Goal: Task Accomplishment & Management: Use online tool/utility

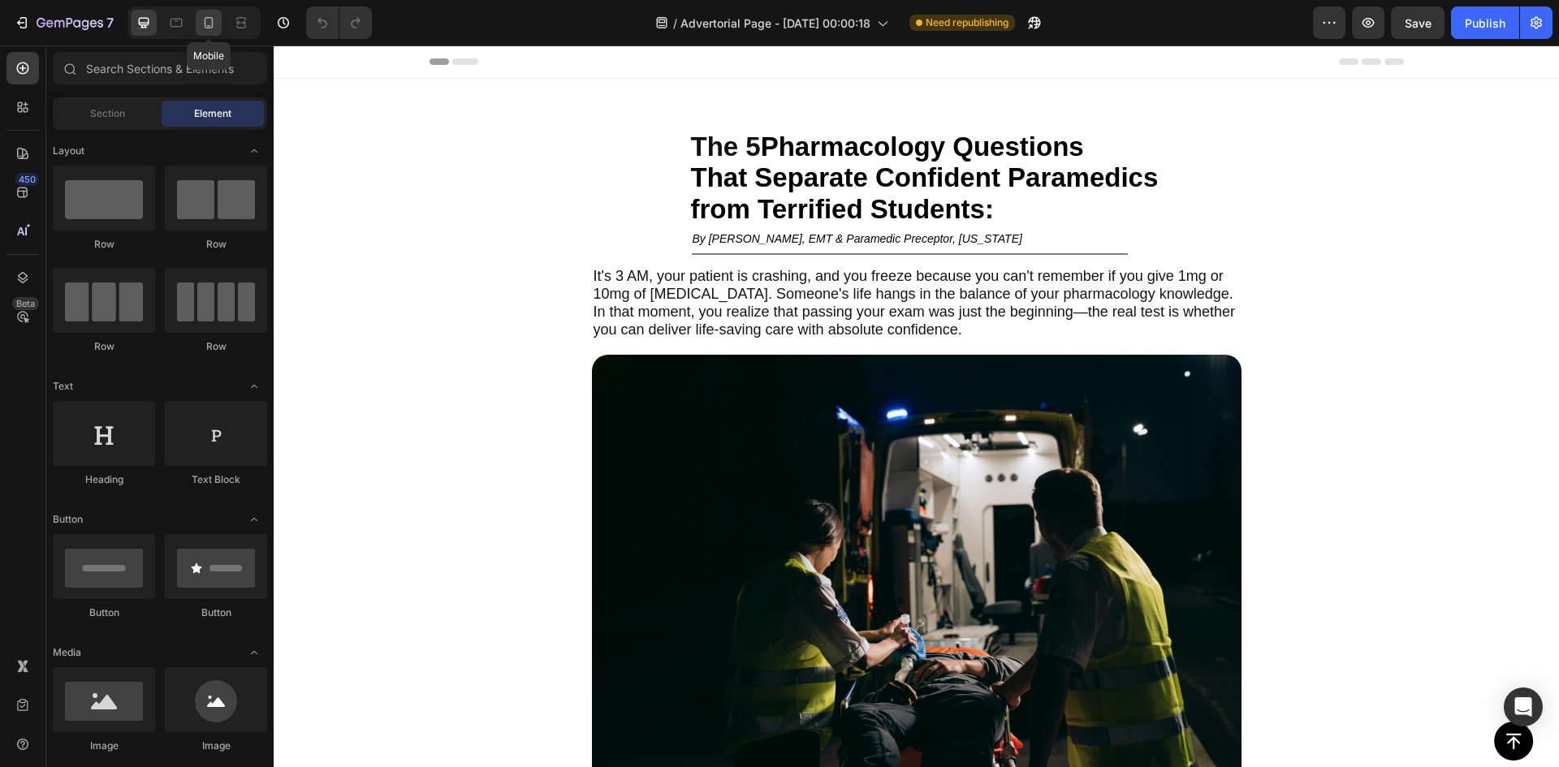
click at [214, 32] on div at bounding box center [209, 23] width 26 height 26
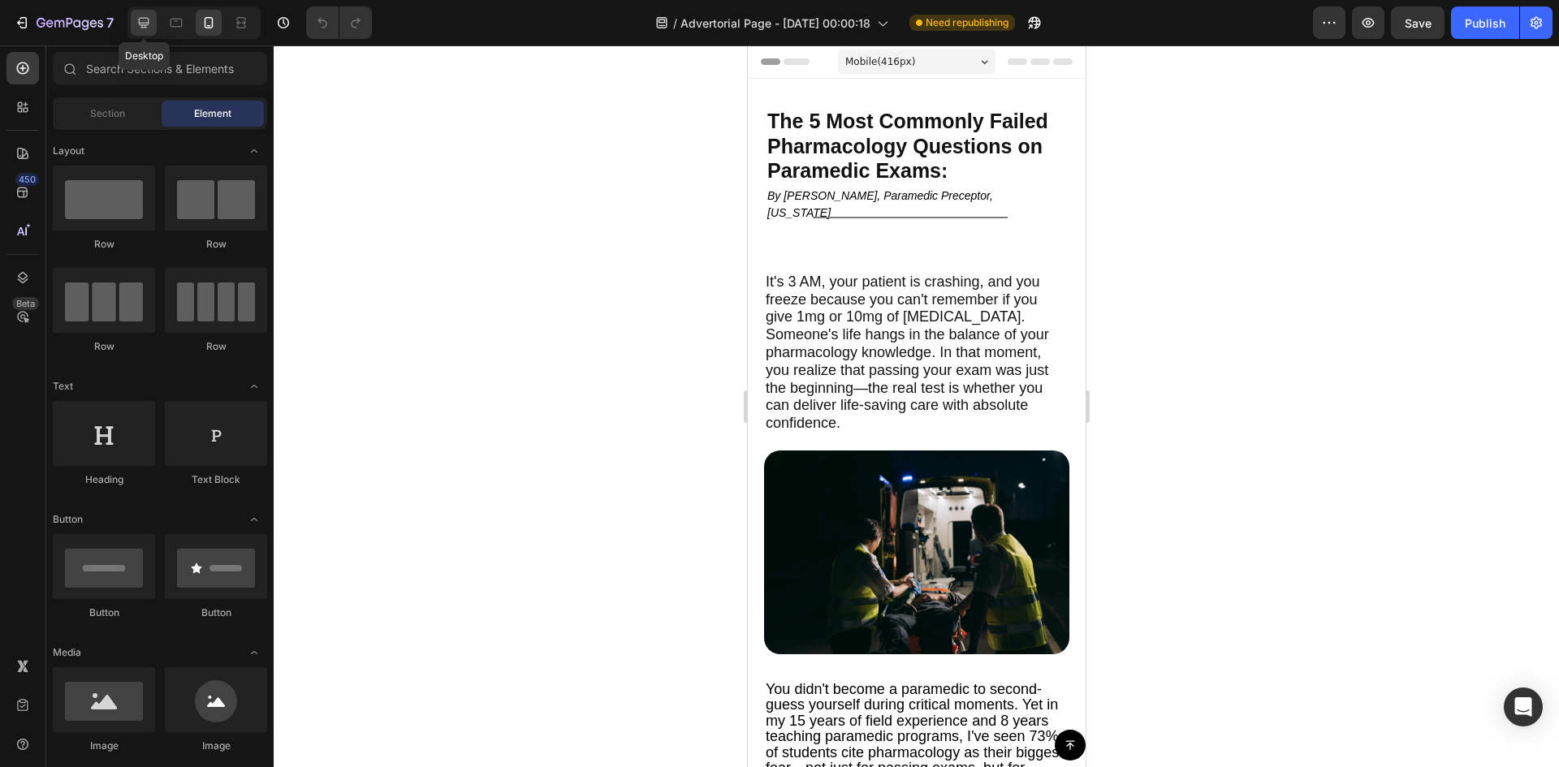
click at [140, 12] on div at bounding box center [144, 23] width 26 height 26
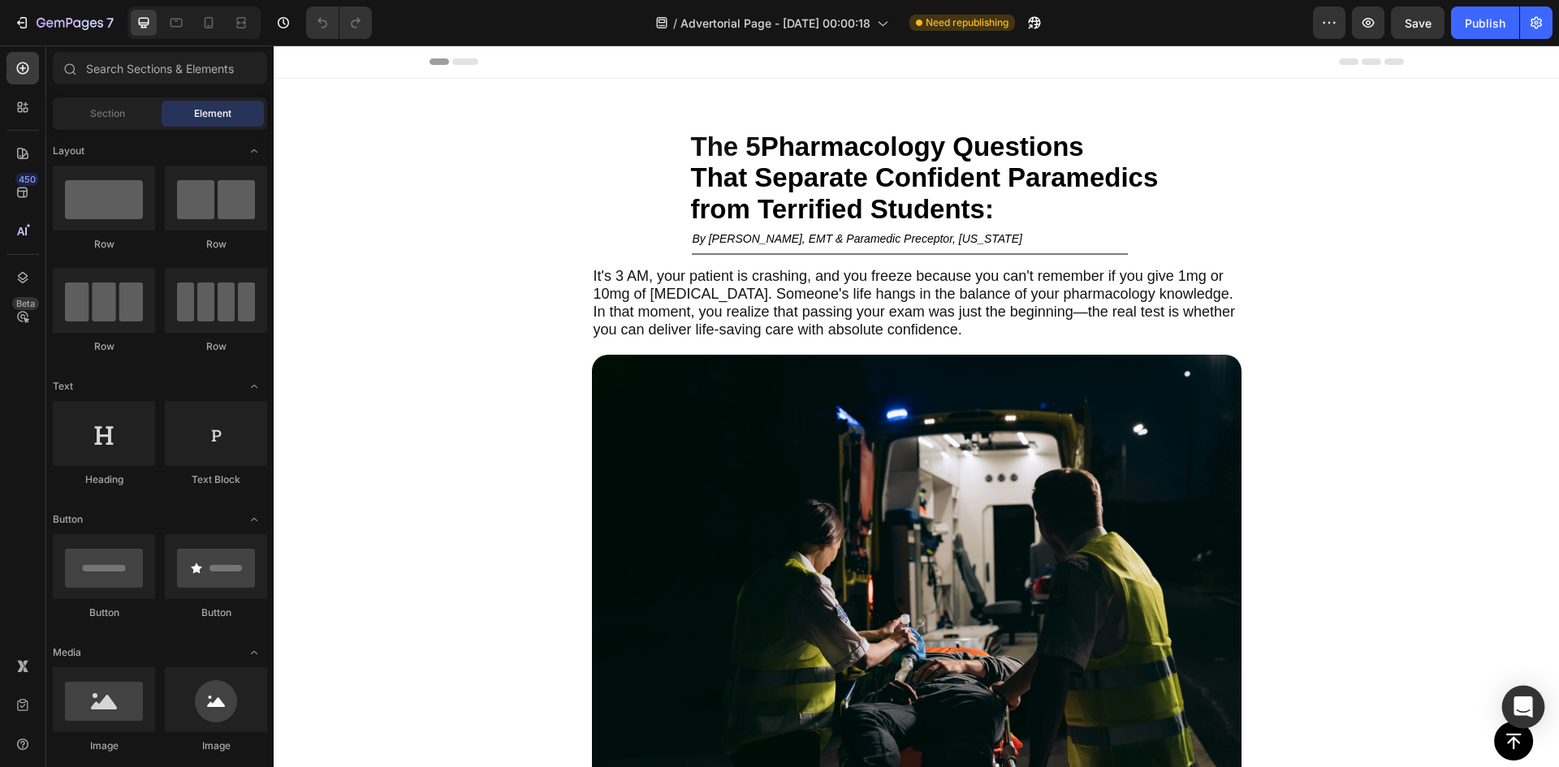
click at [1509, 708] on div "Open Intercom Messenger" at bounding box center [1523, 707] width 43 height 43
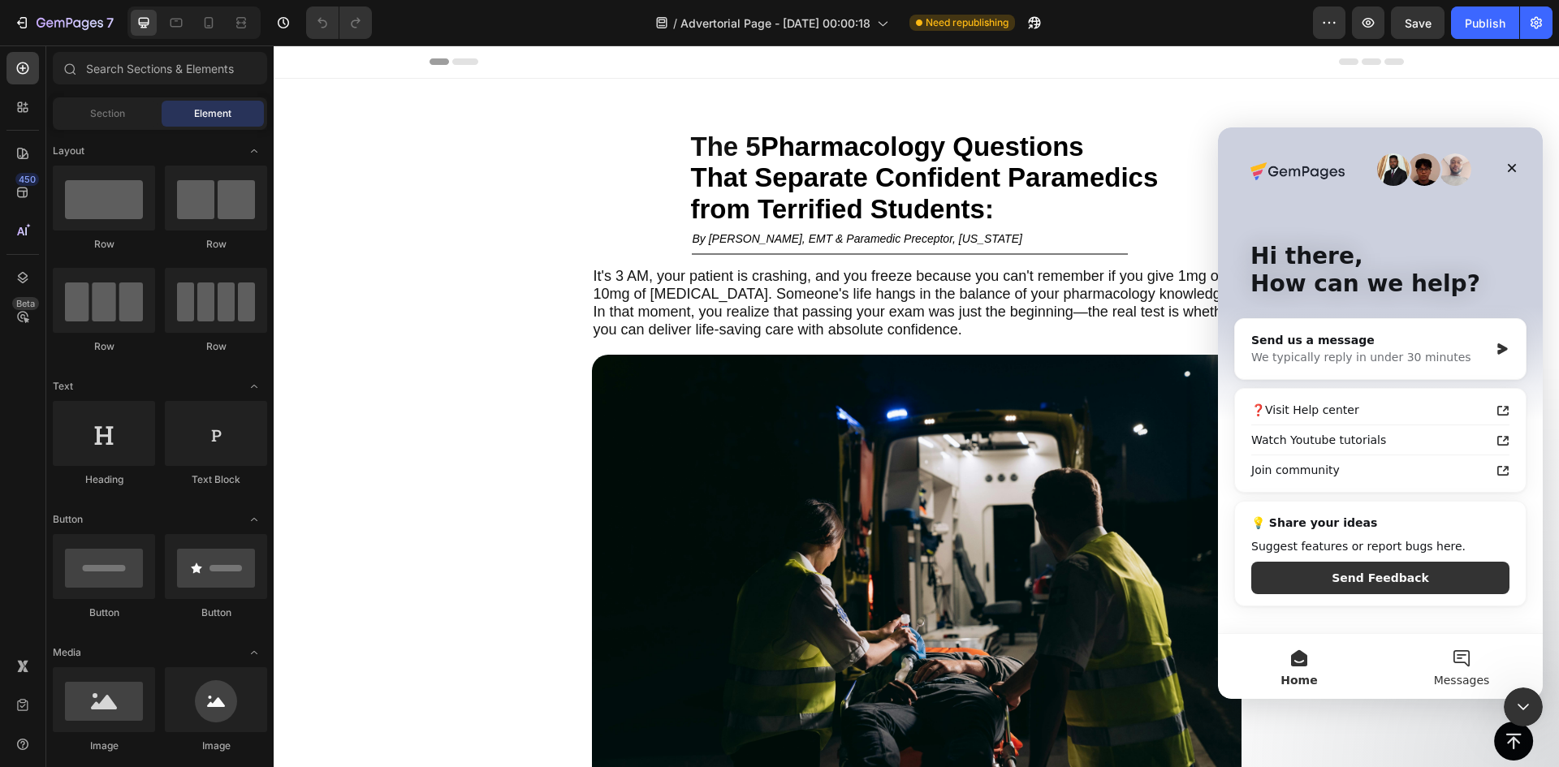
click at [1458, 659] on button "Messages" at bounding box center [1461, 666] width 162 height 65
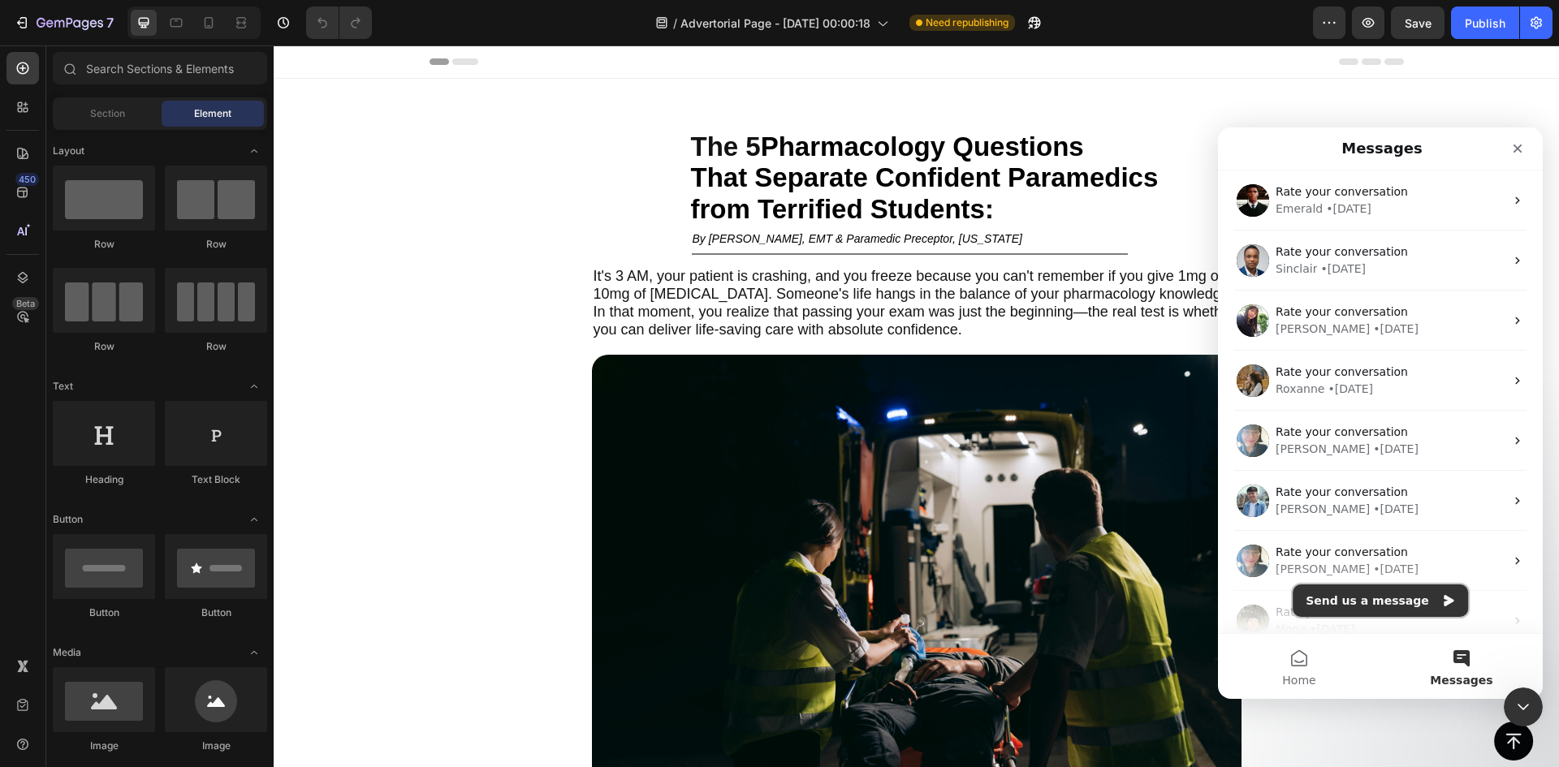
click at [1387, 615] on button "Send us a message" at bounding box center [1380, 601] width 175 height 32
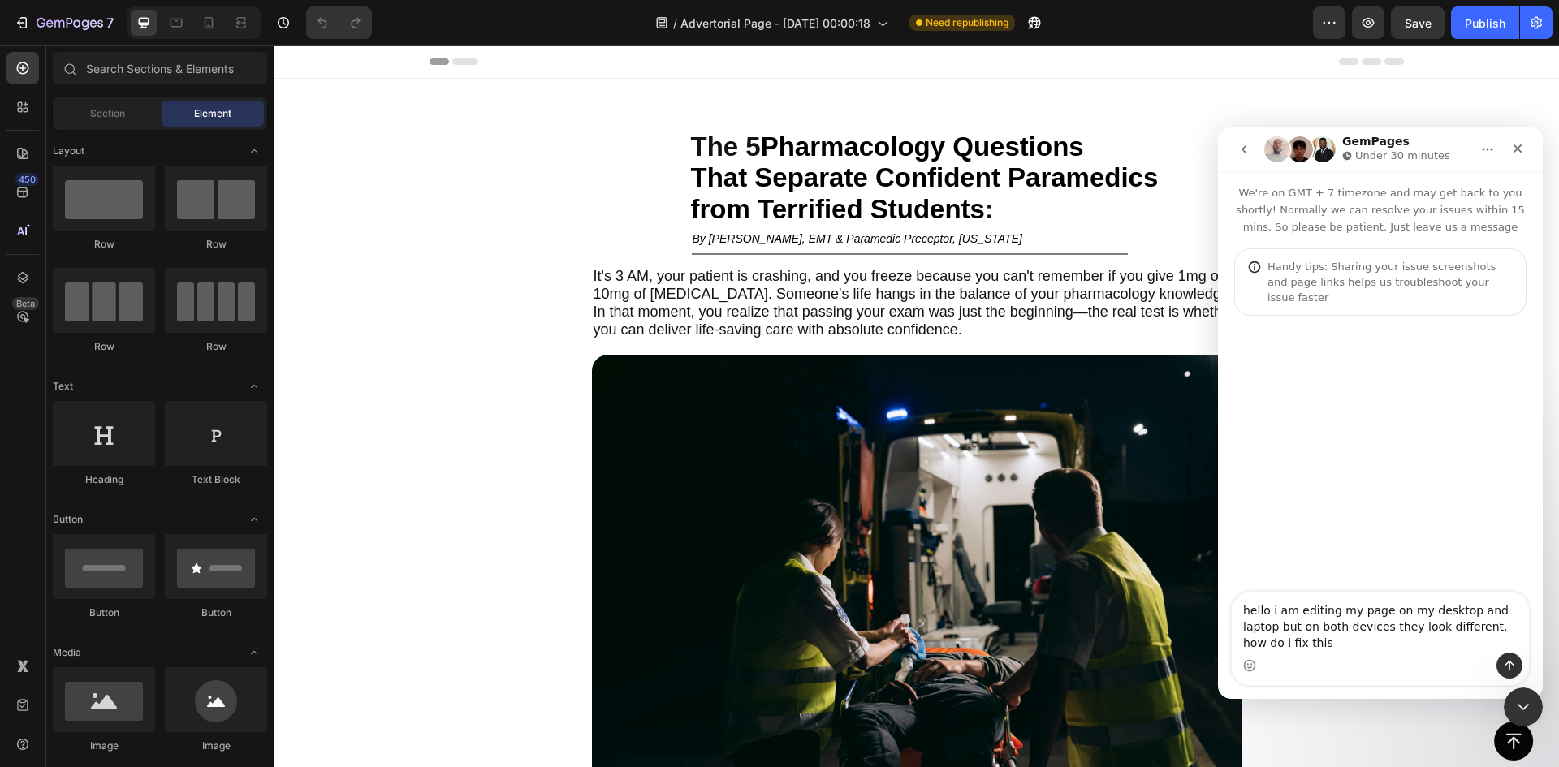
type textarea "hello i am editing my page on my desktop and laptop but on both devices they lo…"
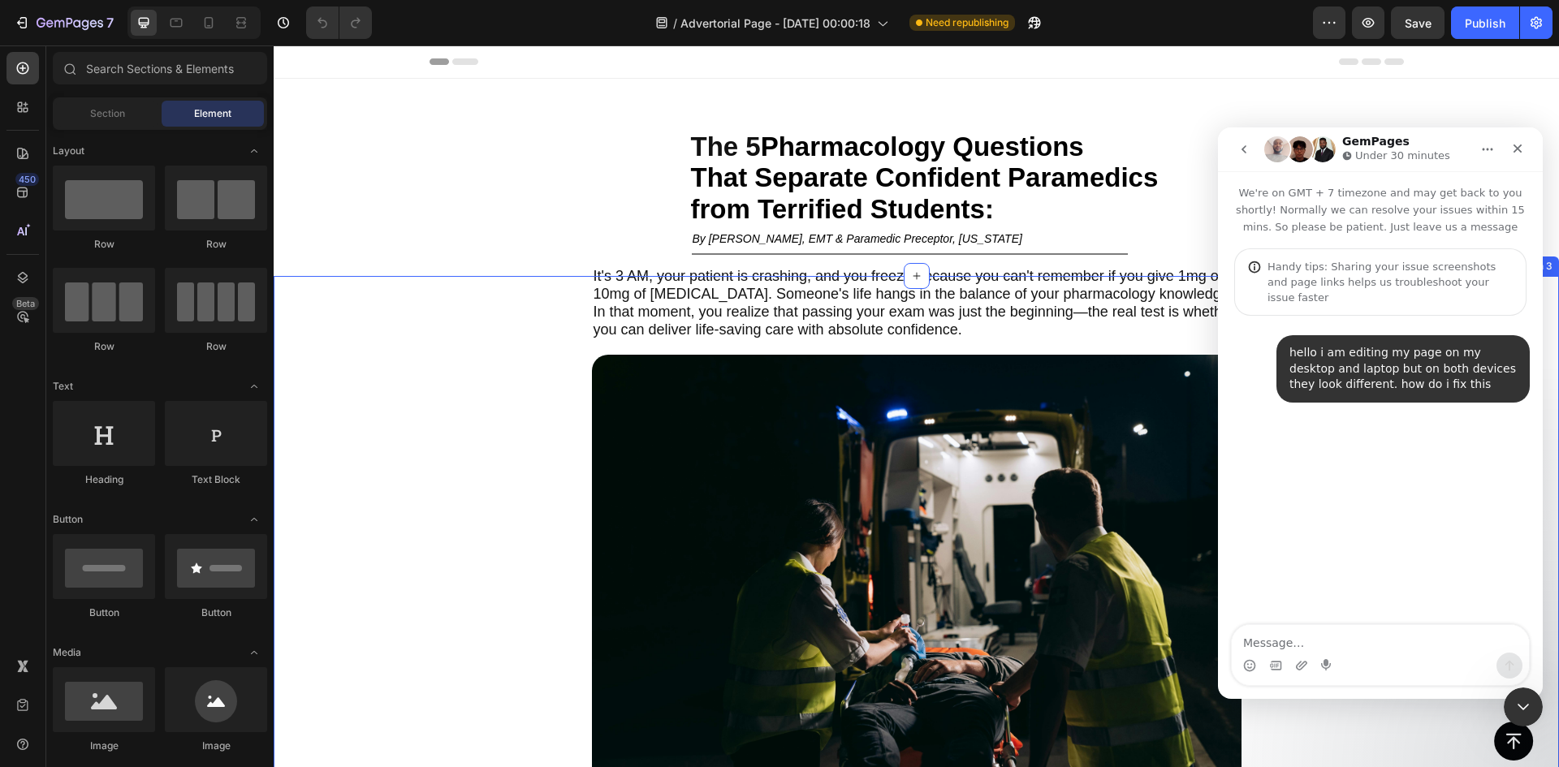
click at [378, 410] on div "It's 3 AM, your patient is crashing, and you freeze because you can't remember …" at bounding box center [916, 614] width 1285 height 676
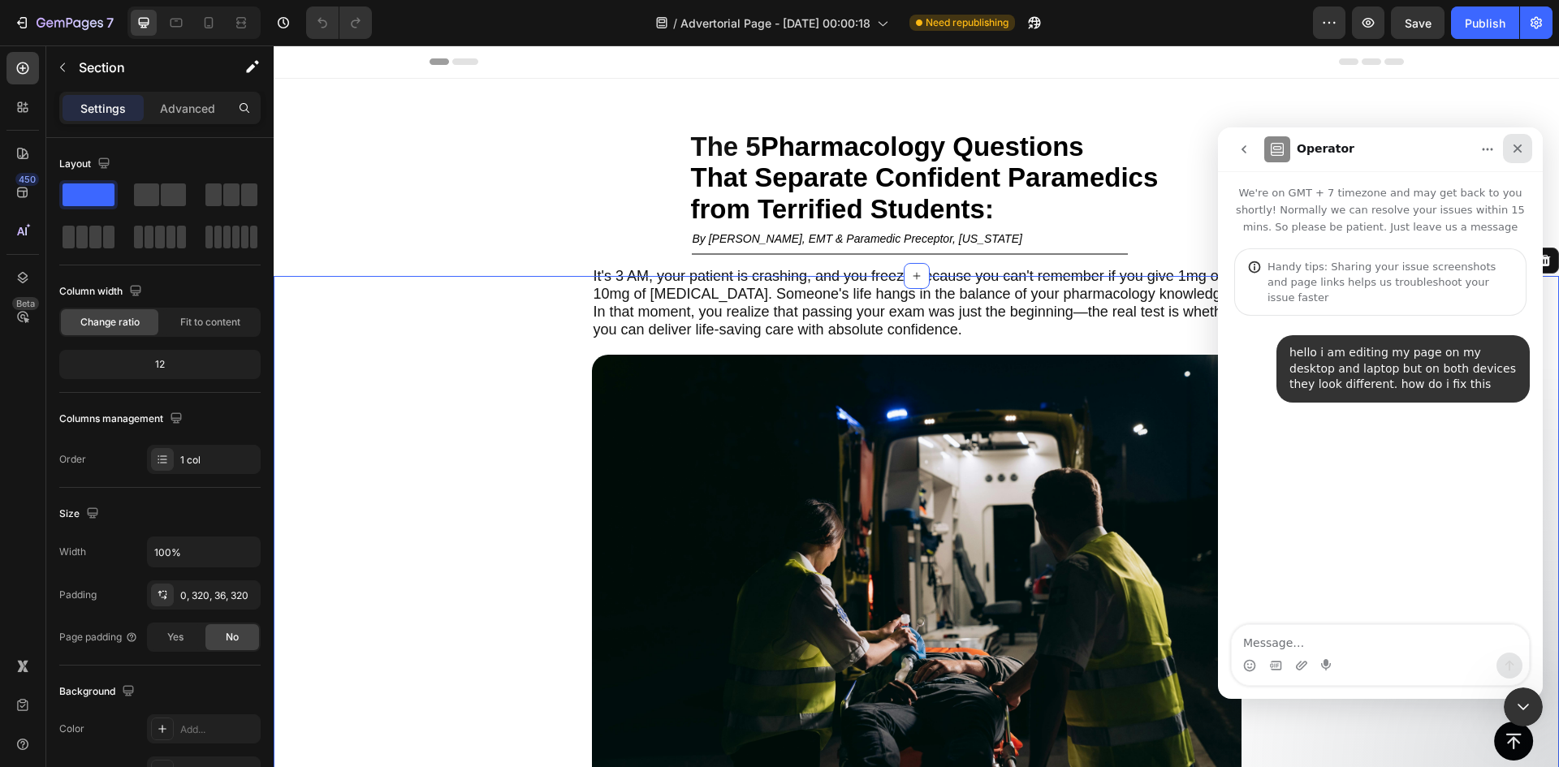
click at [1523, 145] on icon "Close" at bounding box center [1517, 148] width 13 height 13
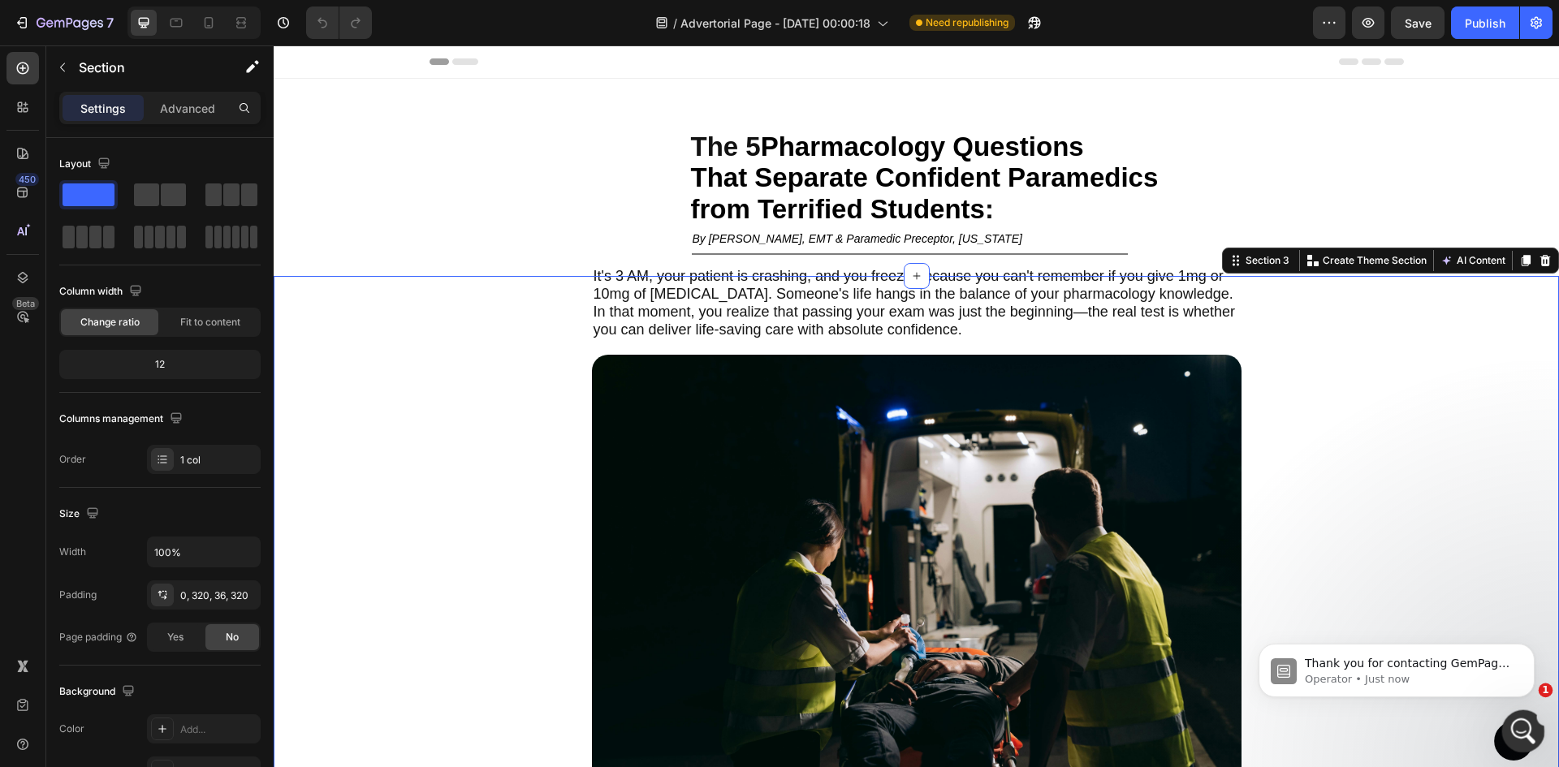
click at [1505, 724] on div "Open Intercom Messenger" at bounding box center [1521, 729] width 54 height 54
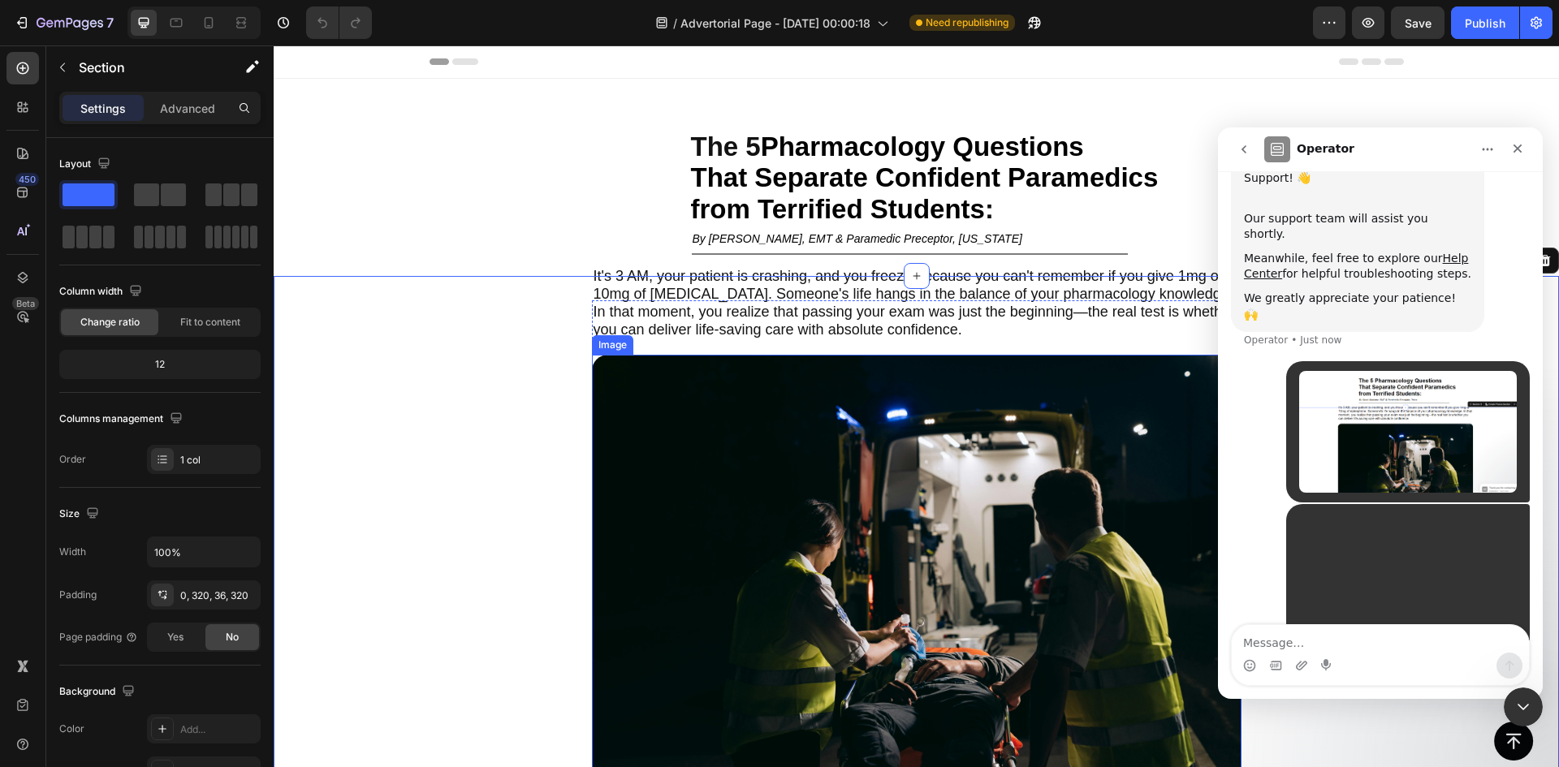
scroll to position [276, 0]
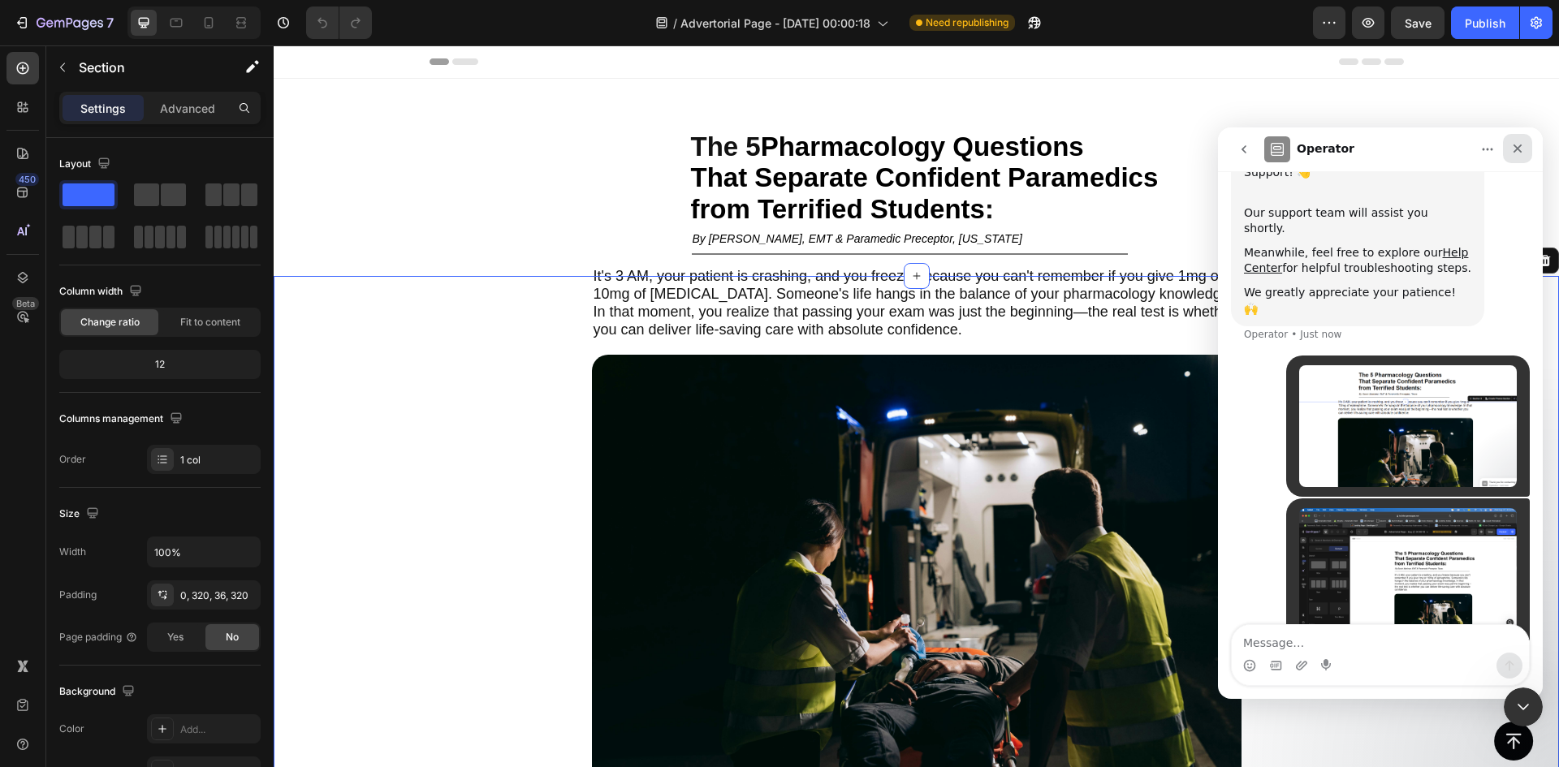
click at [1517, 157] on div "Close" at bounding box center [1517, 148] width 29 height 29
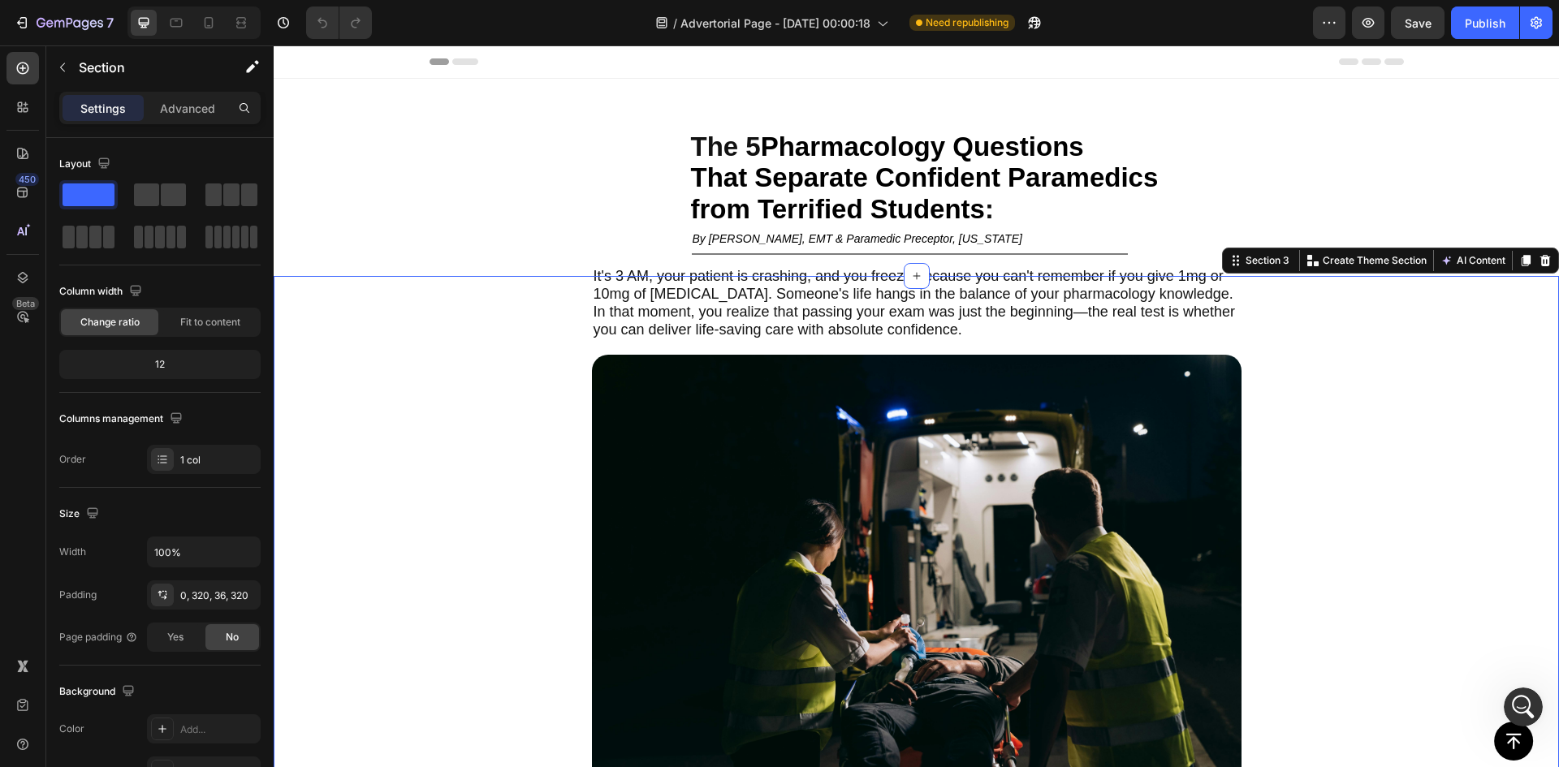
click at [1375, 523] on div "It's 3 AM, your patient is crashing, and you freeze because you can't remember …" at bounding box center [916, 614] width 1285 height 676
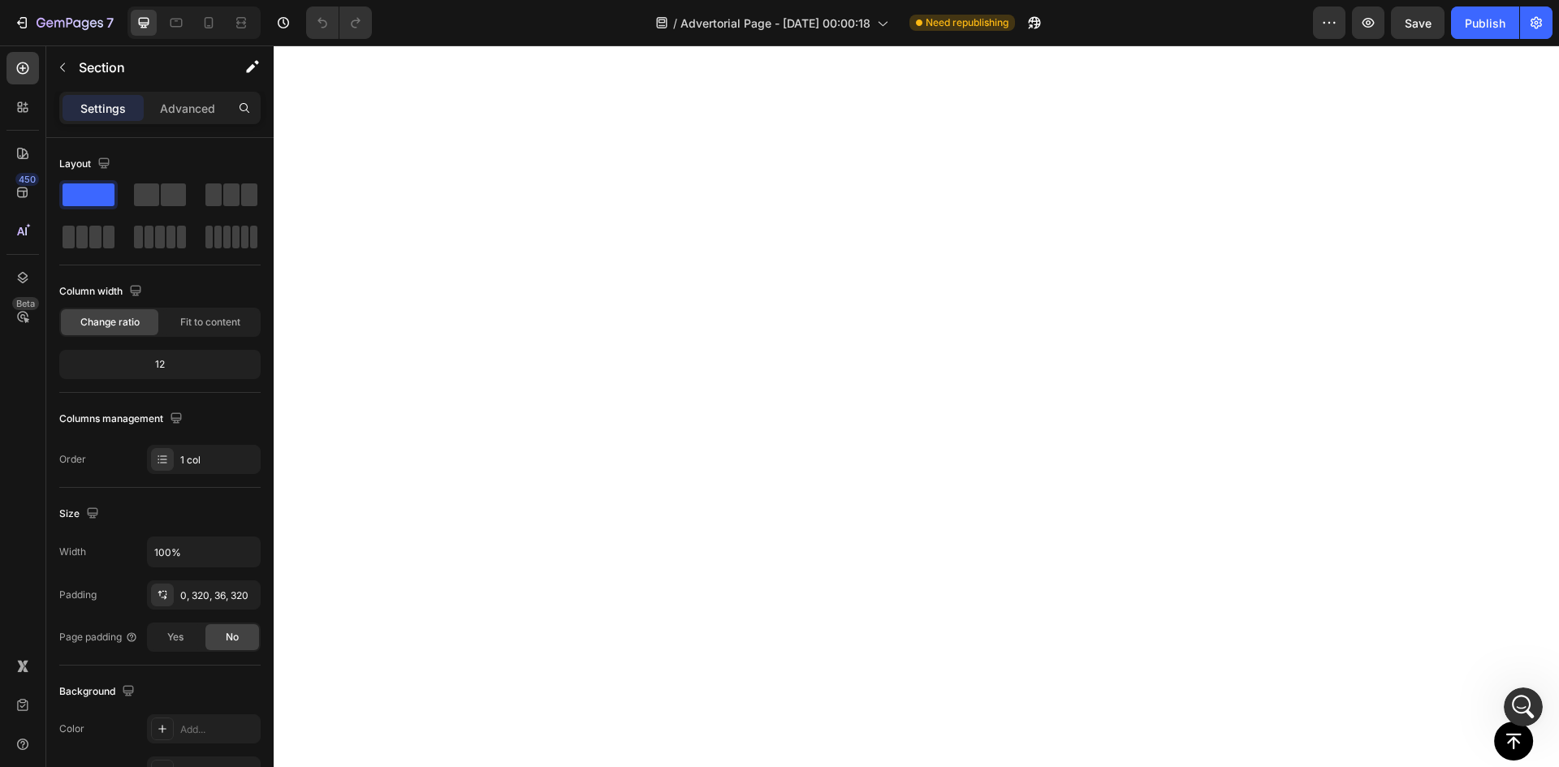
scroll to position [4529, 0]
click at [218, 28] on div at bounding box center [209, 23] width 26 height 26
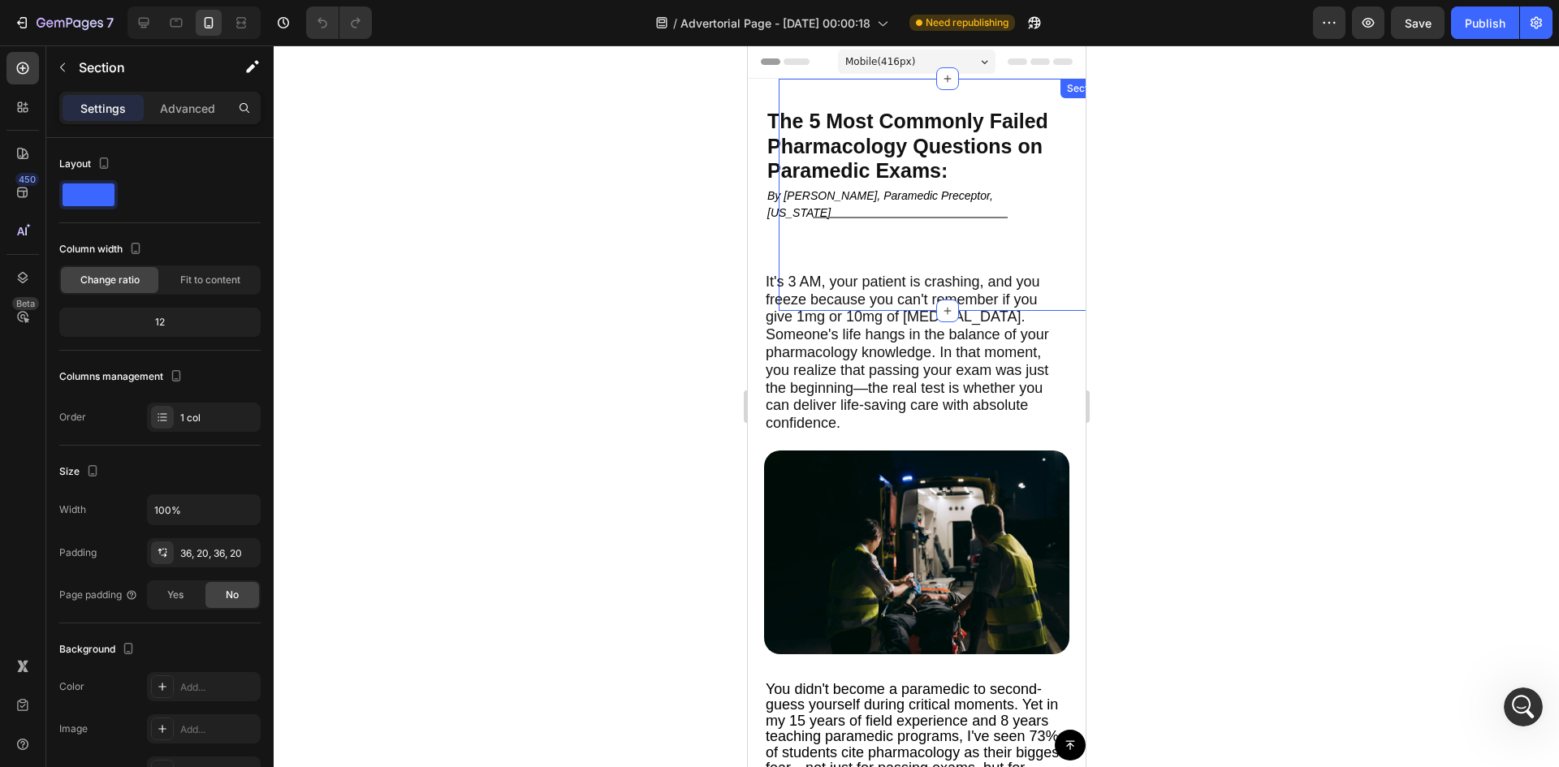
click at [874, 91] on div "The 5 Pharmacology Questions That Separate Confident Paramedics from Terrified …" at bounding box center [947, 195] width 338 height 232
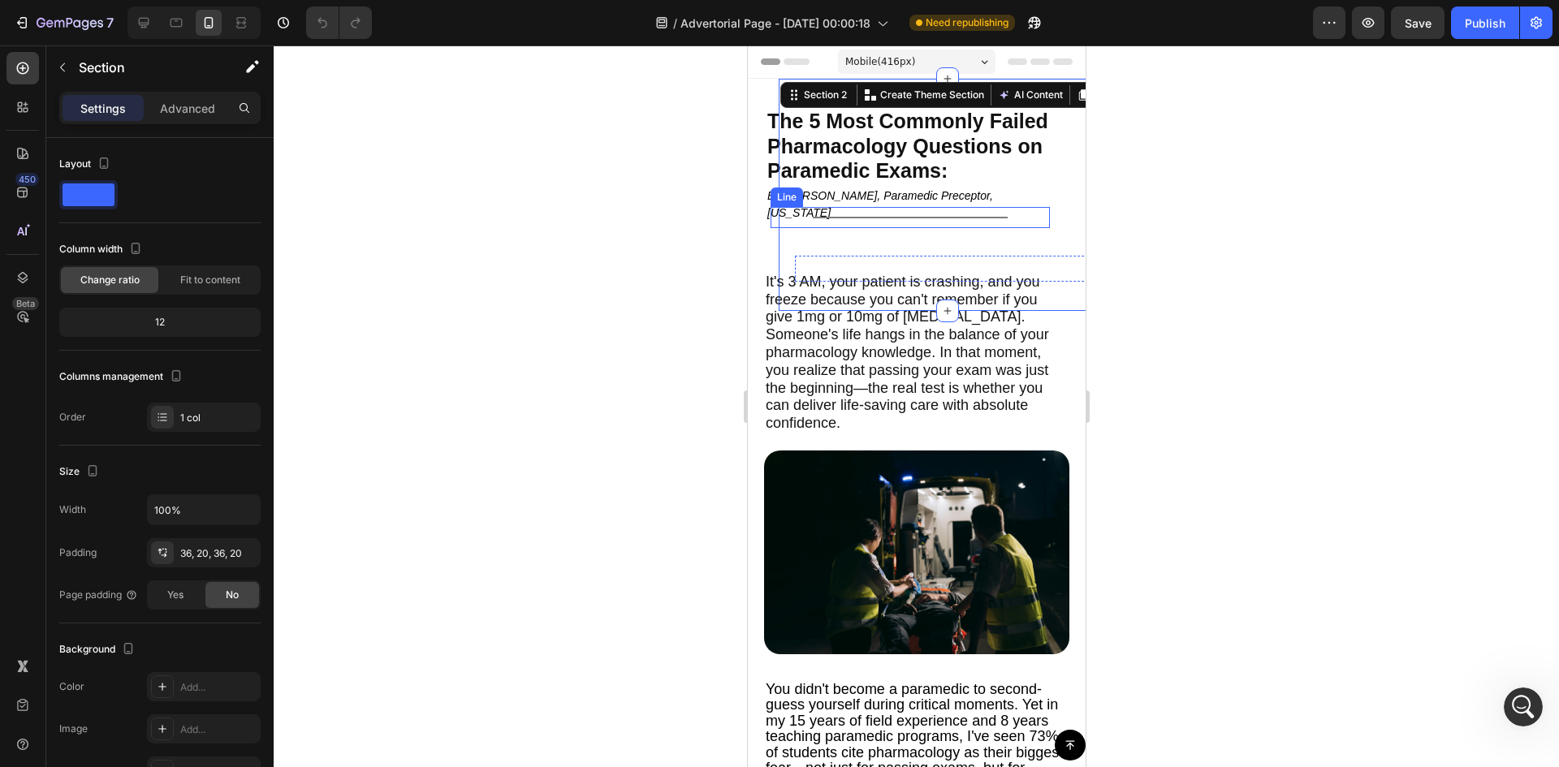
click at [883, 216] on div "Title Line" at bounding box center [909, 217] width 279 height 21
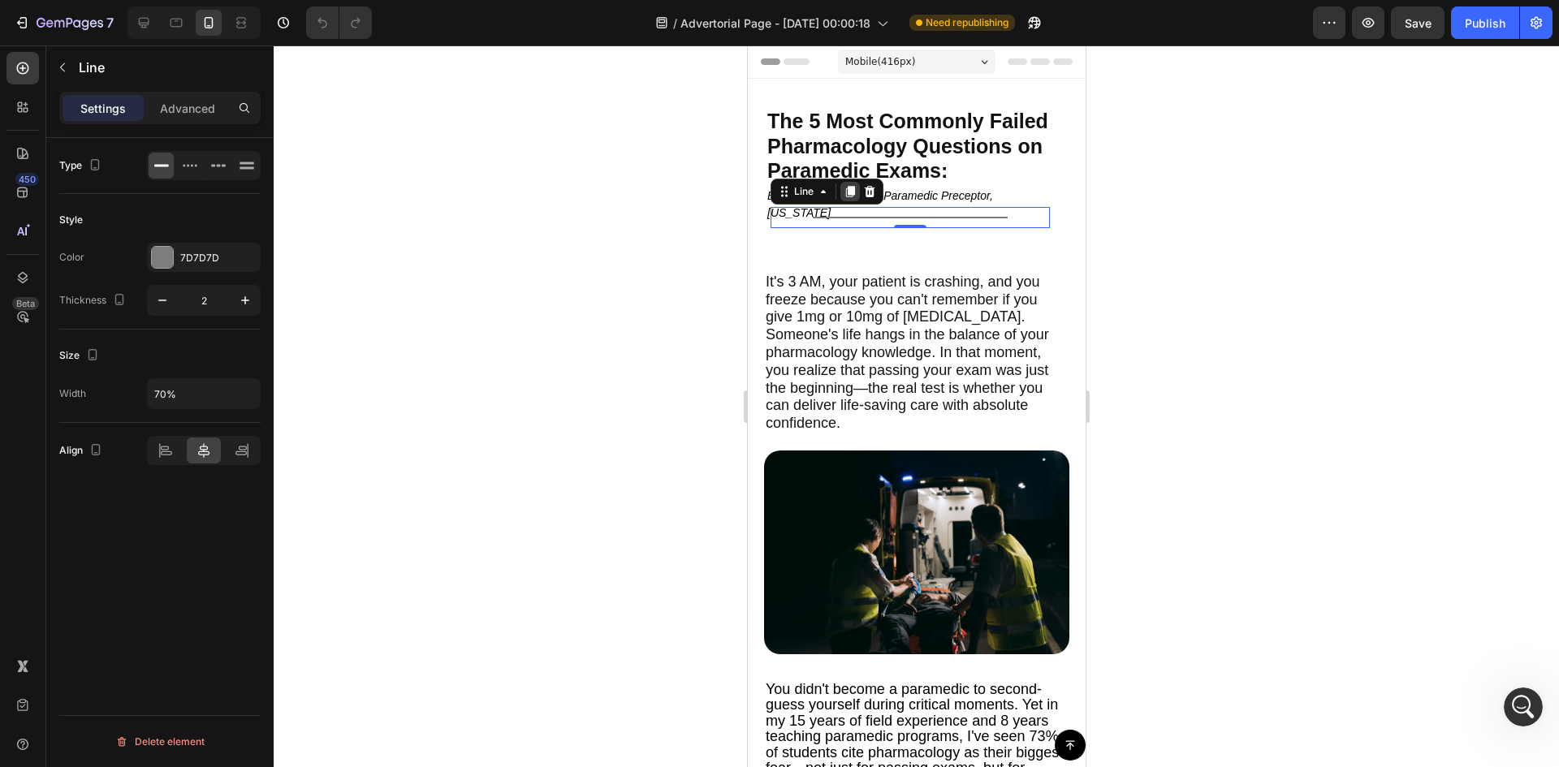
click at [852, 191] on icon at bounding box center [849, 191] width 9 height 11
click at [184, 106] on p "Advanced" at bounding box center [187, 108] width 55 height 17
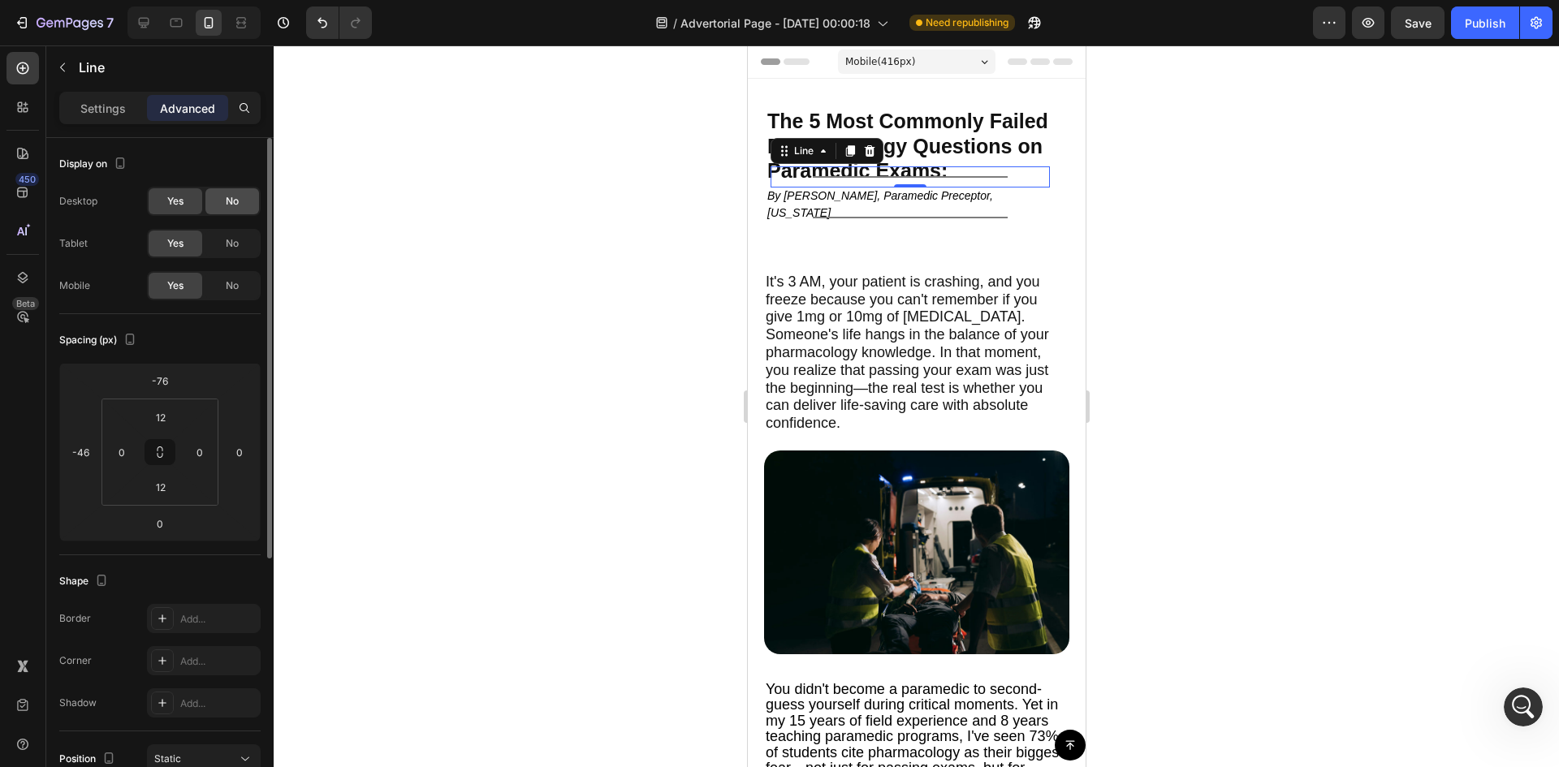
click at [232, 205] on span "No" at bounding box center [232, 201] width 13 height 15
click at [831, 216] on div "Title Line" at bounding box center [909, 217] width 279 height 21
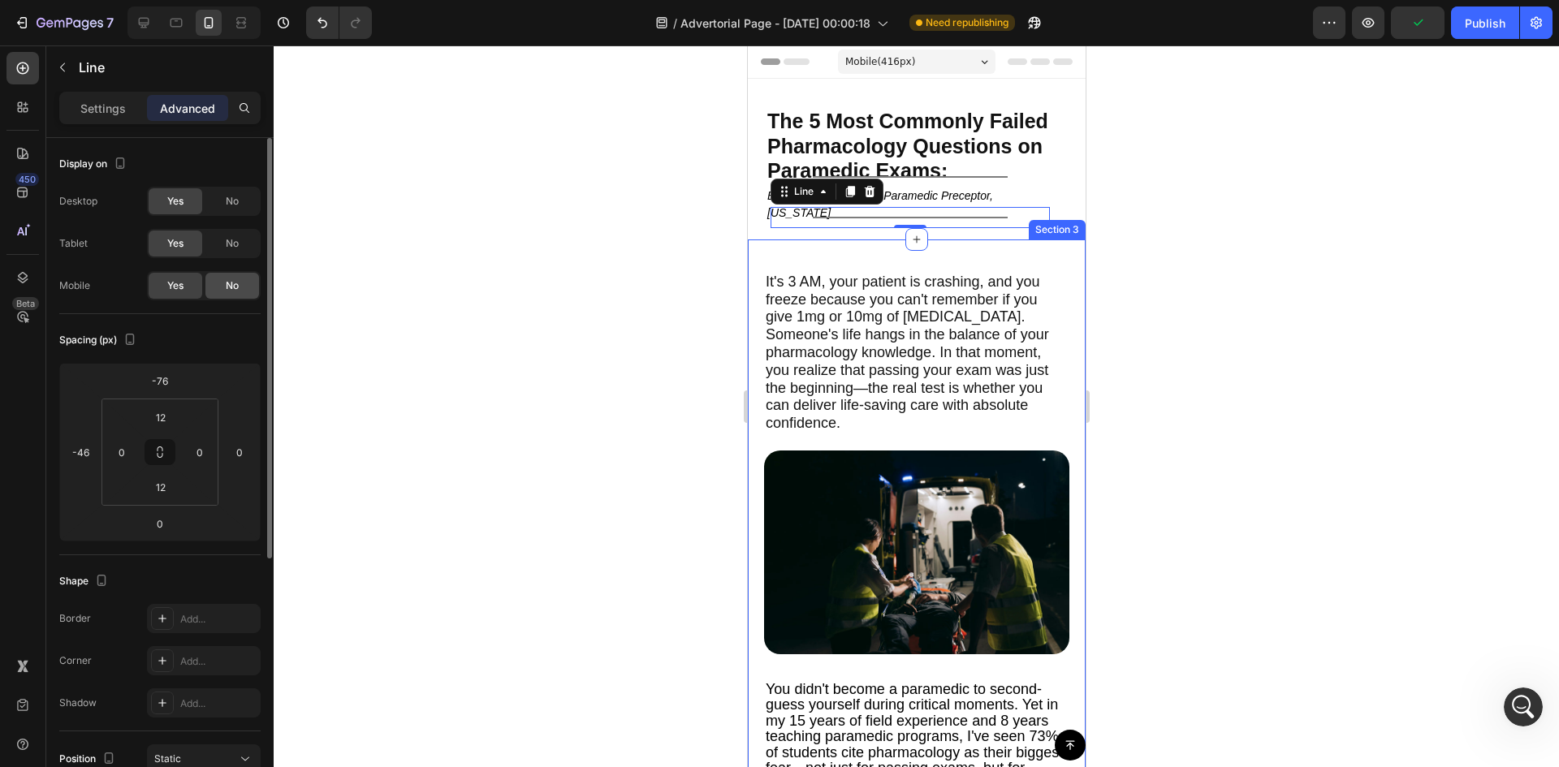
click at [230, 278] on span "No" at bounding box center [232, 285] width 13 height 15
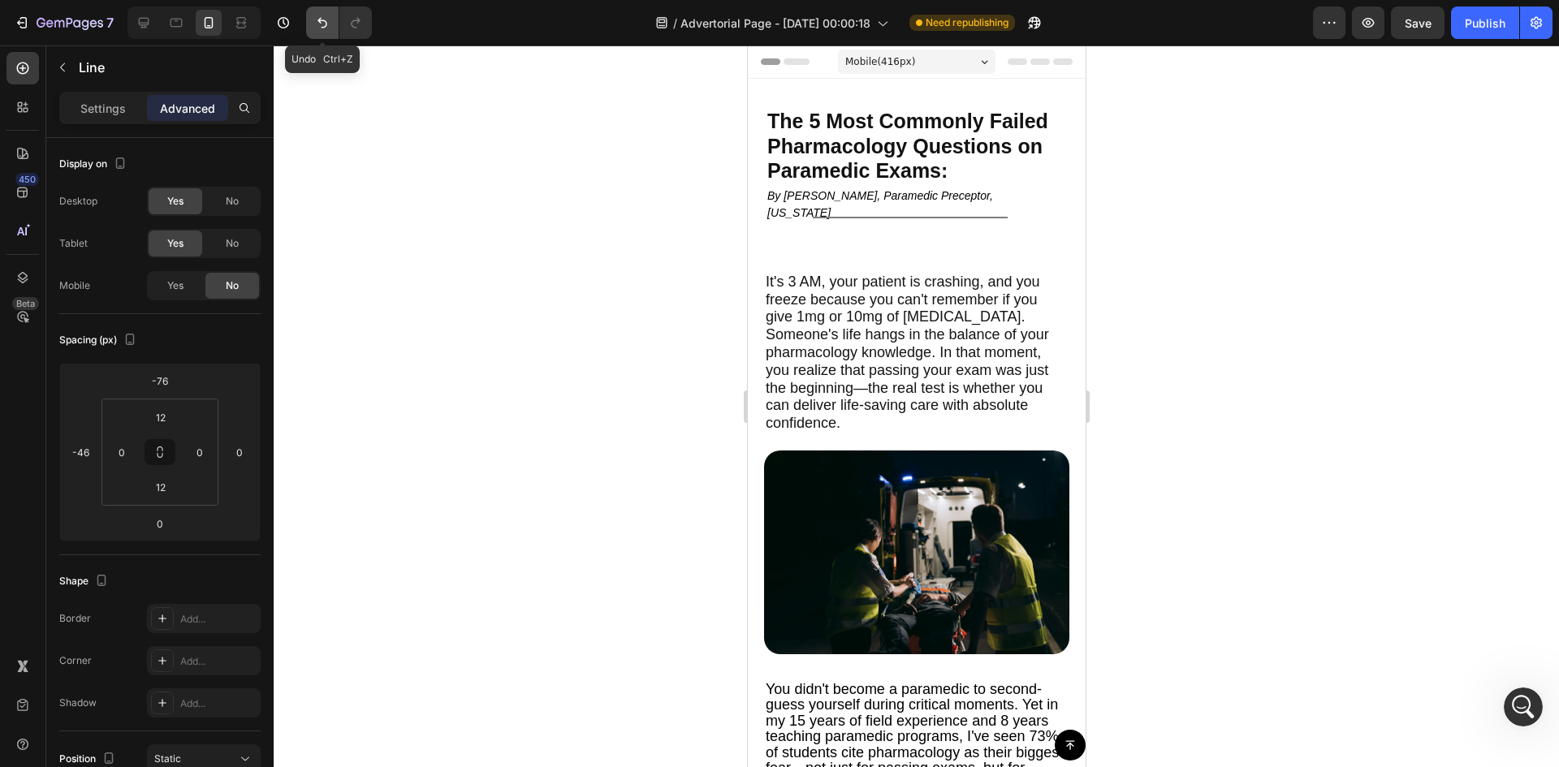
click at [323, 28] on icon "Undo/Redo" at bounding box center [322, 23] width 16 height 16
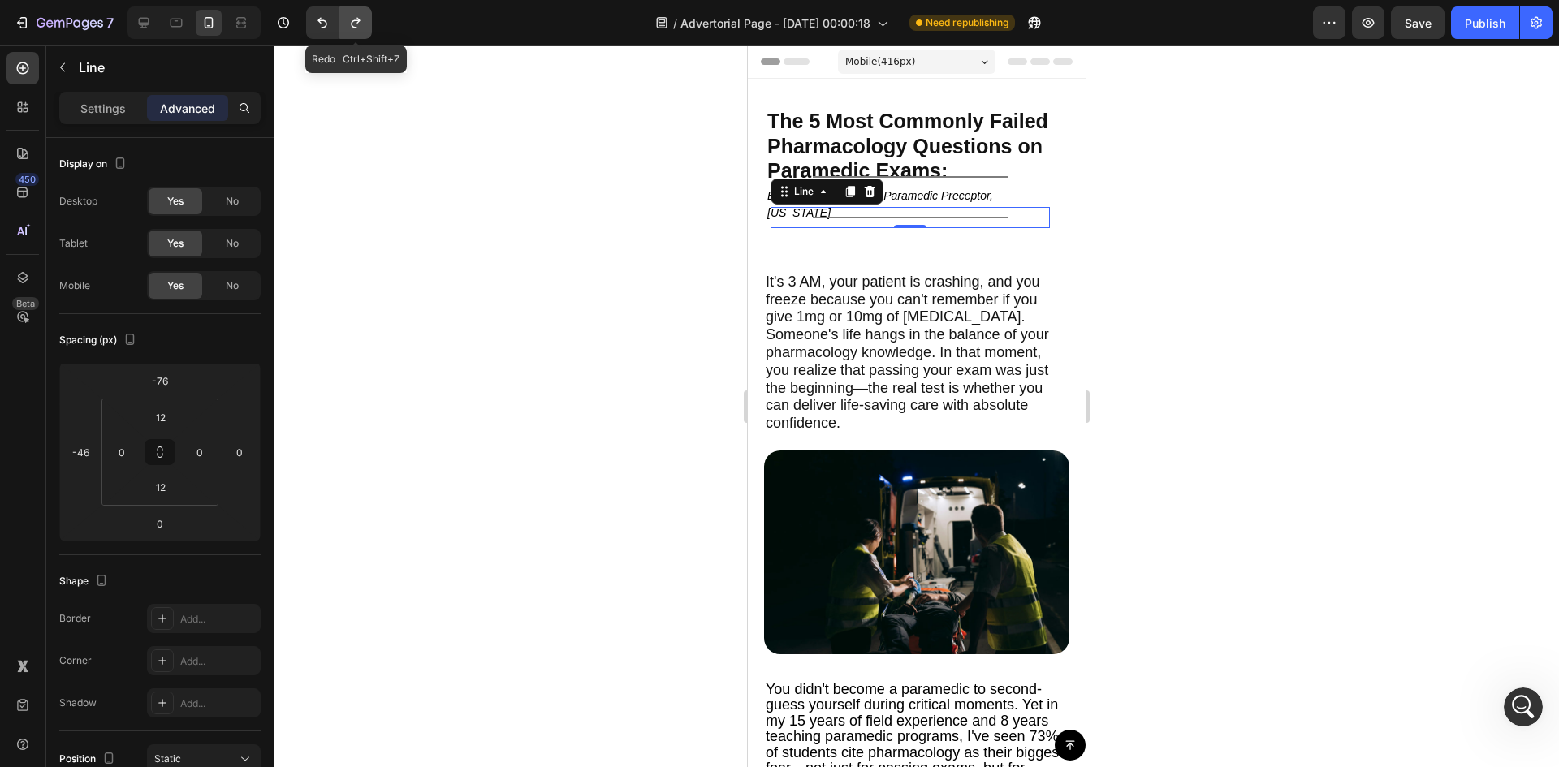
click at [340, 28] on button "Undo/Redo" at bounding box center [355, 22] width 32 height 32
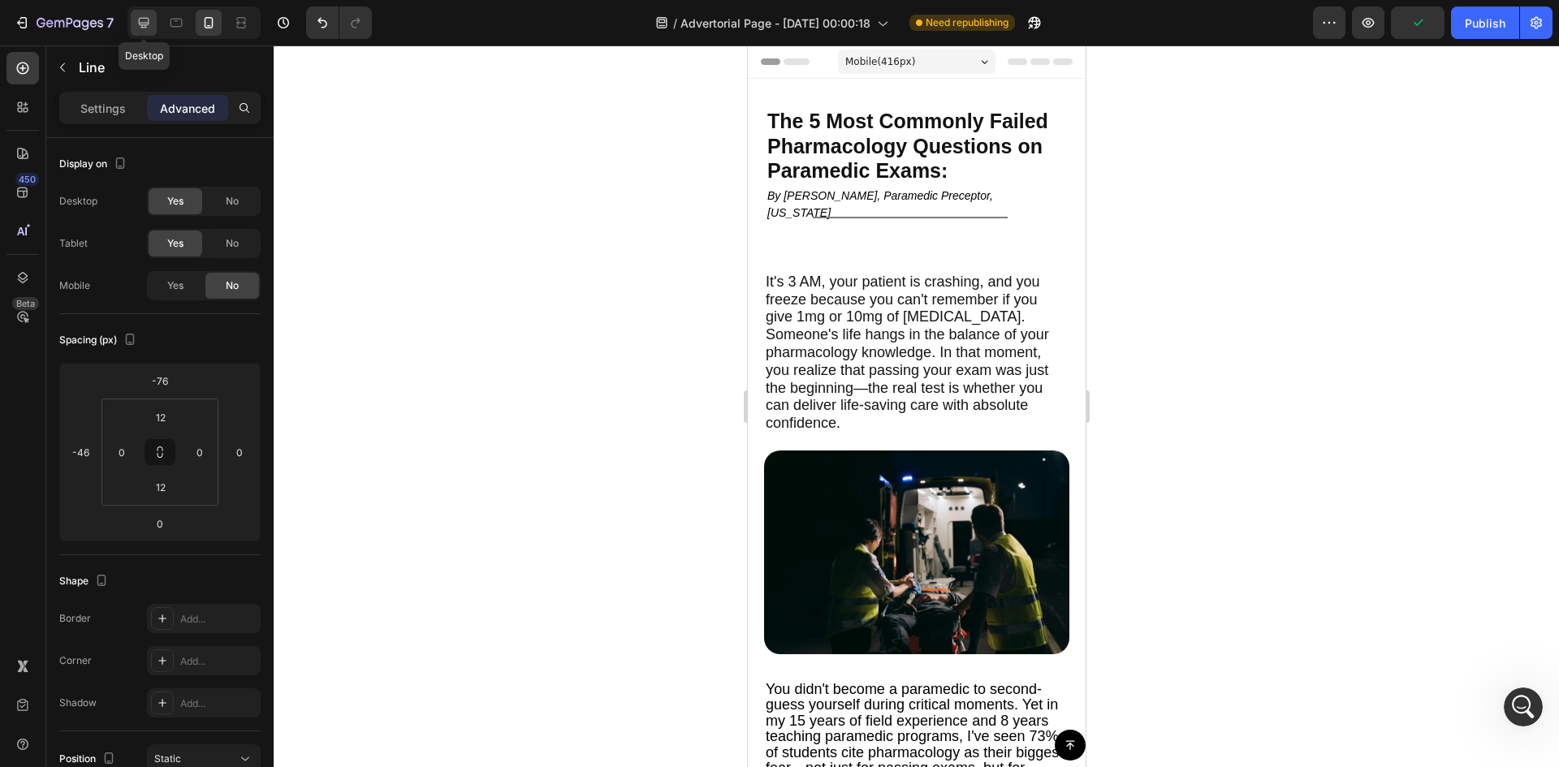
click at [142, 20] on icon at bounding box center [144, 23] width 16 height 16
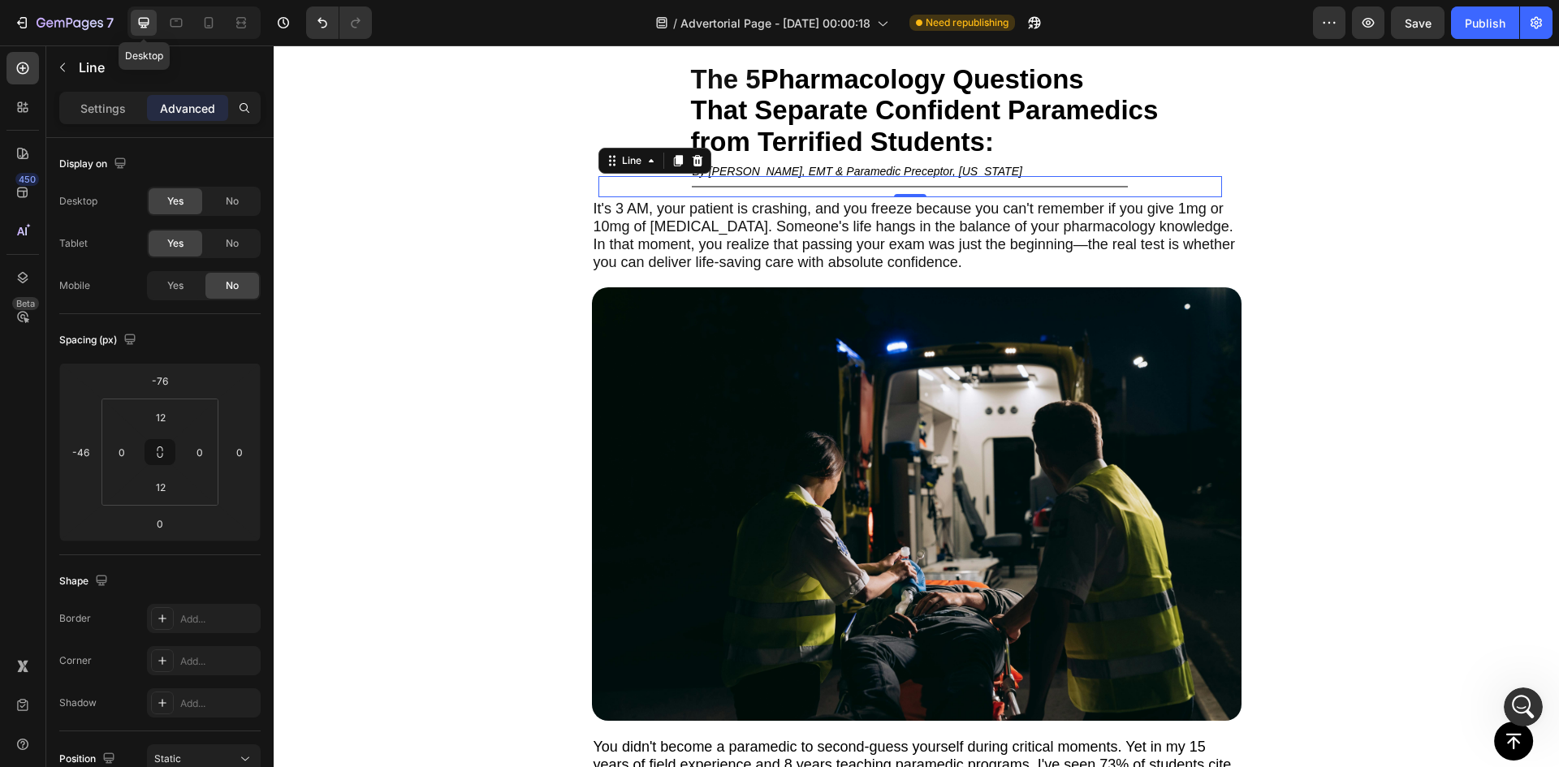
scroll to position [141, 0]
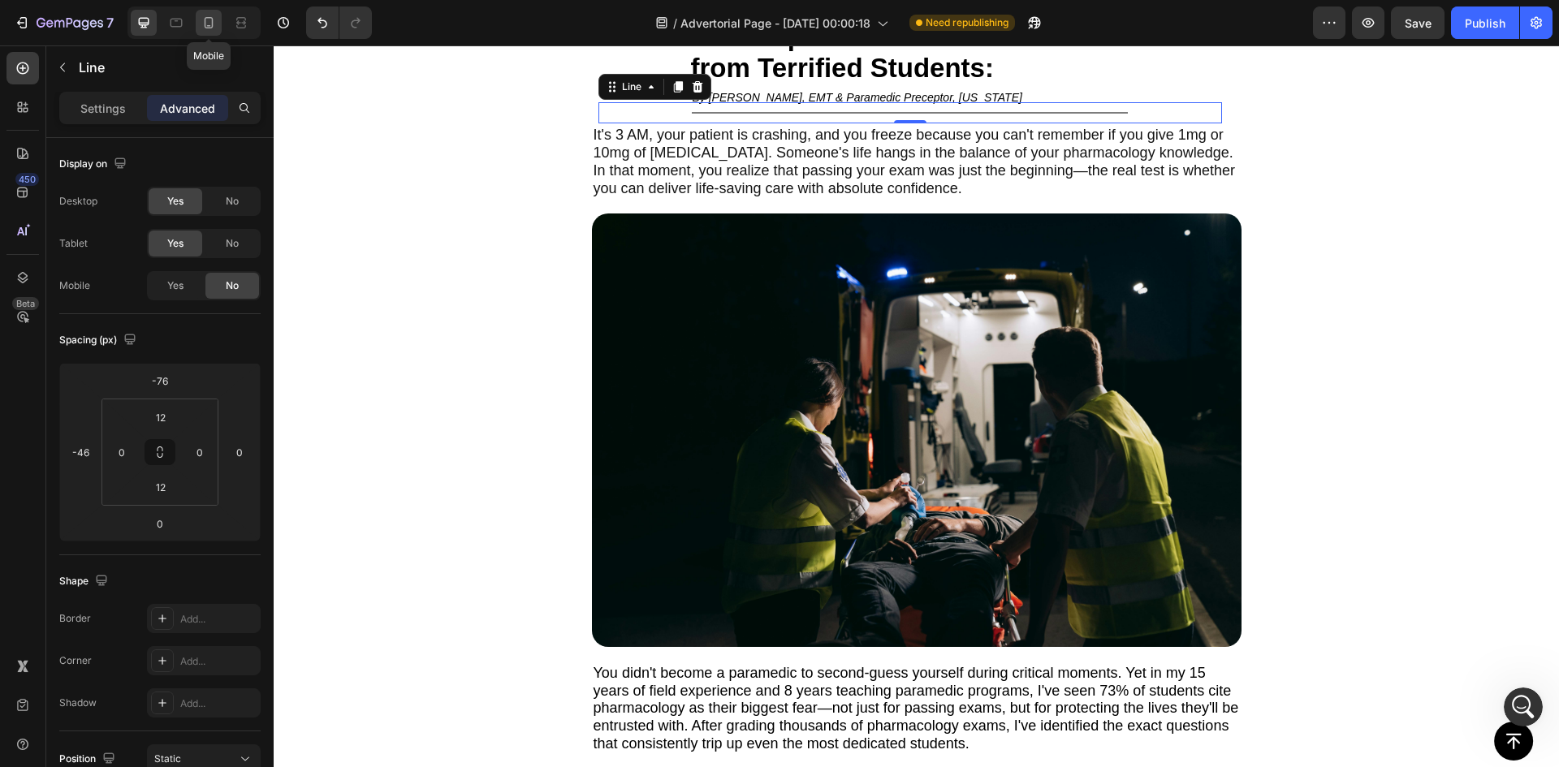
click at [215, 20] on icon at bounding box center [209, 23] width 16 height 16
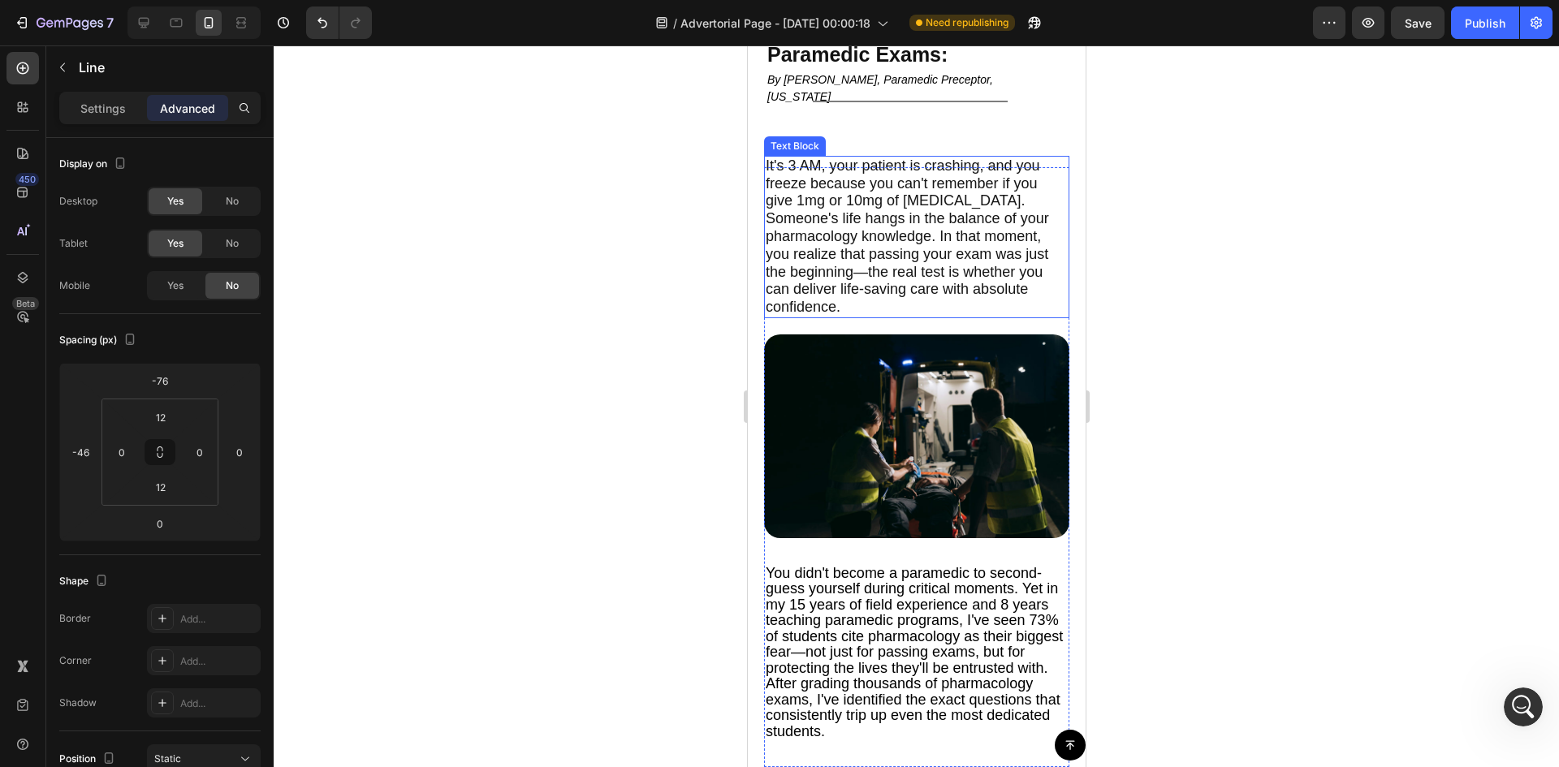
scroll to position [110, 0]
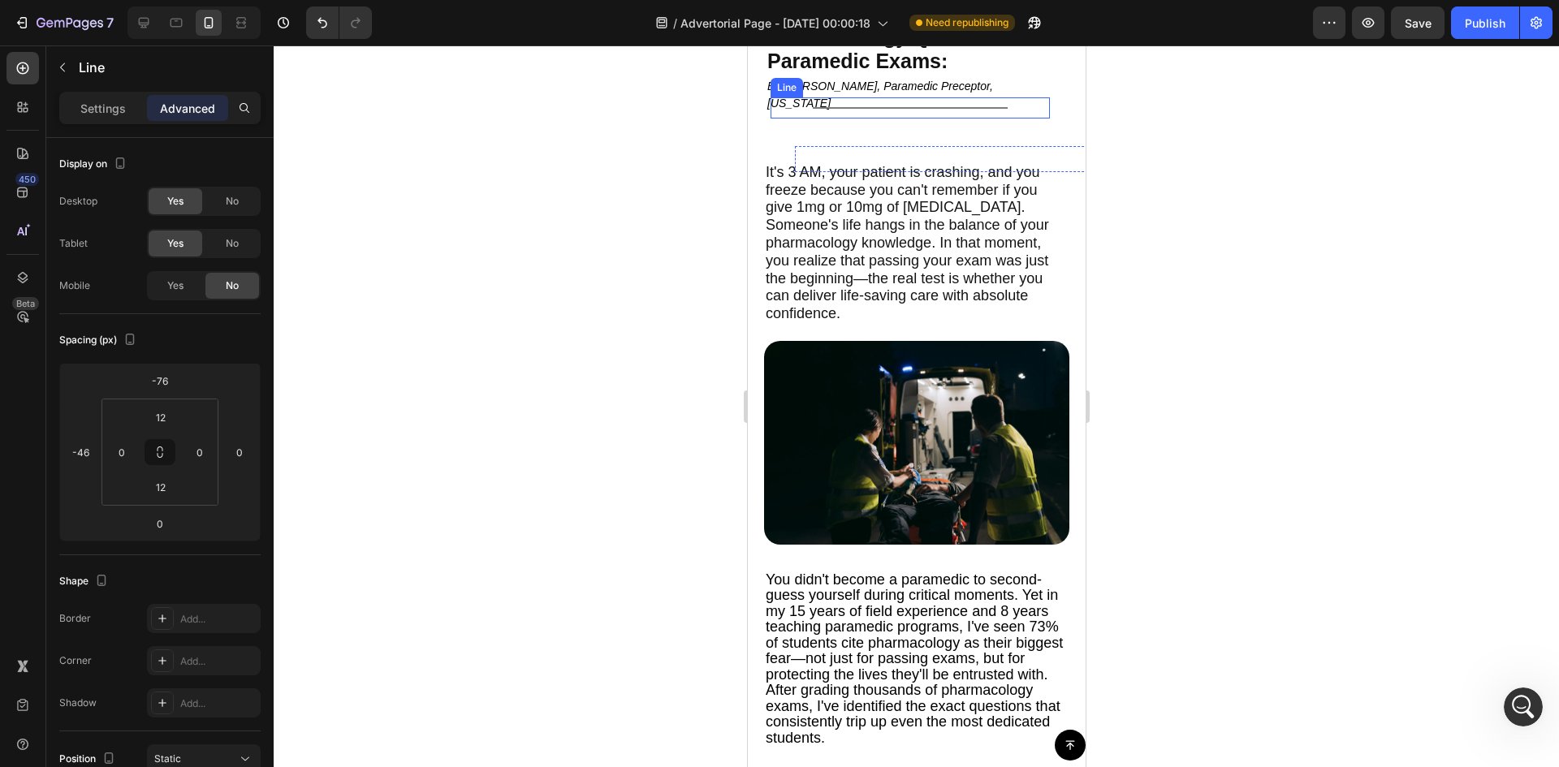
click at [874, 106] on div "Title Line" at bounding box center [909, 107] width 279 height 21
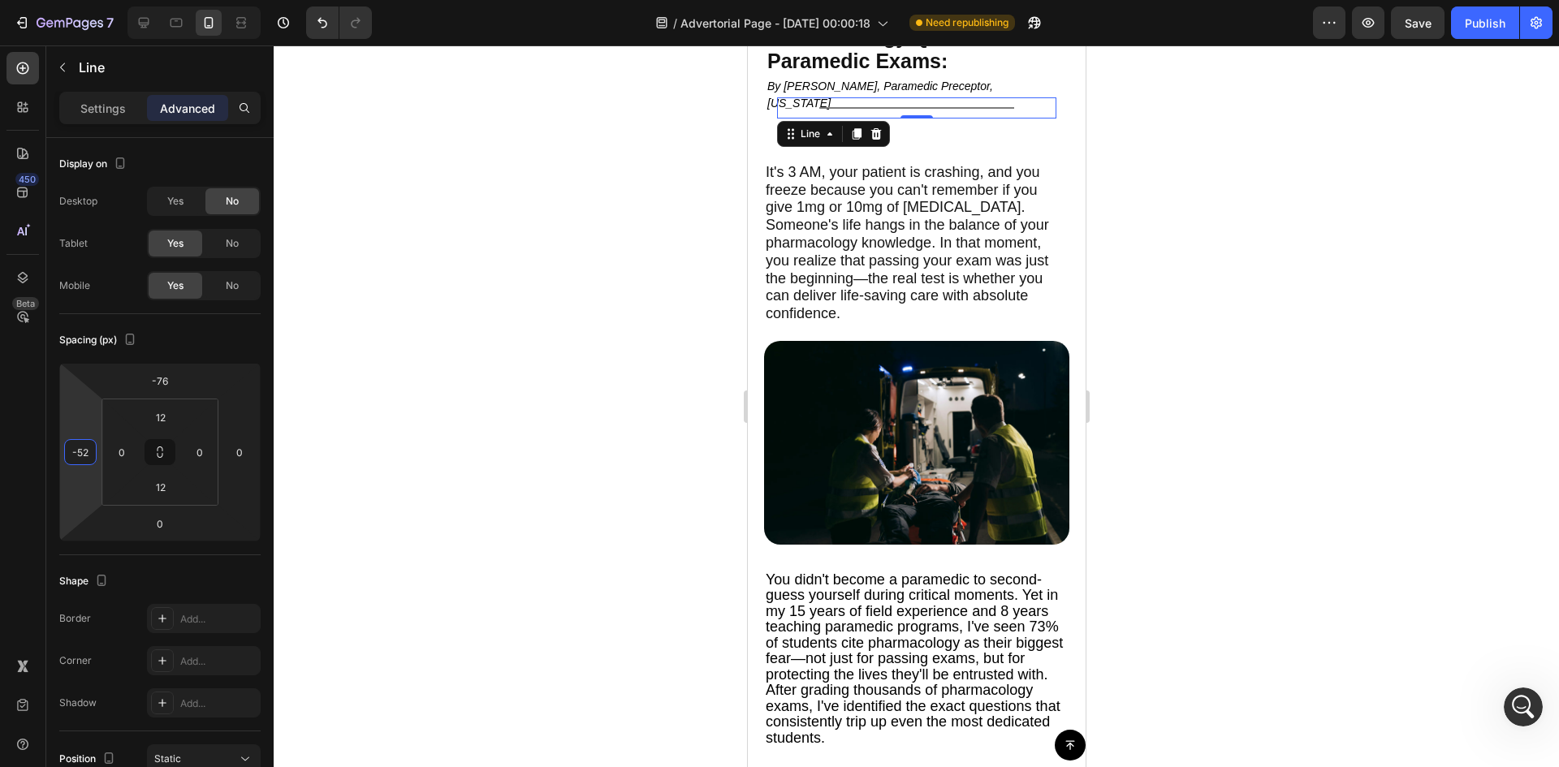
type input "-58"
click at [79, 0] on html "7 Version history / Advertorial Page - [DATE] 00:00:18 Need republishing Previe…" at bounding box center [779, 0] width 1559 height 0
click at [116, 108] on p "Settings" at bounding box center [102, 108] width 45 height 17
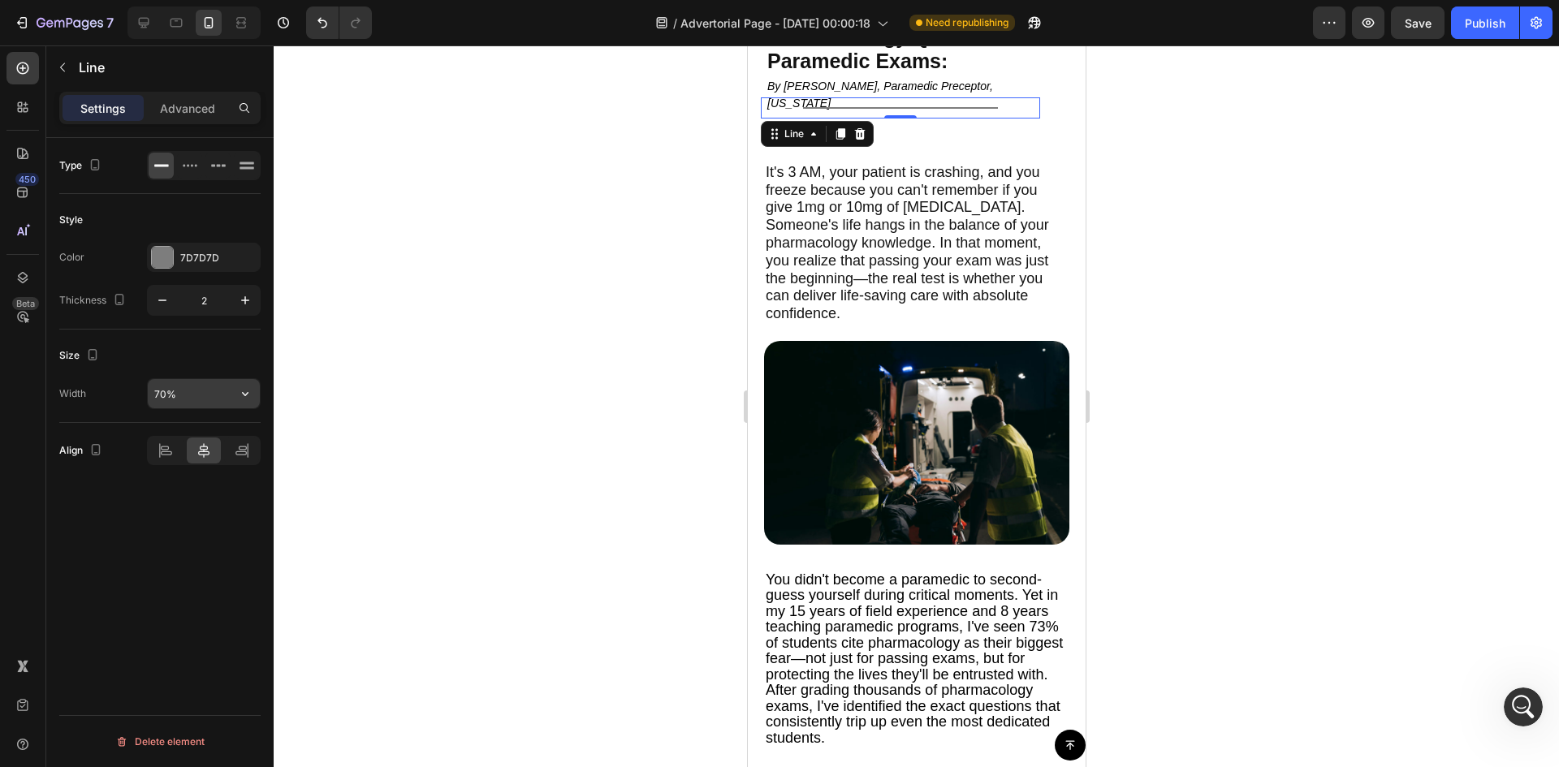
click at [173, 392] on input "70%" at bounding box center [204, 393] width 112 height 29
click at [173, 684] on div "Type Style Color 7D7D7D Thickness 2 Size Width 80% Align Delete element" at bounding box center [159, 476] width 227 height 676
drag, startPoint x: 141, startPoint y: 404, endPoint x: 153, endPoint y: 398, distance: 12.7
click at [150, 398] on div "Width 80%" at bounding box center [159, 393] width 201 height 31
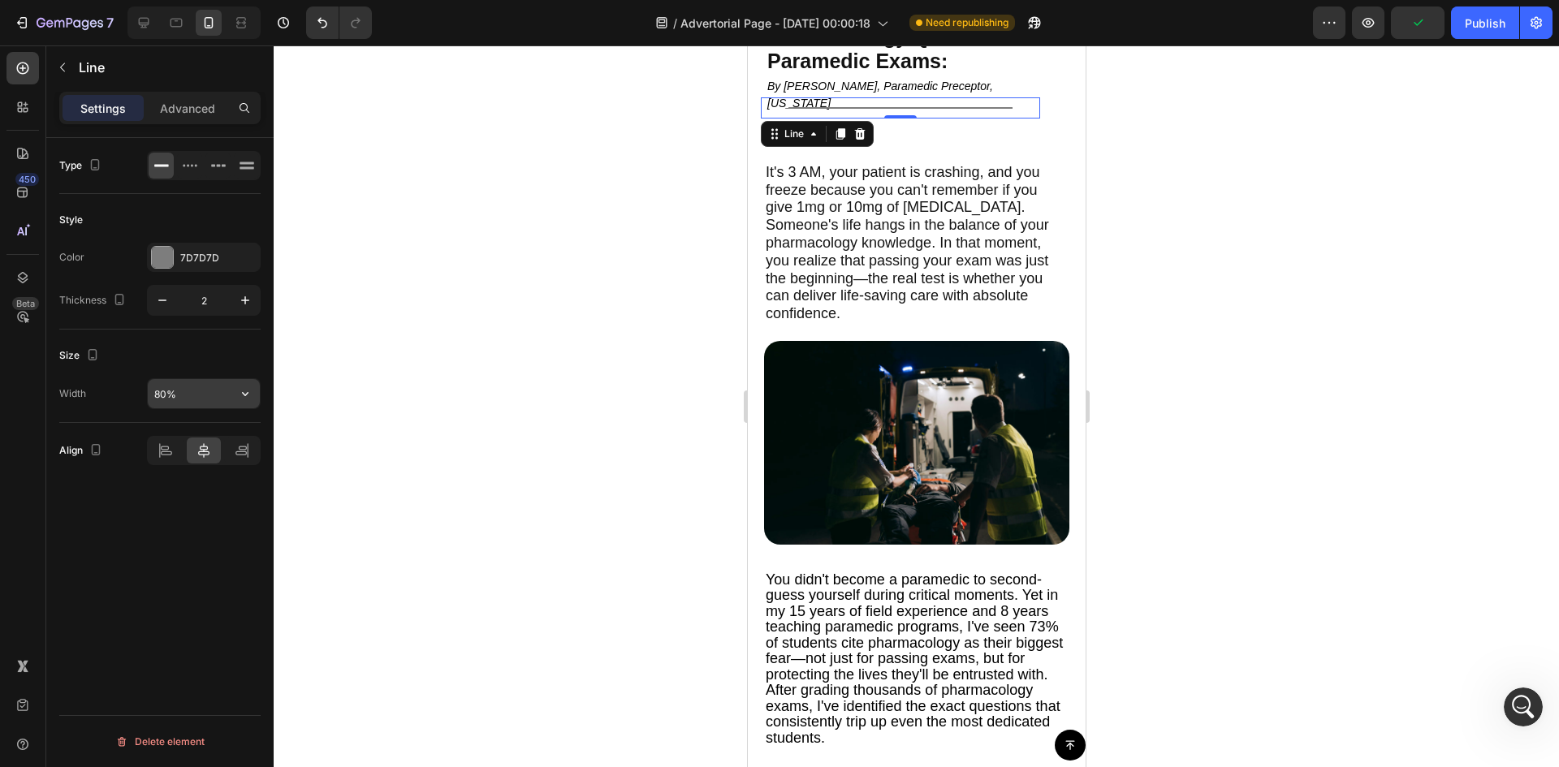
click at [153, 398] on input "80%" at bounding box center [204, 393] width 112 height 29
type input "100%"
click at [167, 111] on p "Advanced" at bounding box center [187, 108] width 55 height 17
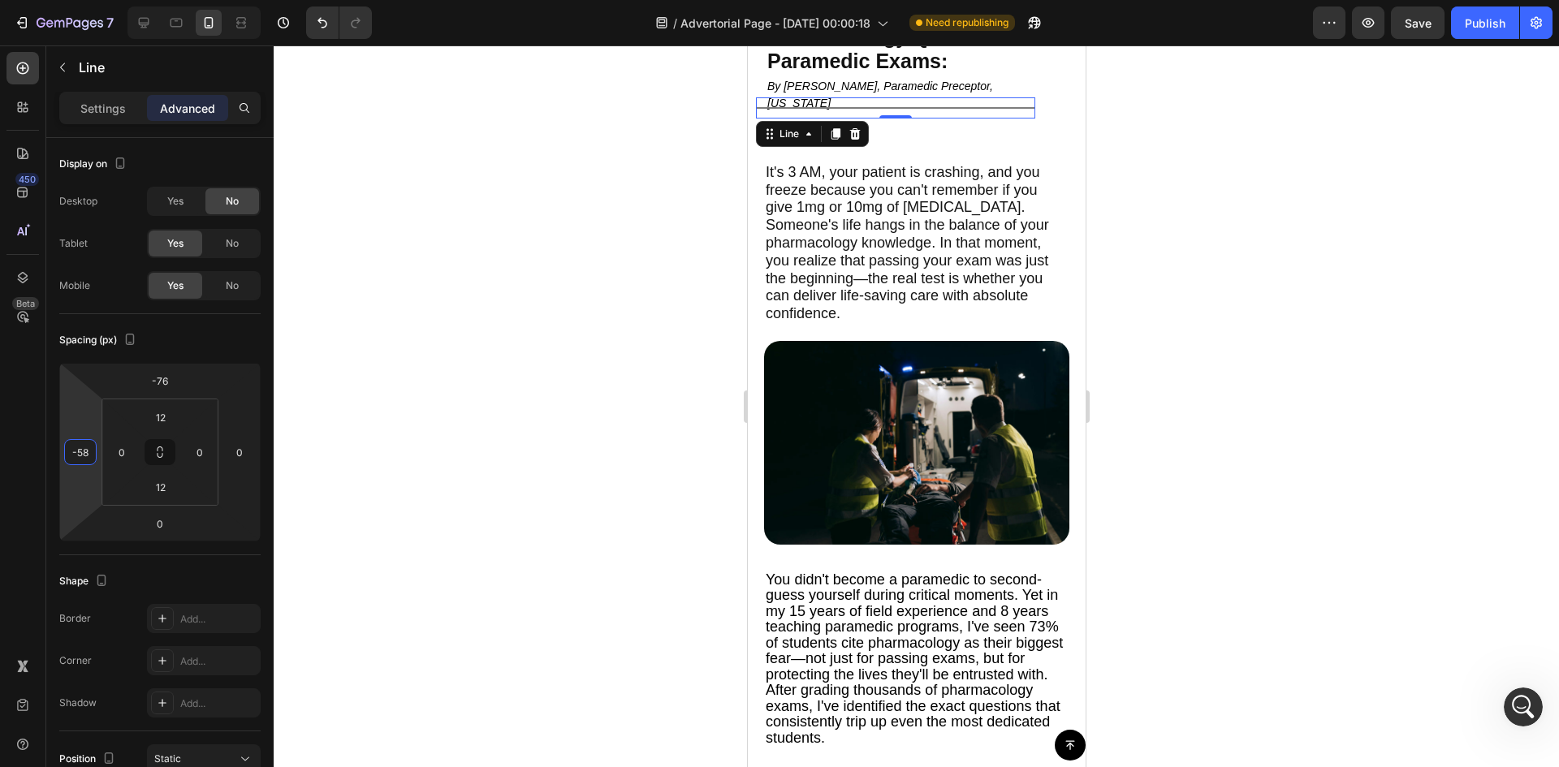
type input "-52"
click at [82, 0] on html "7 Version history / Advertorial Page - [DATE] 00:00:18 Need republishing Previe…" at bounding box center [779, 0] width 1559 height 0
click at [636, 384] on div at bounding box center [916, 406] width 1285 height 722
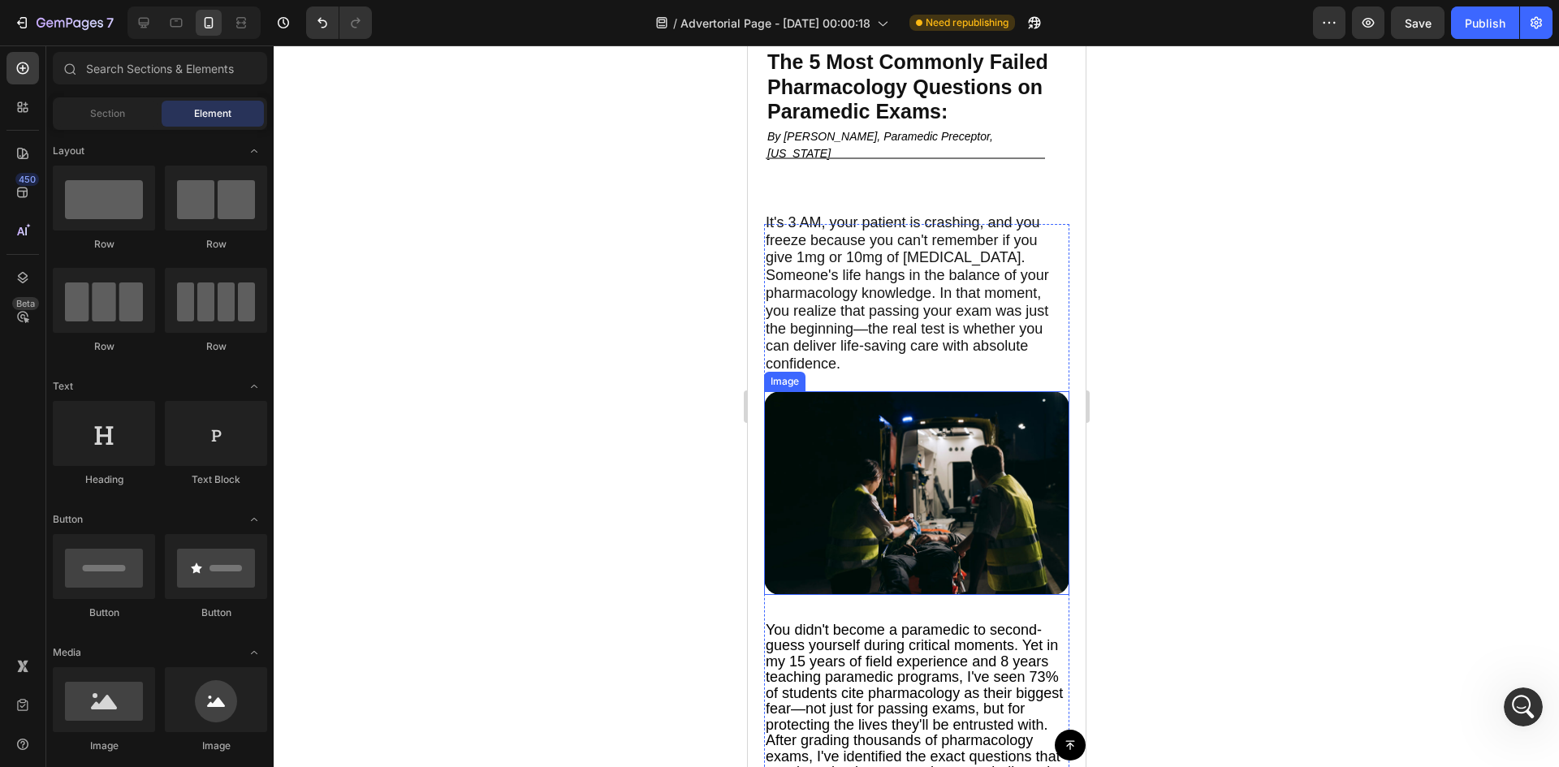
scroll to position [0, 0]
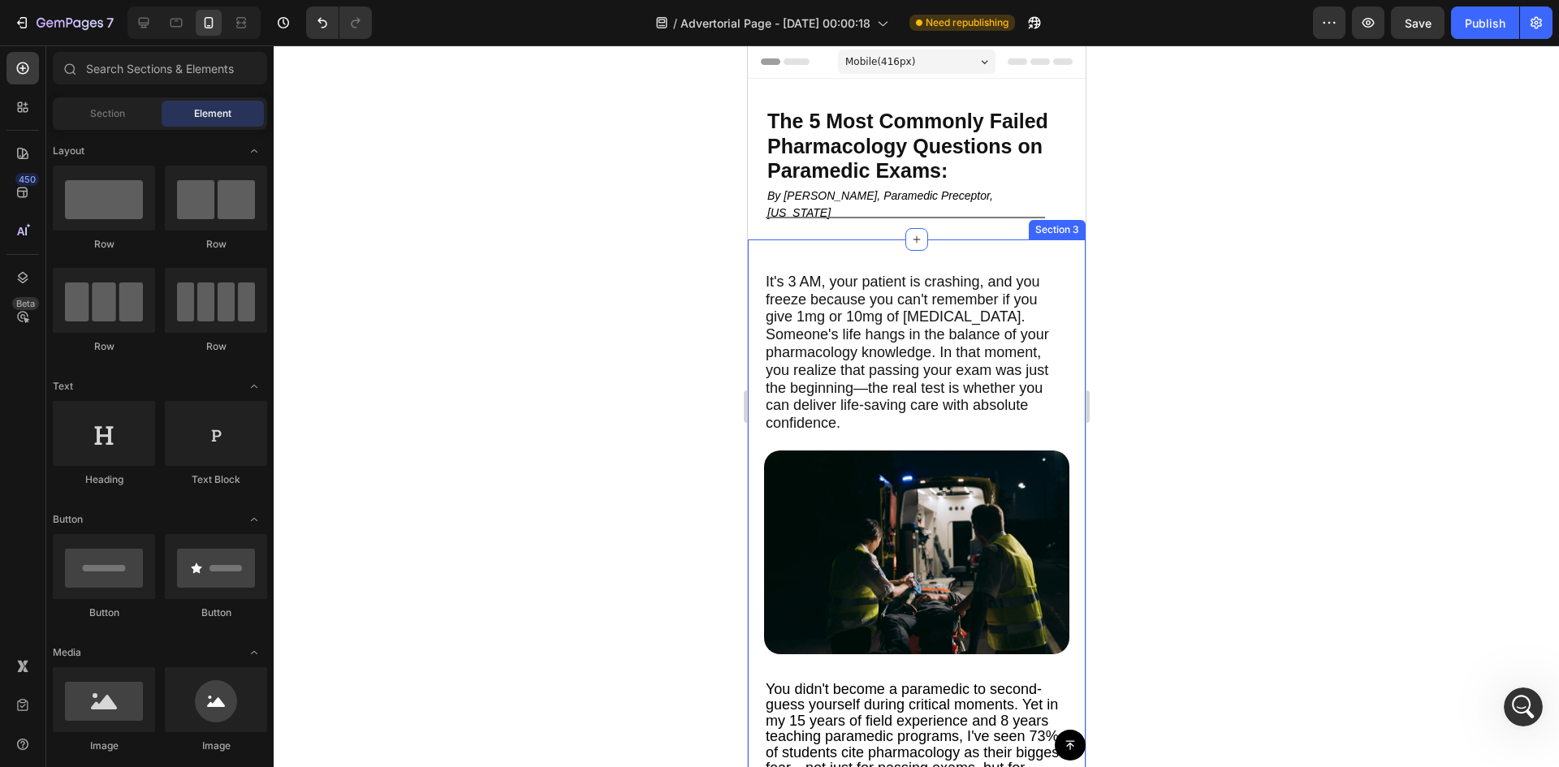
click at [1016, 240] on div "It's 3 AM, your patient is crashing, and you freeze because you can't remember …" at bounding box center [916, 562] width 338 height 644
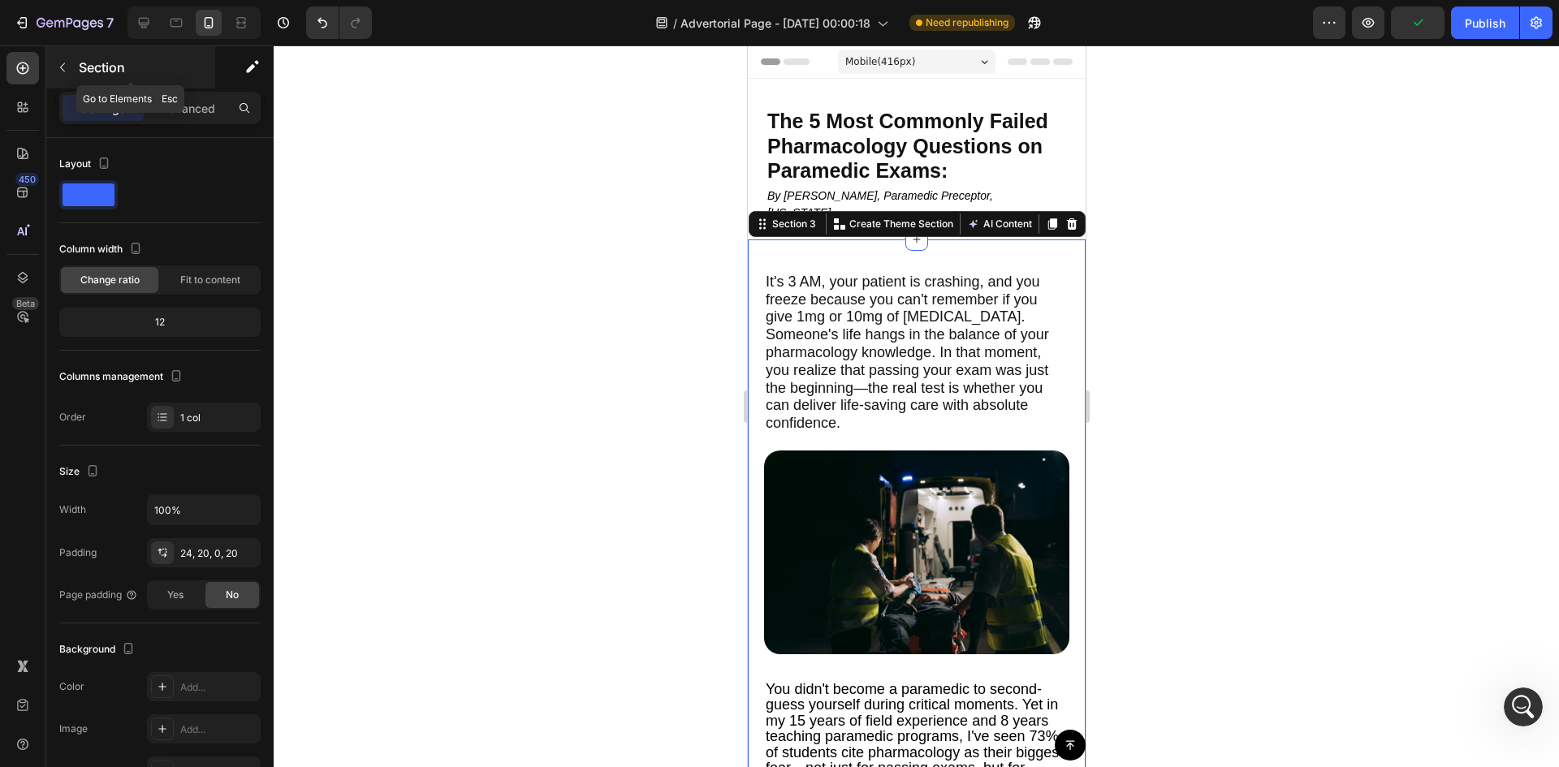
click at [175, 83] on div "Section" at bounding box center [130, 67] width 169 height 42
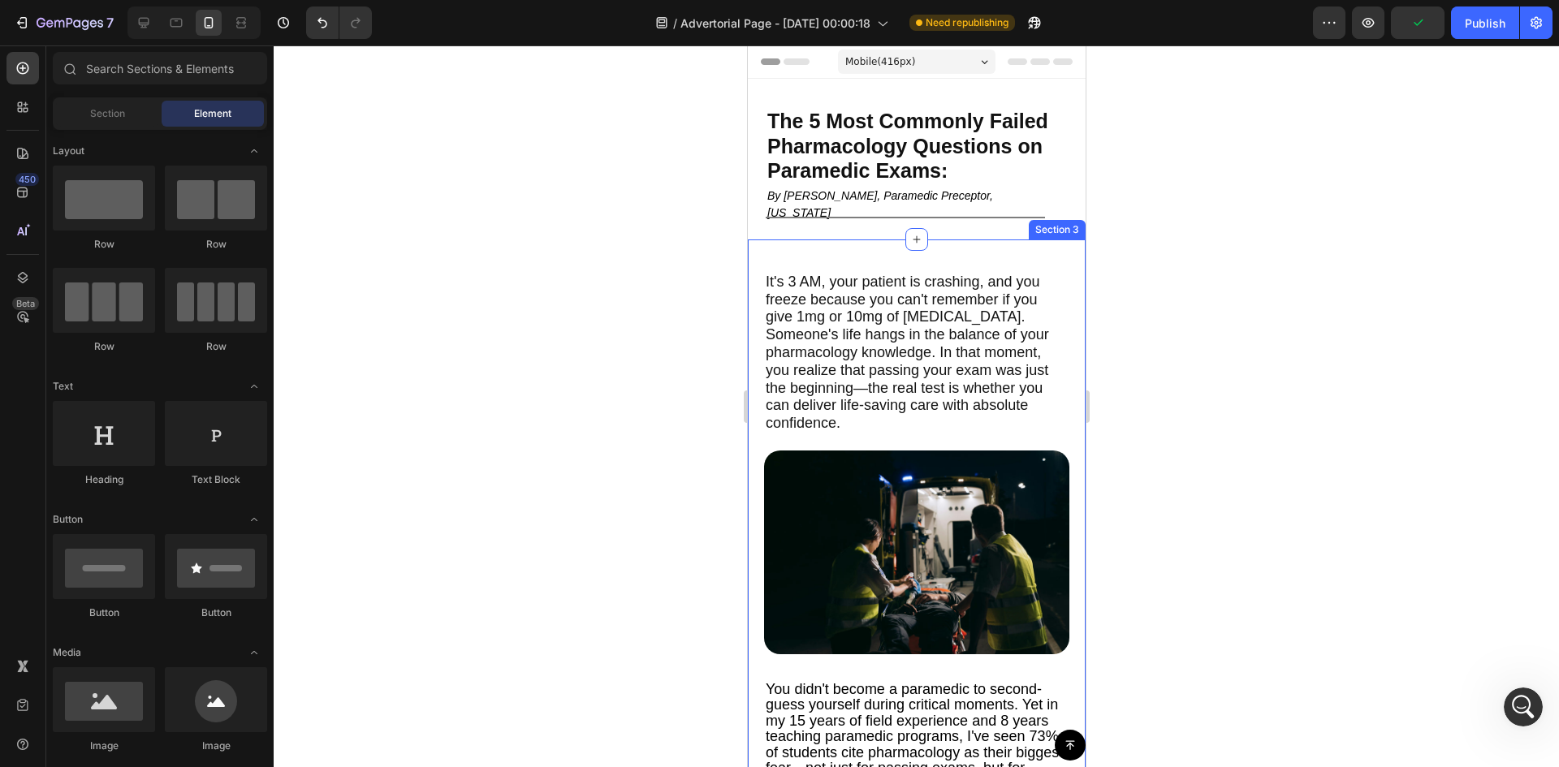
click at [920, 259] on div "It's 3 AM, your patient is crashing, and you freeze because you can't remember …" at bounding box center [915, 571] width 305 height 624
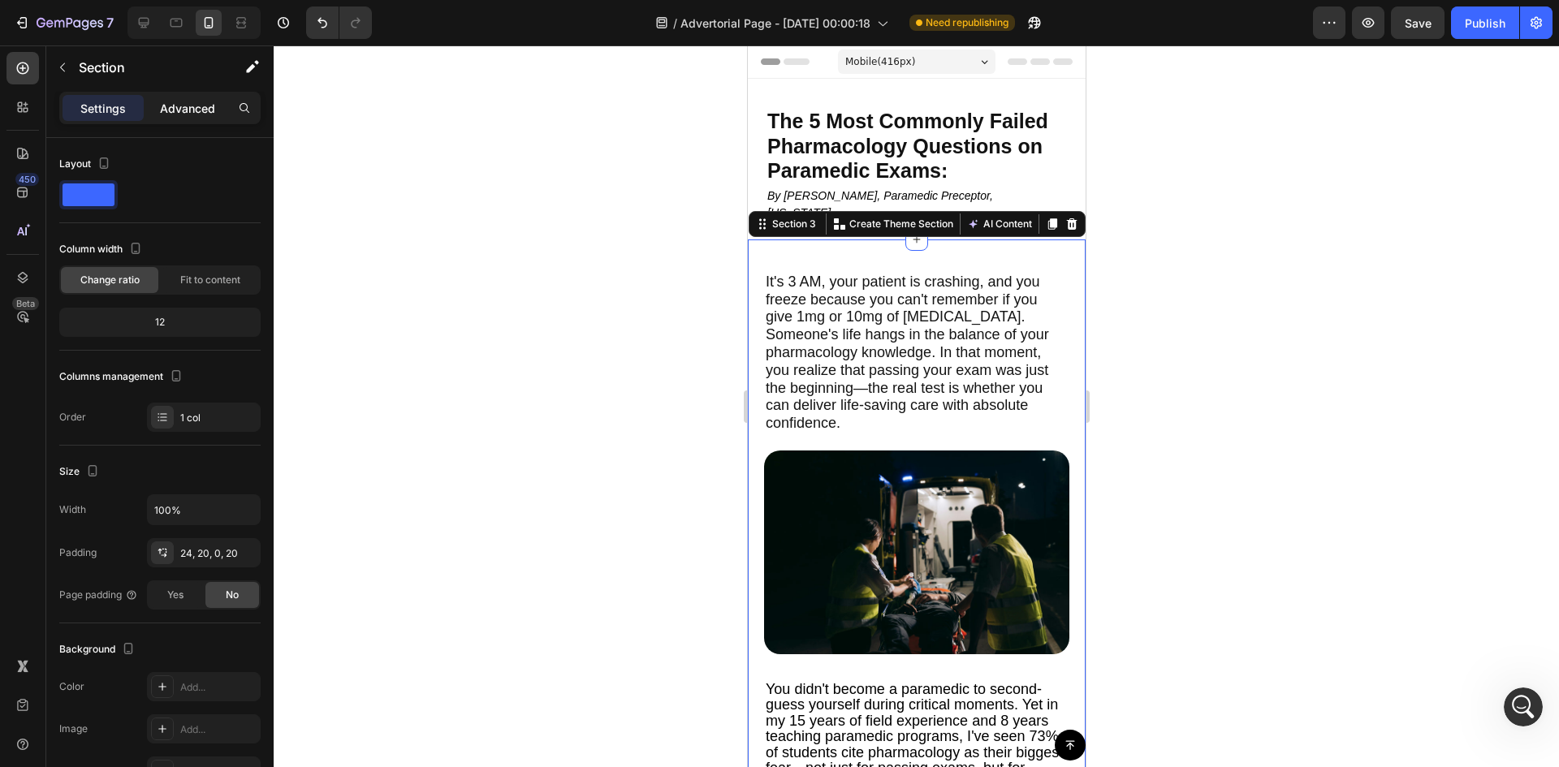
click at [196, 102] on p "Advanced" at bounding box center [187, 108] width 55 height 17
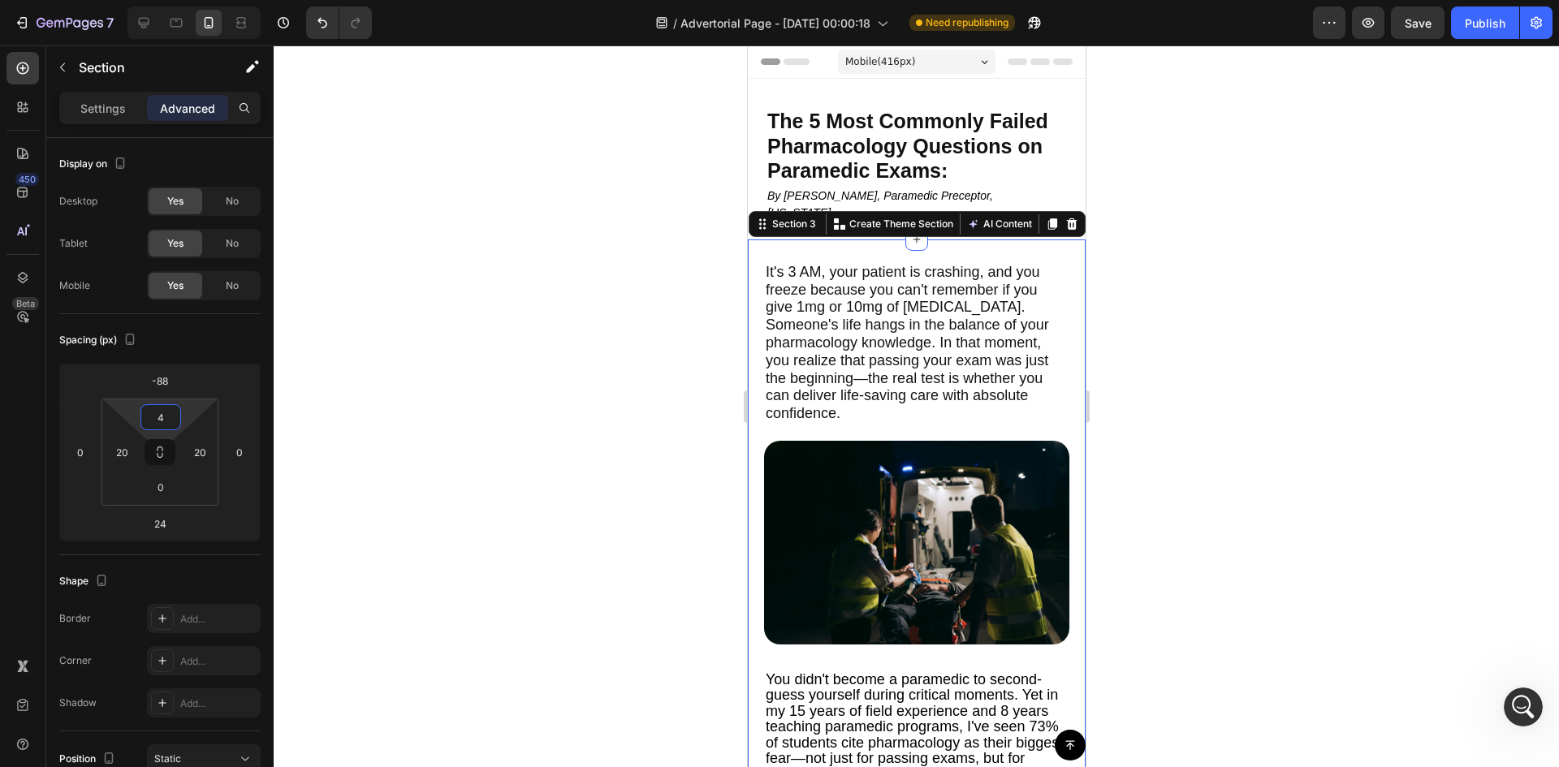
type input "0"
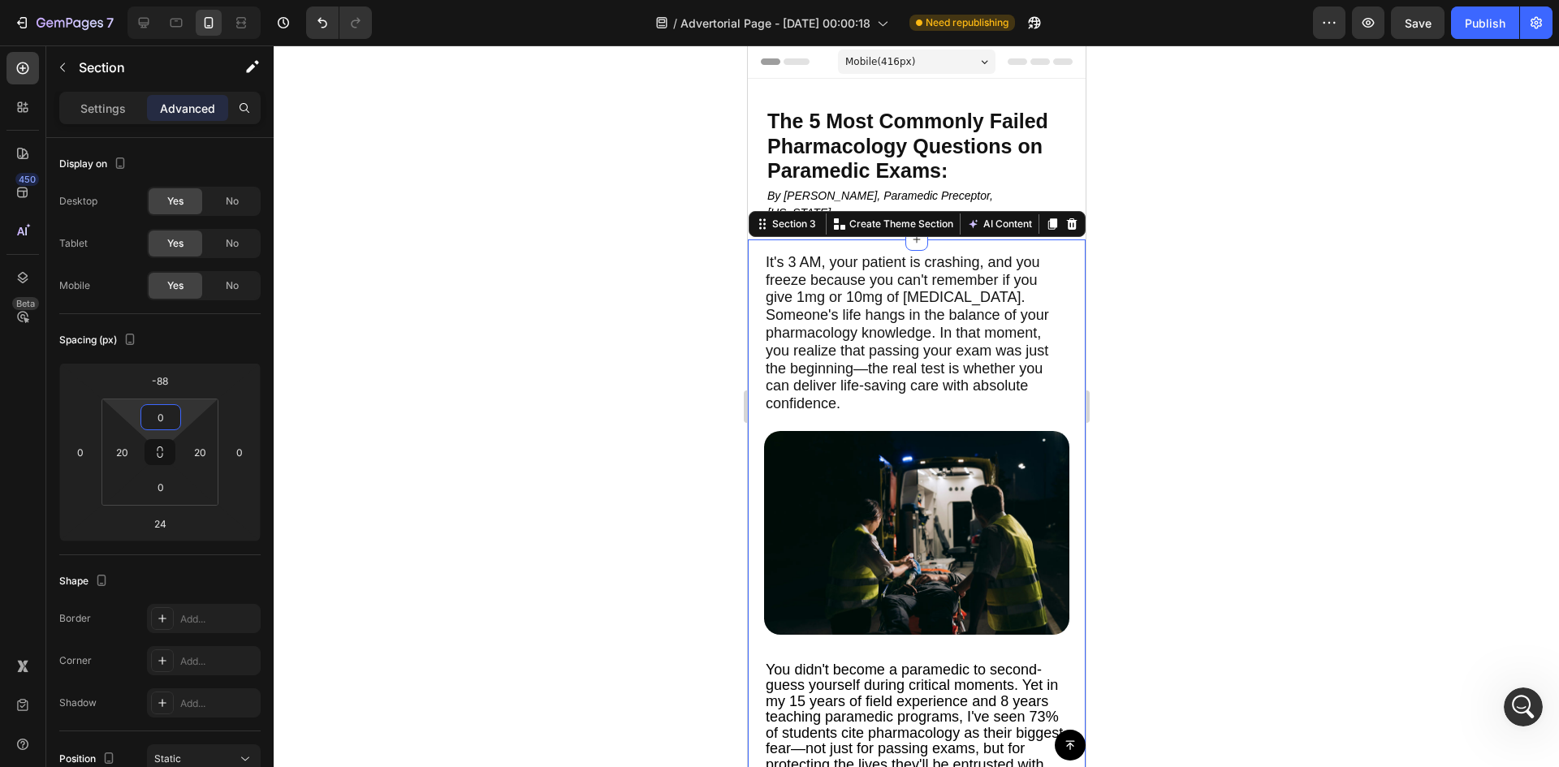
drag, startPoint x: 188, startPoint y: 412, endPoint x: 198, endPoint y: 446, distance: 34.9
click at [198, 0] on html "7 Version history / Advertorial Page - [DATE] 00:00:18 Need republishing Previe…" at bounding box center [779, 0] width 1559 height 0
click at [139, 26] on icon at bounding box center [144, 23] width 16 height 16
type input "-52"
type input "0"
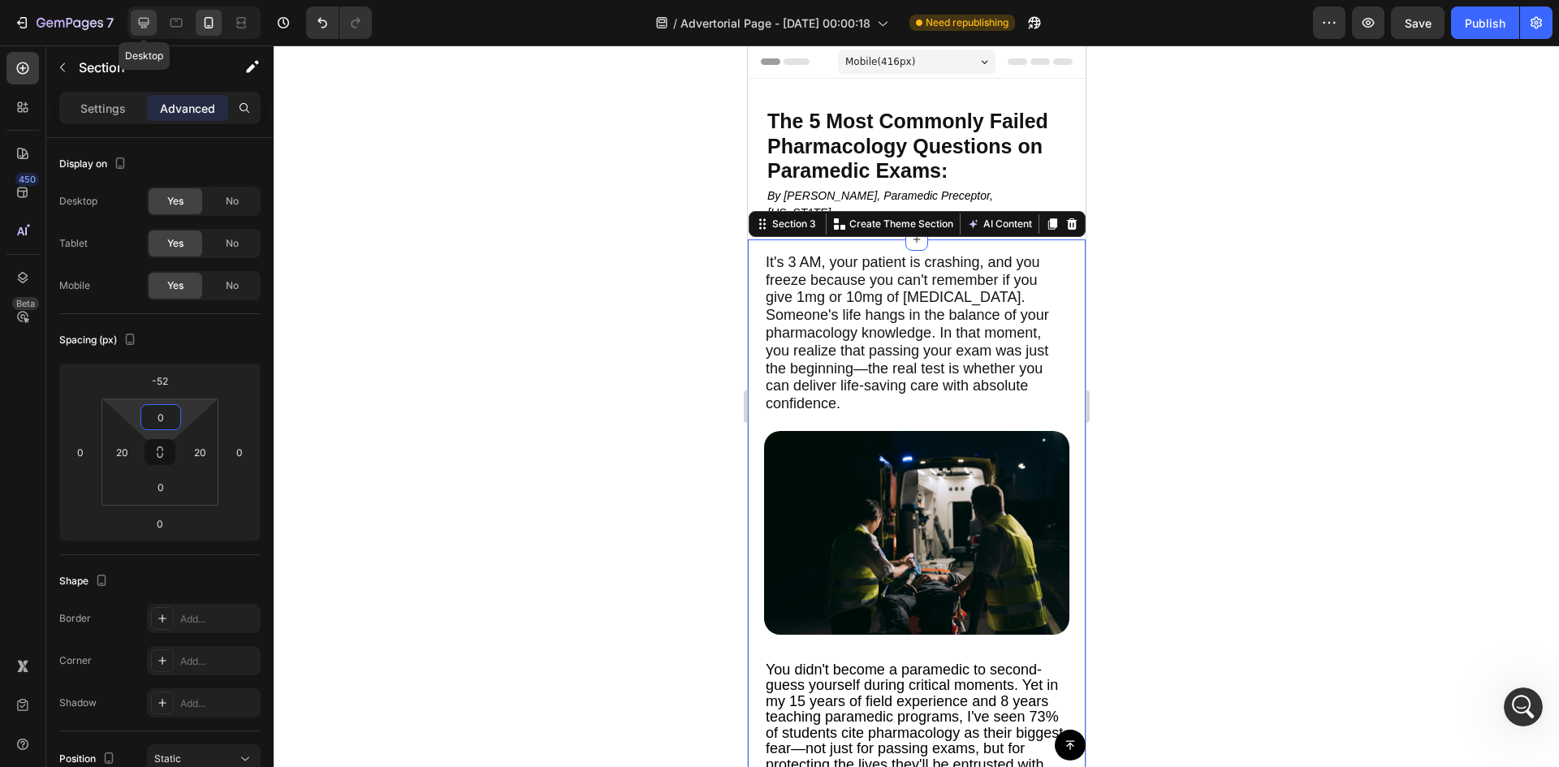
type input "320"
type input "36"
type input "320"
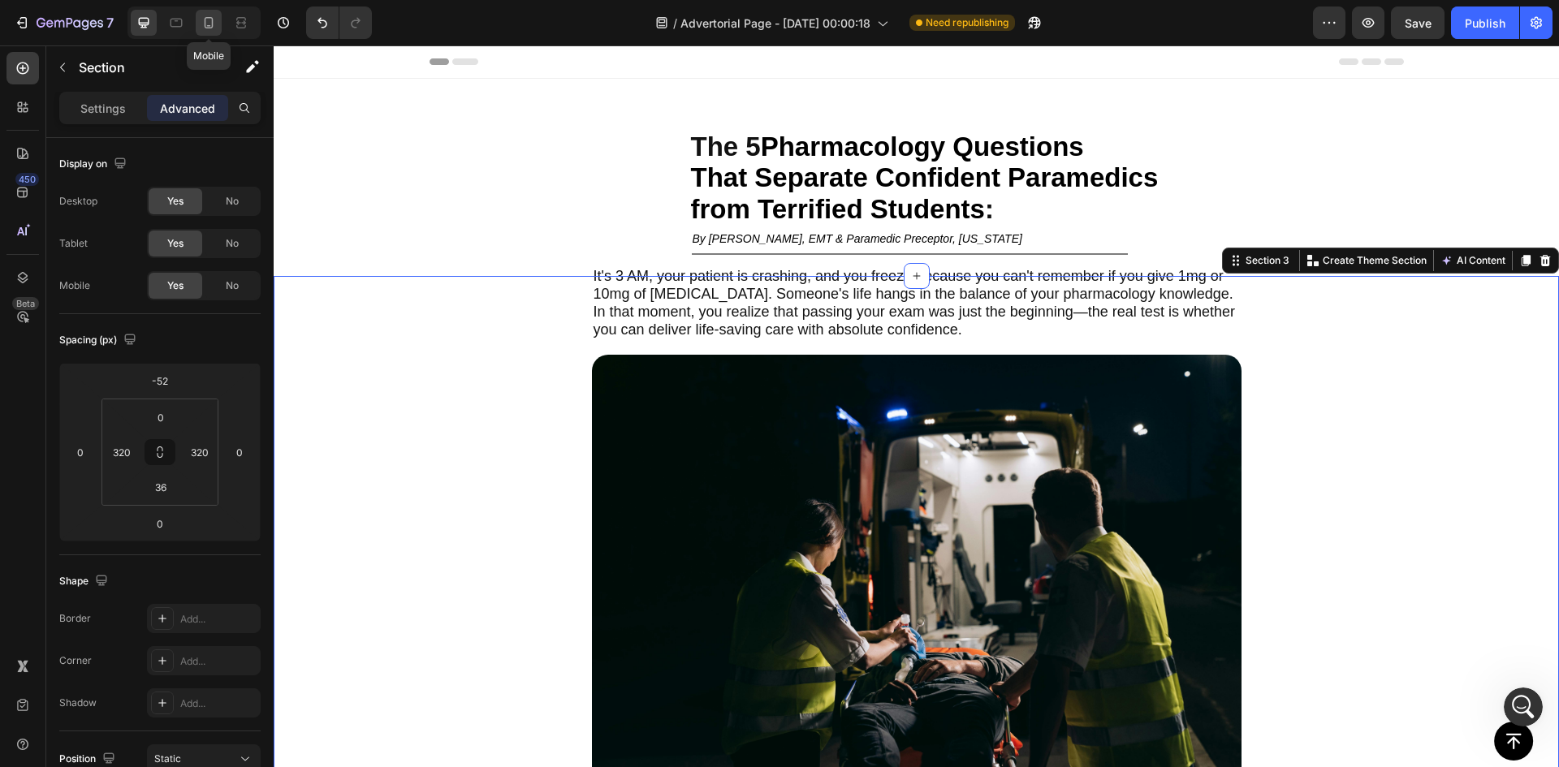
click at [209, 15] on icon at bounding box center [209, 23] width 16 height 16
type input "-88"
type input "24"
type input "20"
type input "0"
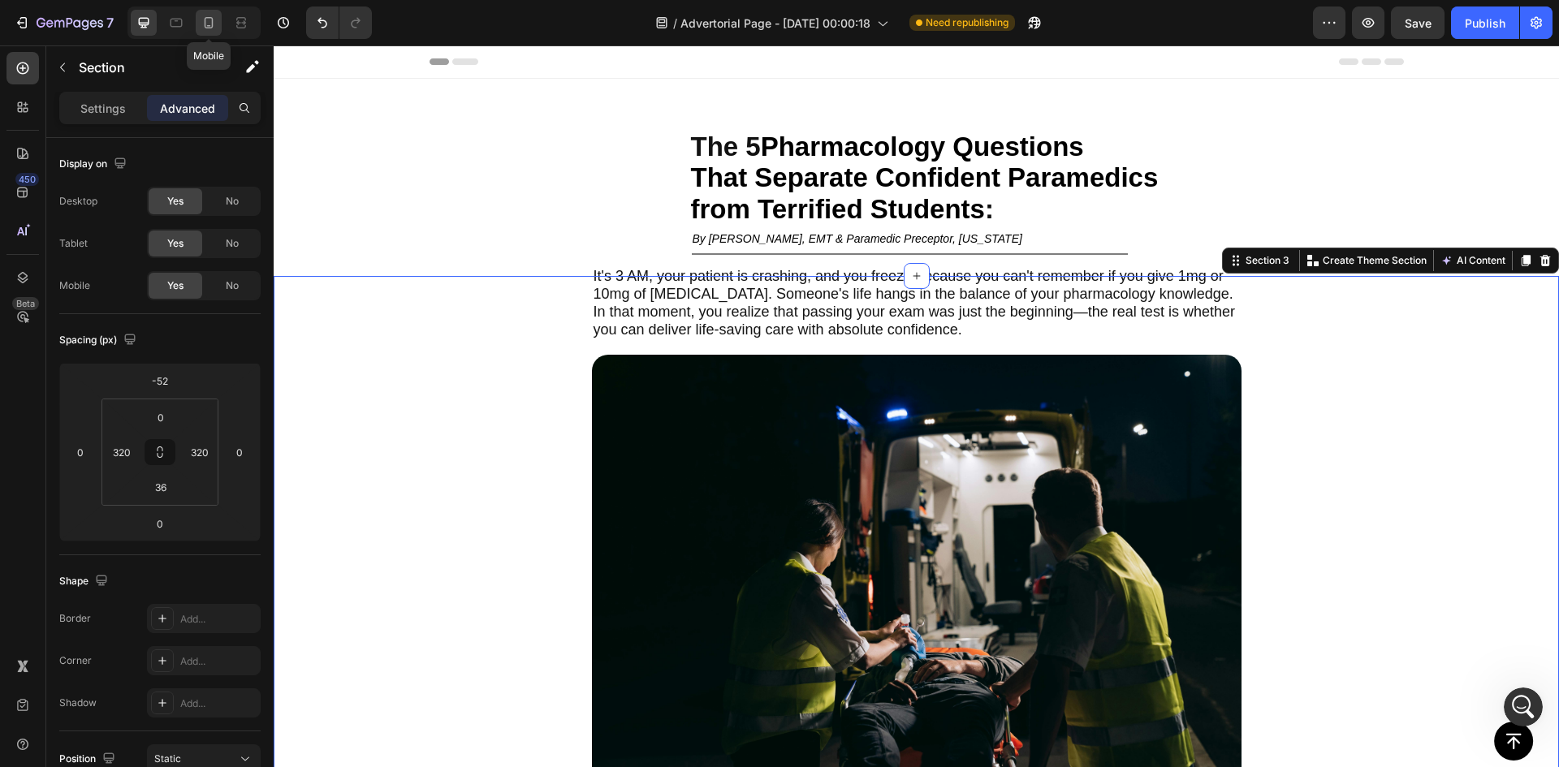
type input "20"
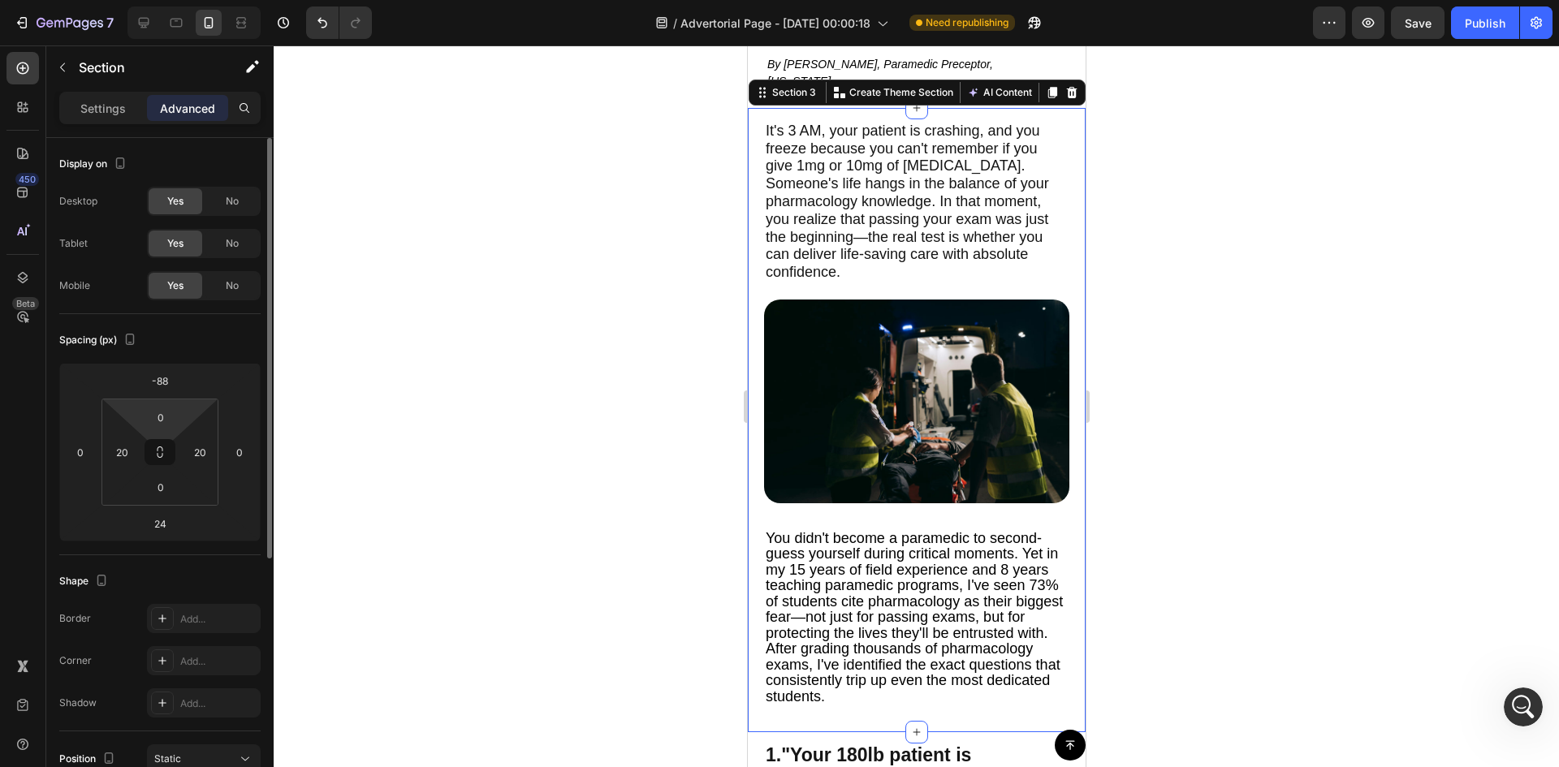
scroll to position [132, 0]
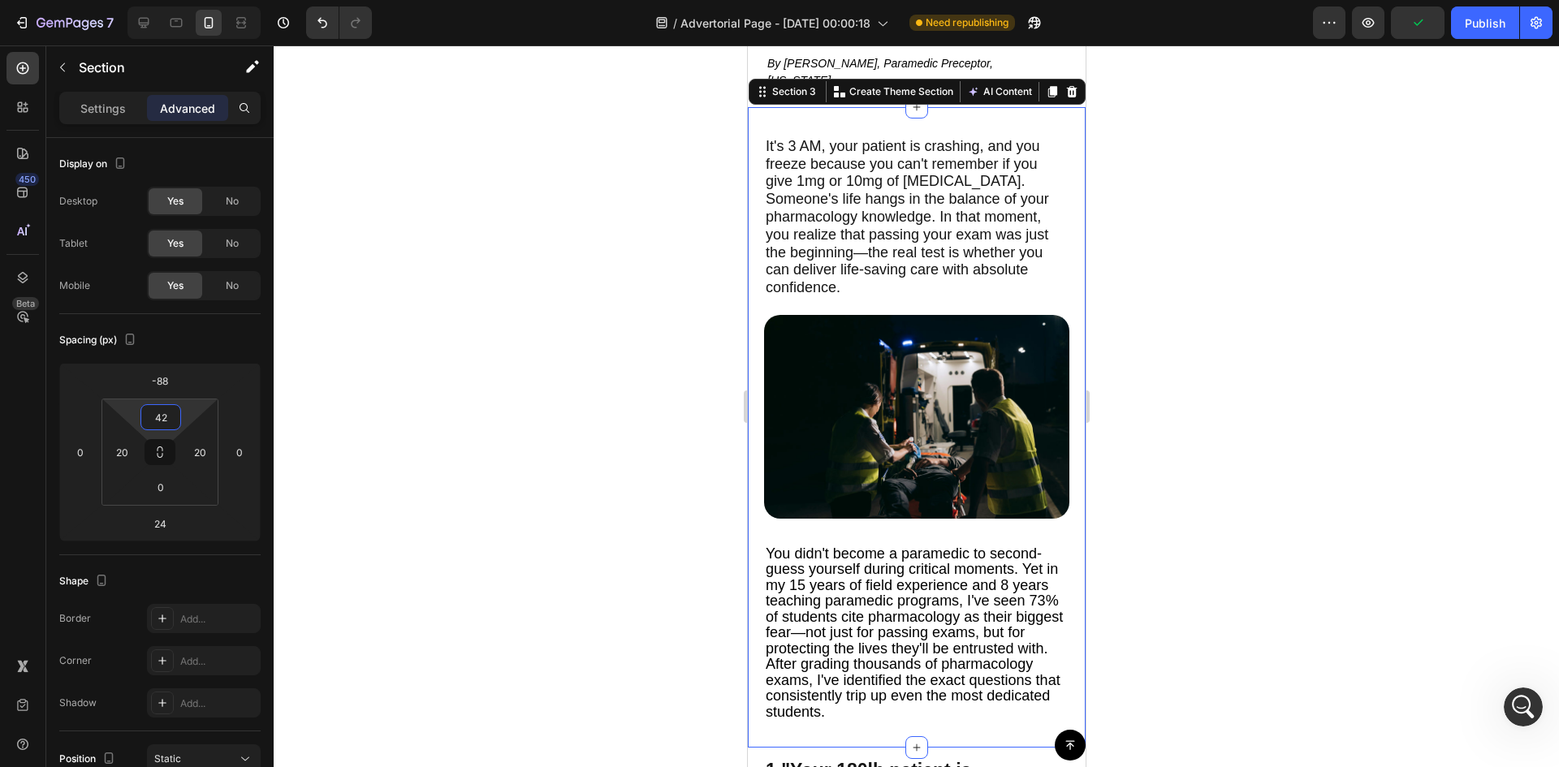
type input "48"
drag, startPoint x: 196, startPoint y: 409, endPoint x: 196, endPoint y: 390, distance: 19.5
click at [196, 0] on html "7 Version history / Advertorial Page - [DATE] 00:00:18 Need republishing Previe…" at bounding box center [779, 0] width 1559 height 0
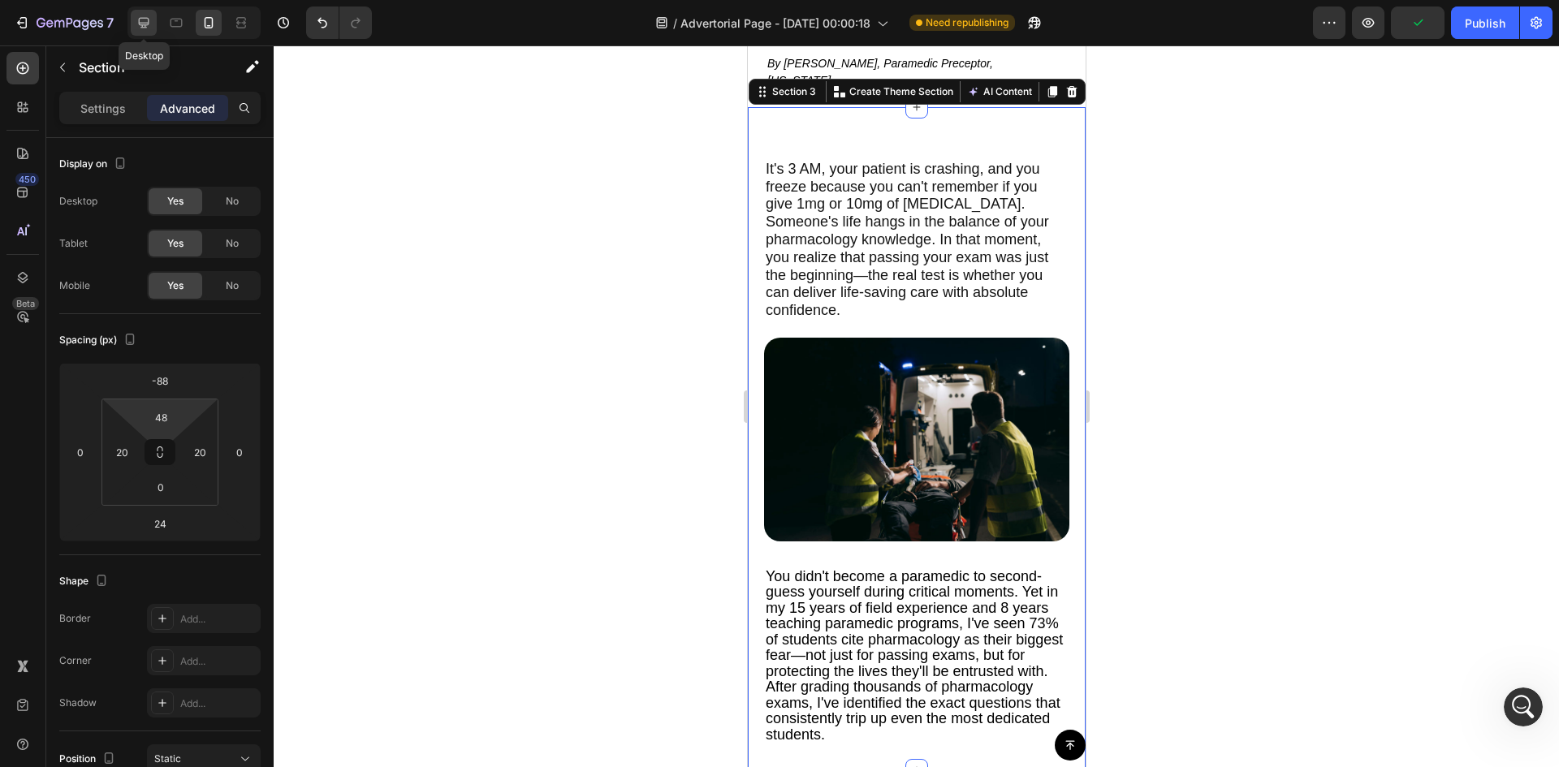
click at [153, 11] on div at bounding box center [144, 23] width 26 height 26
type input "-52"
type input "0"
type input "320"
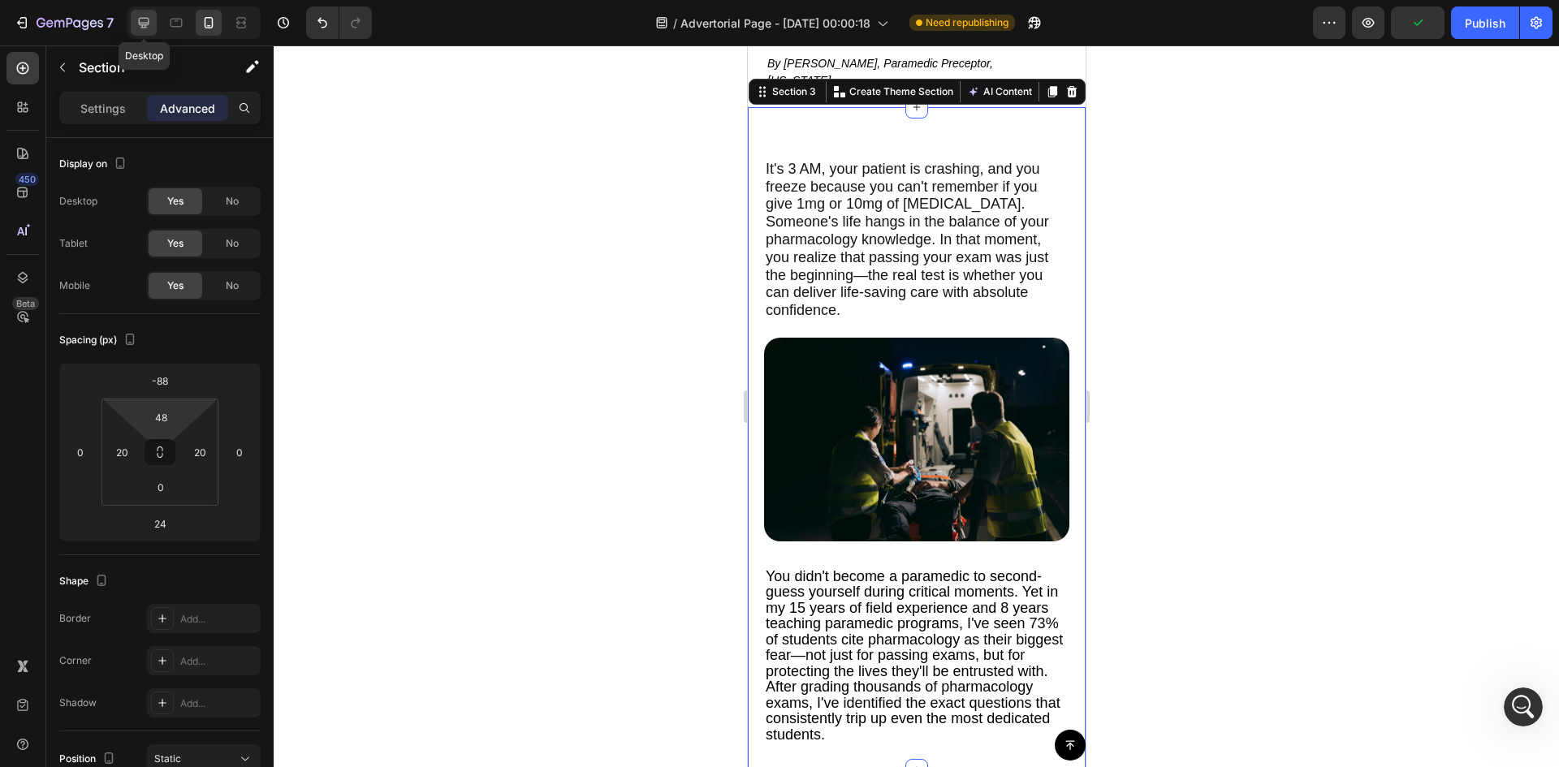
type input "36"
type input "320"
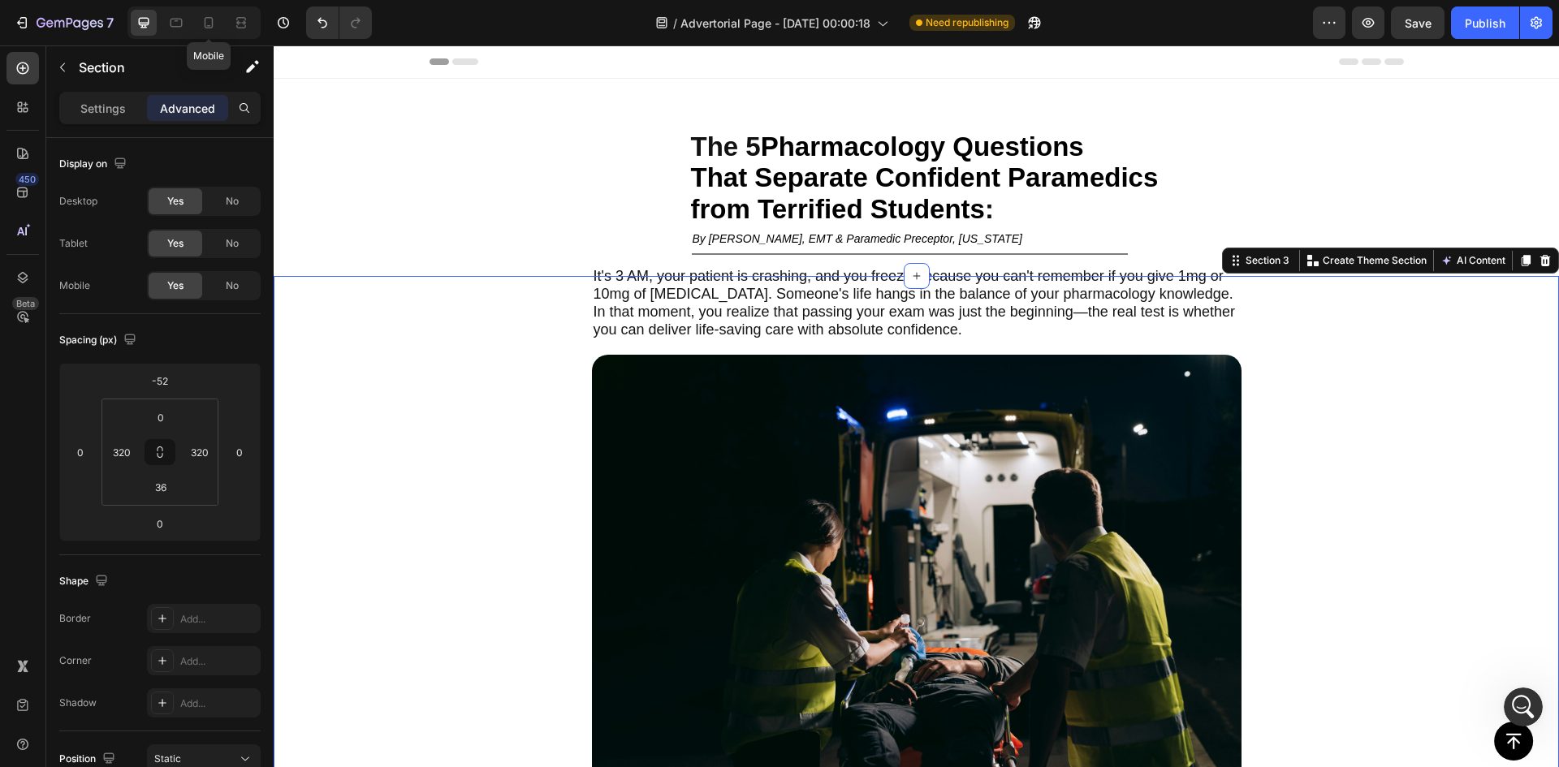
click at [213, 37] on div "Mobile" at bounding box center [193, 22] width 133 height 32
click at [213, 42] on div "7 Version history / Advertorial Page - [DATE] 00:00:18 Need republishing Previe…" at bounding box center [779, 23] width 1559 height 46
click at [215, 32] on div at bounding box center [209, 23] width 26 height 26
type input "-88"
type input "24"
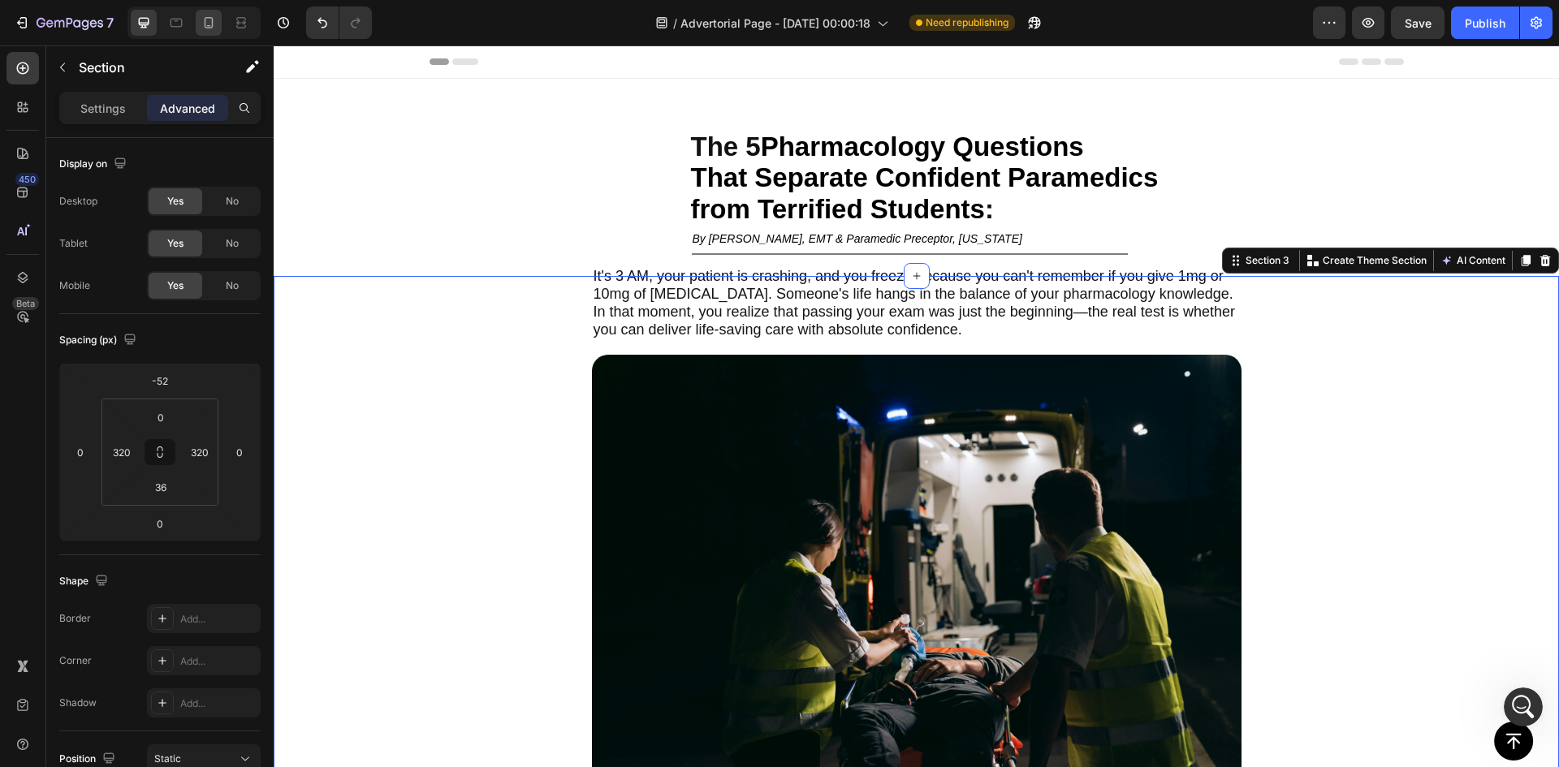
type input "48"
type input "20"
type input "0"
type input "20"
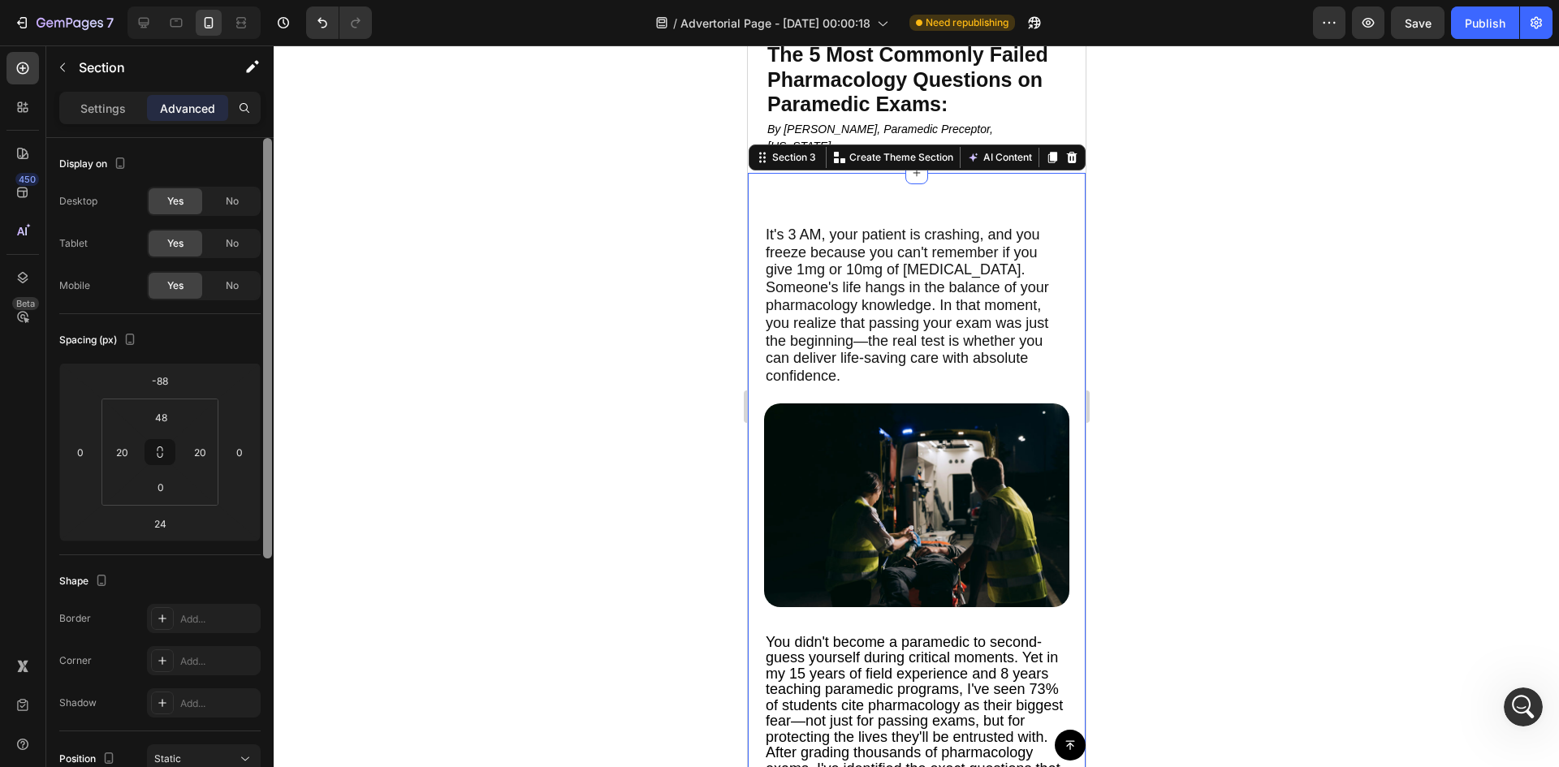
scroll to position [132, 0]
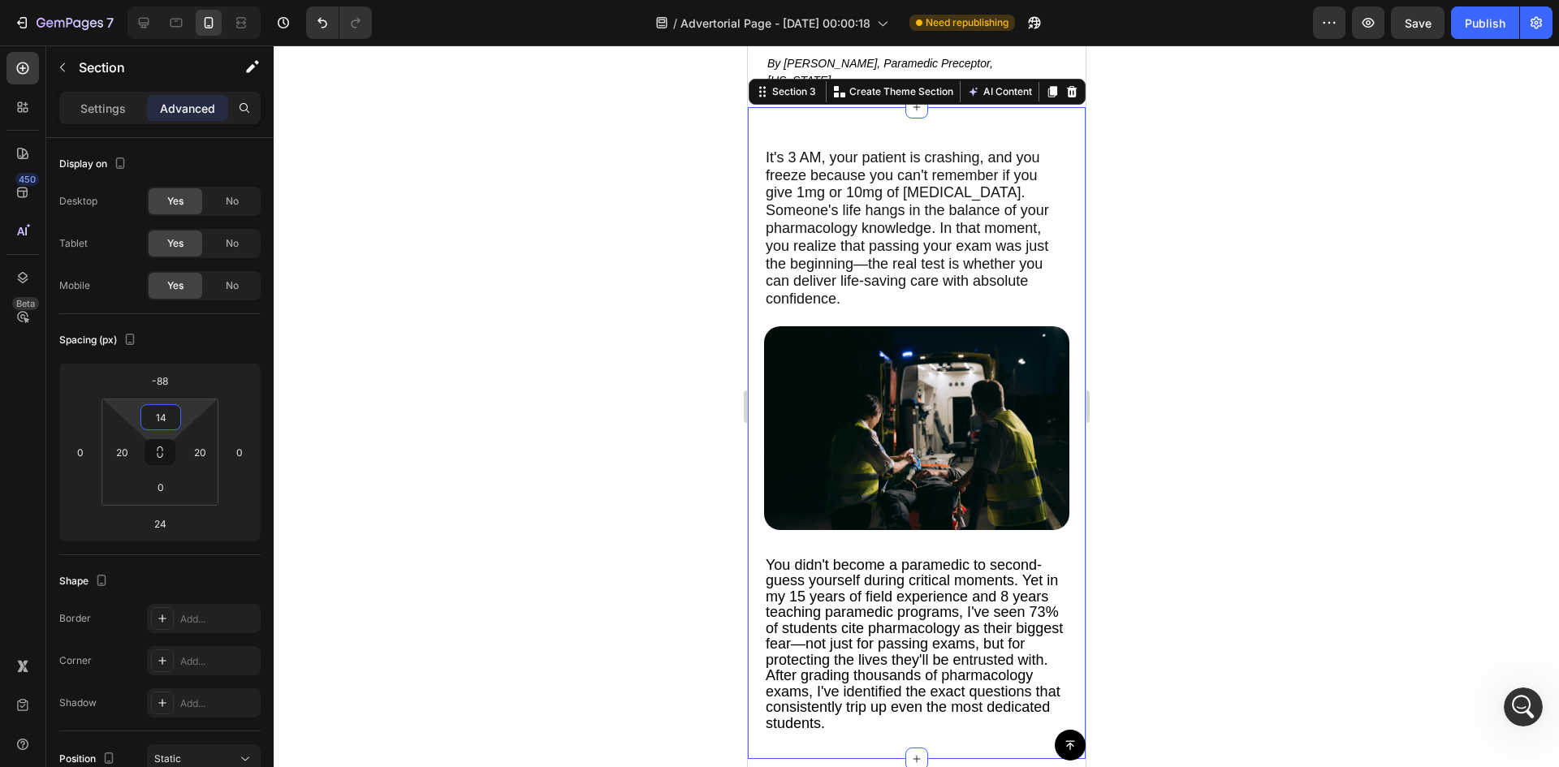
type input "0"
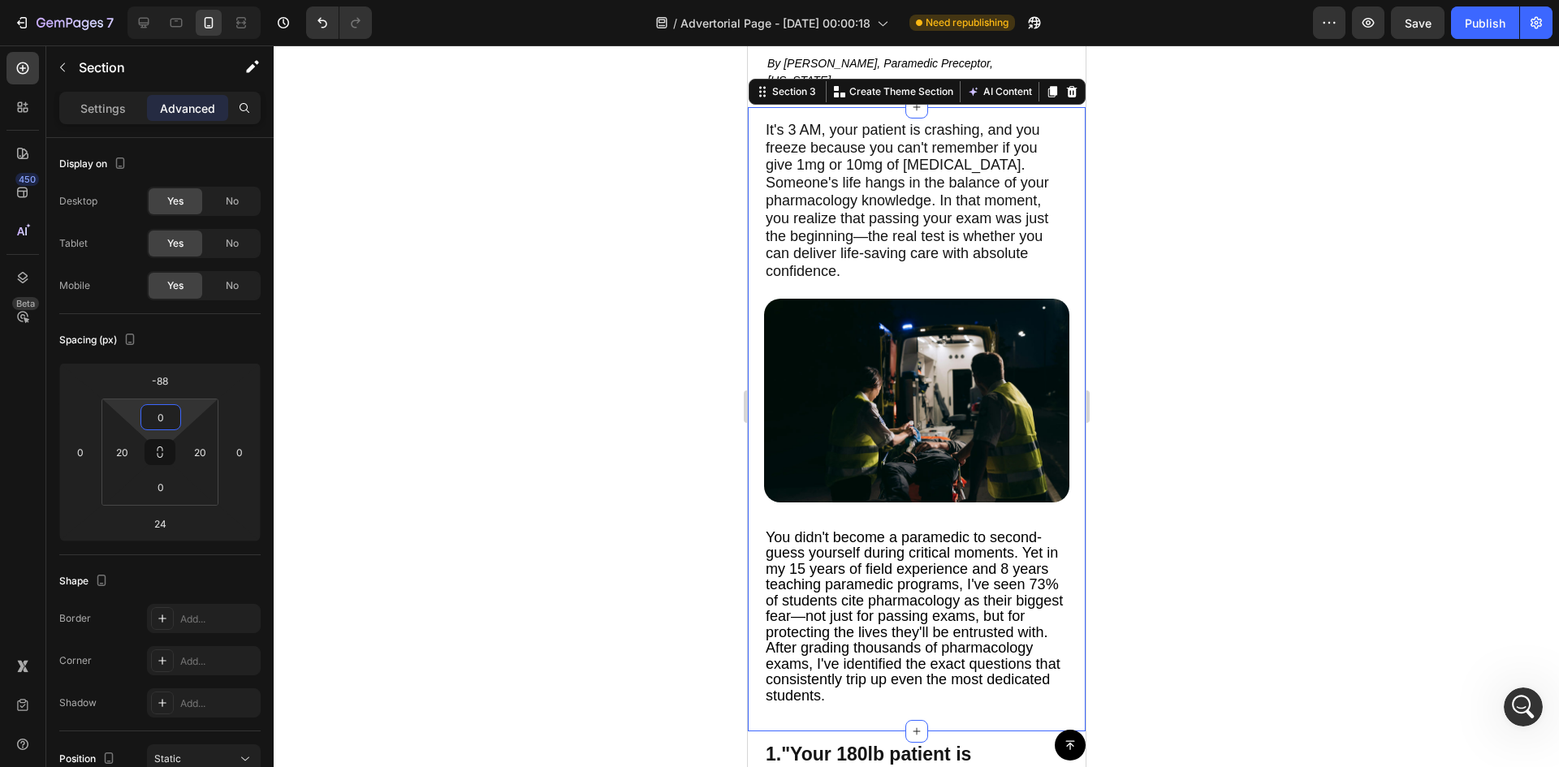
drag, startPoint x: 181, startPoint y: 415, endPoint x: 181, endPoint y: 529, distance: 113.7
click at [181, 0] on html "7 Version history / Advertorial Page - [DATE] 00:00:18 Need republishing Previe…" at bounding box center [779, 0] width 1559 height 0
click at [505, 367] on div at bounding box center [916, 406] width 1285 height 722
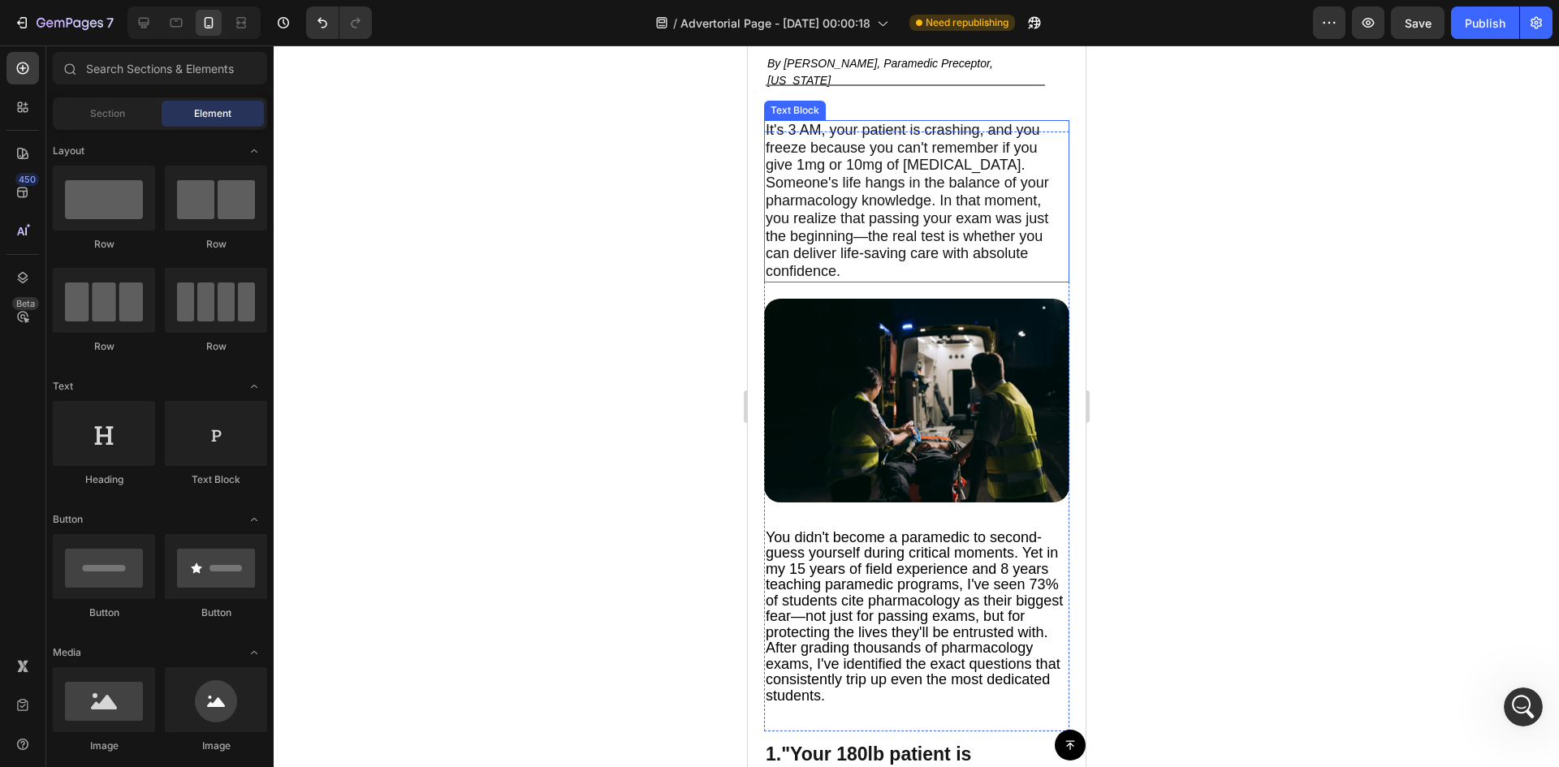
click at [863, 140] on span "It's 3 AM, your patient is crashing, and you freeze because you can't remember …" at bounding box center [906, 201] width 283 height 158
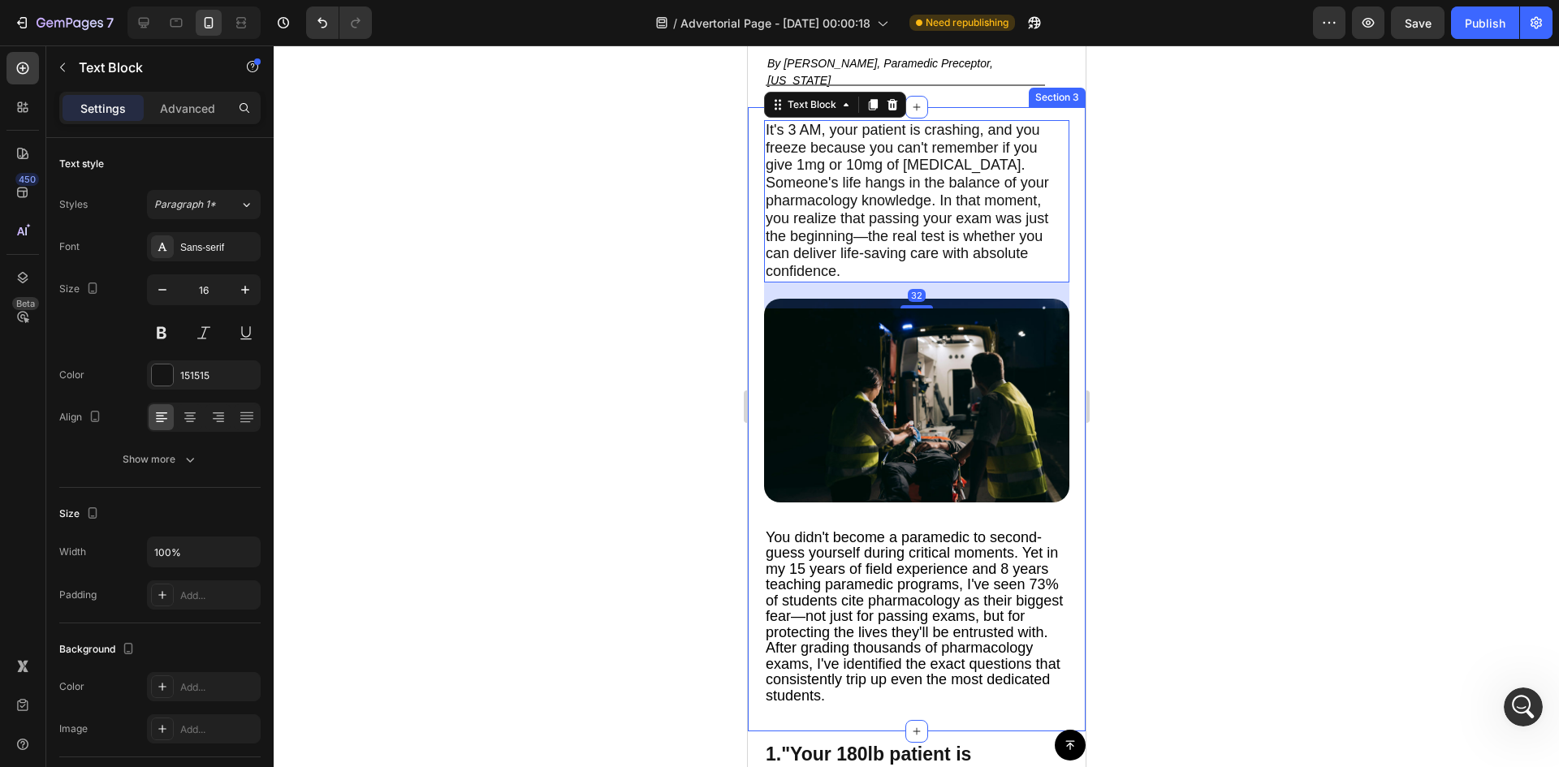
click at [951, 107] on div "It's 3 AM, your patient is crashing, and you freeze because you can't remember …" at bounding box center [915, 419] width 305 height 624
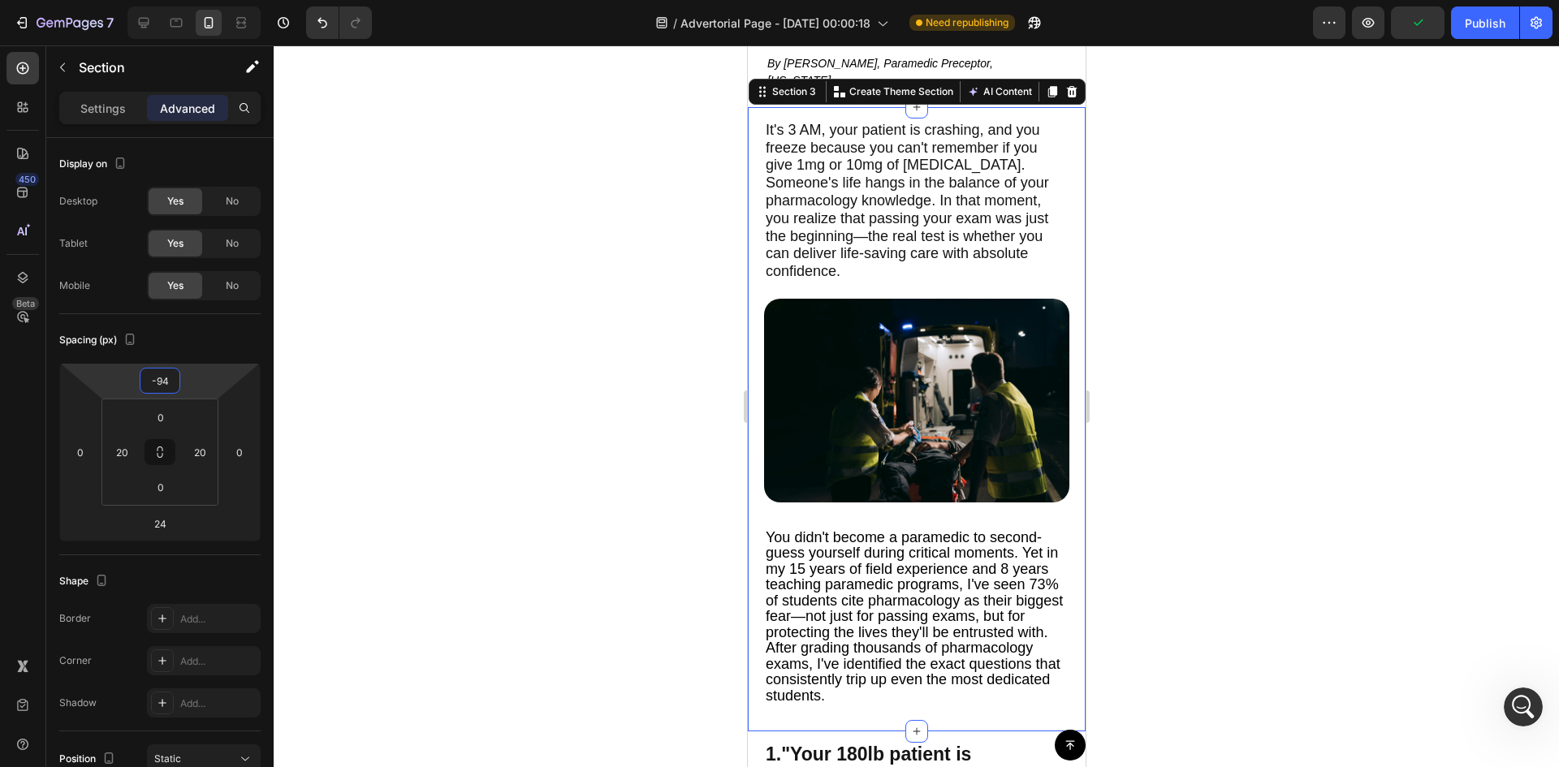
type input "-100"
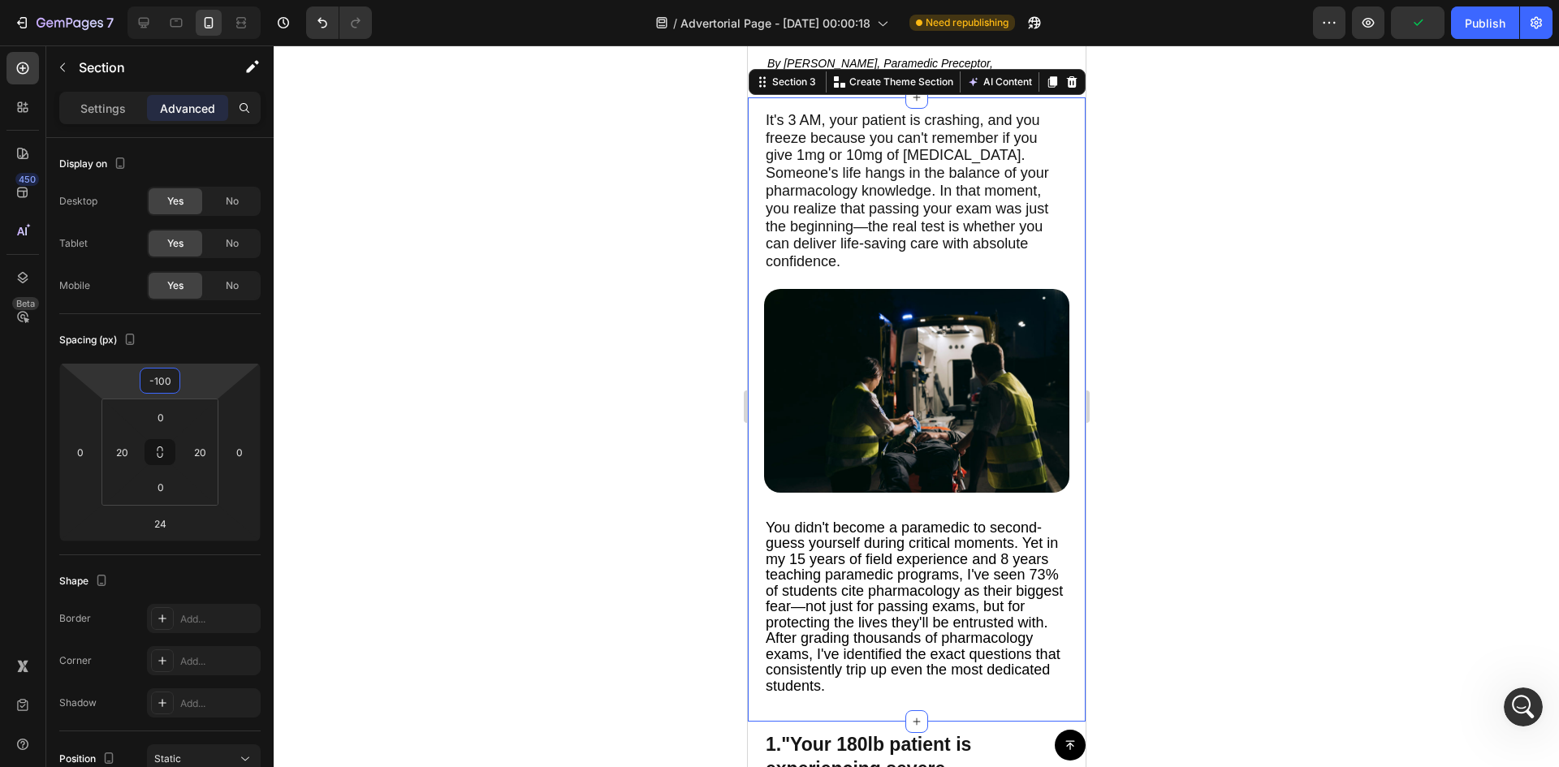
click at [205, 0] on html "7 Version history / Advertorial Page - [DATE] 00:00:18 Need republishing Previe…" at bounding box center [779, 0] width 1559 height 0
click at [1067, 140] on div "It's 3 AM, your patient is crashing, and you freeze because you can't remember …" at bounding box center [916, 409] width 338 height 624
click at [1358, 296] on div at bounding box center [916, 406] width 1285 height 722
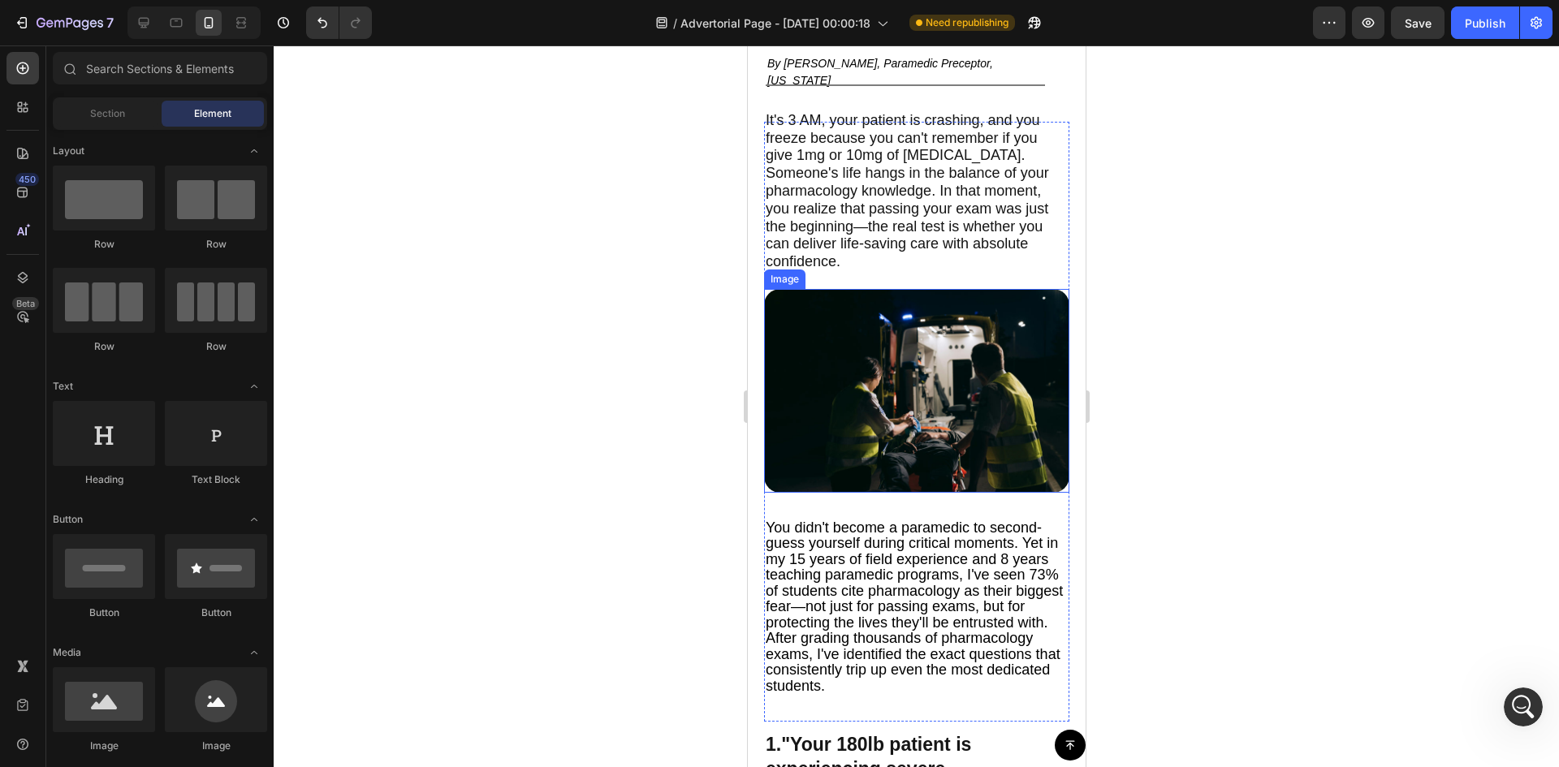
scroll to position [0, 0]
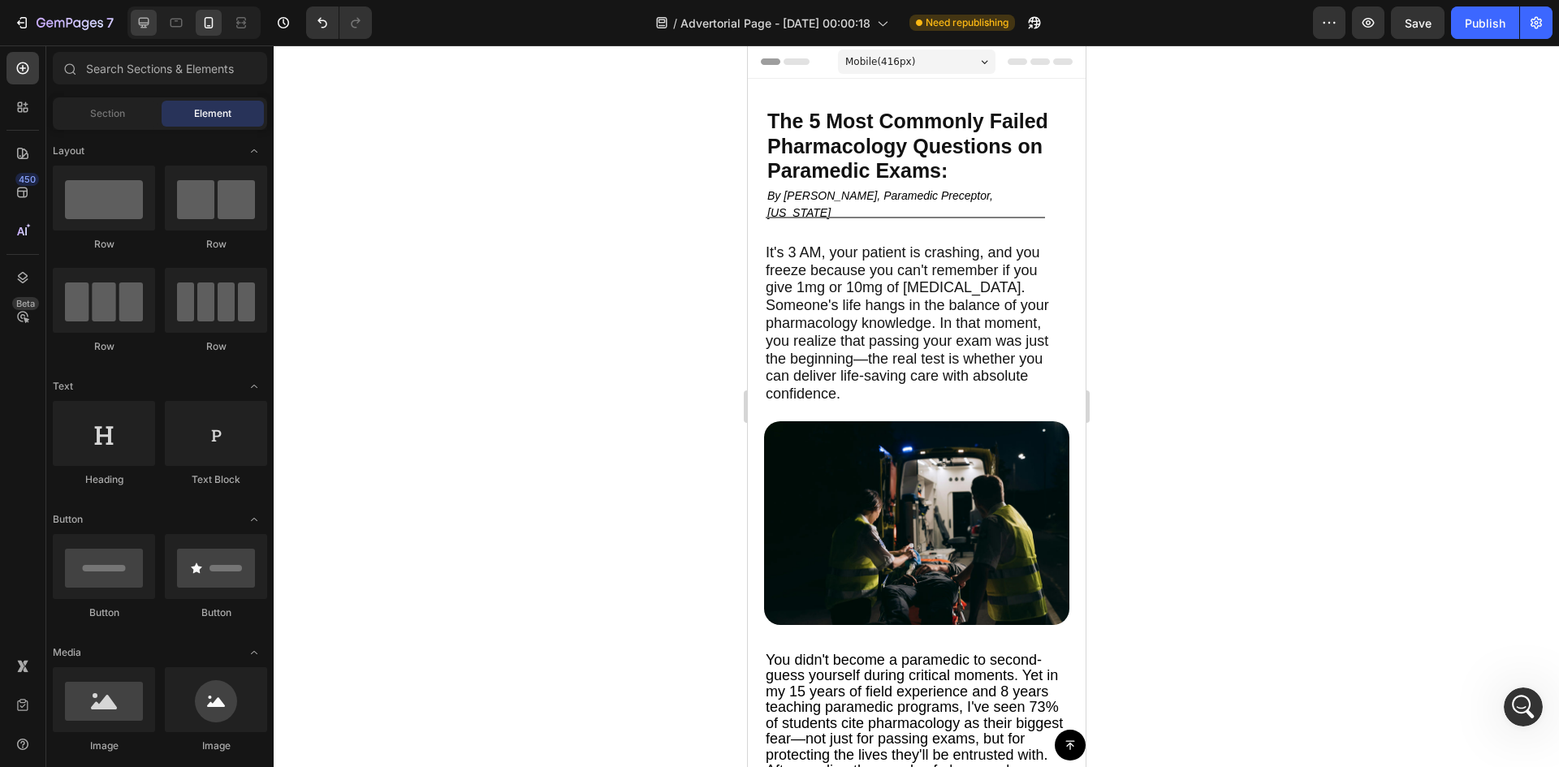
click at [139, 28] on icon at bounding box center [144, 23] width 16 height 16
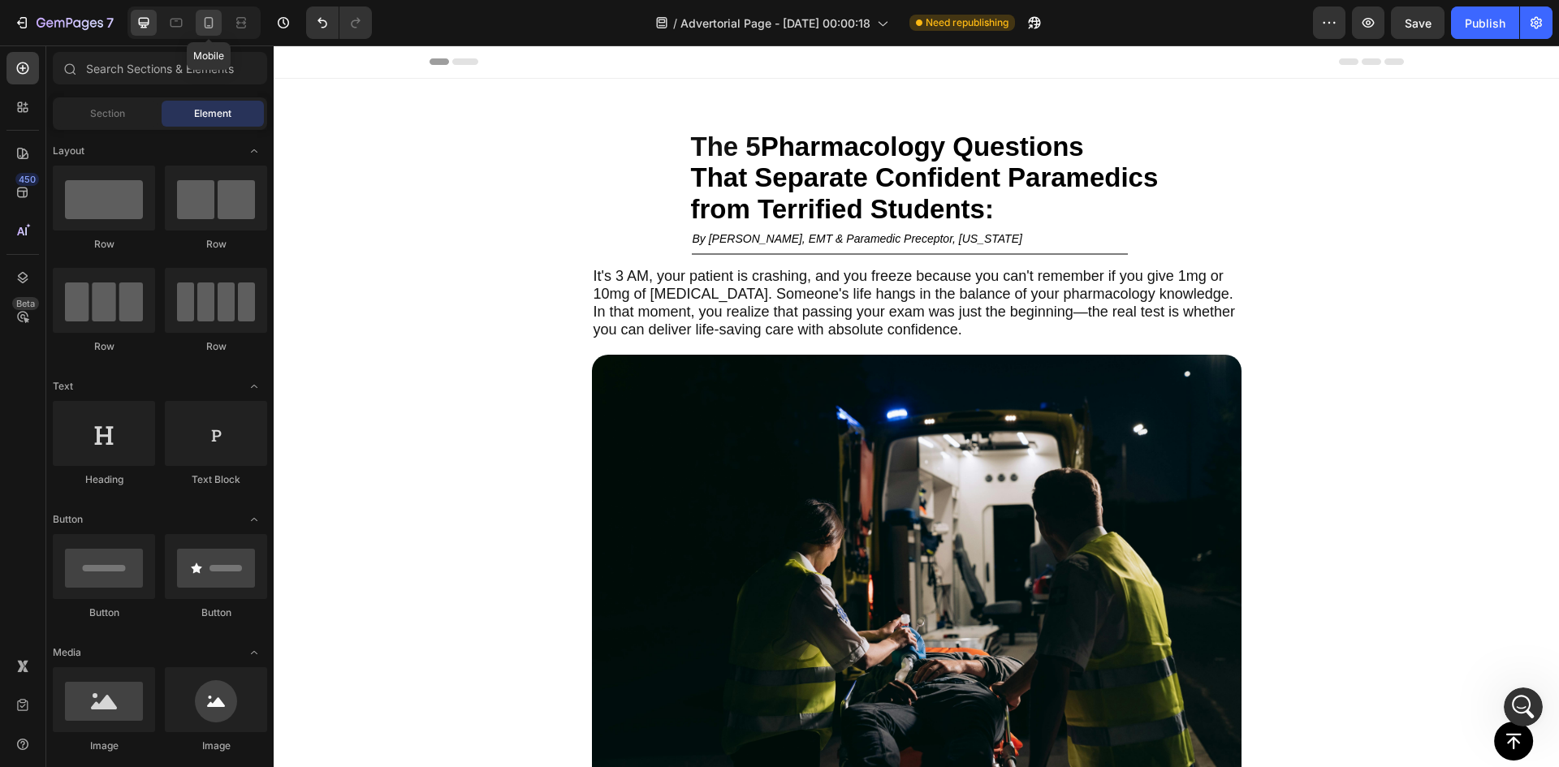
click at [204, 23] on icon at bounding box center [209, 23] width 16 height 16
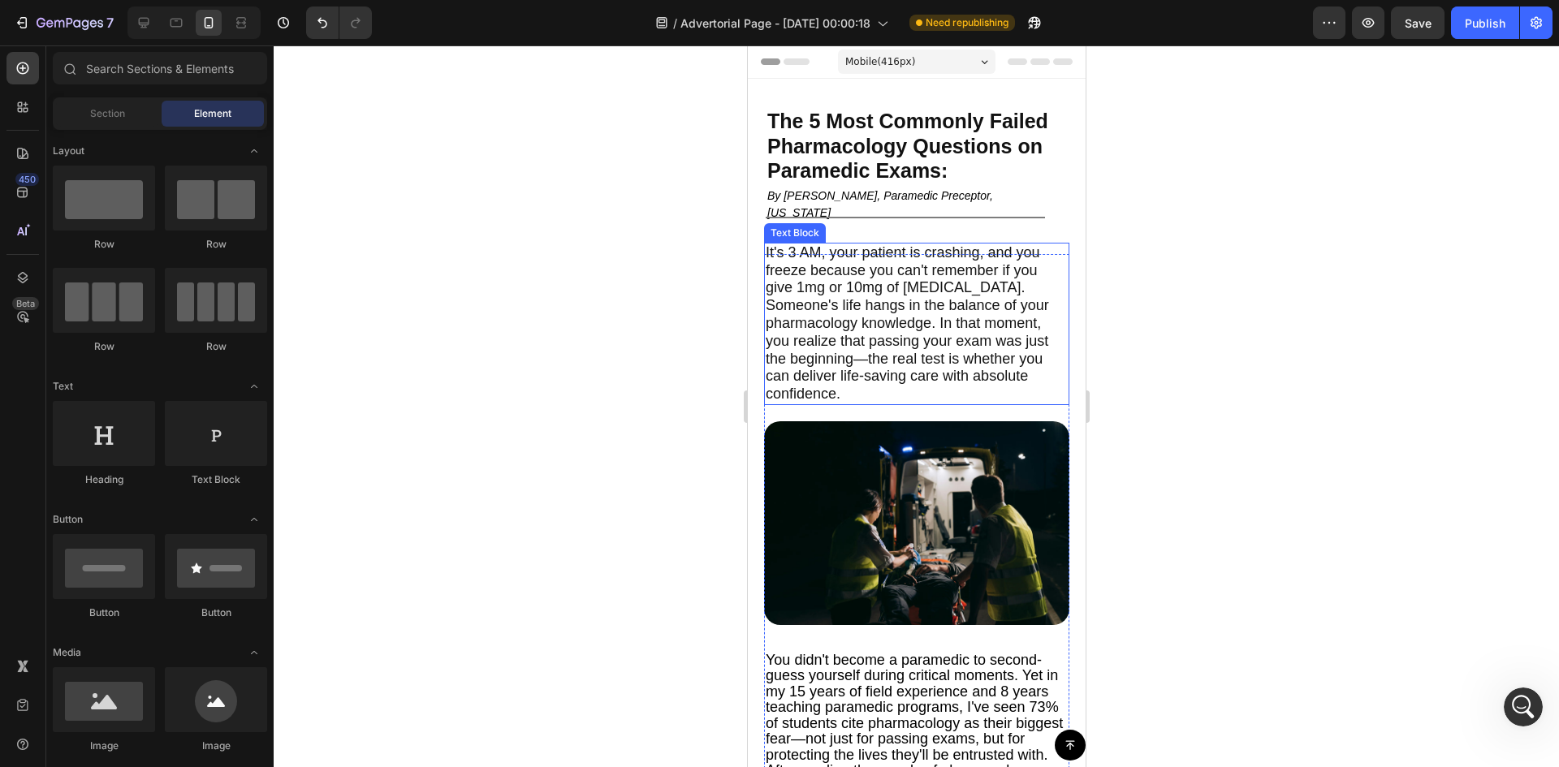
click at [845, 264] on span "It's 3 AM, your patient is crashing, and you freeze because you can't remember …" at bounding box center [906, 323] width 283 height 158
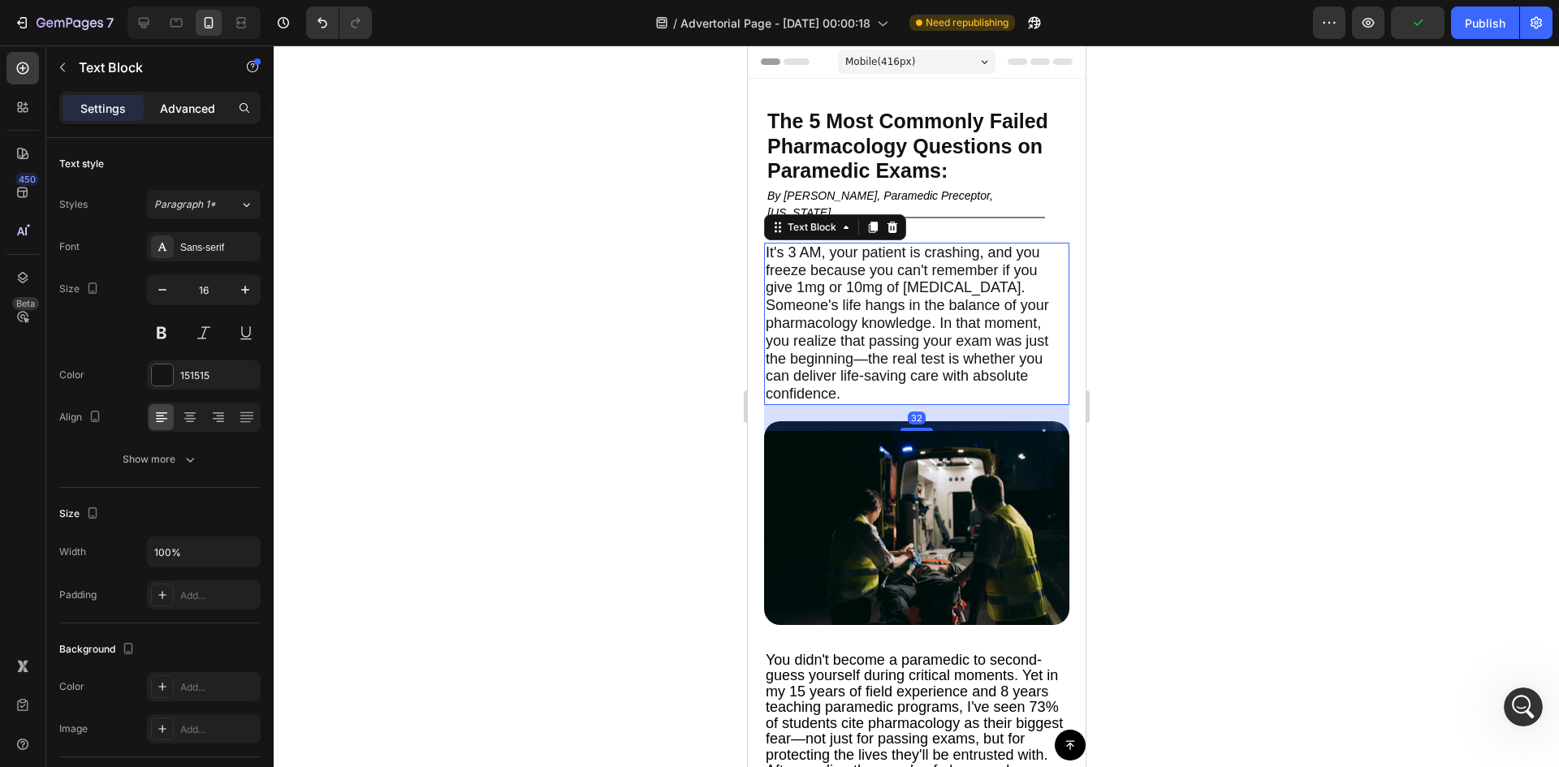
click at [196, 114] on div "Advanced" at bounding box center [187, 108] width 81 height 26
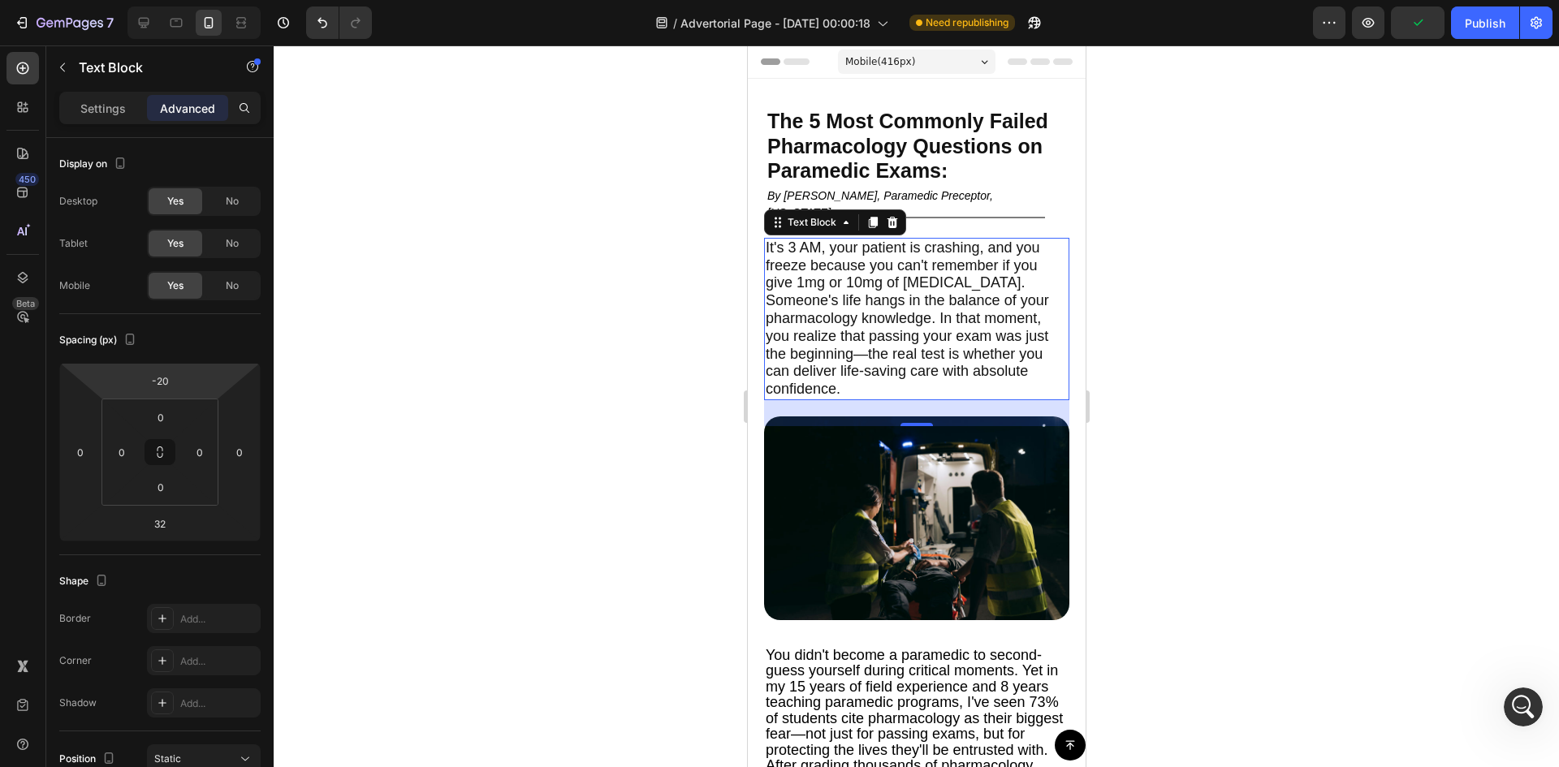
type input "-26"
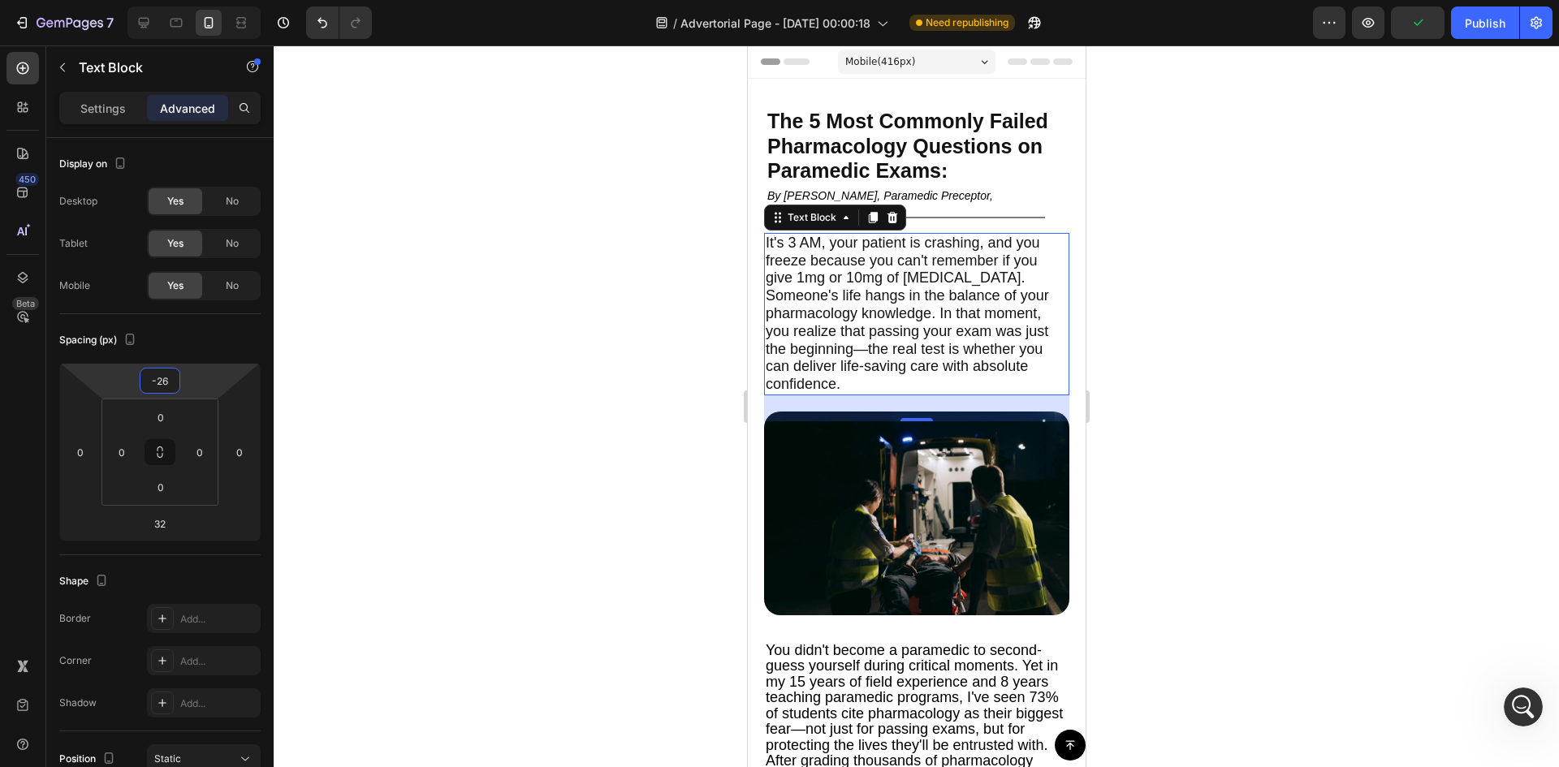
click at [198, 0] on html "7 Version history / Advertorial Page - [DATE] 00:00:18 Need republishing Previe…" at bounding box center [779, 0] width 1559 height 0
click at [613, 347] on div at bounding box center [916, 406] width 1285 height 722
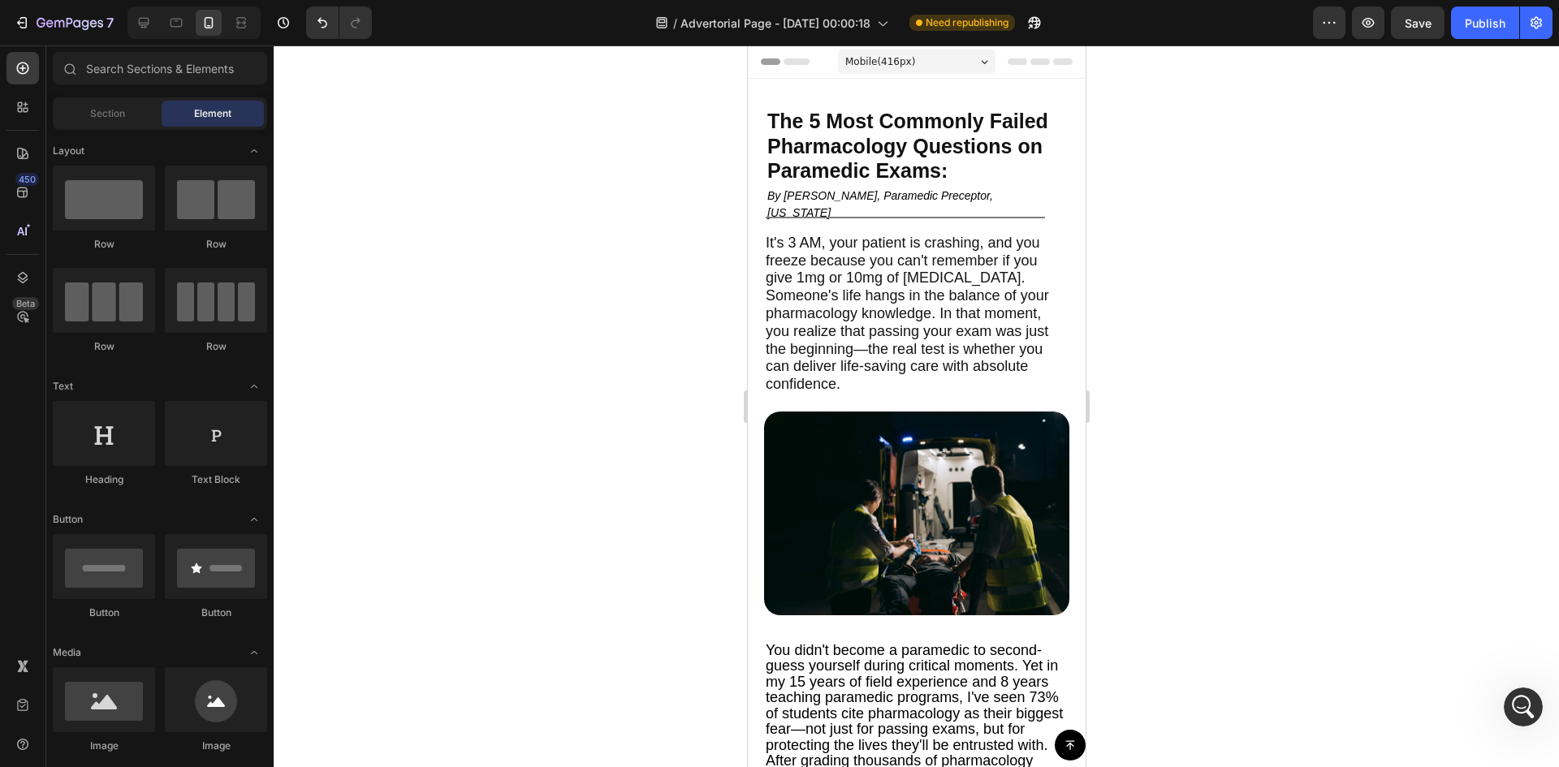
click at [1352, 293] on div at bounding box center [916, 406] width 1285 height 722
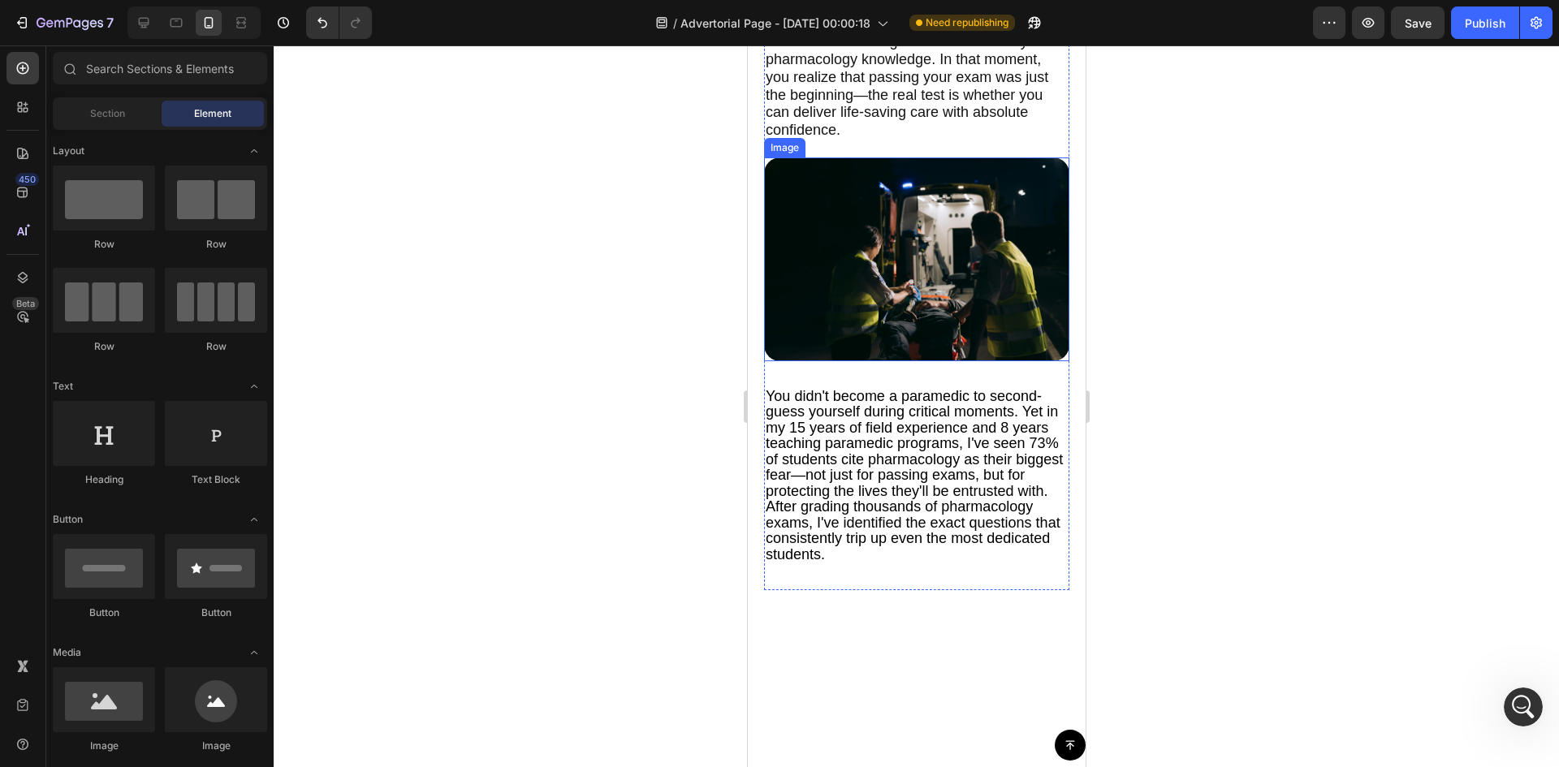
scroll to position [298, 0]
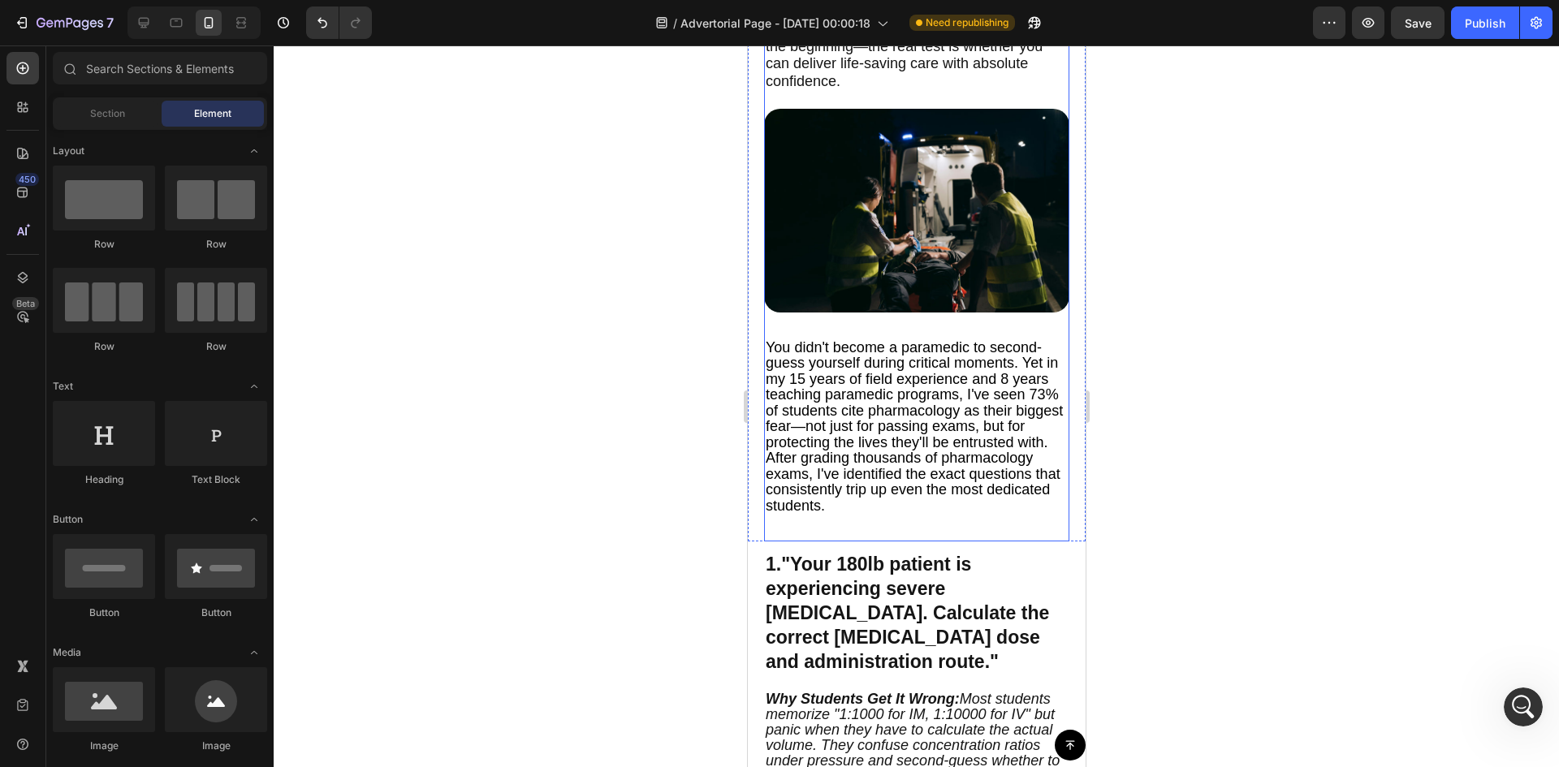
click at [1038, 318] on div "It's 3 AM, your patient is crashing, and you freeze because you can't remember …" at bounding box center [915, 246] width 305 height 590
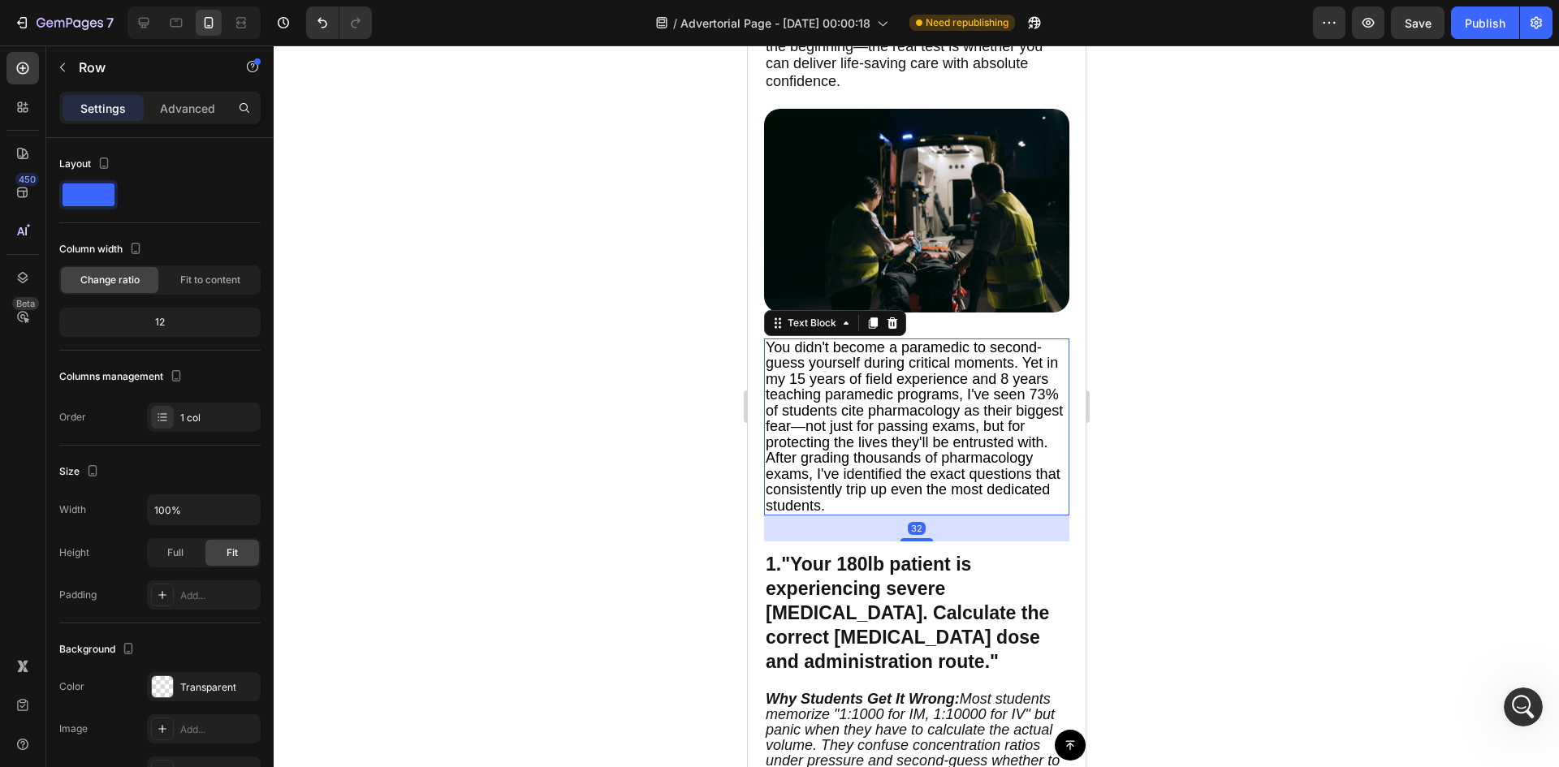
click at [994, 364] on span "You didn't become a paramedic to second-guess yourself during critical moments.…" at bounding box center [913, 426] width 297 height 175
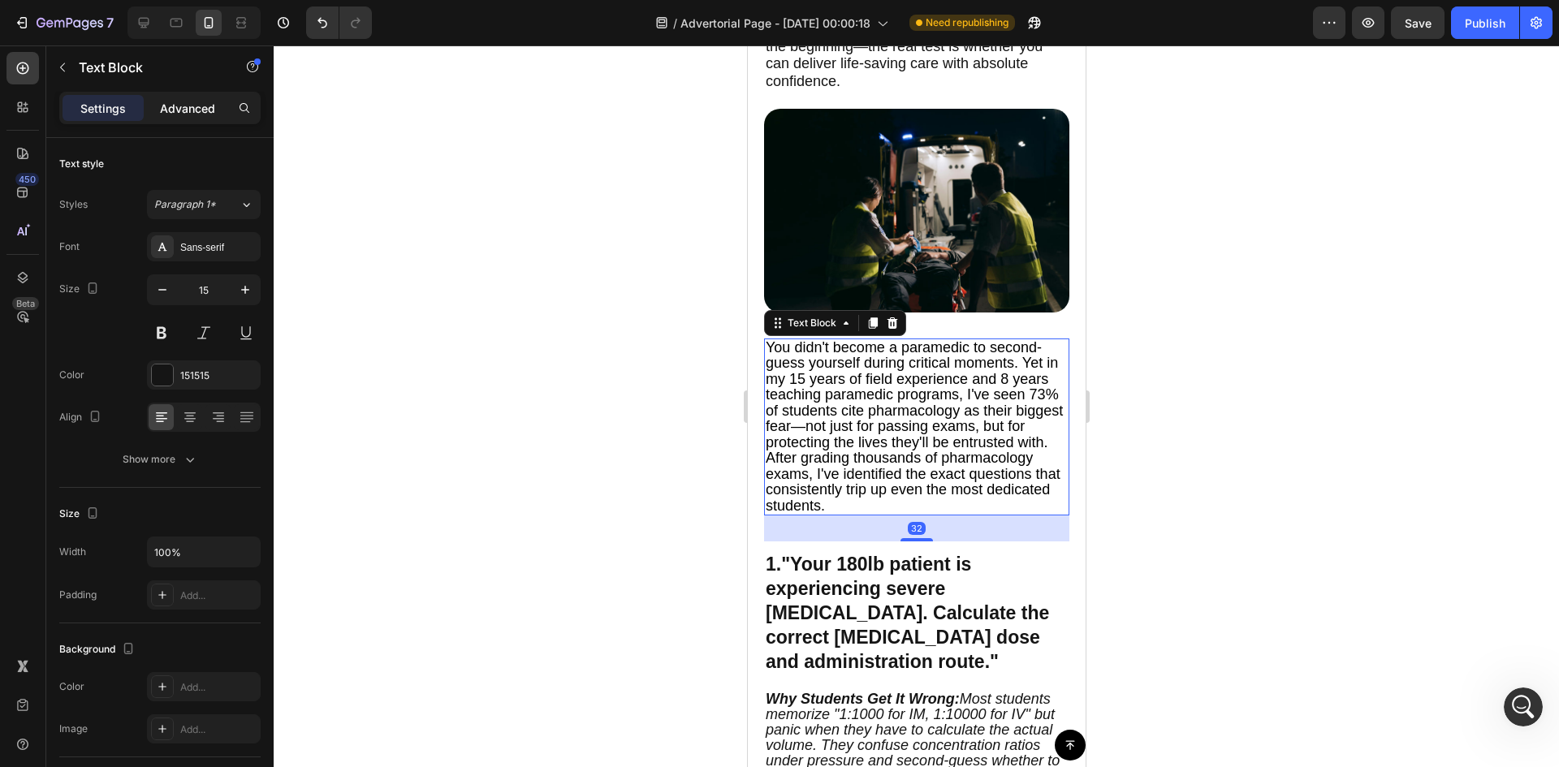
click at [184, 102] on p "Advanced" at bounding box center [187, 108] width 55 height 17
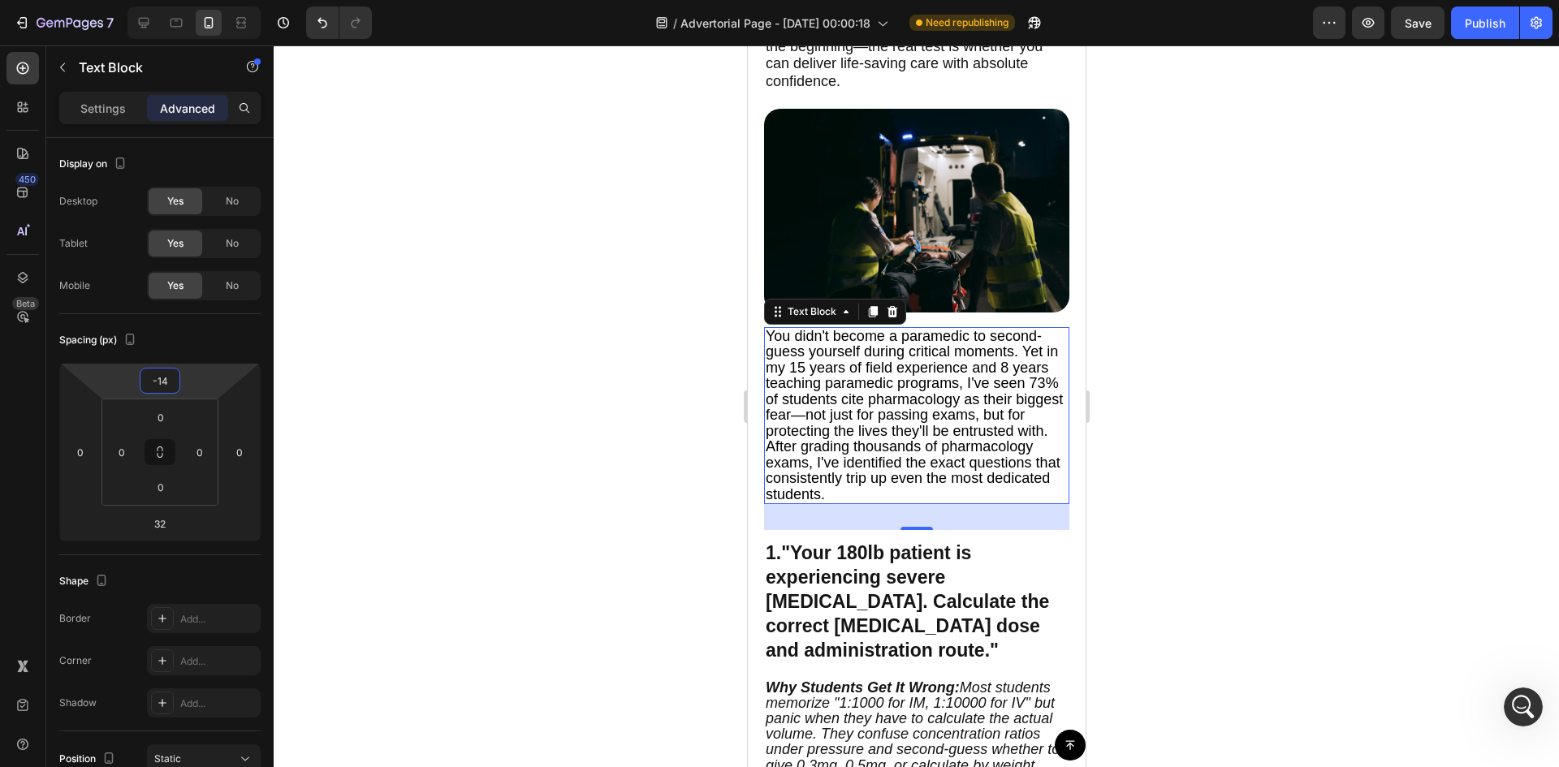
drag, startPoint x: 196, startPoint y: 386, endPoint x: 204, endPoint y: 392, distance: 9.9
click at [204, 0] on html "7 Version history / Advertorial Page - [DATE] 00:00:18 Need republishing Previe…" at bounding box center [779, 0] width 1559 height 0
click at [142, 28] on icon at bounding box center [144, 23] width 16 height 16
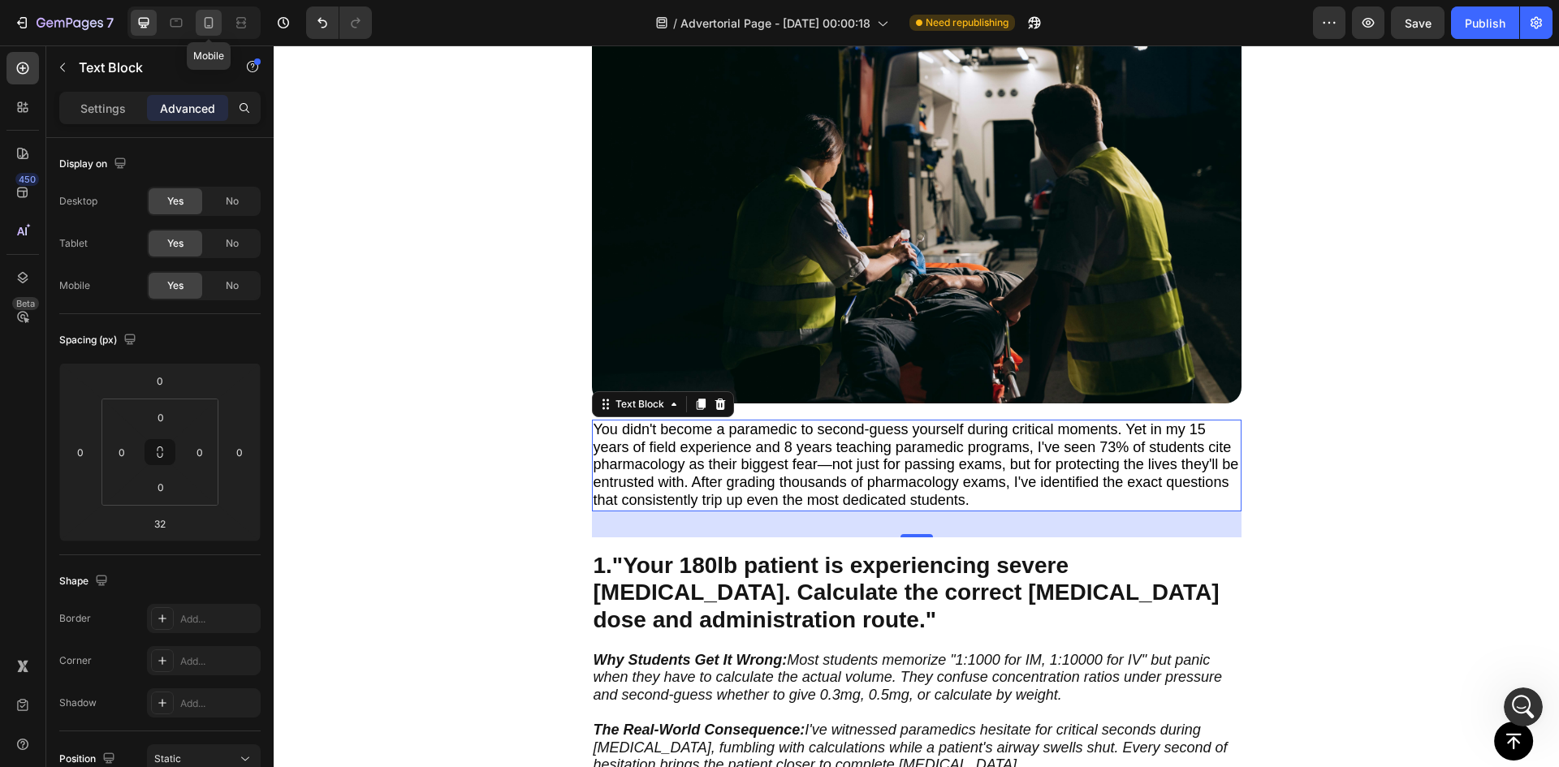
drag, startPoint x: 201, startPoint y: 23, endPoint x: 19, endPoint y: 261, distance: 300.6
click at [201, 23] on icon at bounding box center [209, 23] width 16 height 16
type input "-14"
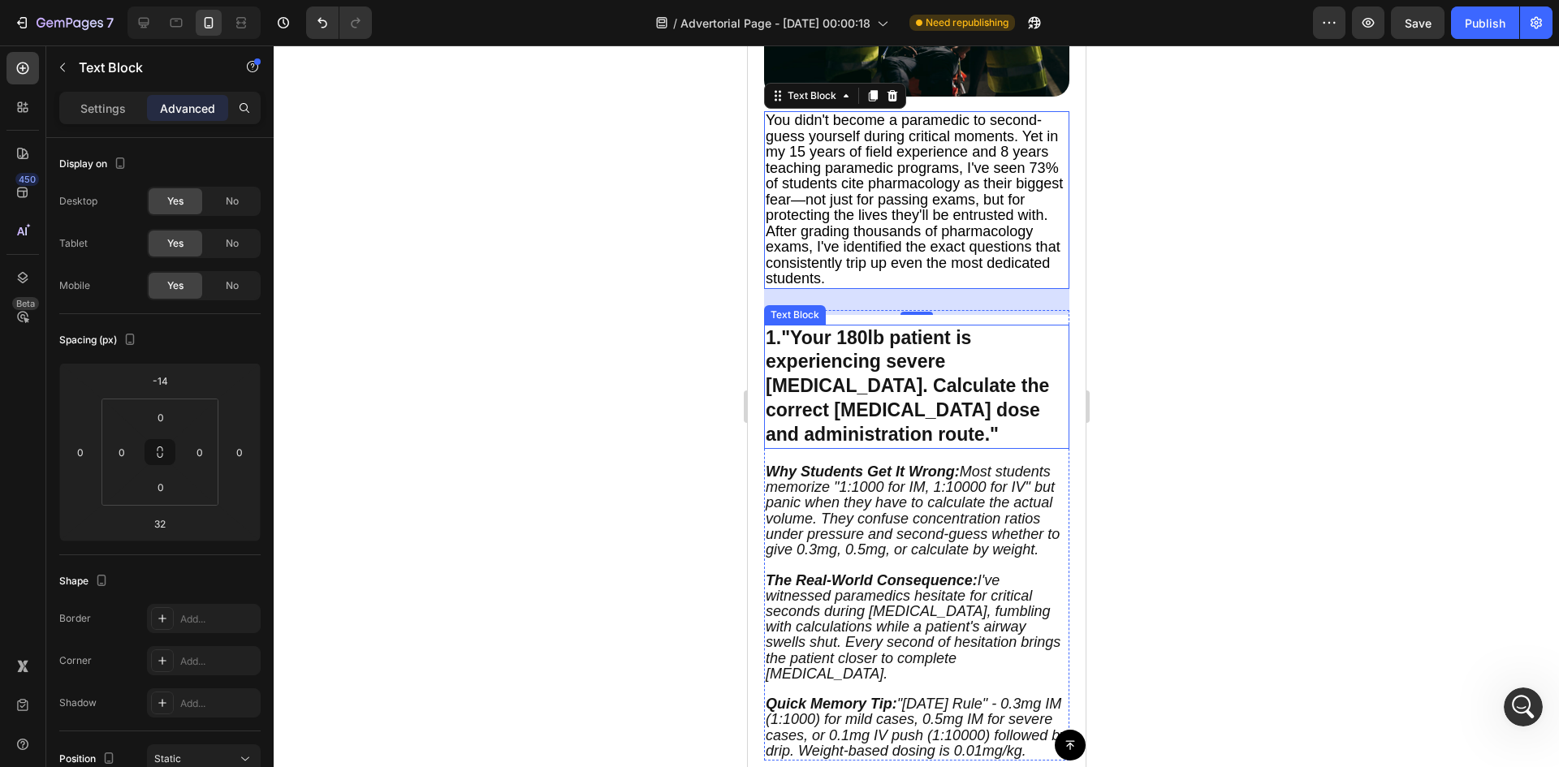
scroll to position [533, 0]
click at [1227, 352] on div at bounding box center [916, 406] width 1285 height 722
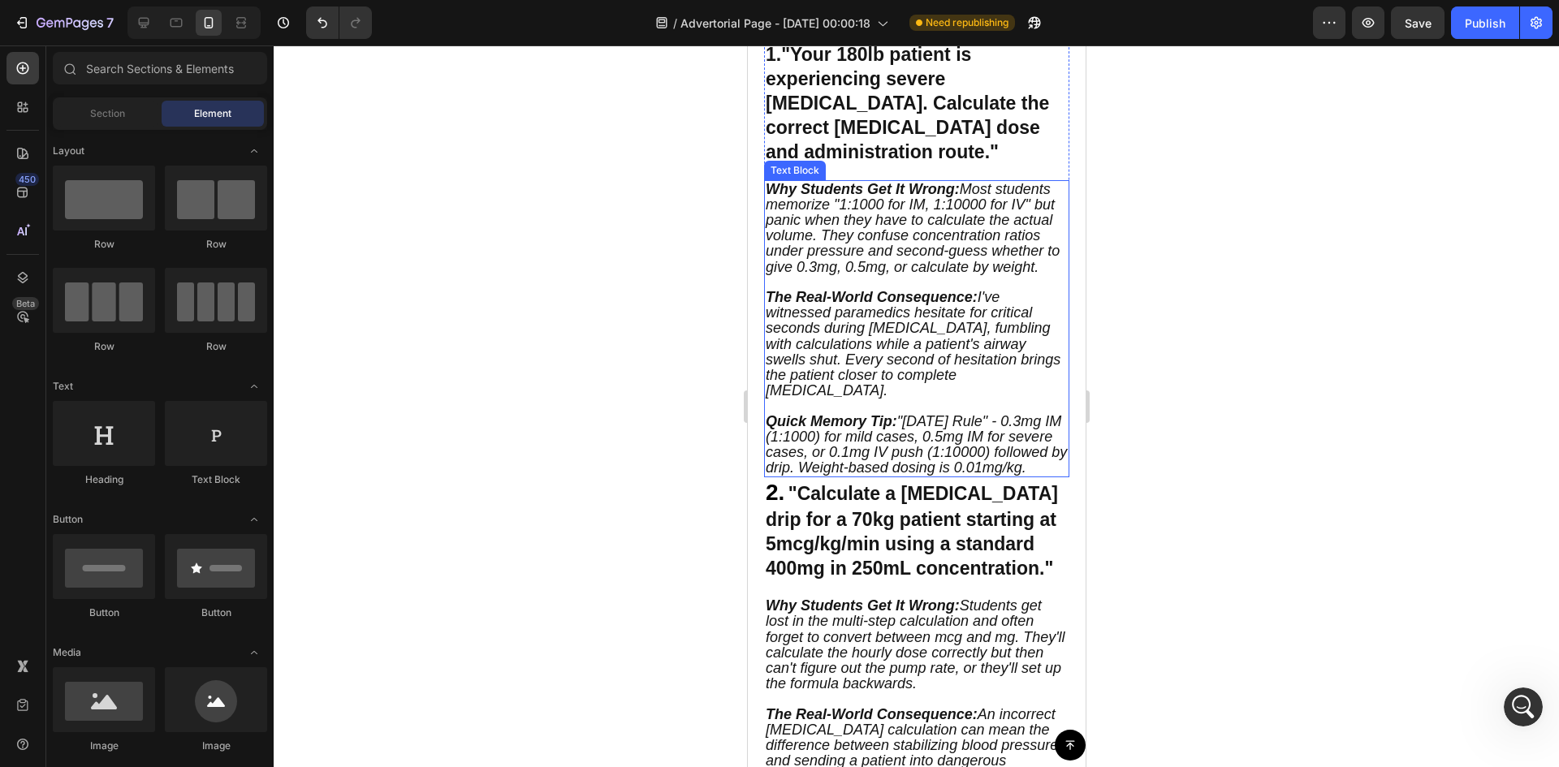
scroll to position [831, 0]
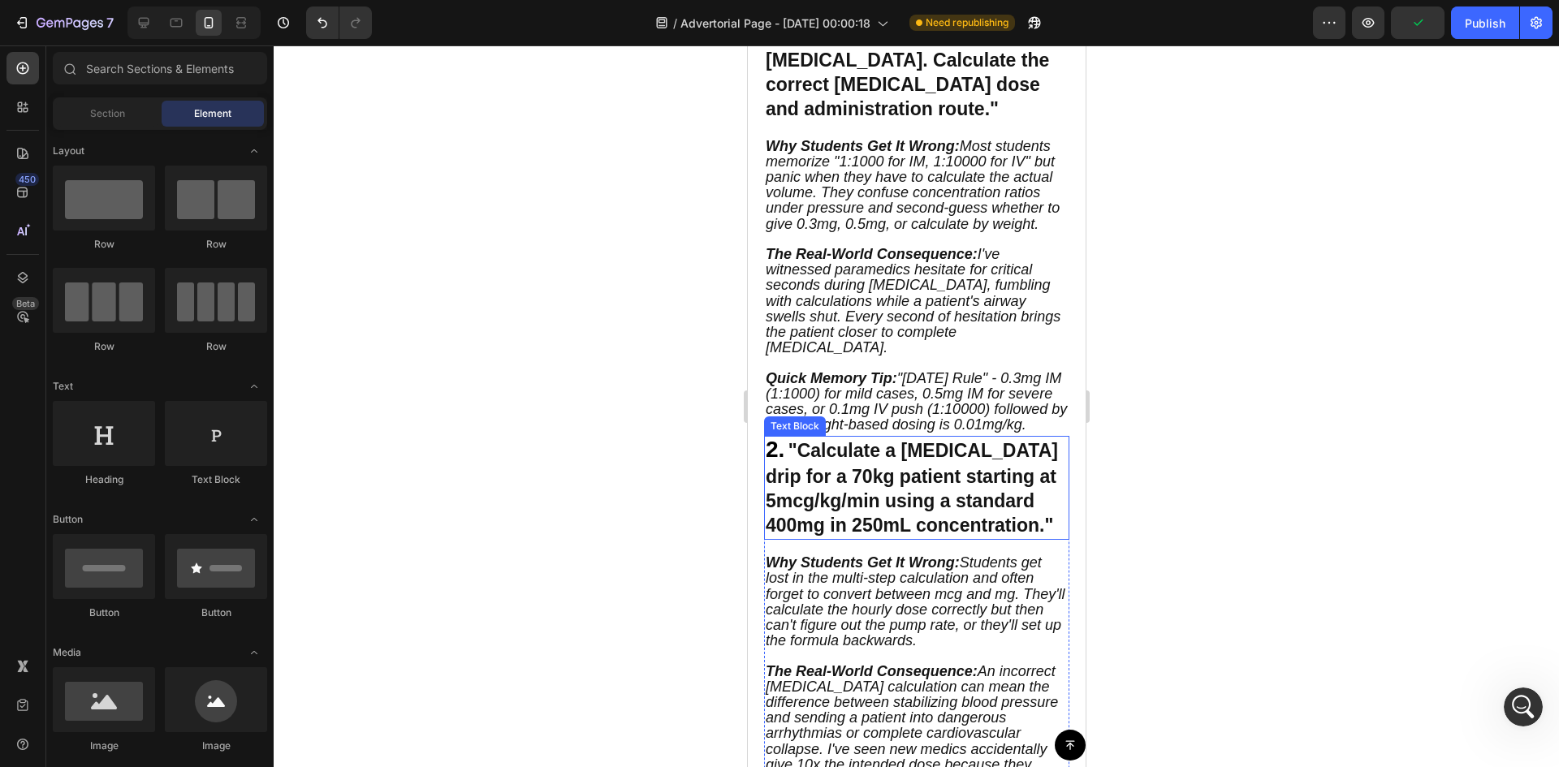
click at [1036, 472] on p "2. "Calculate a [MEDICAL_DATA] drip for a 70kg patient starting at 5mcg/kg/min …" at bounding box center [916, 488] width 302 height 101
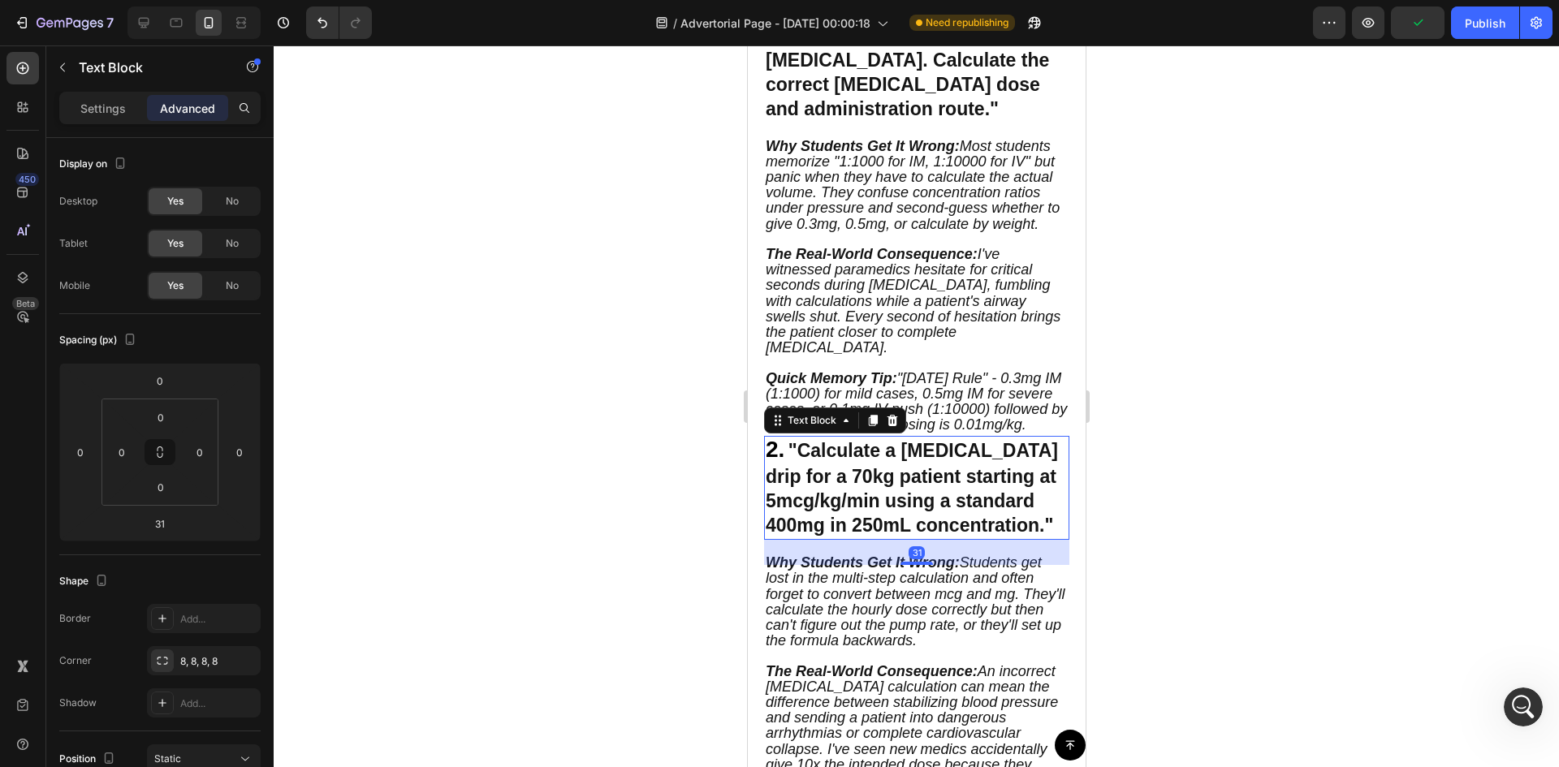
click at [822, 475] on strong ""Calculate a [MEDICAL_DATA] drip for a 70kg patient starting at 5mcg/kg/min usi…" at bounding box center [911, 488] width 292 height 96
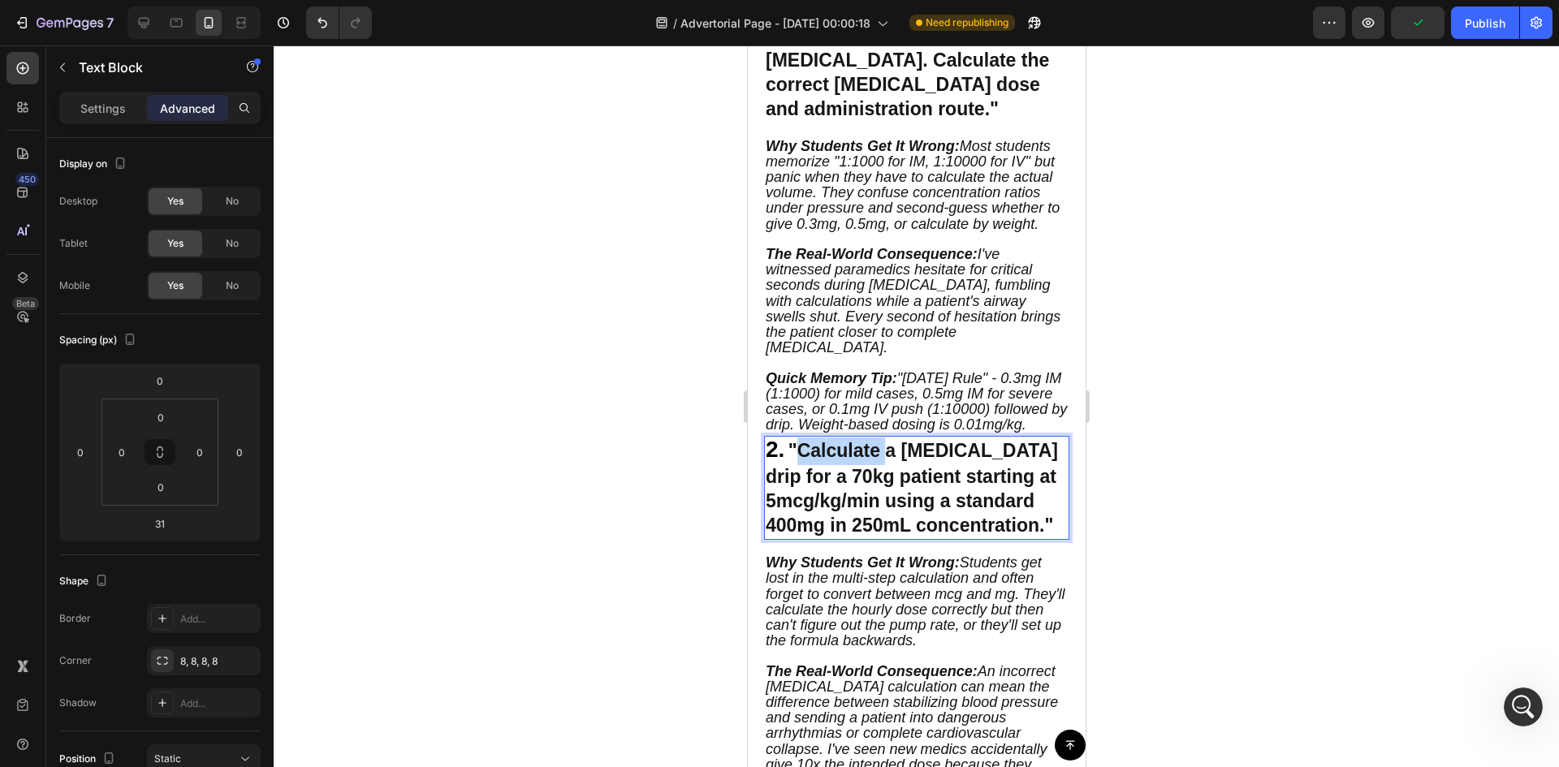
click at [822, 475] on strong ""Calculate a [MEDICAL_DATA] drip for a 70kg patient starting at 5mcg/kg/min usi…" at bounding box center [911, 488] width 292 height 96
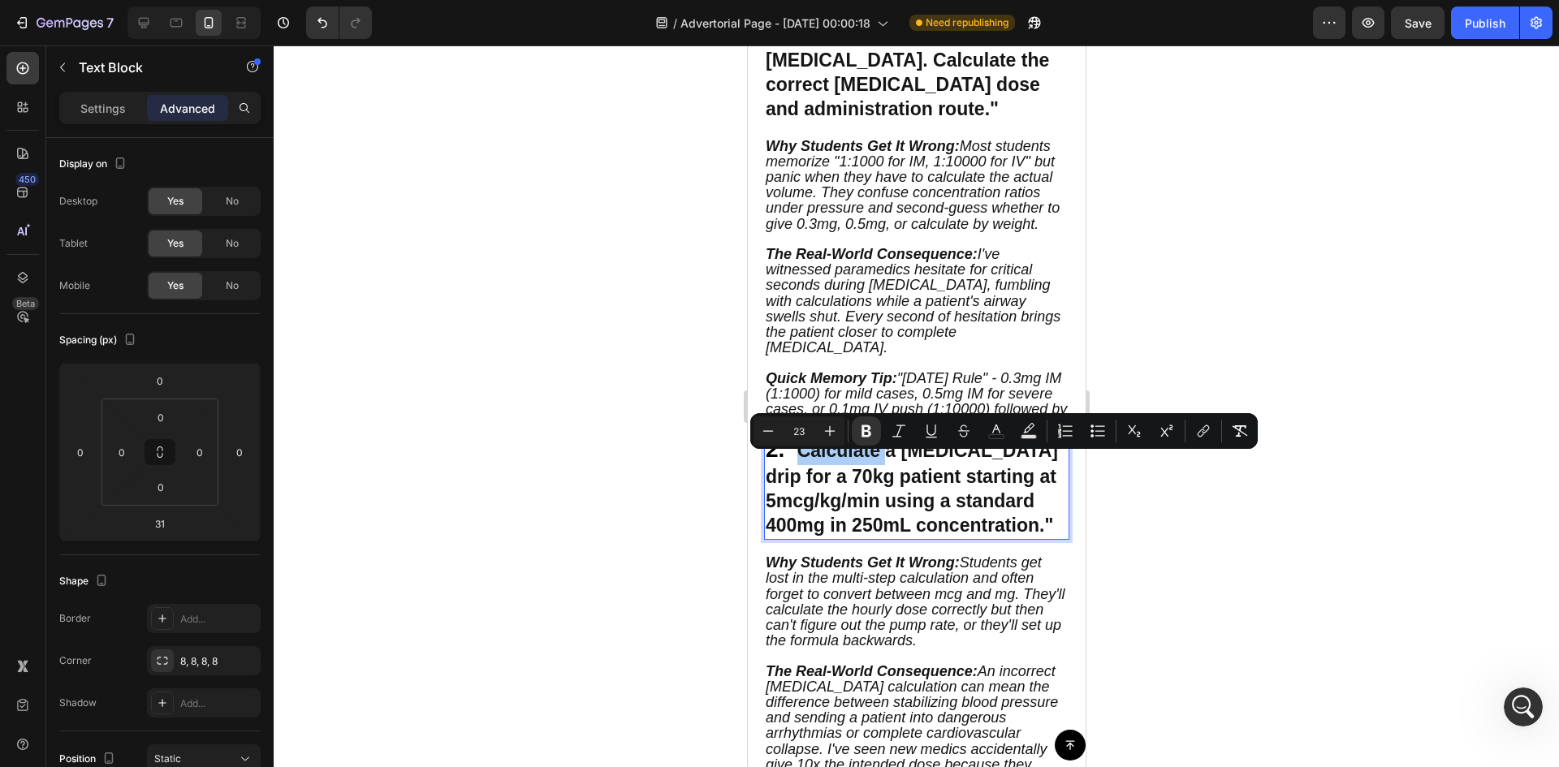
click at [608, 352] on div at bounding box center [916, 406] width 1285 height 722
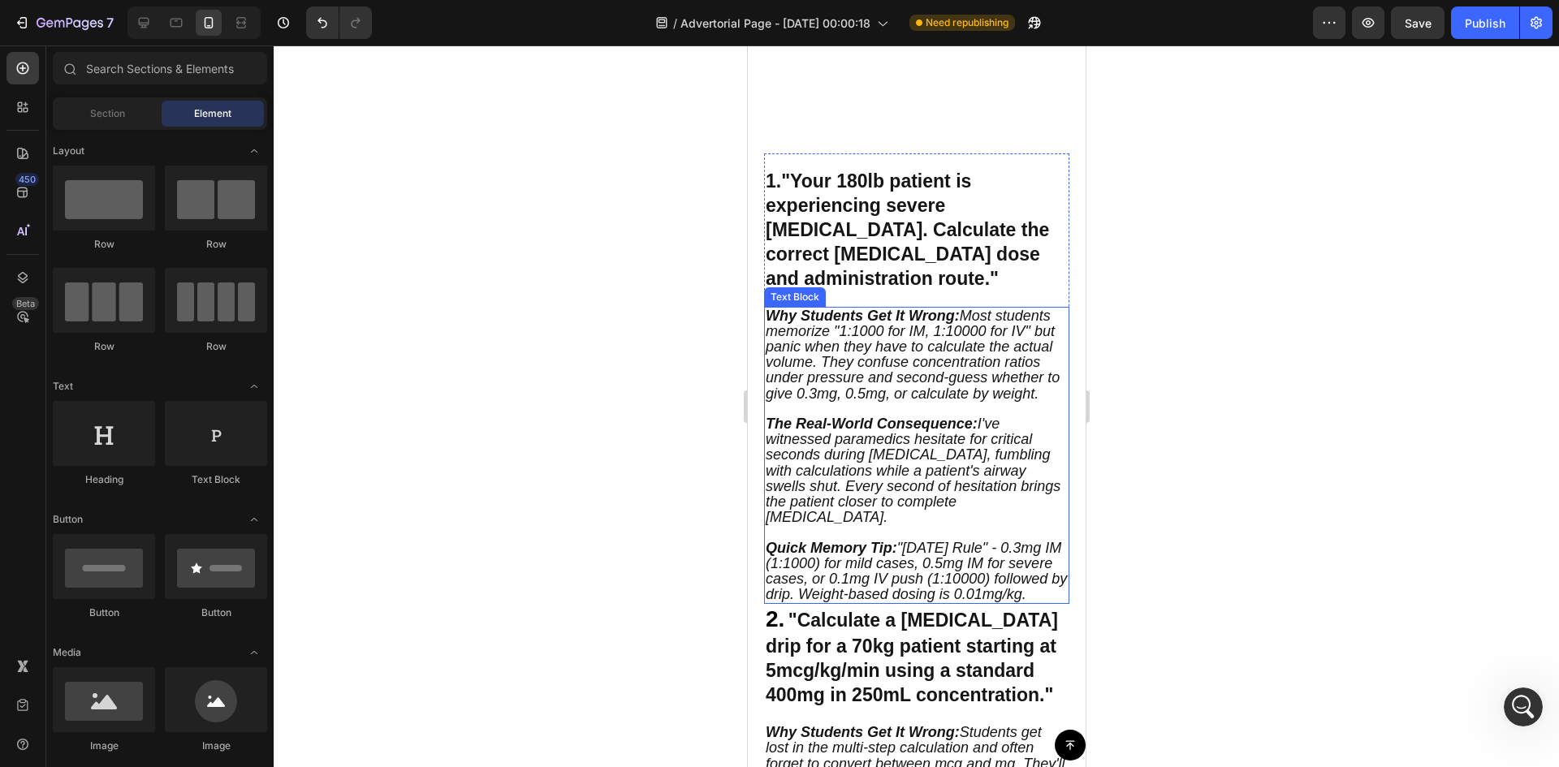
scroll to position [533, 0]
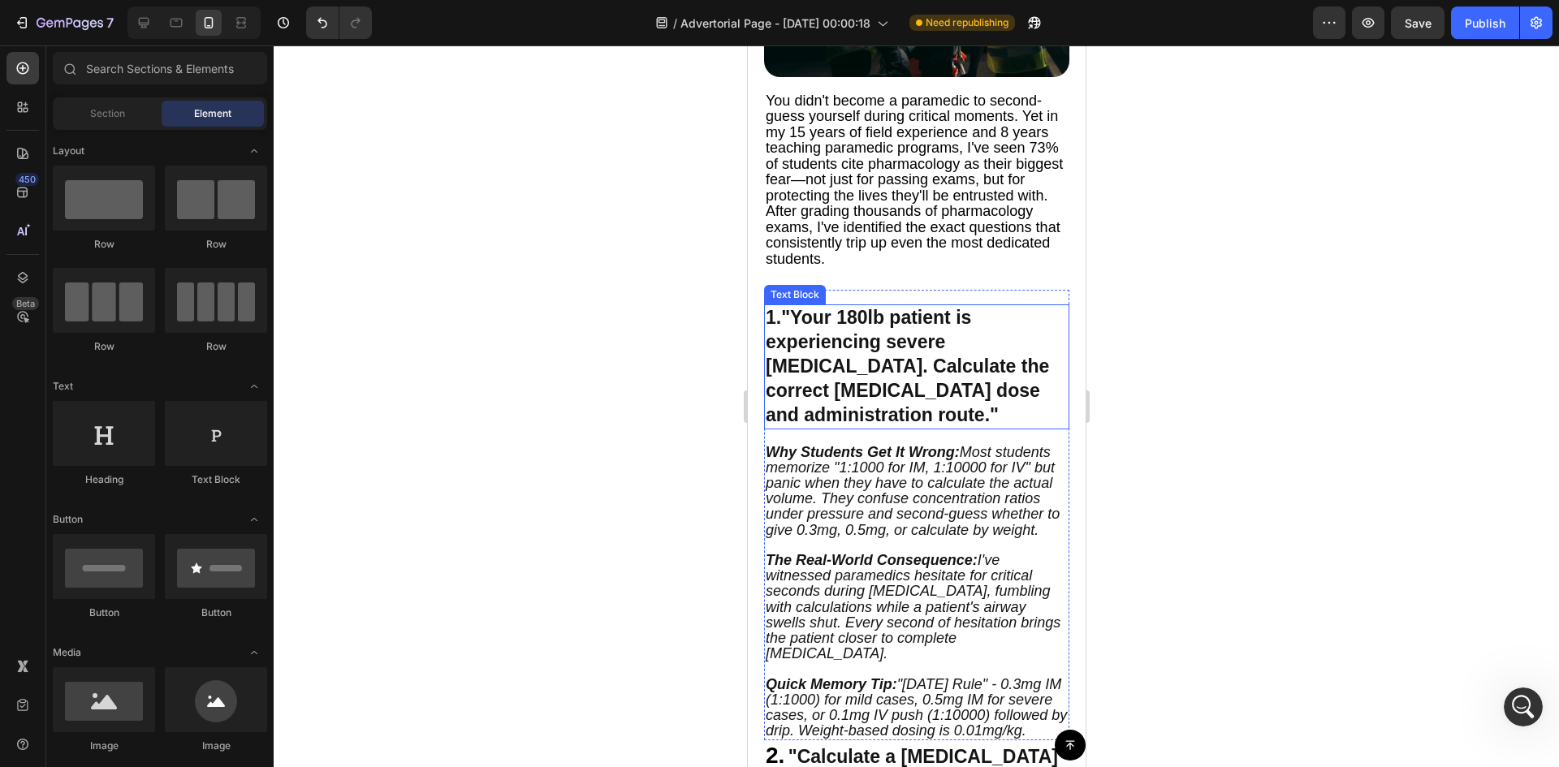
click at [891, 347] on strong ""Your 180lb patient is experiencing severe [MEDICAL_DATA]. Calculate the correc…" at bounding box center [906, 366] width 283 height 119
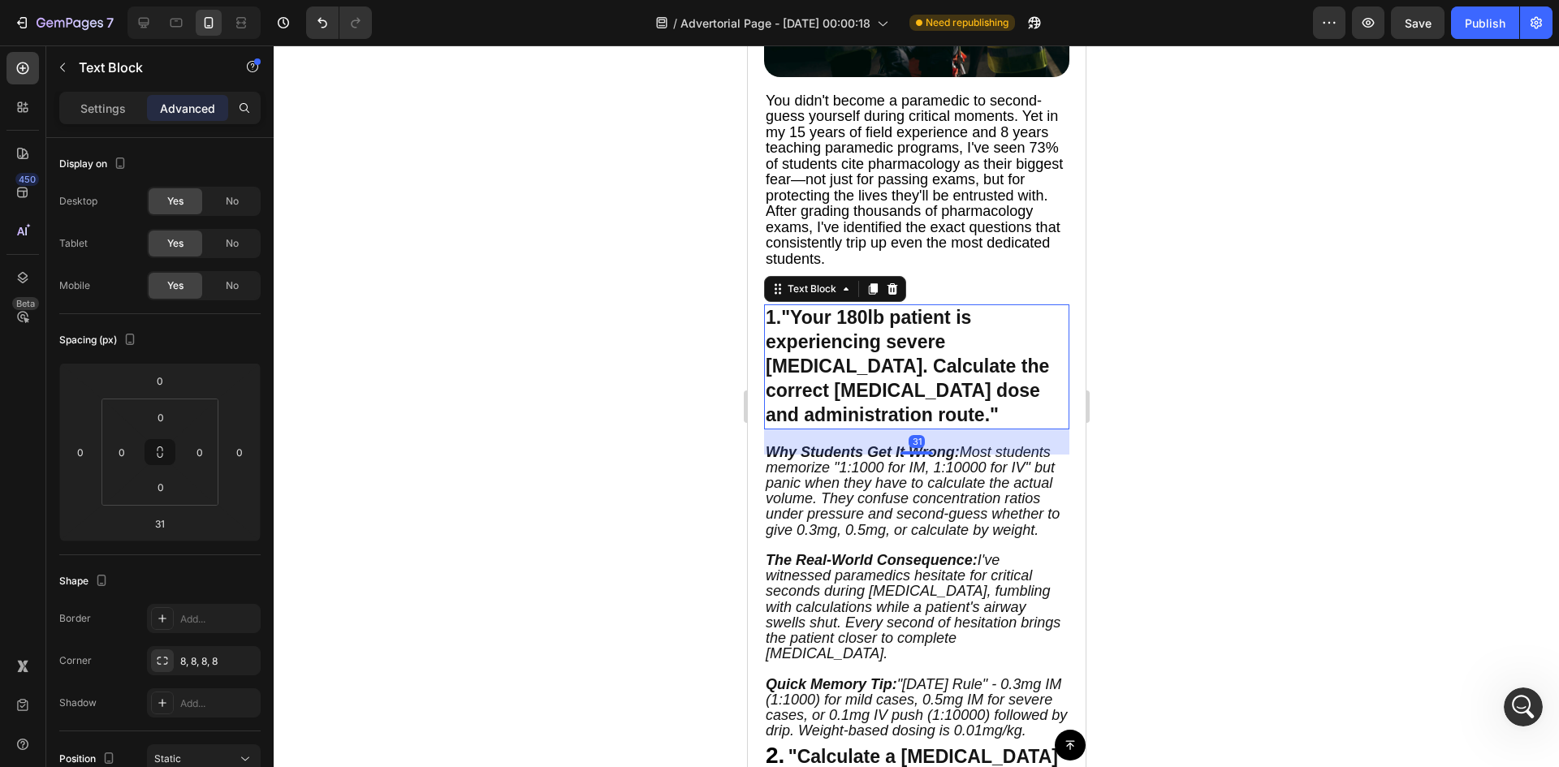
click at [780, 306] on p "1. "Your 180lb patient is experiencing severe [MEDICAL_DATA]. Calculate the cor…" at bounding box center [916, 367] width 302 height 122
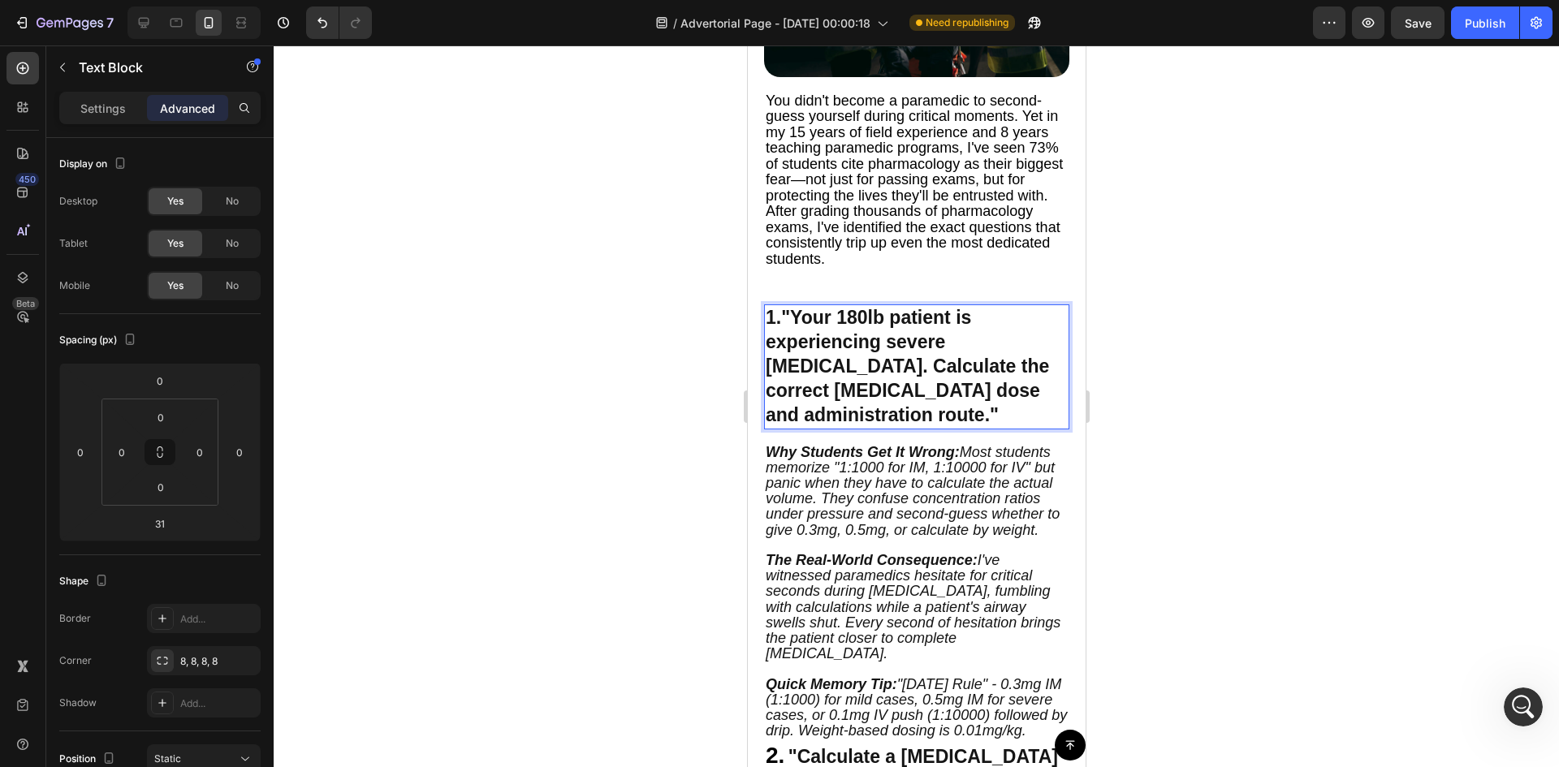
click at [766, 309] on p "1. "Your 180lb patient is experiencing severe [MEDICAL_DATA]. Calculate the cor…" at bounding box center [916, 367] width 302 height 122
drag, startPoint x: 769, startPoint y: 309, endPoint x: 780, endPoint y: 309, distance: 11.4
click at [780, 309] on p "1. "Your 180lb patient is experiencing severe [MEDICAL_DATA]. Calculate the cor…" at bounding box center [916, 367] width 302 height 122
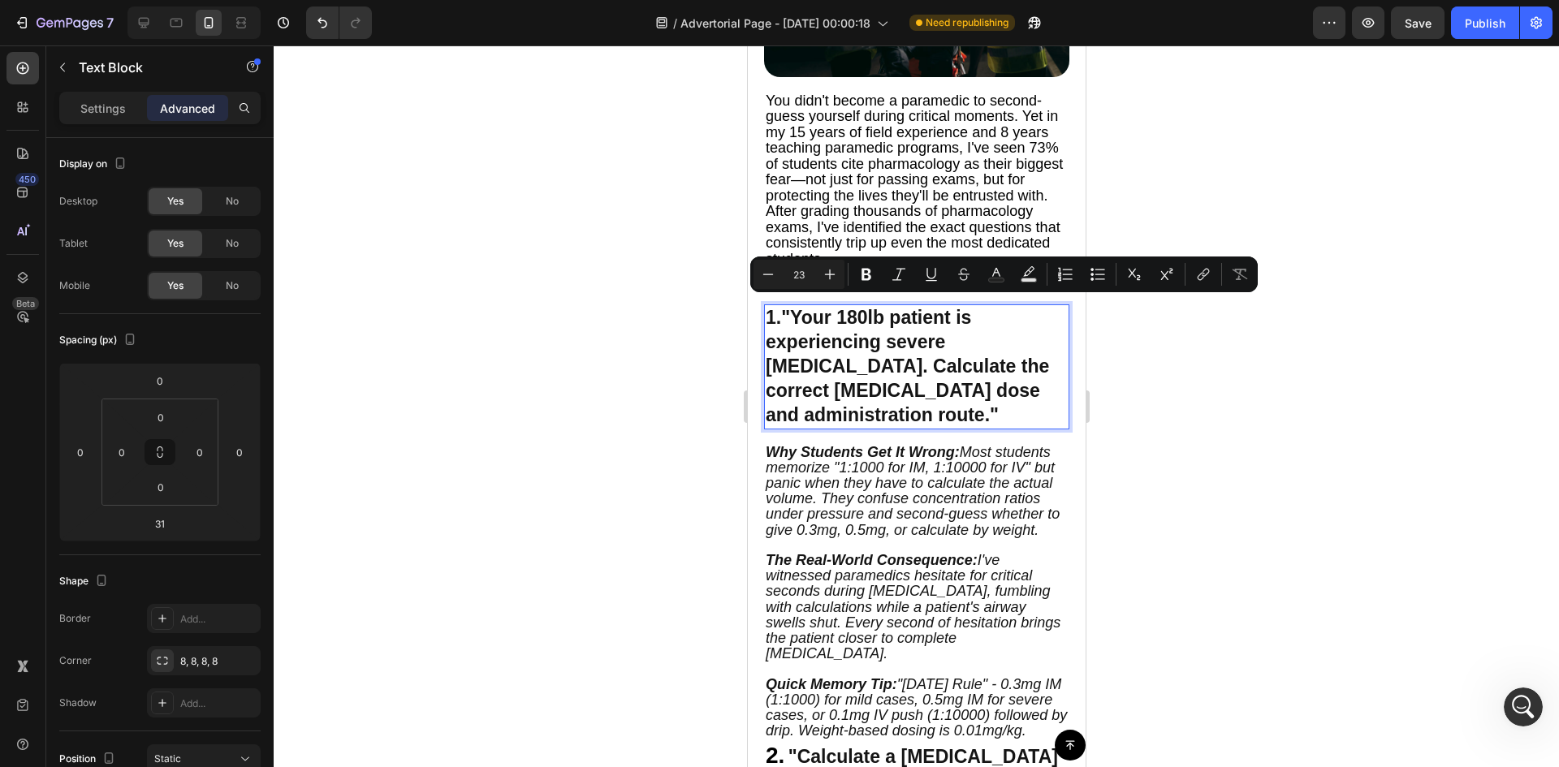
click at [814, 324] on strong ""Your 180lb patient is experiencing severe [MEDICAL_DATA]. Calculate the correc…" at bounding box center [906, 366] width 283 height 119
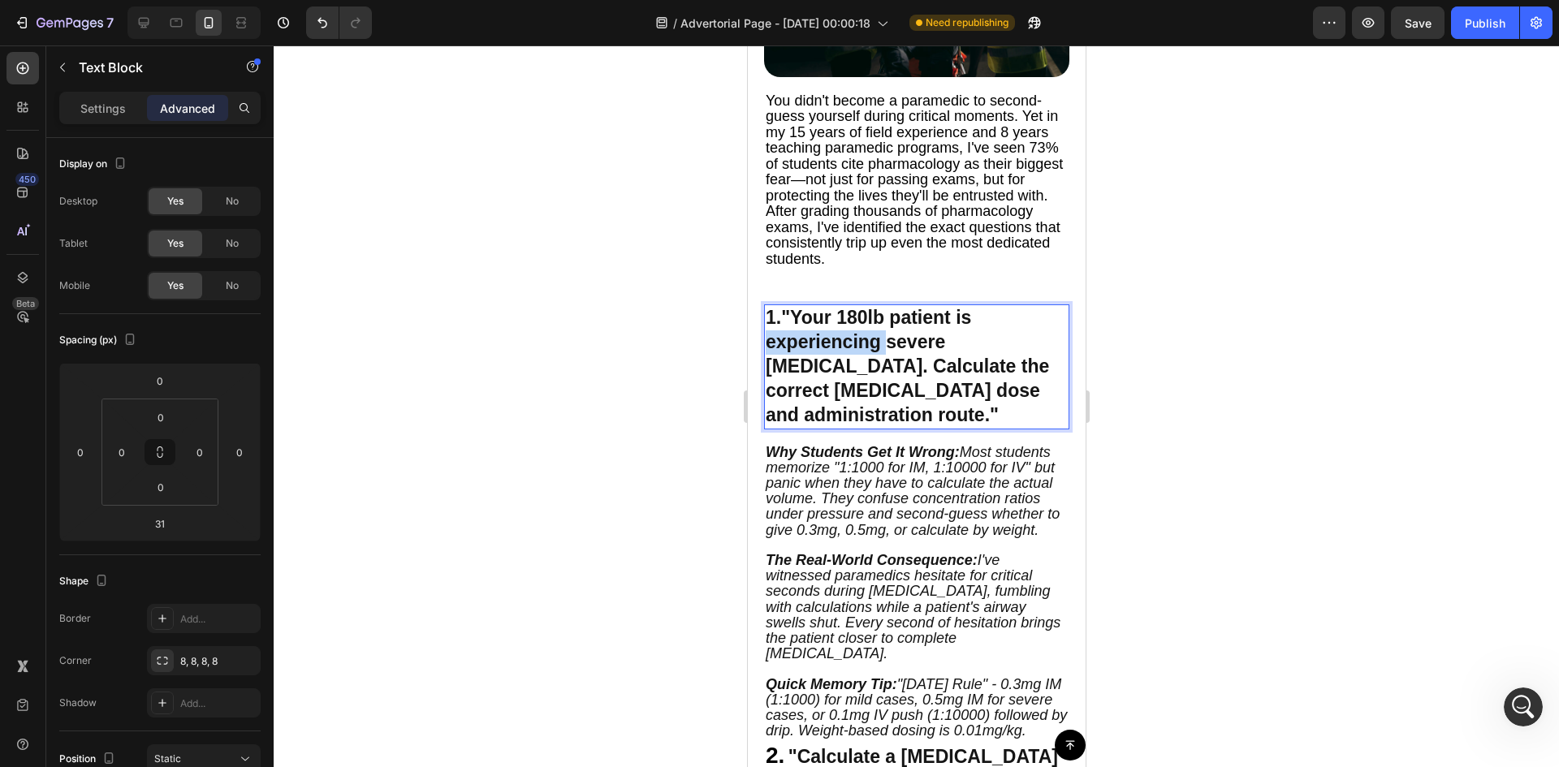
click at [814, 324] on strong ""Your 180lb patient is experiencing severe [MEDICAL_DATA]. Calculate the correc…" at bounding box center [906, 366] width 283 height 119
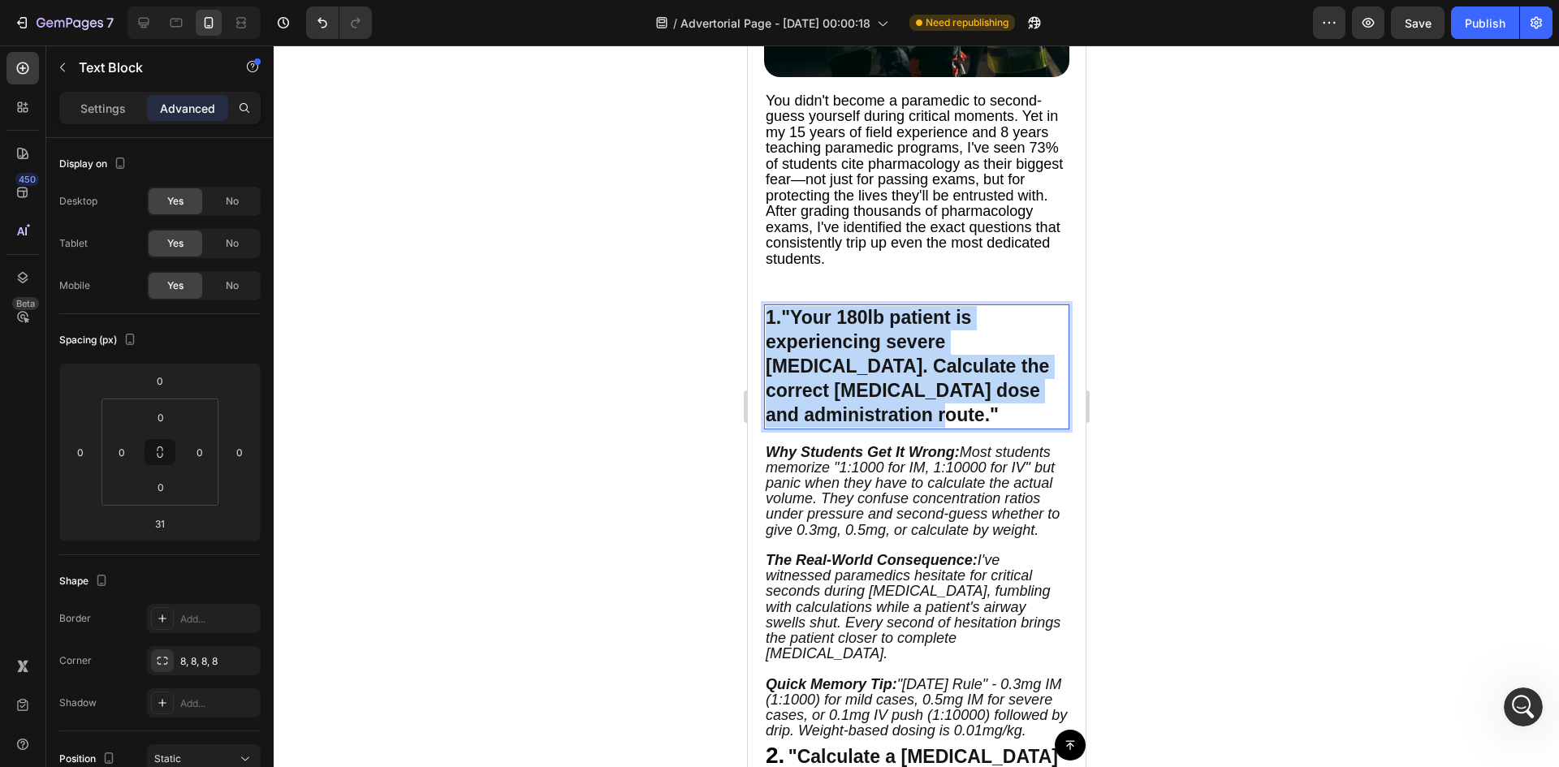
click at [814, 324] on strong ""Your 180lb patient is experiencing severe [MEDICAL_DATA]. Calculate the correc…" at bounding box center [906, 366] width 283 height 119
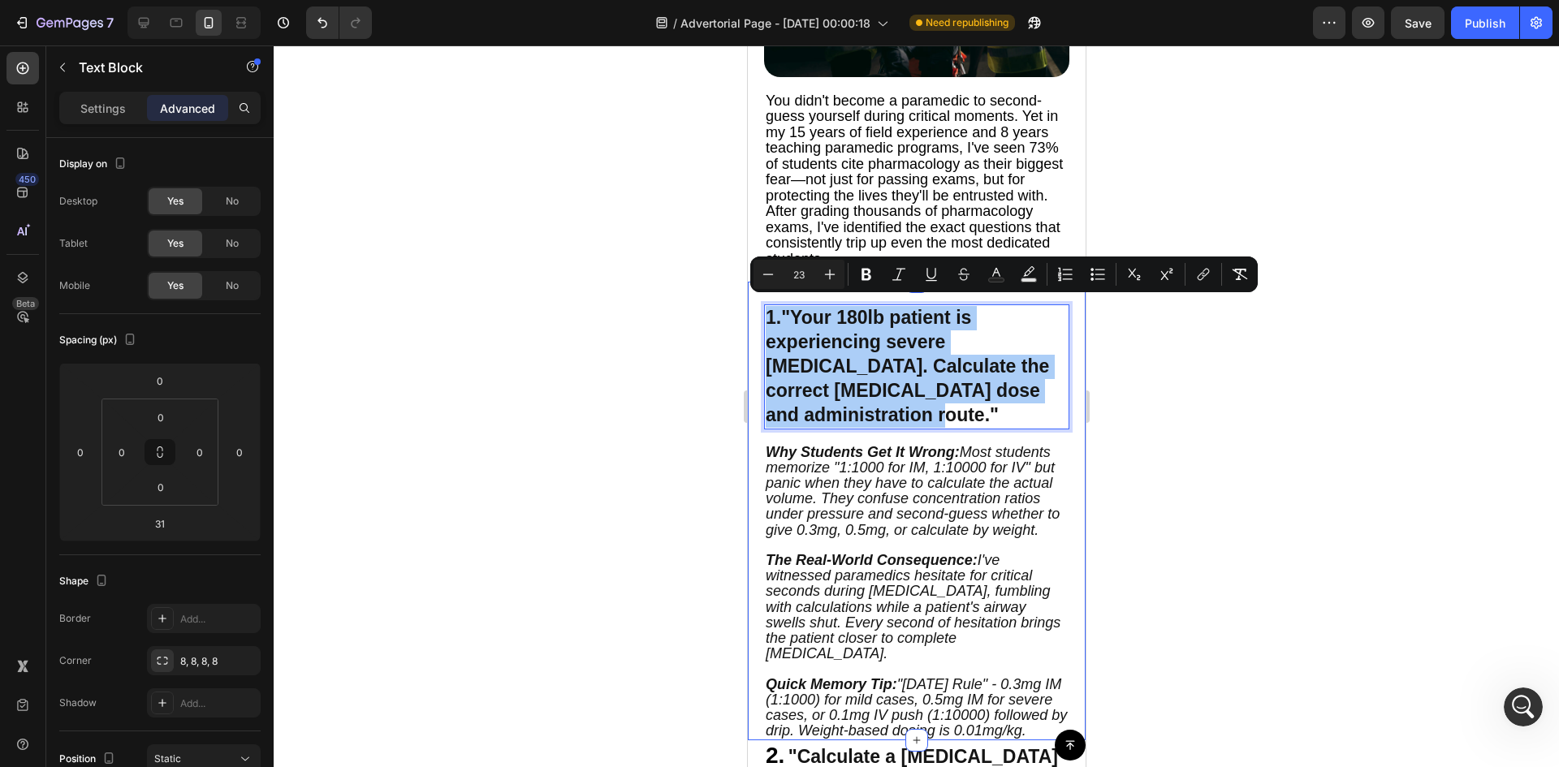
click at [1267, 421] on div at bounding box center [916, 406] width 1285 height 722
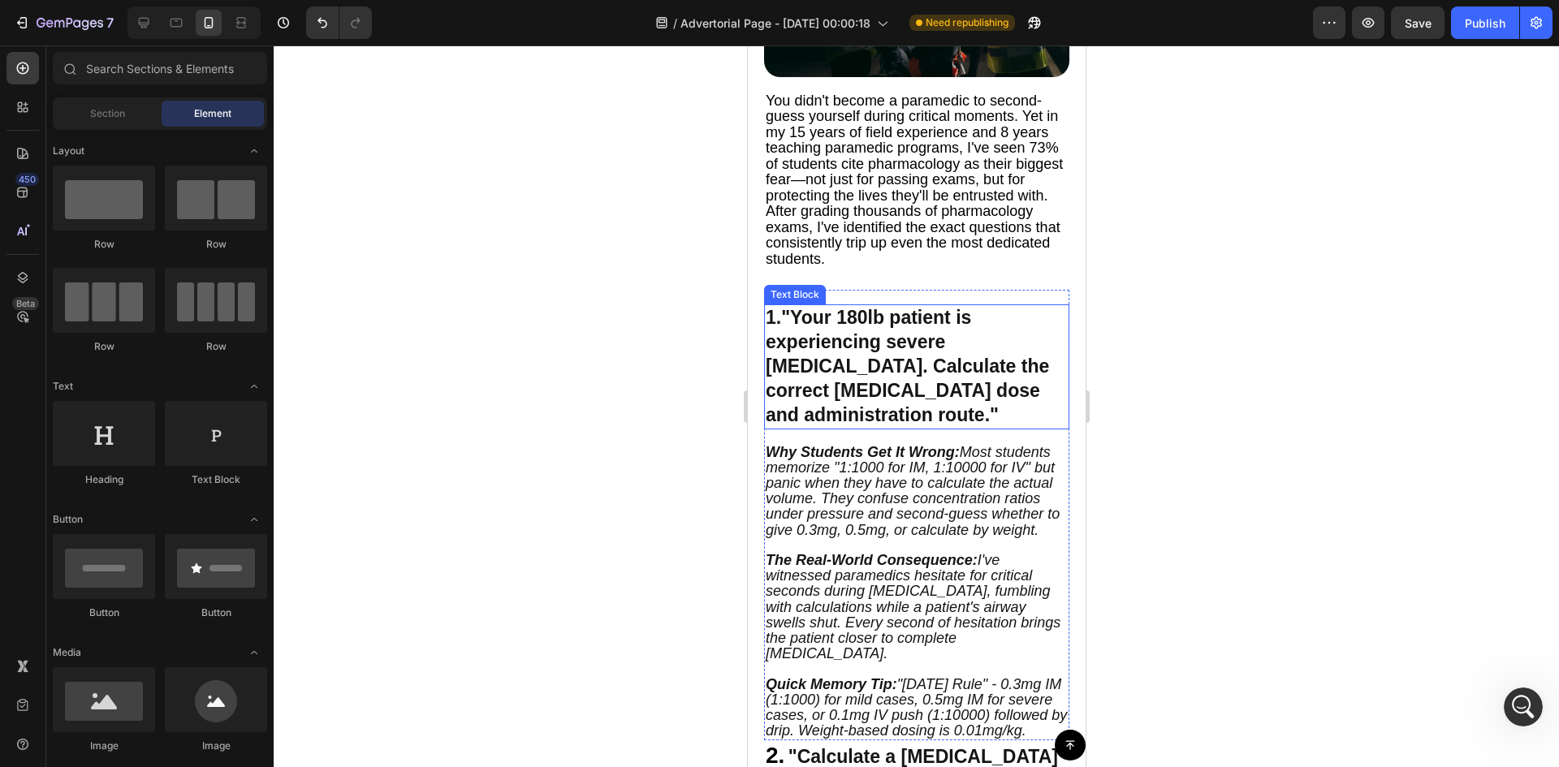
click at [951, 356] on strong ""Your 180lb patient is experiencing severe [MEDICAL_DATA]. Calculate the correc…" at bounding box center [906, 366] width 283 height 119
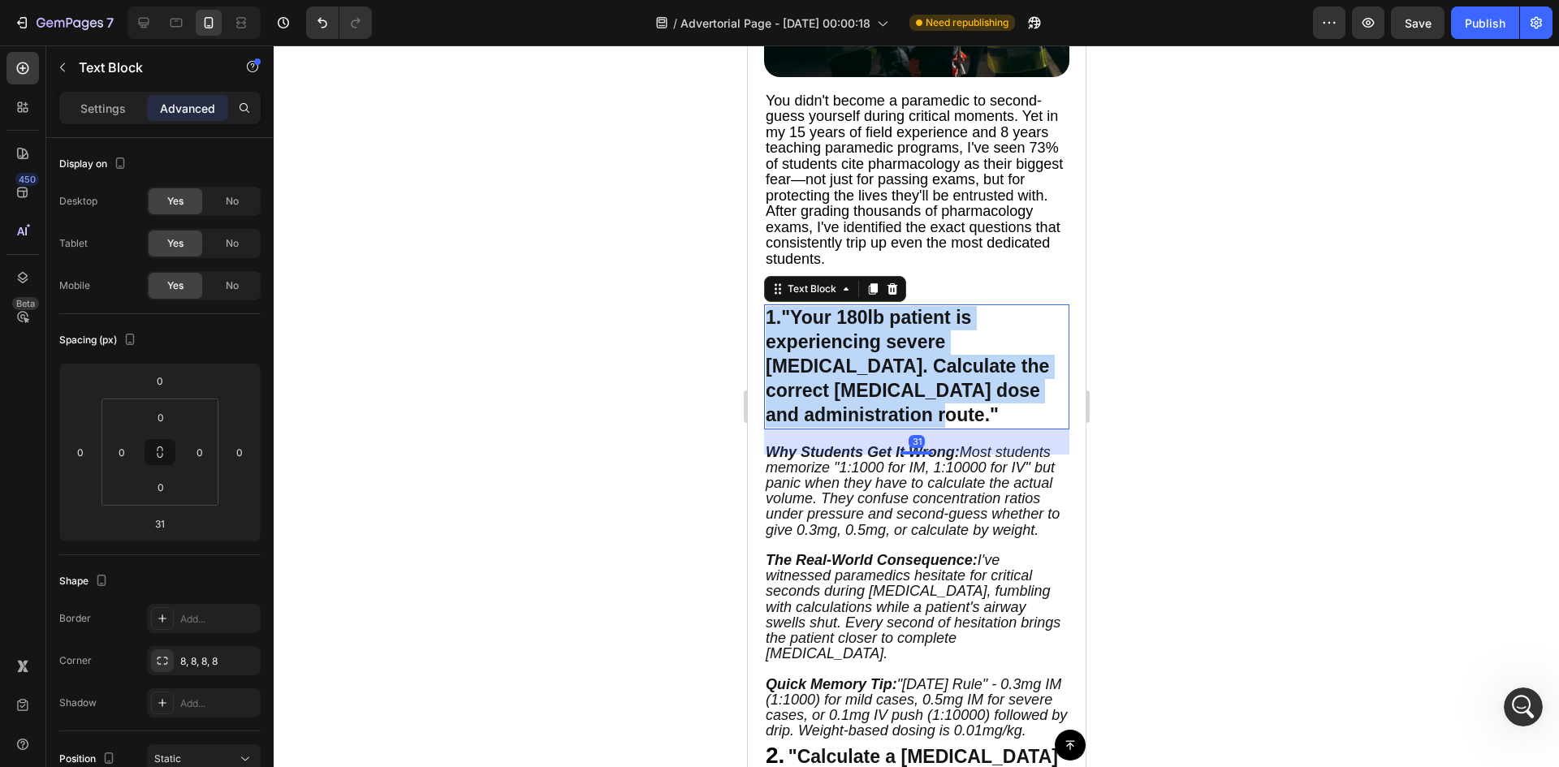
click at [951, 356] on strong ""Your 180lb patient is experiencing severe [MEDICAL_DATA]. Calculate the correc…" at bounding box center [906, 366] width 283 height 119
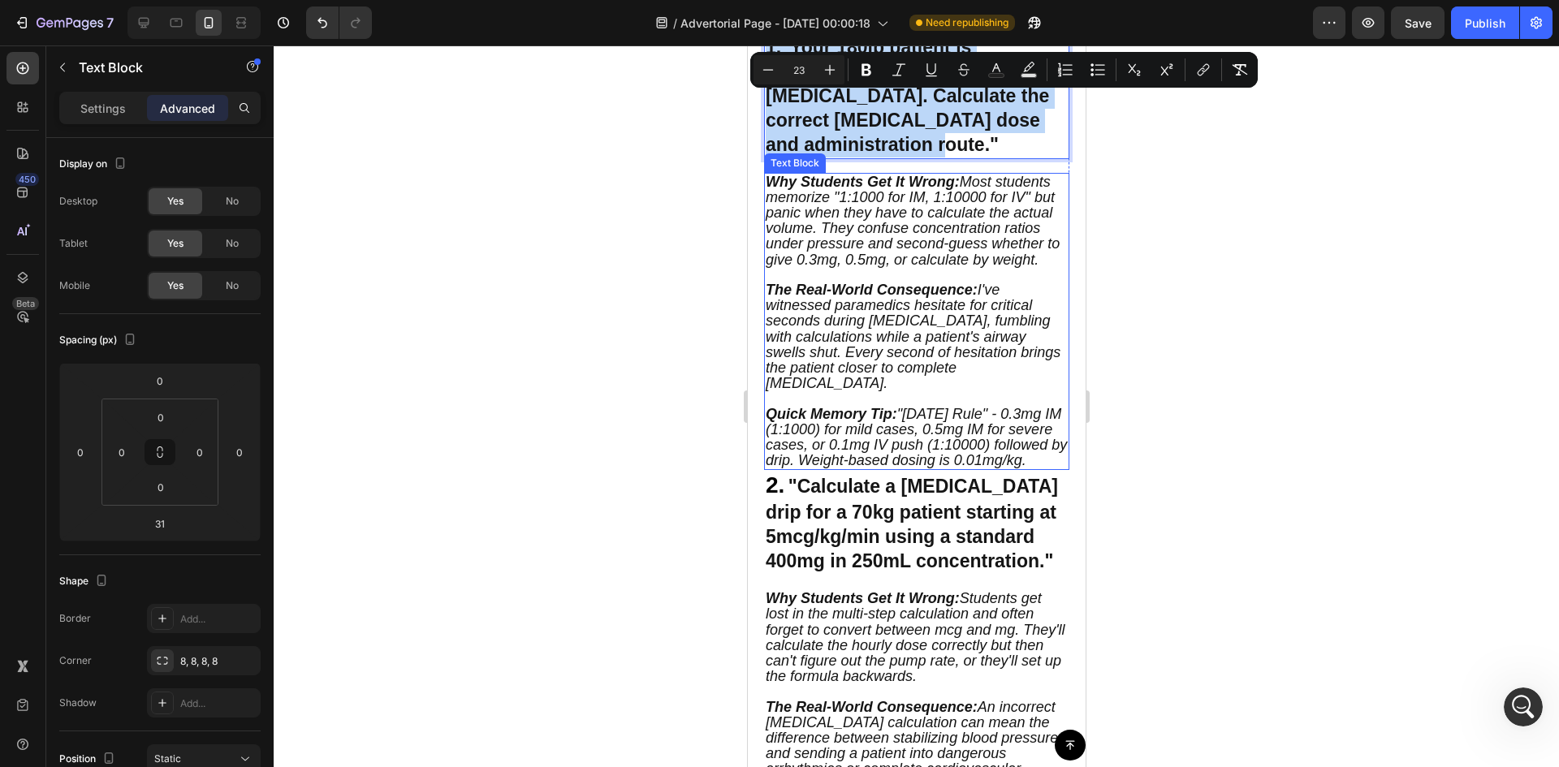
scroll to position [831, 0]
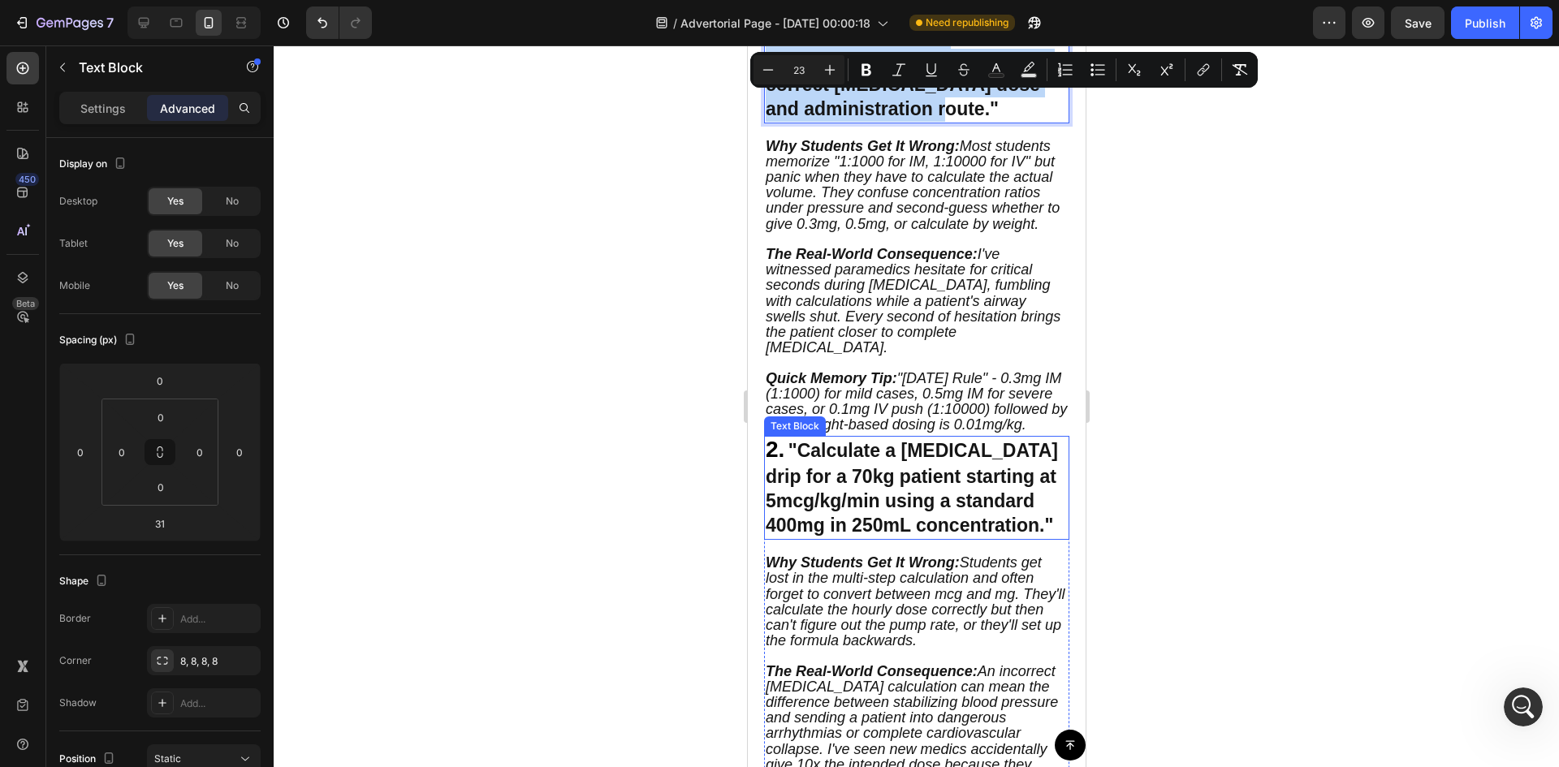
click at [926, 483] on strong ""Calculate a [MEDICAL_DATA] drip for a 70kg patient starting at 5mcg/kg/min usi…" at bounding box center [911, 488] width 292 height 96
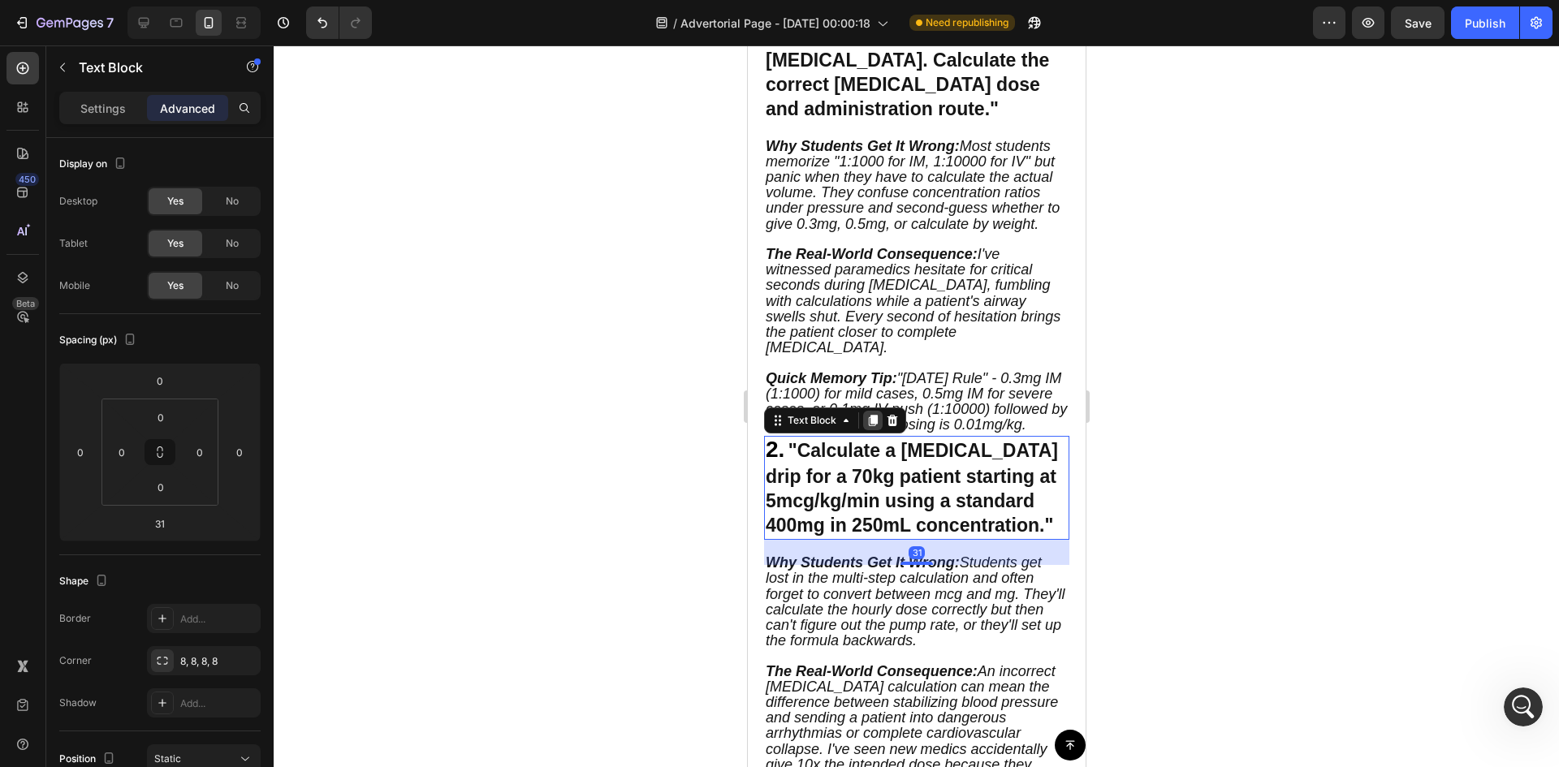
click at [871, 427] on icon at bounding box center [872, 421] width 9 height 11
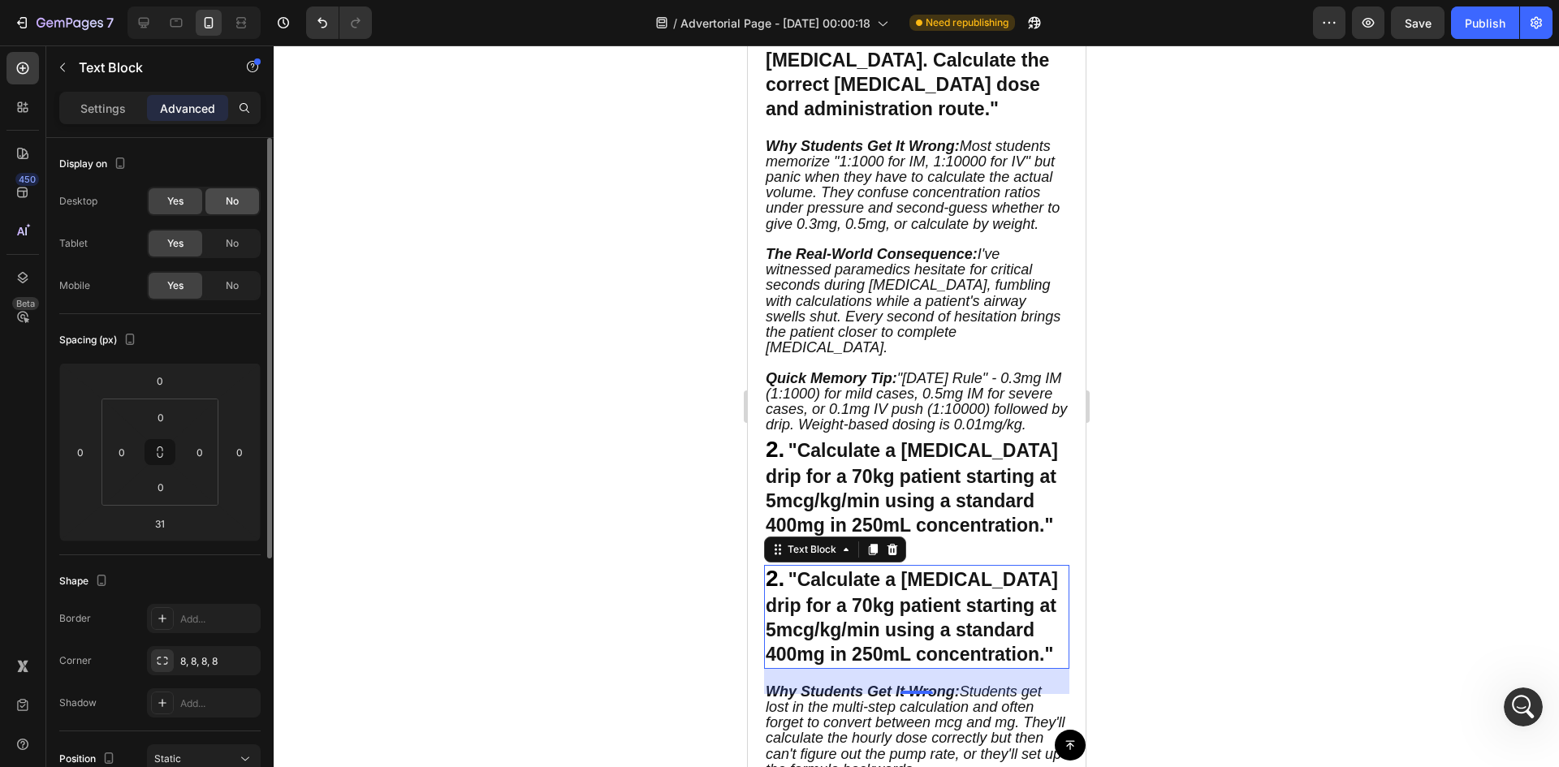
click at [227, 208] on span "No" at bounding box center [232, 201] width 13 height 15
click at [199, 199] on div "Yes" at bounding box center [176, 201] width 54 height 26
click at [207, 278] on div "No" at bounding box center [232, 286] width 54 height 26
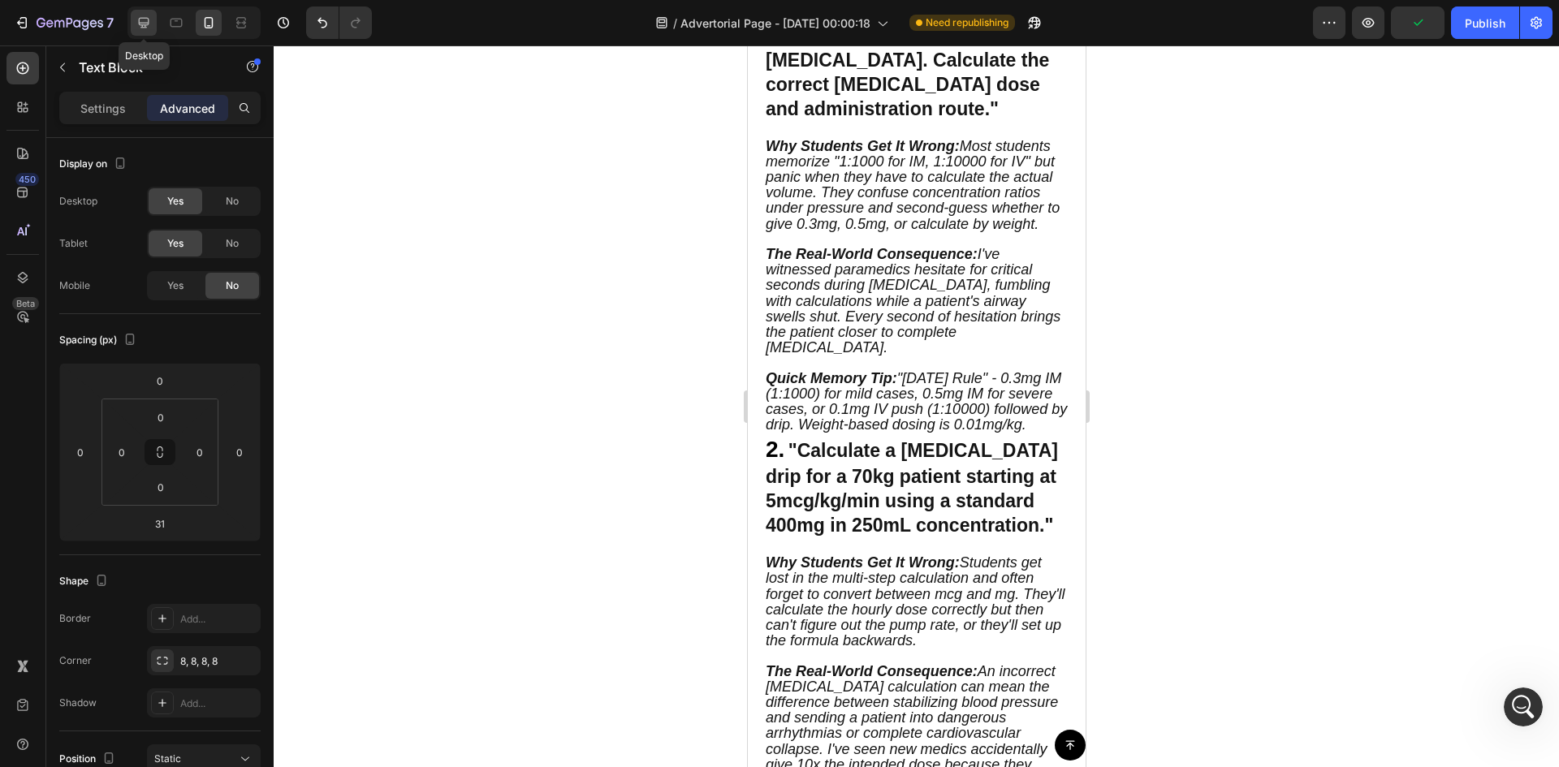
click at [145, 23] on icon at bounding box center [144, 23] width 11 height 11
type input "32"
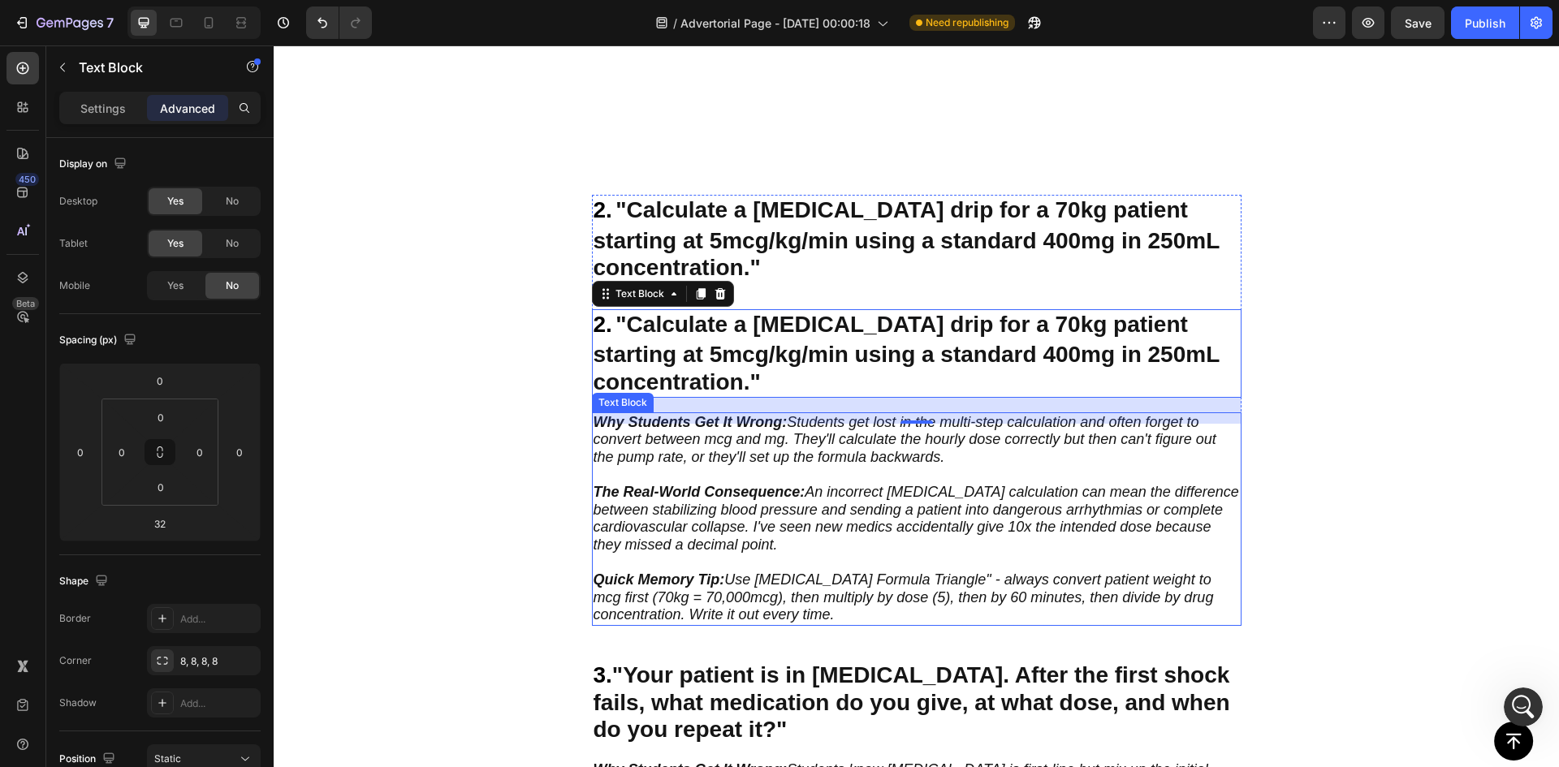
scroll to position [944, 0]
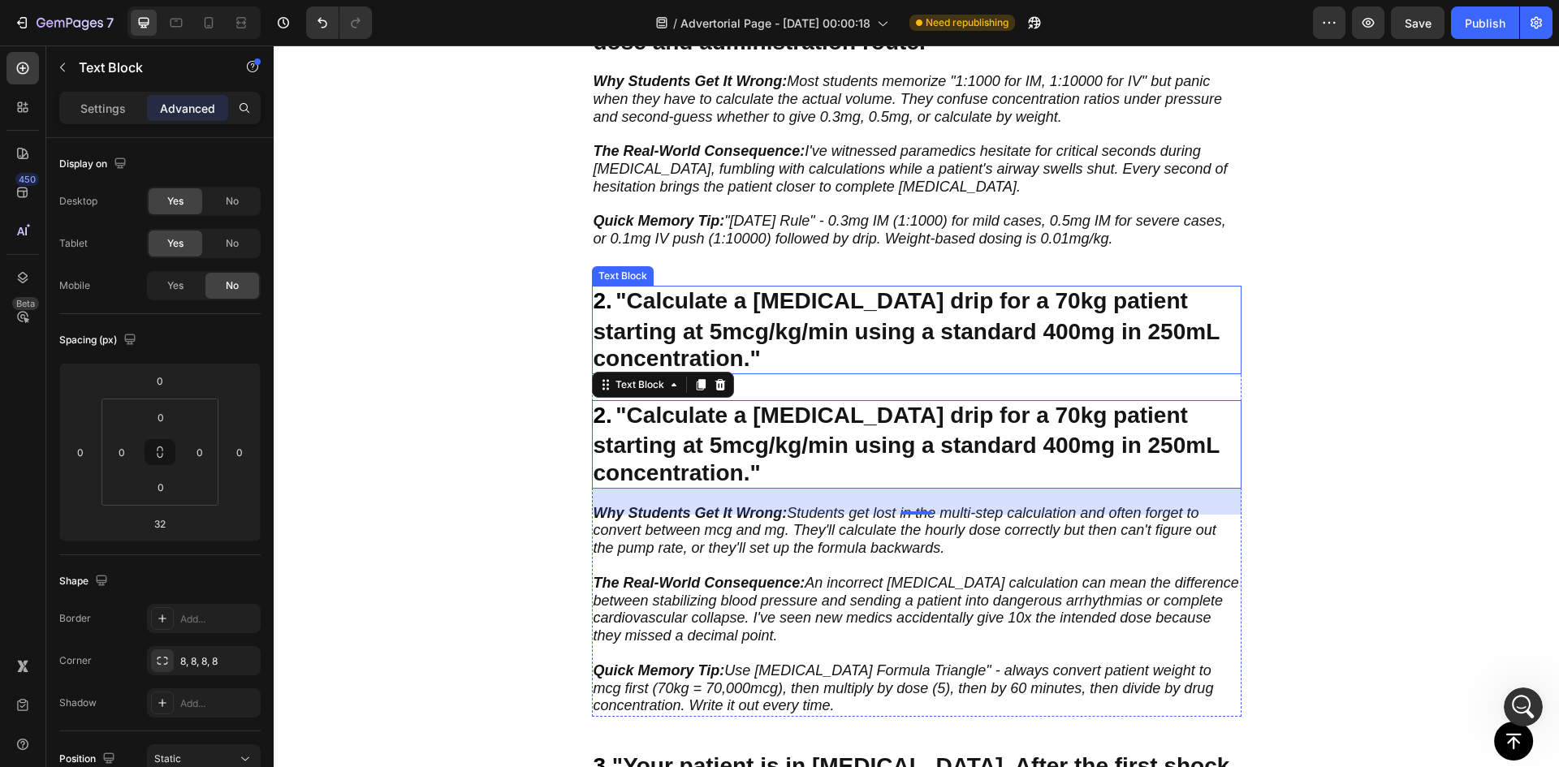
click at [710, 299] on strong ""Calculate a [MEDICAL_DATA] drip for a 70kg patient starting at 5mcg/kg/min usi…" at bounding box center [907, 329] width 626 height 83
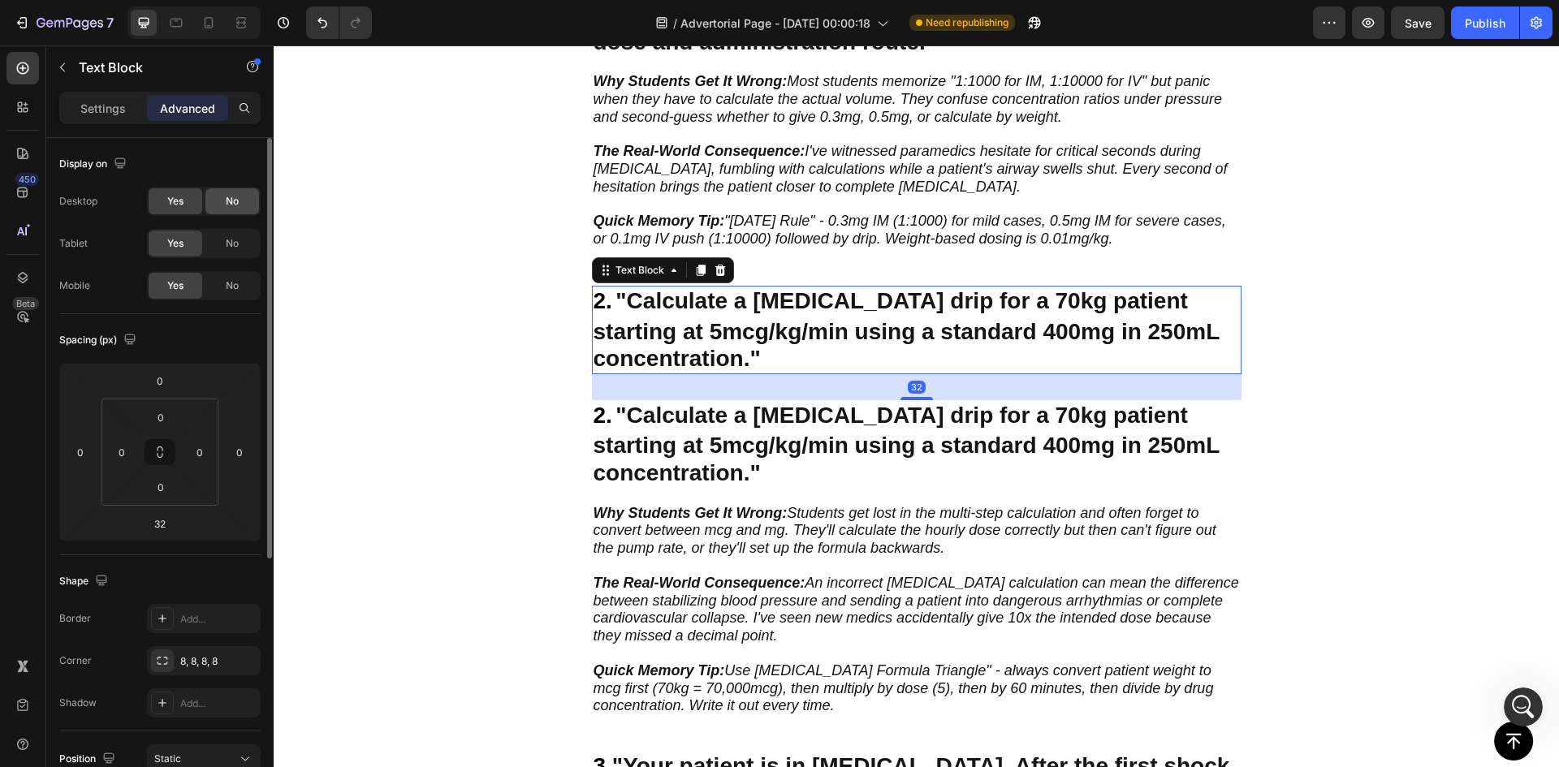
click at [235, 196] on span "No" at bounding box center [232, 201] width 13 height 15
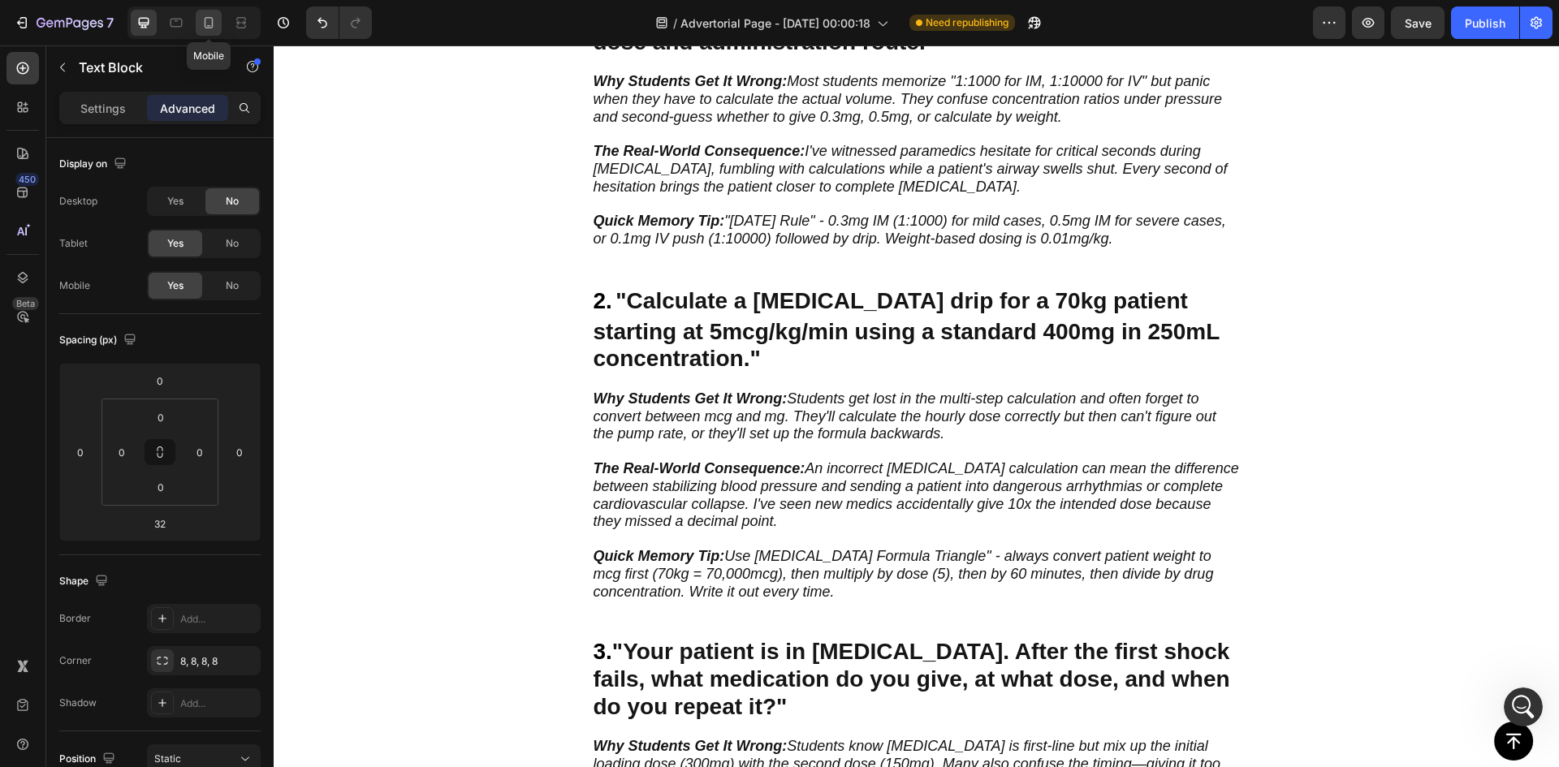
click at [213, 28] on icon at bounding box center [209, 23] width 16 height 16
type input "31"
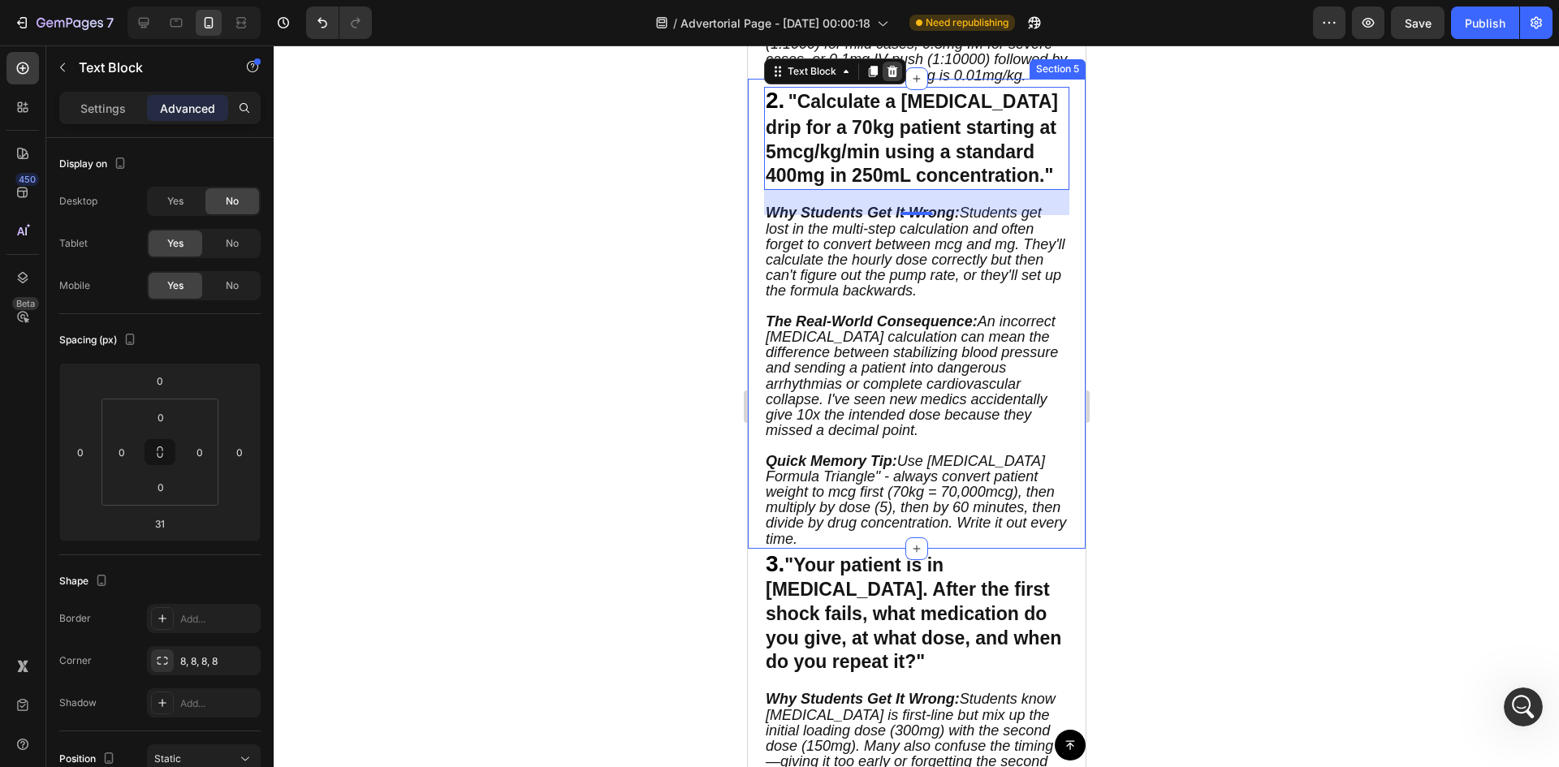
scroll to position [934, 0]
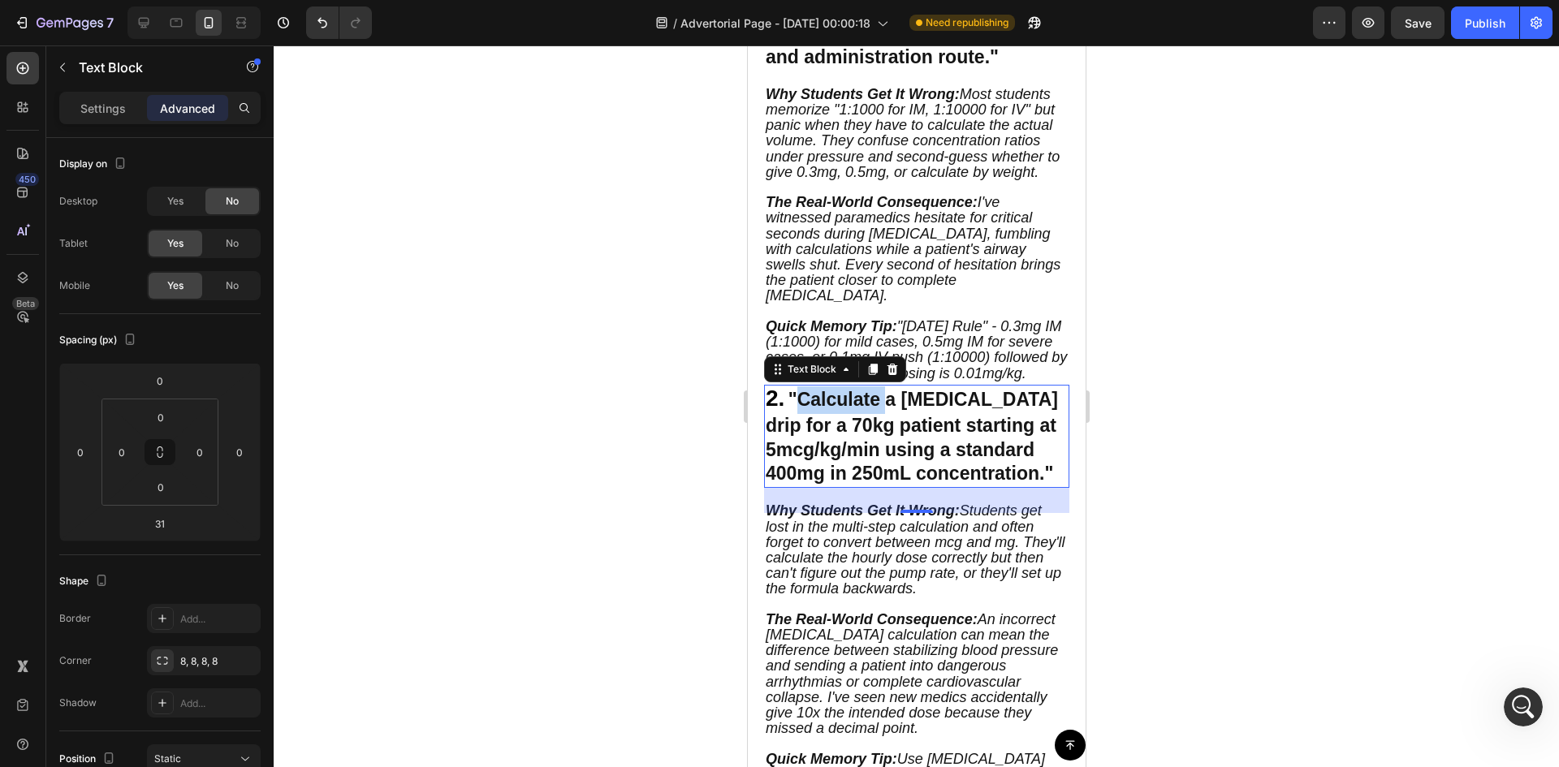
click at [801, 409] on strong ""Calculate a [MEDICAL_DATA] drip for a 70kg patient starting at 5mcg/kg/min usi…" at bounding box center [911, 437] width 292 height 96
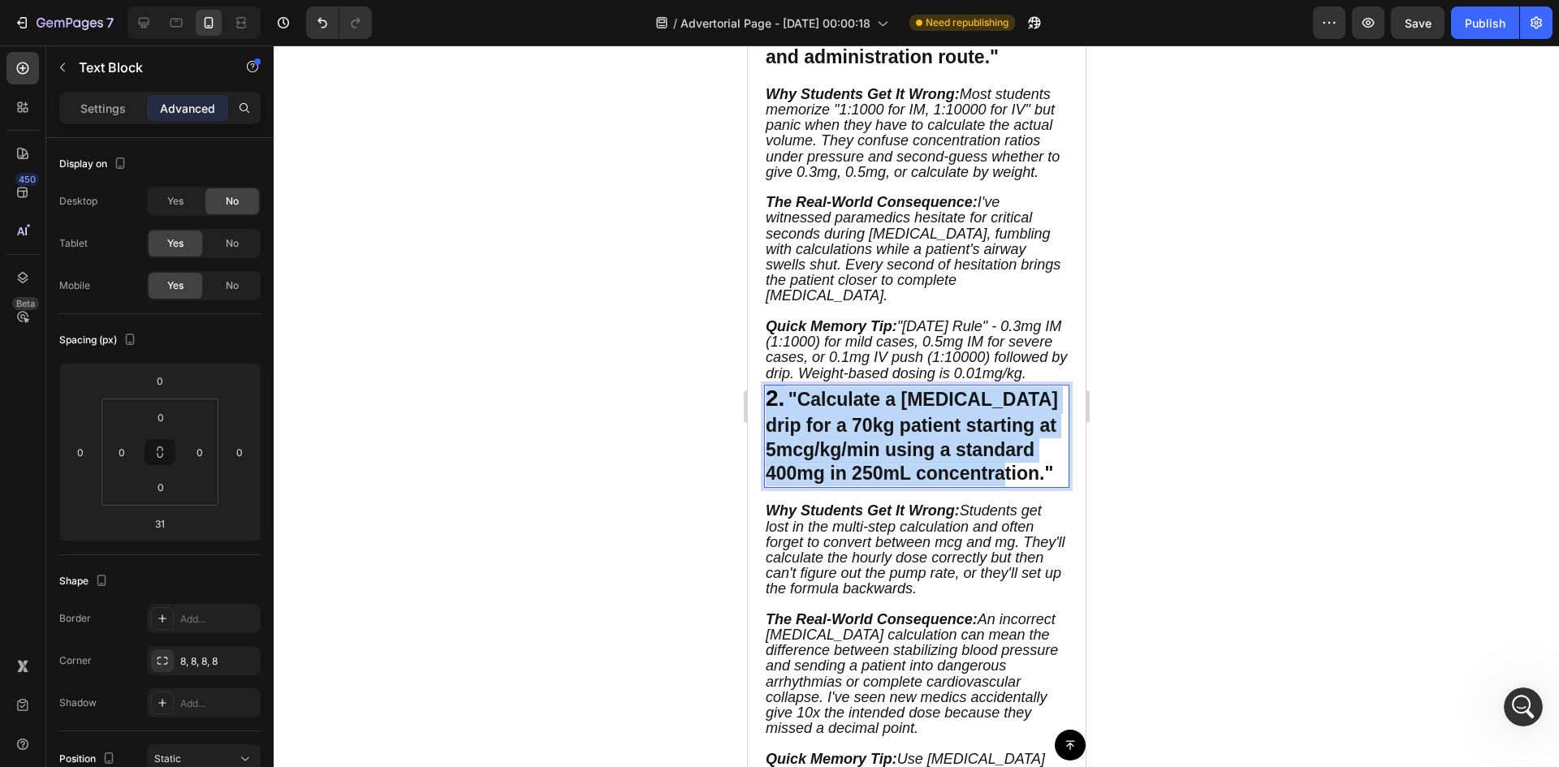
click at [801, 409] on strong ""Calculate a [MEDICAL_DATA] drip for a 70kg patient starting at 5mcg/kg/min usi…" at bounding box center [911, 437] width 292 height 96
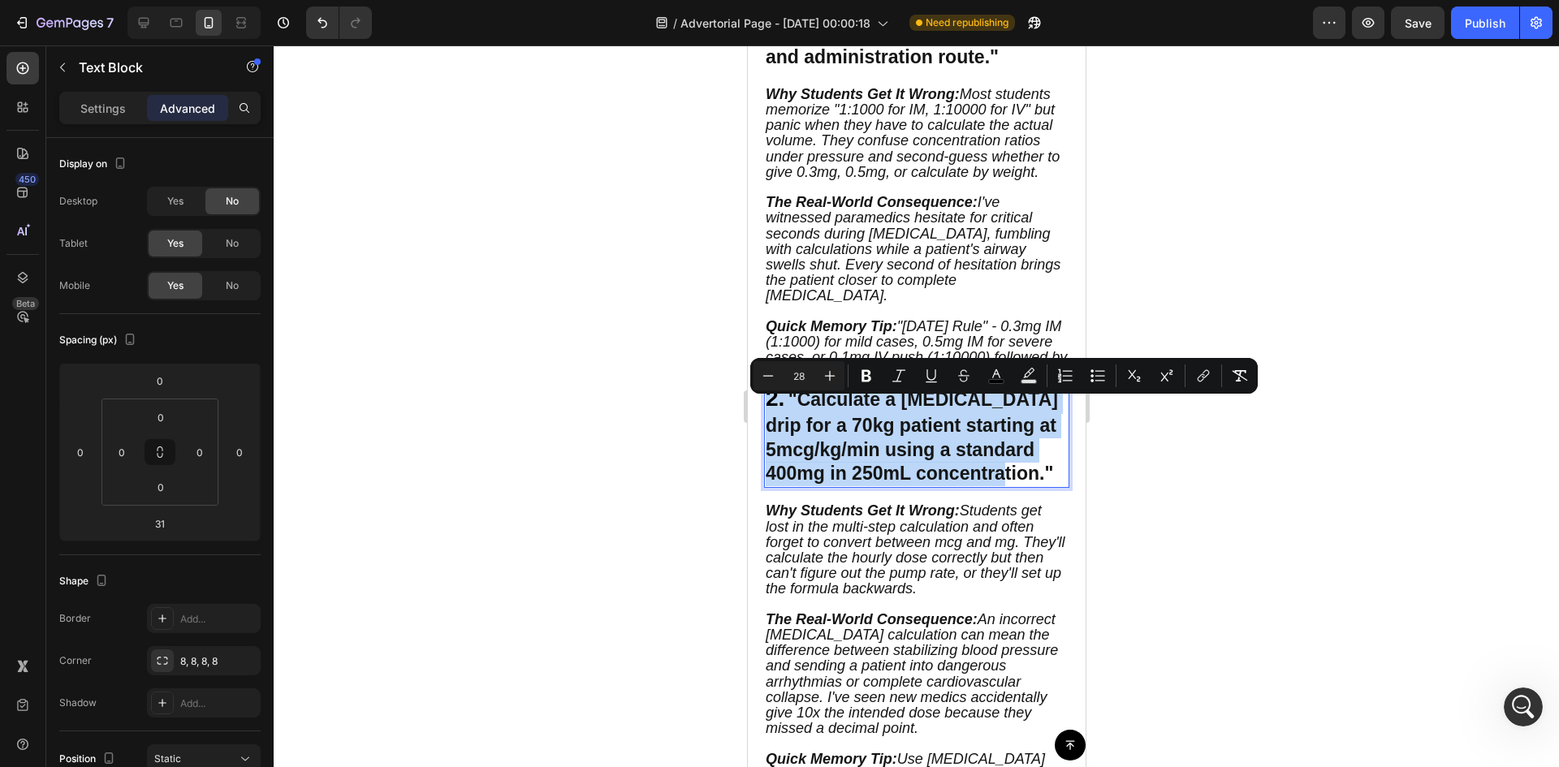
click at [809, 426] on p "2. "Calculate a [MEDICAL_DATA] drip for a 70kg patient starting at 5mcg/kg/min …" at bounding box center [916, 436] width 302 height 101
type input "23"
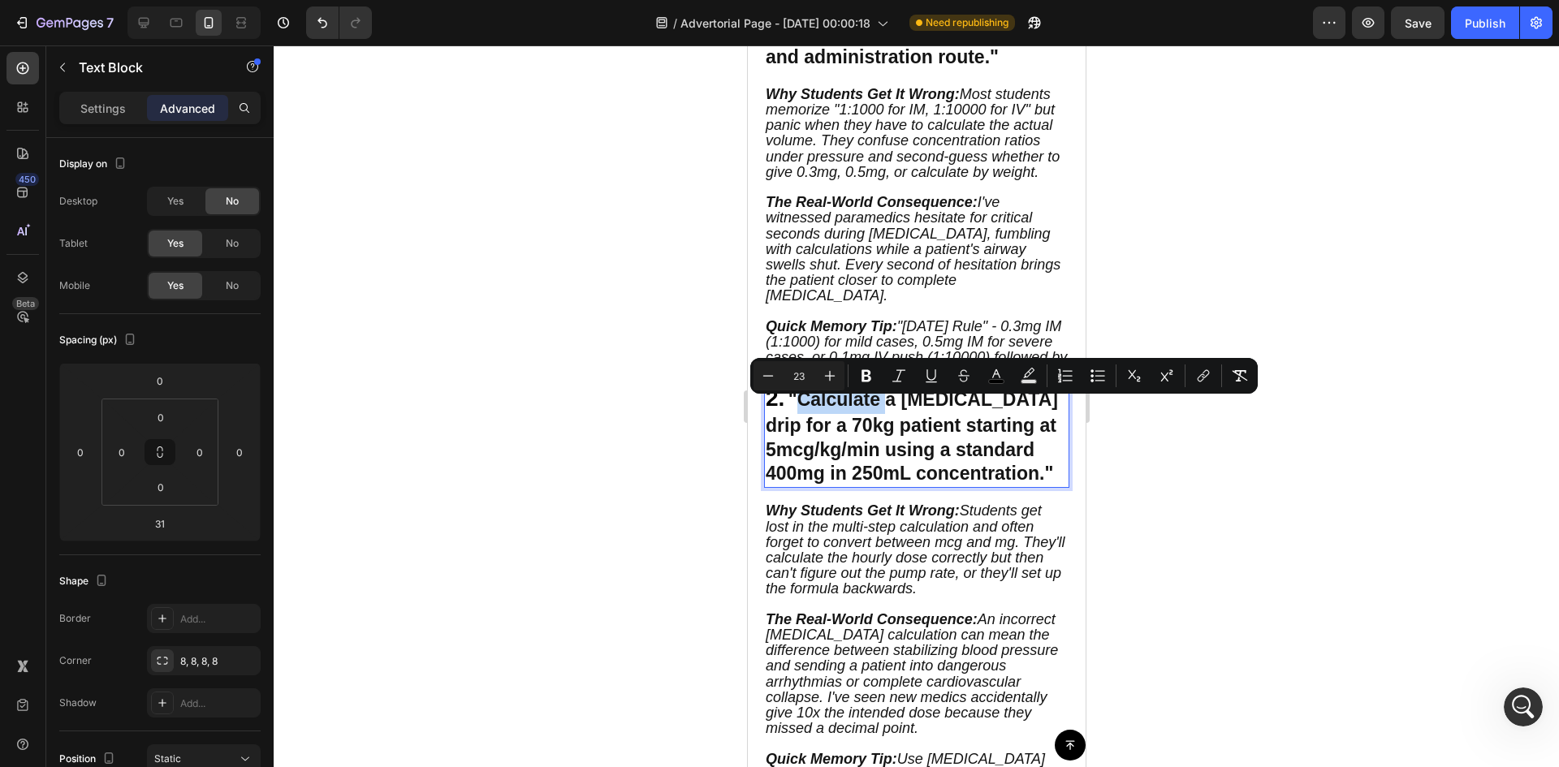
click at [809, 426] on p "2. "Calculate a [MEDICAL_DATA] drip for a 70kg patient starting at 5mcg/kg/min …" at bounding box center [916, 436] width 302 height 101
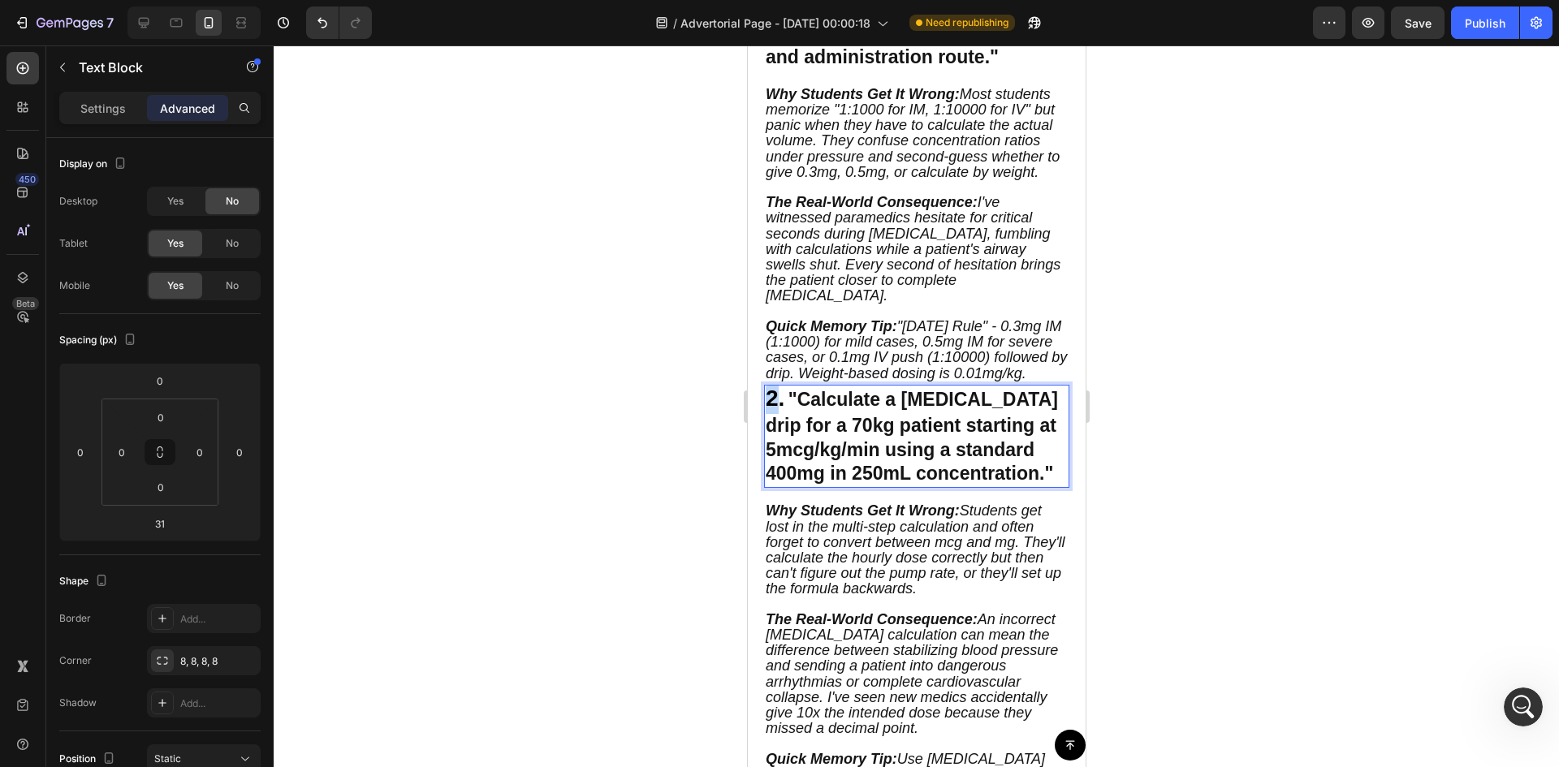
click at [769, 411] on span "2." at bounding box center [774, 398] width 19 height 25
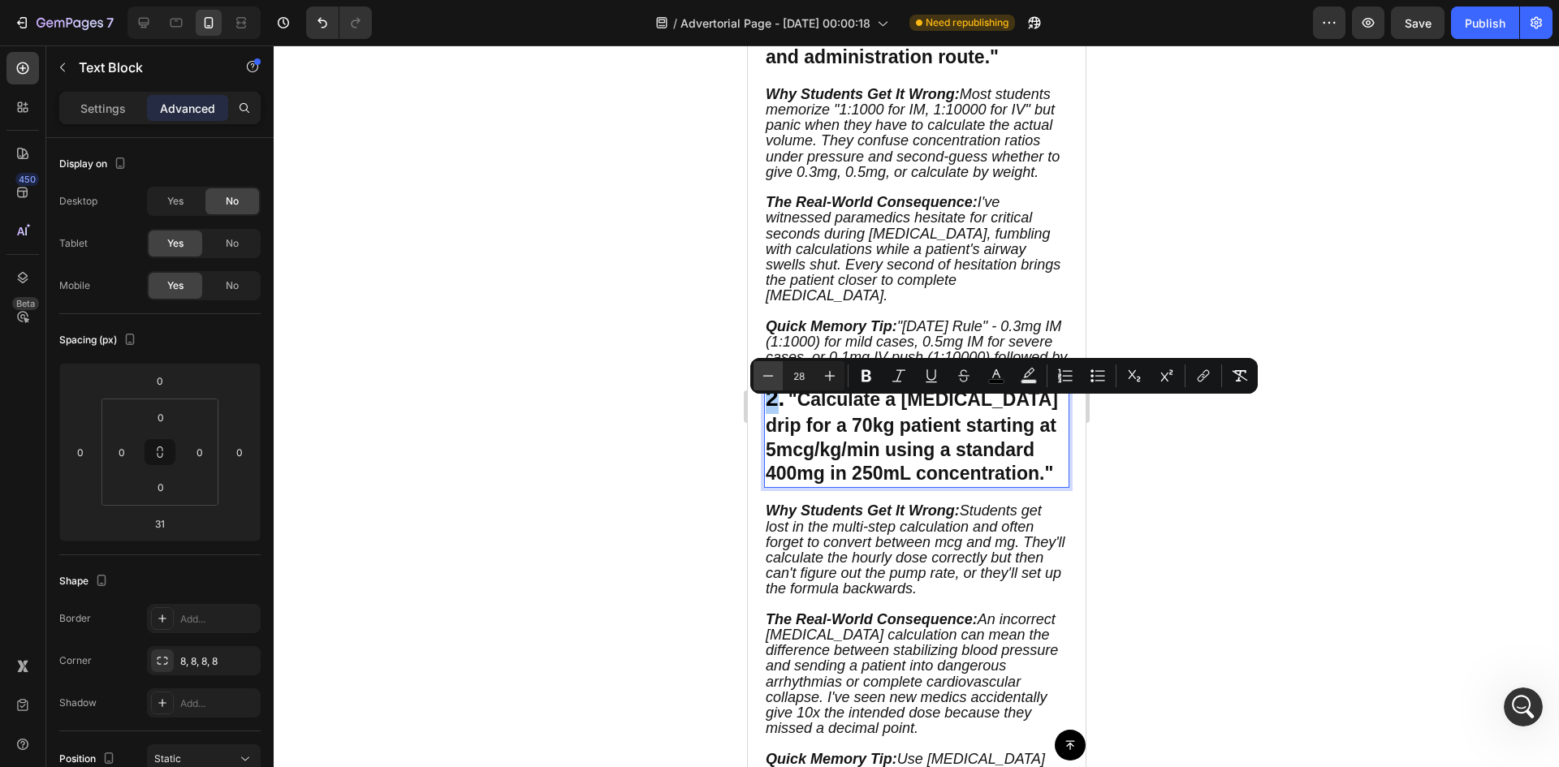
click at [764, 381] on icon "Editor contextual toolbar" at bounding box center [768, 376] width 16 height 16
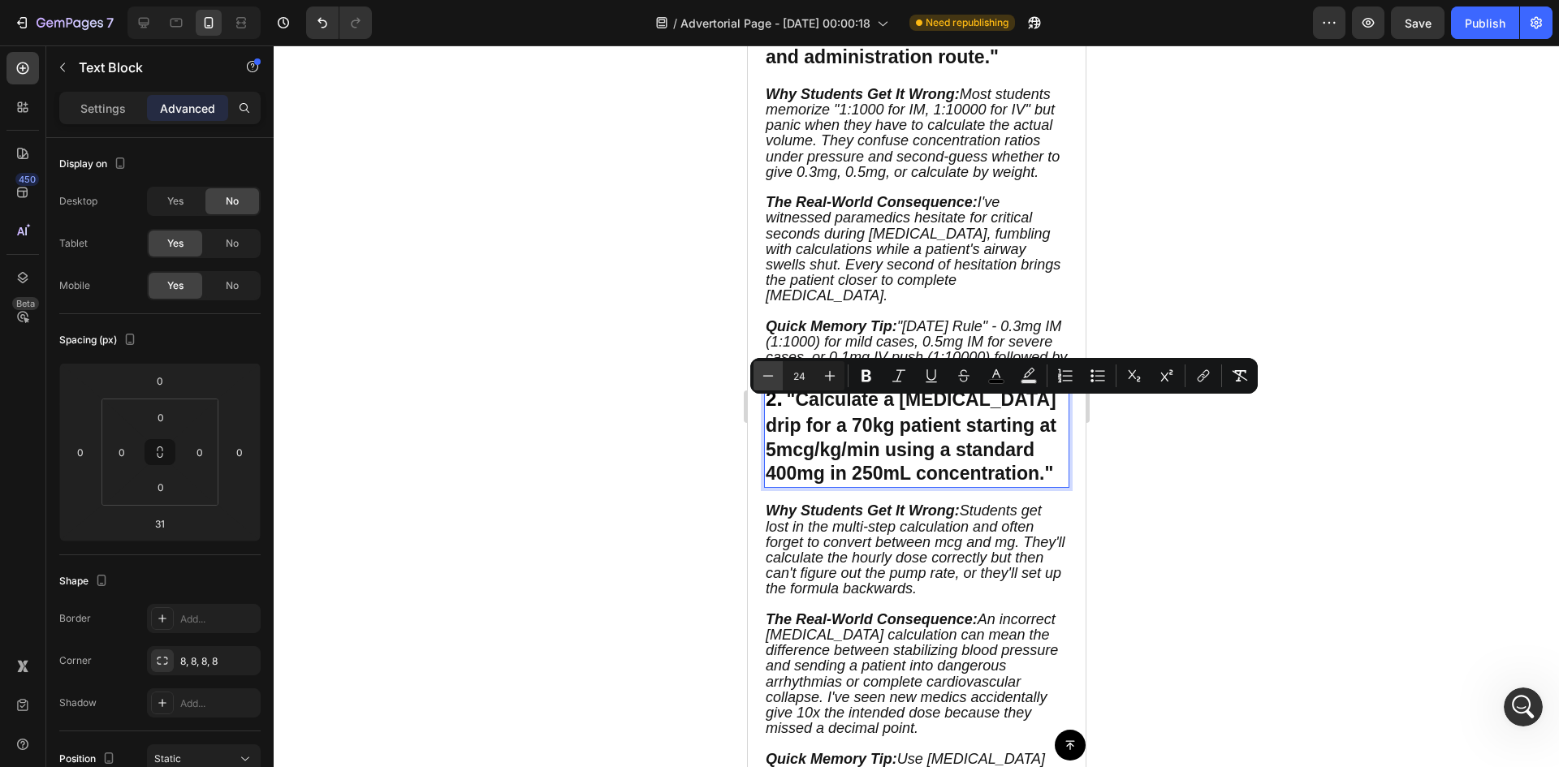
type input "23"
click at [817, 446] on strong ""Calculate a [MEDICAL_DATA] drip for a 70kg patient starting at 5mcg/kg/min usi…" at bounding box center [910, 437] width 291 height 96
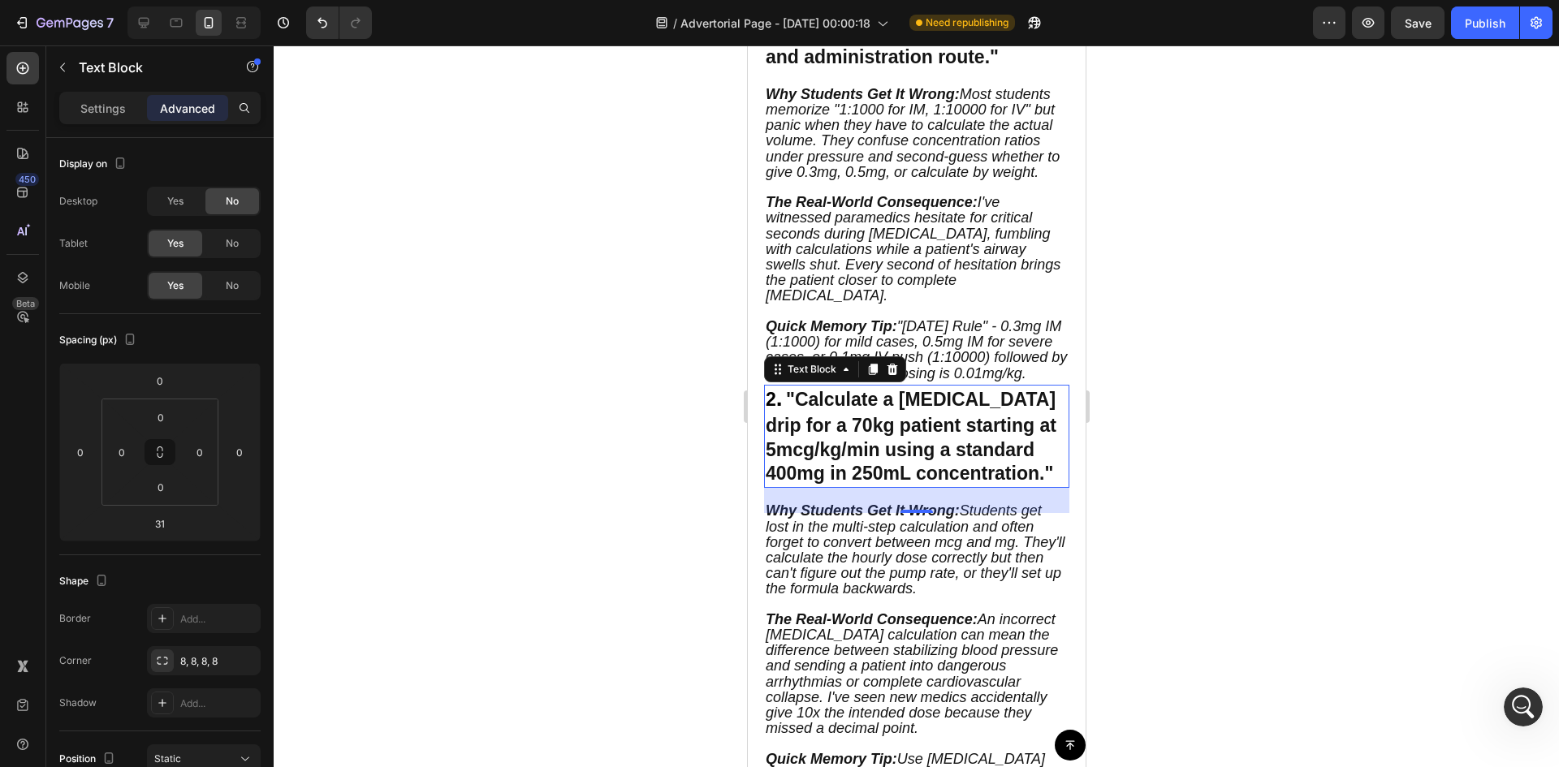
click at [1281, 472] on div at bounding box center [916, 406] width 1285 height 722
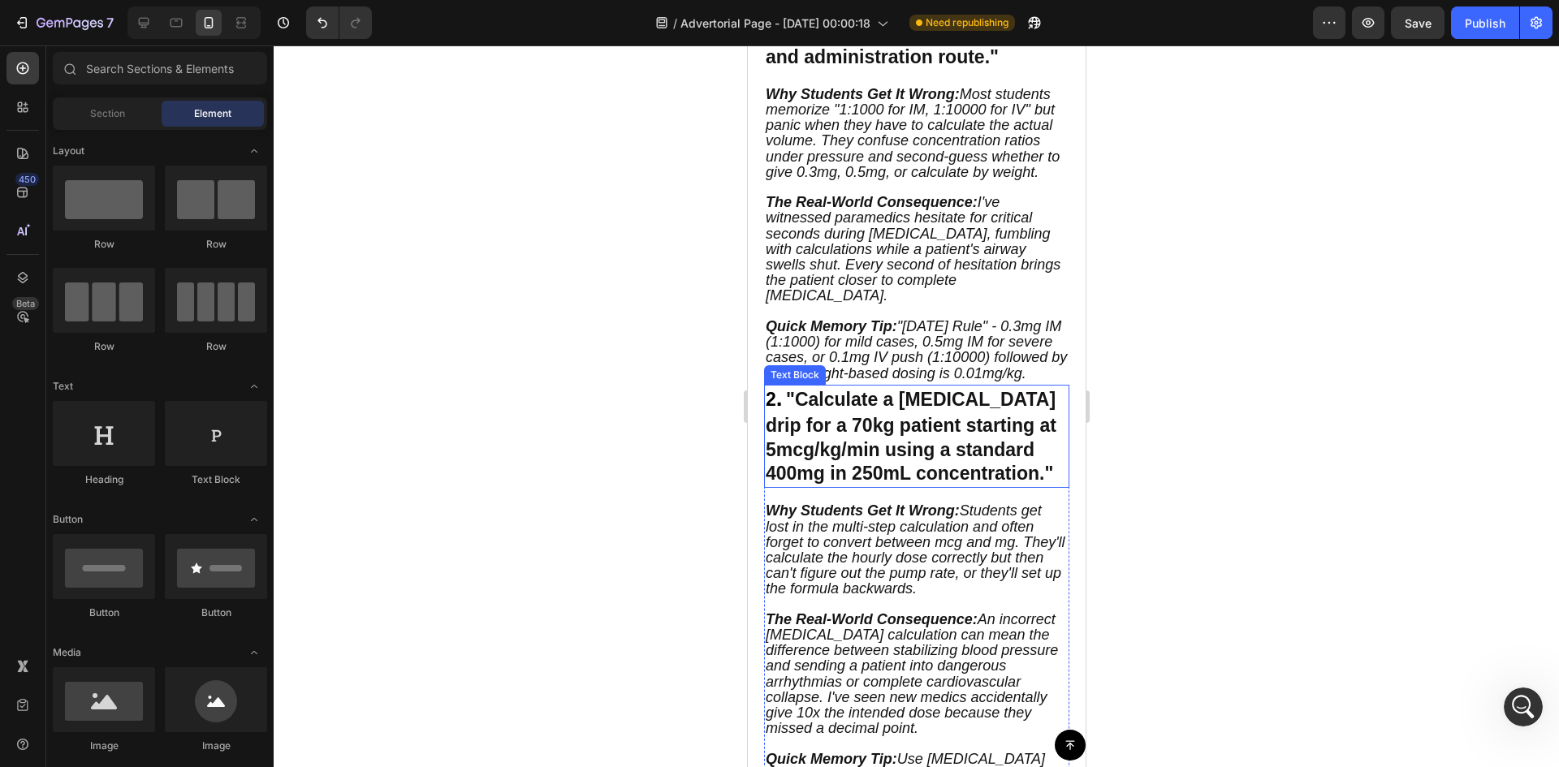
click at [943, 429] on strong ""Calculate a [MEDICAL_DATA] drip for a 70kg patient starting at 5mcg/kg/min usi…" at bounding box center [910, 437] width 291 height 96
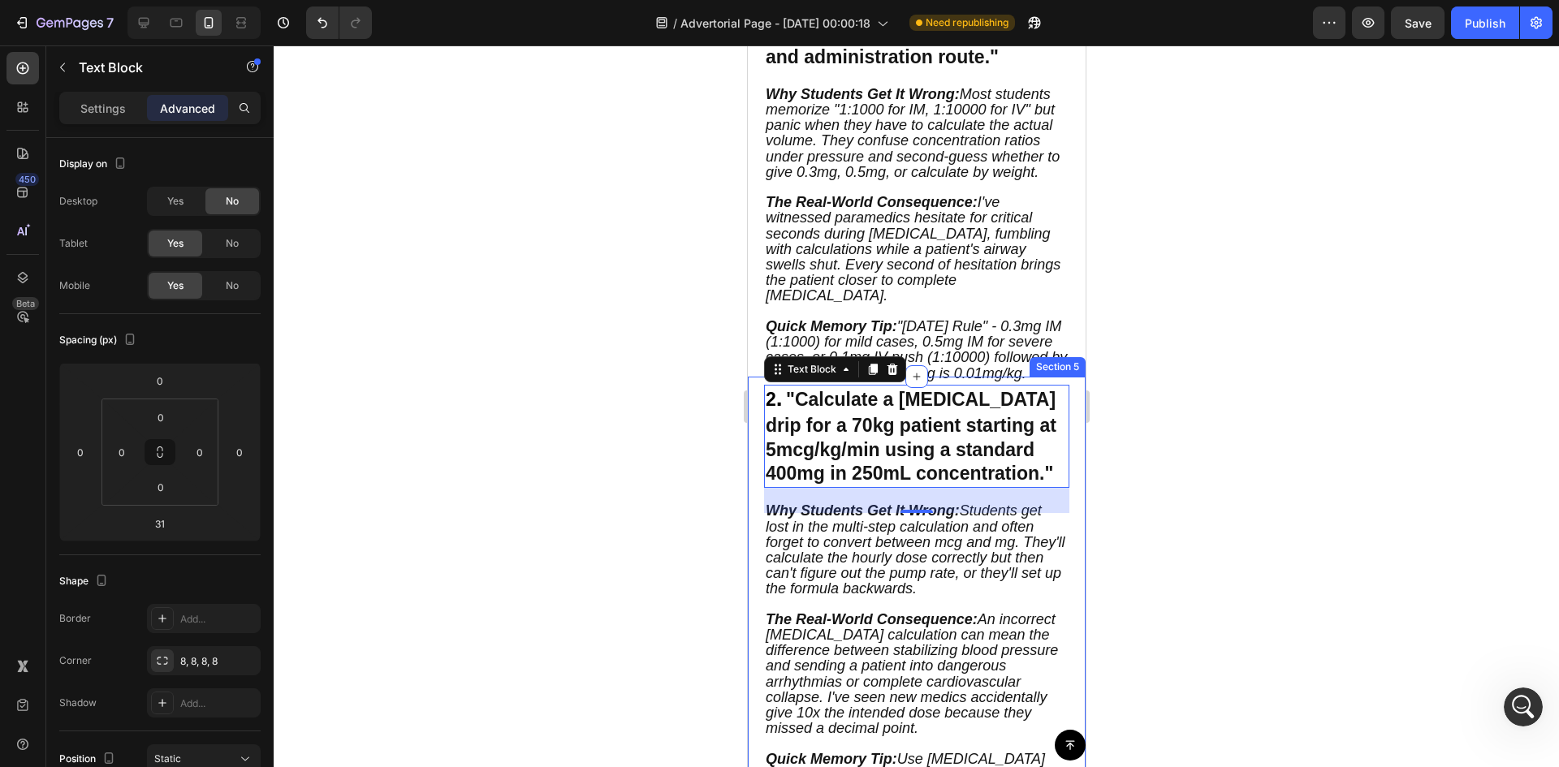
click at [1064, 532] on div "2 . "Calculate a [MEDICAL_DATA] drip for a 70kg patient starting at 5mcg/kg/min…" at bounding box center [916, 612] width 338 height 470
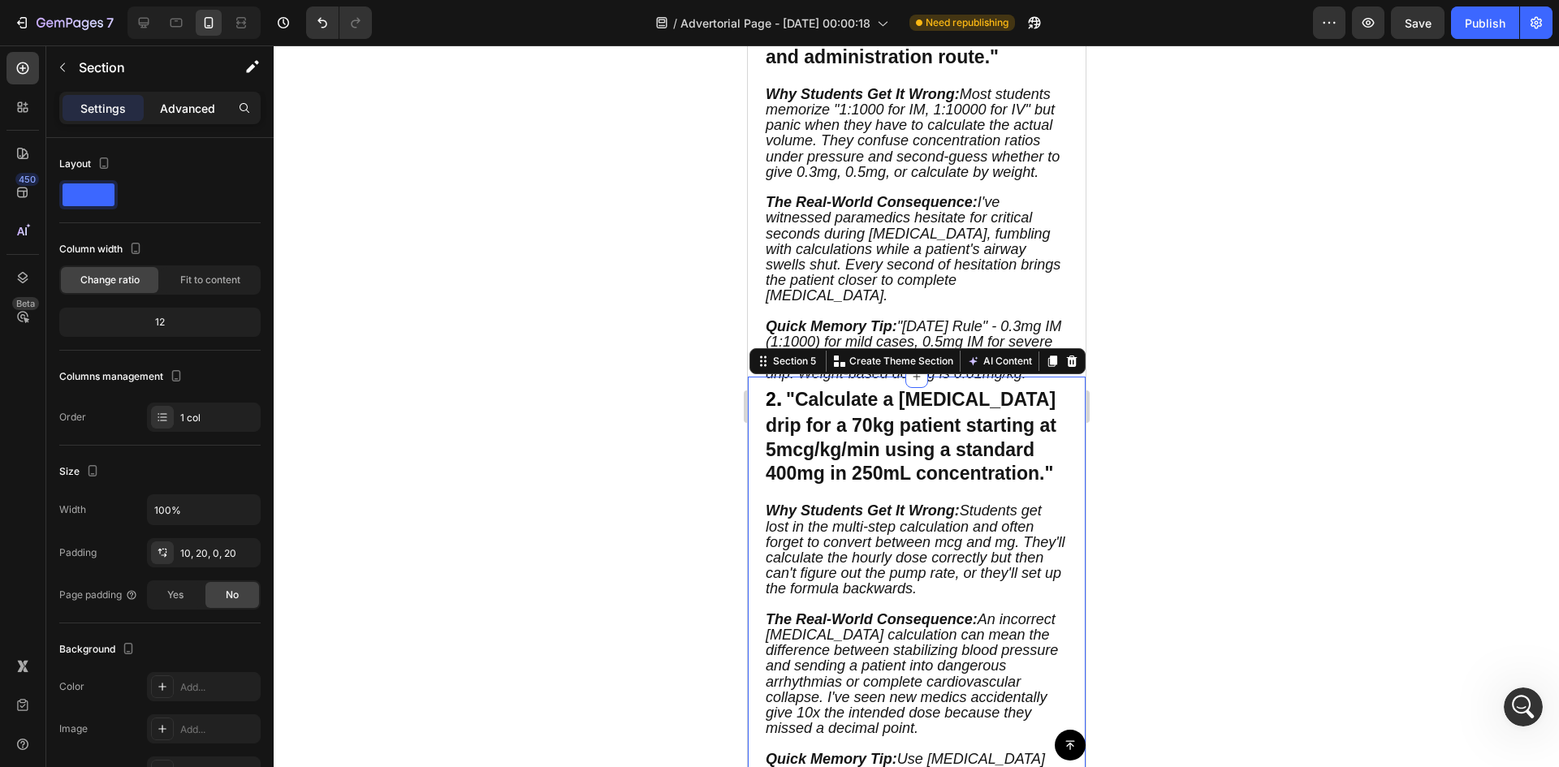
click at [201, 111] on p "Advanced" at bounding box center [187, 108] width 55 height 17
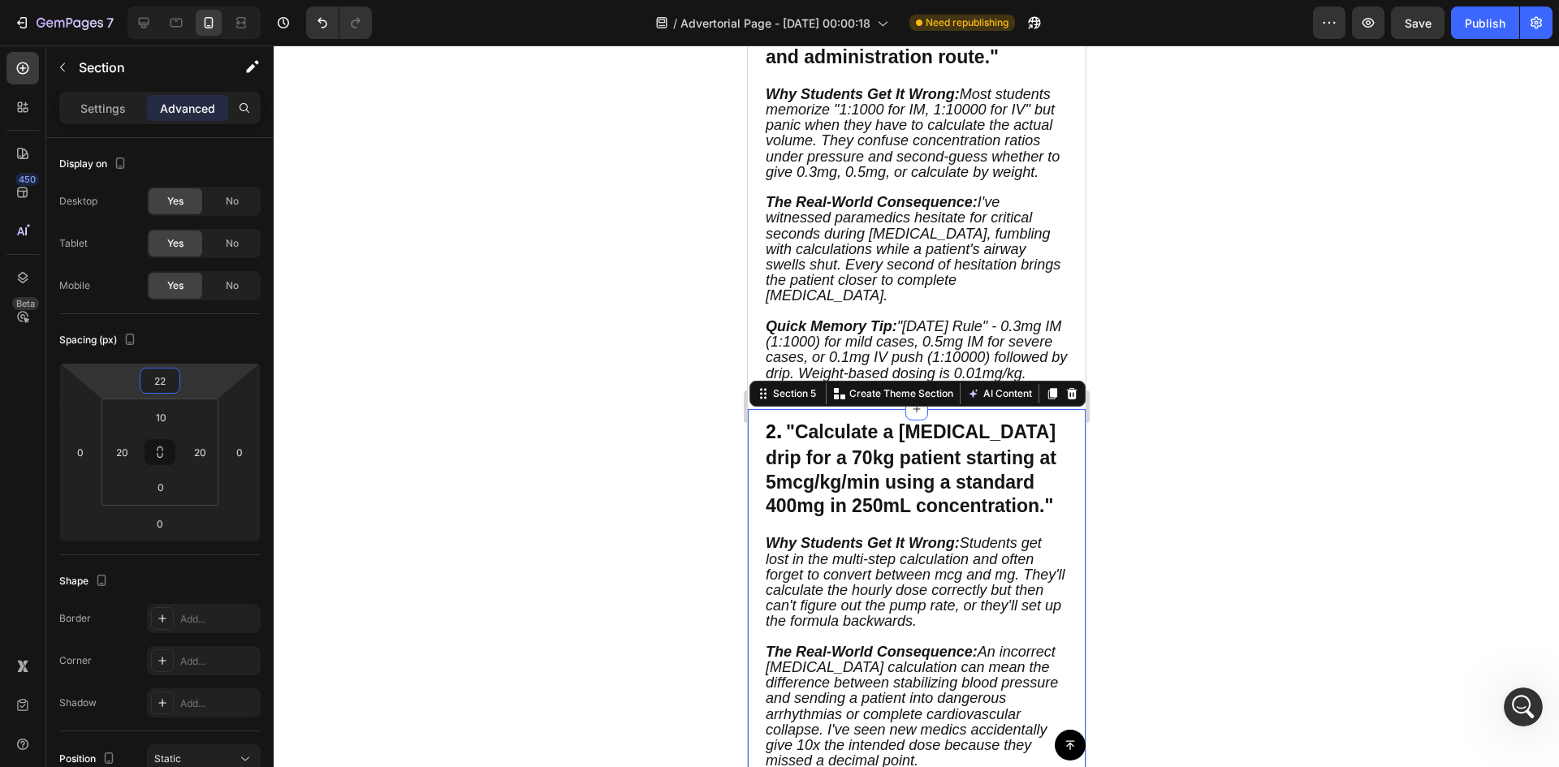
drag, startPoint x: 207, startPoint y: 383, endPoint x: 207, endPoint y: 358, distance: 25.2
click at [207, 0] on html "7 Version history / Advertorial Page - [DATE] 00:00:18 Need republishing Previe…" at bounding box center [779, 0] width 1559 height 0
click at [153, 28] on div at bounding box center [144, 23] width 26 height 26
type input "-22"
type input "32"
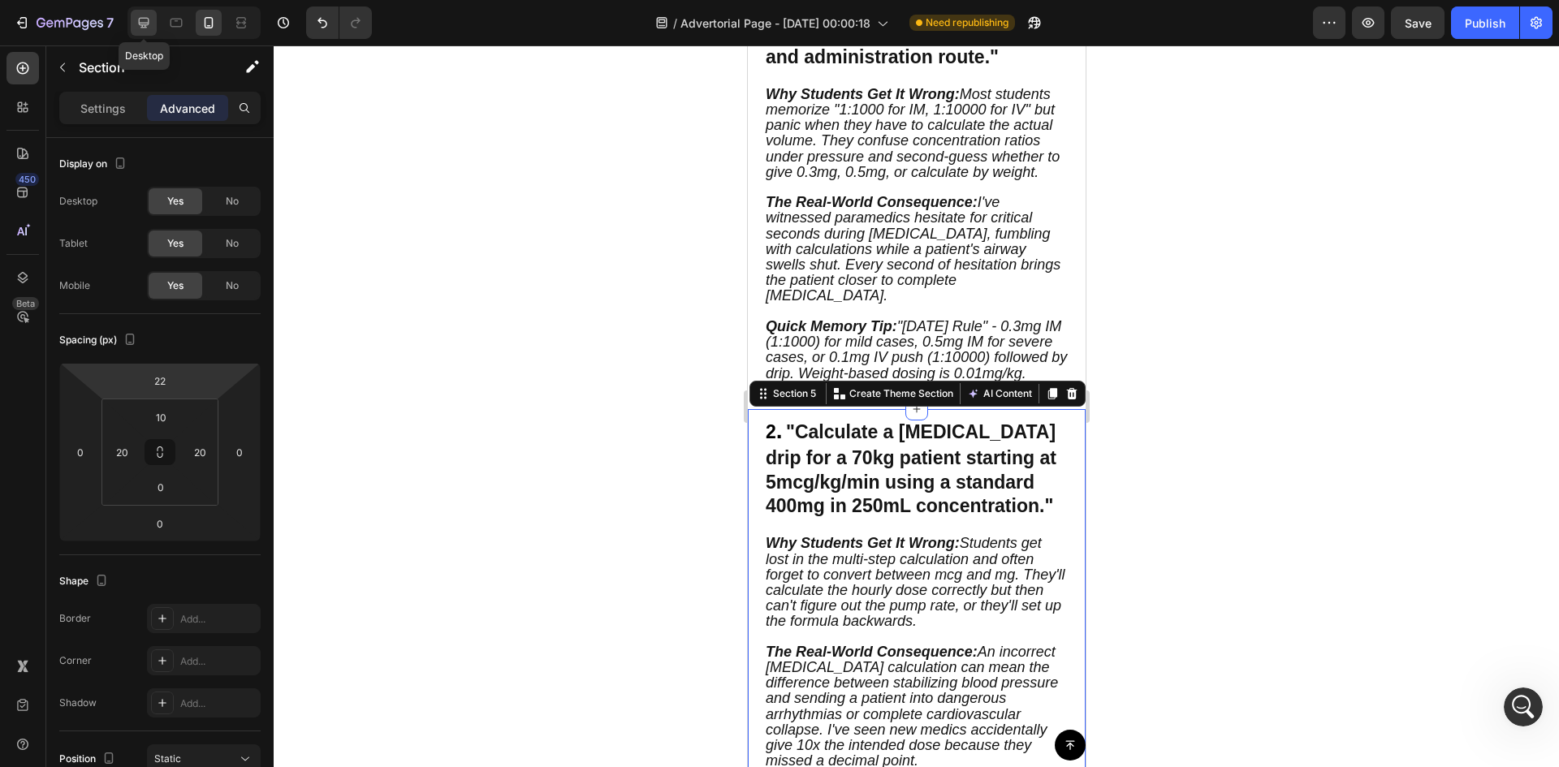
type input "34"
type input "320"
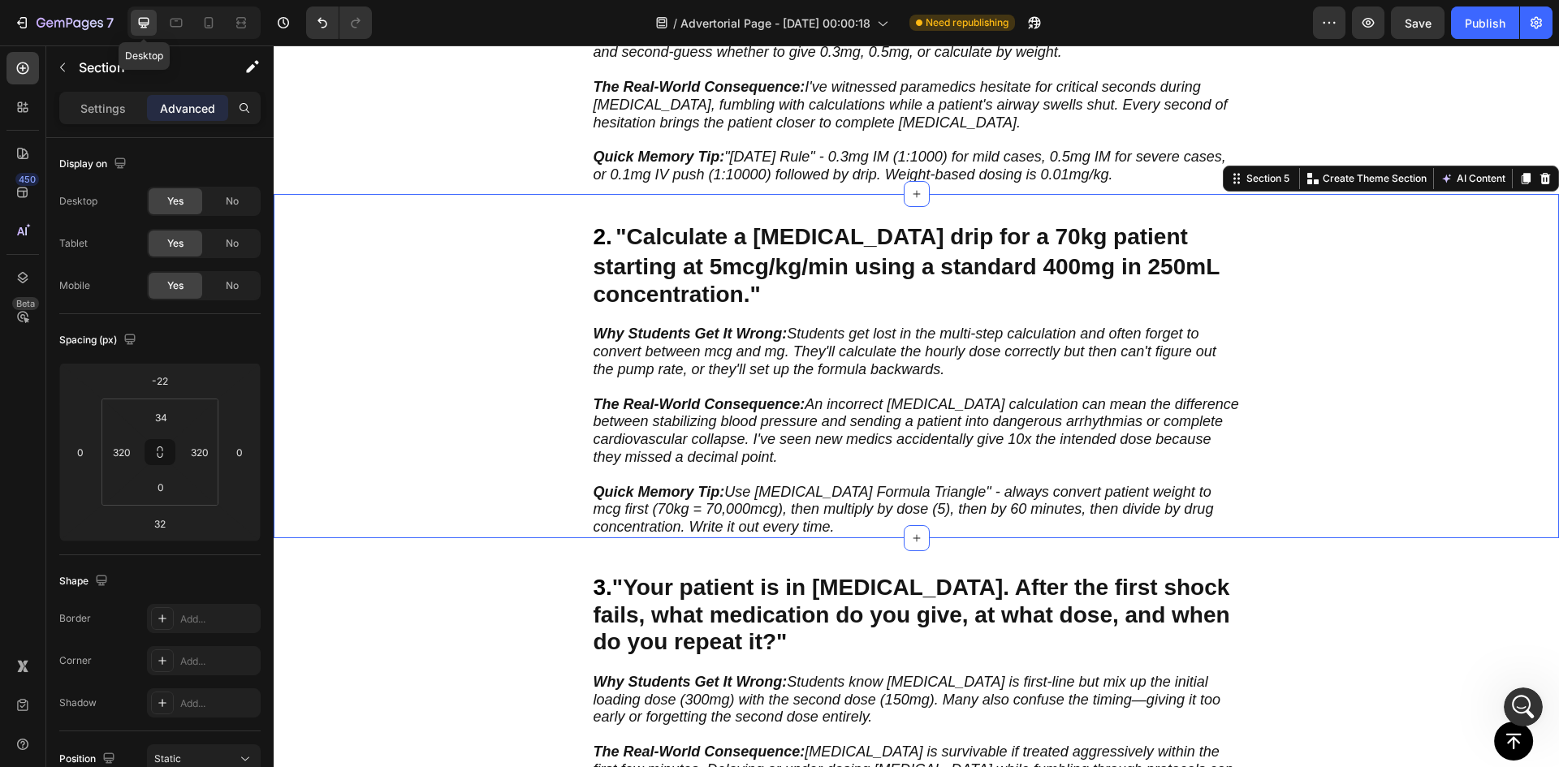
scroll to position [1025, 0]
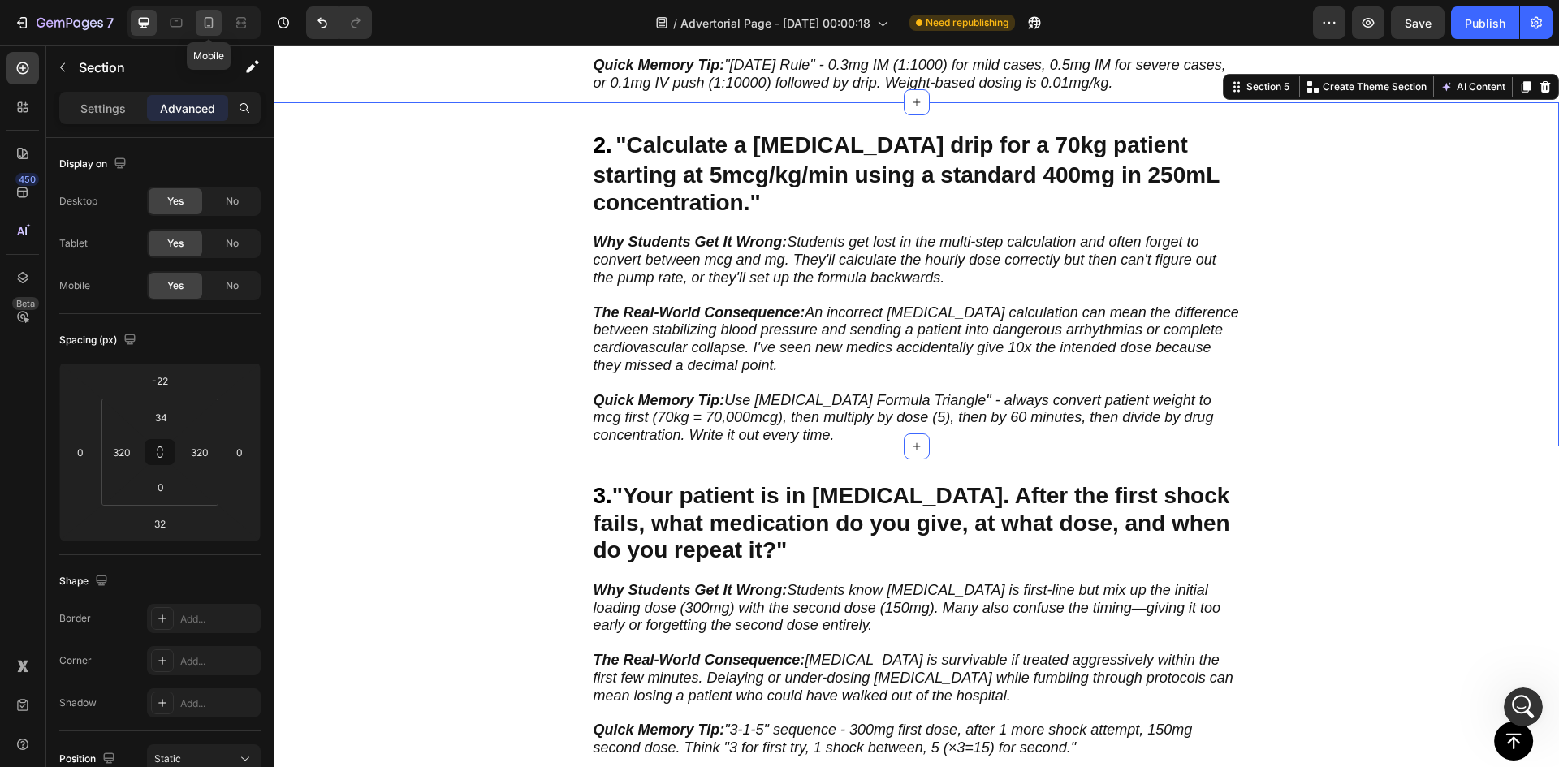
click at [196, 23] on div at bounding box center [209, 23] width 26 height 26
type input "22"
type input "0"
type input "10"
type input "20"
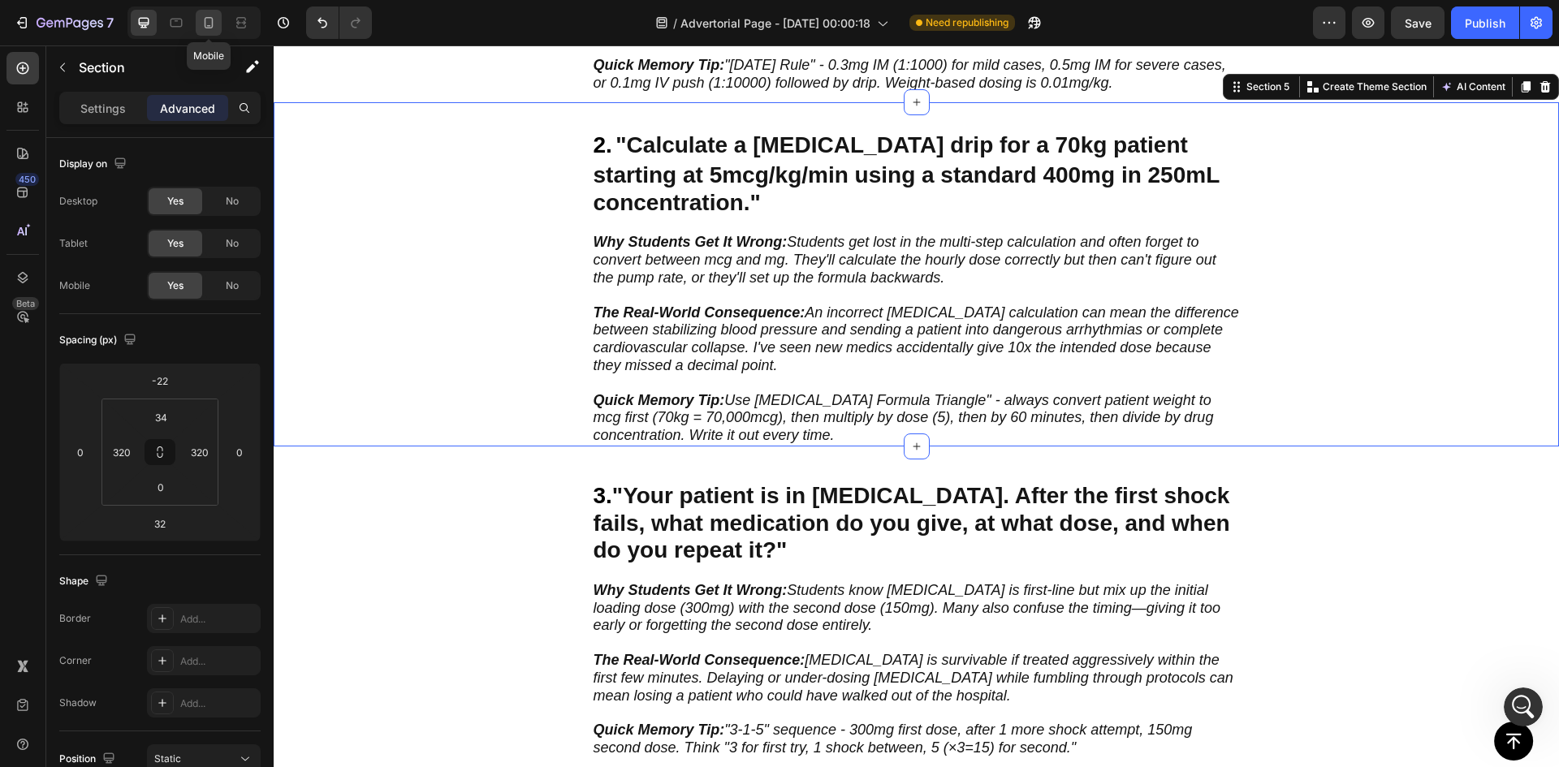
type input "20"
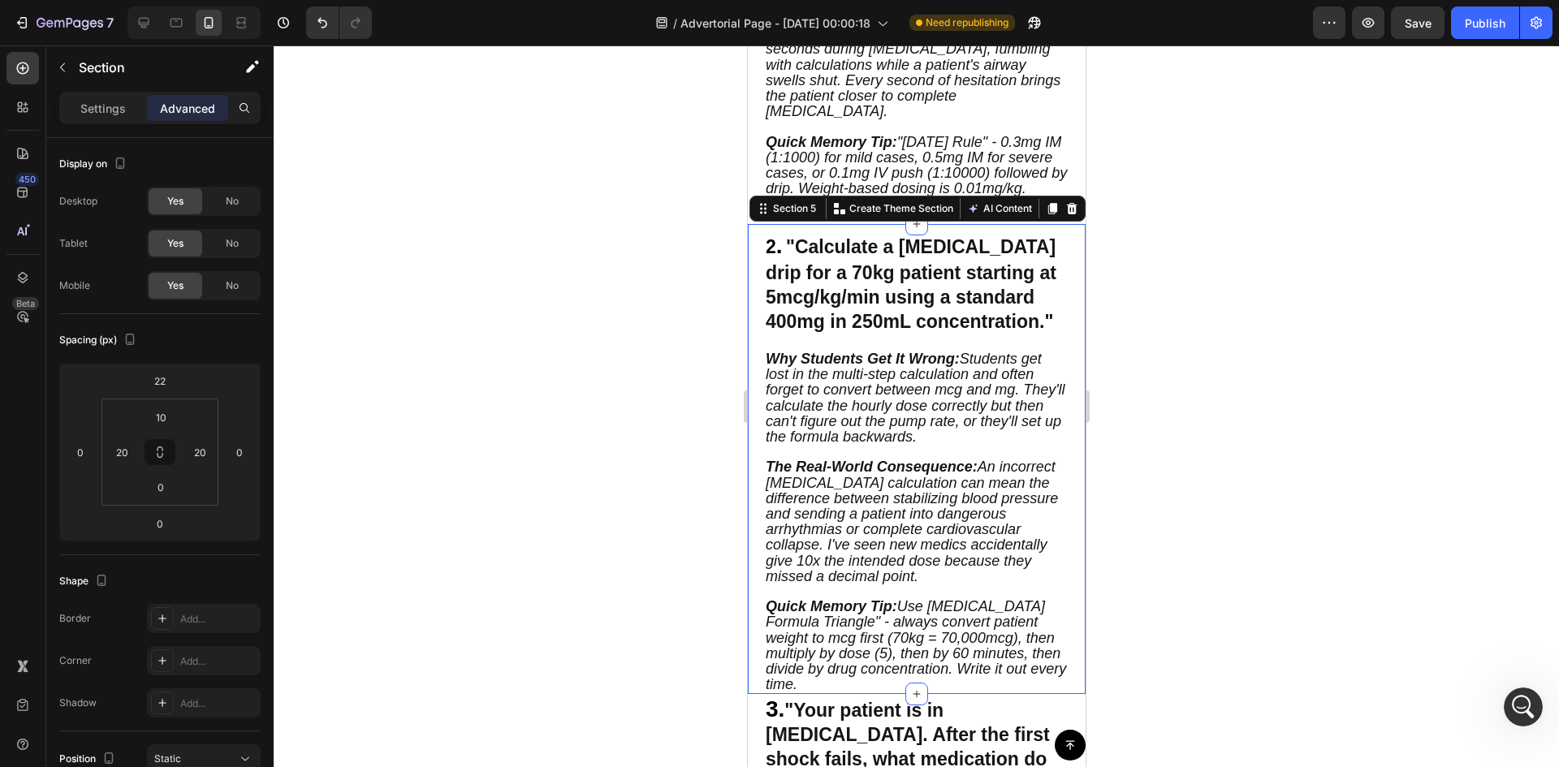
scroll to position [1023, 0]
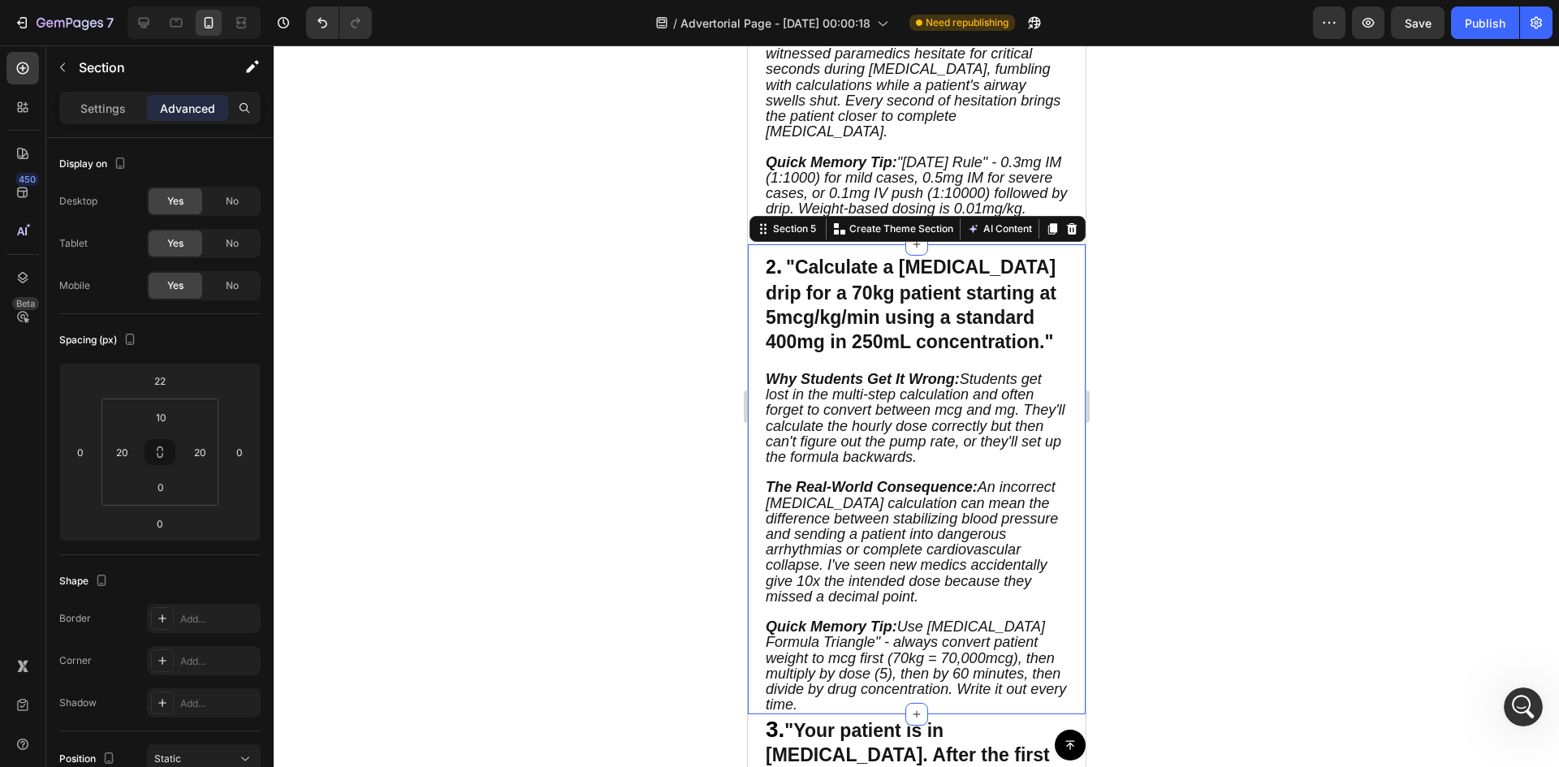
click at [1204, 356] on div at bounding box center [916, 406] width 1285 height 722
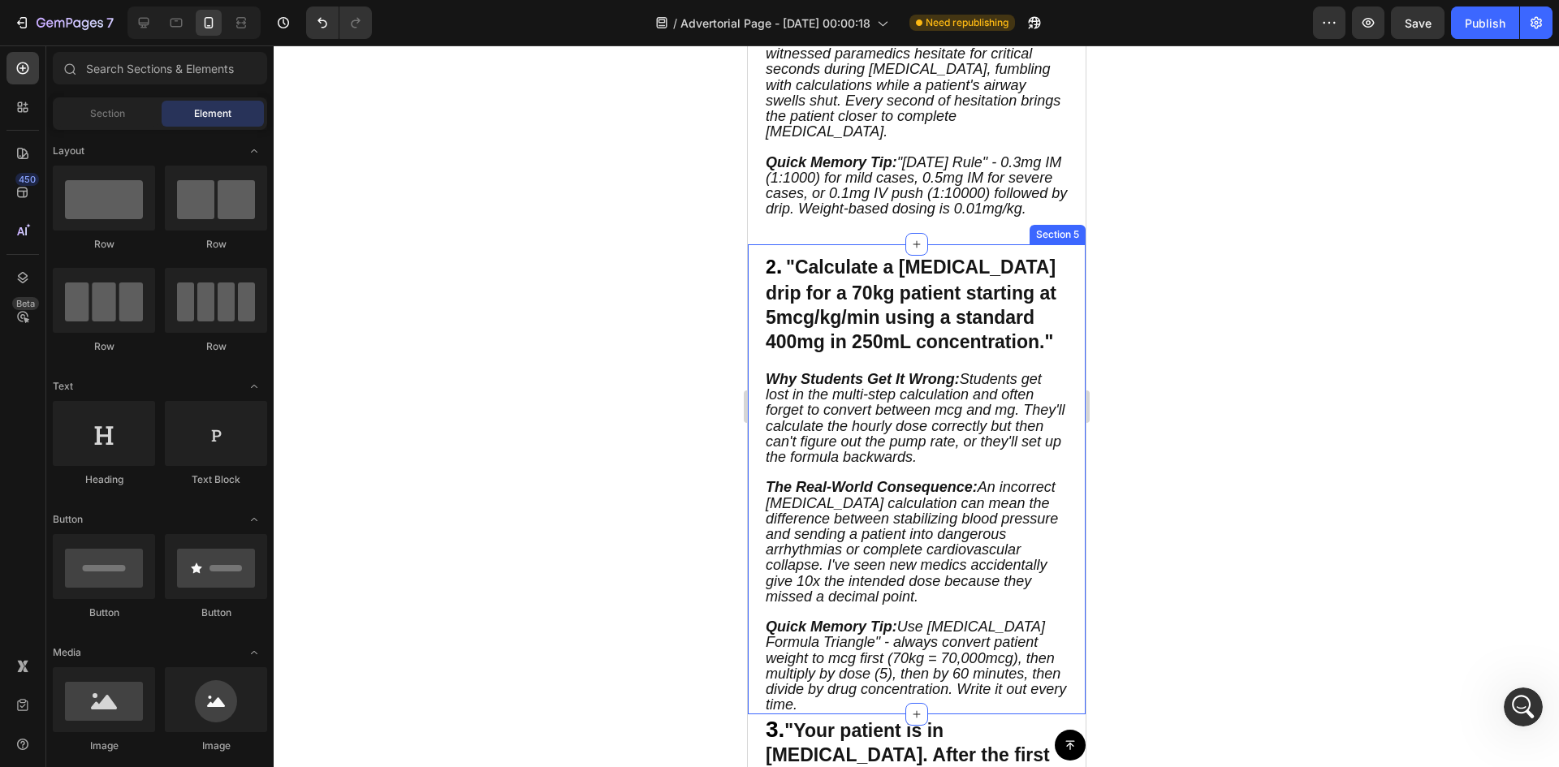
click at [1056, 267] on div "2 . "Calculate a [MEDICAL_DATA] drip for a 70kg patient starting at 5mcg/kg/min…" at bounding box center [916, 479] width 338 height 470
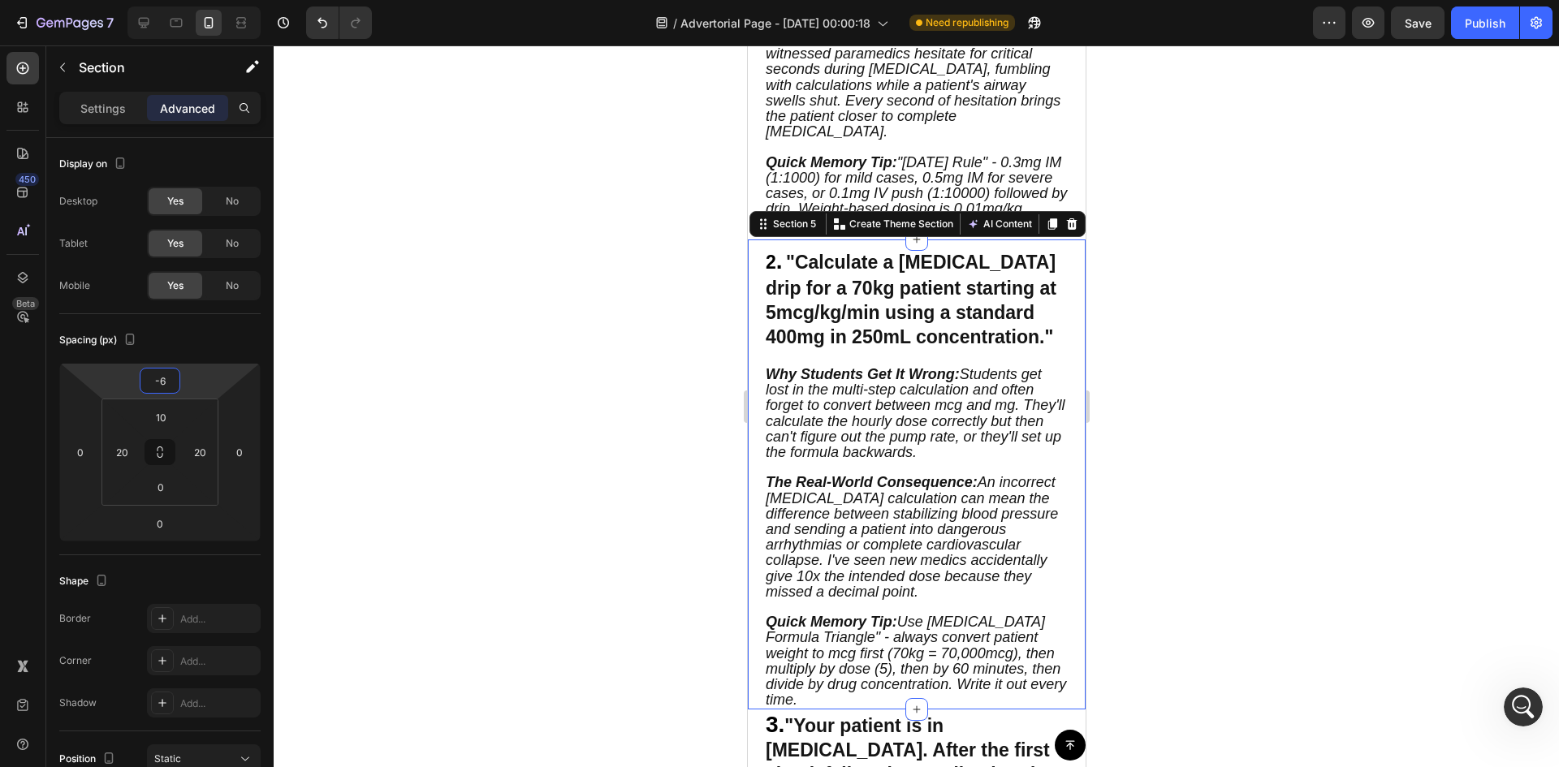
type input "-14"
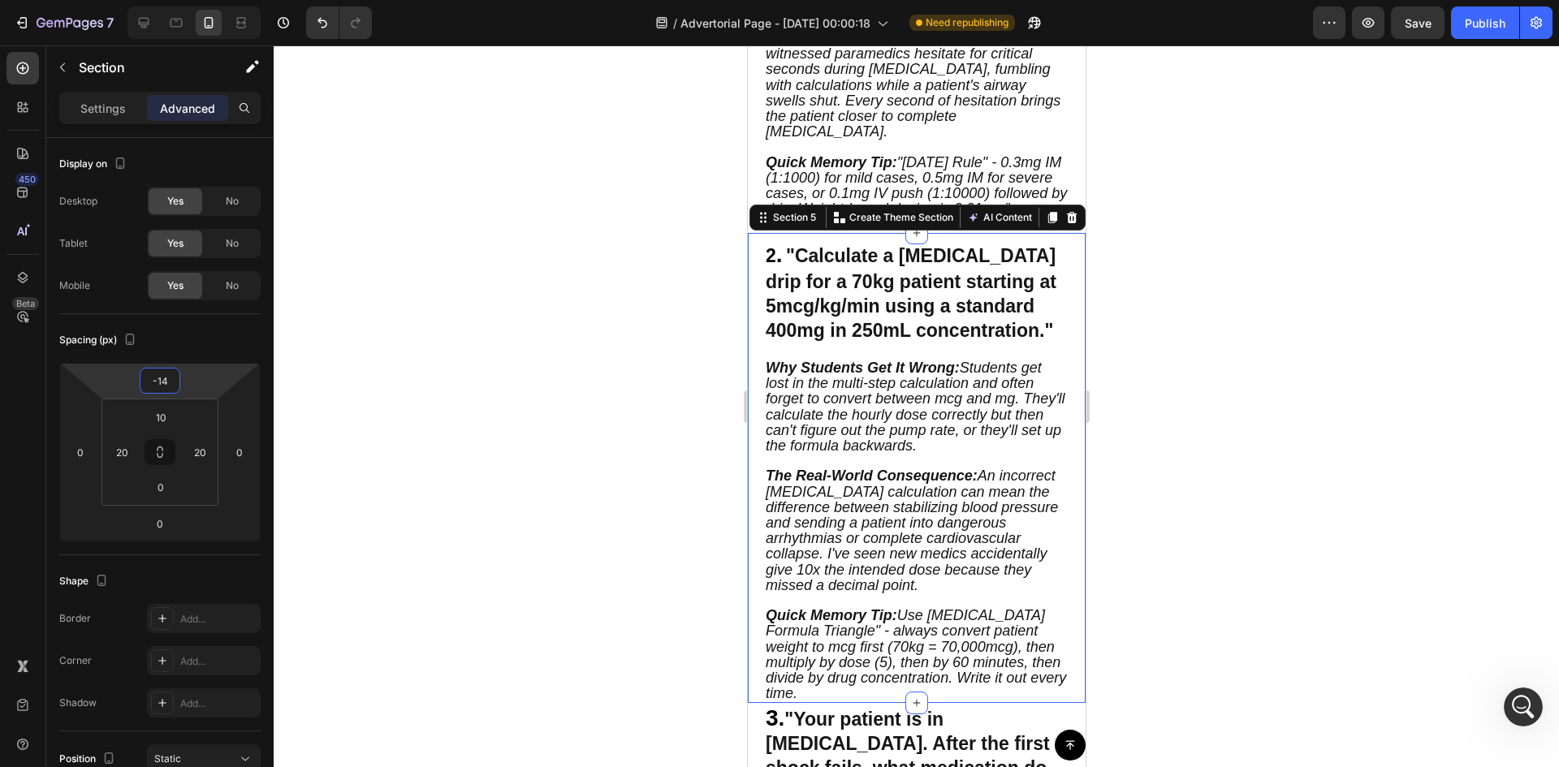
drag, startPoint x: 205, startPoint y: 366, endPoint x: 207, endPoint y: 381, distance: 14.8
click at [207, 0] on html "7 Version history / Advertorial Page - [DATE] 00:00:18 Need republishing Previe…" at bounding box center [779, 0] width 1559 height 0
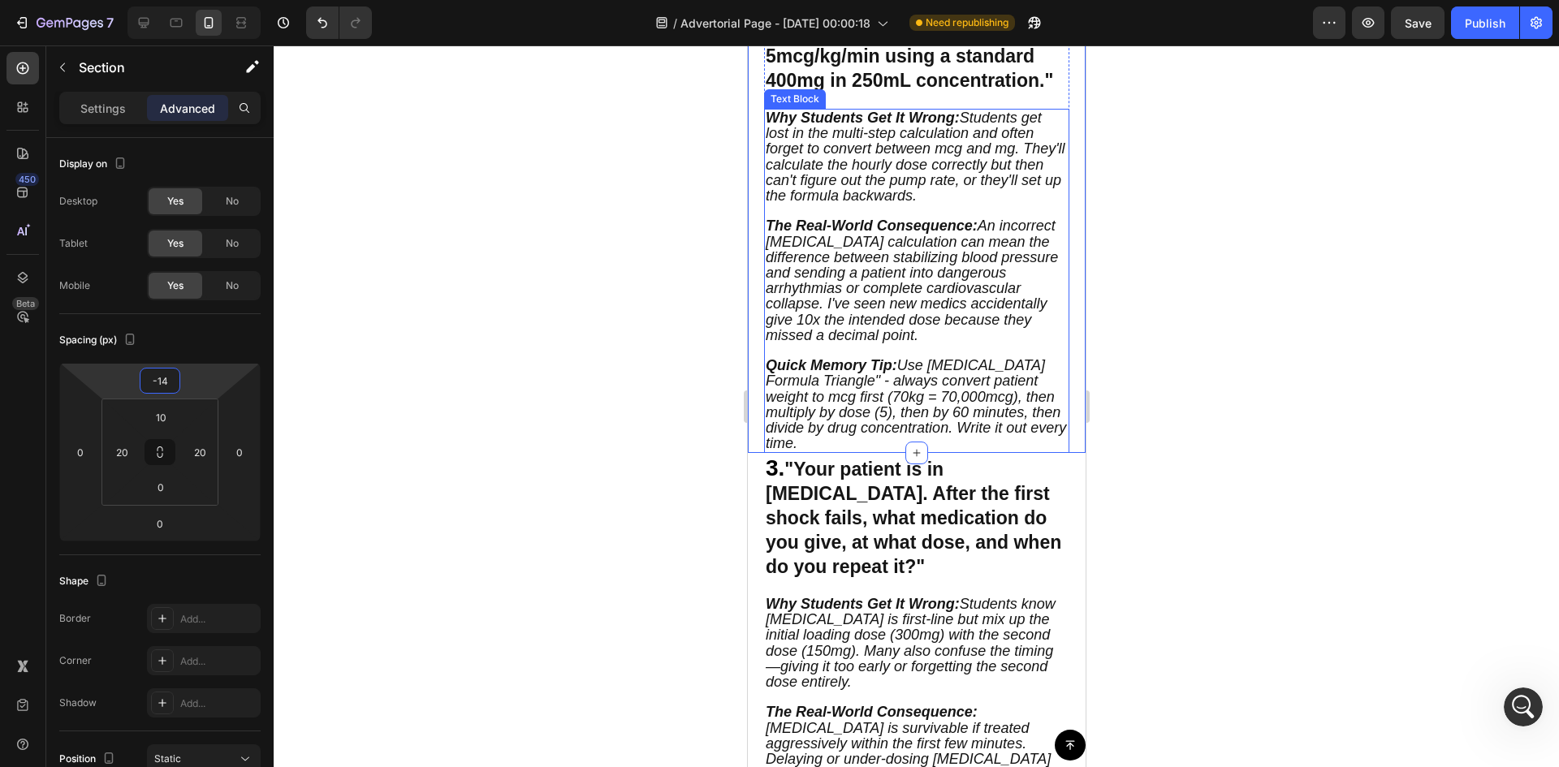
scroll to position [1321, 0]
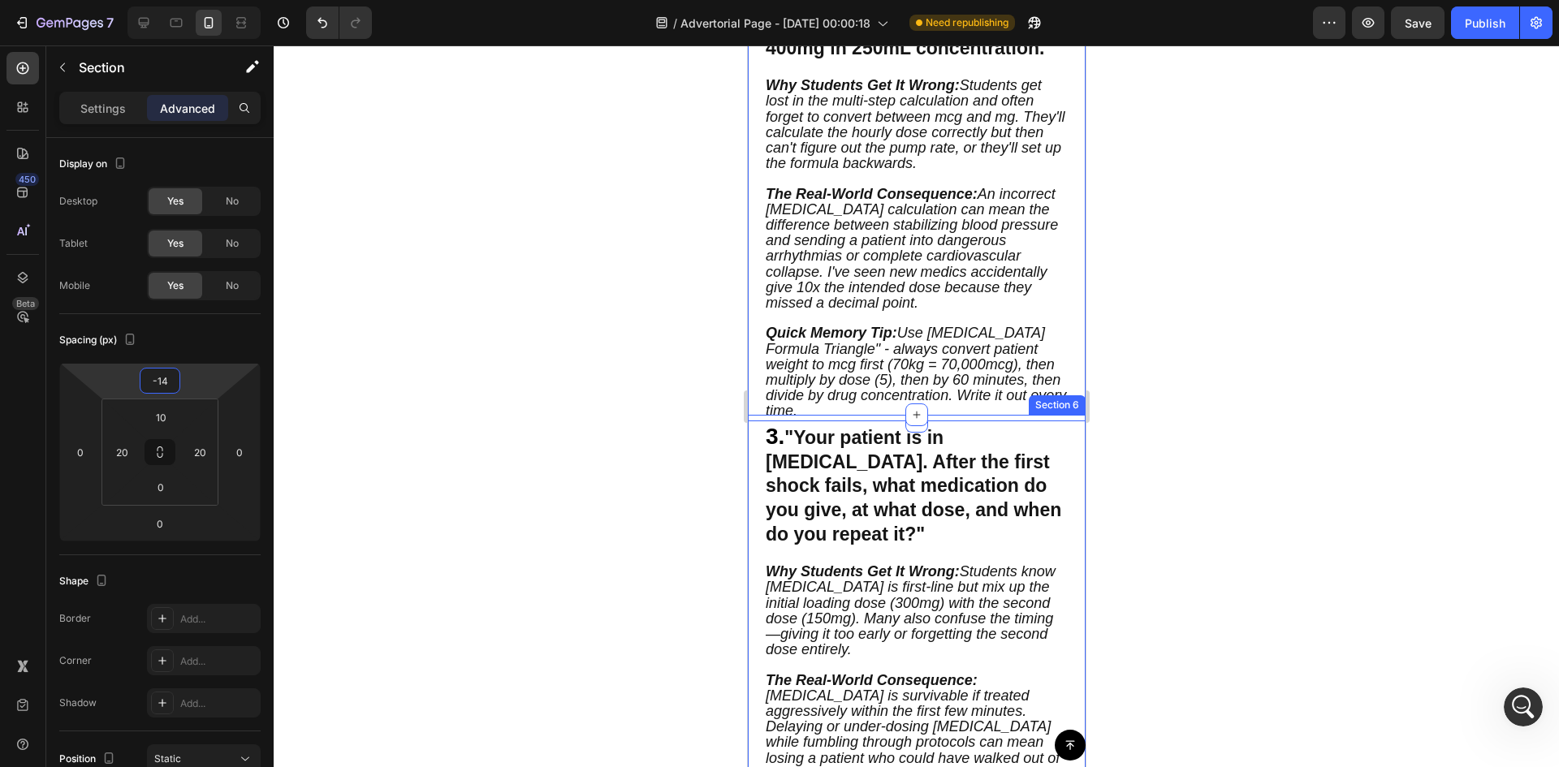
click at [1067, 466] on div "3. "Your patient is in [MEDICAL_DATA]. After the first shock fails, what medica…" at bounding box center [916, 728] width 338 height 626
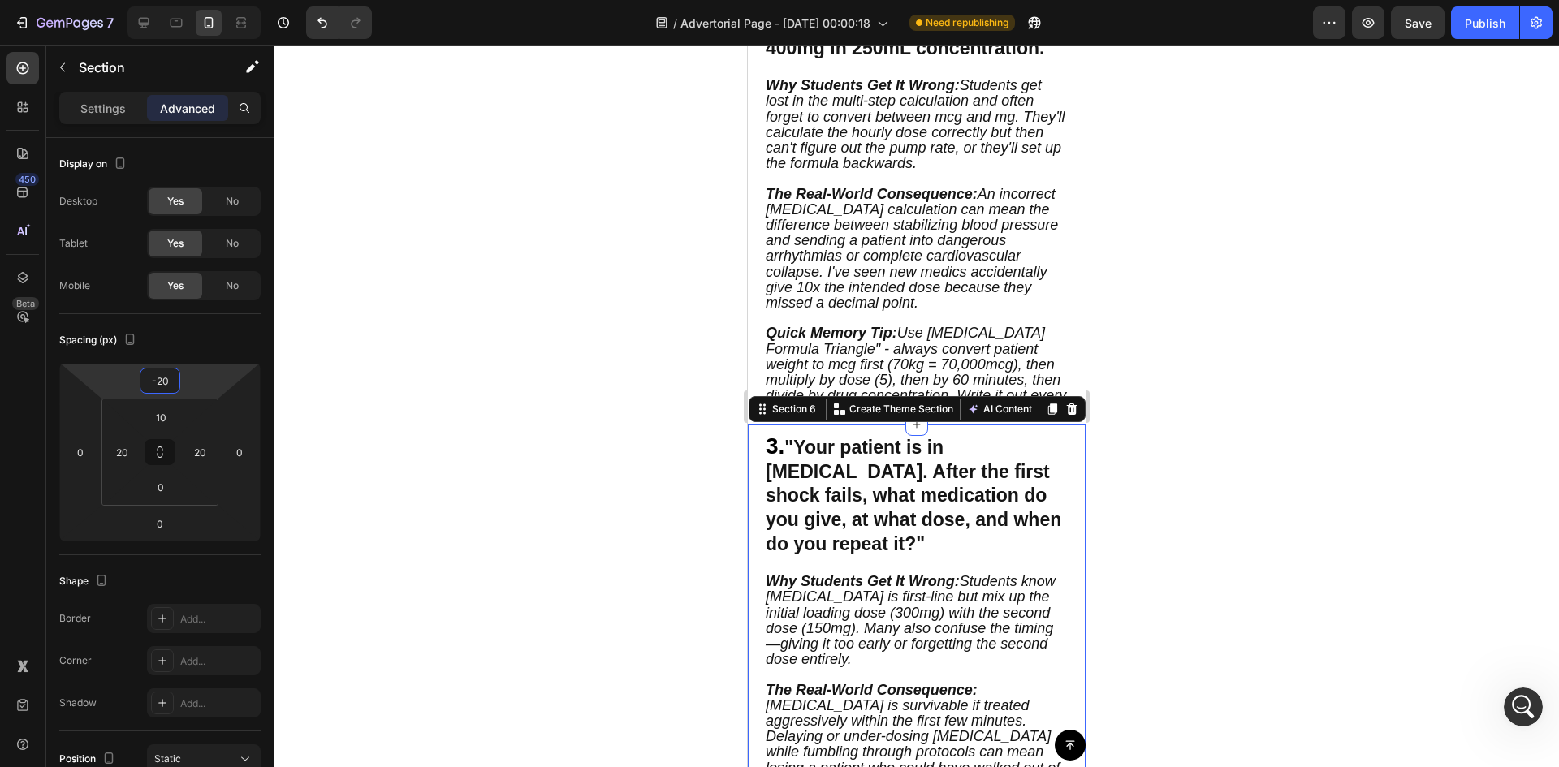
type input "-14"
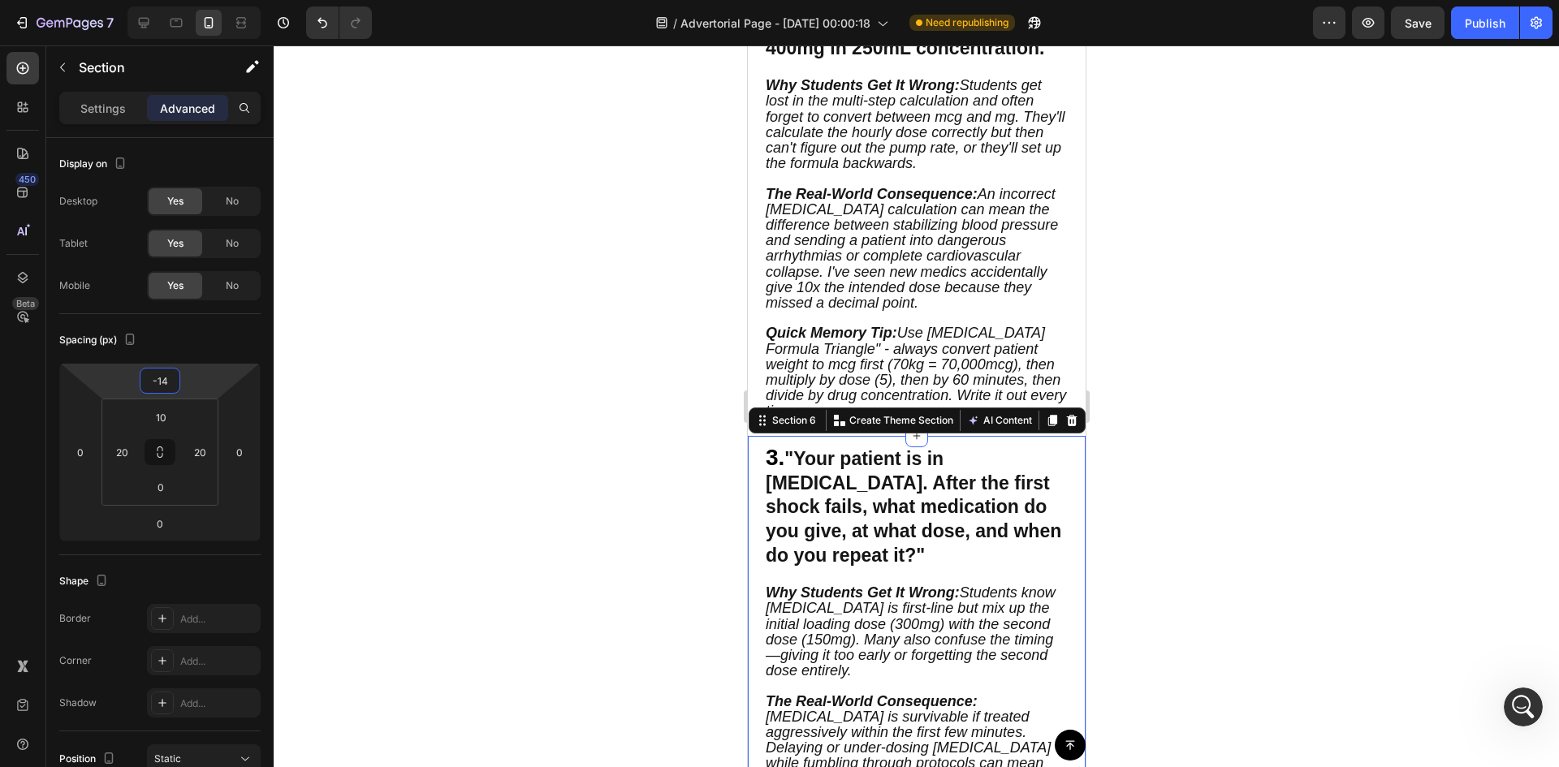
drag, startPoint x: 213, startPoint y: 378, endPoint x: 213, endPoint y: 367, distance: 10.6
click at [213, 0] on html "7 Version history / Advertorial Page - [DATE] 00:00:18 Need republishing Previe…" at bounding box center [779, 0] width 1559 height 0
click at [792, 511] on strong ""Your patient is in [MEDICAL_DATA]. After the first shock fails, what medicatio…" at bounding box center [913, 507] width 296 height 119
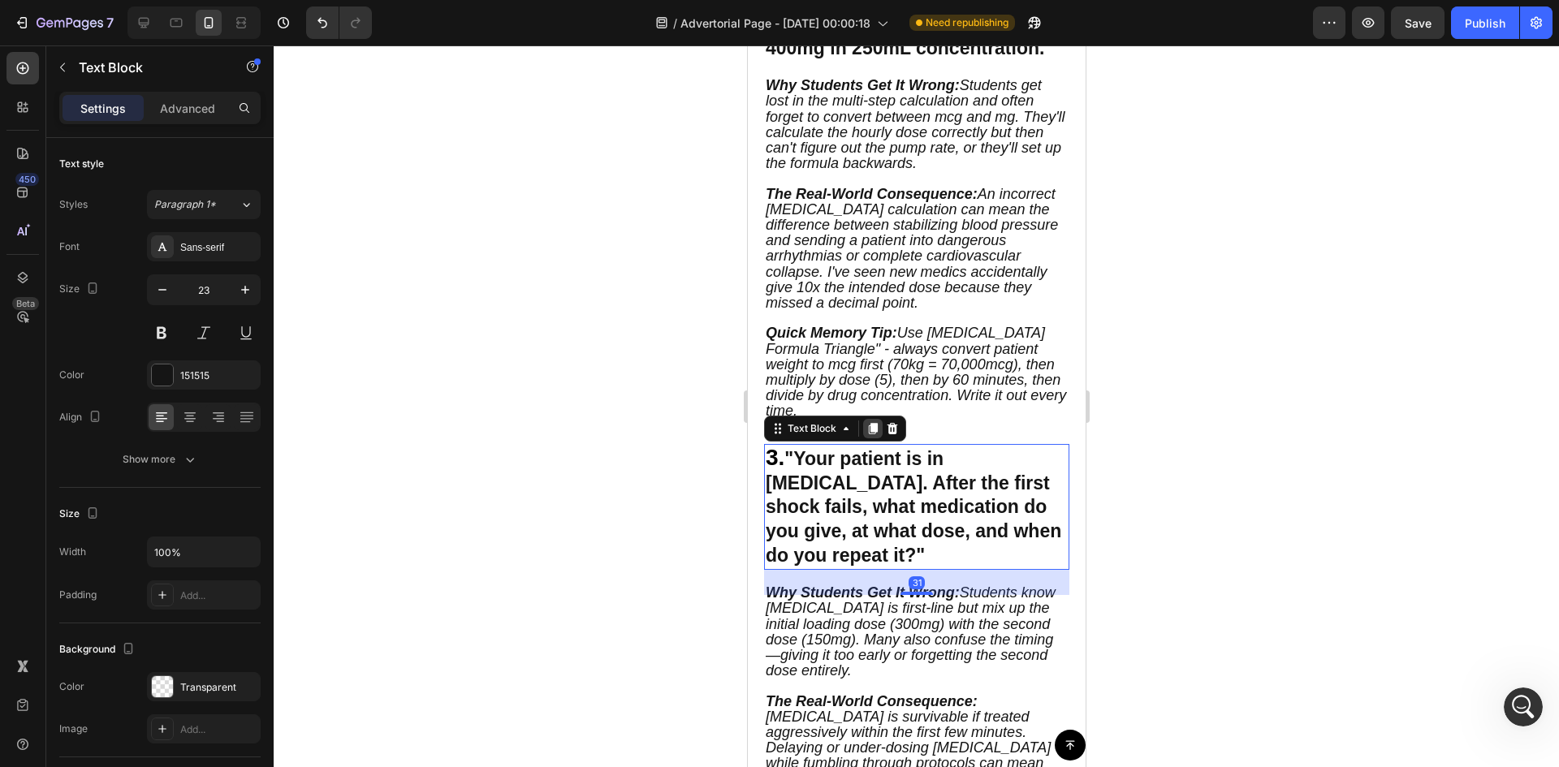
click at [868, 421] on div at bounding box center [871, 428] width 19 height 19
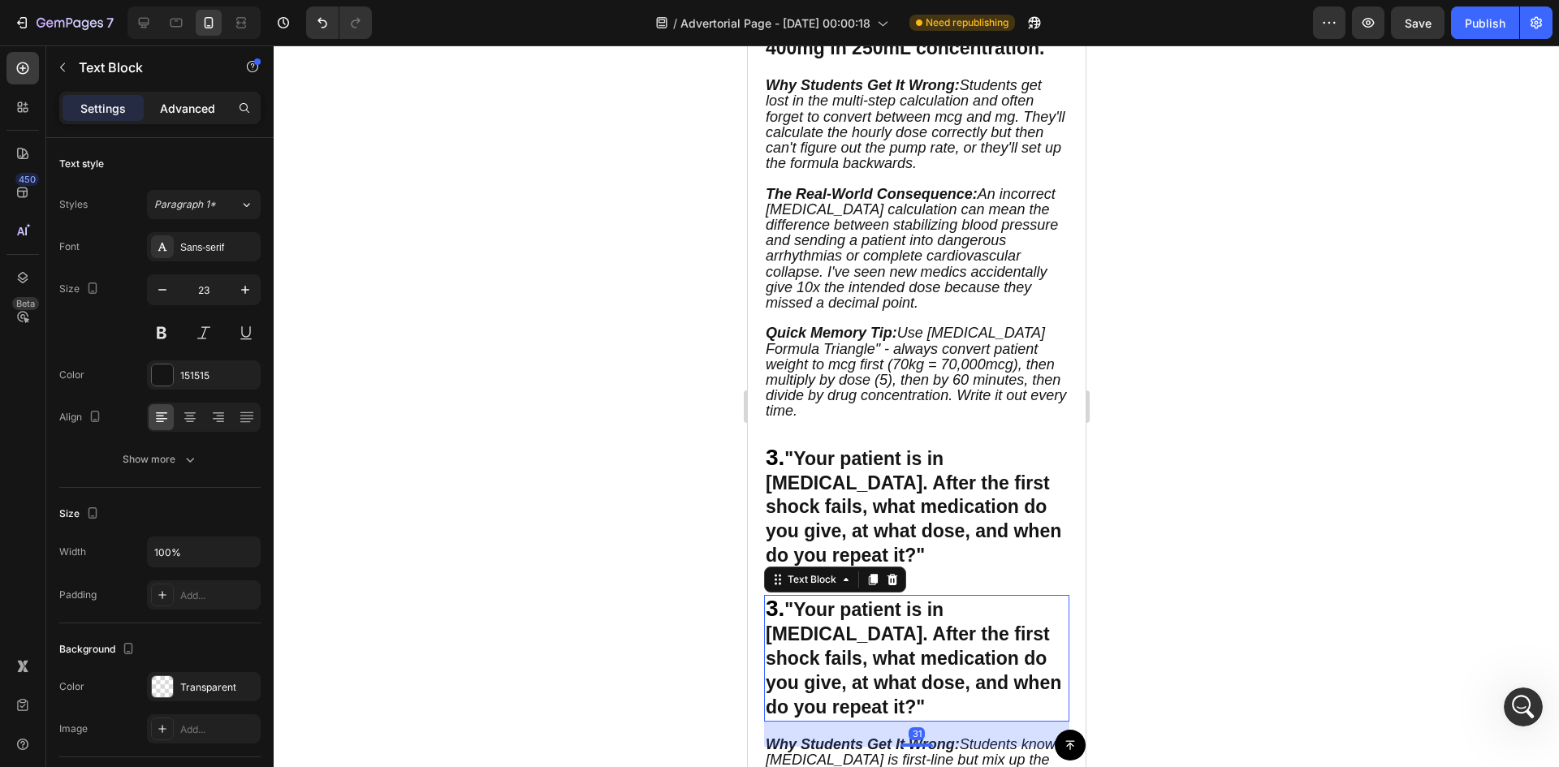
click at [175, 102] on p "Advanced" at bounding box center [187, 108] width 55 height 17
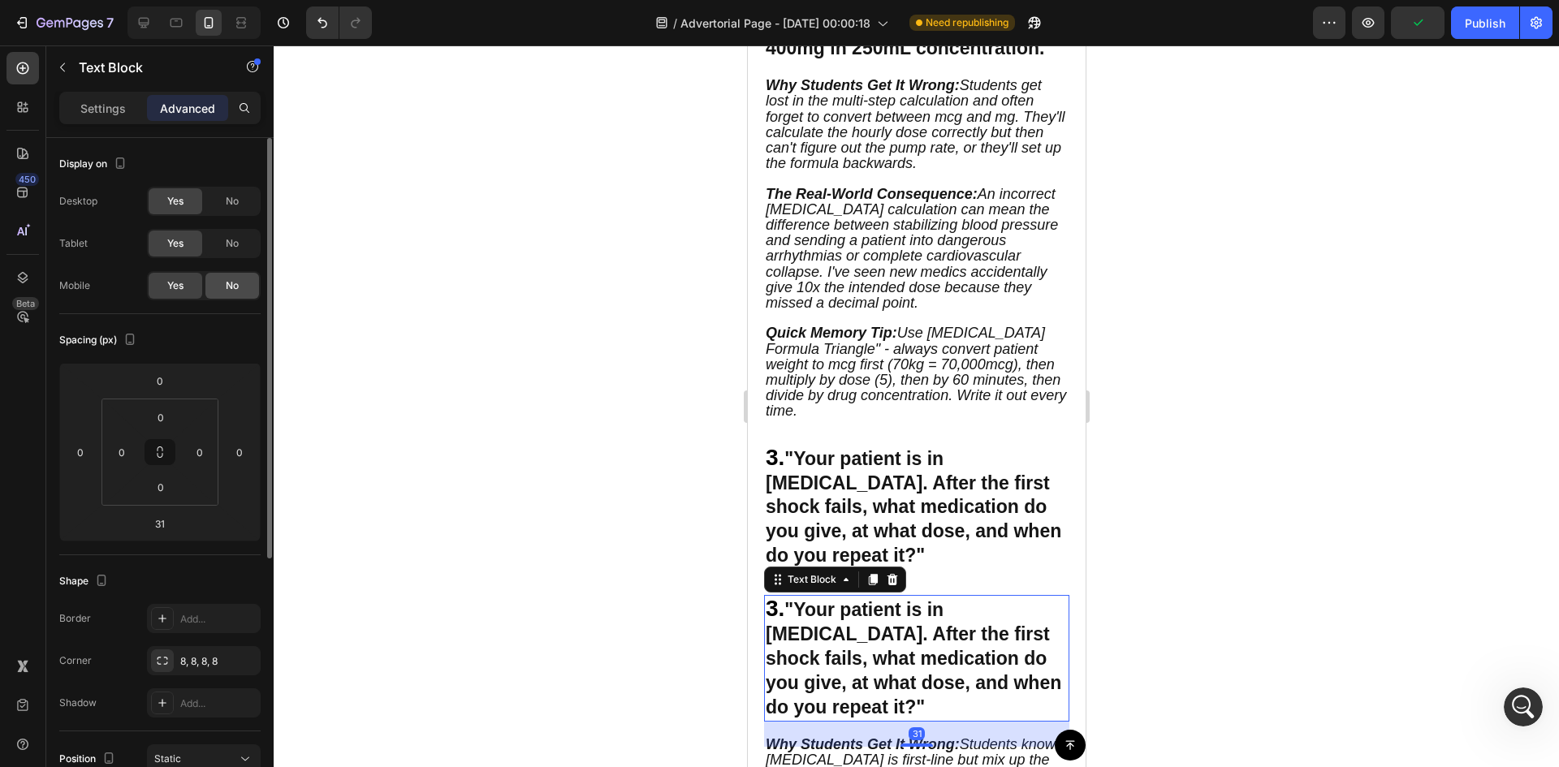
click at [230, 290] on span "No" at bounding box center [232, 285] width 13 height 15
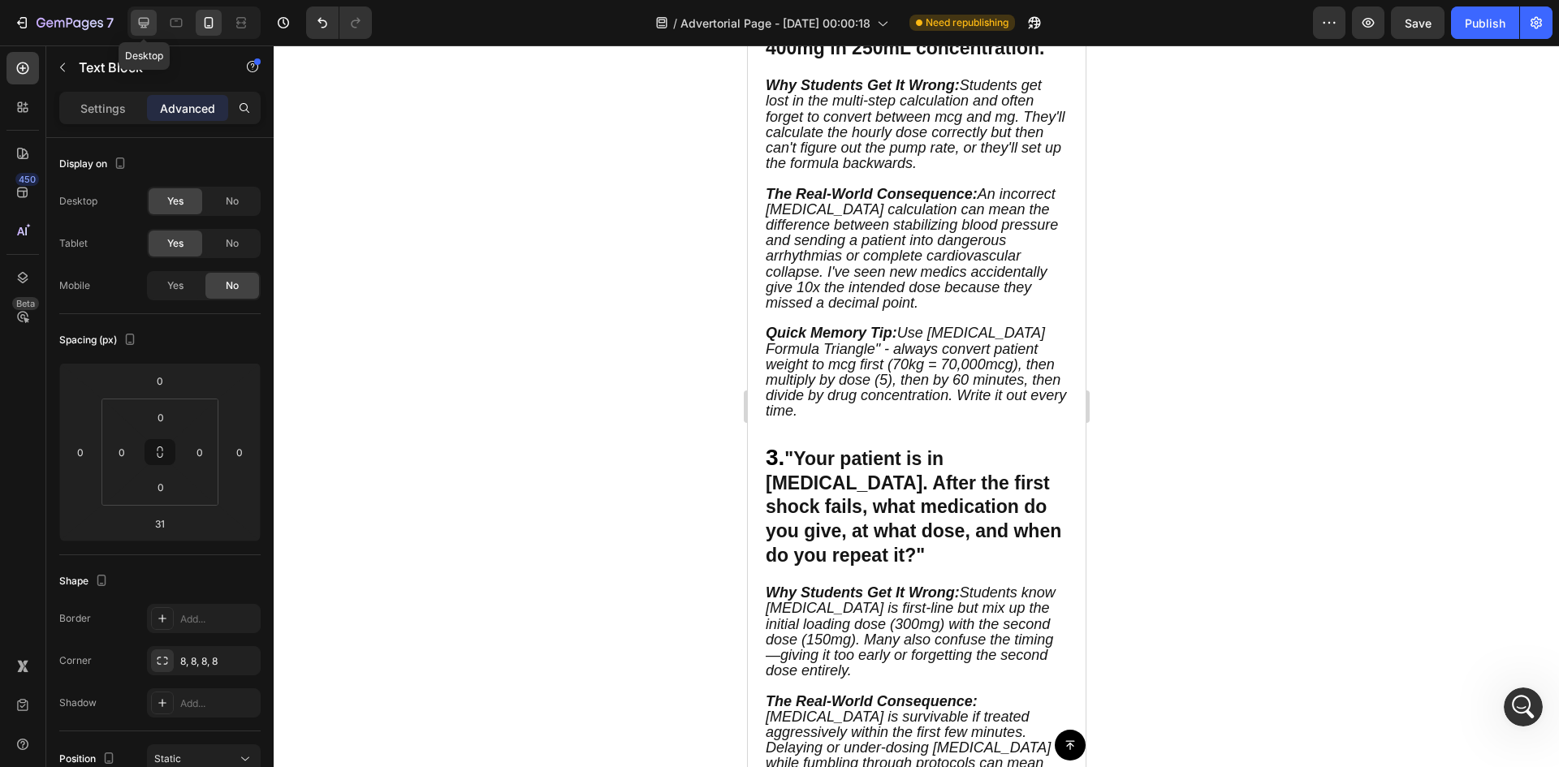
click at [139, 19] on icon at bounding box center [144, 23] width 11 height 11
type input "32"
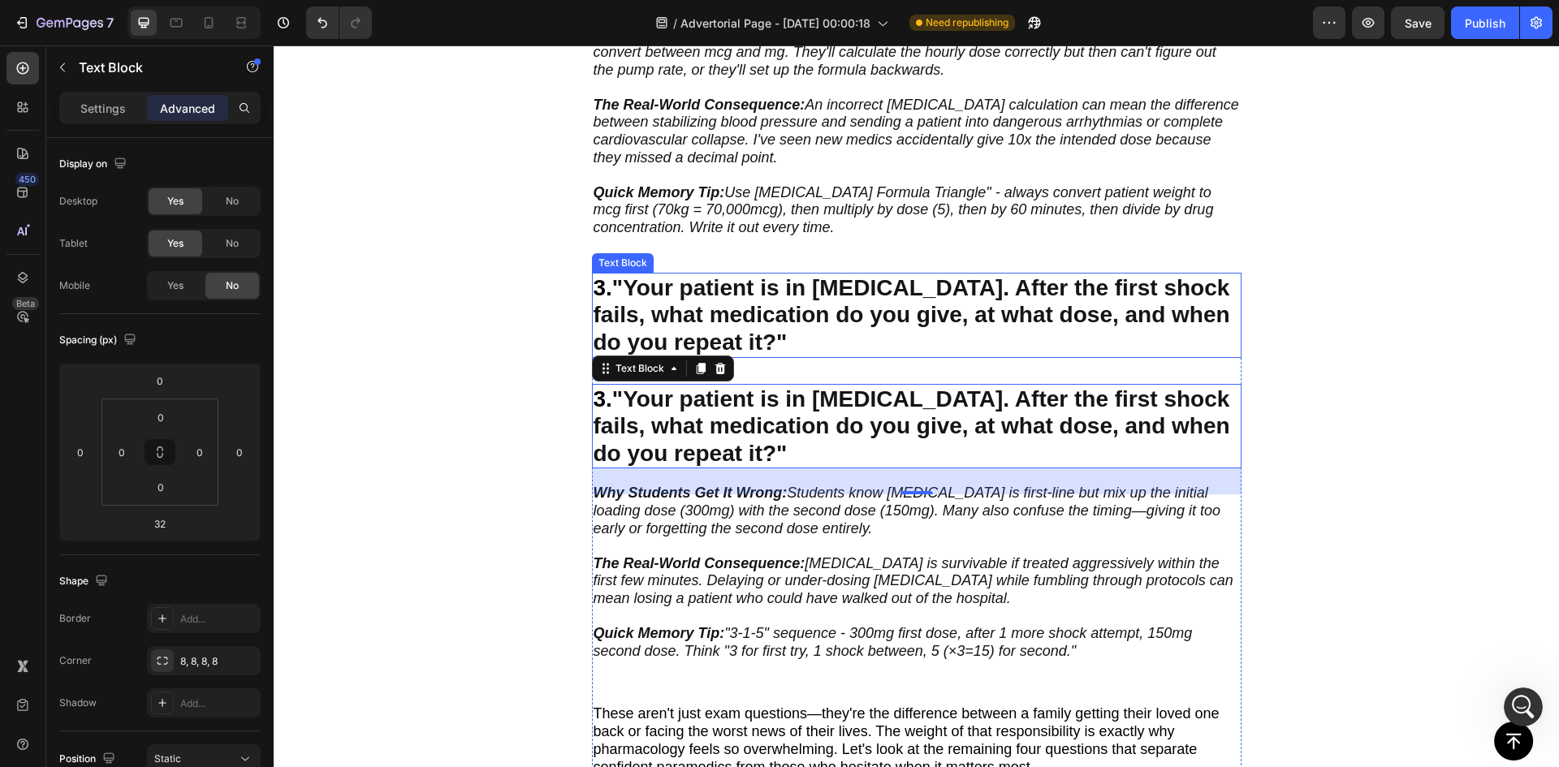
scroll to position [1391, 0]
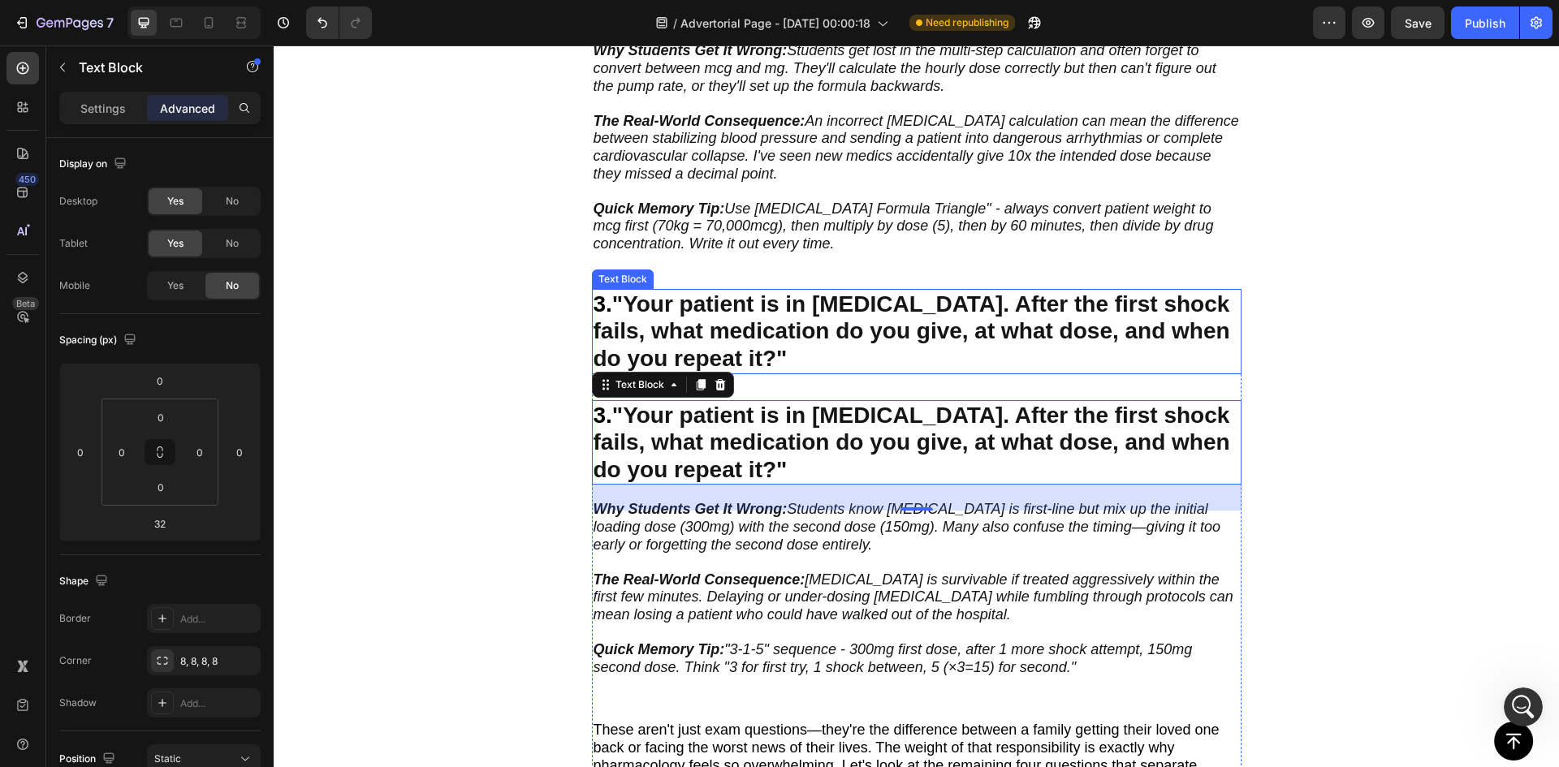
click at [747, 330] on strong ""Your patient is in [MEDICAL_DATA]. After the first shock fails, what medicatio…" at bounding box center [912, 331] width 637 height 80
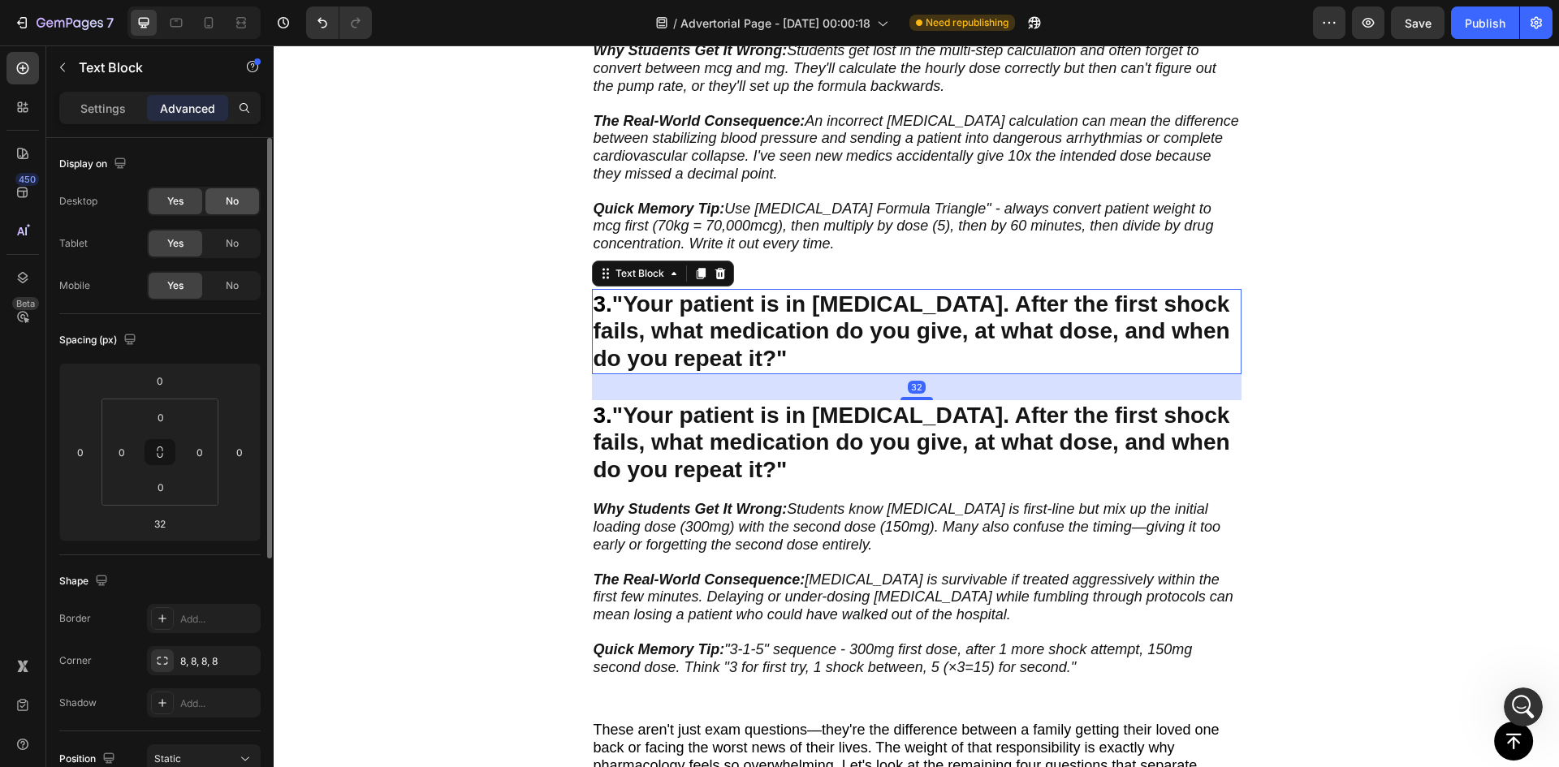
click at [230, 199] on span "No" at bounding box center [232, 201] width 13 height 15
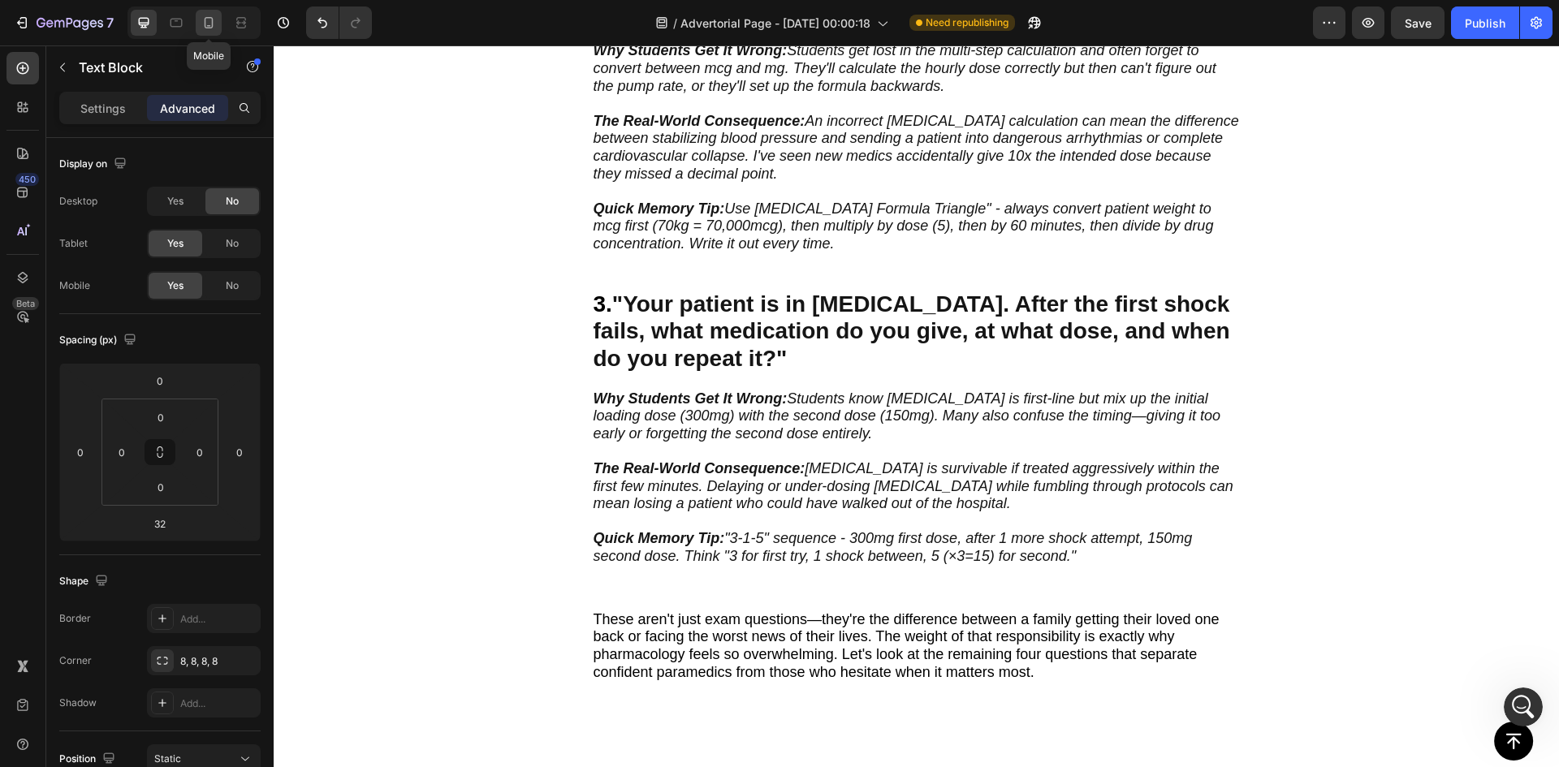
click at [213, 23] on icon at bounding box center [209, 22] width 9 height 11
type input "31"
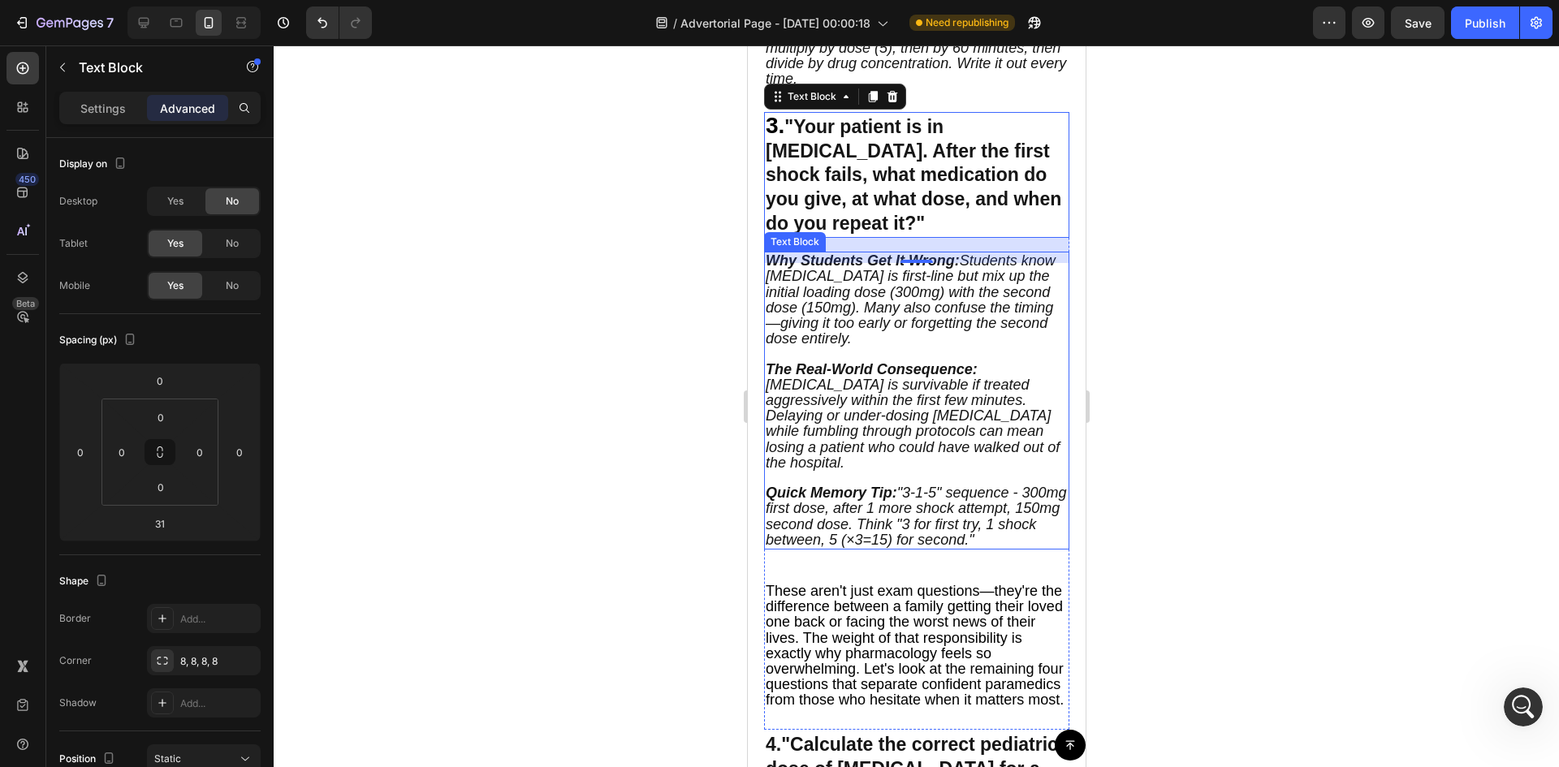
scroll to position [1663, 0]
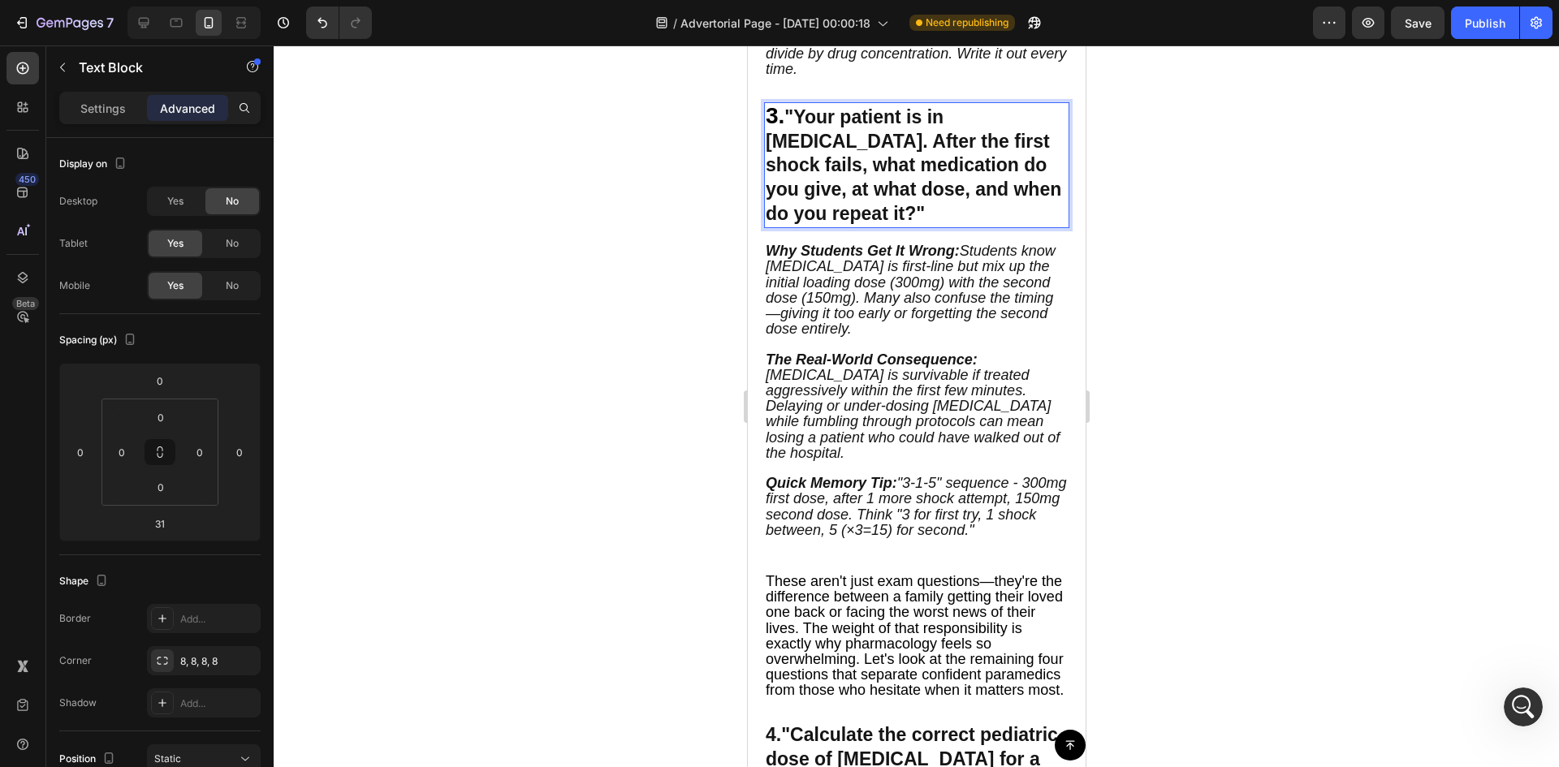
click at [777, 134] on strong ""Your patient is in [MEDICAL_DATA]. After the first shock fails, what medicatio…" at bounding box center [913, 165] width 296 height 119
click at [775, 111] on span "3." at bounding box center [774, 115] width 19 height 25
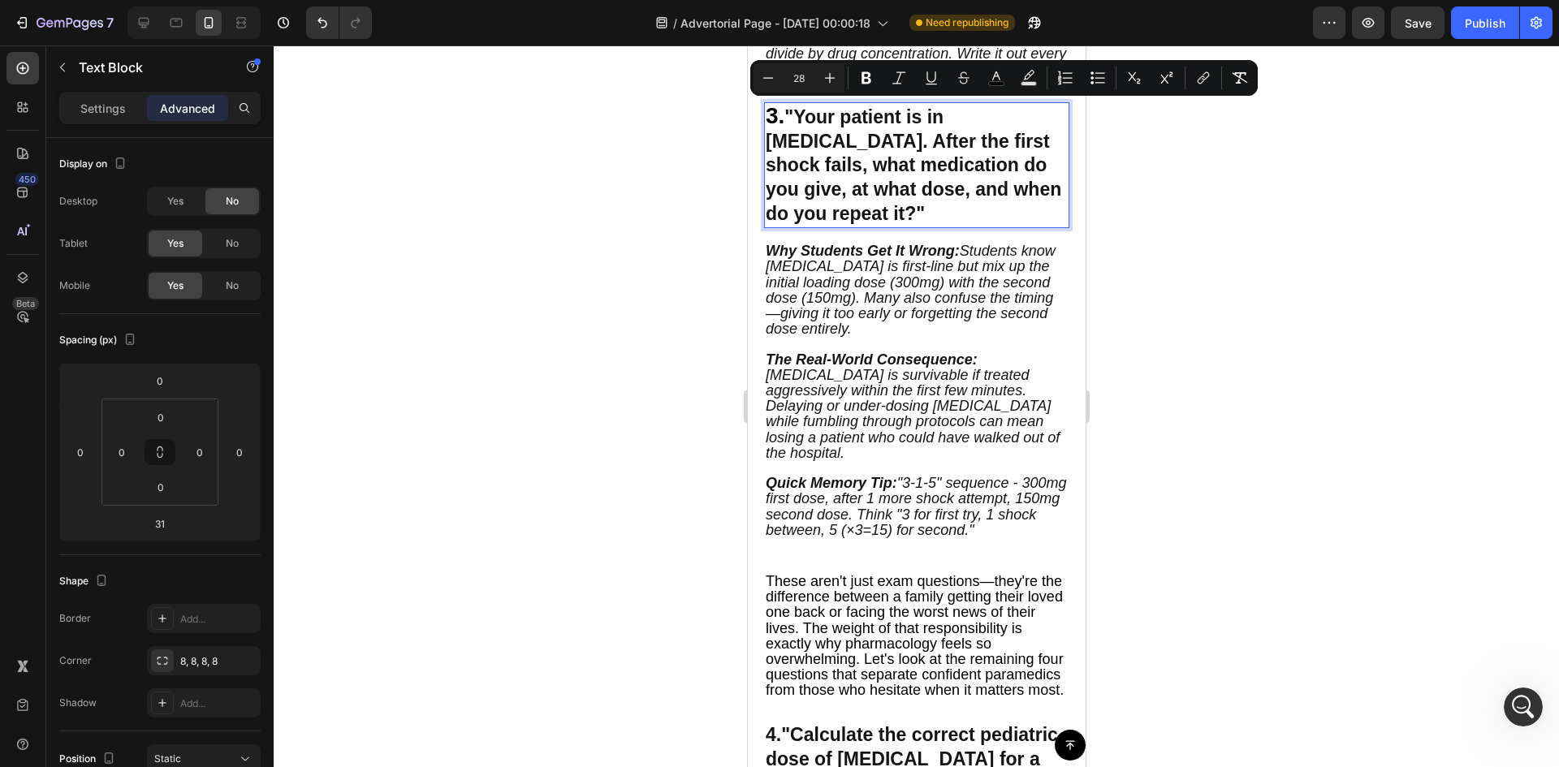
click at [766, 119] on span "3." at bounding box center [774, 115] width 19 height 25
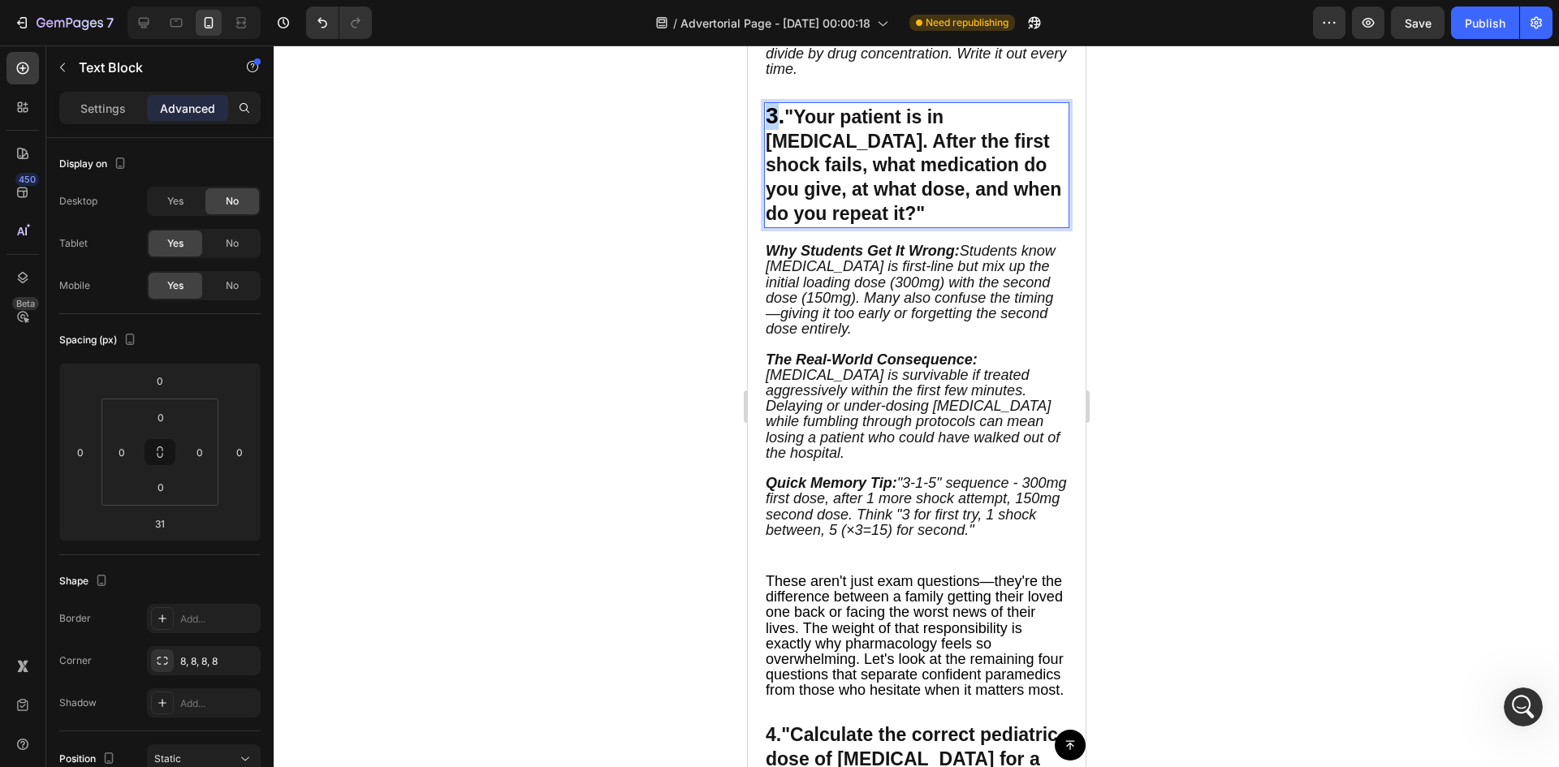
click at [766, 119] on span "3." at bounding box center [774, 115] width 19 height 25
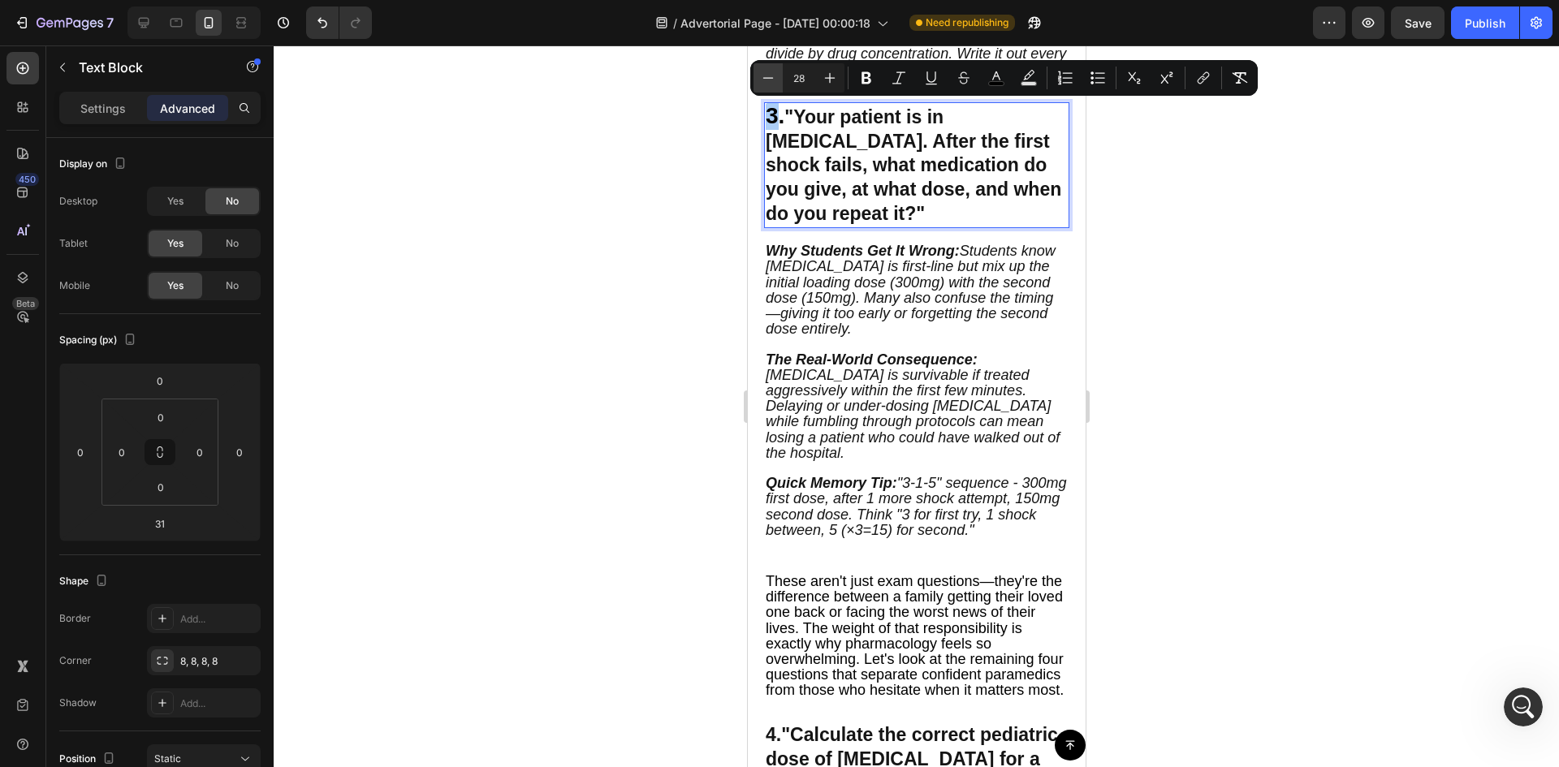
click at [767, 68] on button "Minus" at bounding box center [767, 77] width 29 height 29
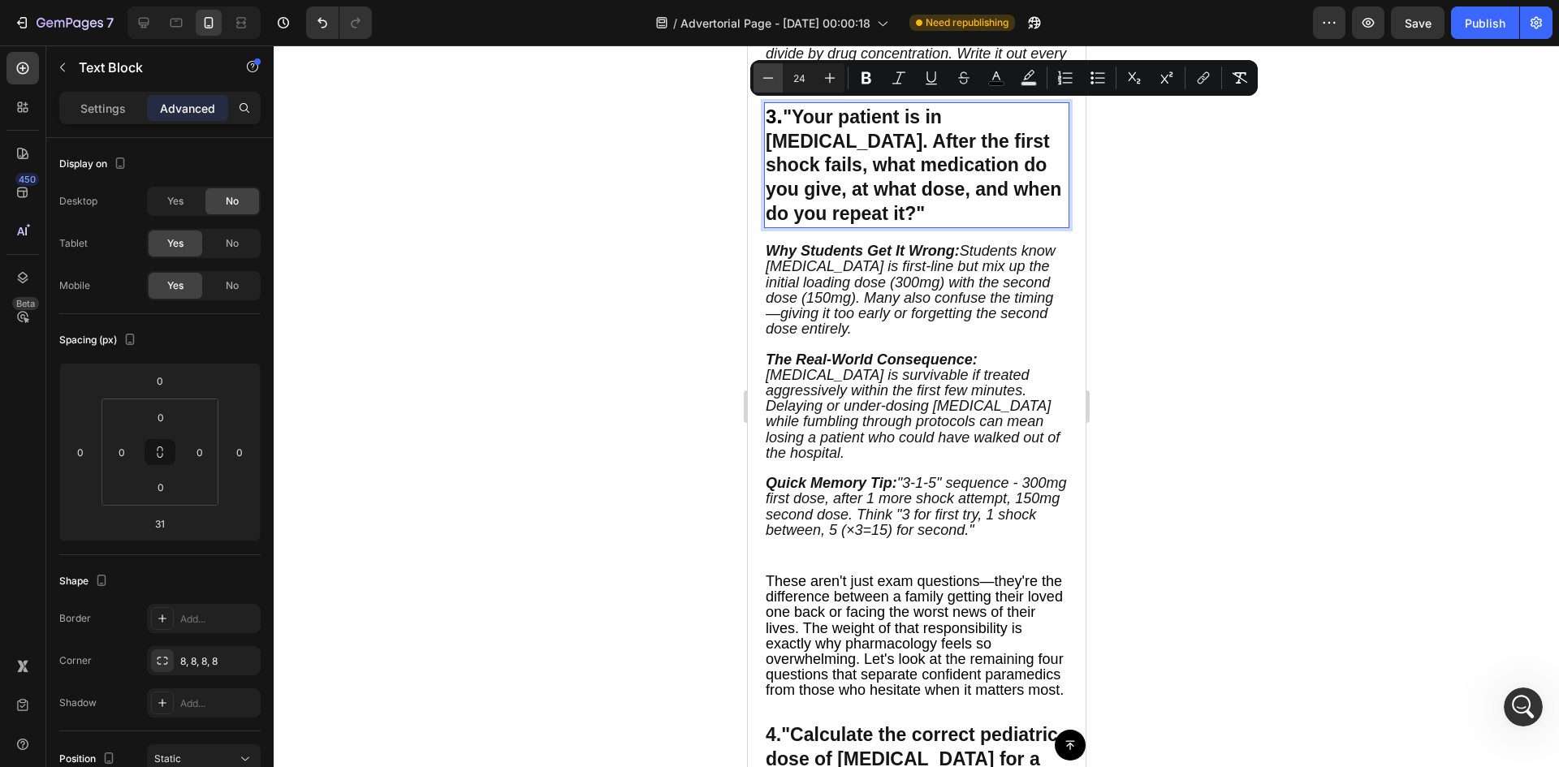
type input "23"
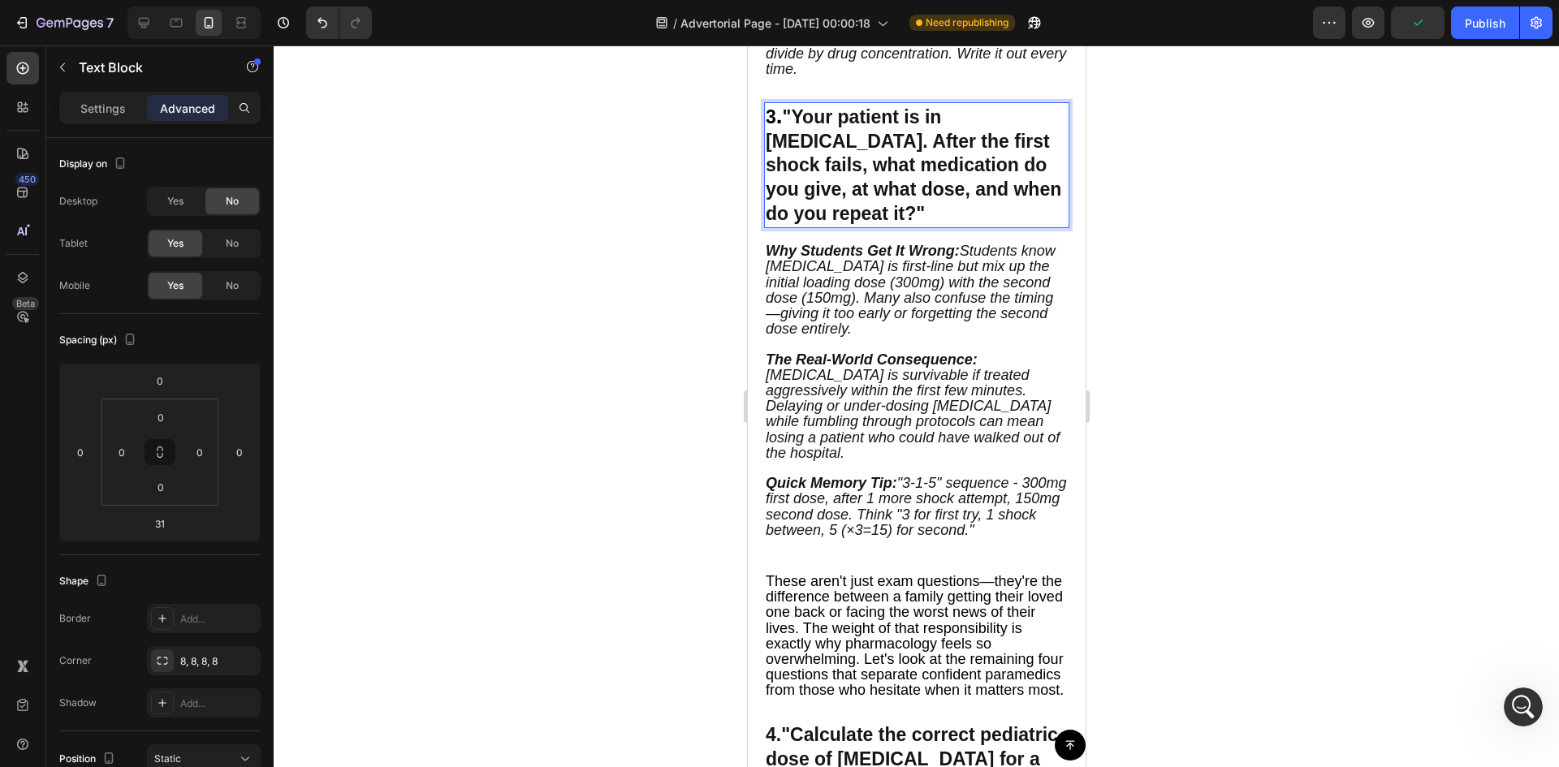
click at [822, 159] on strong ""Your patient is in [MEDICAL_DATA]. After the first shock fails, what medicatio…" at bounding box center [913, 165] width 296 height 119
click at [818, 136] on strong ""Your patient is in [MEDICAL_DATA]. After the first shock fails, what medicatio…" at bounding box center [913, 165] width 296 height 119
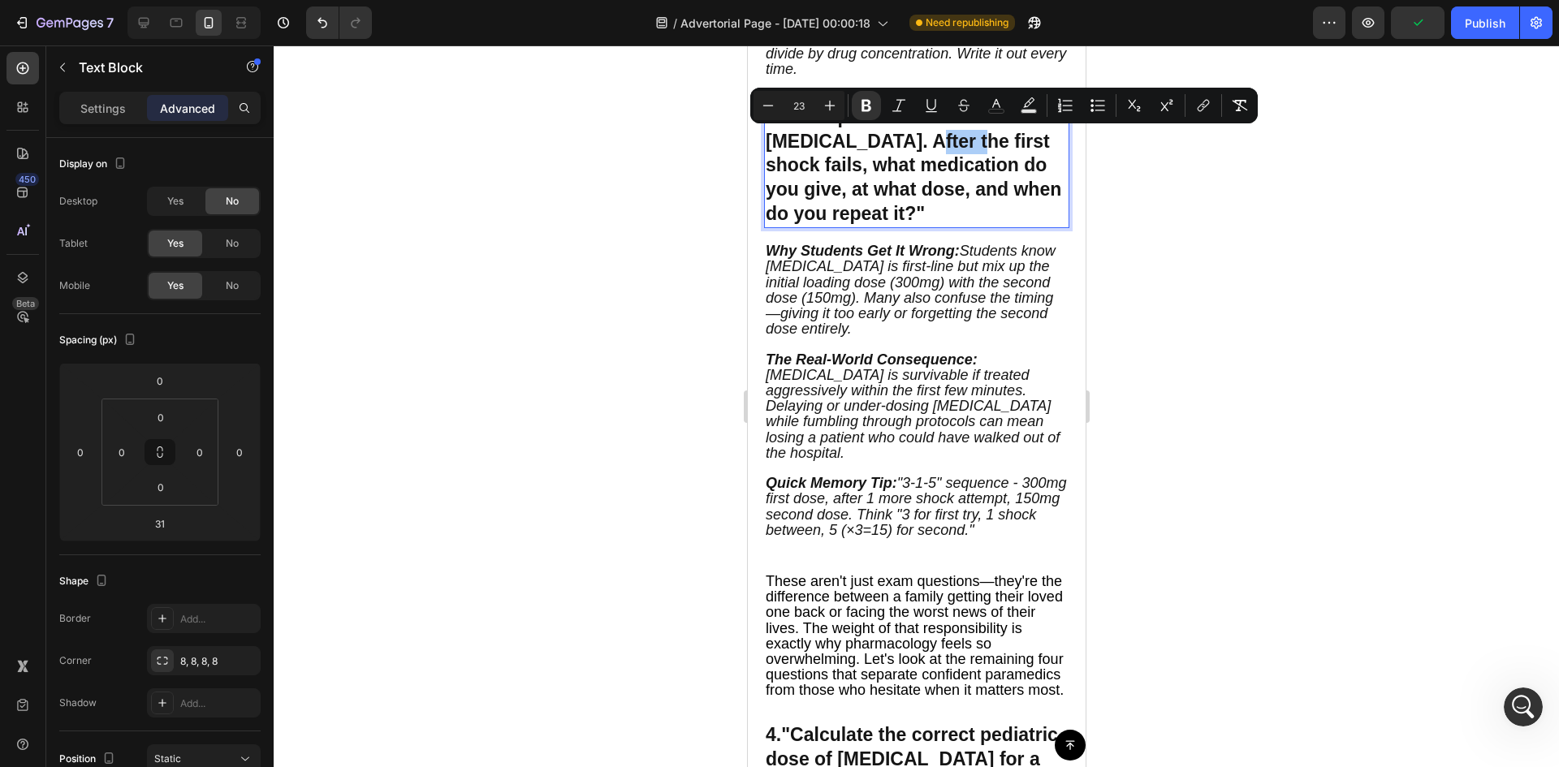
click at [659, 148] on div at bounding box center [916, 406] width 1285 height 722
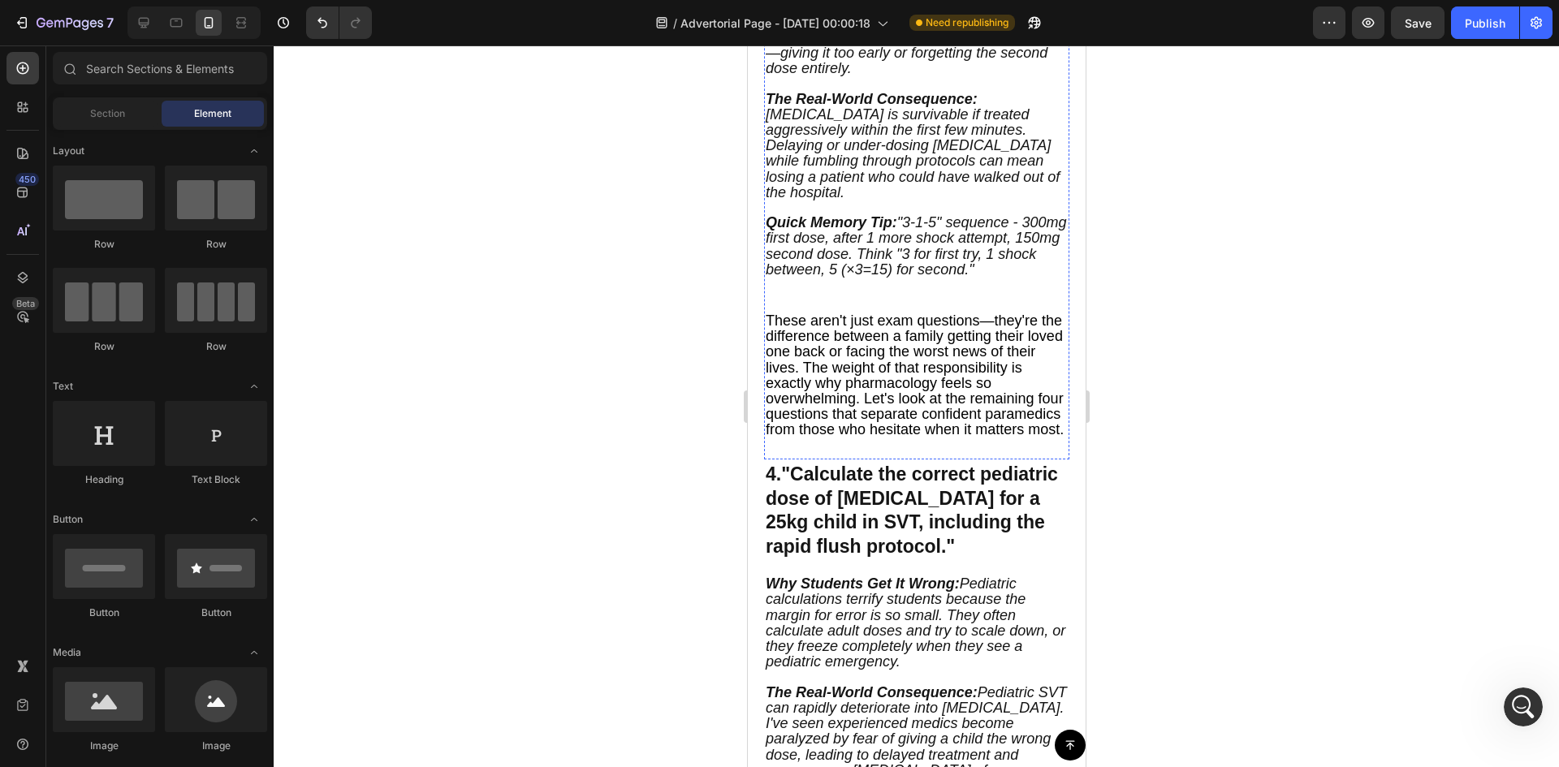
scroll to position [1961, 0]
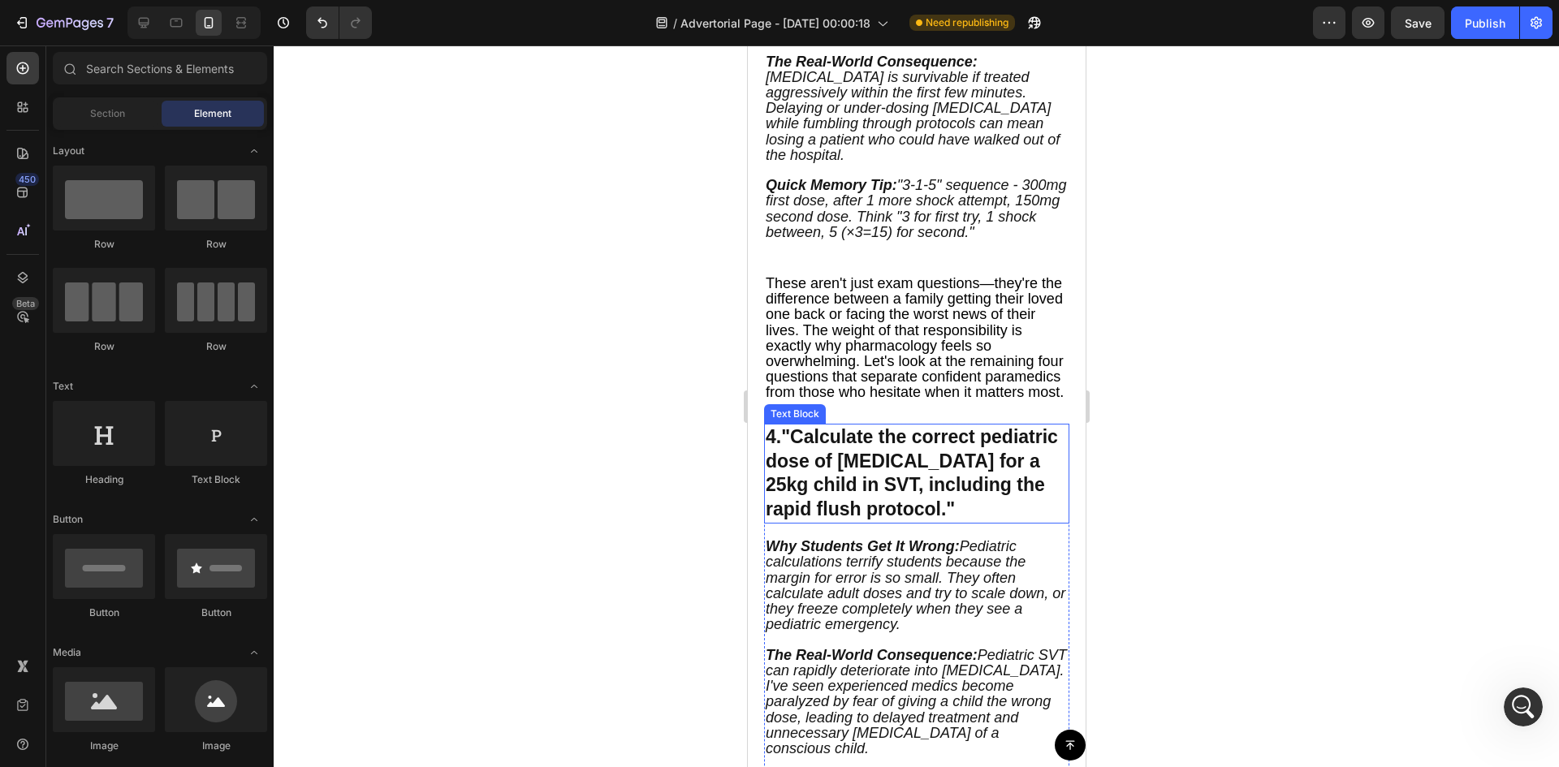
click at [761, 460] on div "4. "Calculate the correct pediatric dose of [MEDICAL_DATA] for a 25kg child in …" at bounding box center [916, 634] width 338 height 436
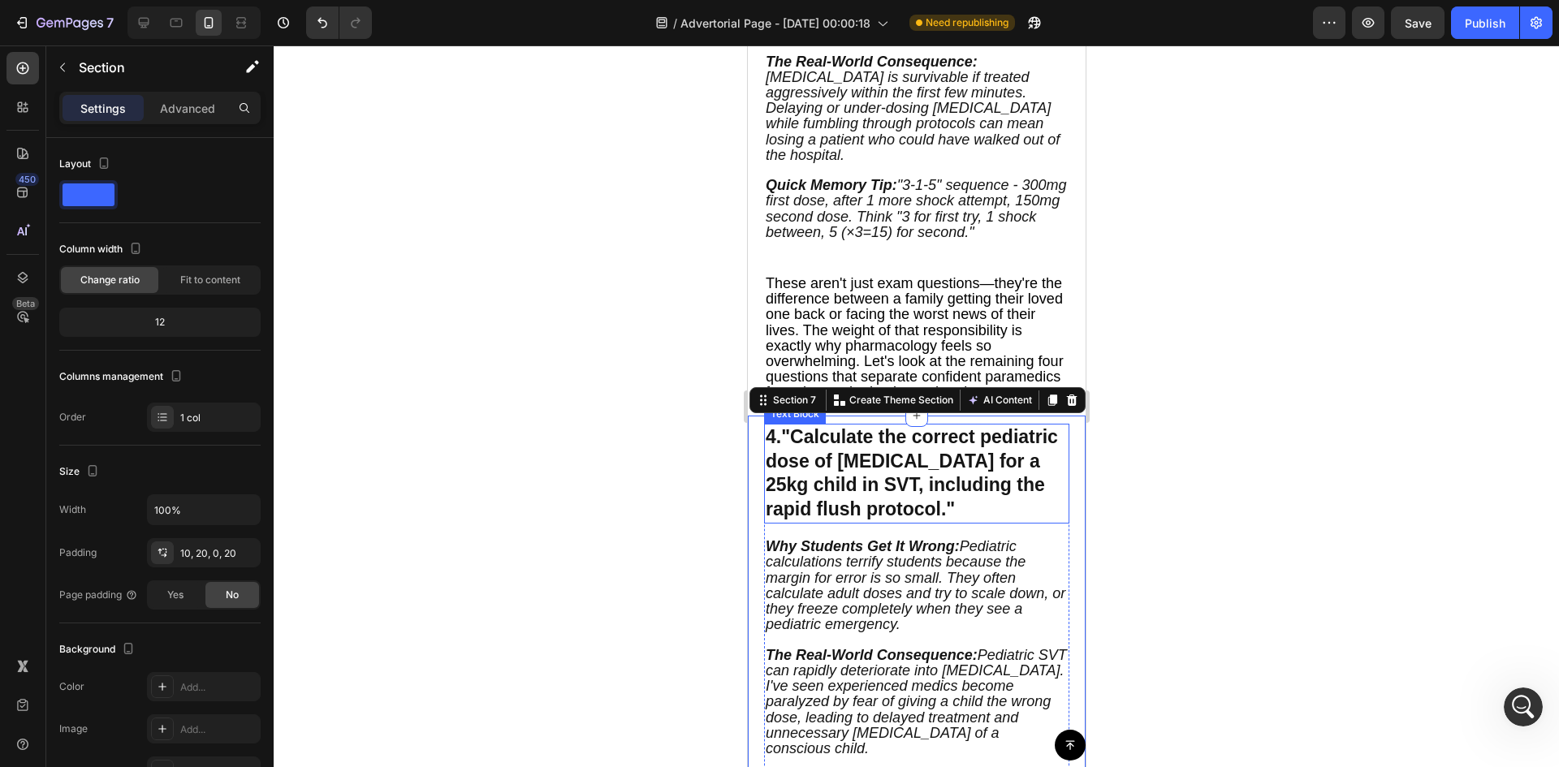
click at [775, 452] on p "4. "Calculate the correct pediatric dose of [MEDICAL_DATA] for a 25kg child in …" at bounding box center [916, 473] width 302 height 97
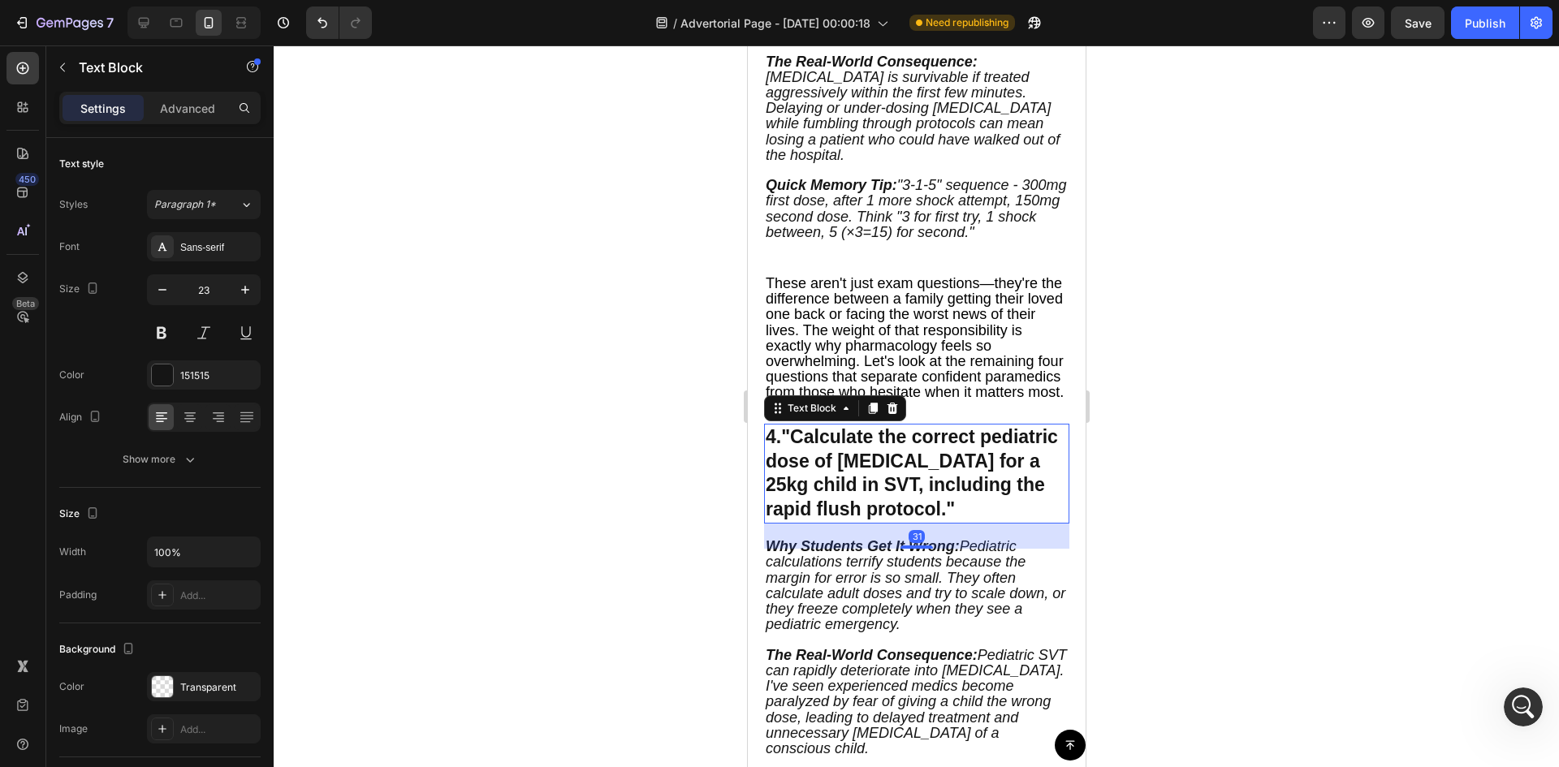
click at [769, 452] on p "4. "Calculate the correct pediatric dose of [MEDICAL_DATA] for a 25kg child in …" at bounding box center [916, 473] width 302 height 97
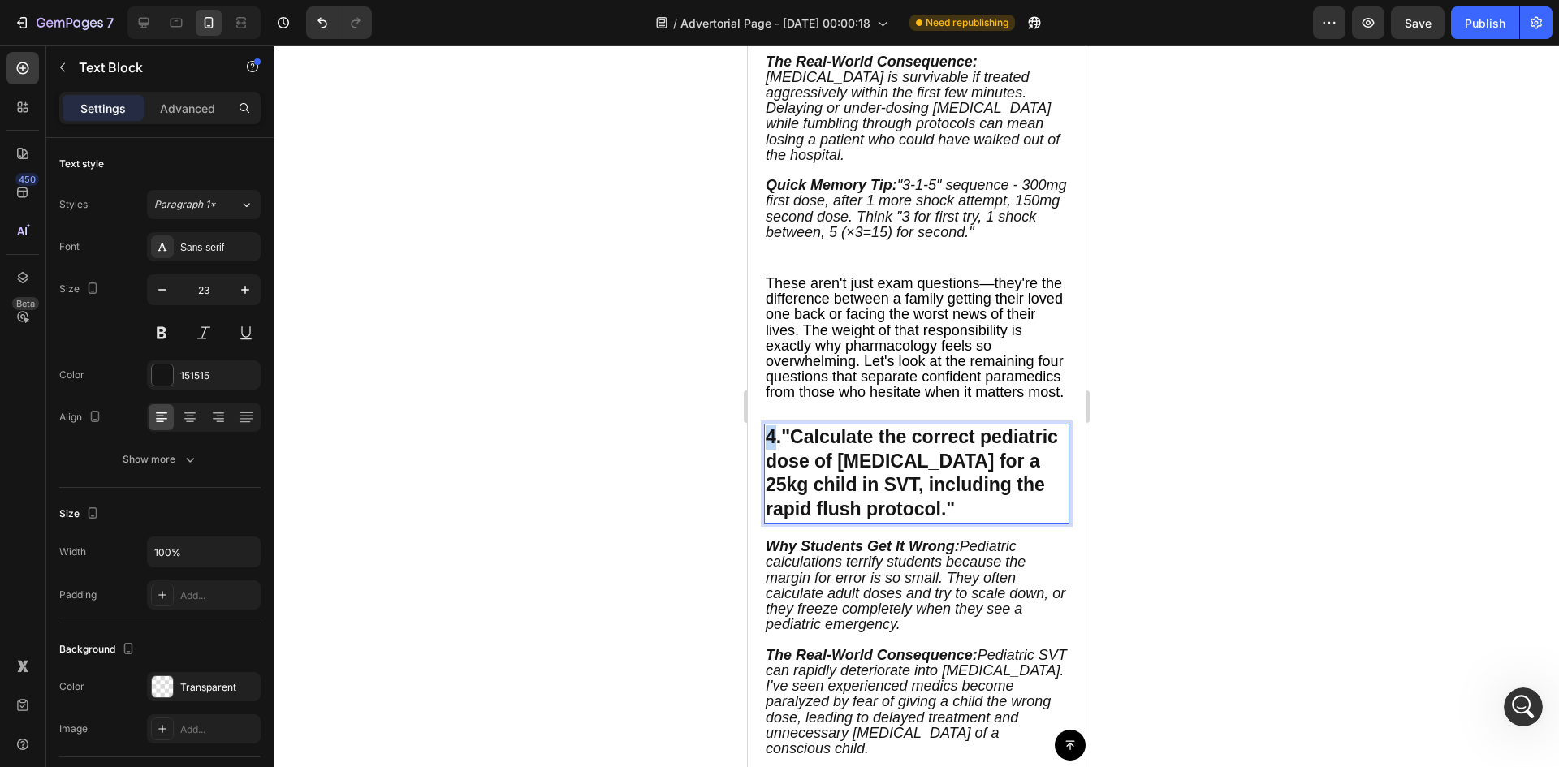
click at [769, 452] on p "4. "Calculate the correct pediatric dose of [MEDICAL_DATA] for a 25kg child in …" at bounding box center [916, 473] width 302 height 97
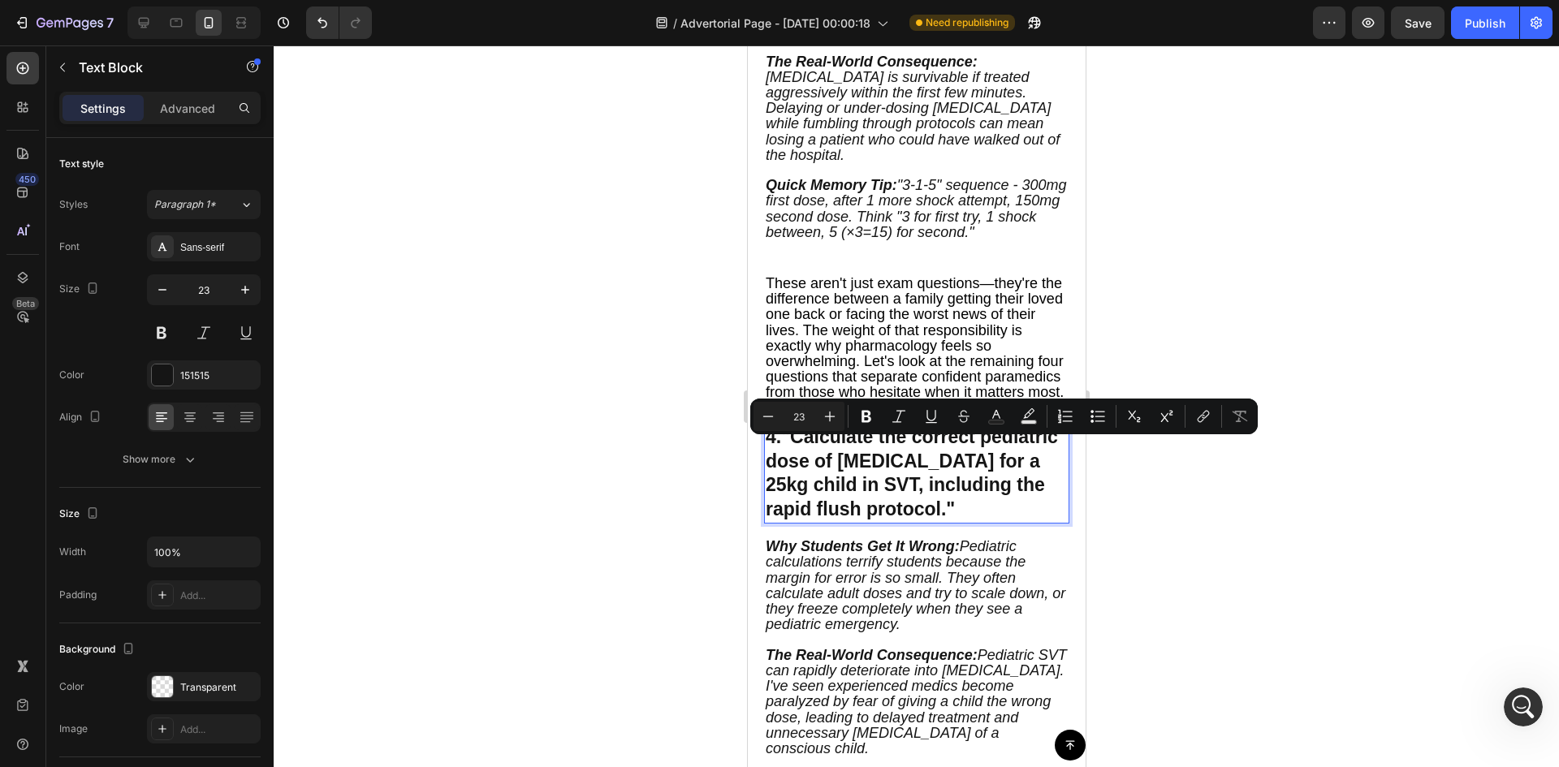
click at [834, 455] on strong ""Calculate the correct pediatric dose of [MEDICAL_DATA] for a 25kg child in SVT…" at bounding box center [911, 473] width 292 height 94
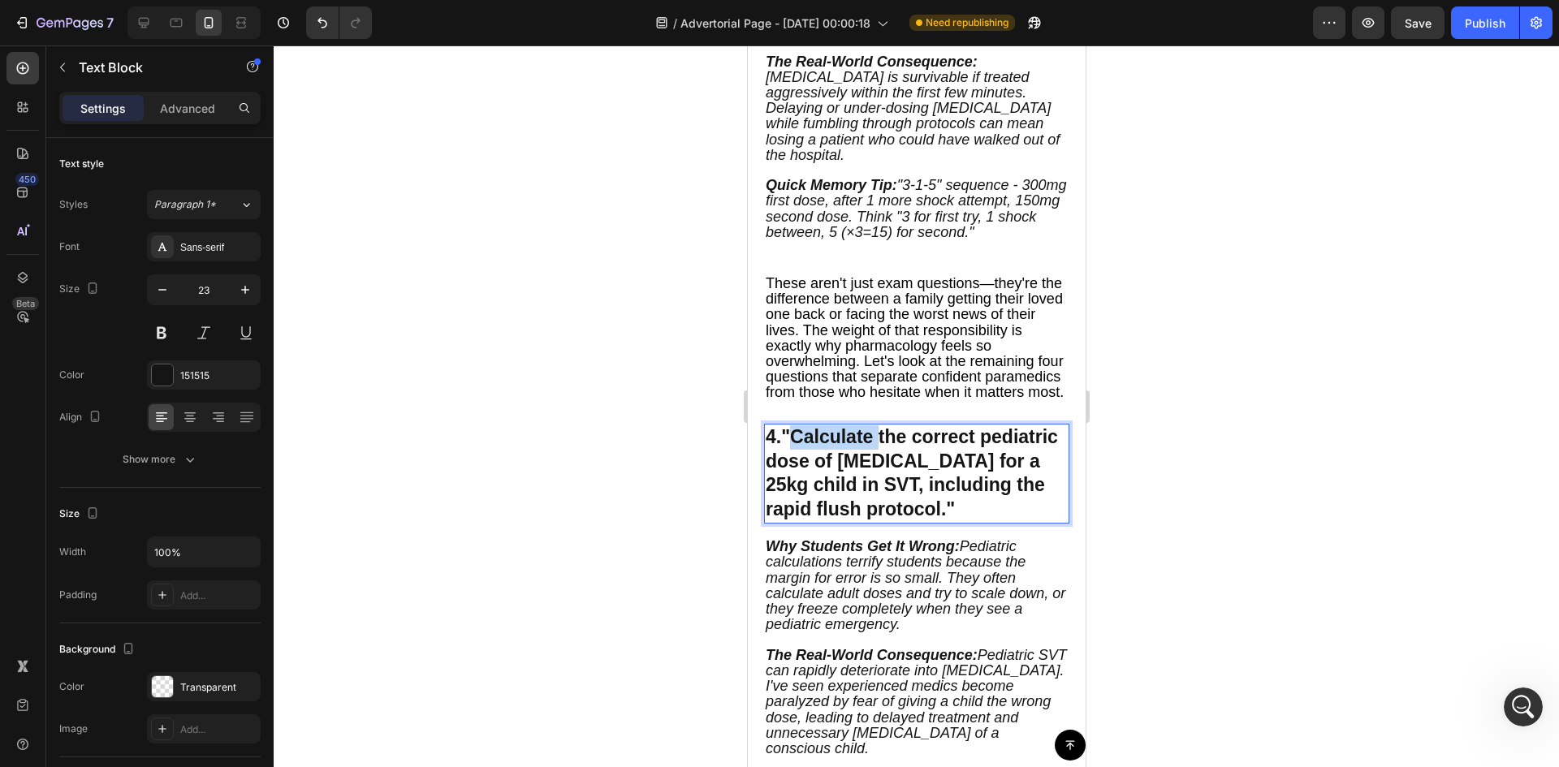
click at [834, 455] on strong ""Calculate the correct pediatric dose of [MEDICAL_DATA] for a 25kg child in SVT…" at bounding box center [911, 473] width 292 height 94
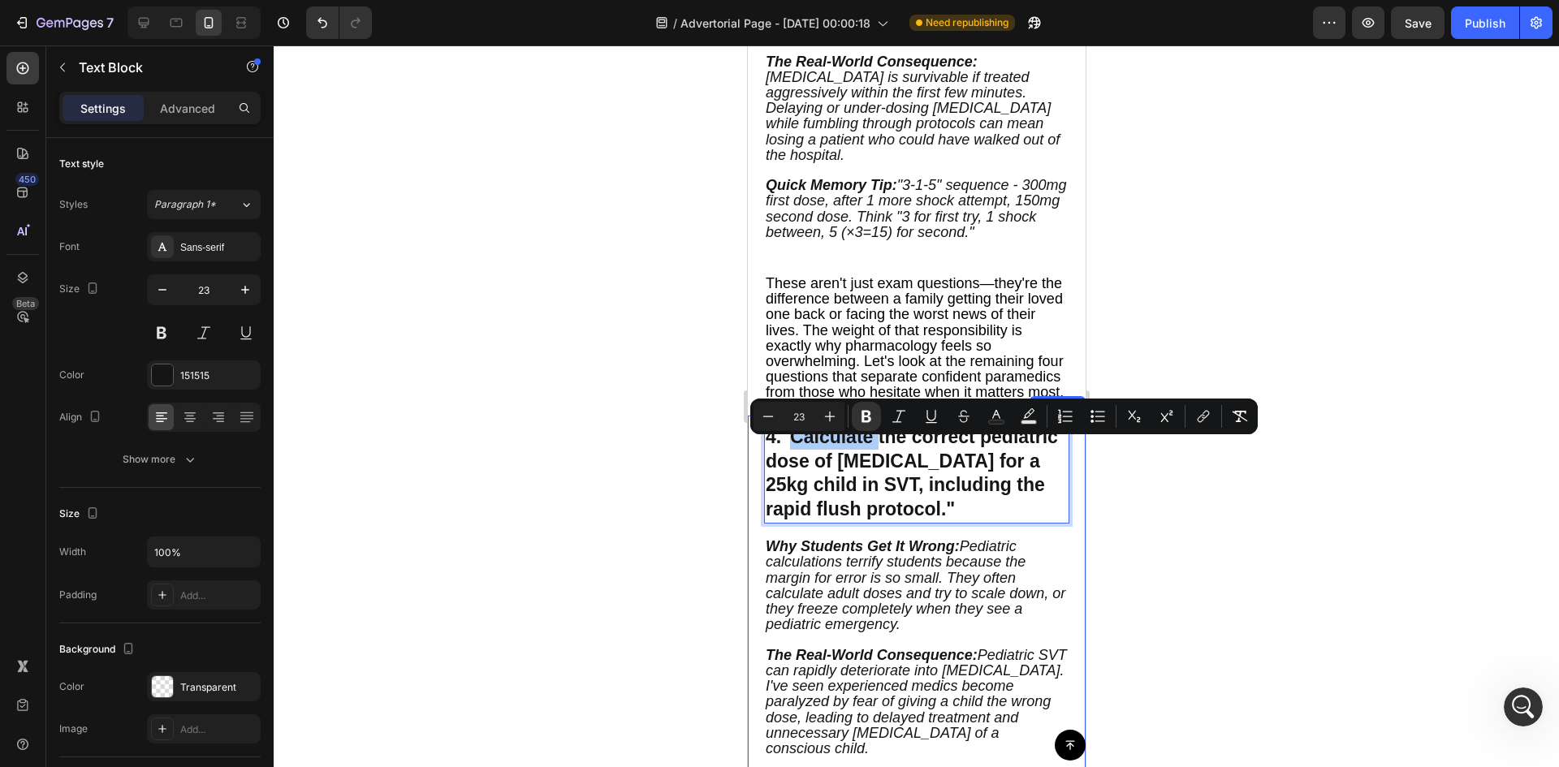
click at [1176, 509] on div at bounding box center [916, 406] width 1285 height 722
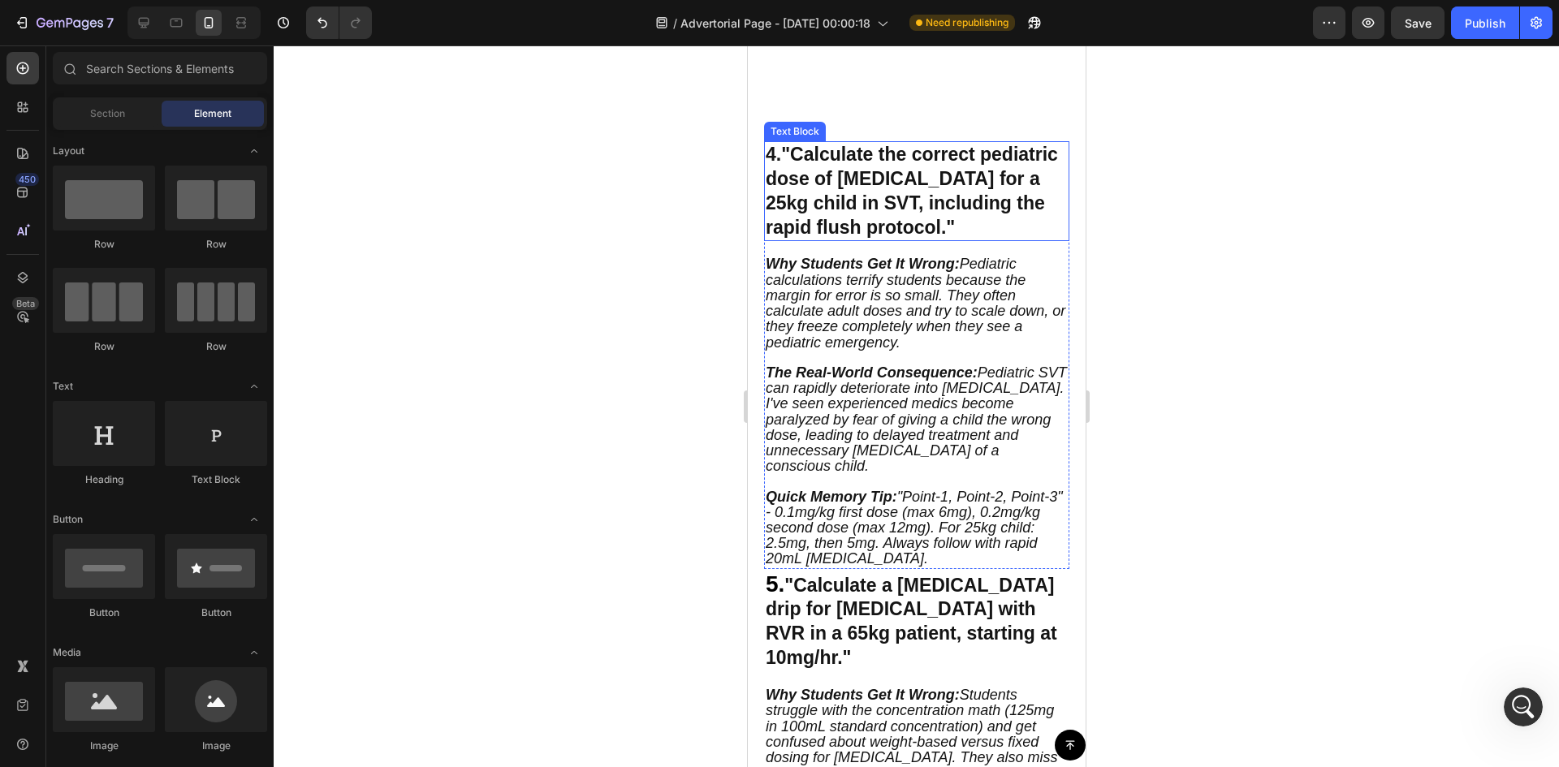
scroll to position [2556, 0]
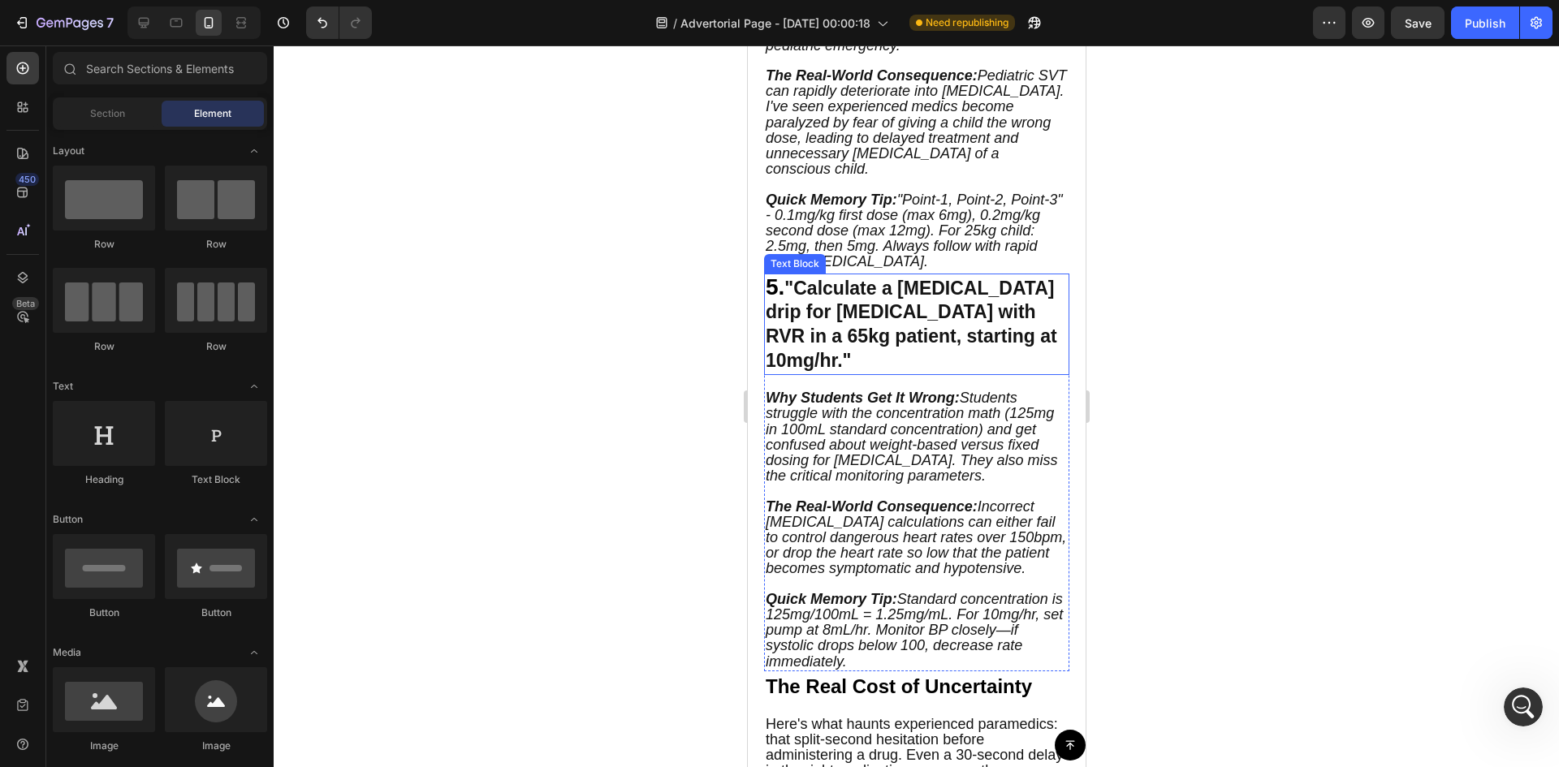
click at [797, 296] on strong ""Calculate a [MEDICAL_DATA] drip for [MEDICAL_DATA] with RVR in a 65kg patient,…" at bounding box center [910, 325] width 291 height 94
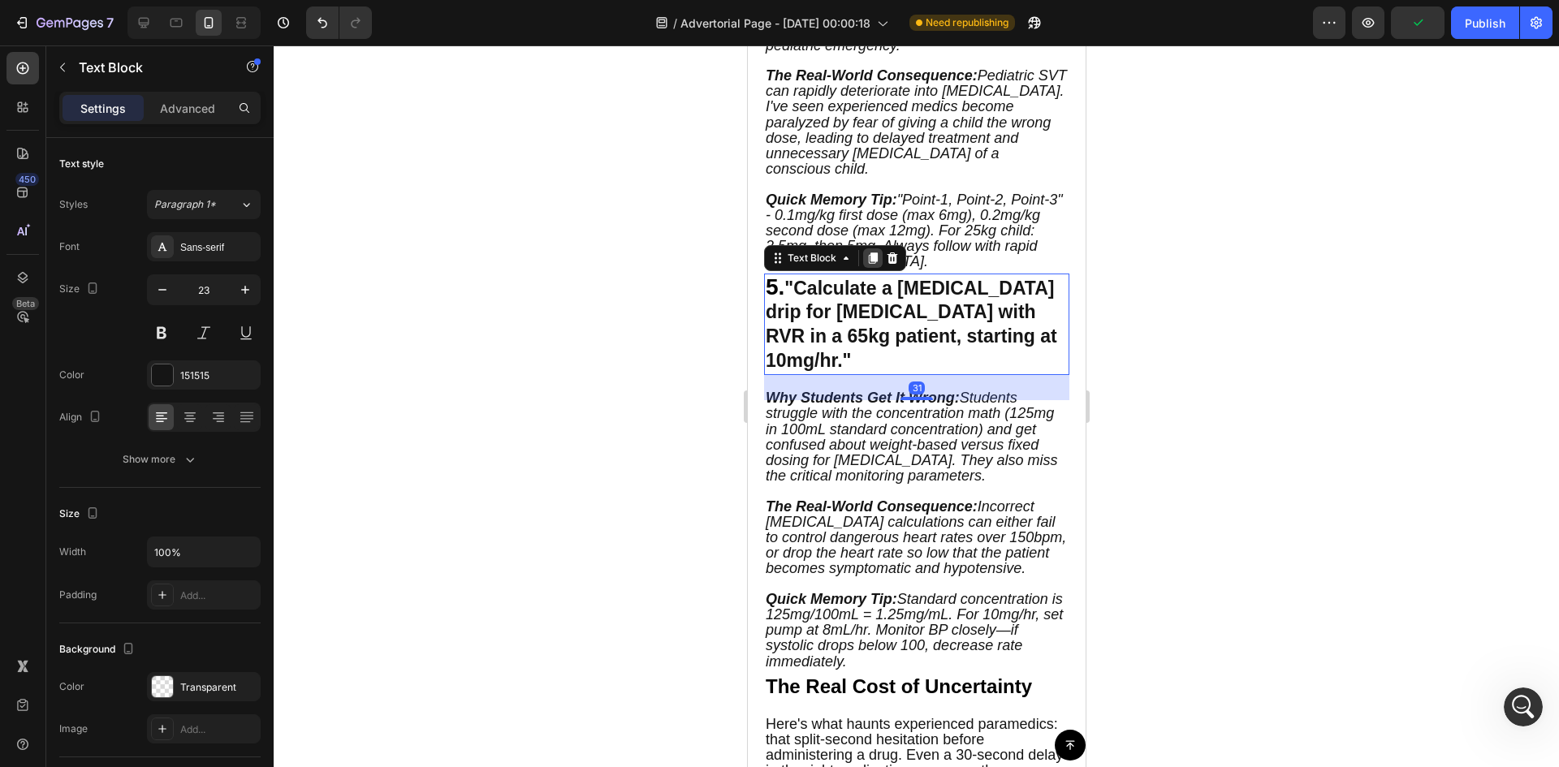
click at [877, 259] on icon at bounding box center [871, 258] width 13 height 13
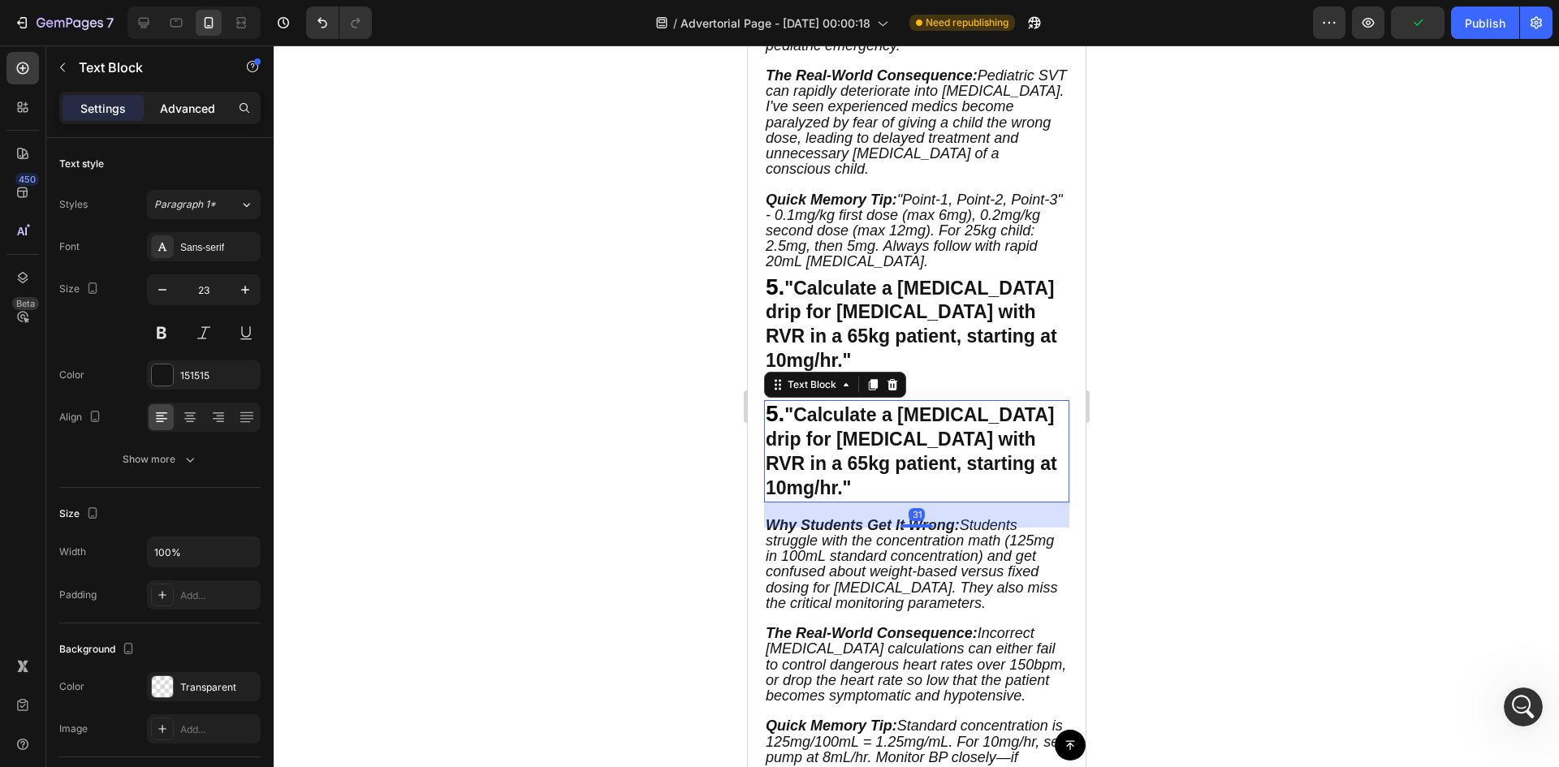
click at [190, 108] on p "Advanced" at bounding box center [187, 108] width 55 height 17
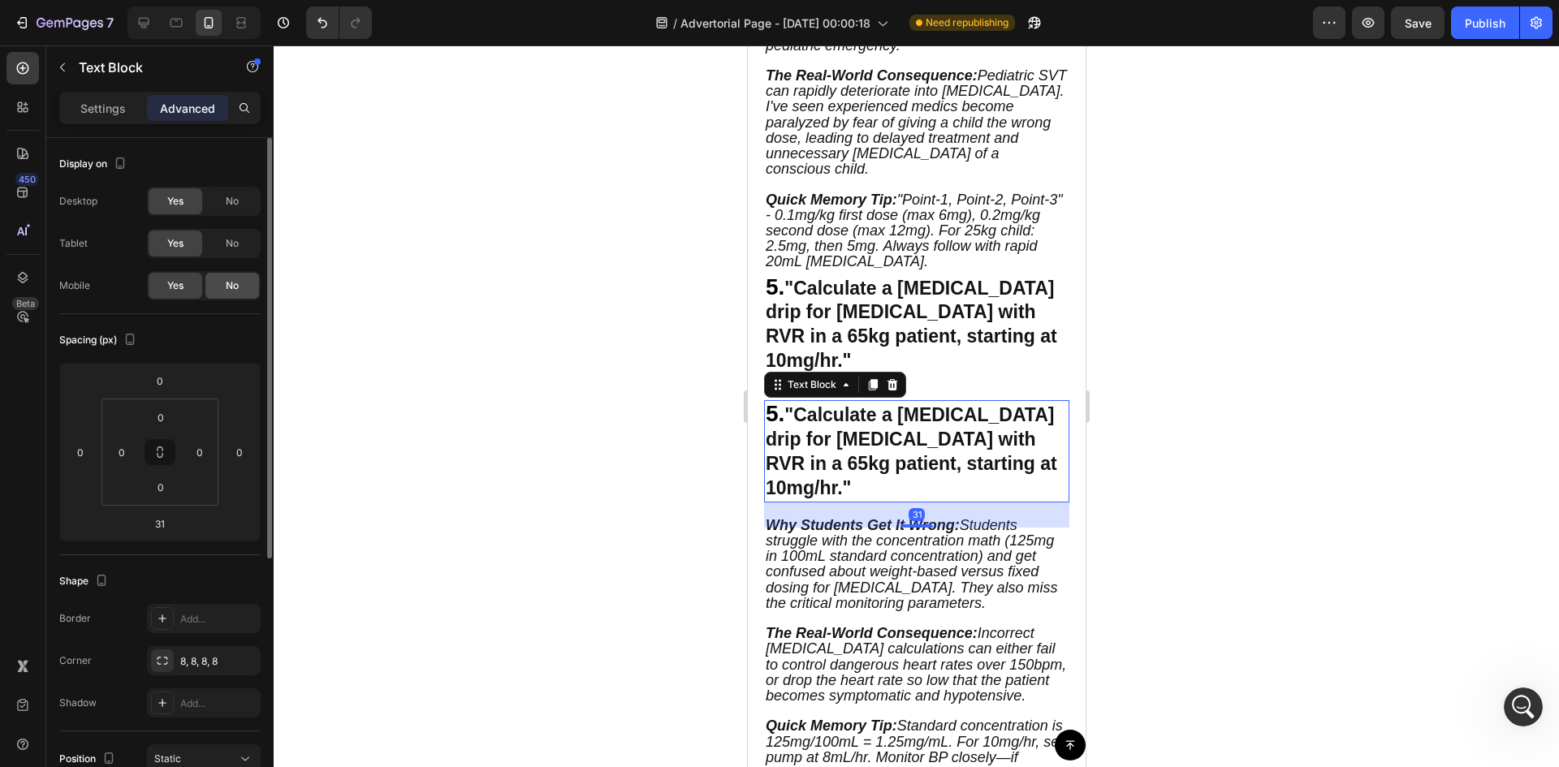
click at [238, 281] on span "No" at bounding box center [232, 285] width 13 height 15
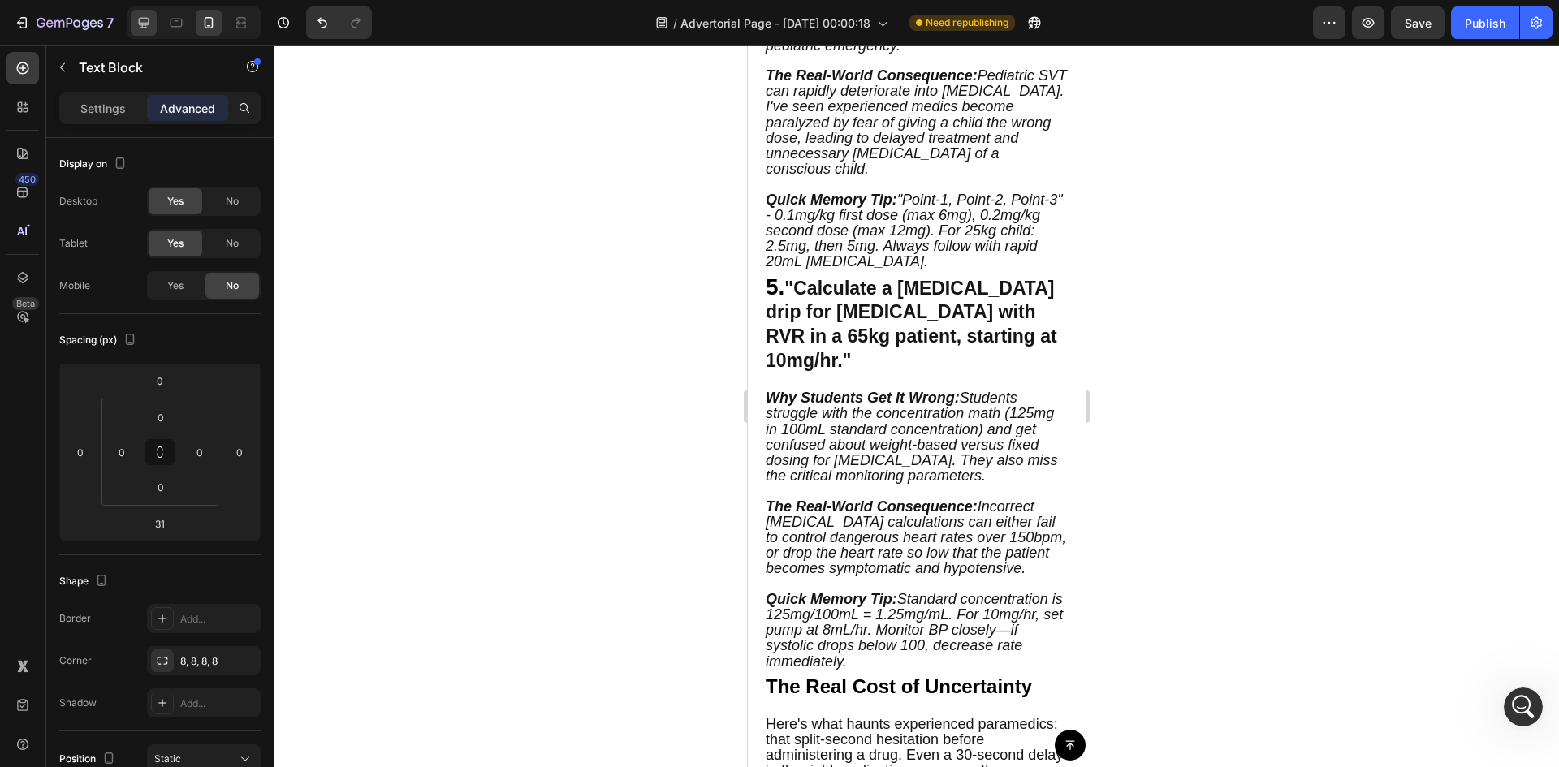
click at [142, 32] on div at bounding box center [144, 23] width 26 height 26
type input "32"
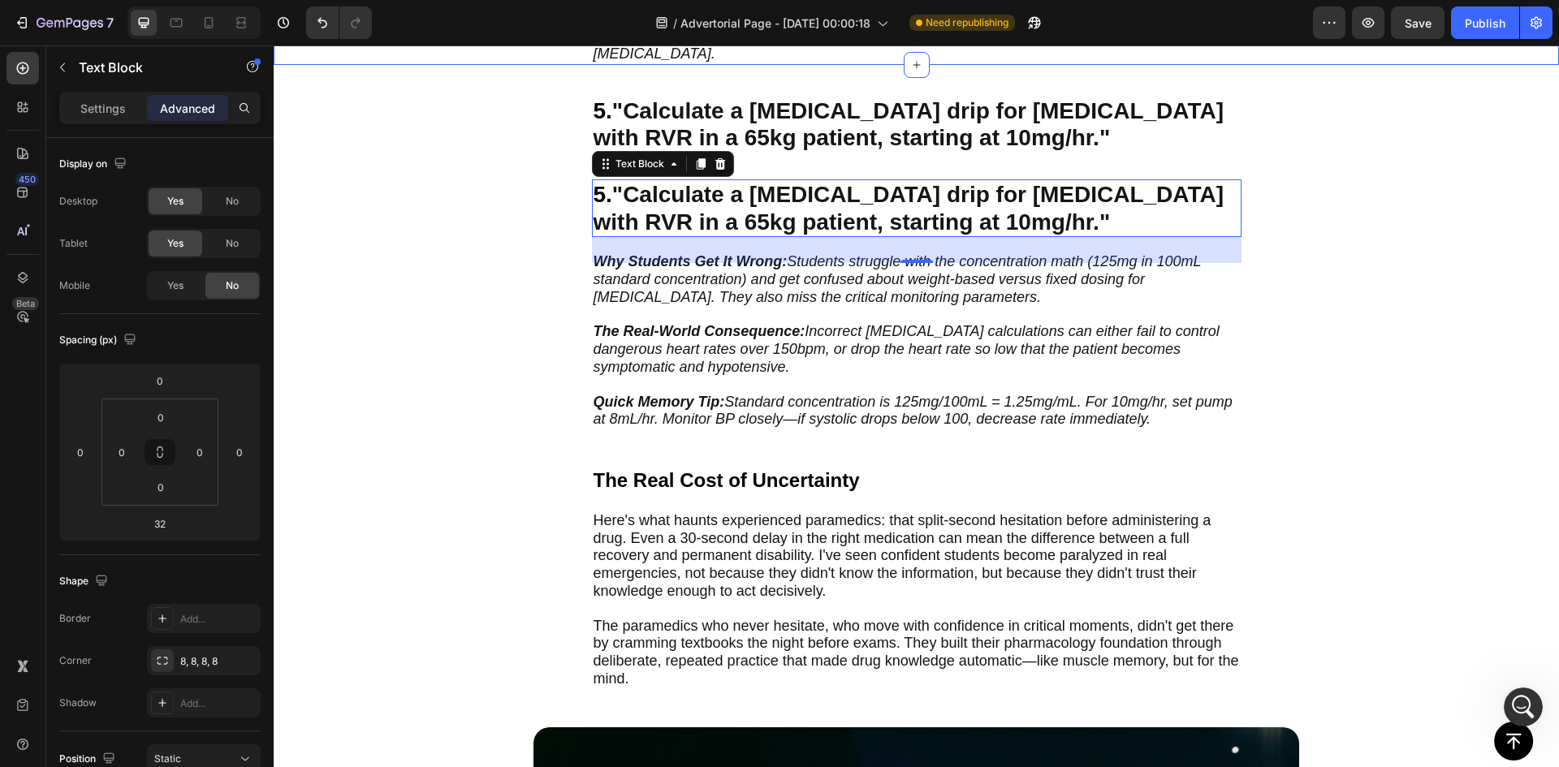
scroll to position [2746, 0]
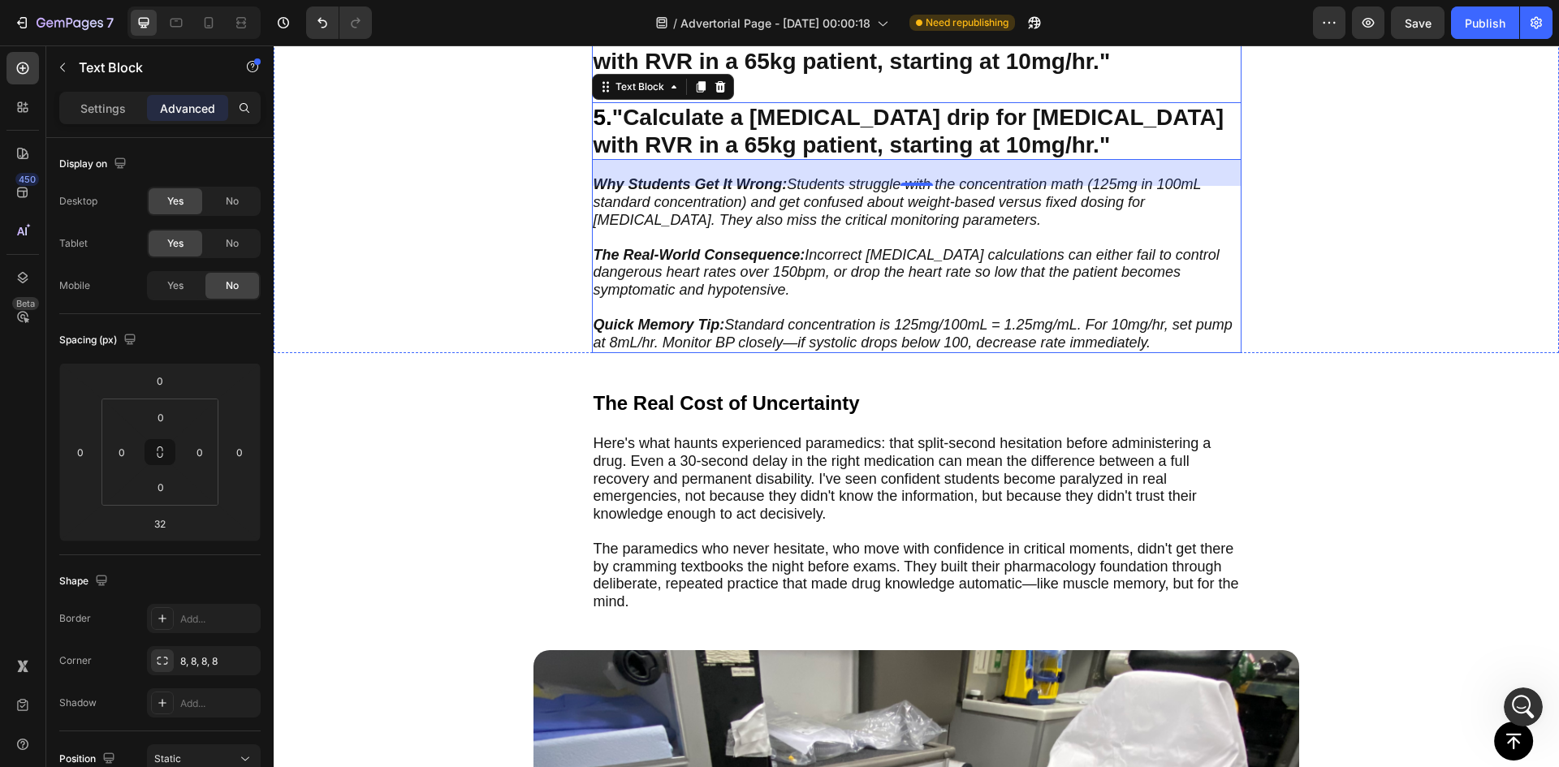
click at [787, 77] on div "5. "Calculate a [MEDICAL_DATA] drip for [MEDICAL_DATA] with RVR in a 65kg patie…" at bounding box center [917, 186] width 650 height 335
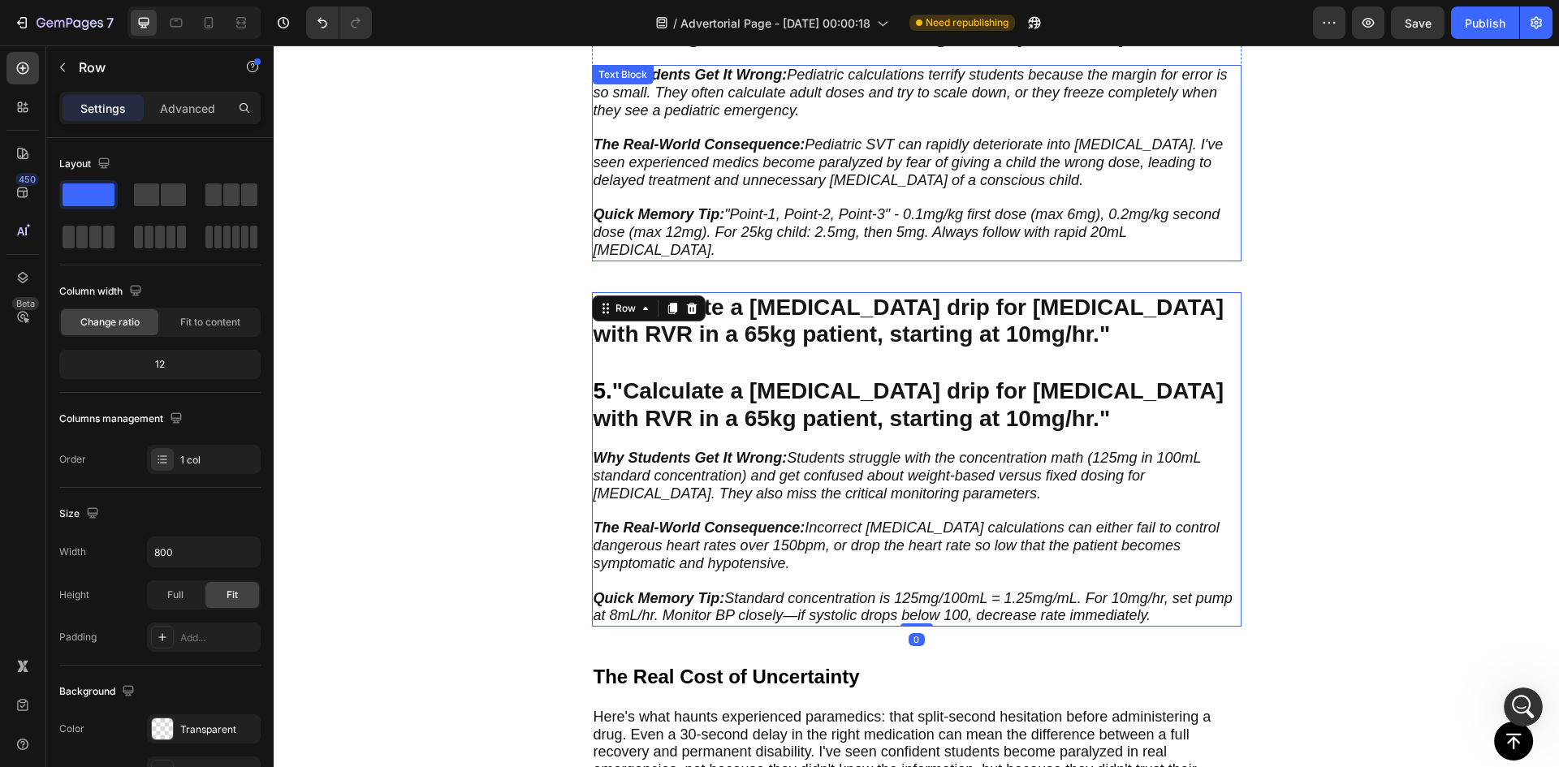
scroll to position [2449, 0]
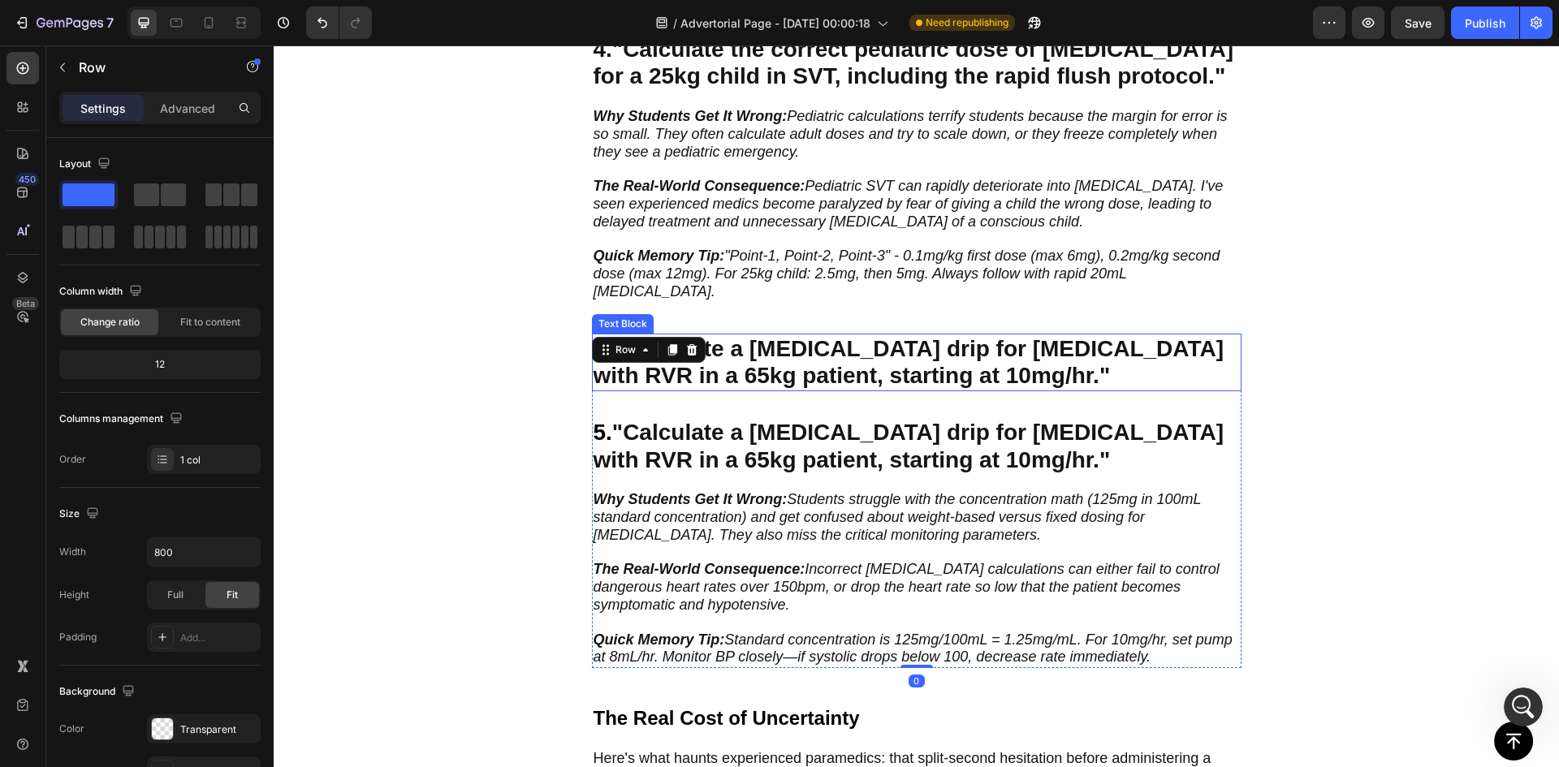
click at [758, 341] on strong ""Calculate a [MEDICAL_DATA] drip for [MEDICAL_DATA] with RVR in a 65kg patient,…" at bounding box center [909, 362] width 631 height 53
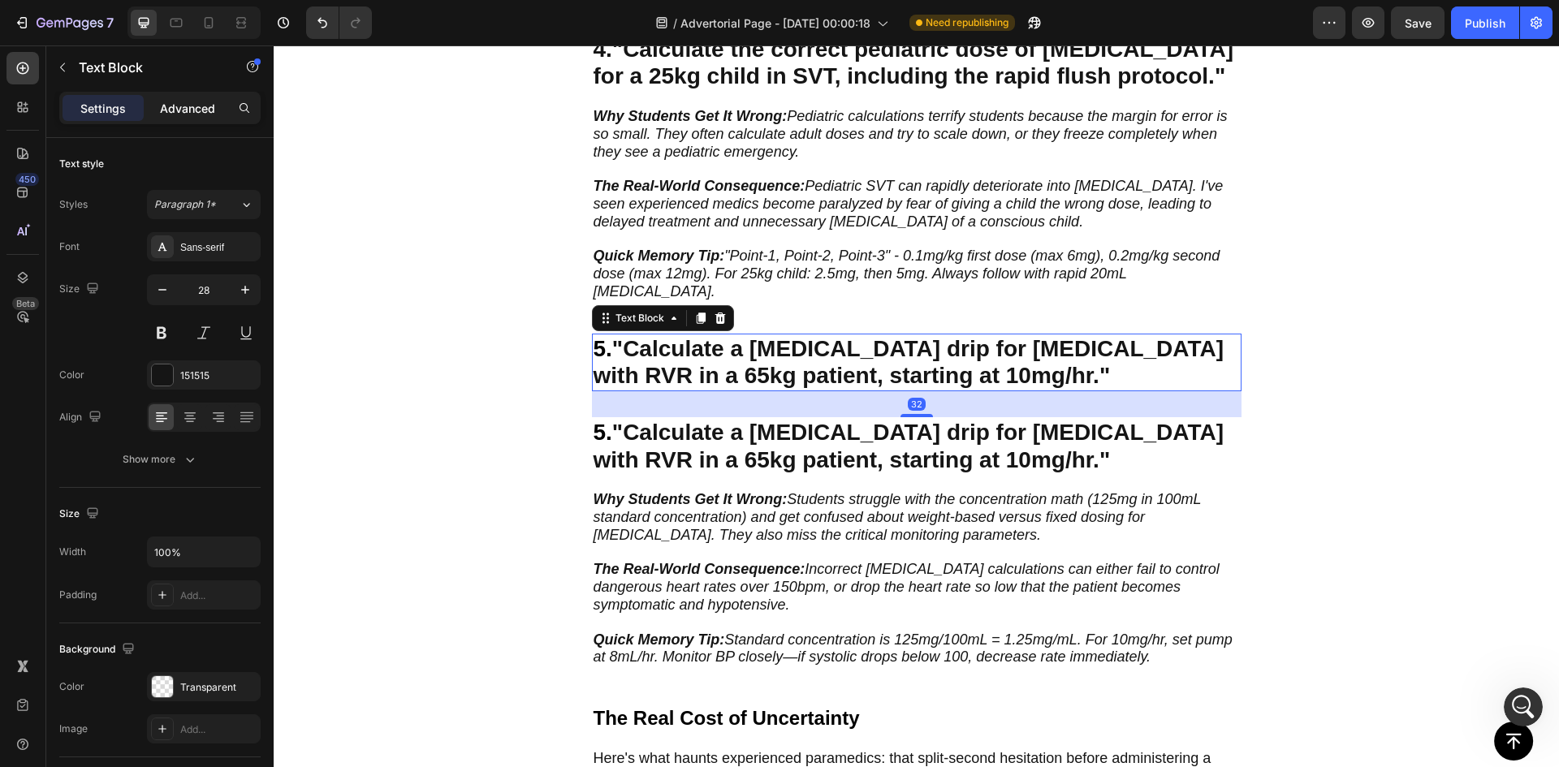
click at [193, 106] on p "Advanced" at bounding box center [187, 108] width 55 height 17
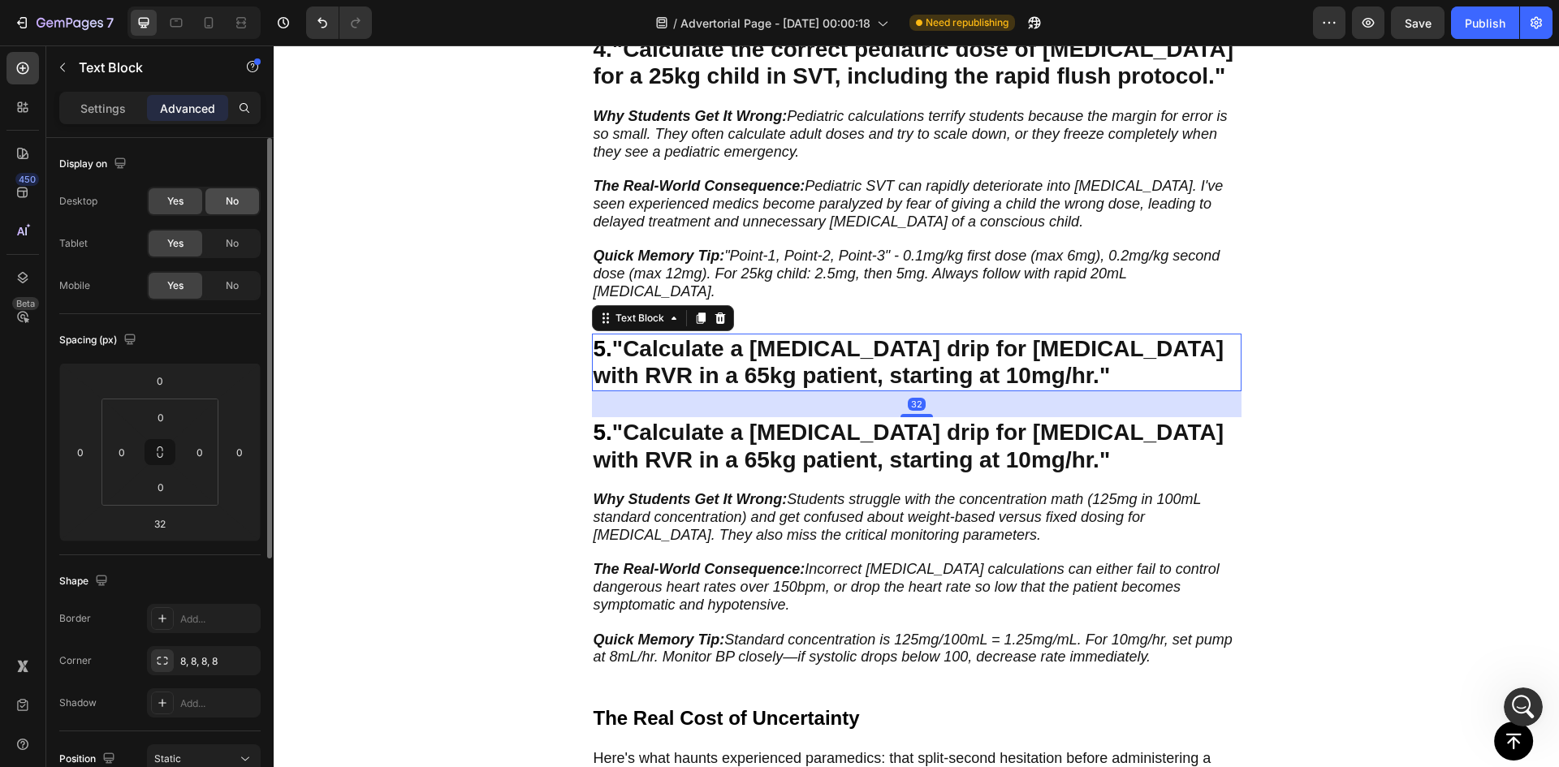
click at [224, 205] on div "No" at bounding box center [232, 201] width 54 height 26
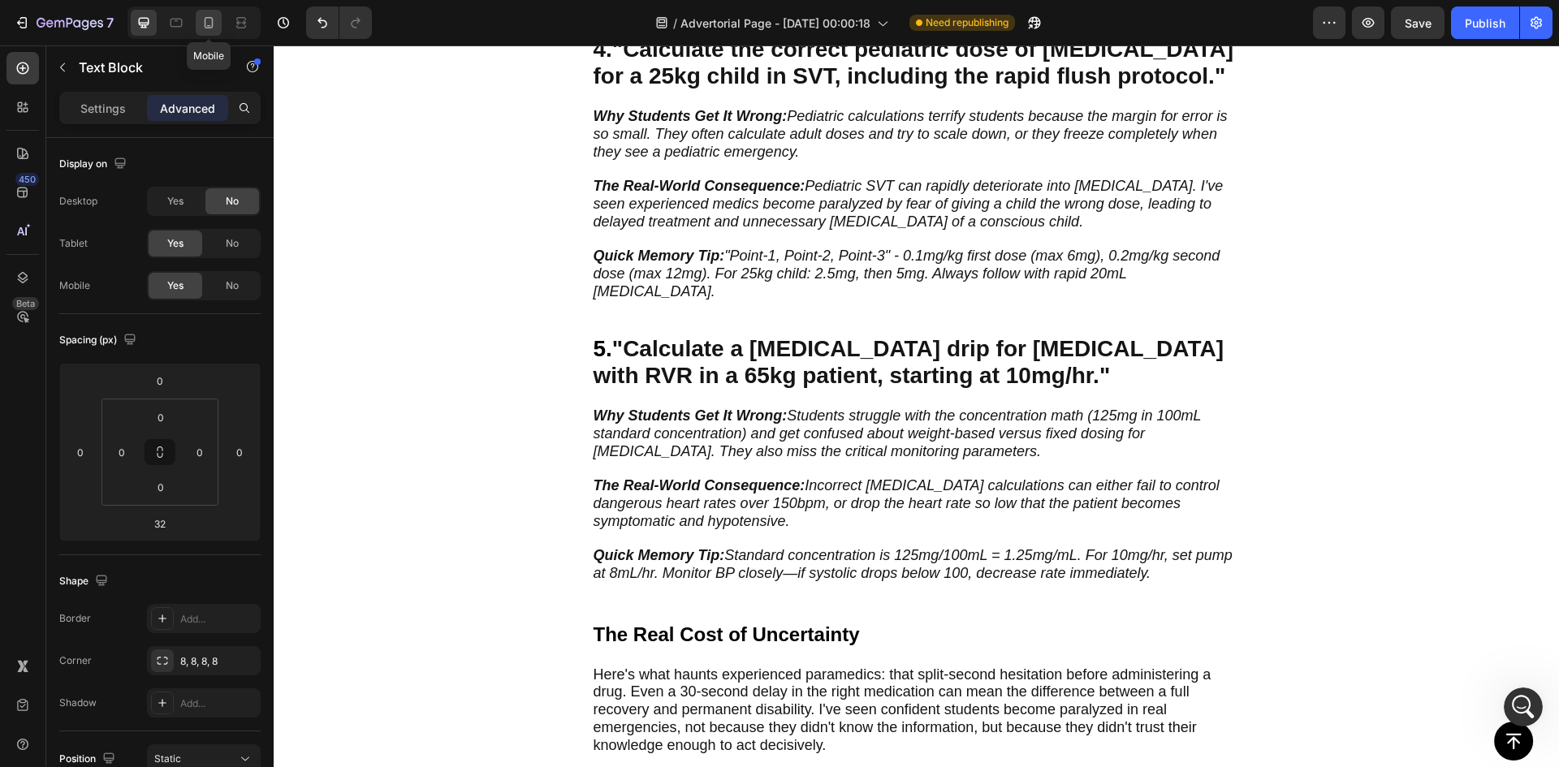
click at [213, 26] on icon at bounding box center [209, 22] width 9 height 11
type input "31"
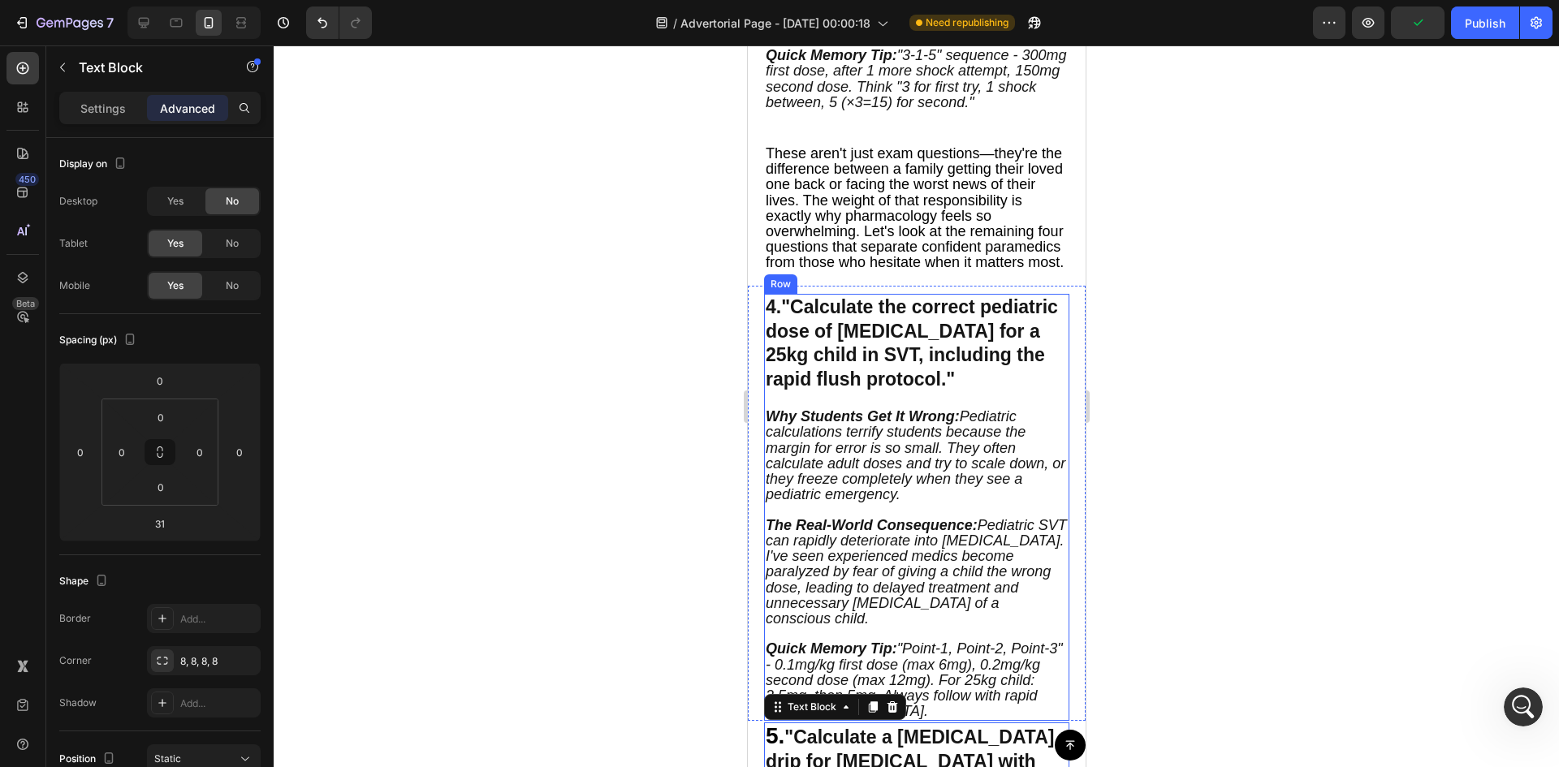
scroll to position [2389, 0]
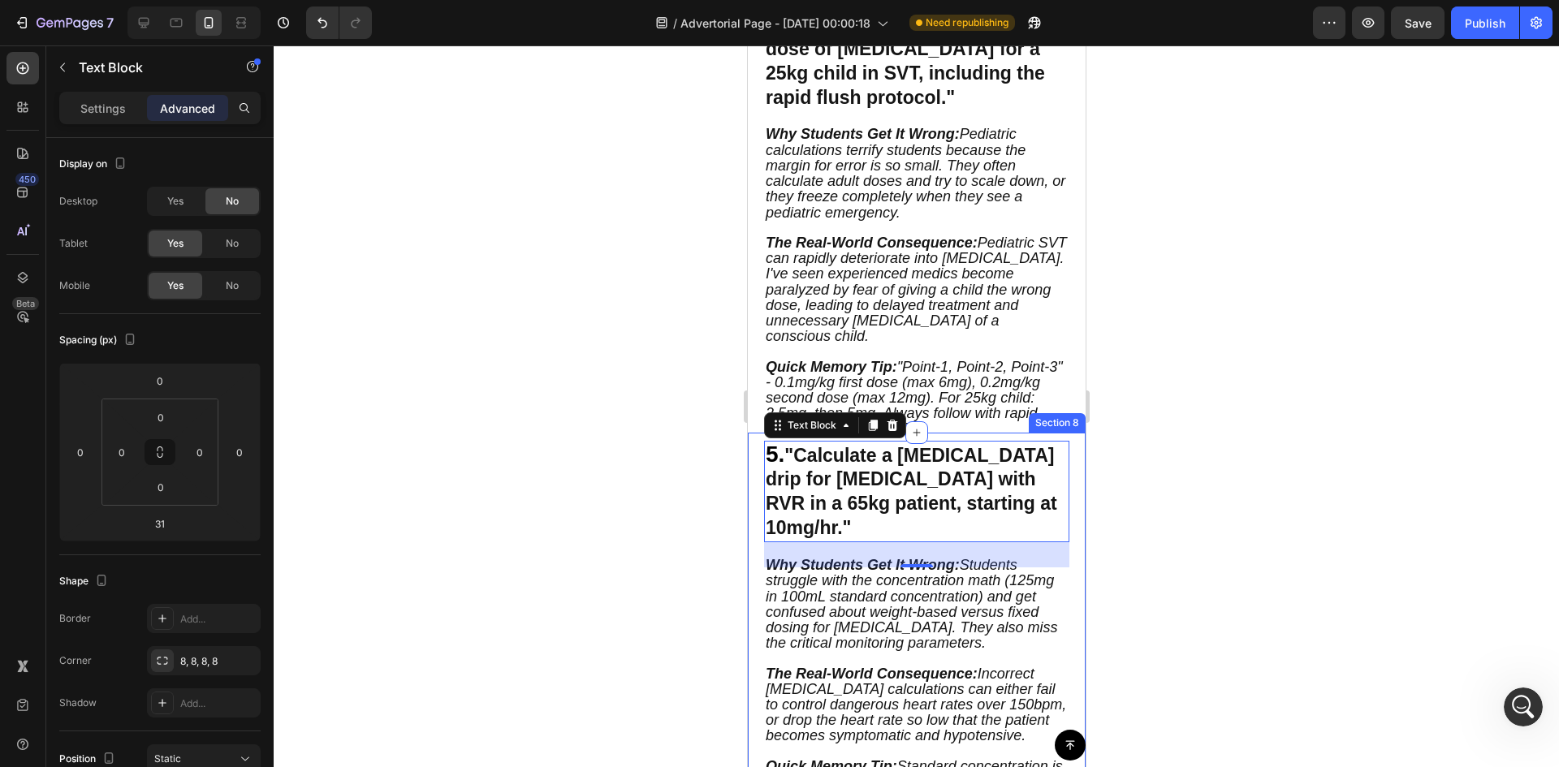
click at [1070, 511] on div "5. "Calculate a [MEDICAL_DATA] drip for [MEDICAL_DATA] with RVR in a 65kg patie…" at bounding box center [916, 636] width 338 height 406
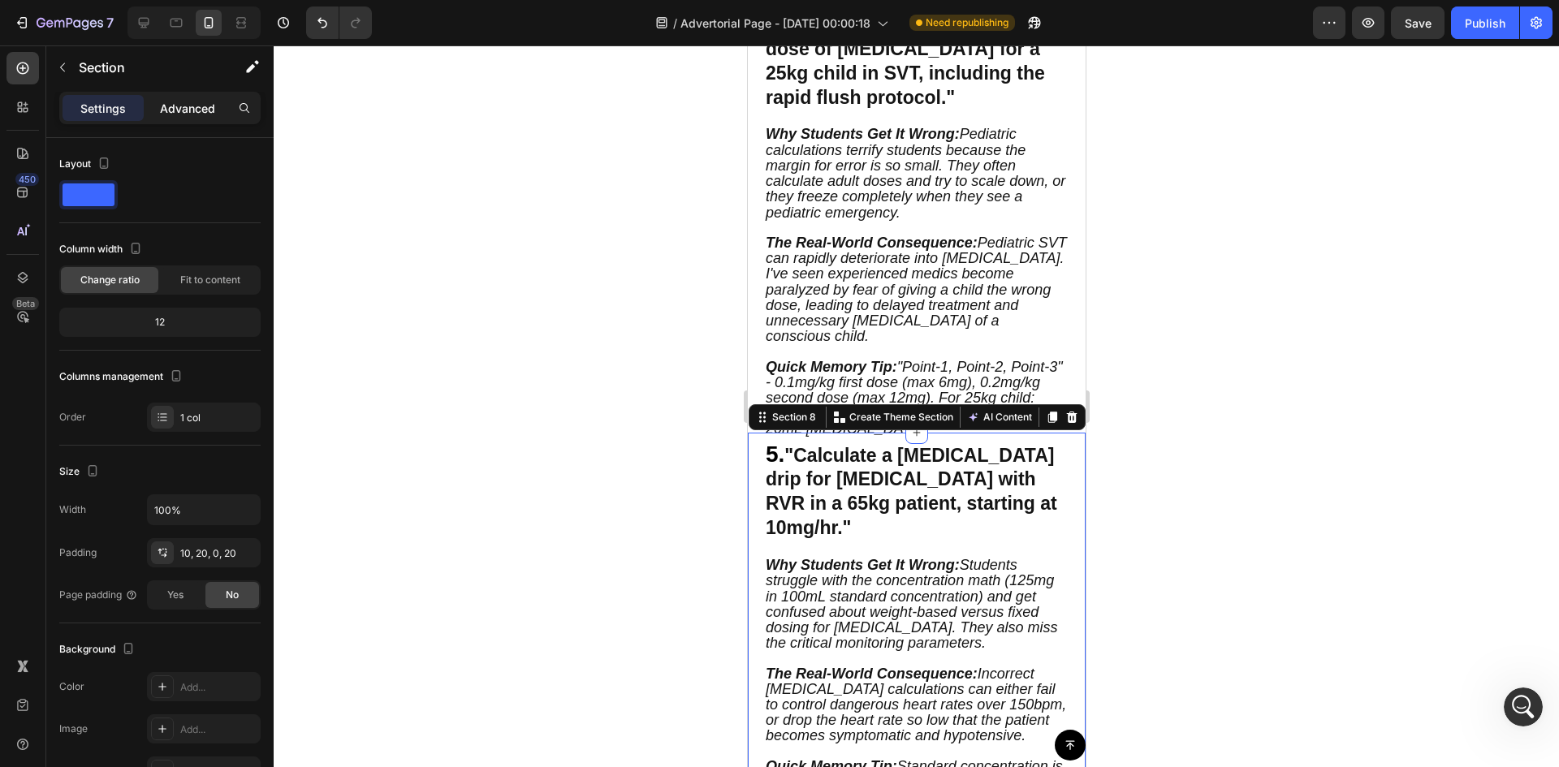
click at [198, 114] on p "Advanced" at bounding box center [187, 108] width 55 height 17
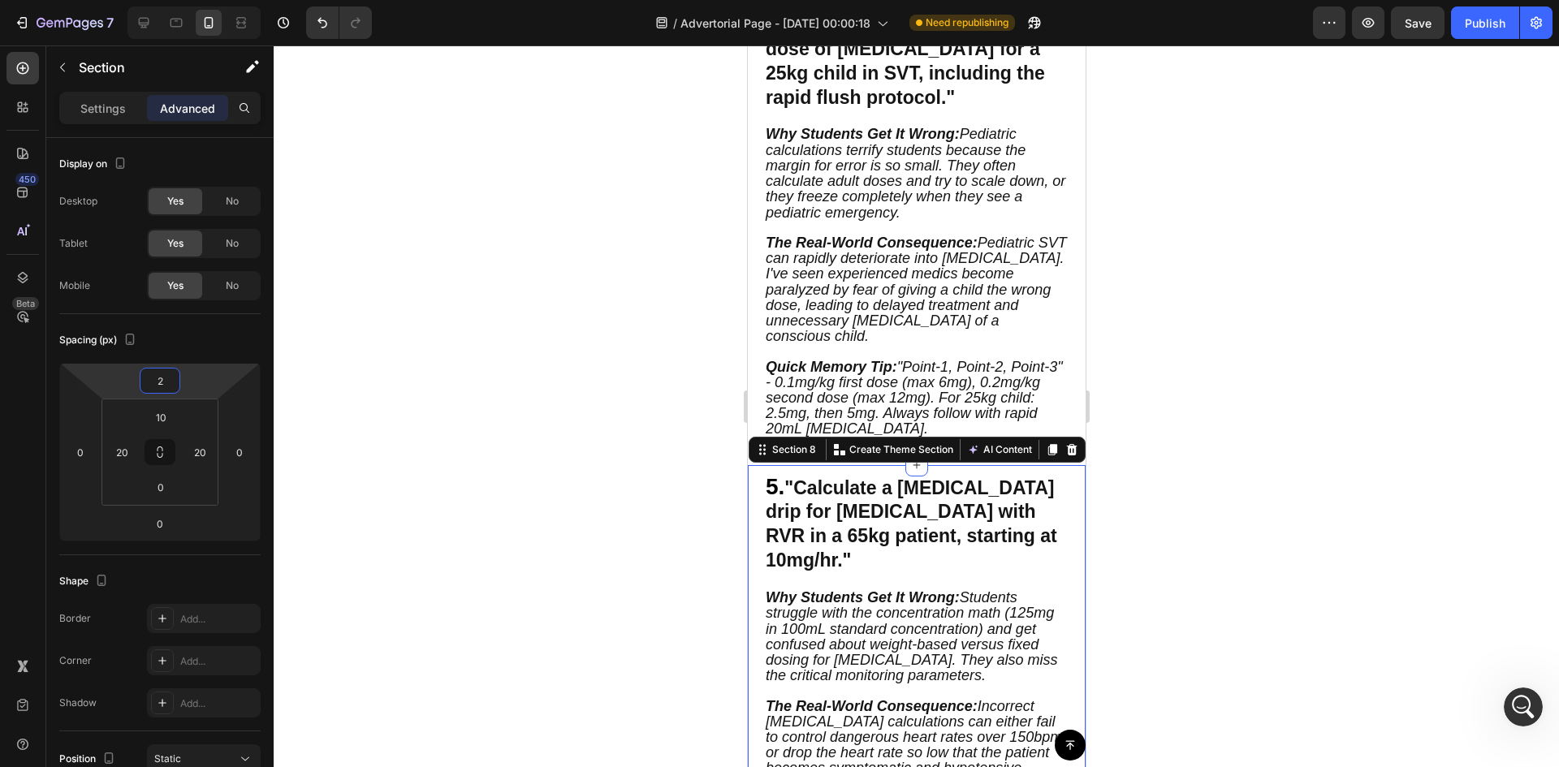
type input "-6"
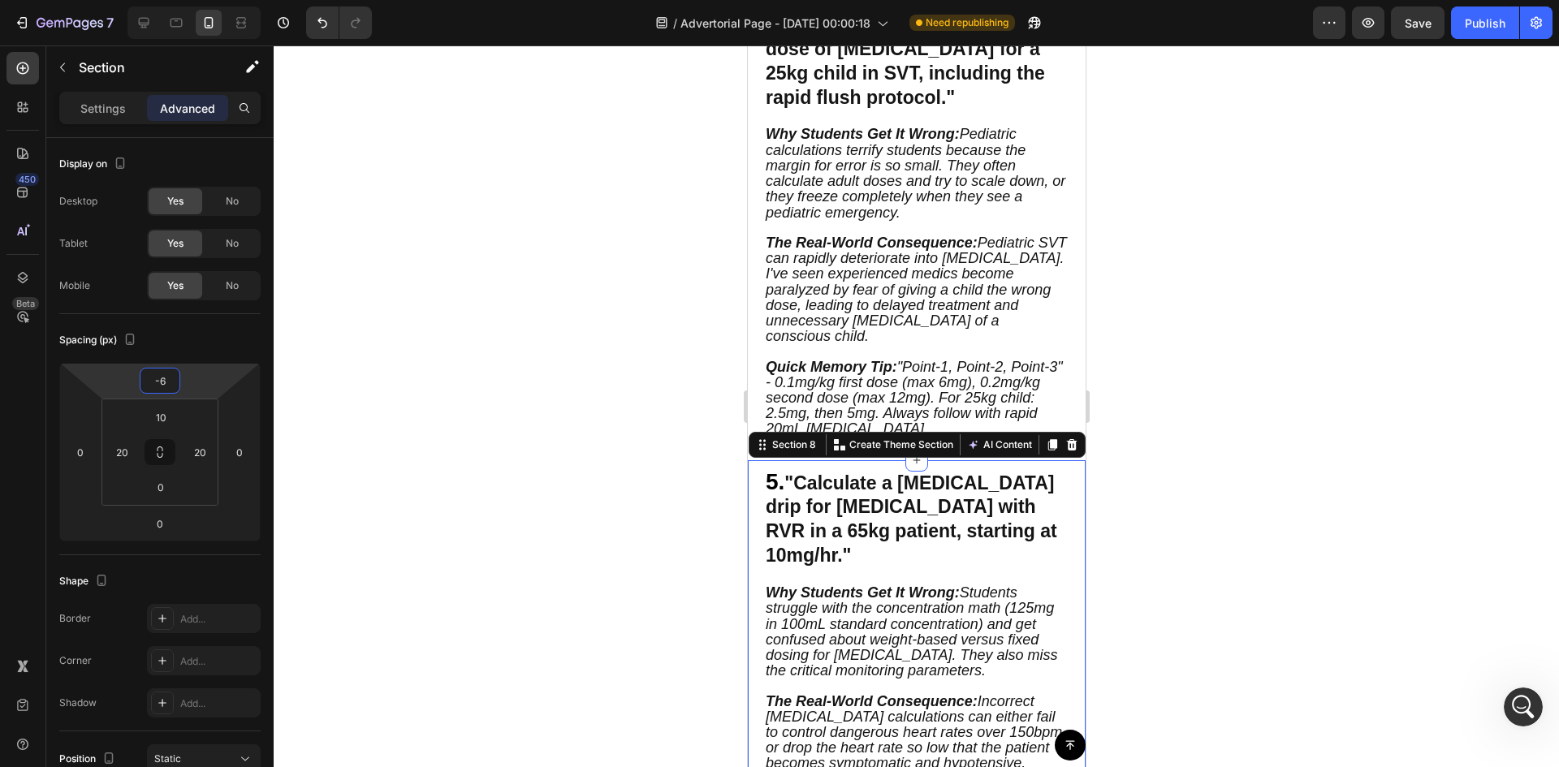
drag, startPoint x: 227, startPoint y: 378, endPoint x: 227, endPoint y: 364, distance: 13.8
click at [227, 0] on html "7 Version history / Advertorial Page - [DATE] 00:00:18 Need republishing Previe…" at bounding box center [779, 0] width 1559 height 0
click at [568, 350] on div at bounding box center [916, 406] width 1285 height 722
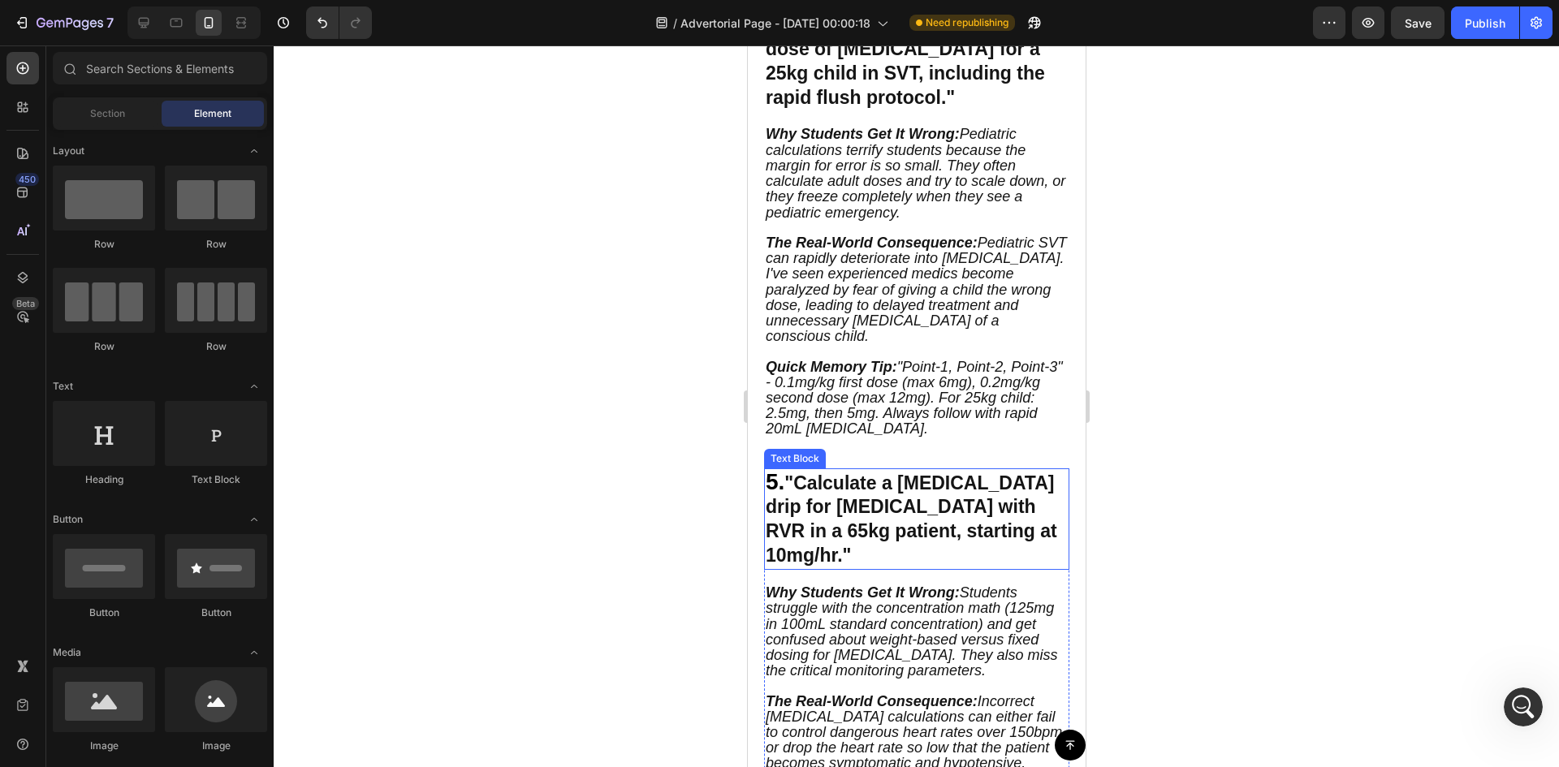
click at [800, 494] on p "5. "Calculate a [MEDICAL_DATA] drip for [MEDICAL_DATA] with RVR in a 65kg patie…" at bounding box center [916, 519] width 302 height 99
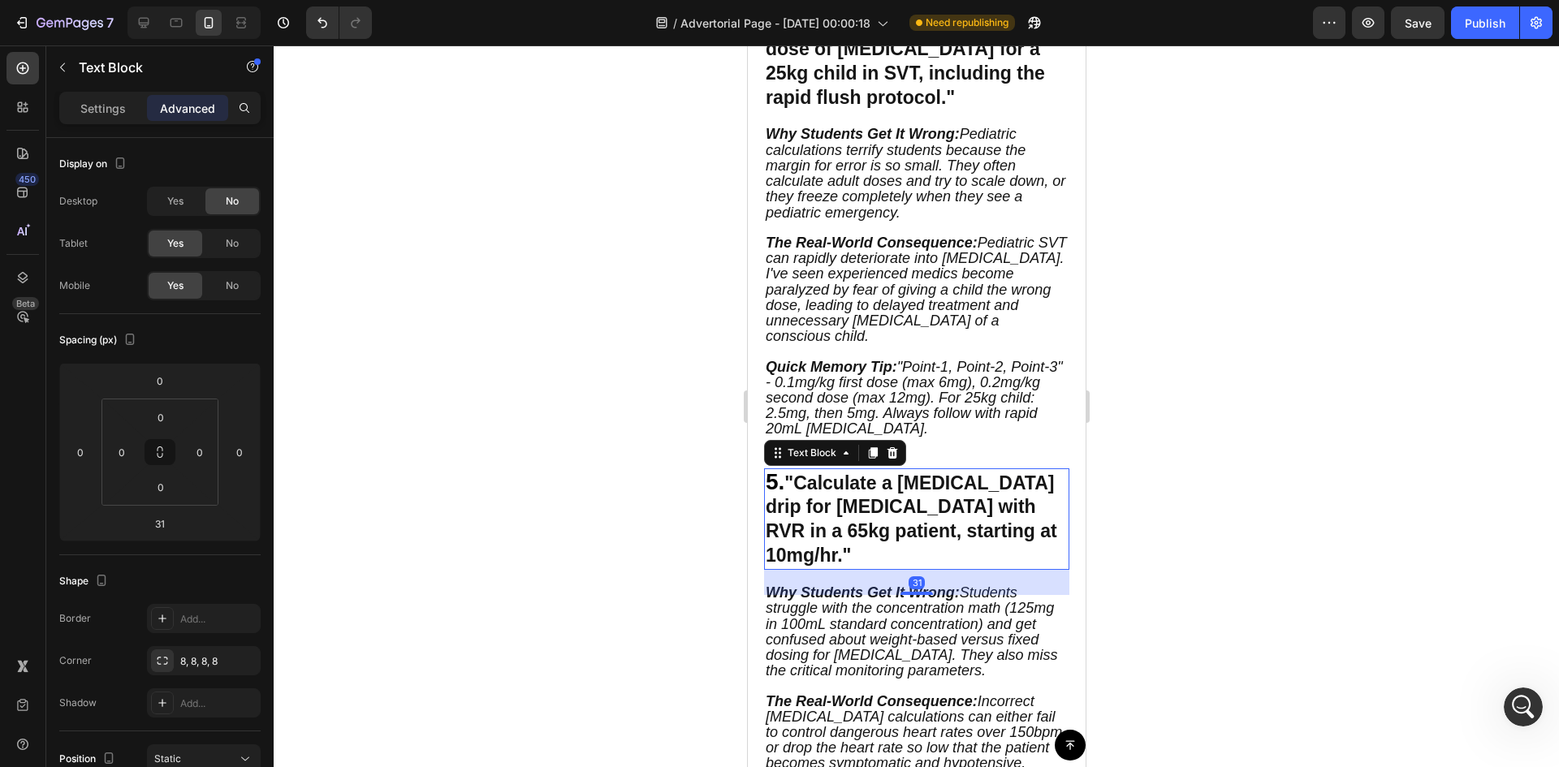
click at [772, 492] on span "5." at bounding box center [774, 481] width 19 height 25
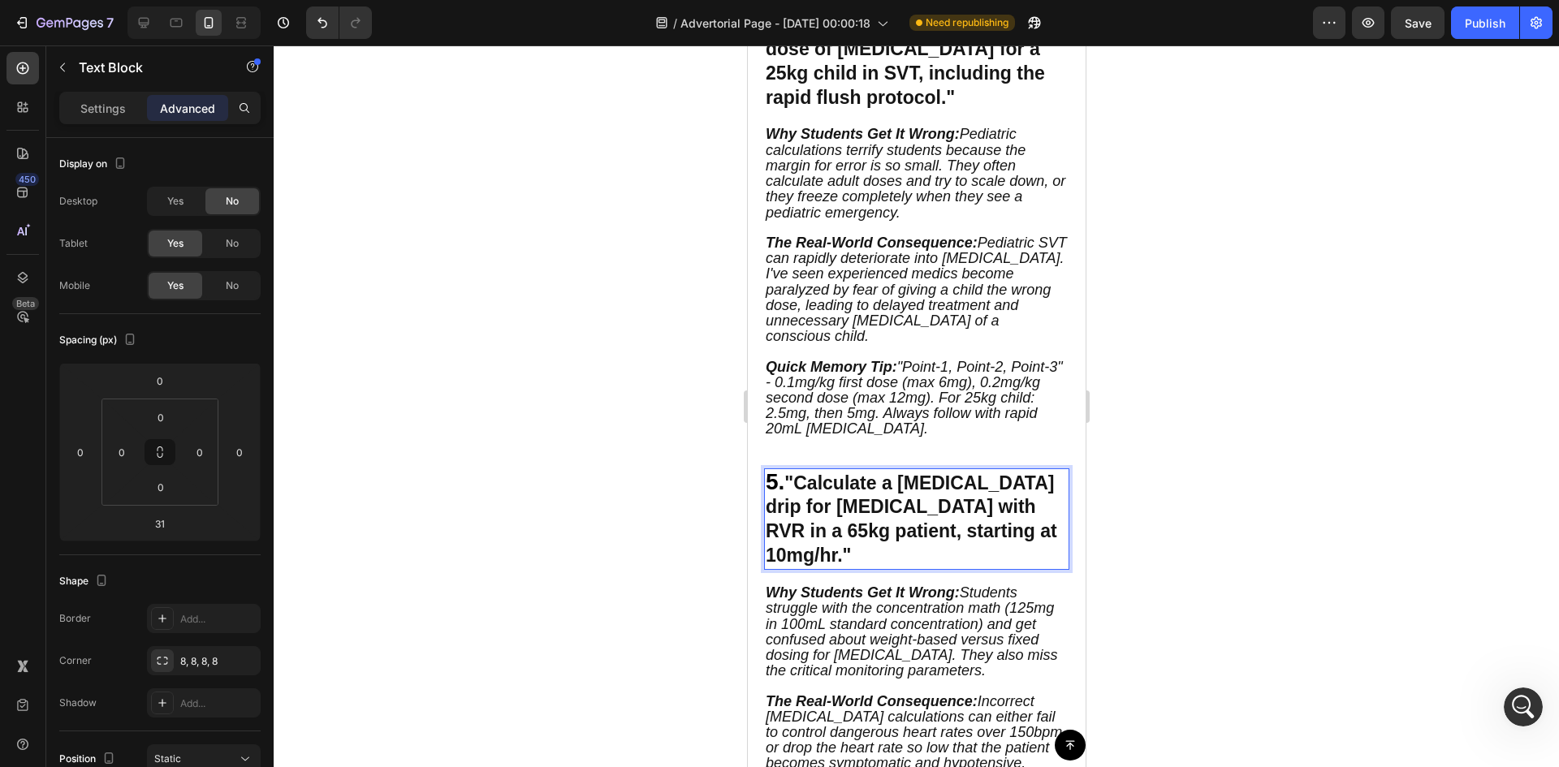
click at [769, 464] on div "5. "Calculate a [MEDICAL_DATA] drip for [MEDICAL_DATA] with RVR in a 65kg patie…" at bounding box center [916, 663] width 338 height 406
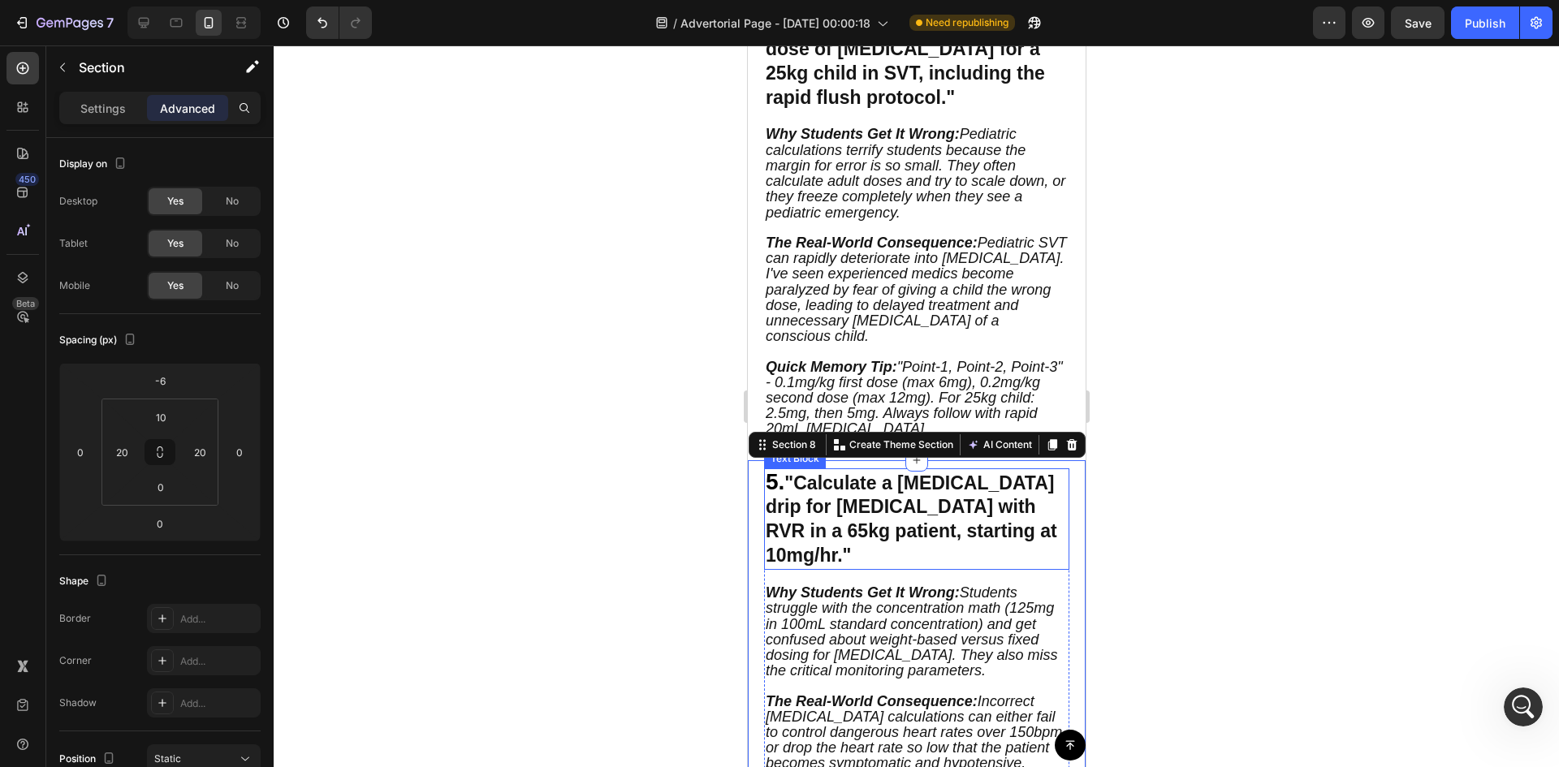
click at [769, 477] on span "5." at bounding box center [774, 481] width 19 height 25
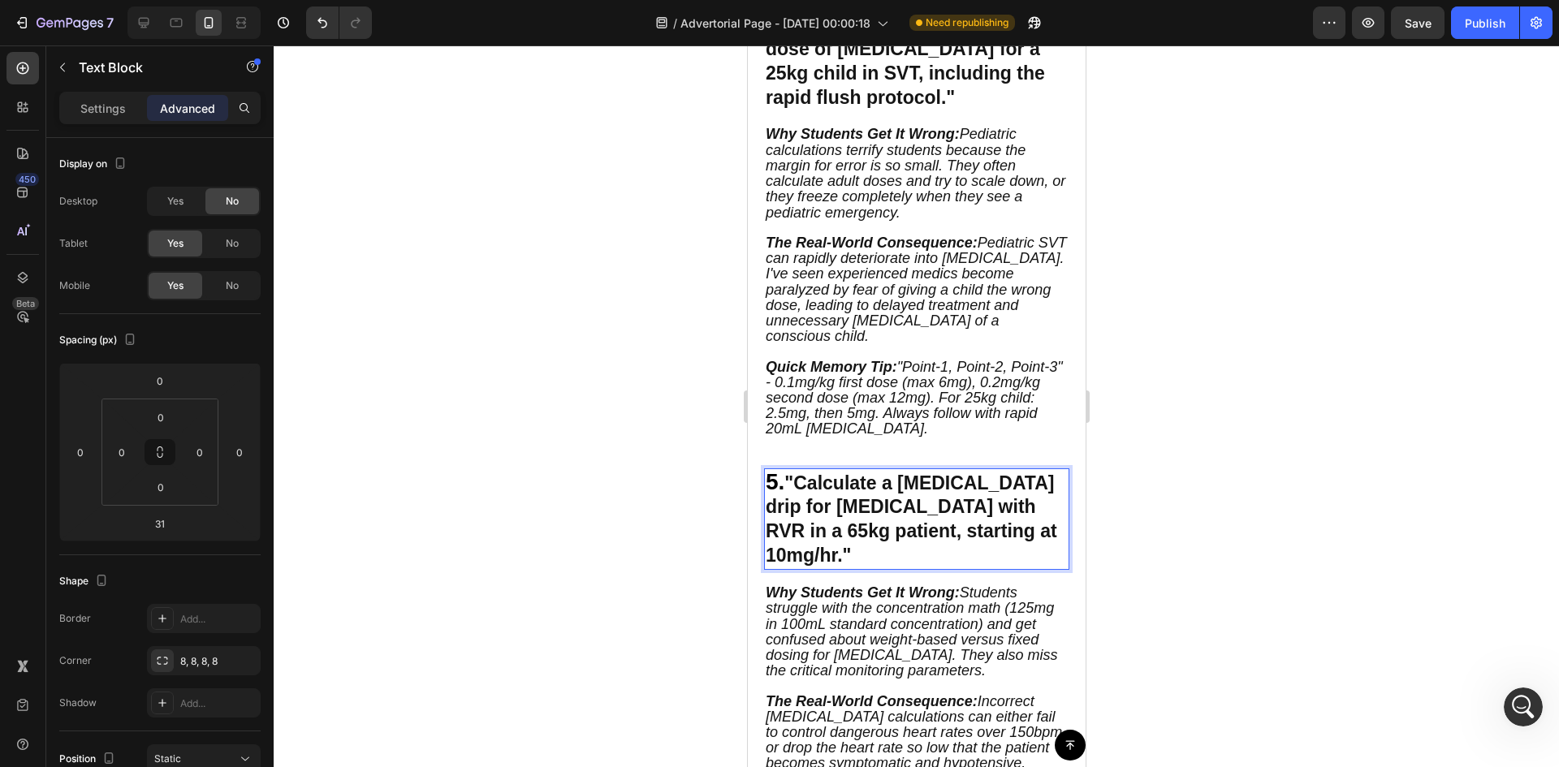
click at [917, 477] on strong ""Calculate a [MEDICAL_DATA] drip for [MEDICAL_DATA] with RVR in a 65kg patient,…" at bounding box center [910, 520] width 291 height 94
click at [775, 486] on span "5." at bounding box center [774, 481] width 19 height 25
click at [763, 486] on div "5. "Calculate a [MEDICAL_DATA] drip for [MEDICAL_DATA] with RVR in a 65kg patie…" at bounding box center [915, 519] width 305 height 102
click at [780, 486] on span "5." at bounding box center [774, 481] width 19 height 25
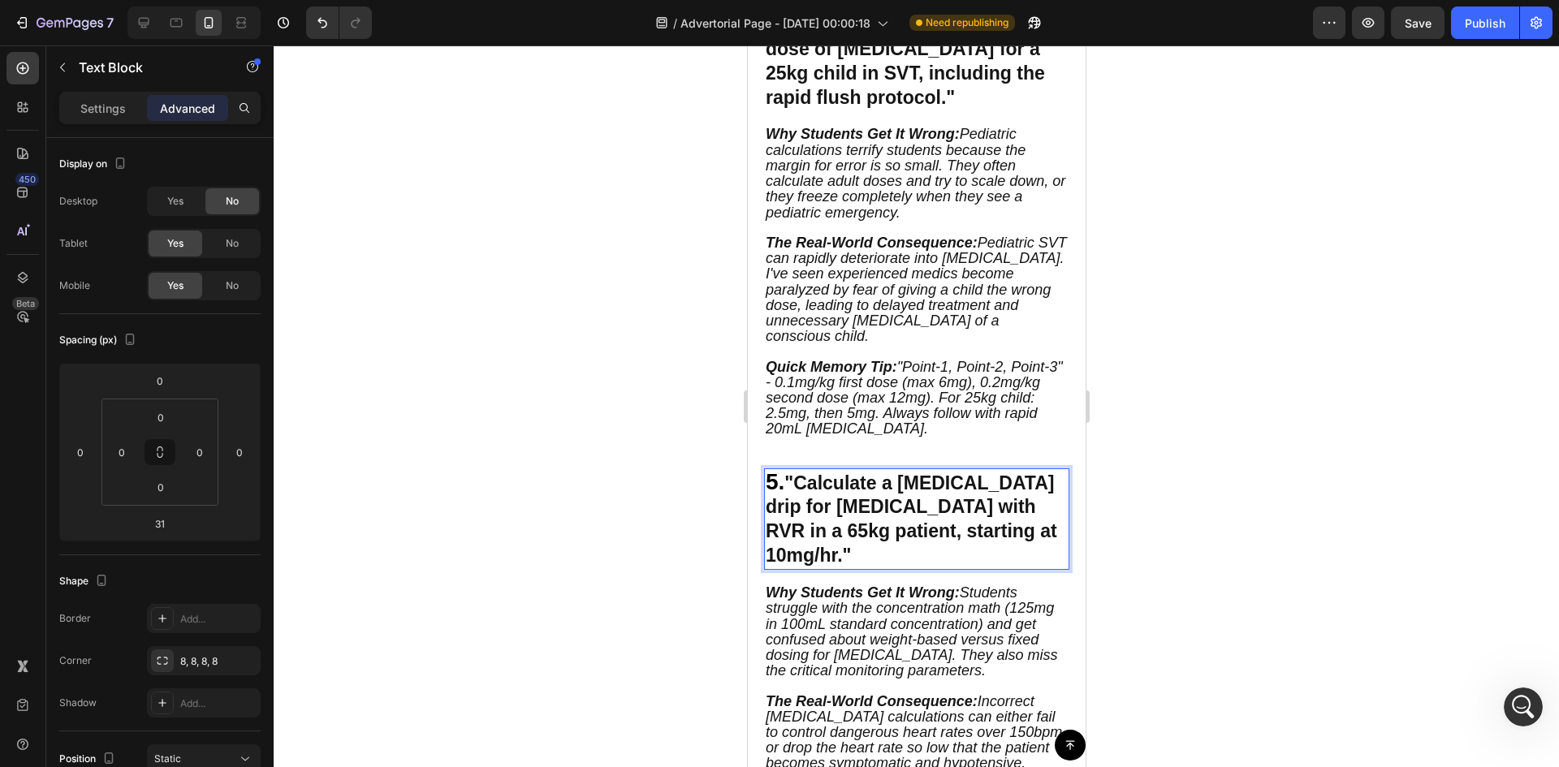
click at [769, 486] on span "5." at bounding box center [774, 481] width 19 height 25
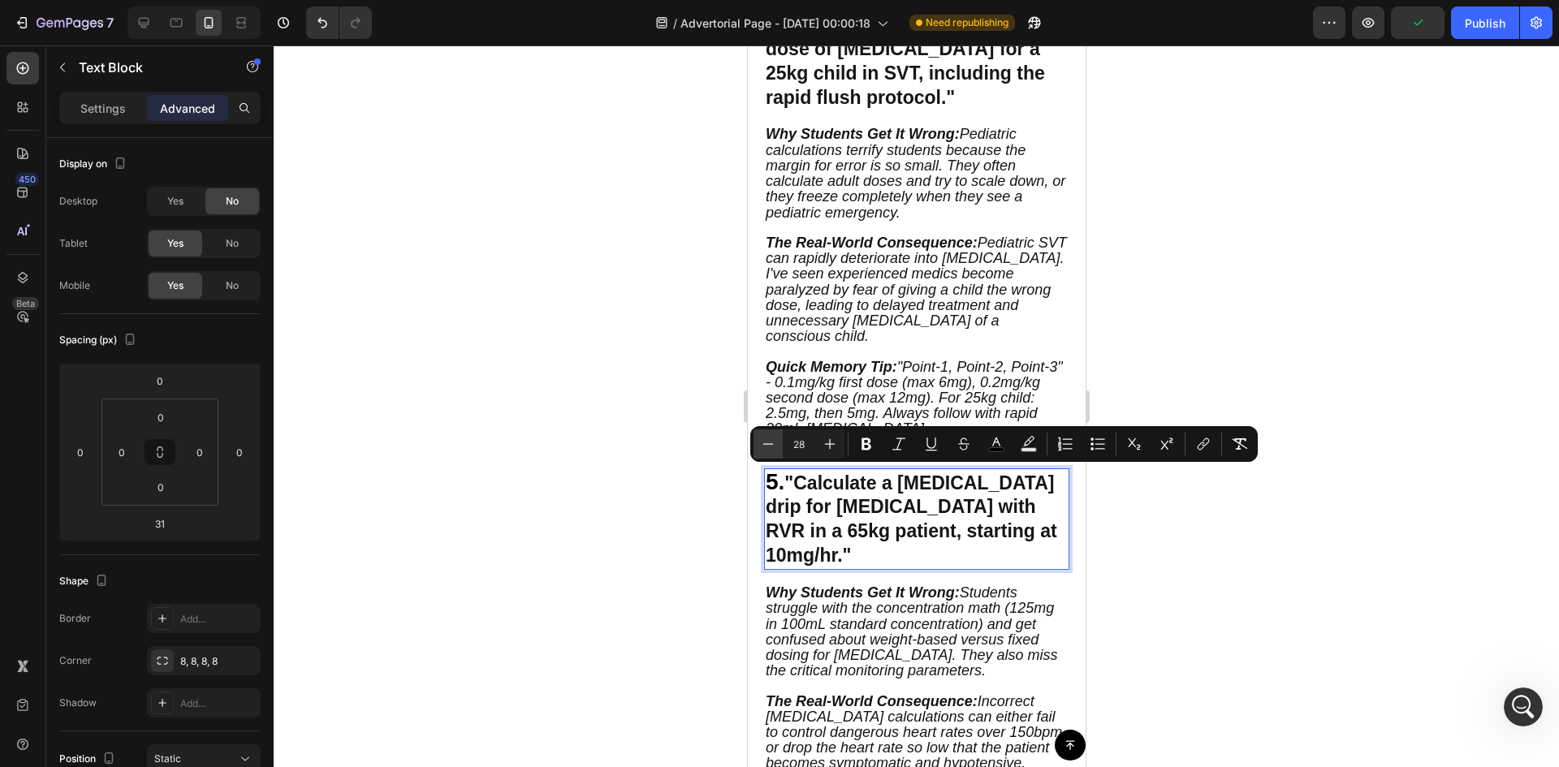
click at [764, 455] on button "Minus" at bounding box center [767, 443] width 29 height 29
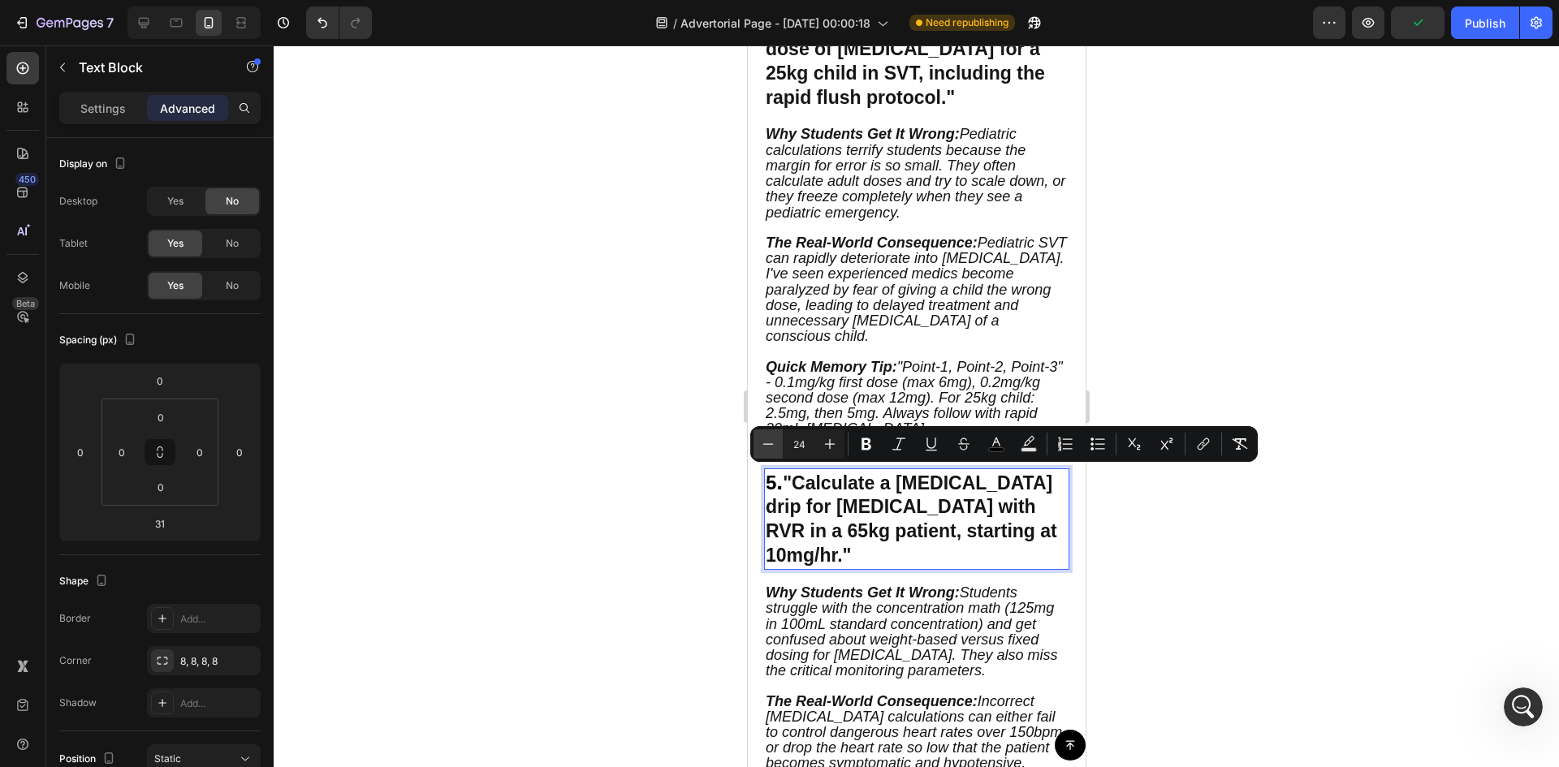
type input "23"
click at [696, 508] on div at bounding box center [916, 406] width 1285 height 722
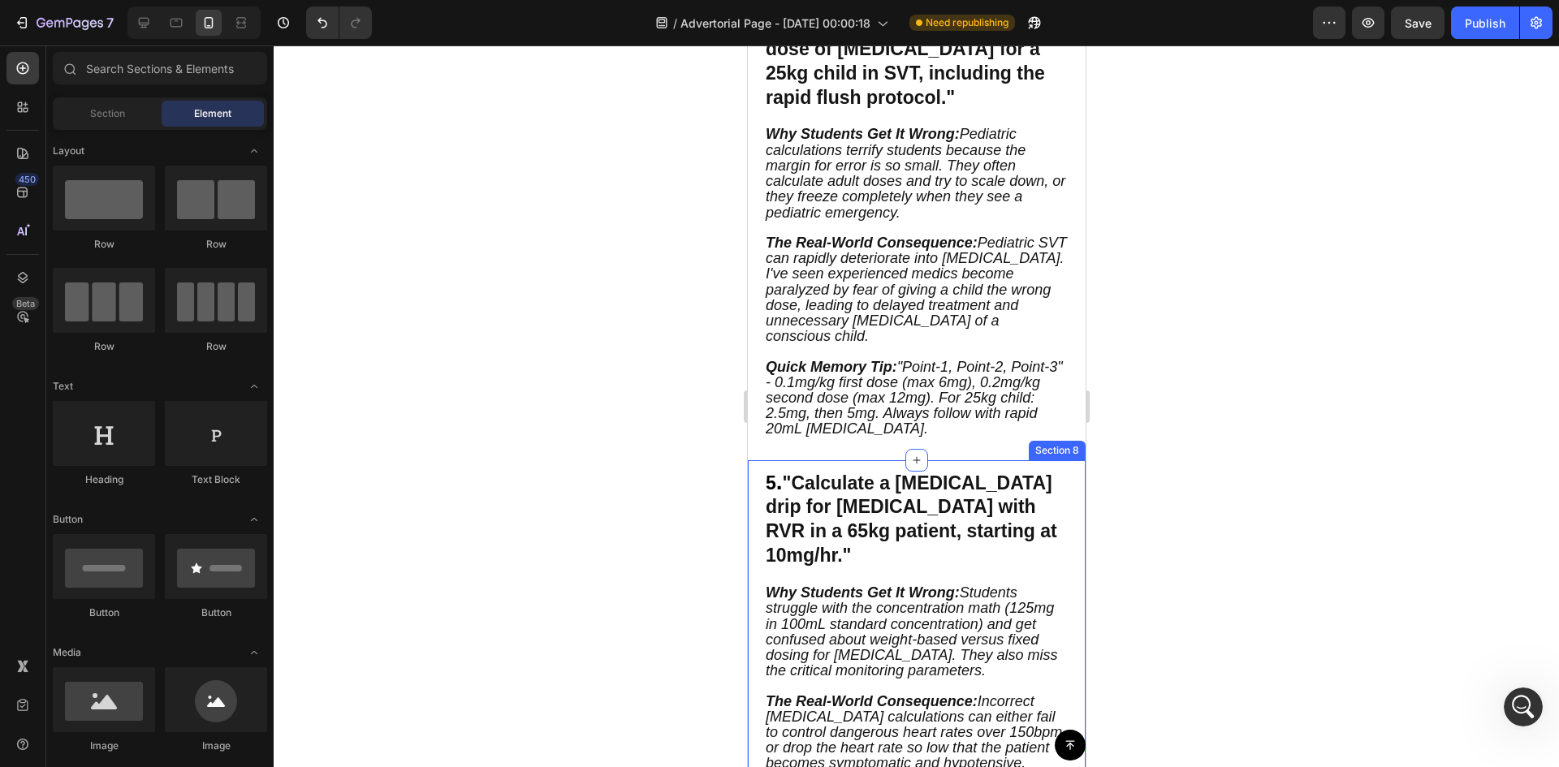
click at [628, 526] on div at bounding box center [916, 406] width 1285 height 722
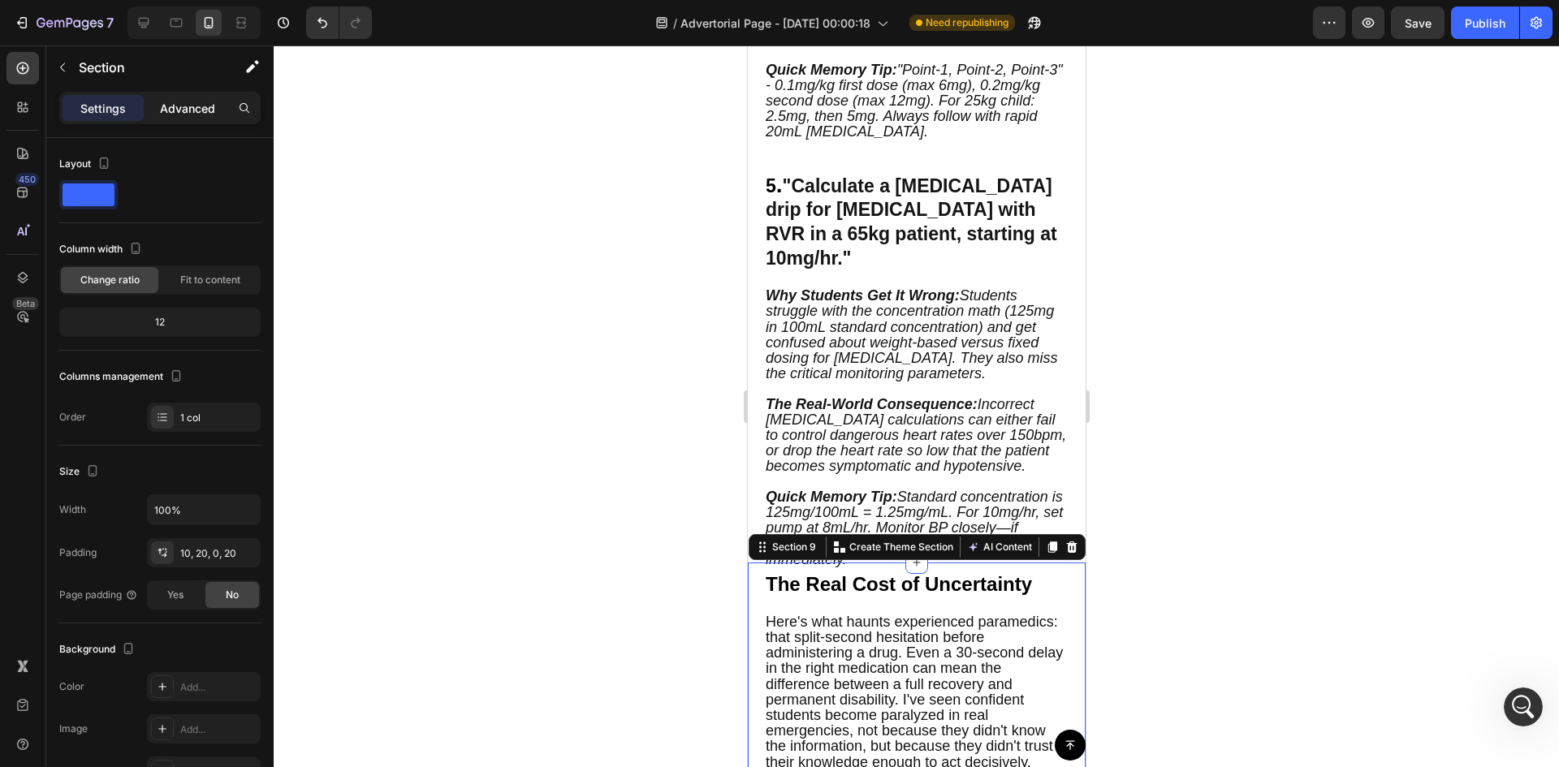
click at [196, 97] on div "Advanced" at bounding box center [187, 108] width 81 height 26
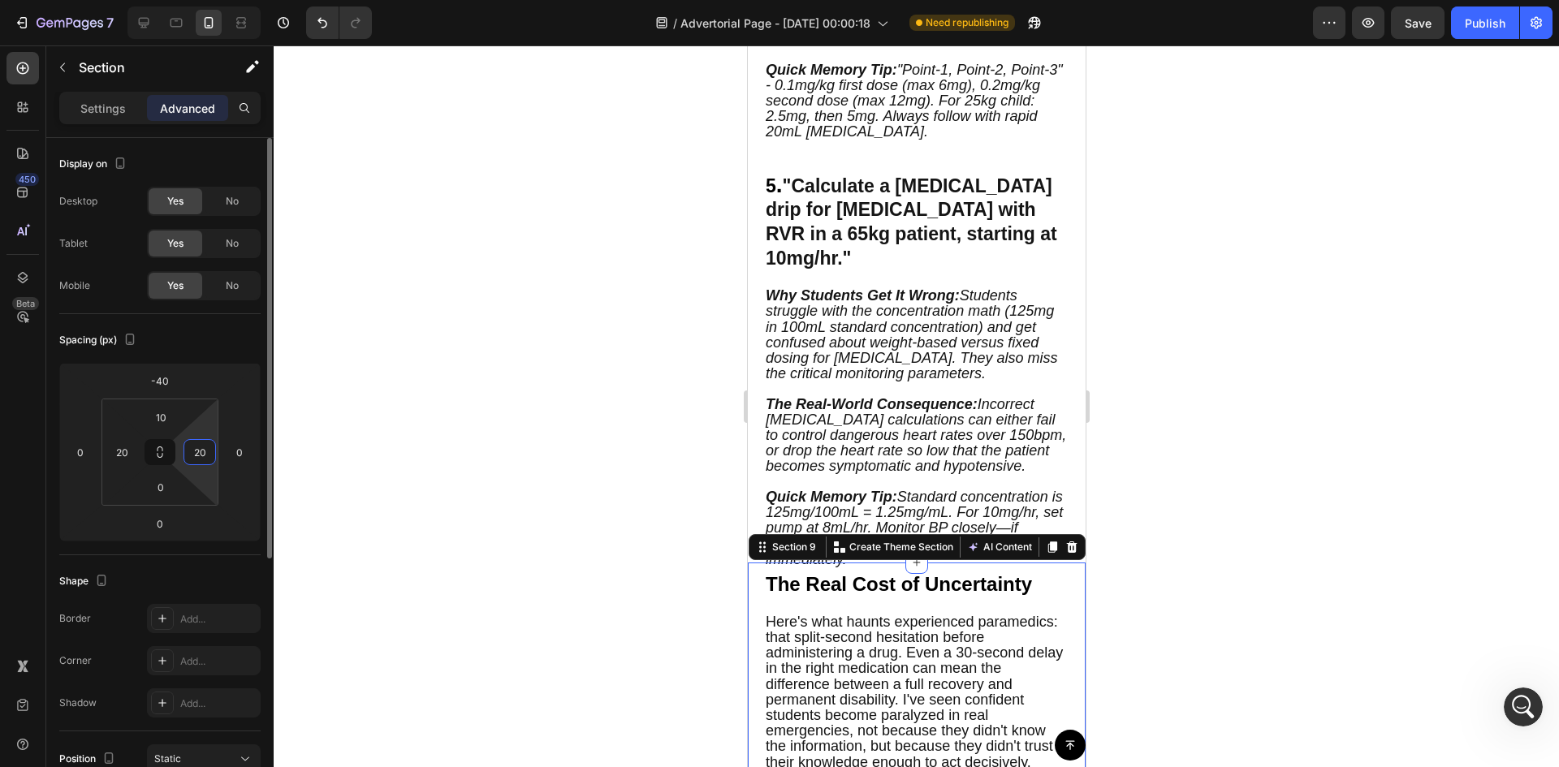
click at [215, 0] on html "7 Version history / Advertorial Page - [DATE] 00:00:18 Need republishing Previe…" at bounding box center [779, 0] width 1559 height 0
type input "-26"
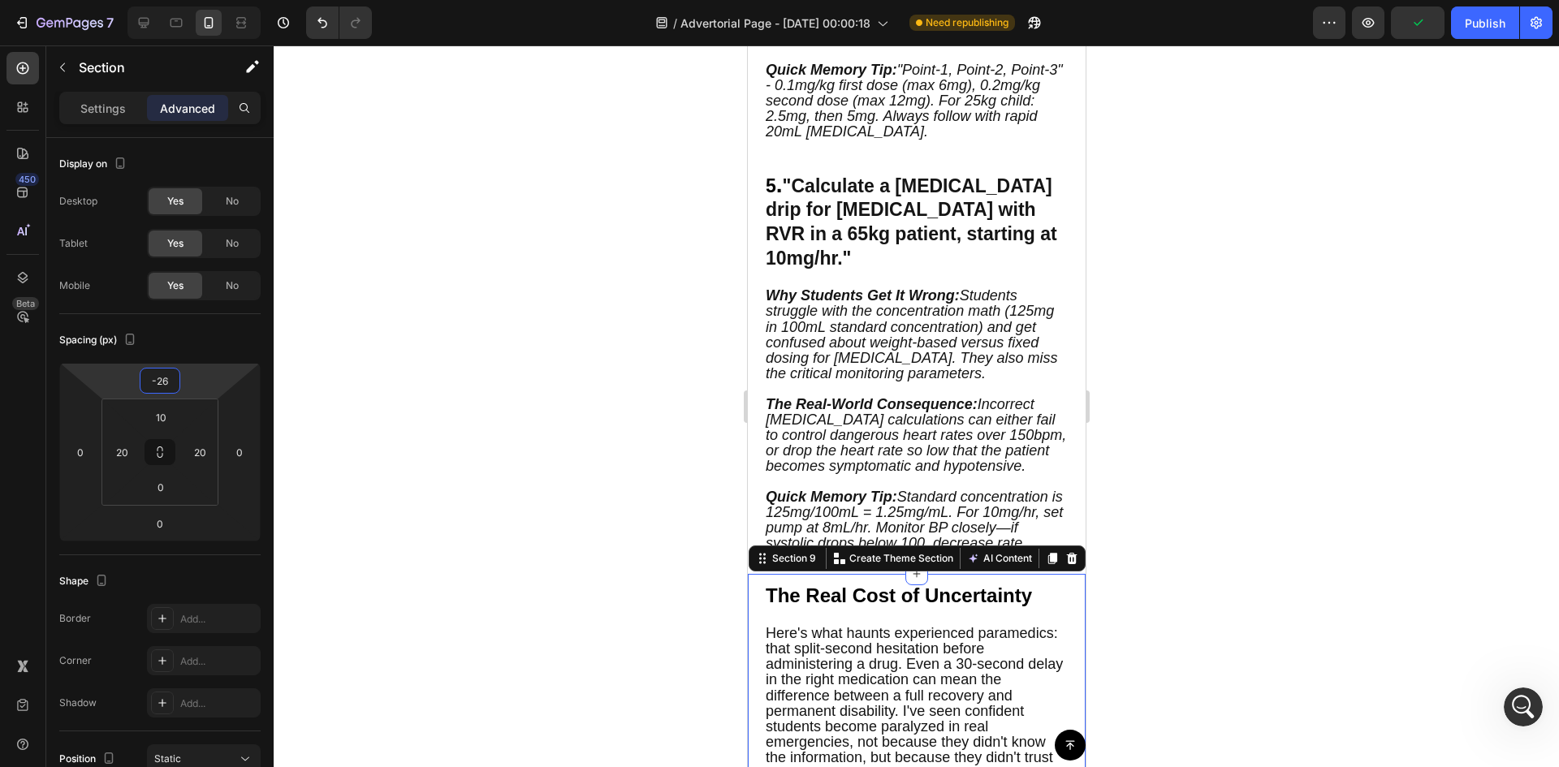
click at [210, 0] on html "7 Version history / Advertorial Page - [DATE] 00:00:18 Need republishing Previe…" at bounding box center [779, 0] width 1559 height 0
click at [386, 139] on div at bounding box center [916, 406] width 1285 height 722
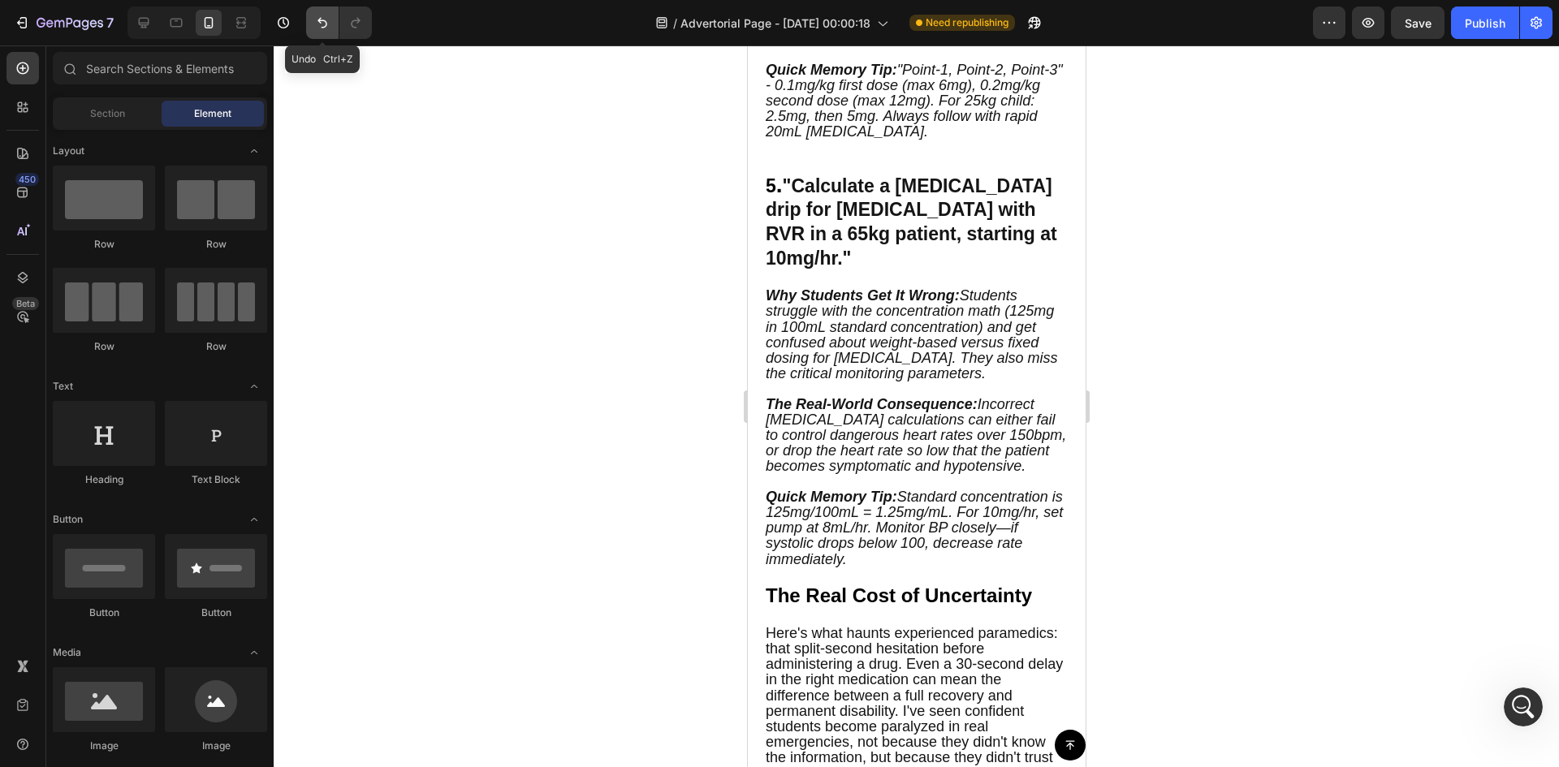
click at [321, 23] on icon "Undo/Redo" at bounding box center [322, 23] width 10 height 11
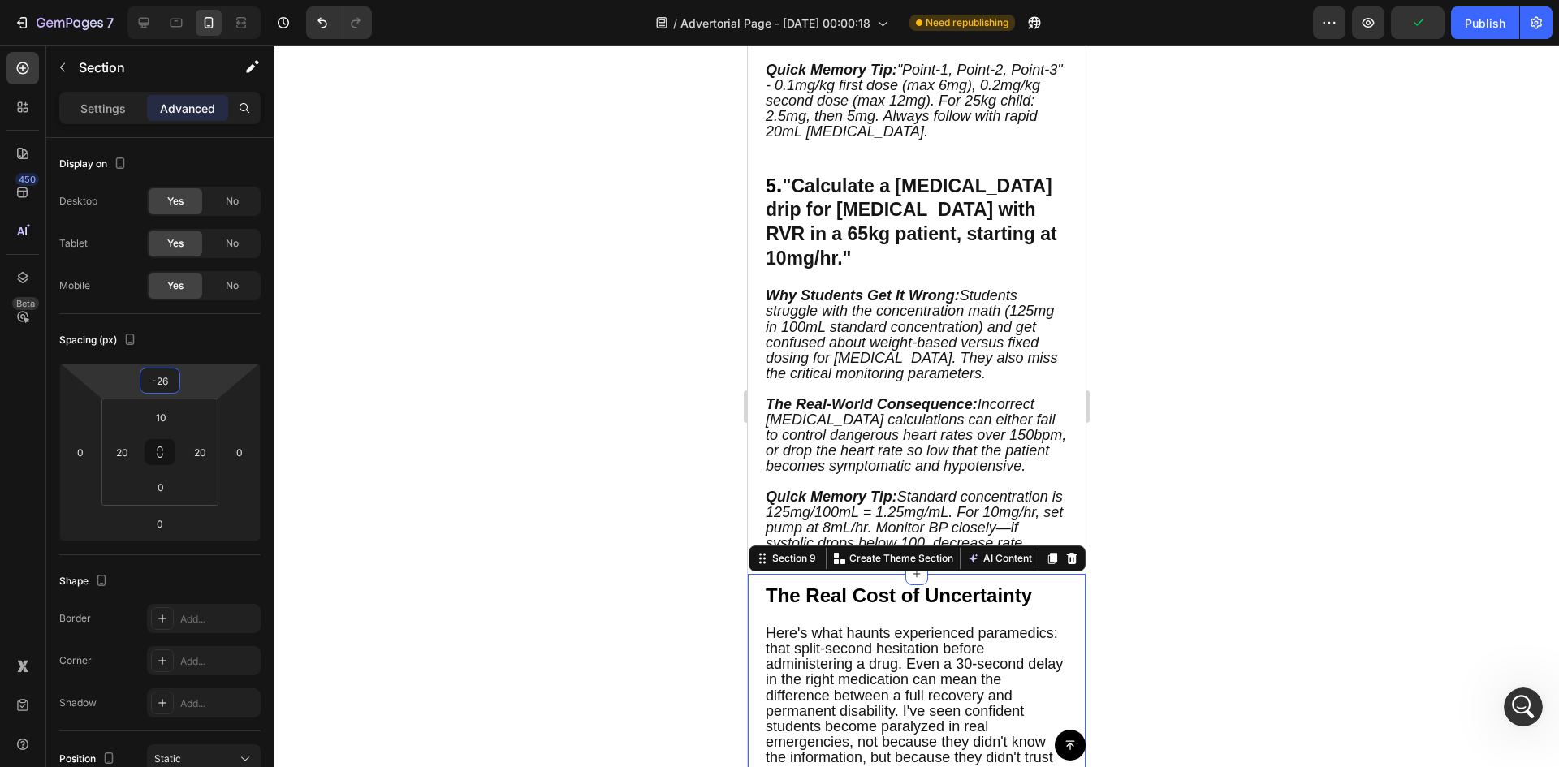
type input "-20"
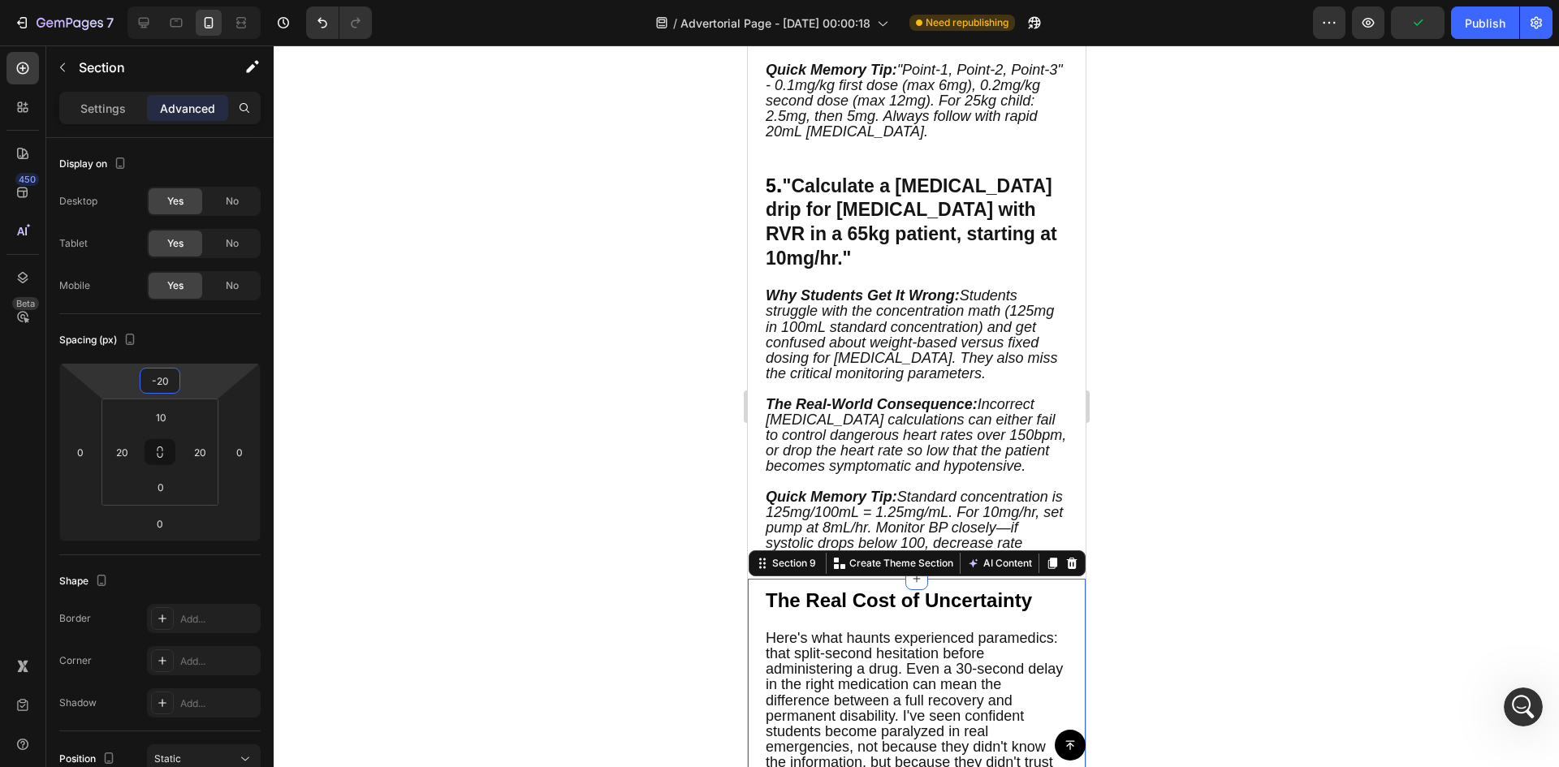
click at [209, 0] on html "7 Version history / Advertorial Page - [DATE] 00:00:18 Need republishing Previe…" at bounding box center [779, 0] width 1559 height 0
click at [533, 520] on div at bounding box center [916, 406] width 1285 height 722
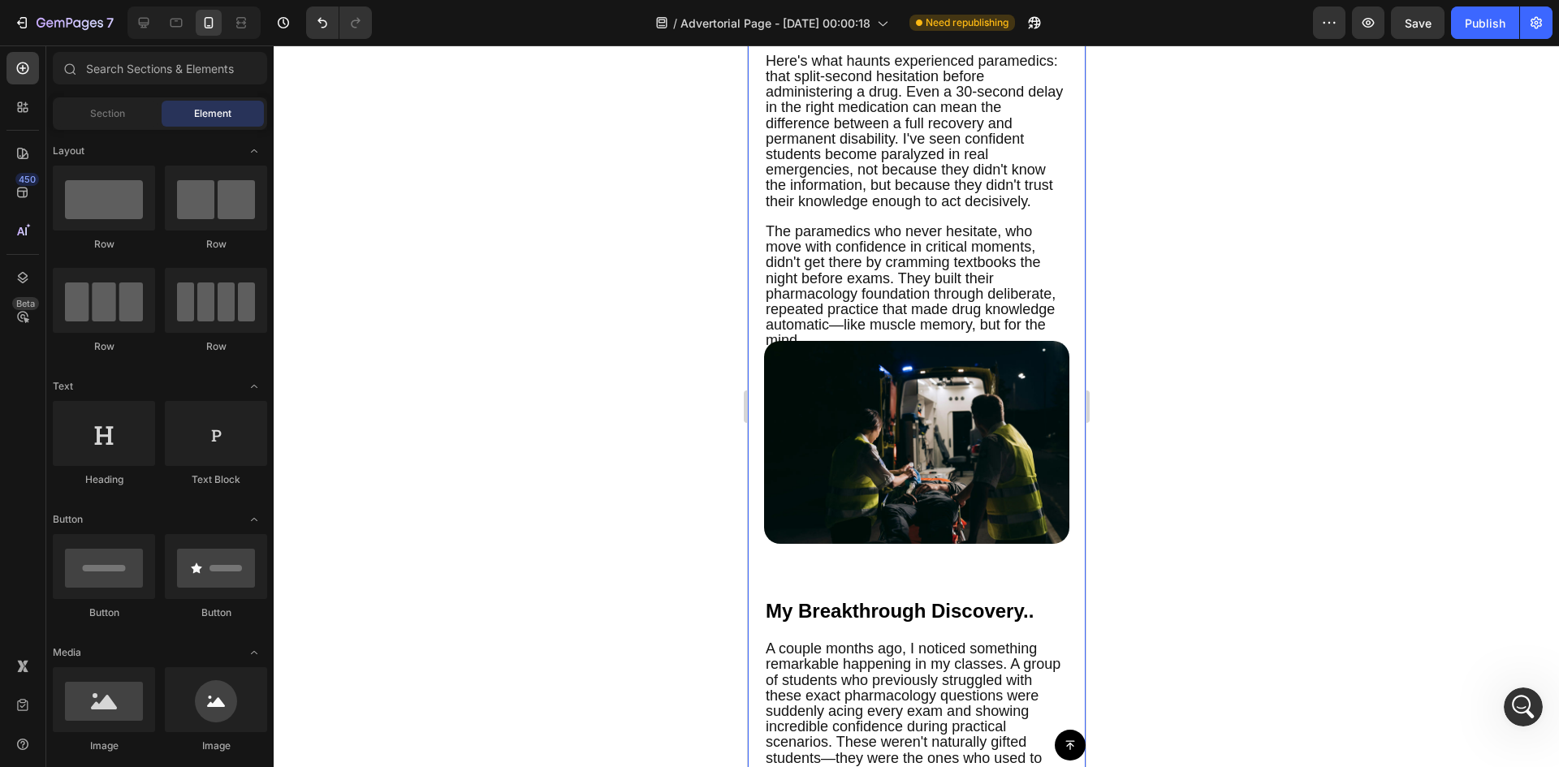
scroll to position [3282, 0]
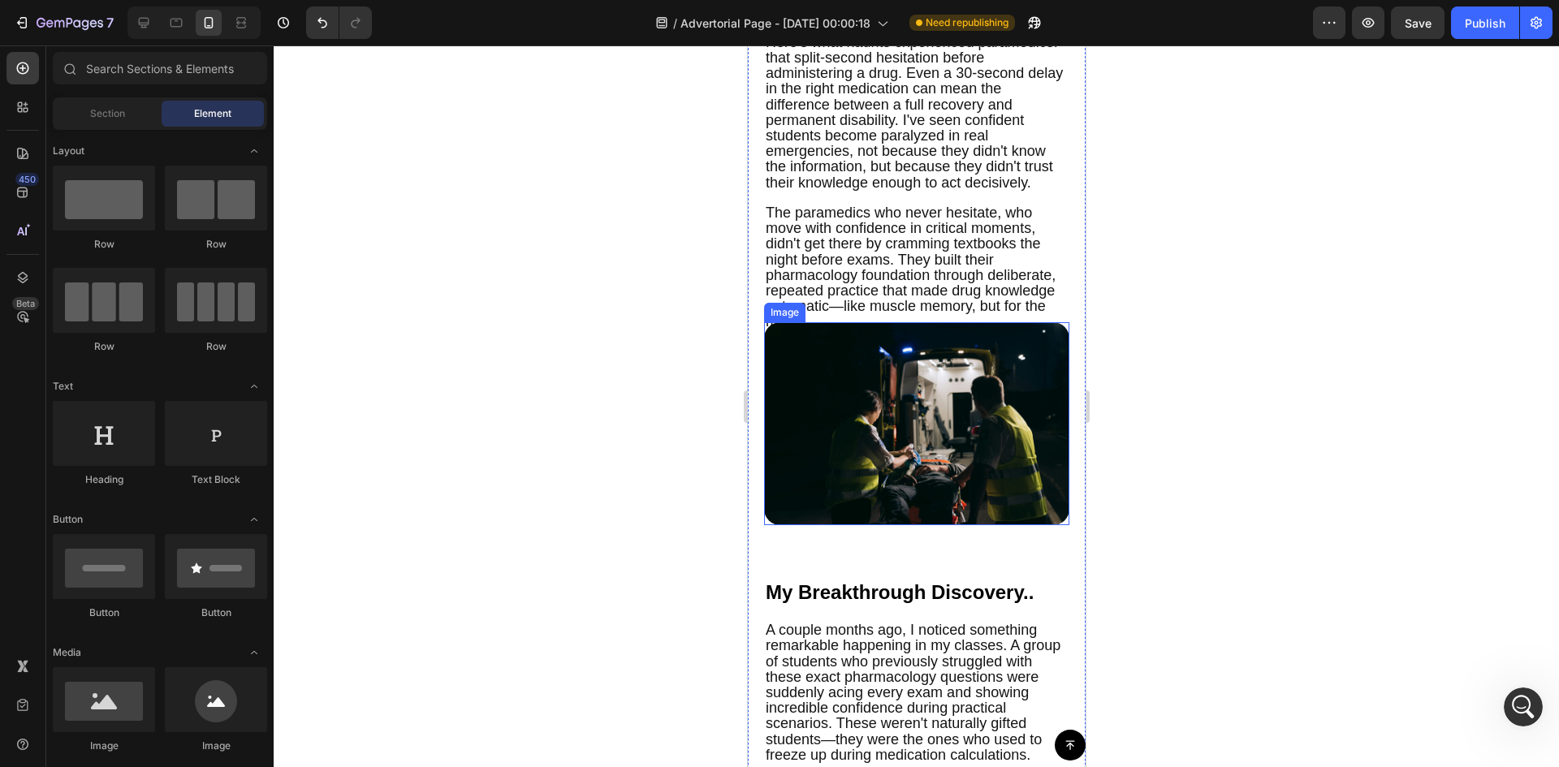
click at [922, 412] on img at bounding box center [915, 424] width 305 height 204
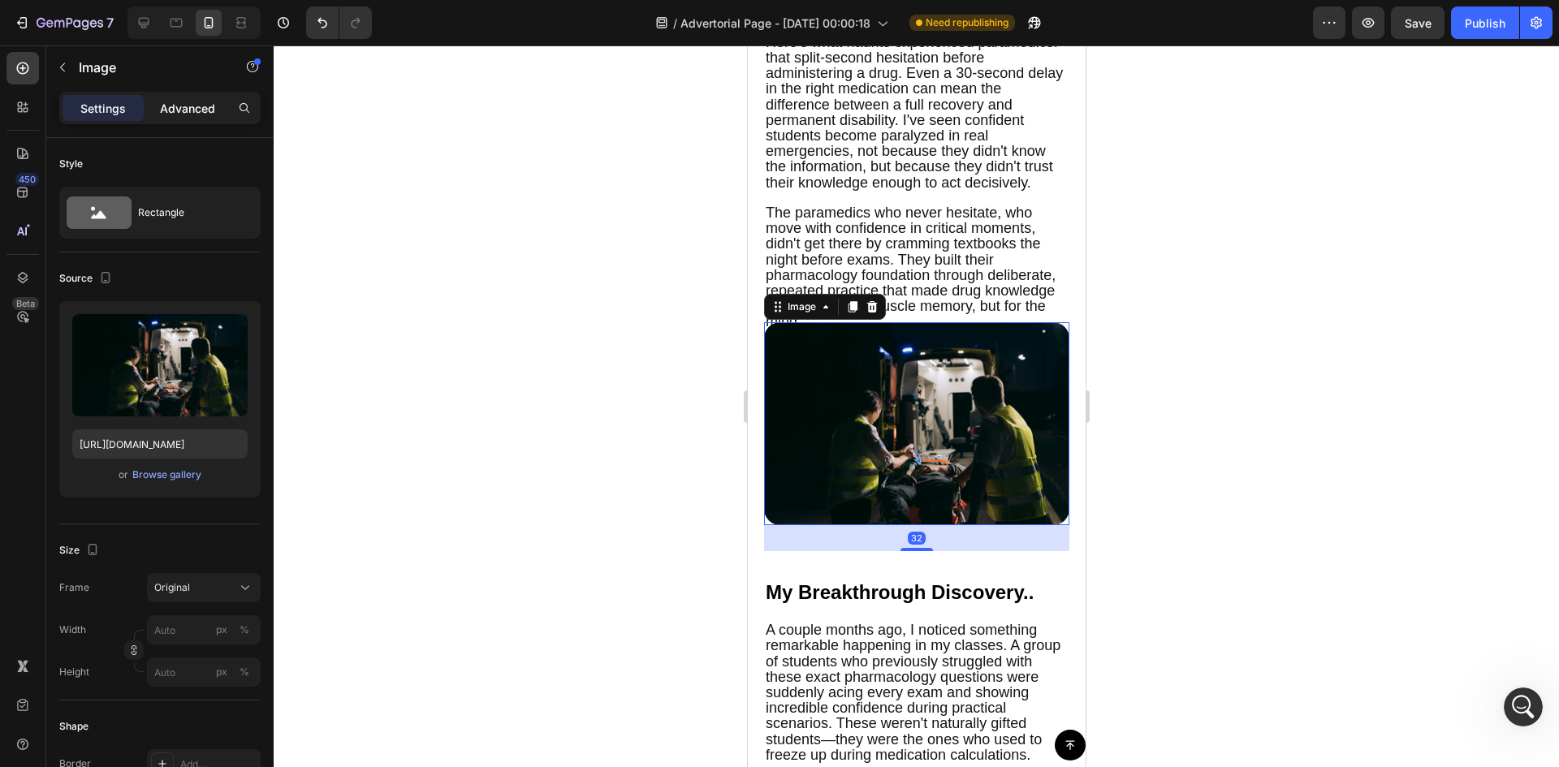
click at [196, 100] on p "Advanced" at bounding box center [187, 108] width 55 height 17
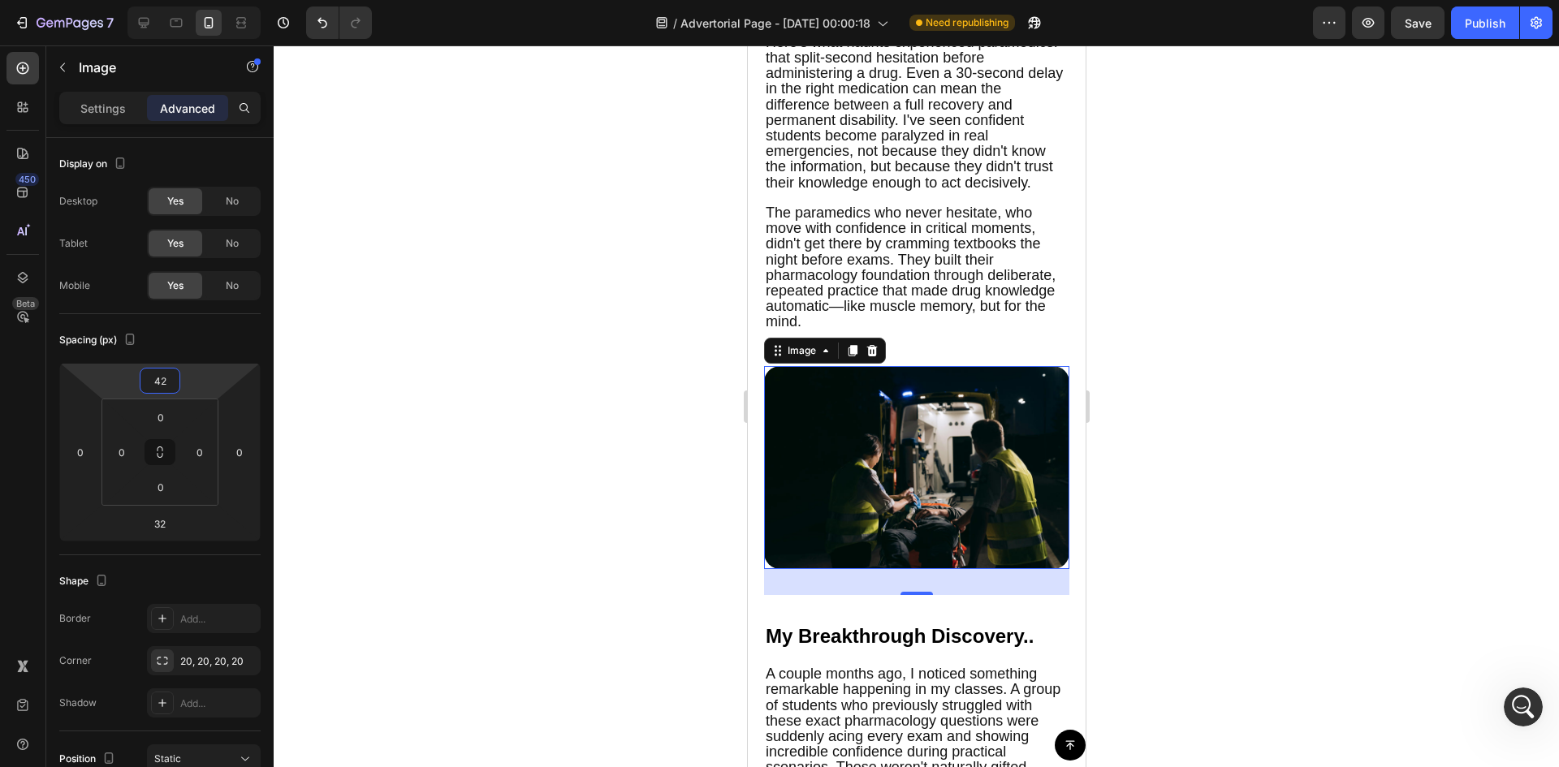
drag, startPoint x: 204, startPoint y: 378, endPoint x: 209, endPoint y: 356, distance: 22.6
click at [209, 0] on html "7 Version history / Advertorial Page - [DATE] 00:00:18 Need republishing Previe…" at bounding box center [779, 0] width 1559 height 0
click at [139, 17] on icon at bounding box center [144, 23] width 16 height 16
type input "46"
type input "-8"
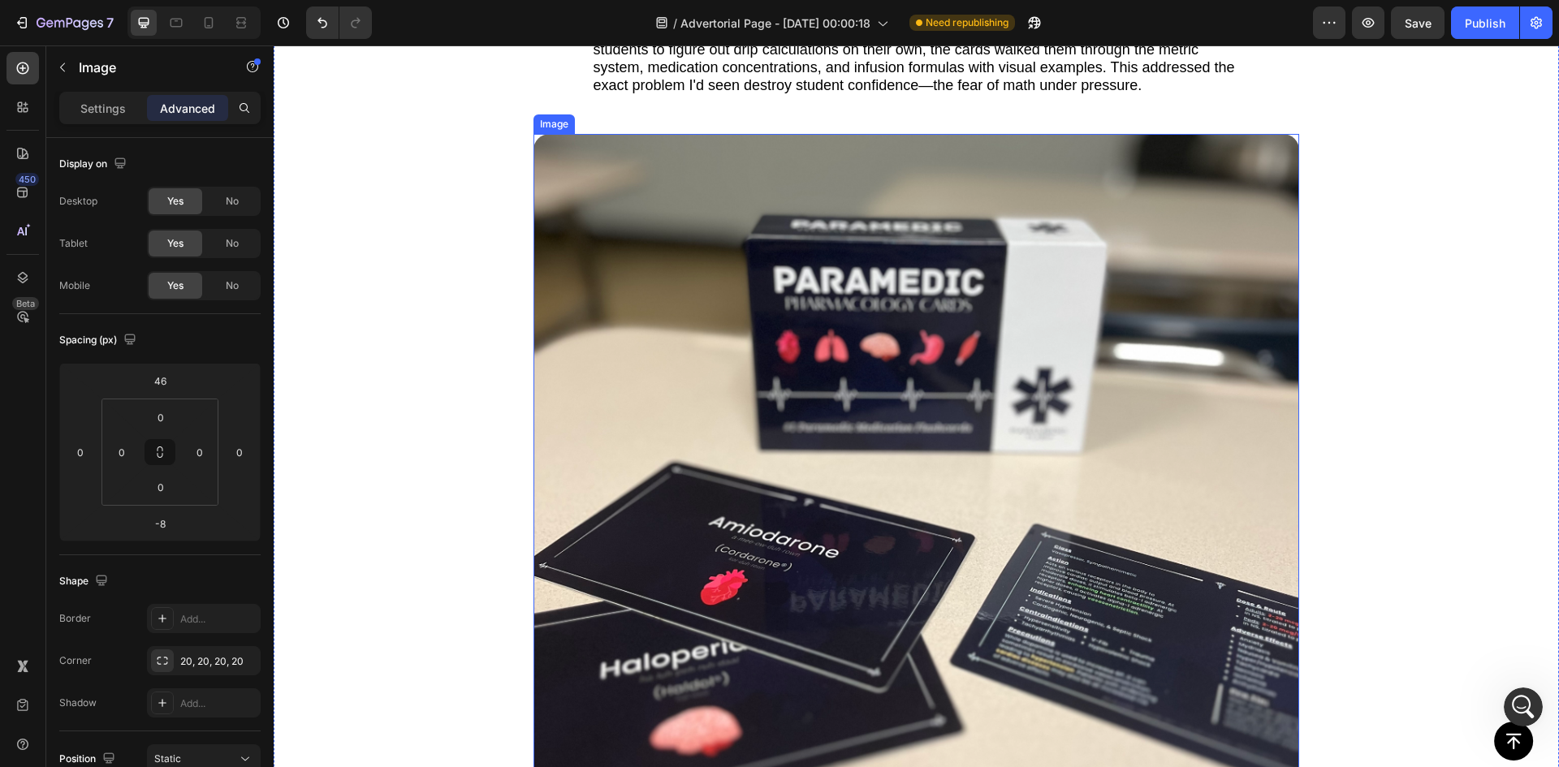
scroll to position [4098, 0]
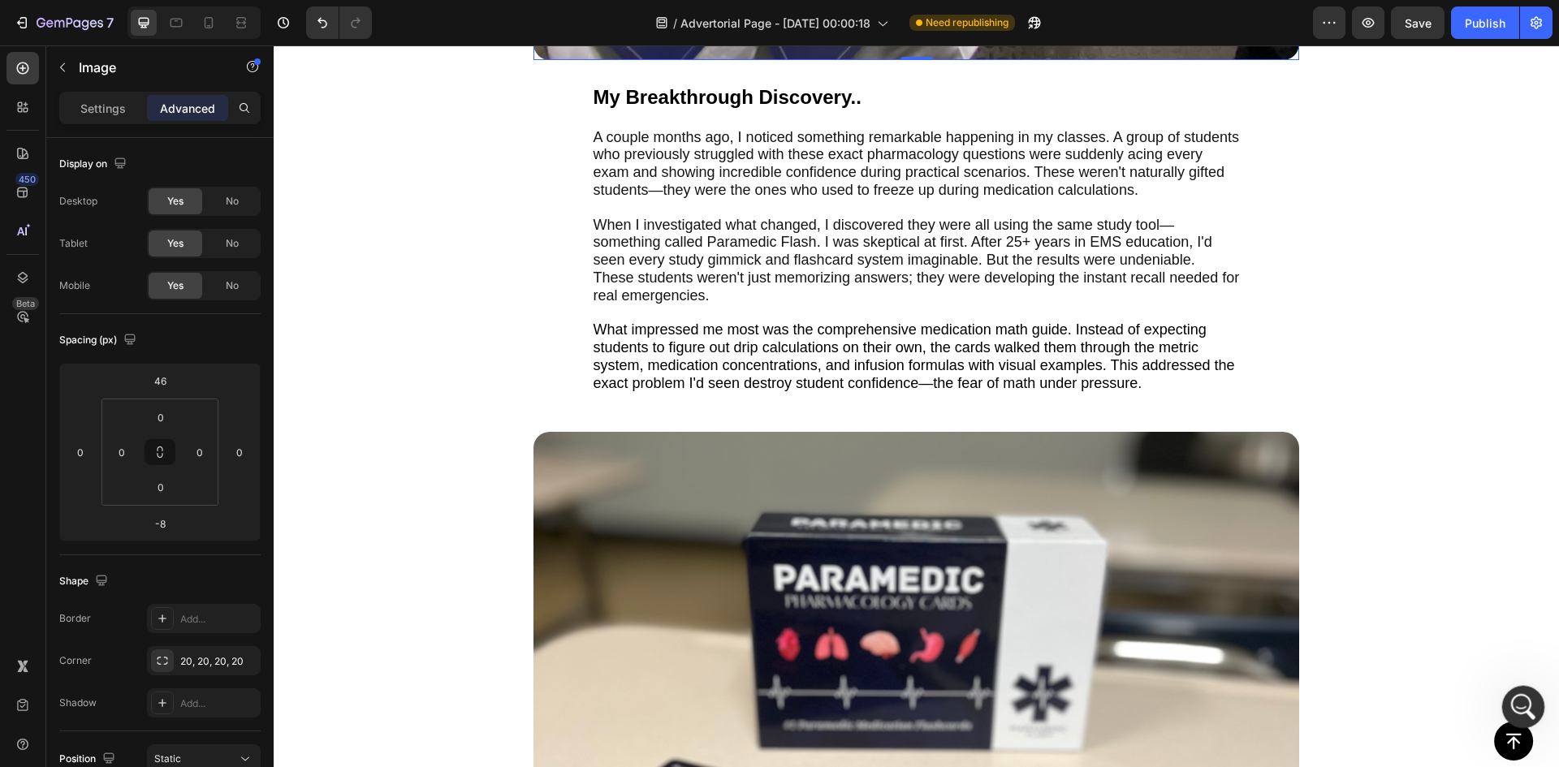
click at [1526, 711] on icon "Open Intercom Messenger" at bounding box center [1521, 705] width 27 height 27
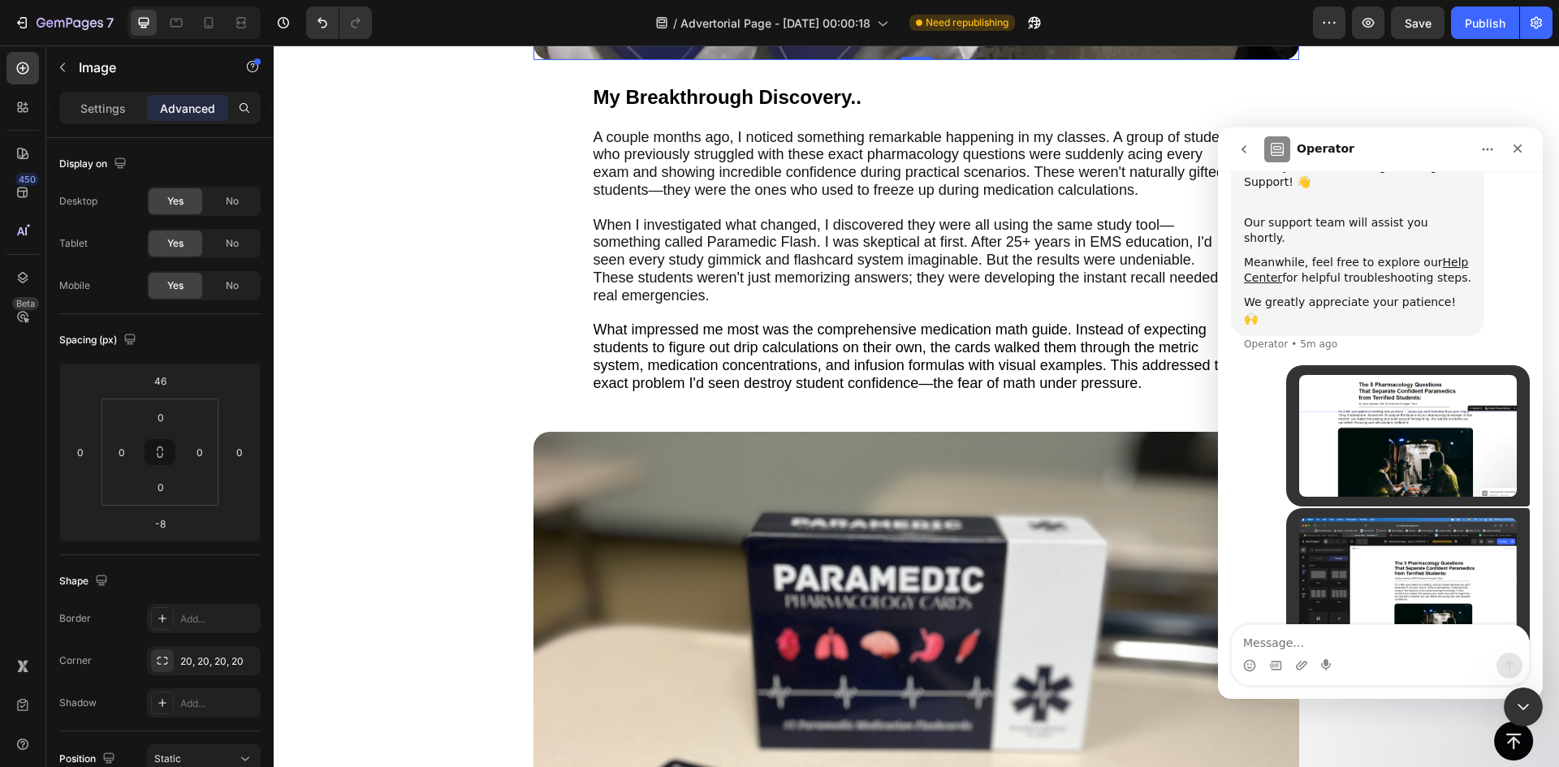
scroll to position [313, 0]
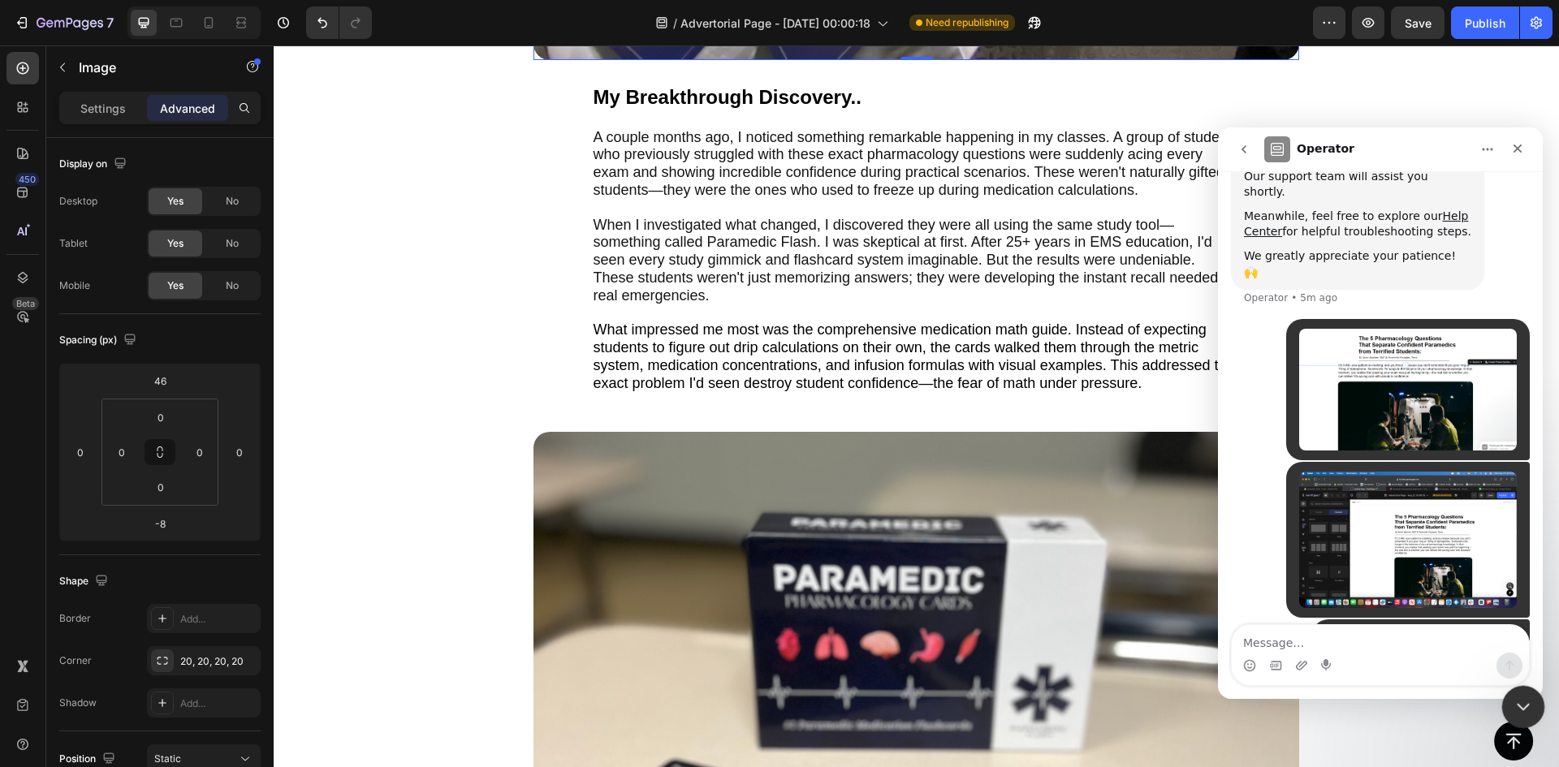
drag, startPoint x: 1517, startPoint y: 693, endPoint x: 2694, endPoint y: 1302, distance: 1324.7
click at [1517, 691] on div "Close Intercom Messenger" at bounding box center [1520, 704] width 39 height 39
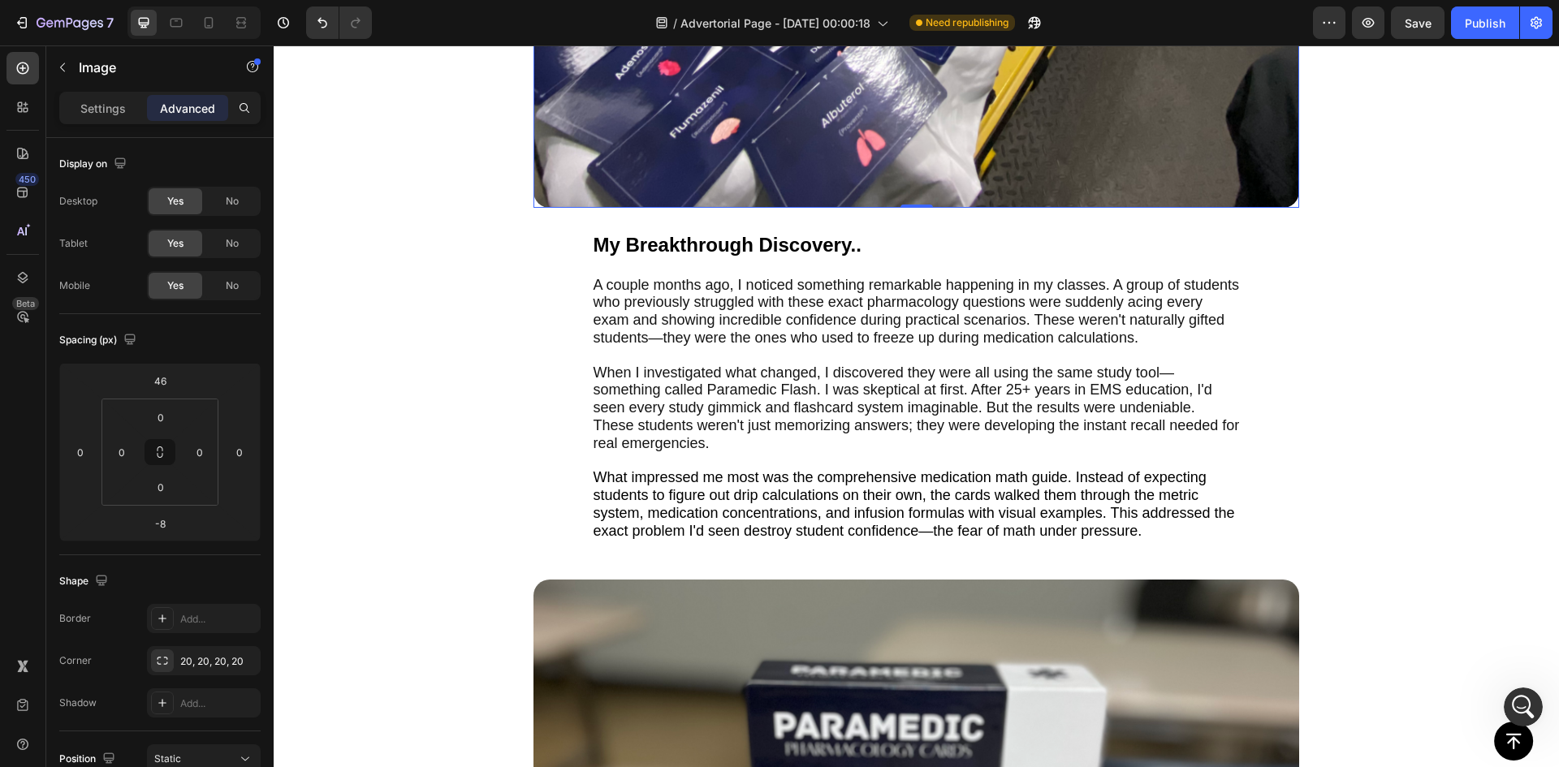
scroll to position [3503, 0]
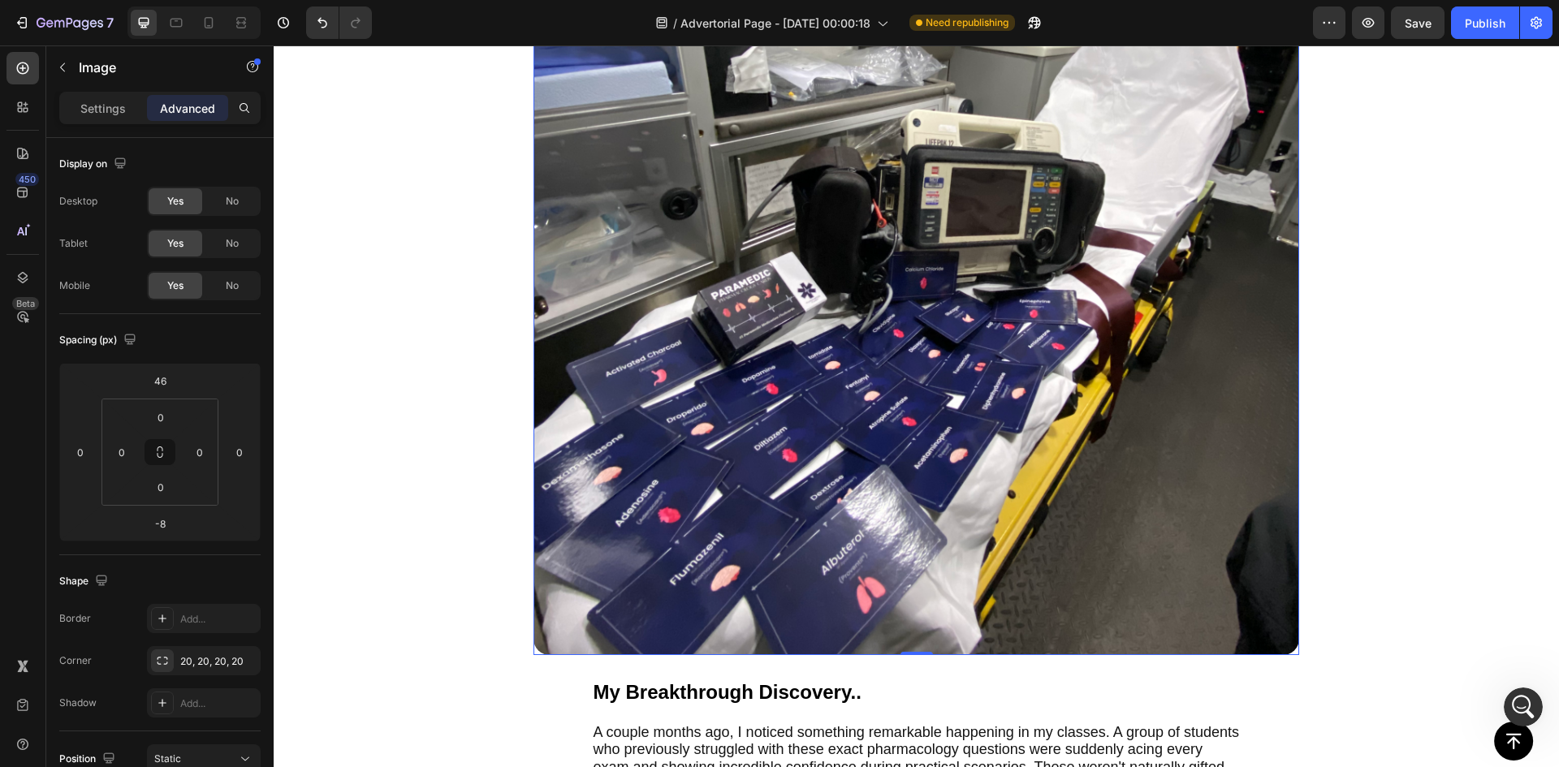
click at [215, 9] on div at bounding box center [193, 22] width 133 height 32
click at [207, 14] on div at bounding box center [209, 23] width 26 height 26
type input "42"
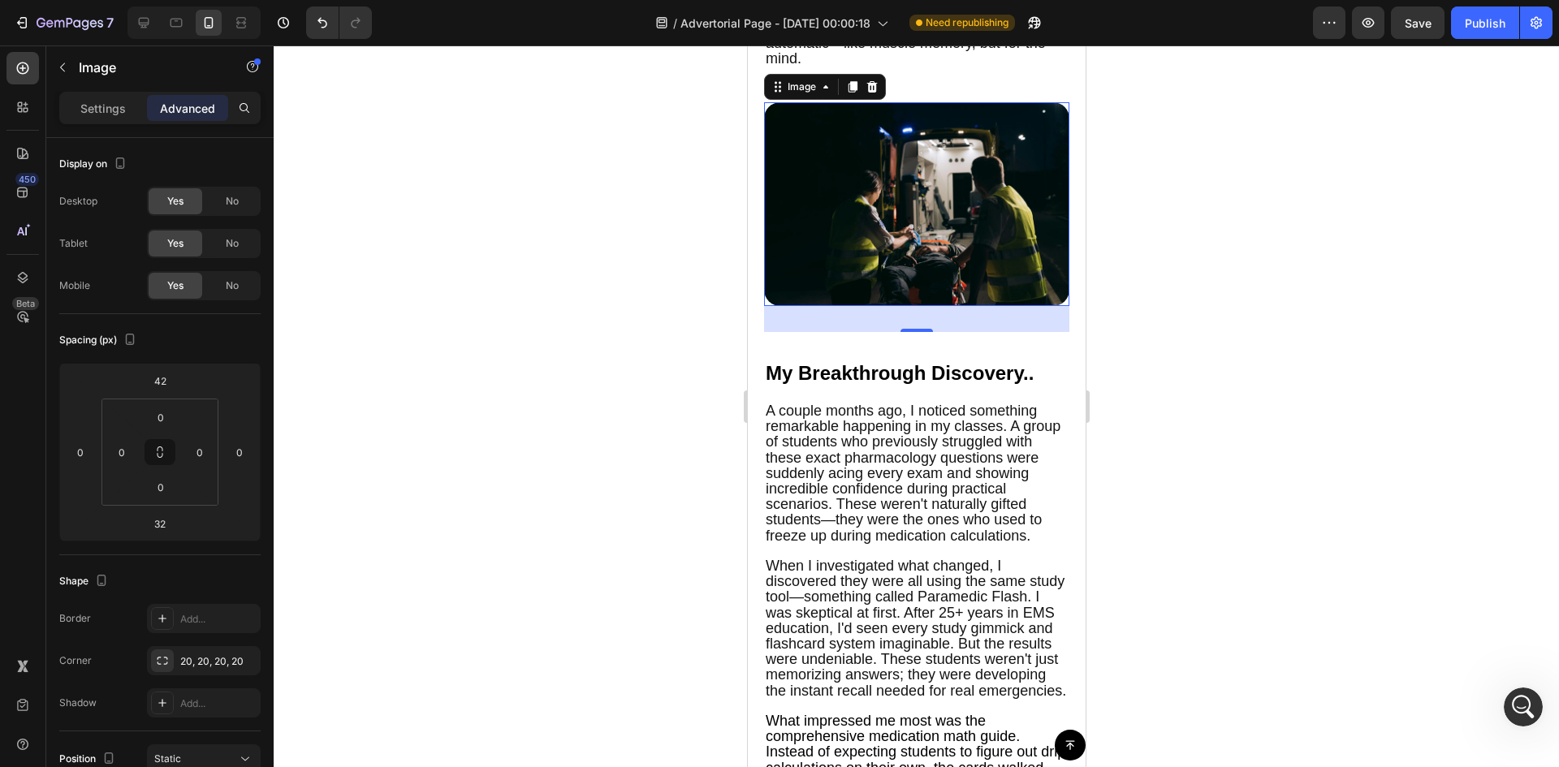
scroll to position [3100, 0]
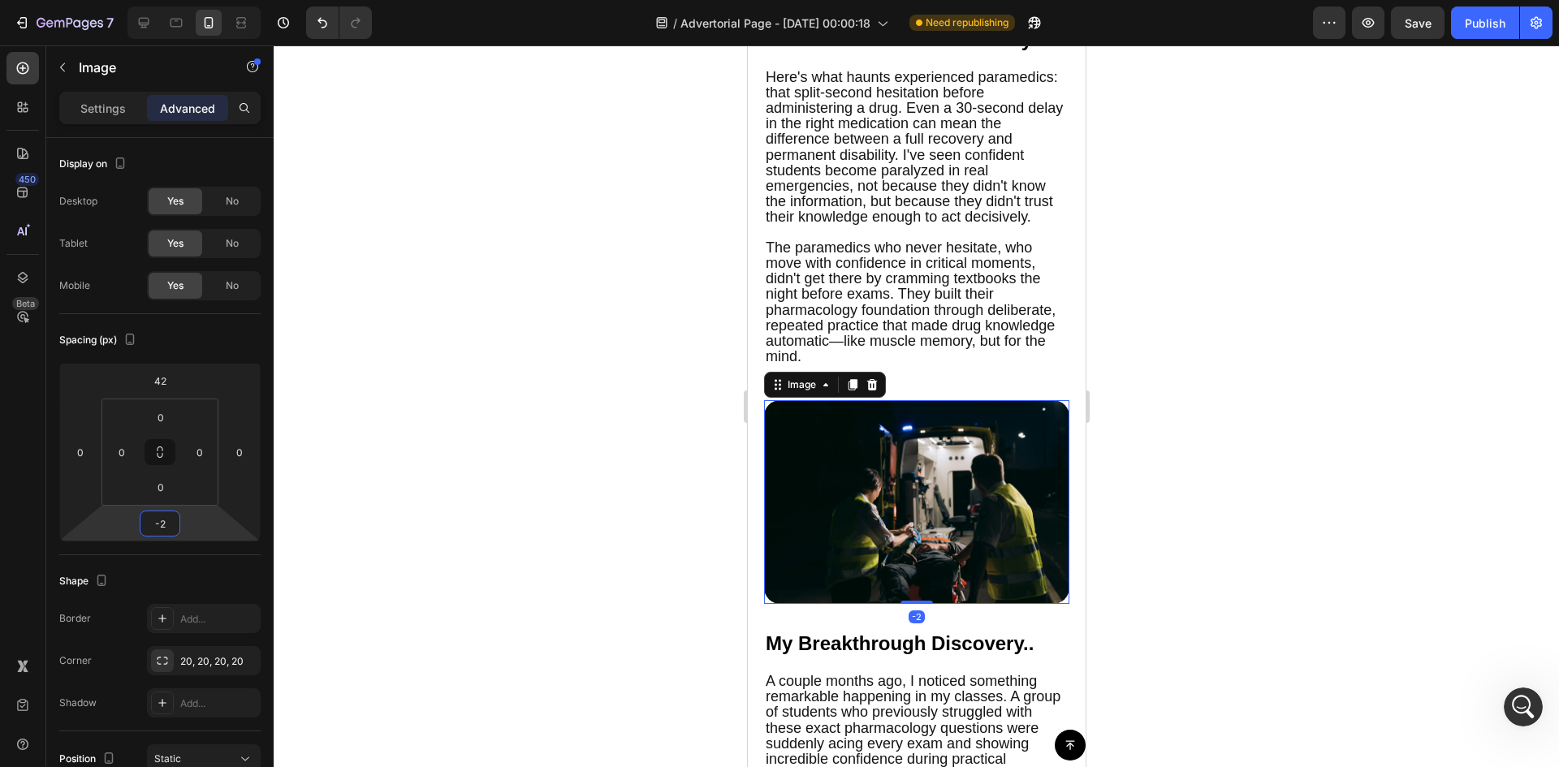
drag, startPoint x: 196, startPoint y: 532, endPoint x: 199, endPoint y: 546, distance: 14.2
click at [199, 0] on html "7 Version history / Advertorial Page - [DATE] 00:00:18 Need republishing Previe…" at bounding box center [779, 0] width 1559 height 0
click at [170, 529] on input "-2" at bounding box center [160, 523] width 32 height 24
type input "-0"
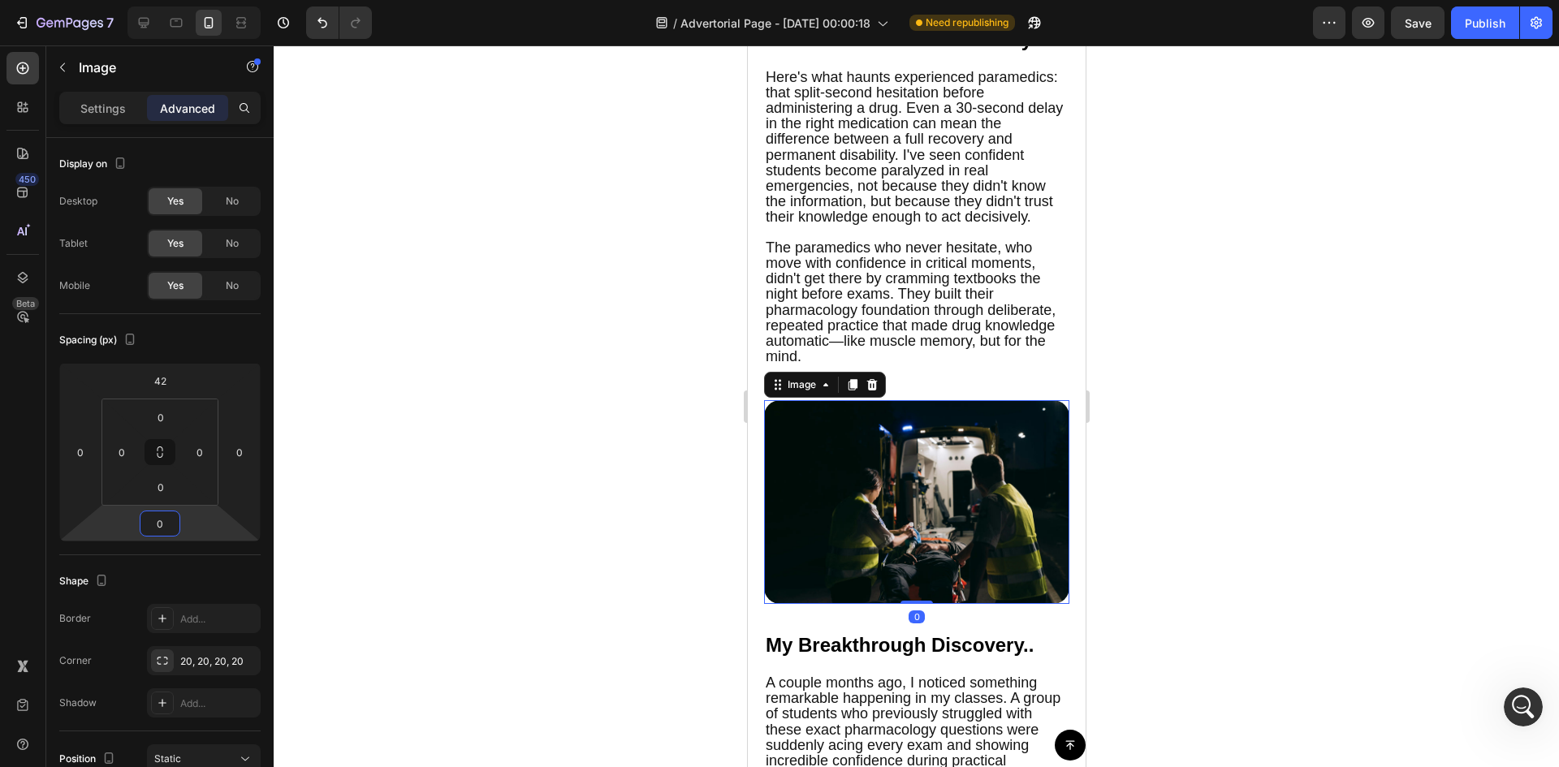
click at [494, 423] on div at bounding box center [916, 406] width 1285 height 722
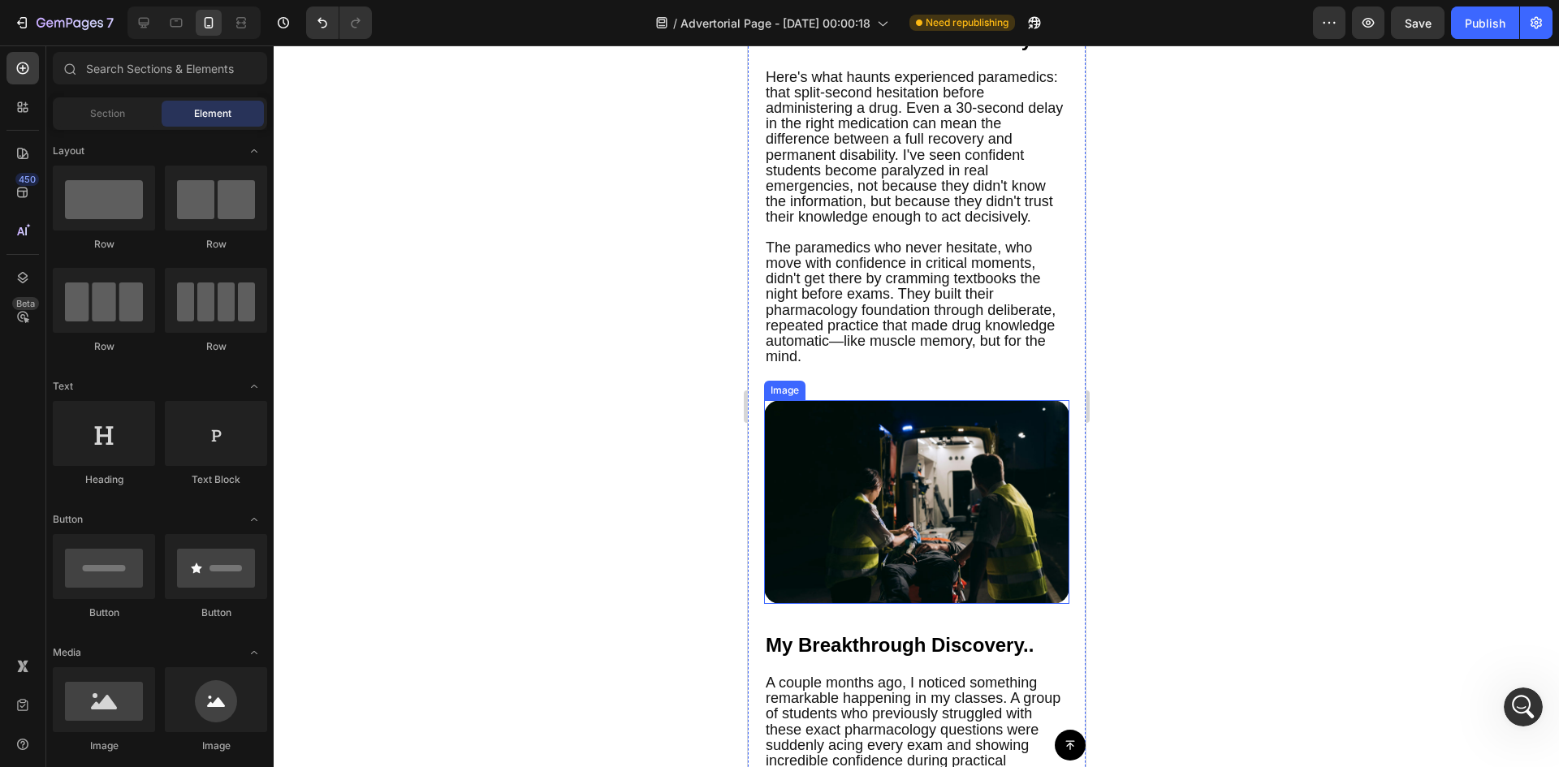
click at [885, 523] on img at bounding box center [915, 502] width 305 height 204
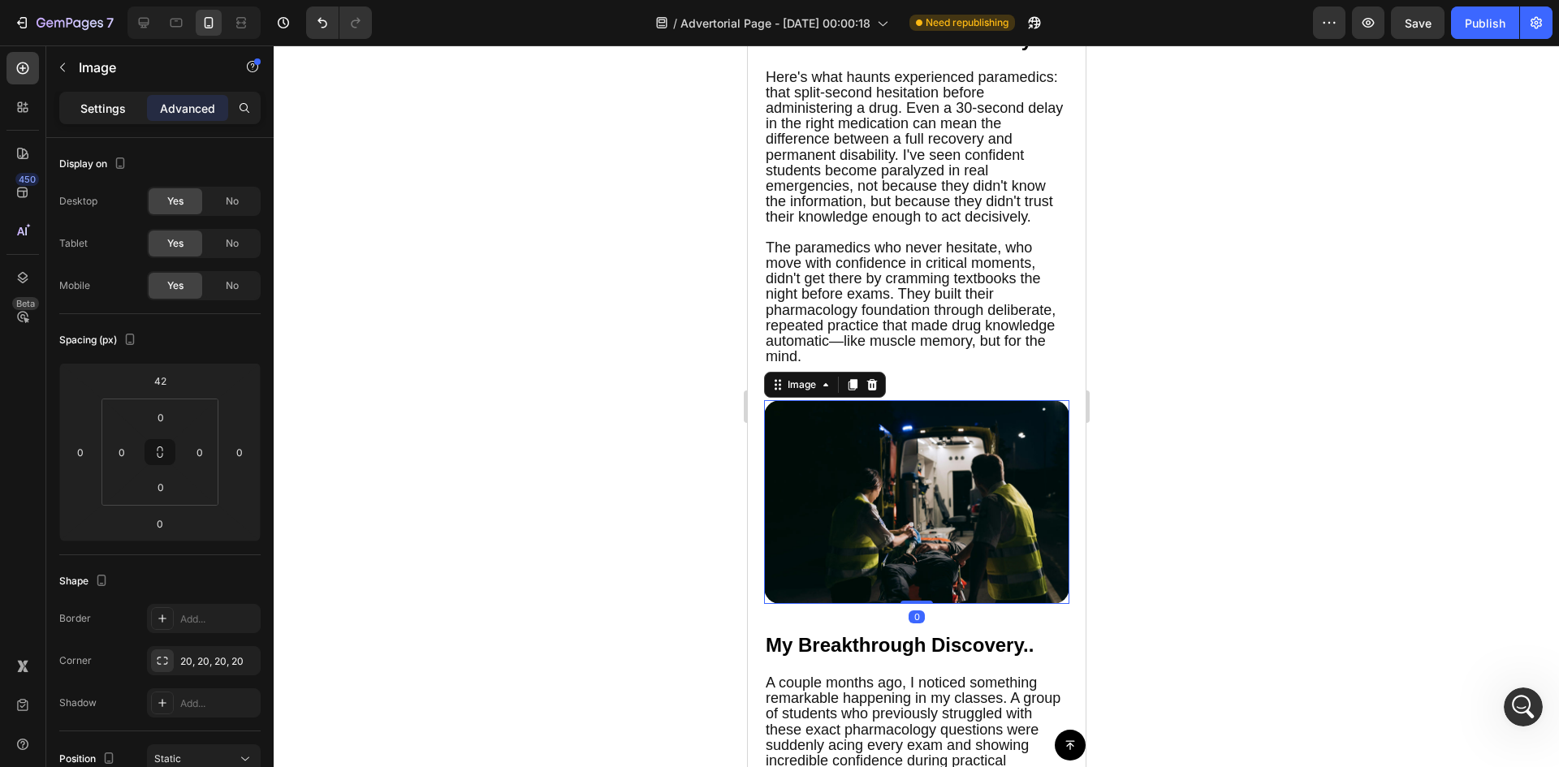
click at [105, 106] on p "Settings" at bounding box center [102, 108] width 45 height 17
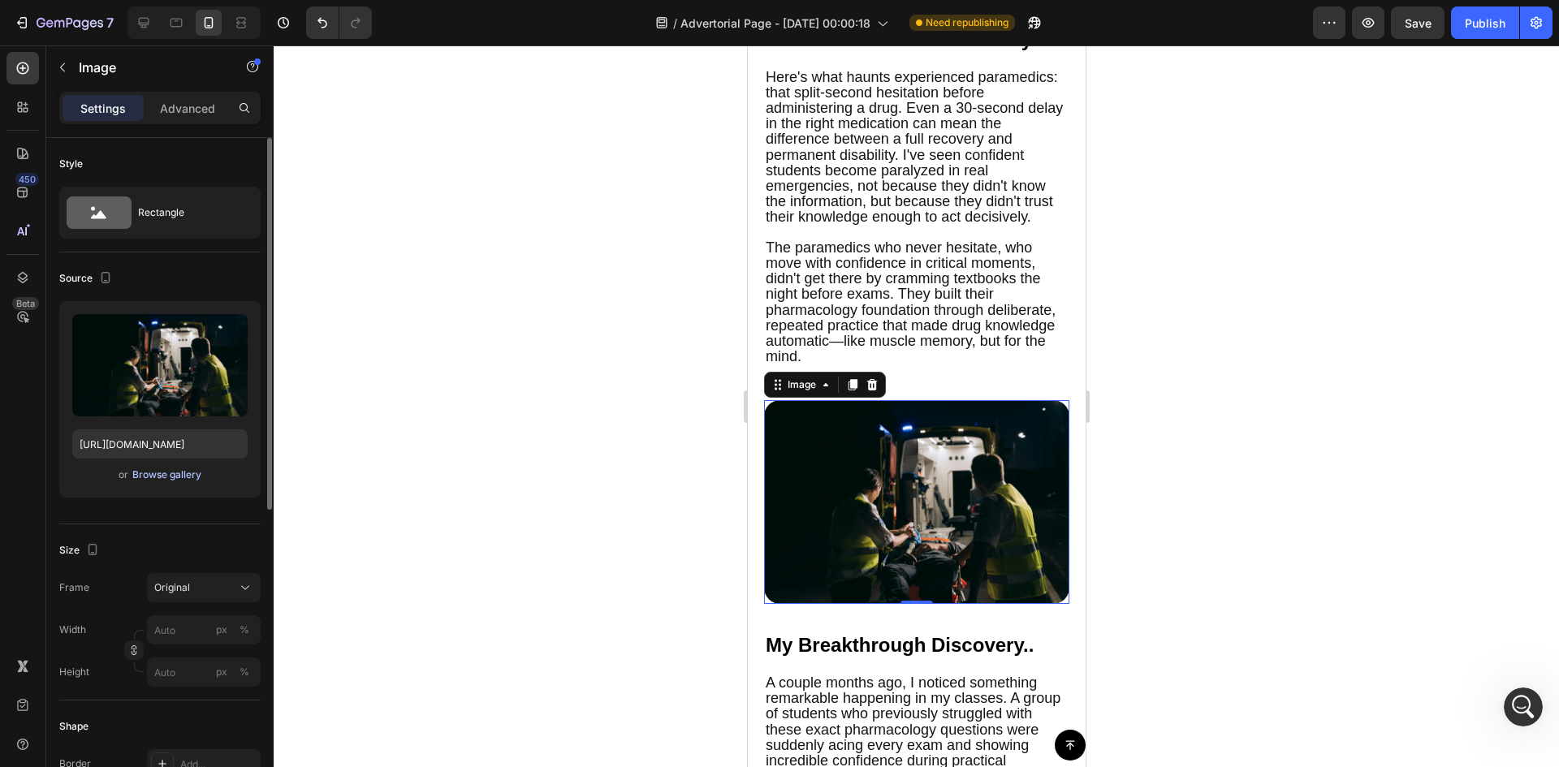
click at [190, 474] on div "Browse gallery" at bounding box center [166, 475] width 69 height 15
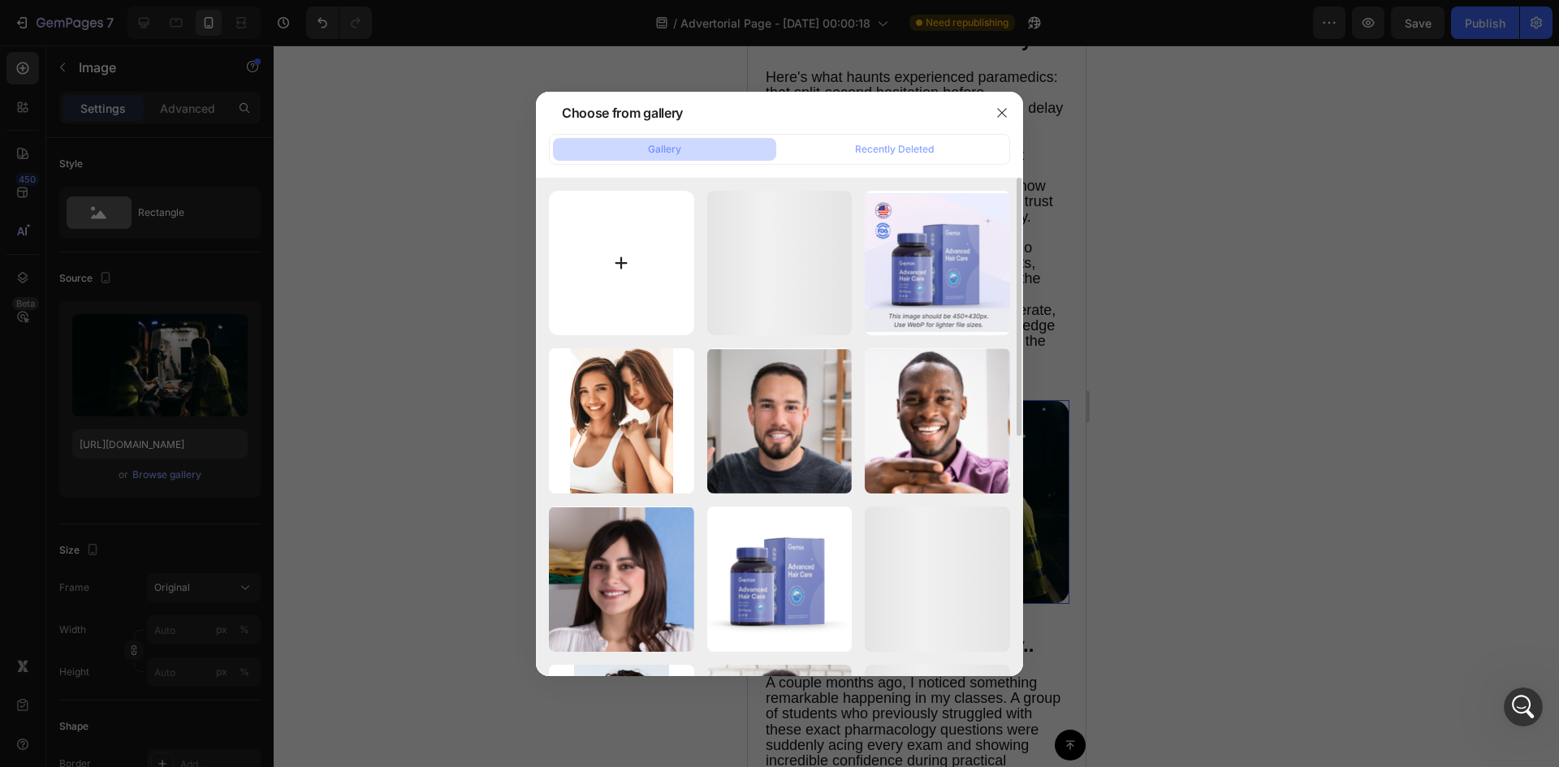
click at [622, 256] on input "file" at bounding box center [621, 263] width 145 height 145
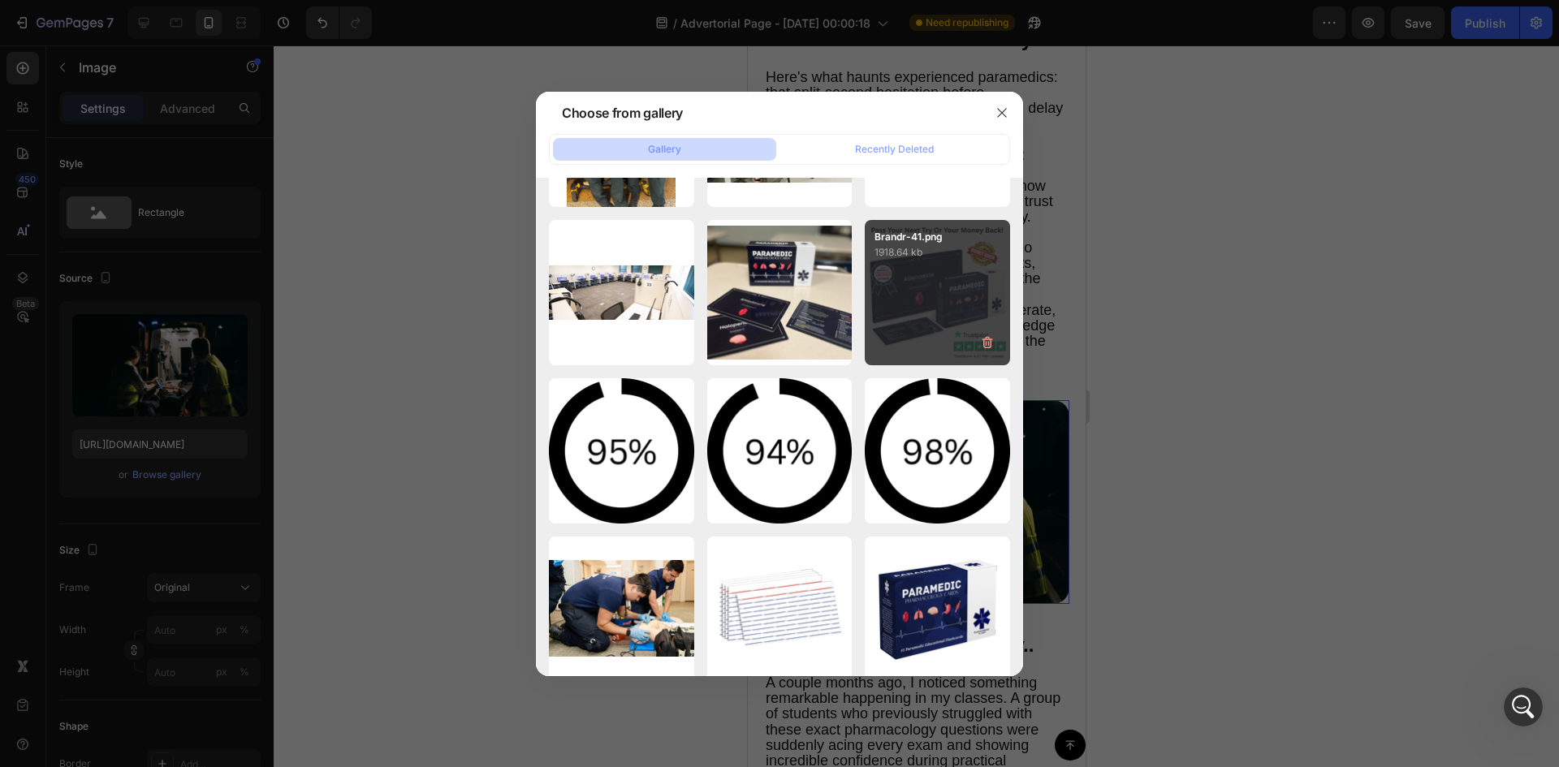
scroll to position [1849, 0]
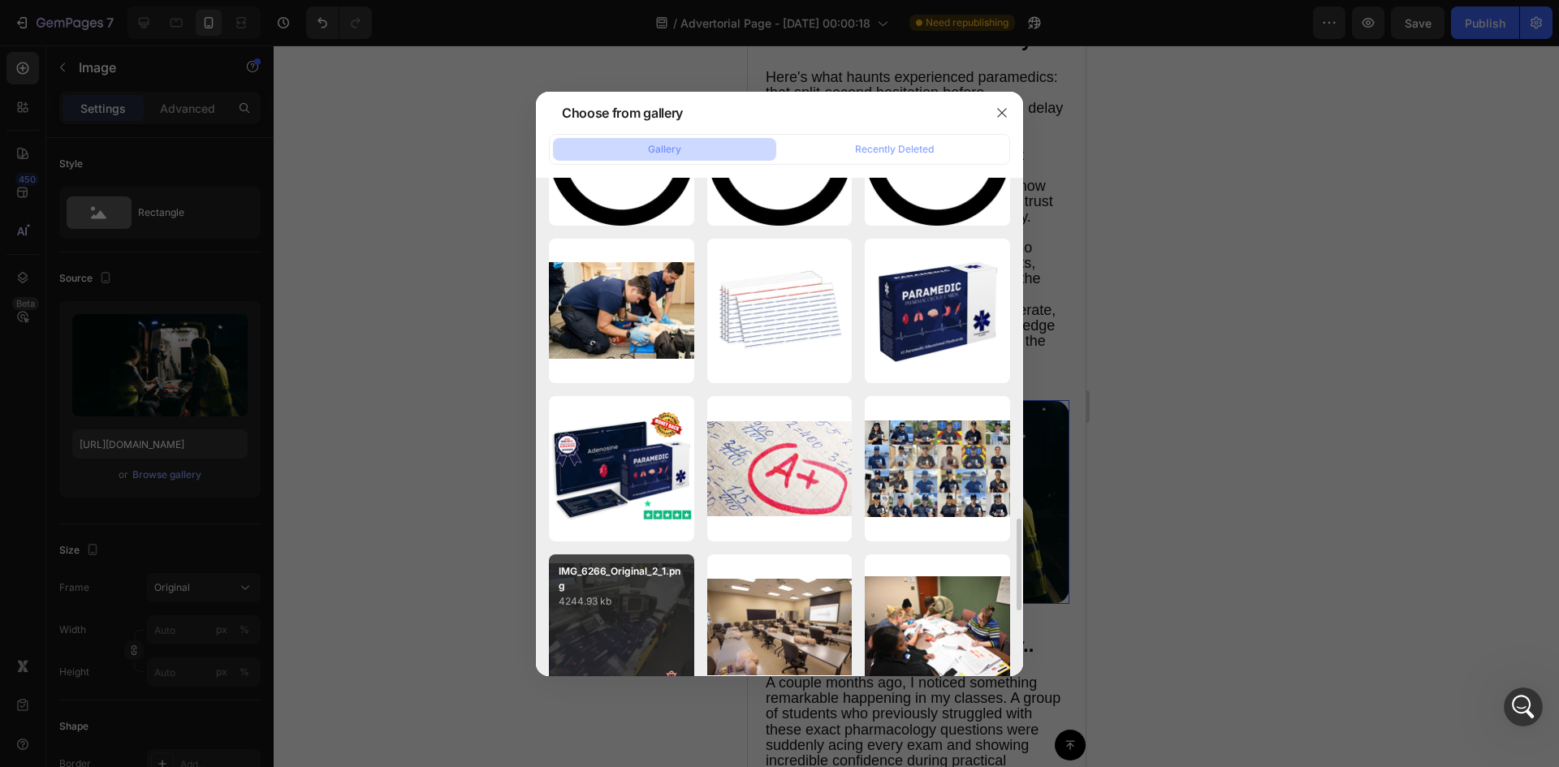
click at [616, 622] on div "IMG_6266_Original_2_1.png 4244.93 kb" at bounding box center [621, 627] width 145 height 145
type input "[URL][DOMAIN_NAME]"
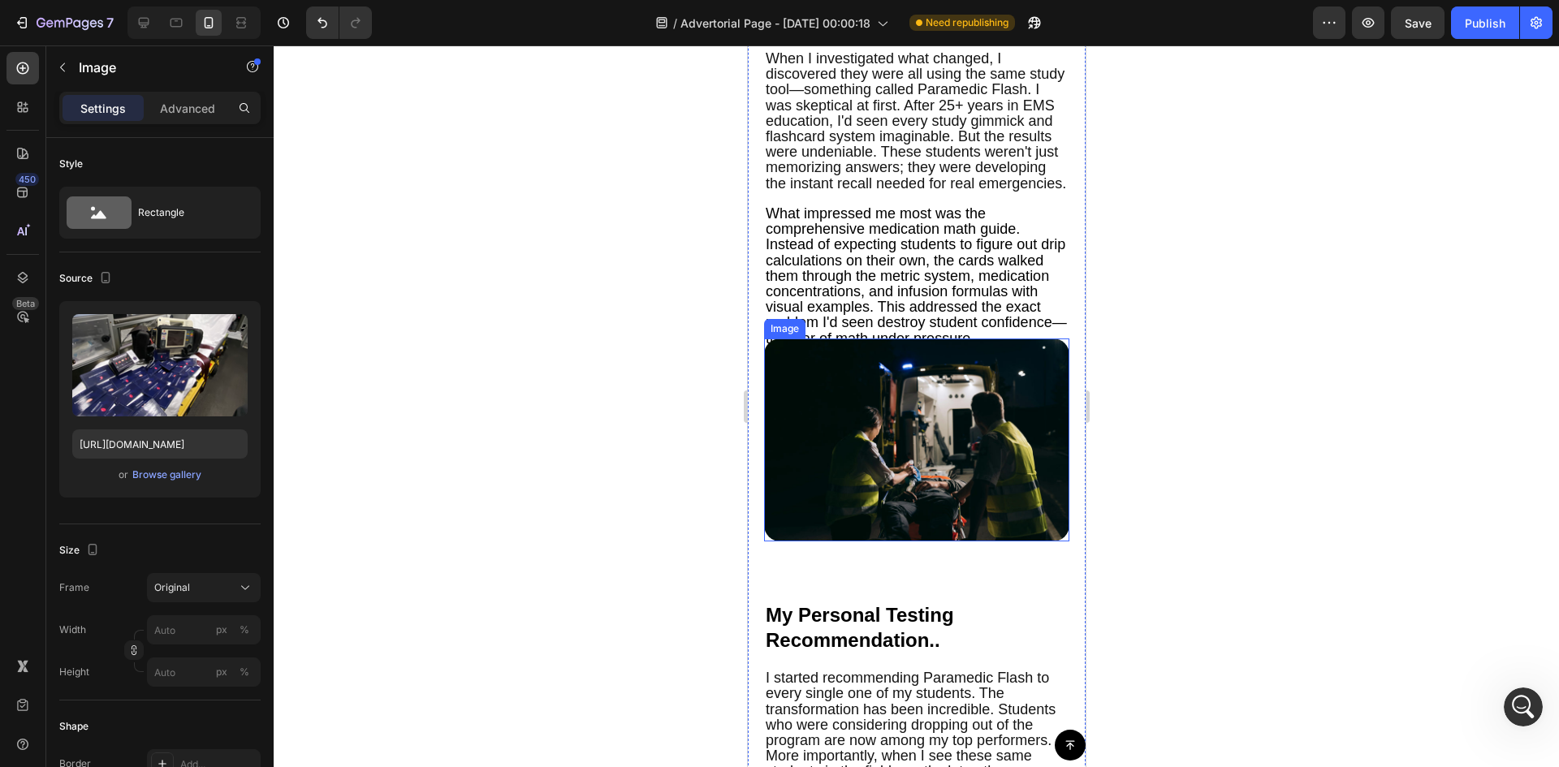
scroll to position [3993, 0]
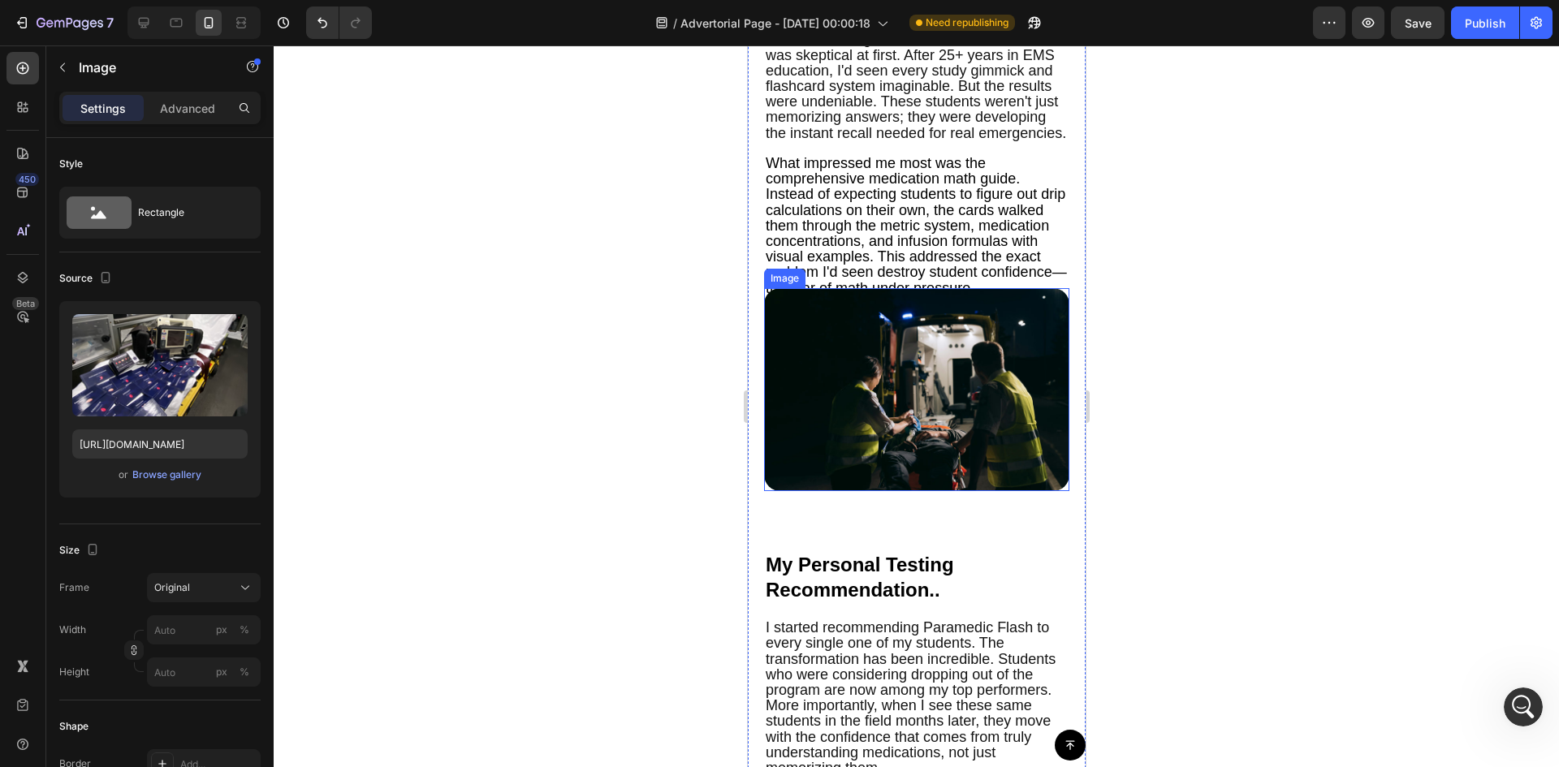
click at [985, 373] on img at bounding box center [915, 390] width 305 height 204
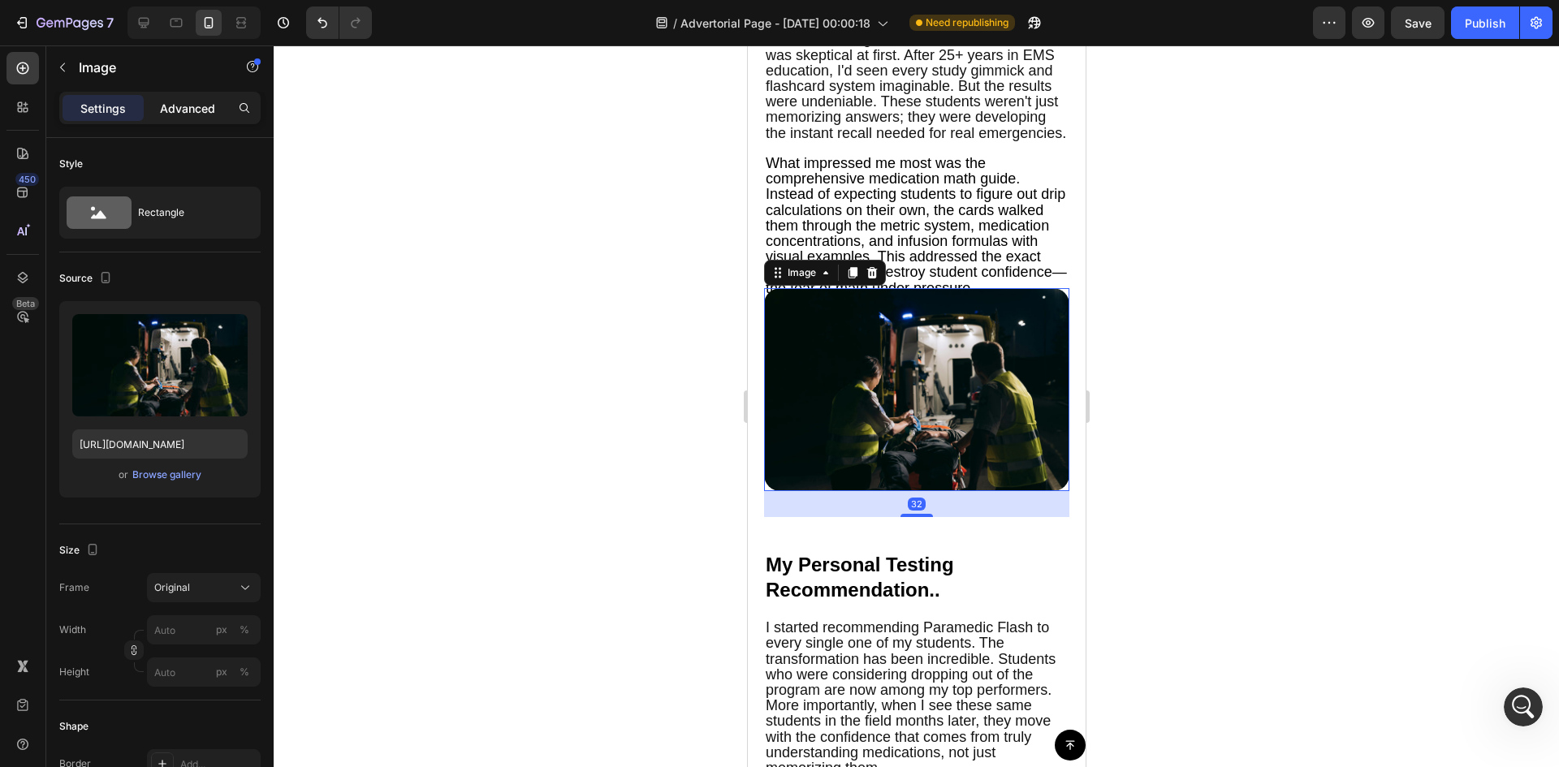
click at [190, 108] on p "Advanced" at bounding box center [187, 108] width 55 height 17
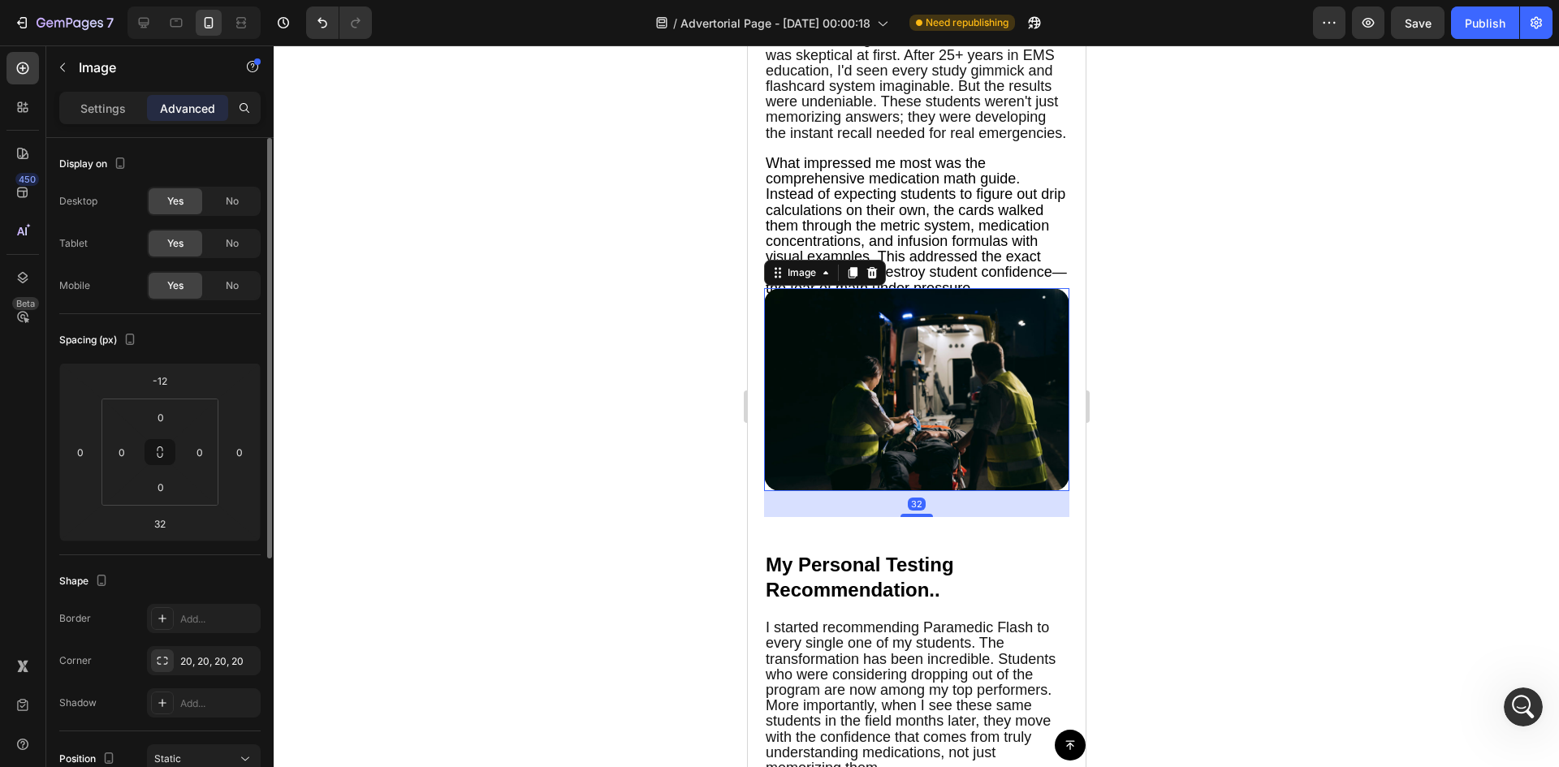
click at [0, 0] on div "Spacing (px) -12 0 32 0 0 0 0 0" at bounding box center [0, 0] width 0 height 0
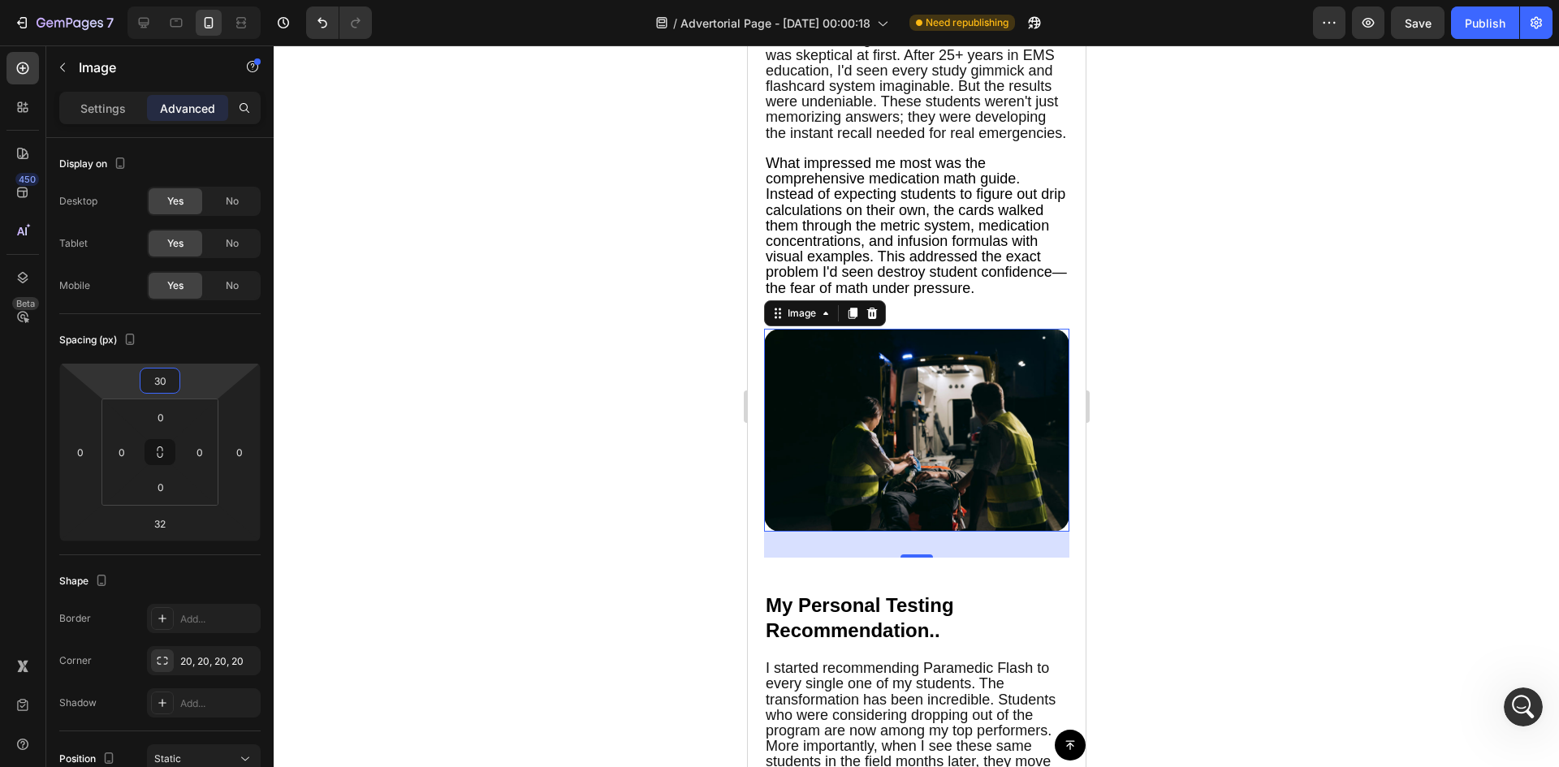
type input "24"
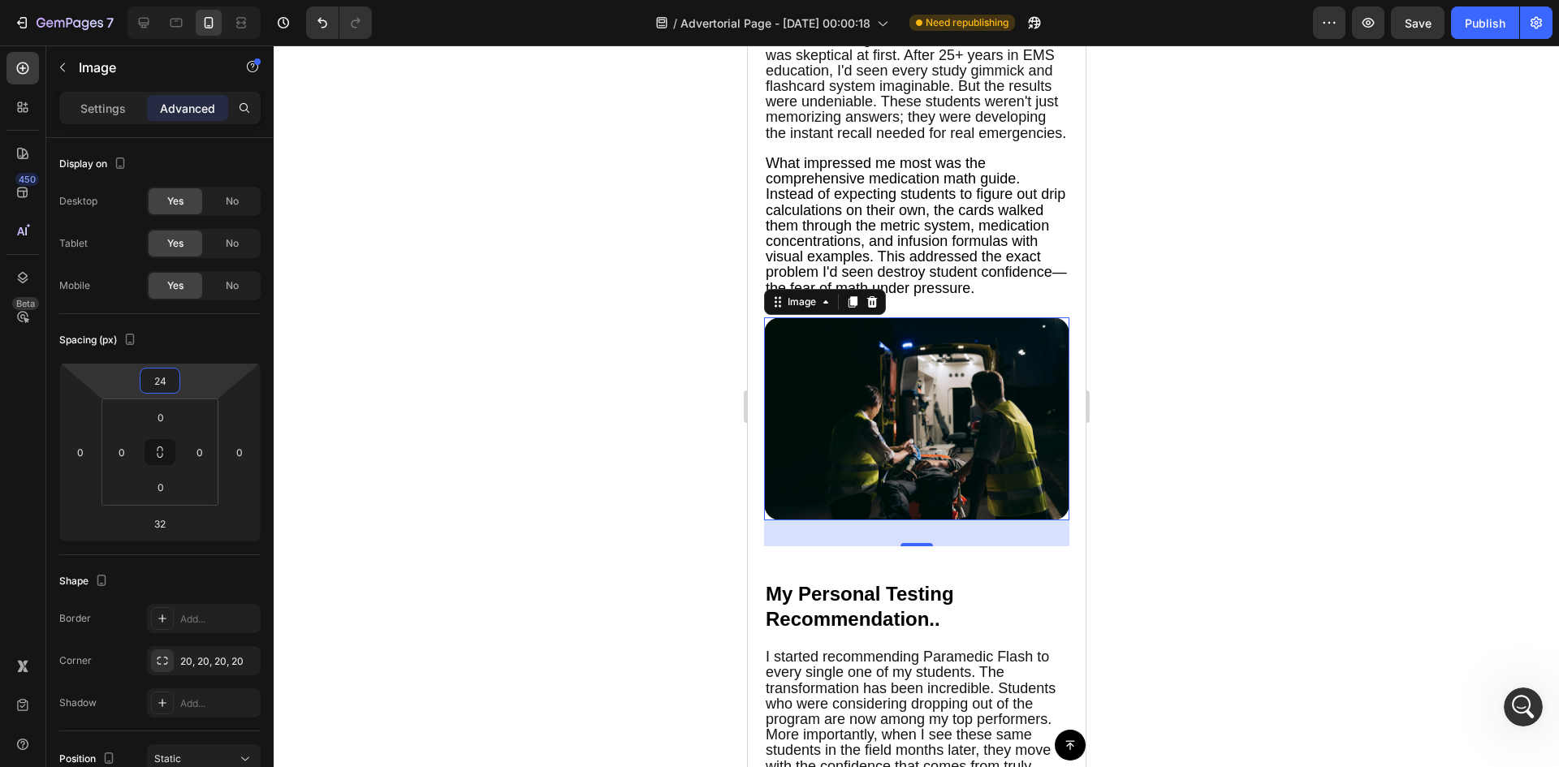
drag, startPoint x: 201, startPoint y: 386, endPoint x: 215, endPoint y: 372, distance: 20.1
click at [215, 0] on html "7 Version history / Advertorial Page - [DATE] 00:00:18 Need republishing Previe…" at bounding box center [779, 0] width 1559 height 0
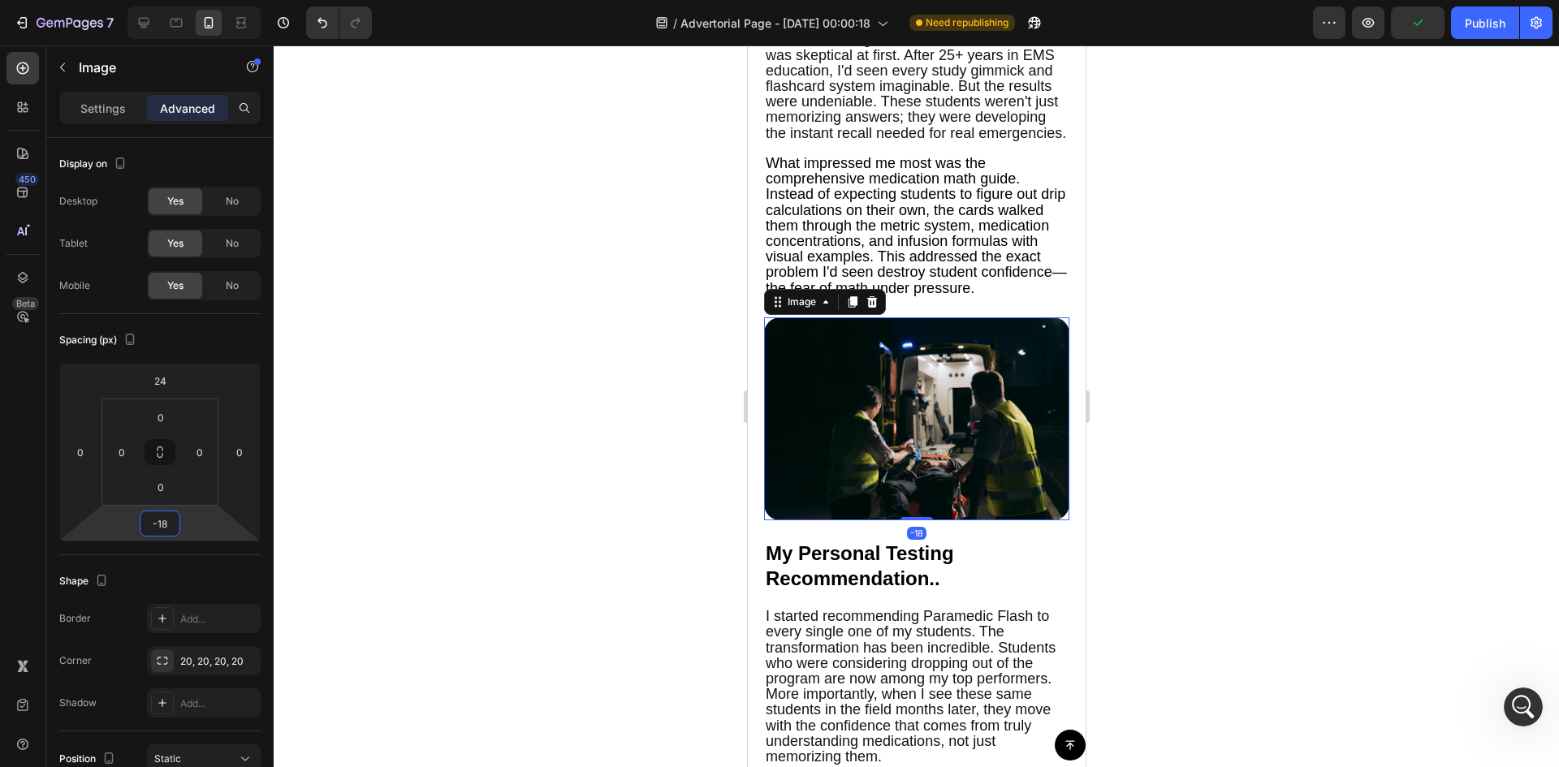
drag, startPoint x: 188, startPoint y: 531, endPoint x: 192, endPoint y: 551, distance: 20.9
click at [192, 0] on html "7 Version history / Advertorial Page - [DATE] 00:00:18 Need republishing Previe…" at bounding box center [779, 0] width 1559 height 0
click at [162, 523] on input "-18" at bounding box center [160, 523] width 32 height 24
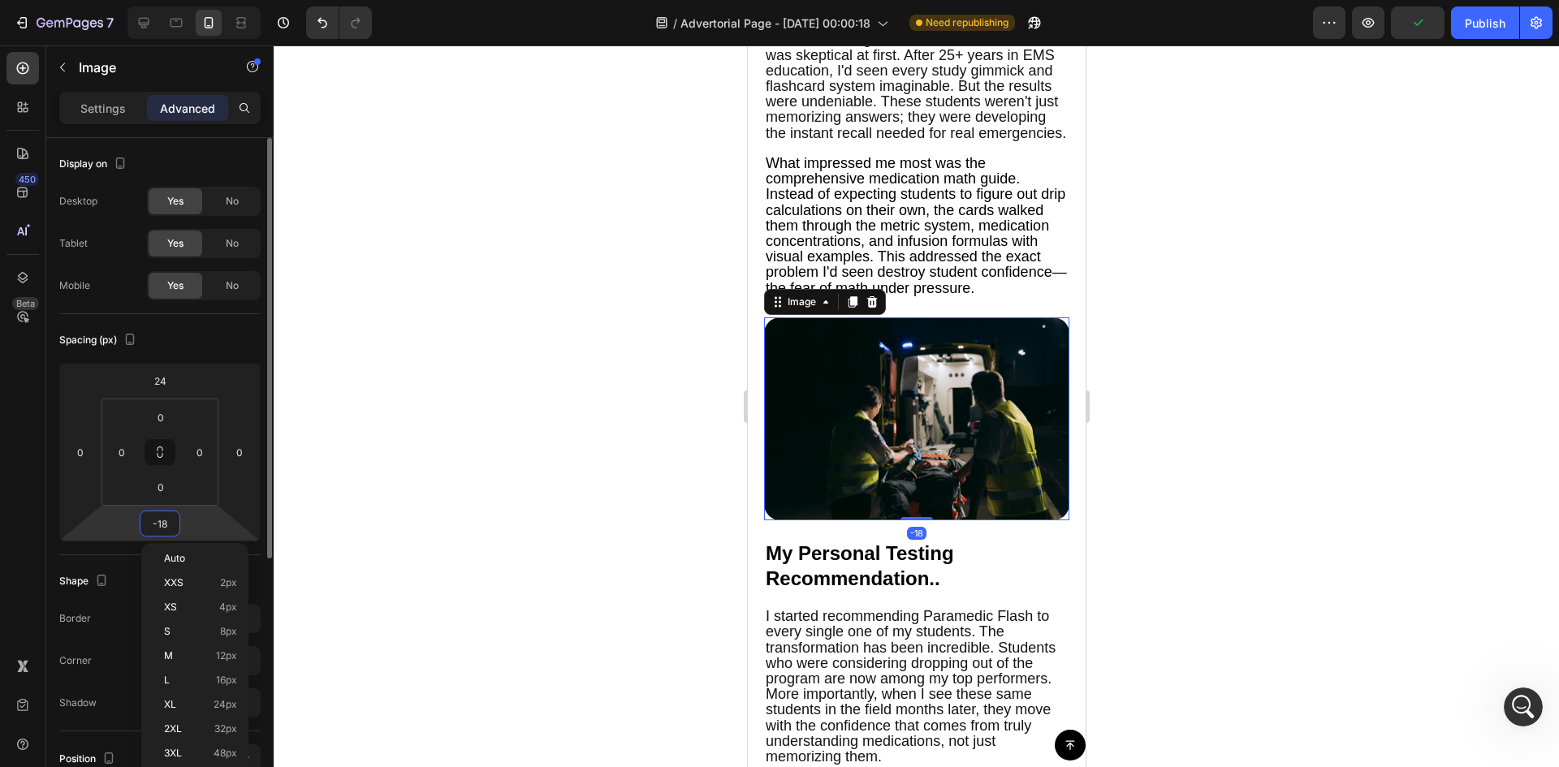
click at [162, 523] on input "-18" at bounding box center [160, 523] width 32 height 24
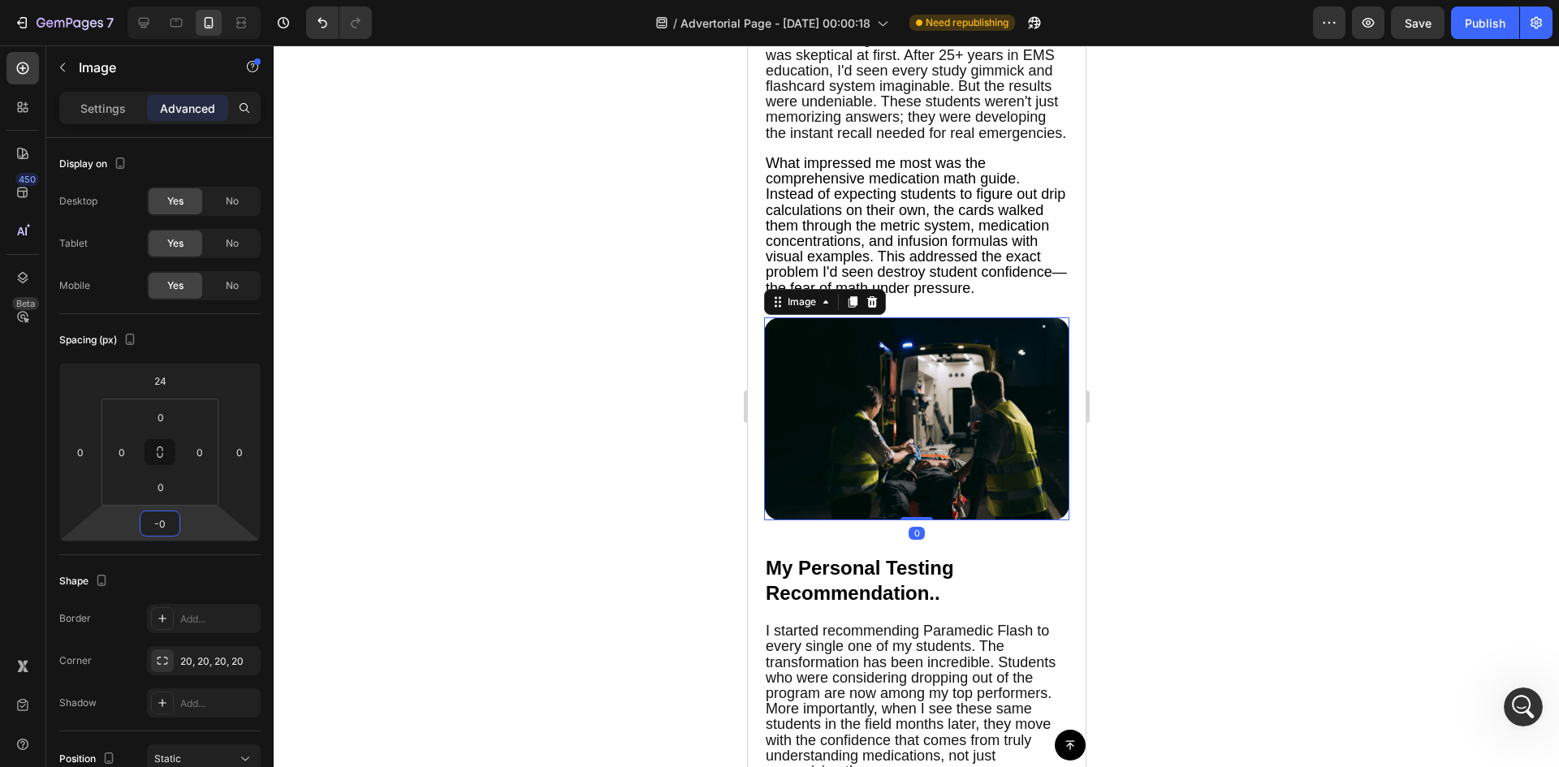
type input "0"
click at [522, 446] on div at bounding box center [916, 406] width 1285 height 722
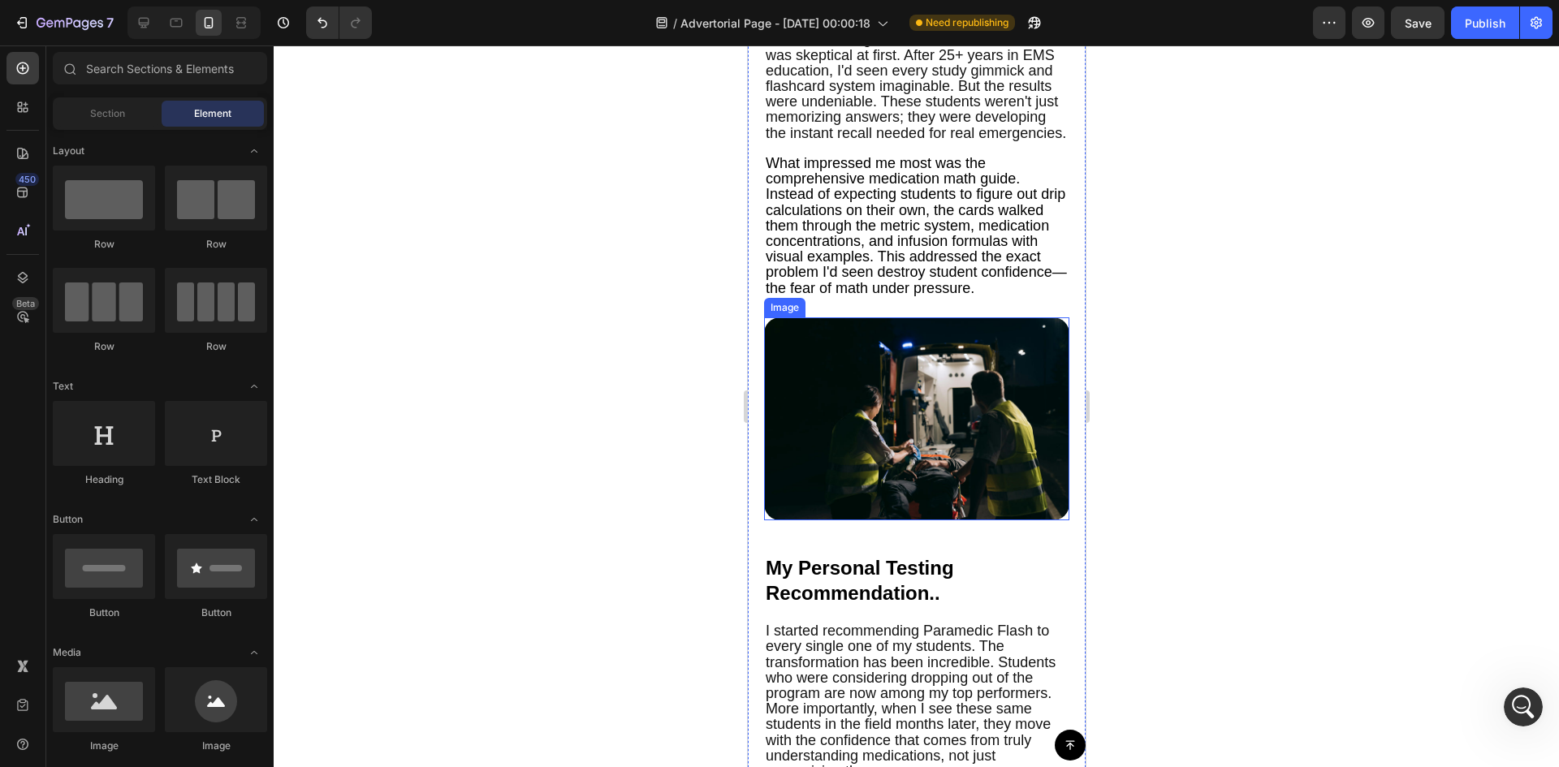
click at [928, 452] on img at bounding box center [915, 419] width 305 height 204
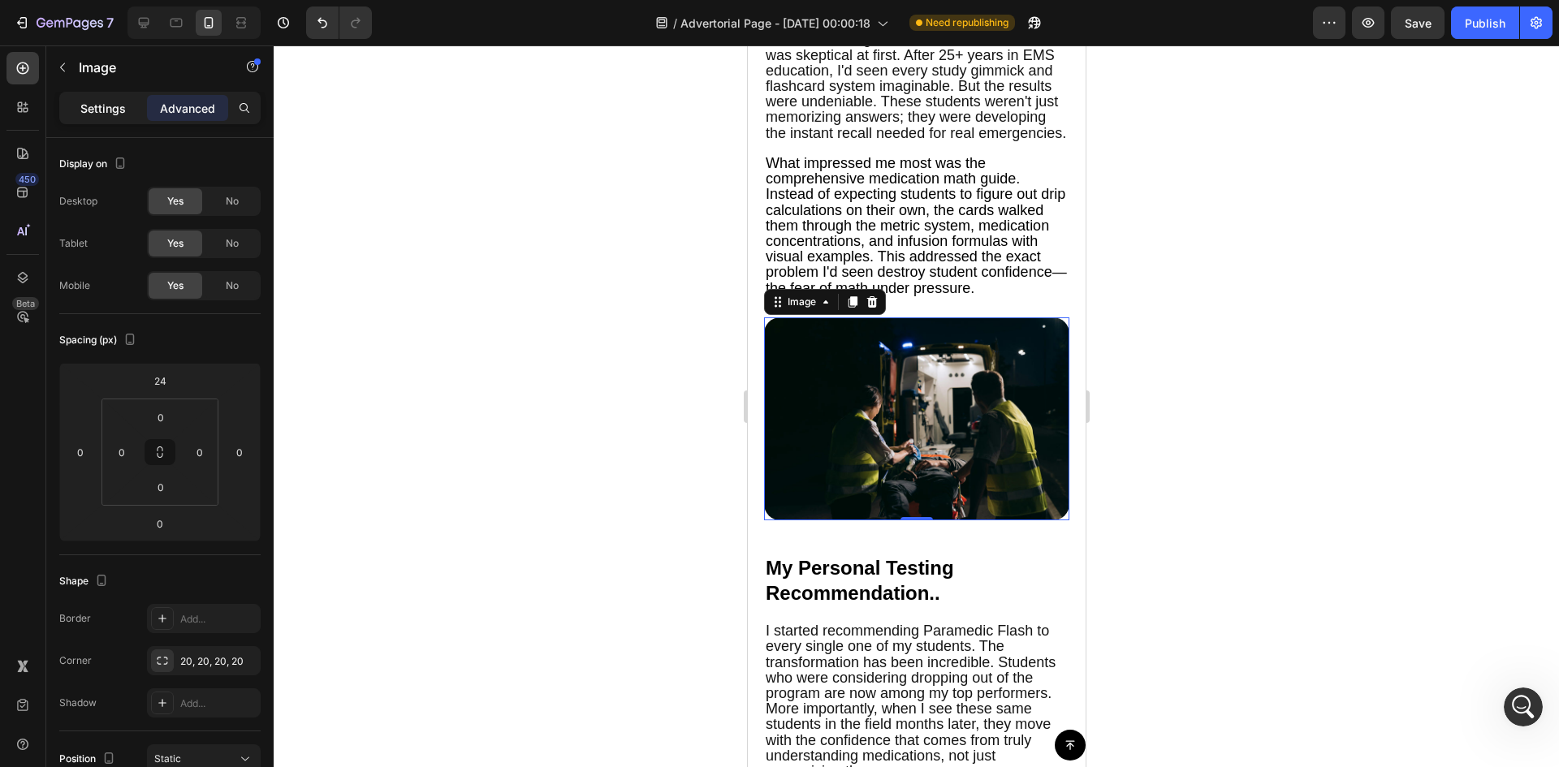
click at [119, 111] on p "Settings" at bounding box center [102, 108] width 45 height 17
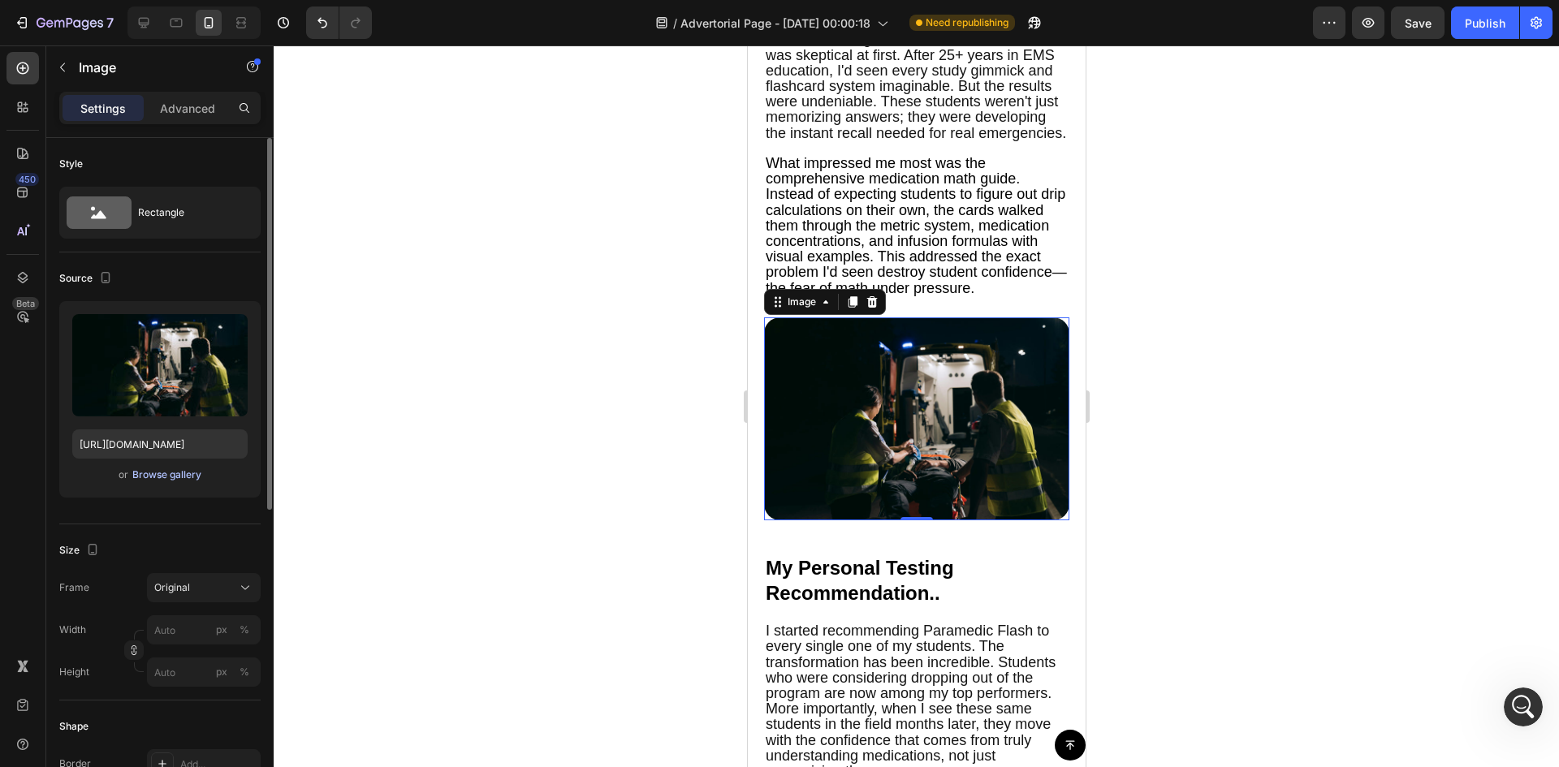
click at [179, 480] on div "Browse gallery" at bounding box center [166, 475] width 69 height 15
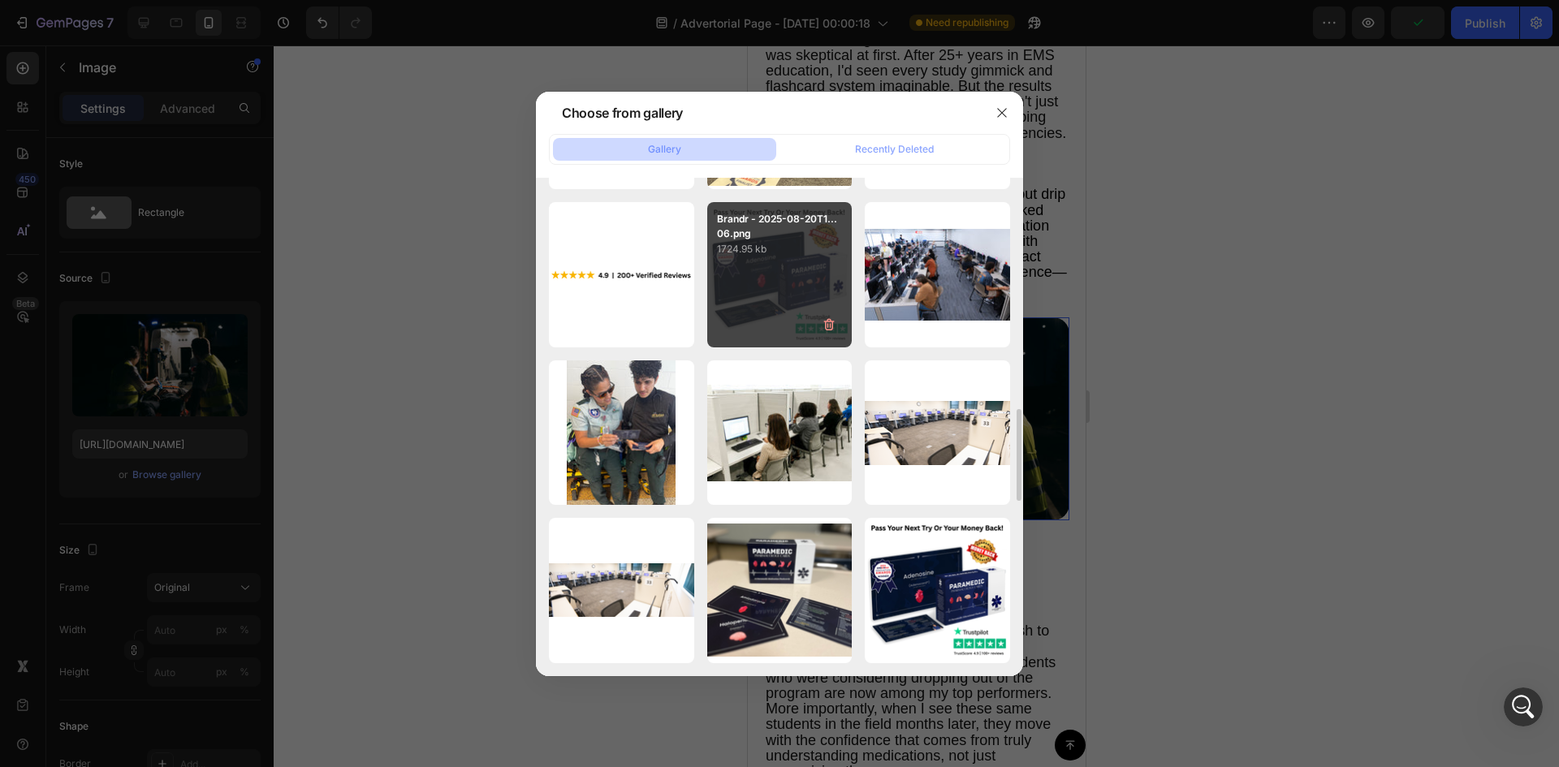
scroll to position [1551, 0]
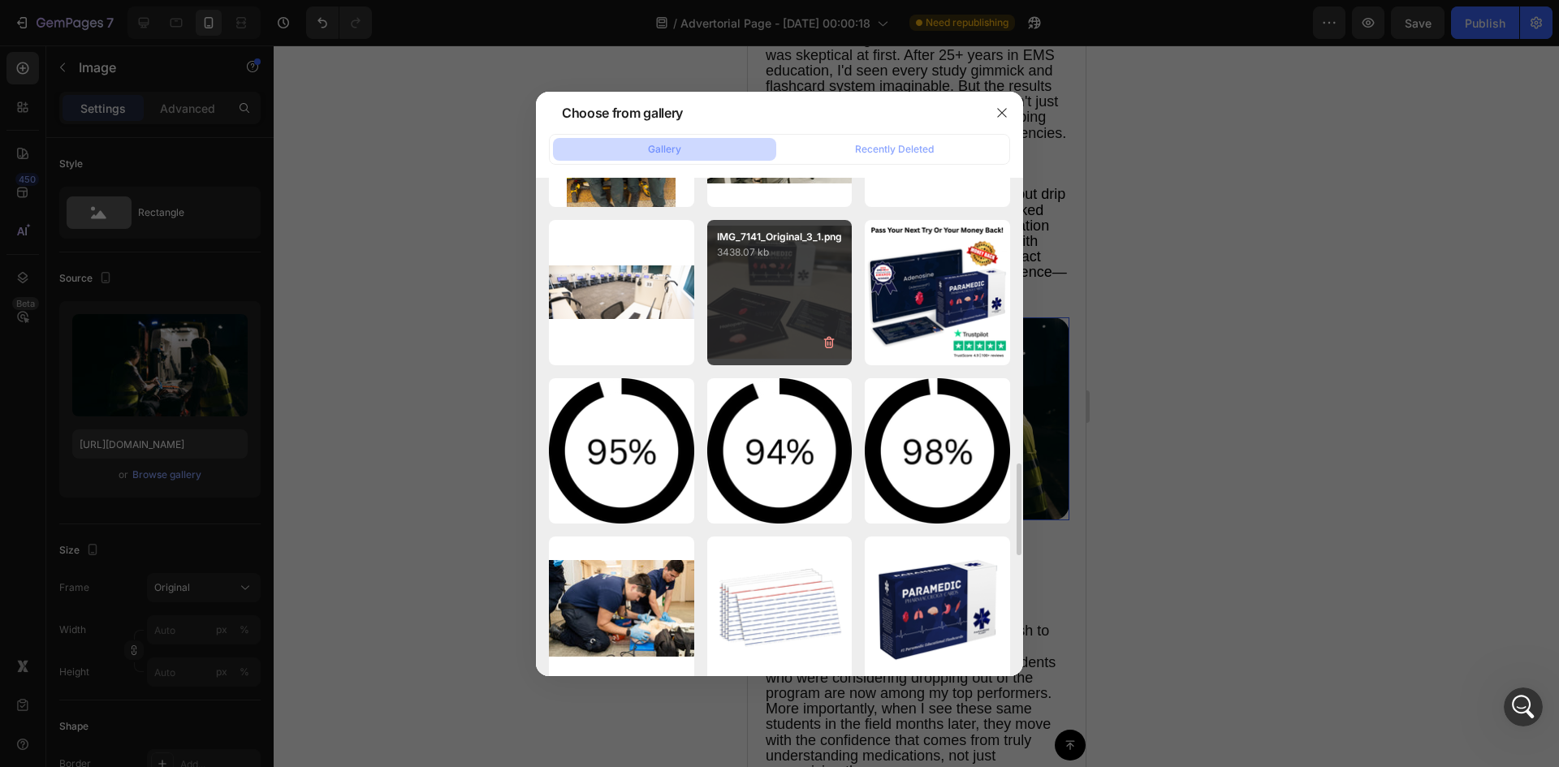
click at [753, 267] on div "IMG_7141_Original_3_1.png 3438.07 kb" at bounding box center [779, 292] width 145 height 145
type input "[URL][DOMAIN_NAME]"
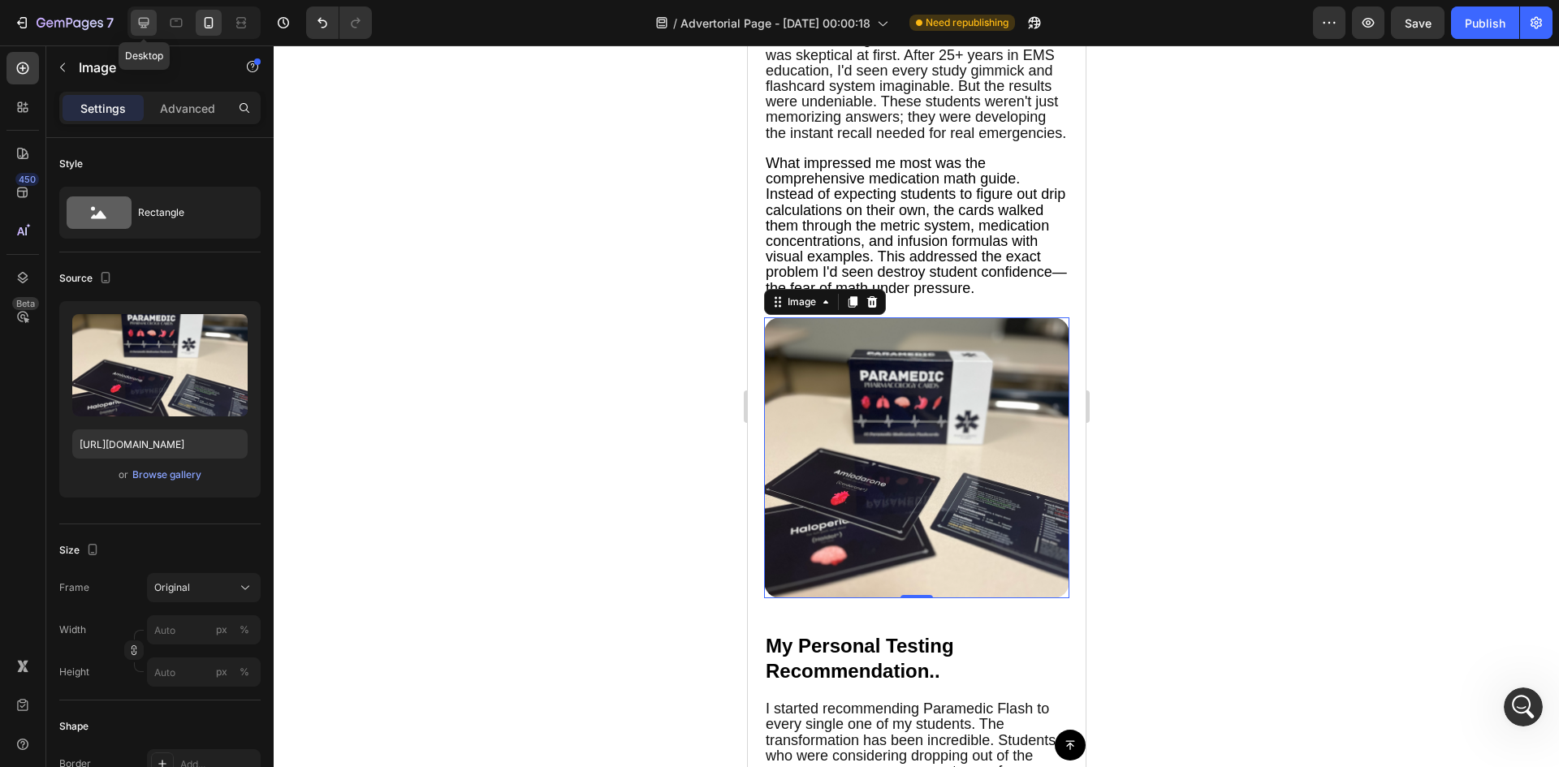
click at [156, 23] on div at bounding box center [144, 23] width 26 height 26
type input "100"
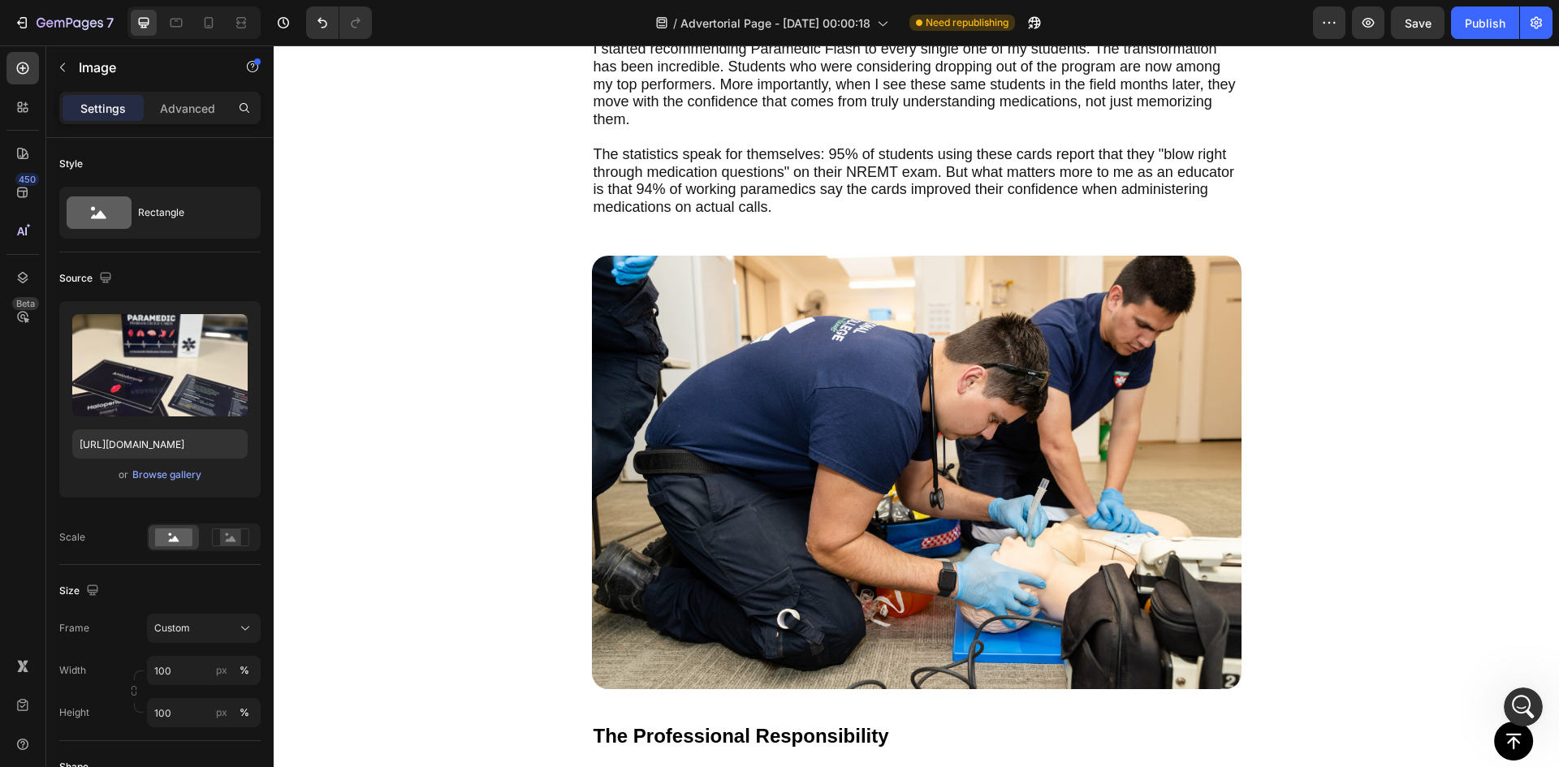
scroll to position [5309, 0]
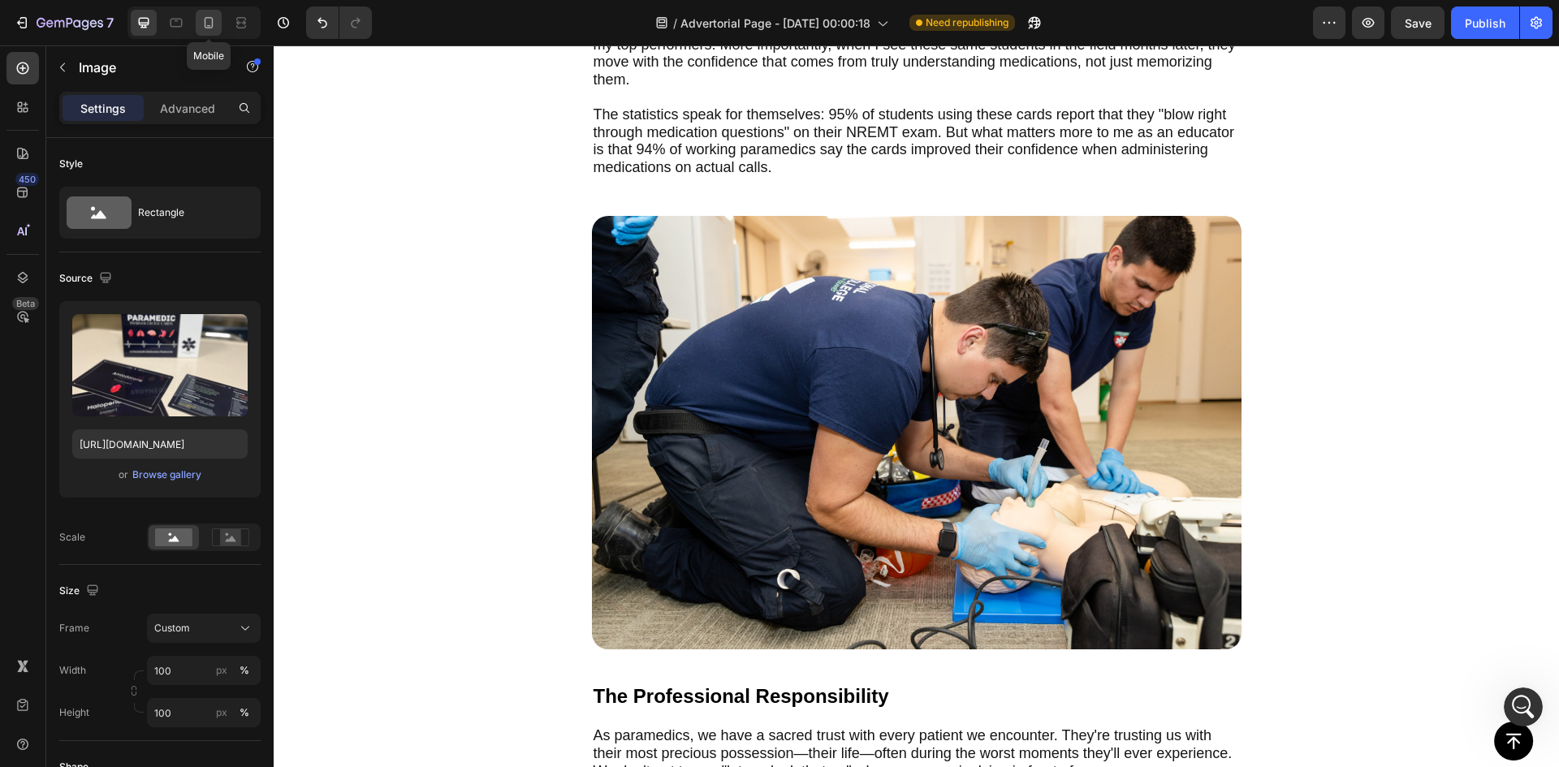
click at [210, 34] on div at bounding box center [209, 23] width 26 height 26
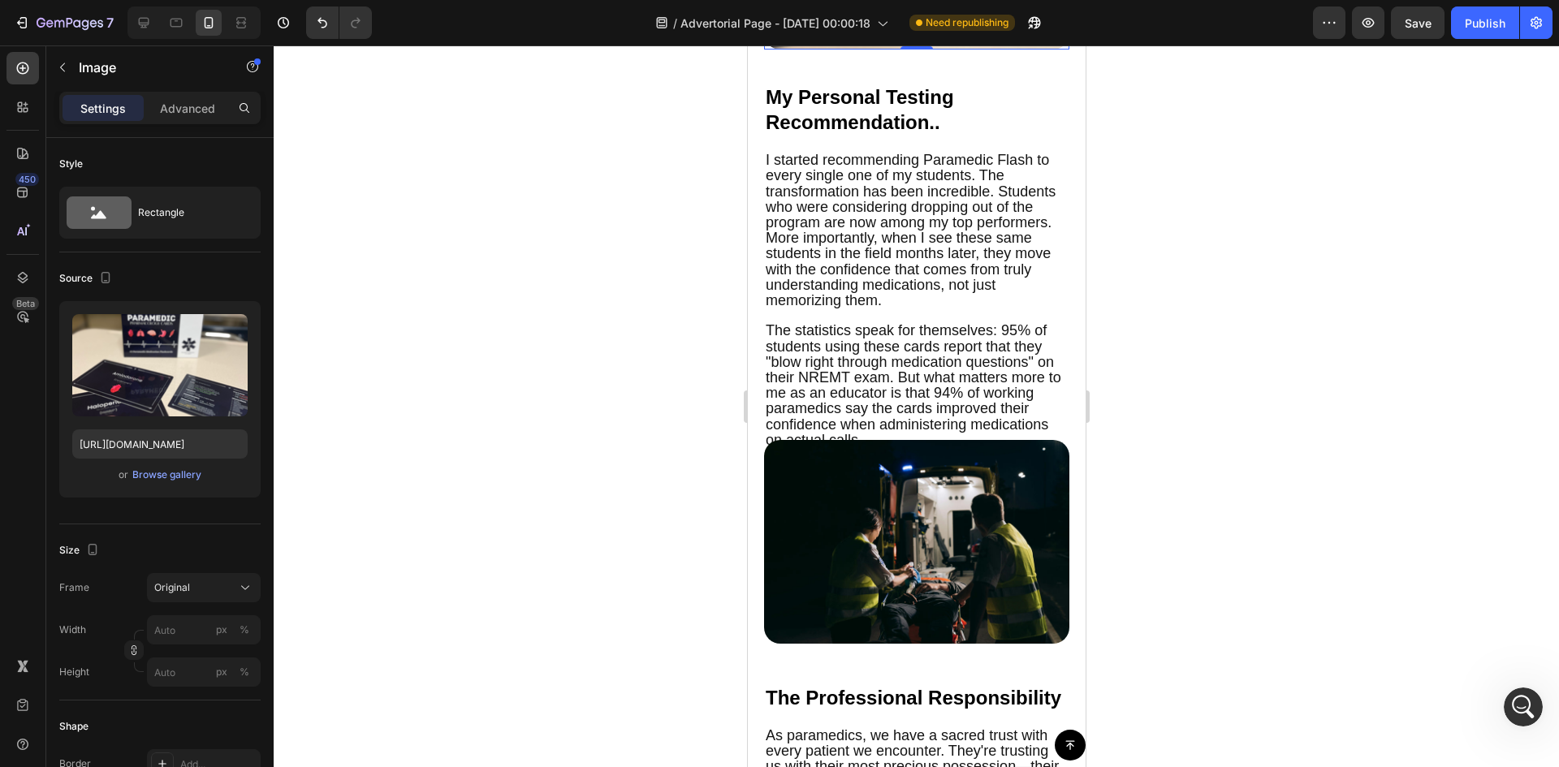
scroll to position [4839, 0]
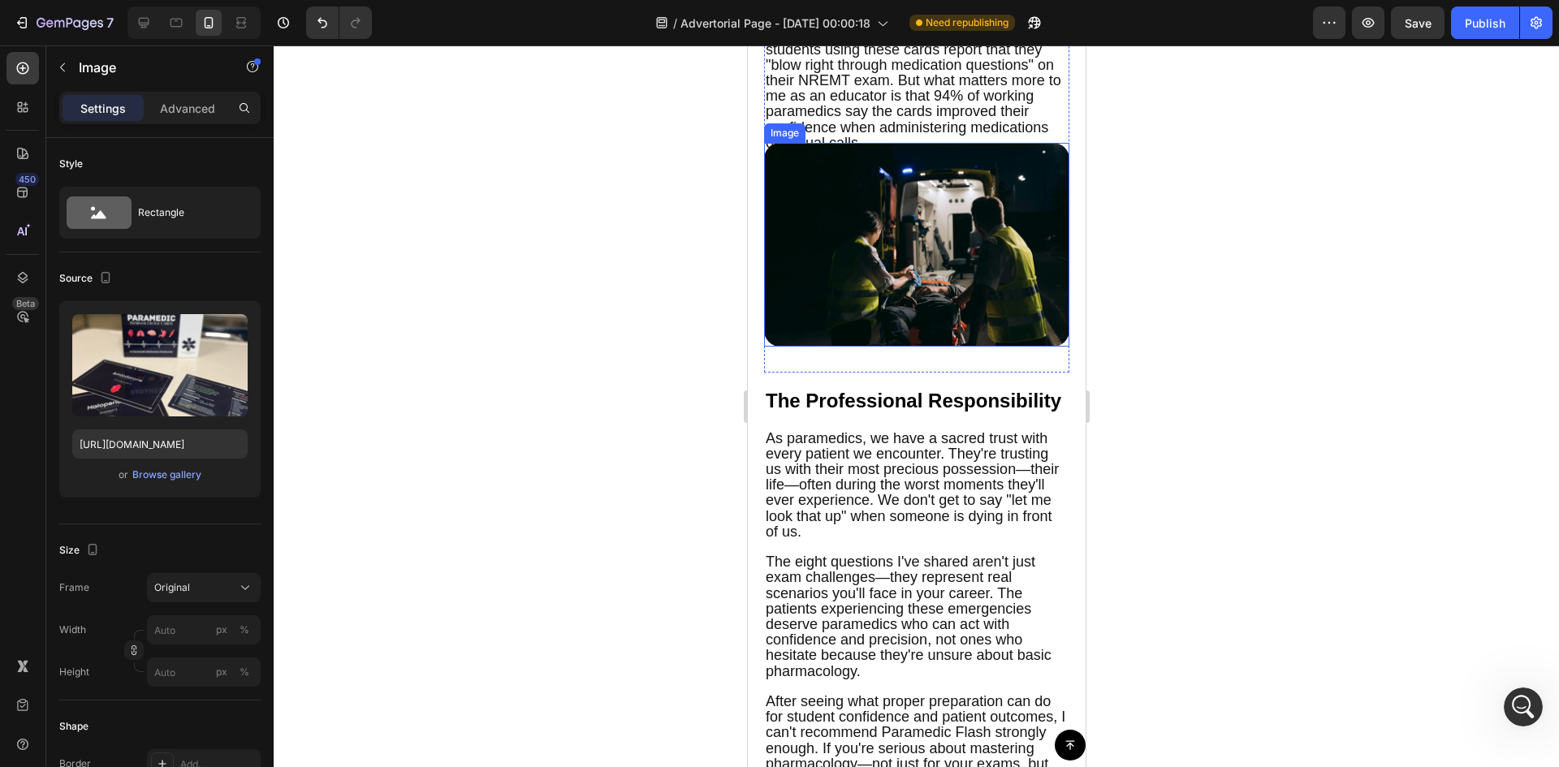
click at [888, 261] on img at bounding box center [915, 245] width 305 height 204
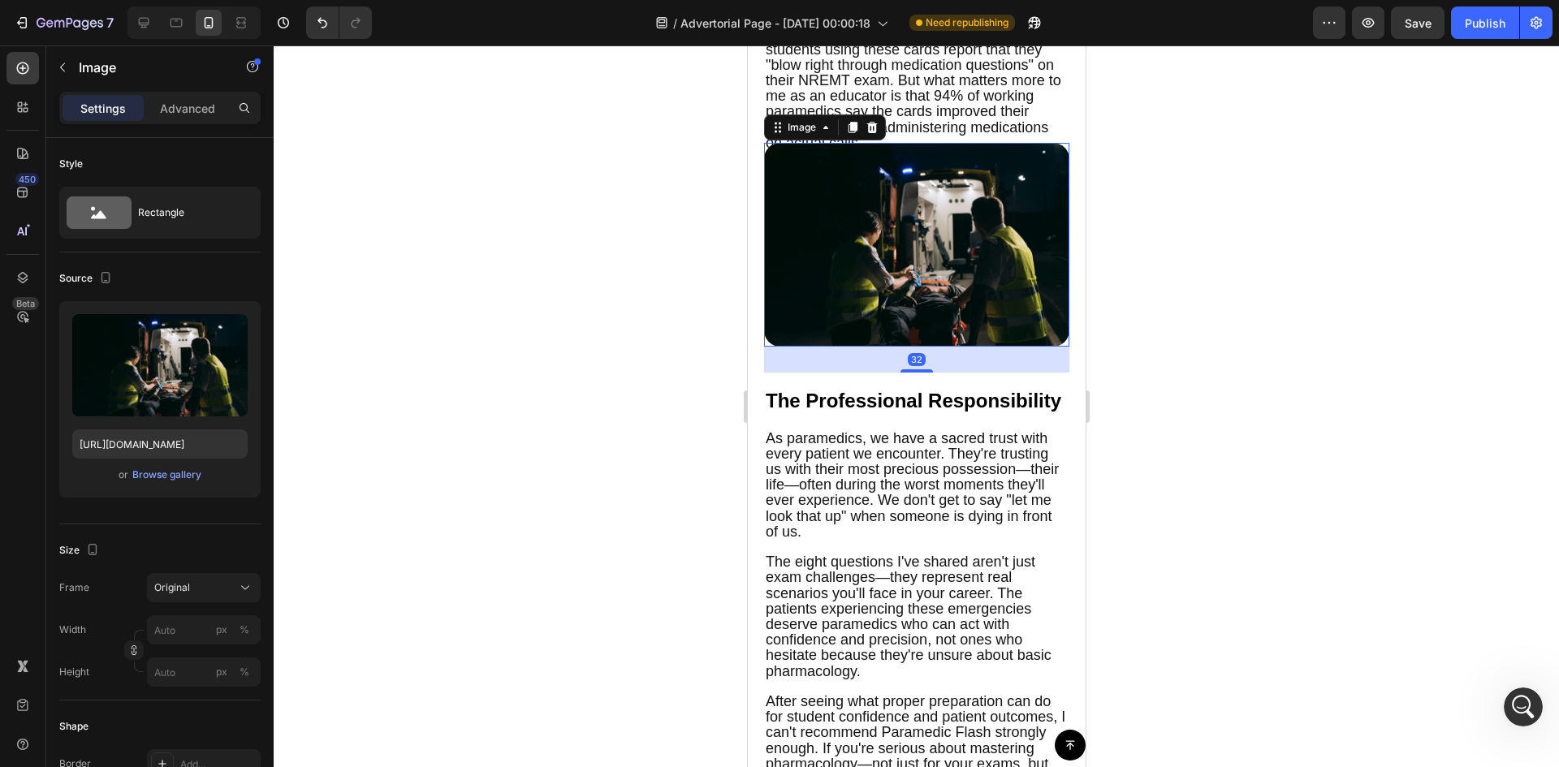
click at [170, 102] on p "Advanced" at bounding box center [187, 108] width 55 height 17
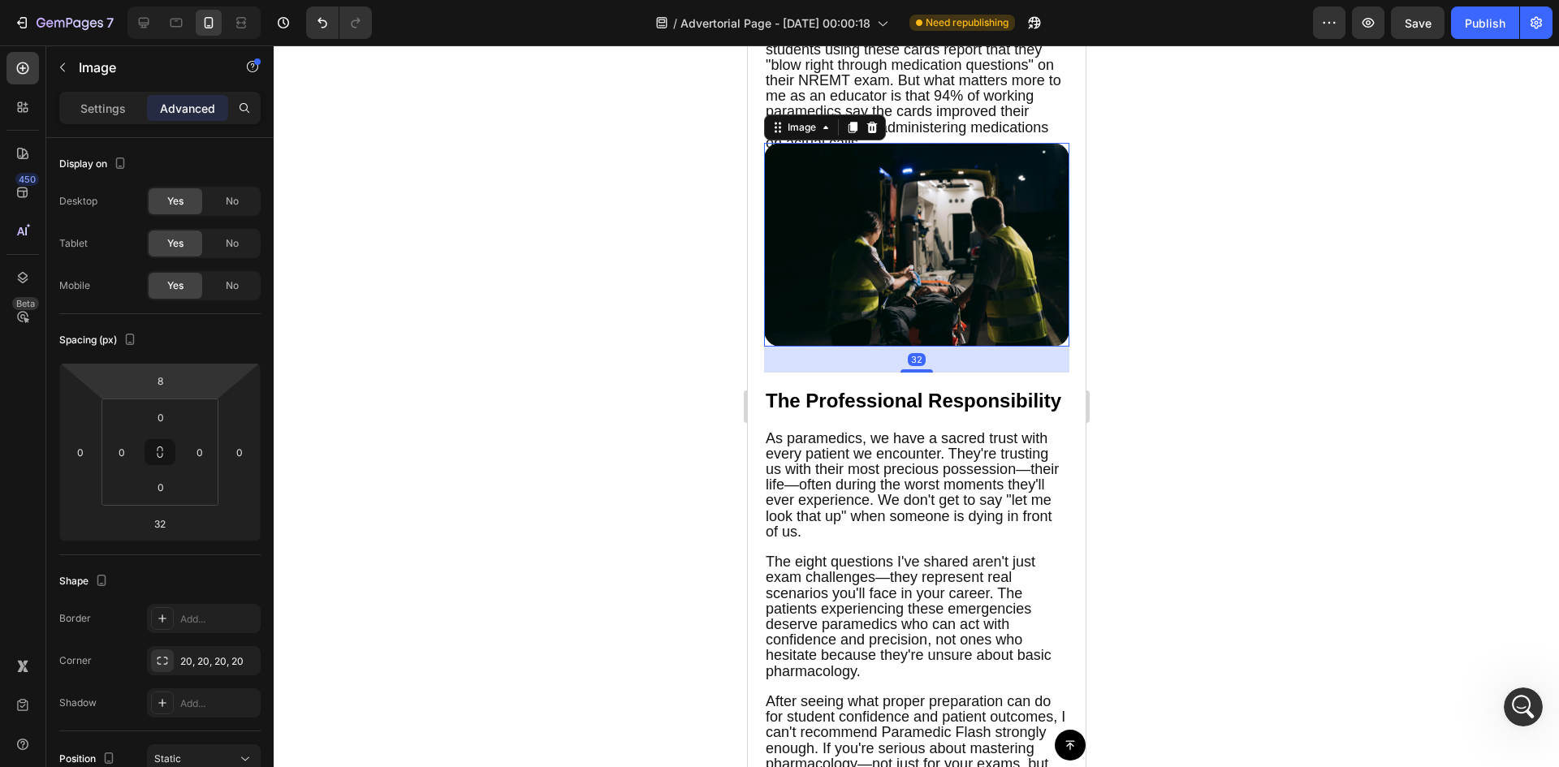
type input "14"
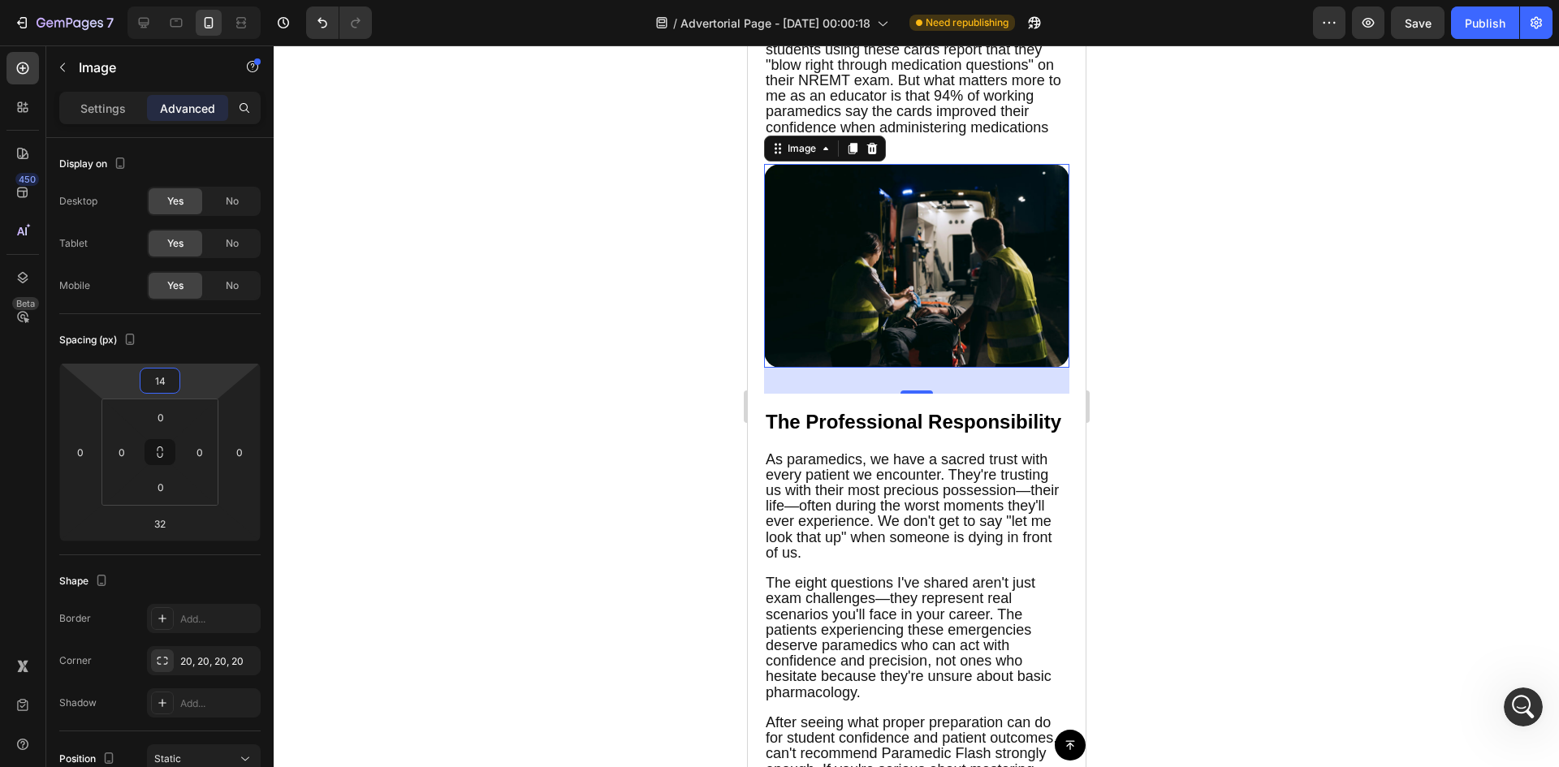
drag, startPoint x: 196, startPoint y: 372, endPoint x: 198, endPoint y: 361, distance: 10.8
click at [198, 0] on html "7 Version history / Advertorial Page - [DATE] 00:00:18 Need republishing Previe…" at bounding box center [779, 0] width 1559 height 0
click at [176, 529] on div "32" at bounding box center [160, 524] width 41 height 26
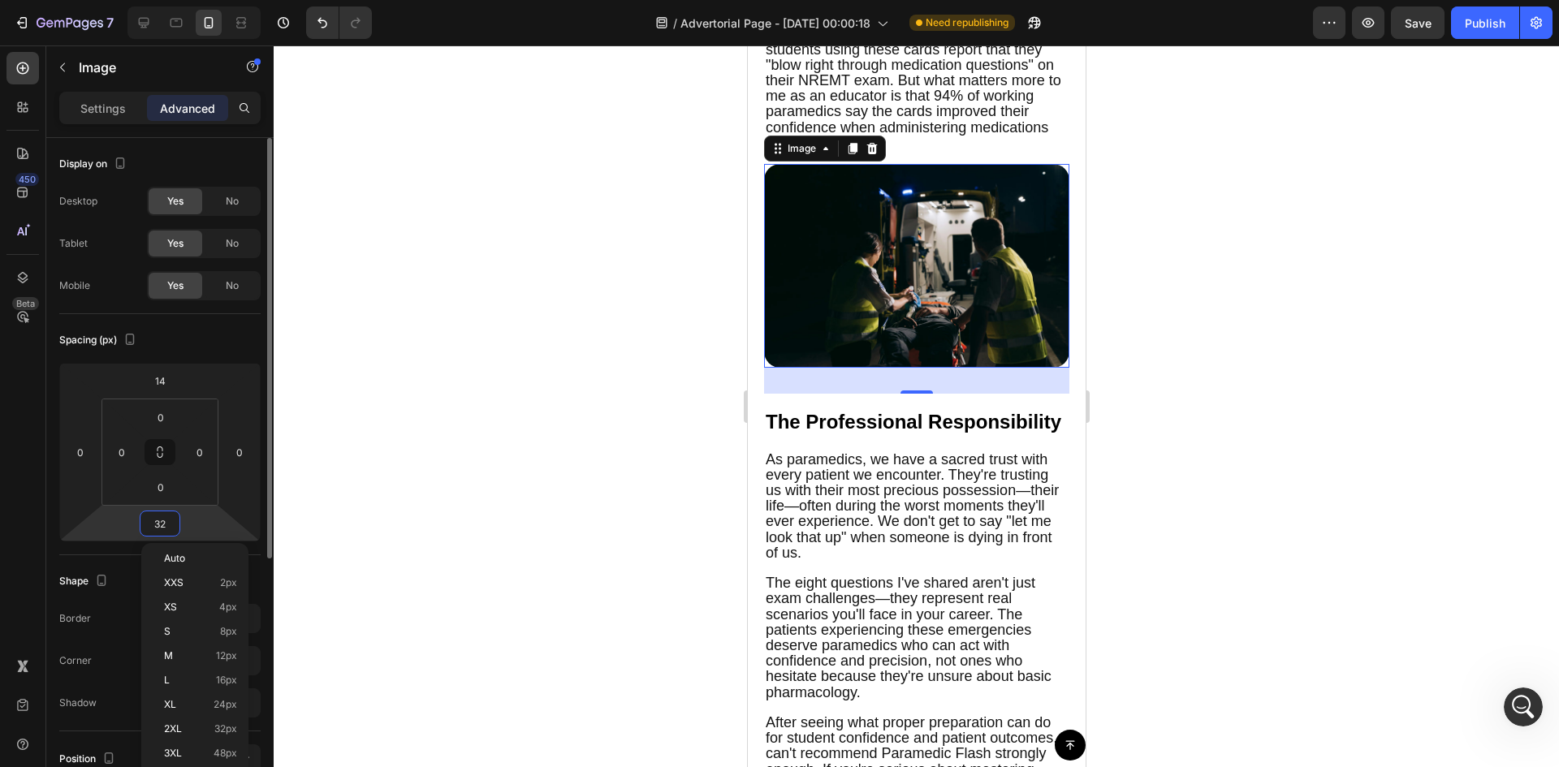
click at [162, 523] on input "32" at bounding box center [160, 523] width 32 height 24
type input "0"
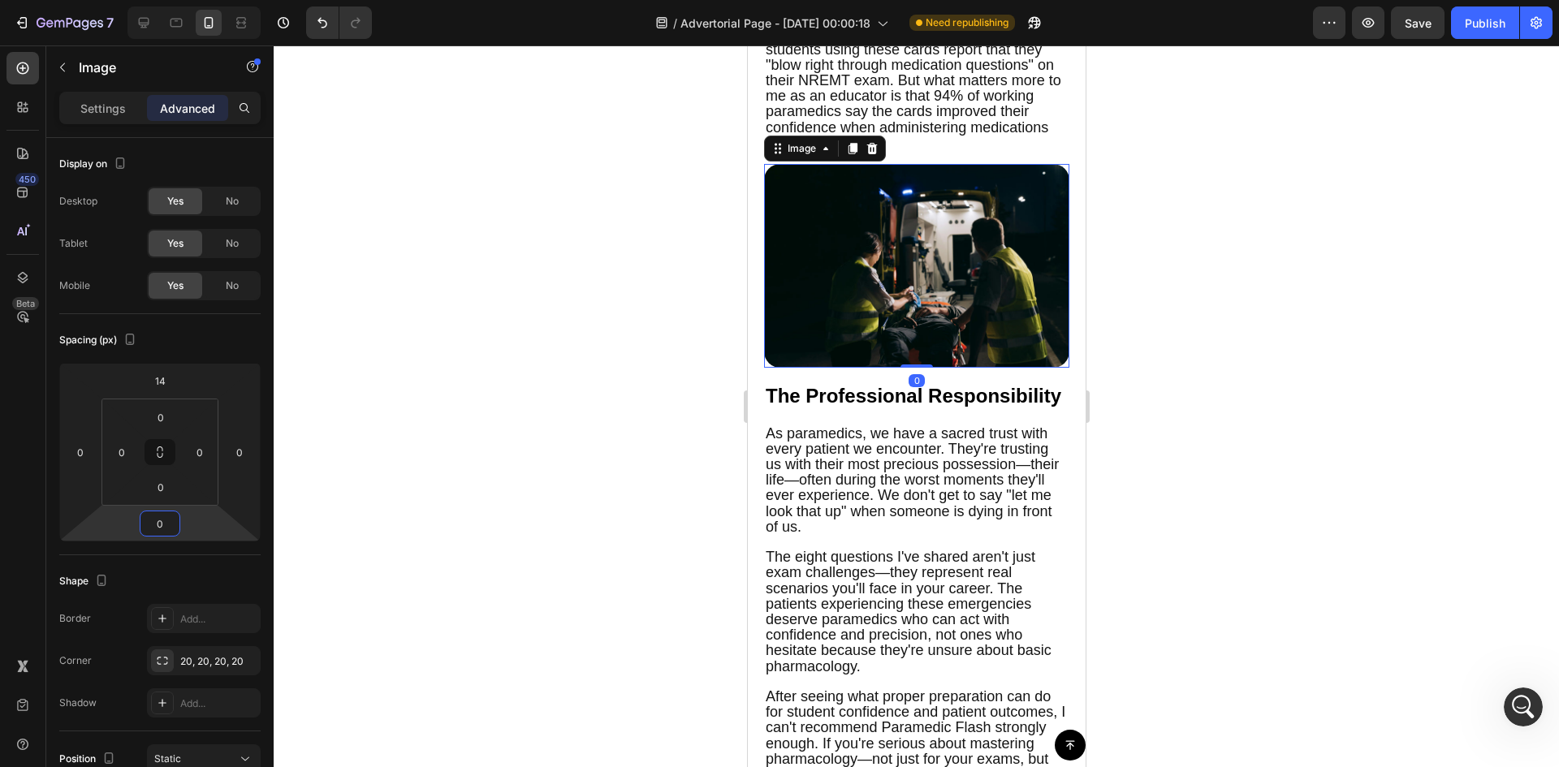
click at [429, 404] on div at bounding box center [916, 406] width 1285 height 722
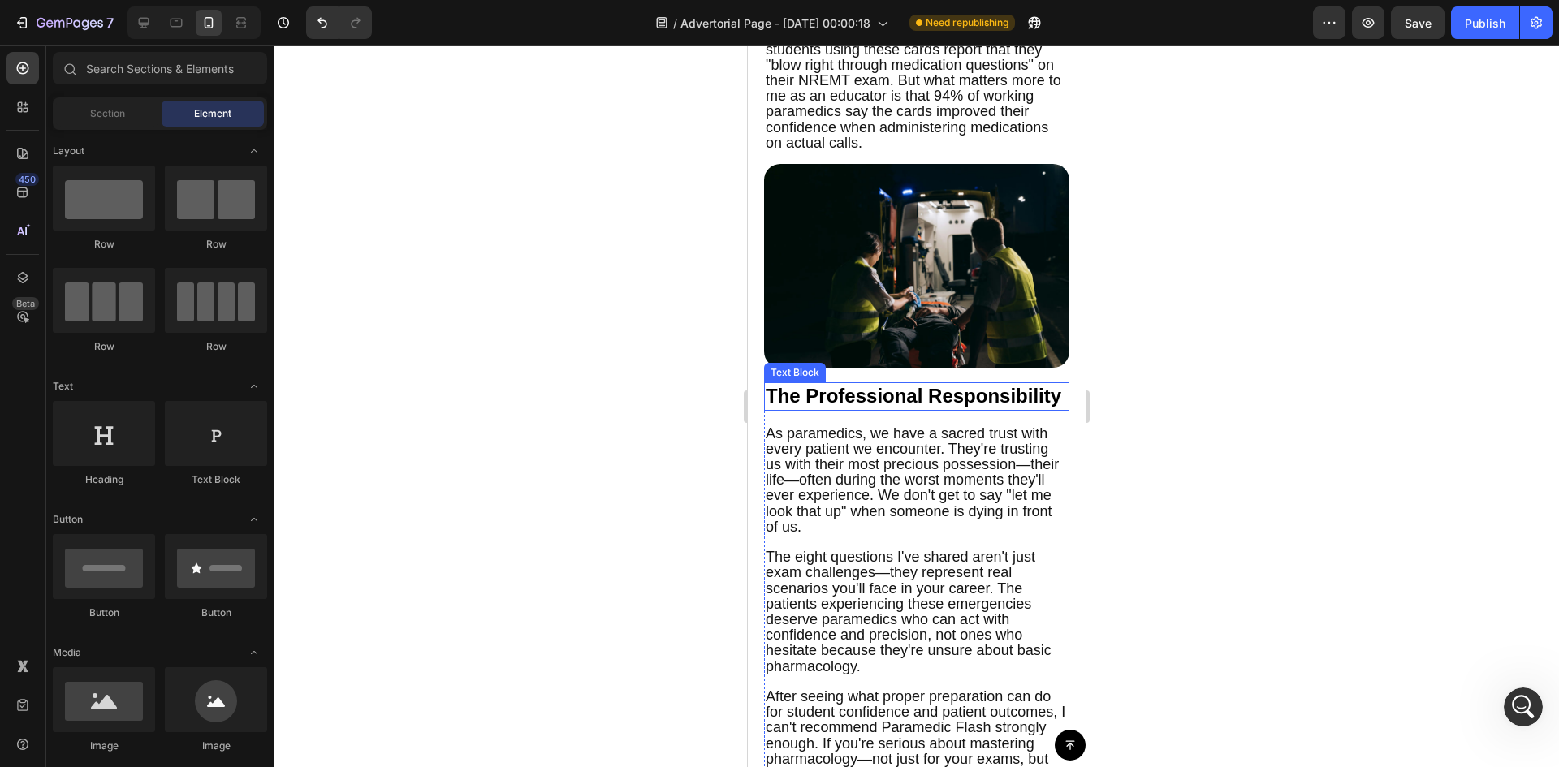
click at [942, 290] on img at bounding box center [915, 266] width 305 height 204
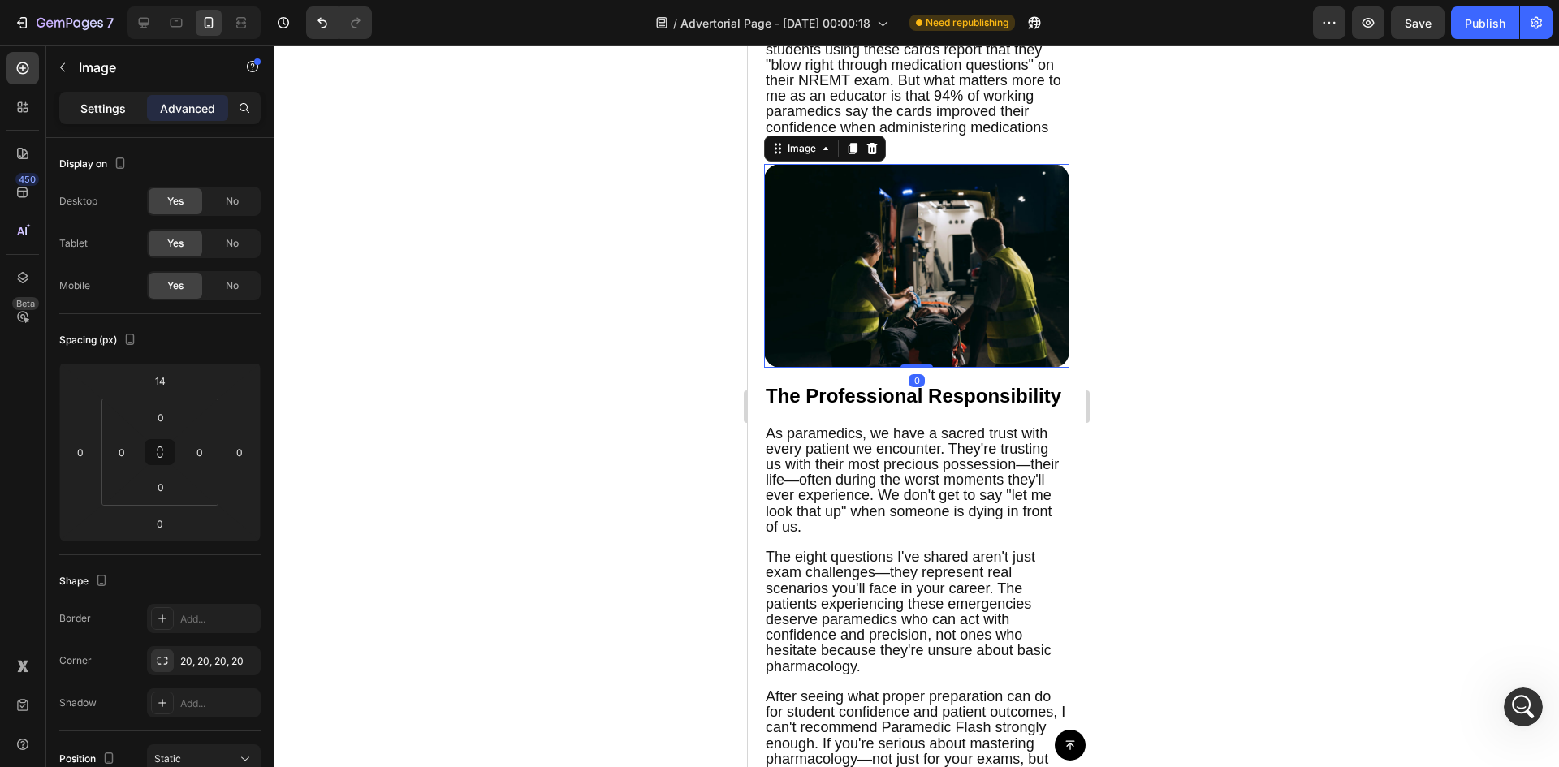
click at [99, 117] on div "Settings" at bounding box center [103, 108] width 81 height 26
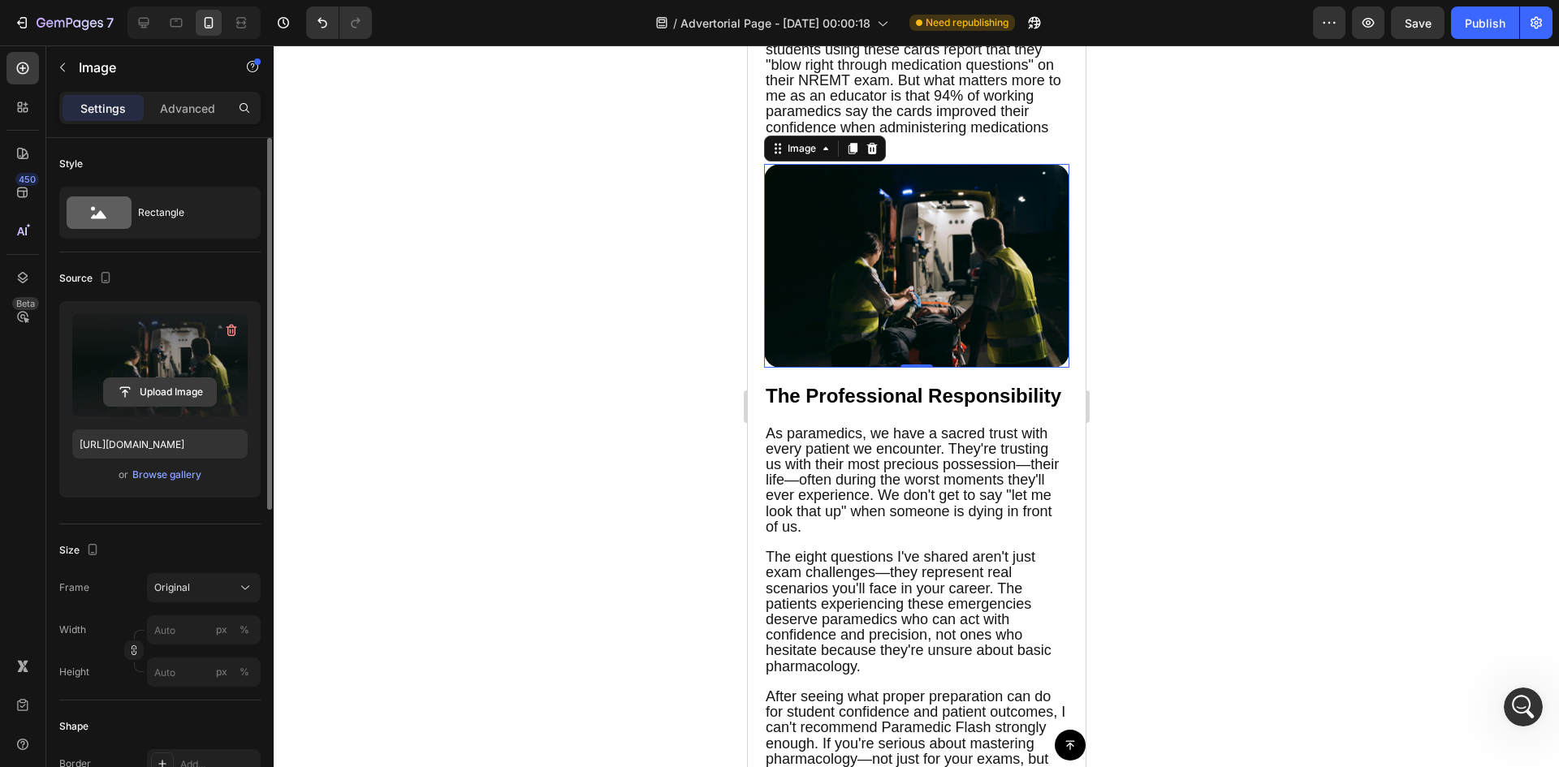
click at [153, 381] on input "file" at bounding box center [160, 392] width 112 height 28
click at [184, 478] on div "Browse gallery" at bounding box center [166, 475] width 69 height 15
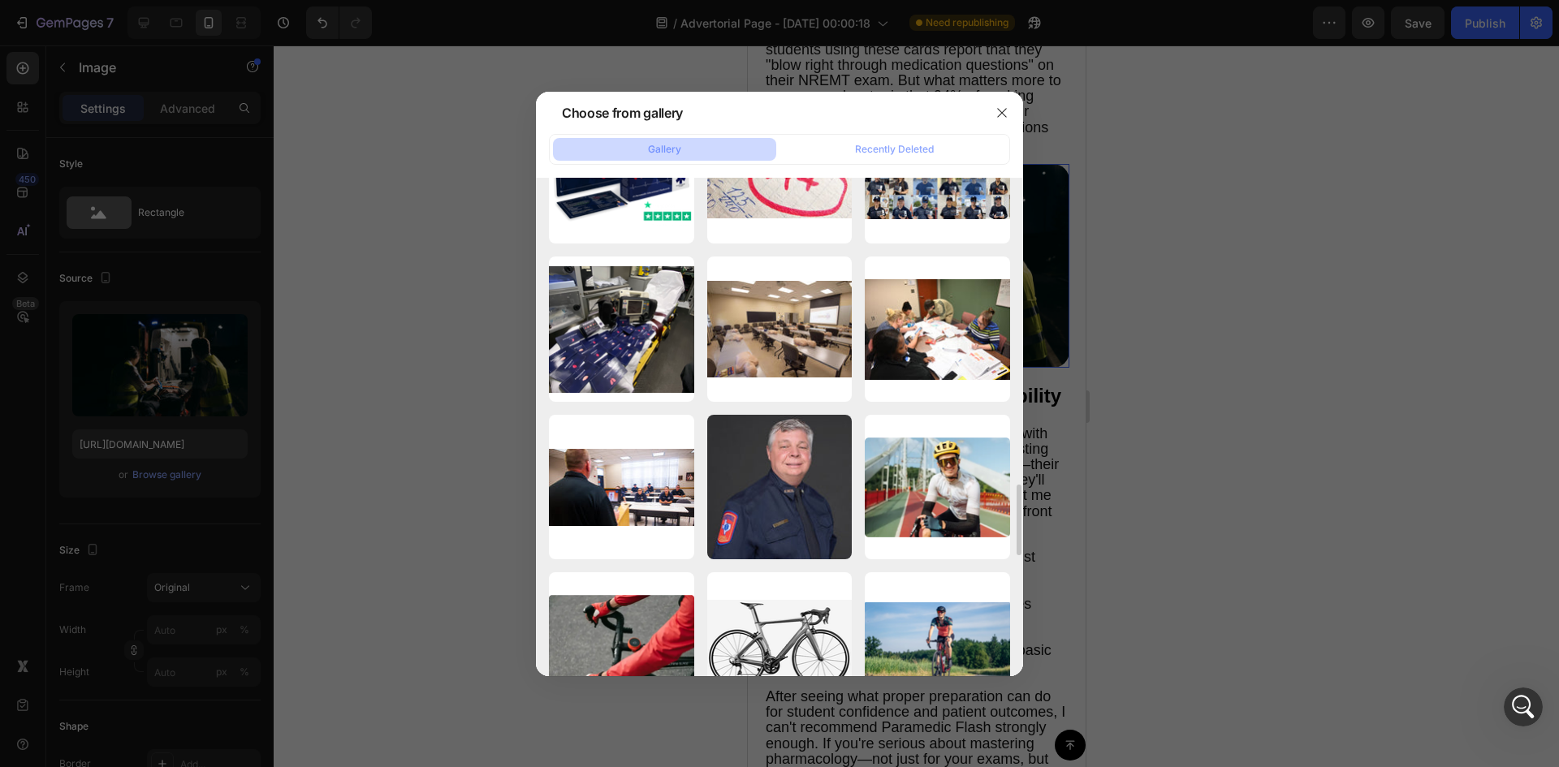
scroll to position [1849, 0]
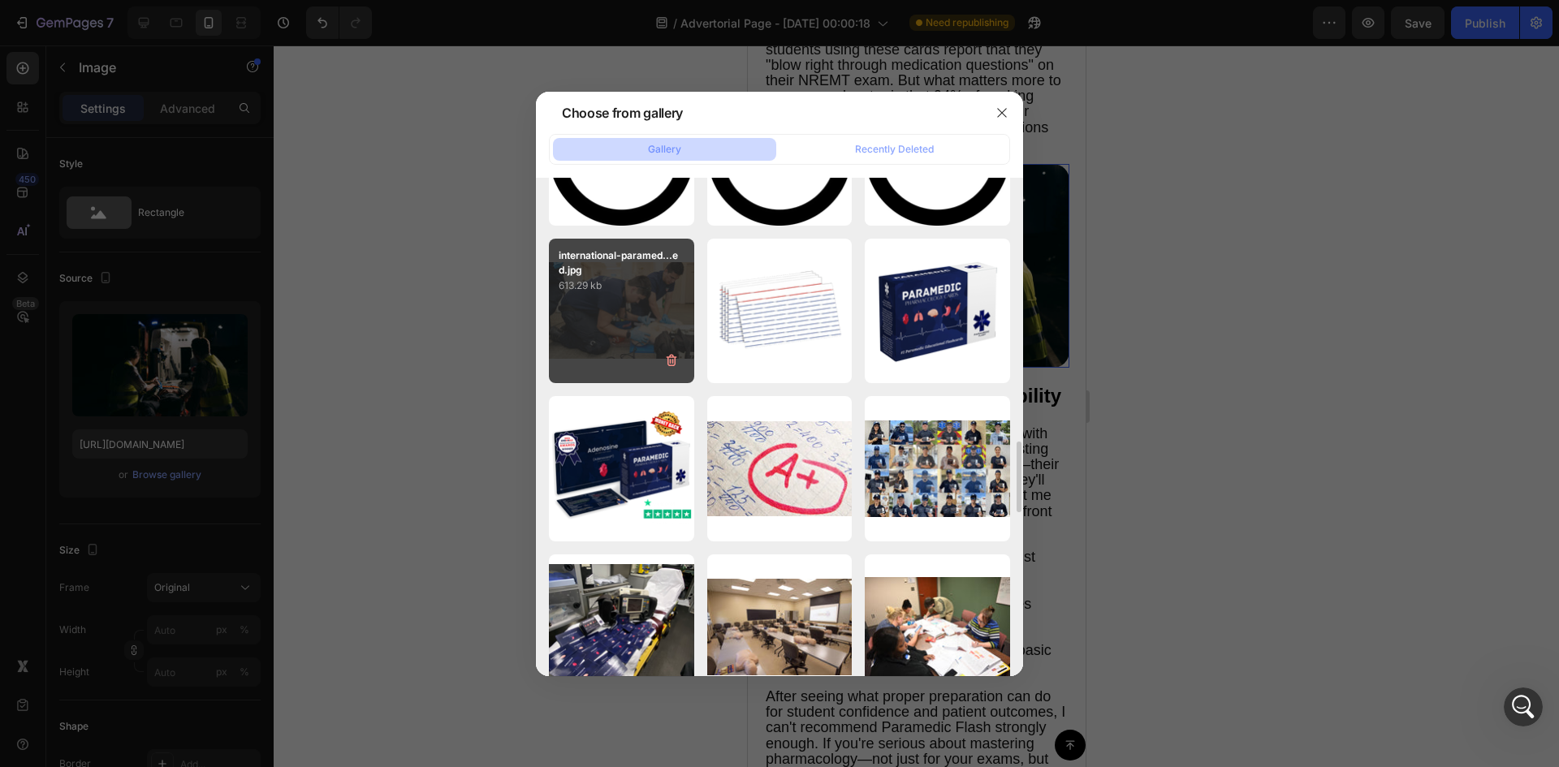
click at [576, 308] on div "international-paramed...ed.jpg 613.29 kb" at bounding box center [621, 311] width 145 height 145
type input "[URL][DOMAIN_NAME]"
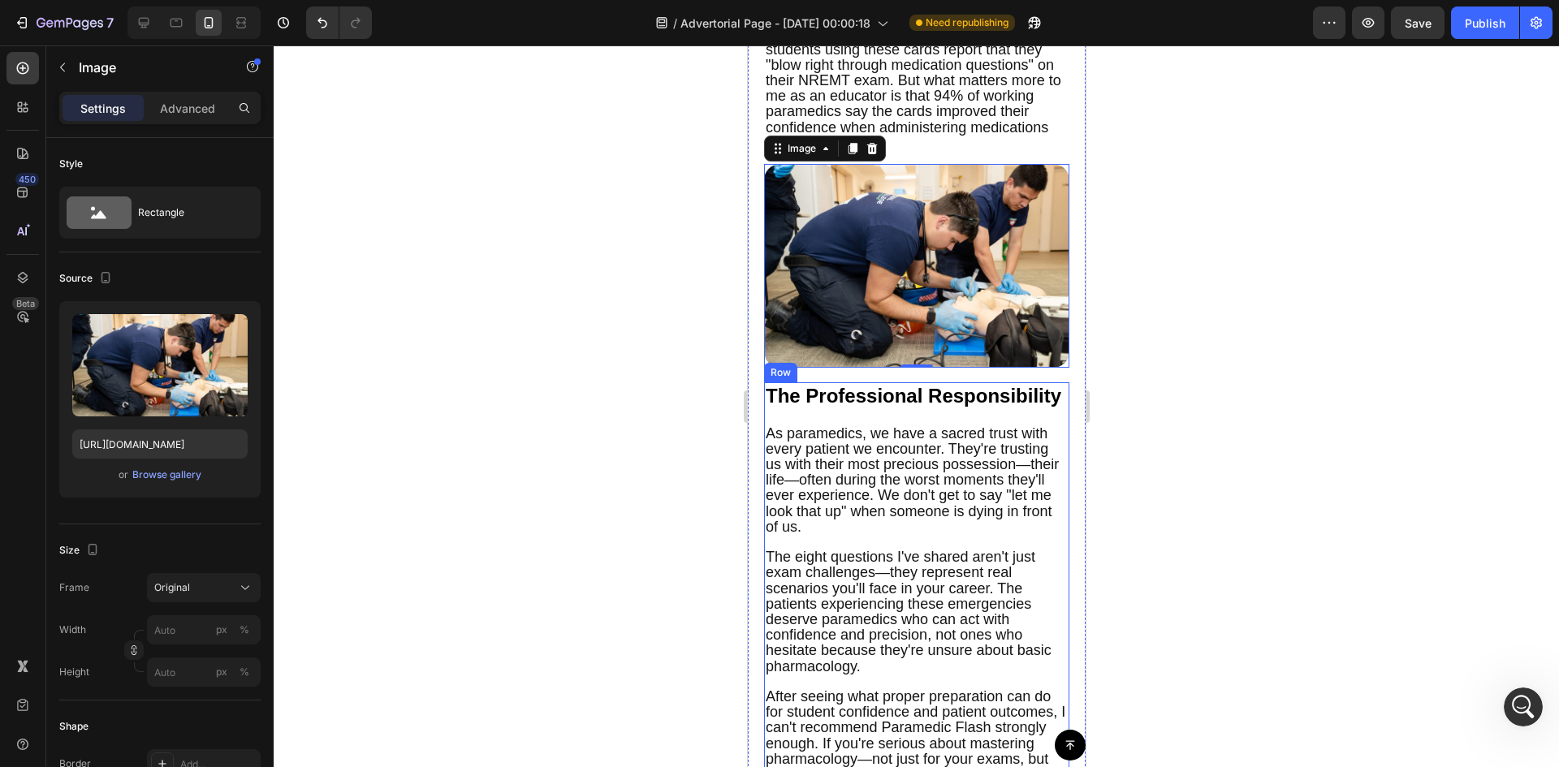
click at [594, 444] on div at bounding box center [916, 406] width 1285 height 722
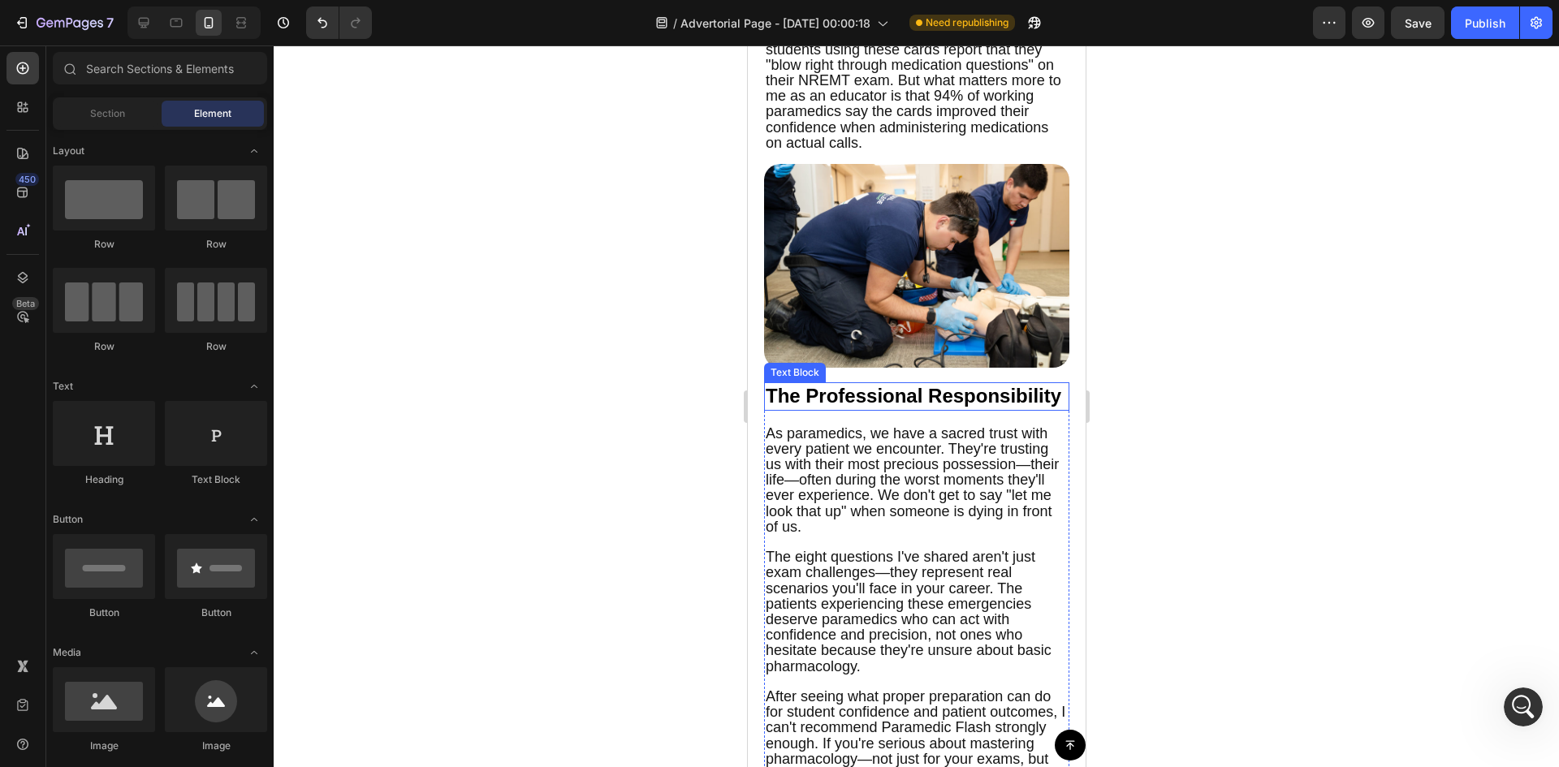
click at [846, 407] on span "The Professional Responsibility" at bounding box center [913, 396] width 296 height 22
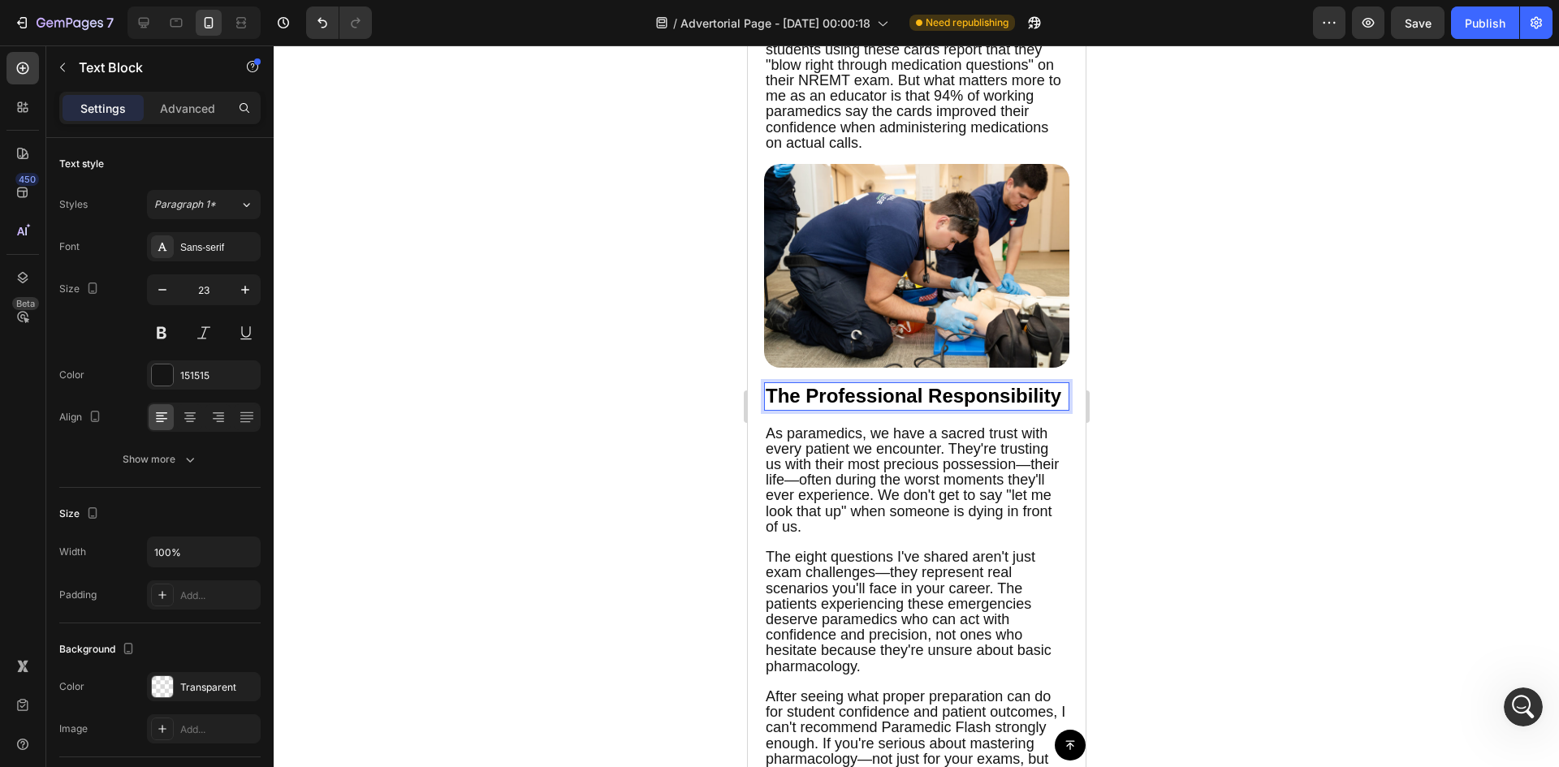
click at [769, 407] on span "The Professional Responsibility" at bounding box center [913, 396] width 296 height 22
click at [783, 407] on span "The Professional Responsibility" at bounding box center [913, 396] width 296 height 22
click at [616, 450] on div at bounding box center [916, 406] width 1285 height 722
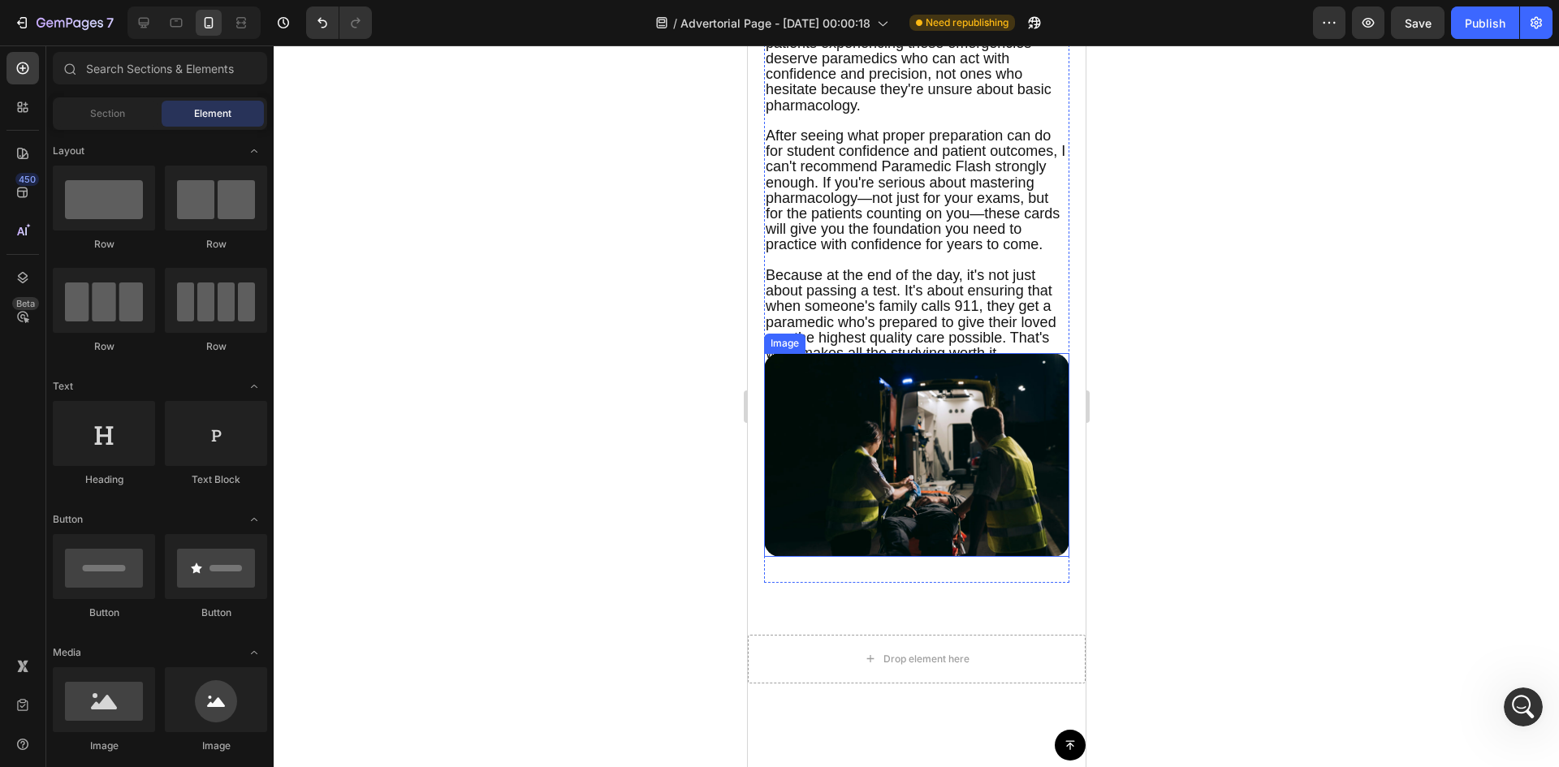
scroll to position [5435, 0]
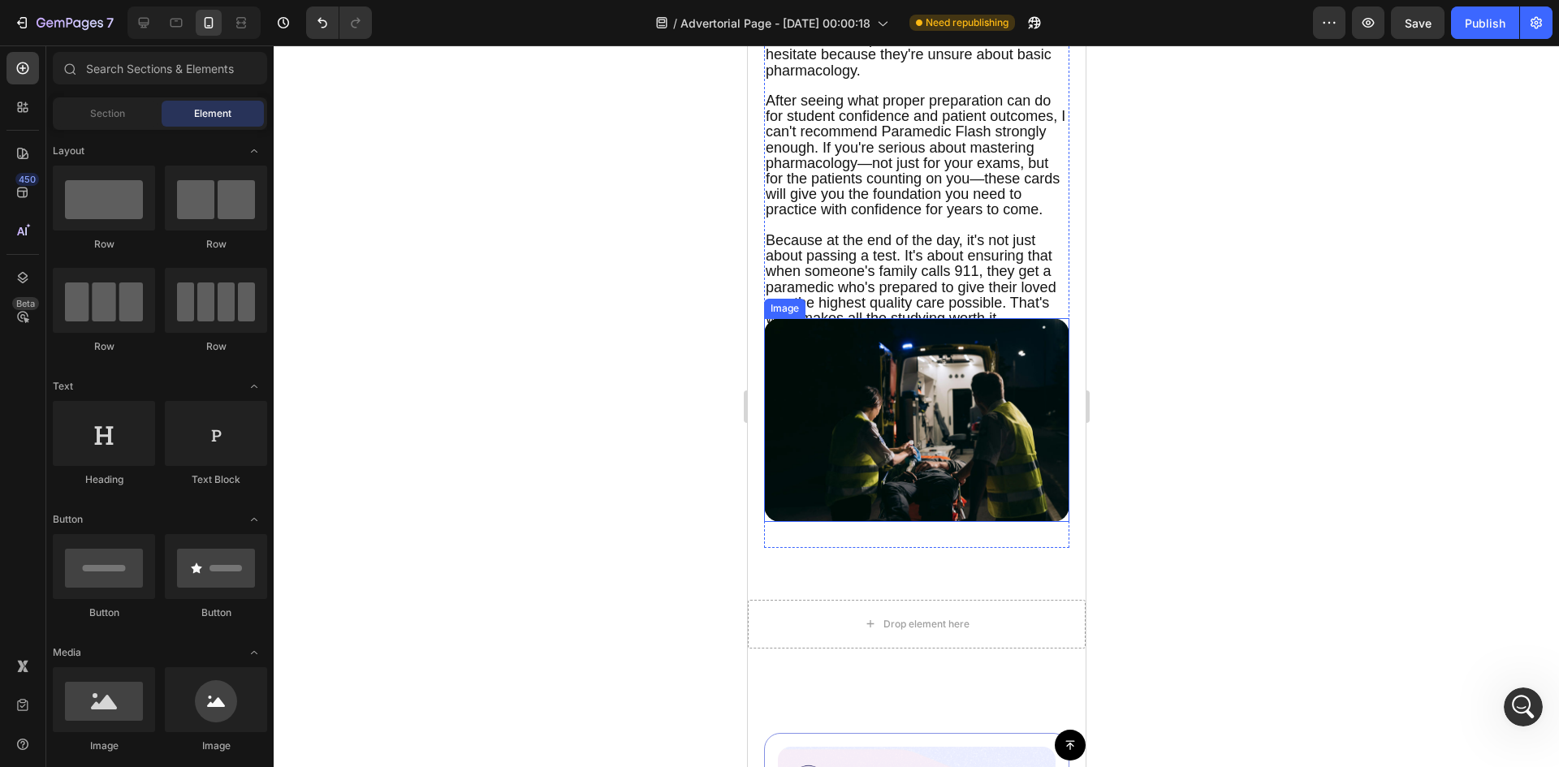
click at [1005, 447] on img at bounding box center [915, 420] width 305 height 204
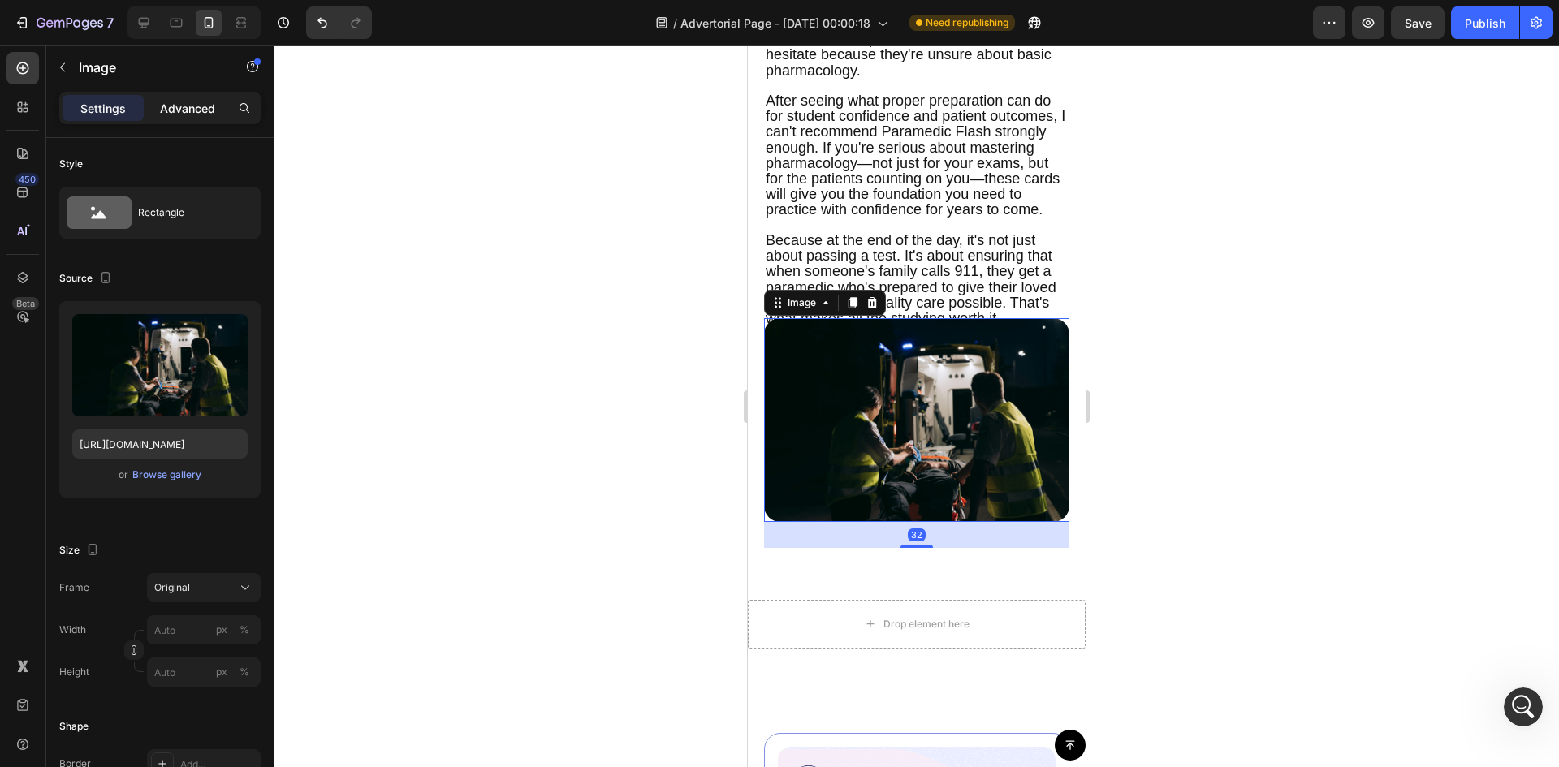
click at [190, 100] on p "Advanced" at bounding box center [187, 108] width 55 height 17
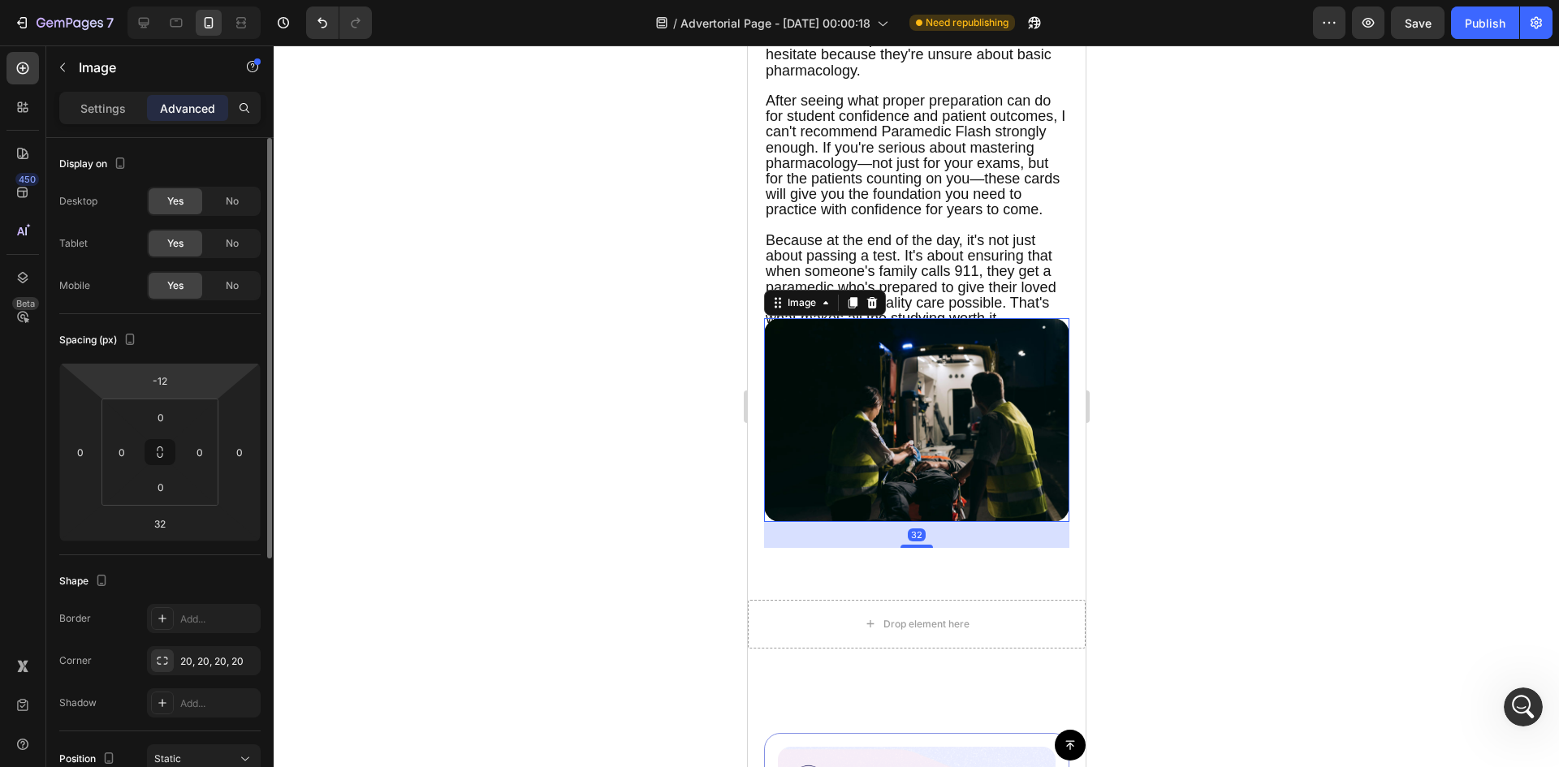
drag, startPoint x: 179, startPoint y: 386, endPoint x: 187, endPoint y: 384, distance: 8.5
click at [187, 384] on div "-12 0 32 0" at bounding box center [159, 452] width 201 height 179
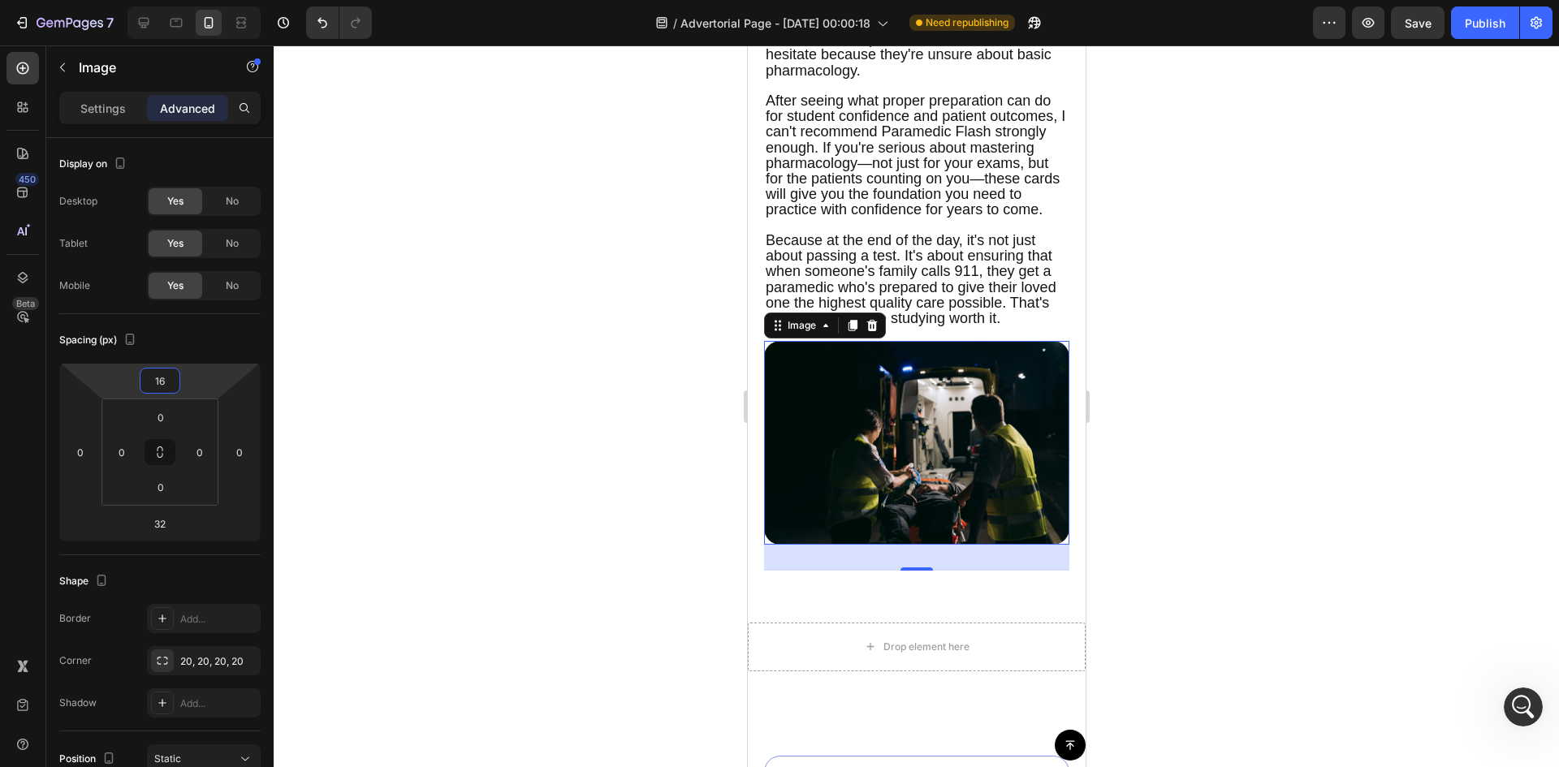
type input "22"
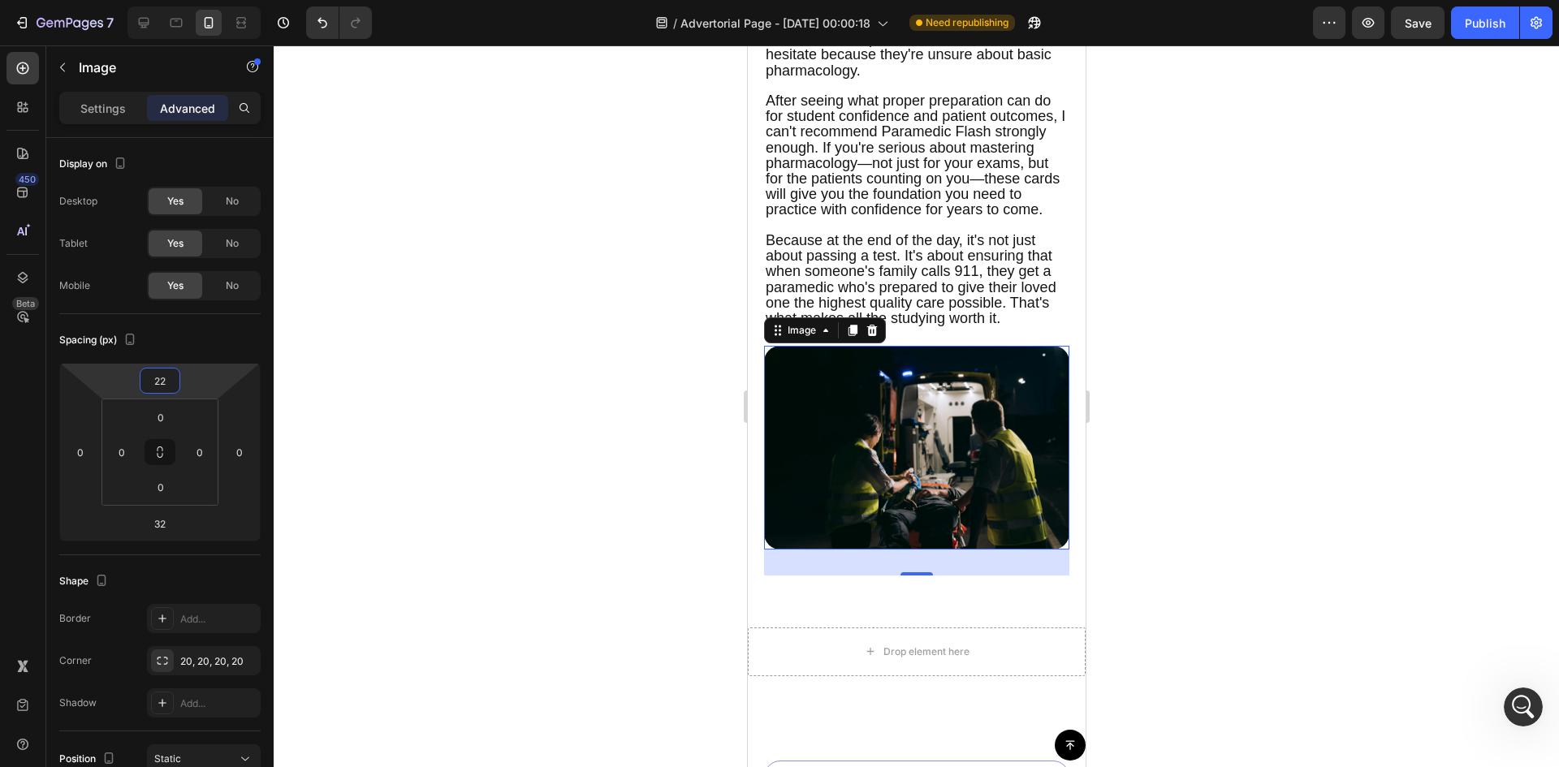
drag, startPoint x: 204, startPoint y: 384, endPoint x: 209, endPoint y: 370, distance: 14.9
click at [209, 0] on html "7 Version history / Advertorial Page - [DATE] 00:00:18 Need republishing Previe…" at bounding box center [779, 0] width 1559 height 0
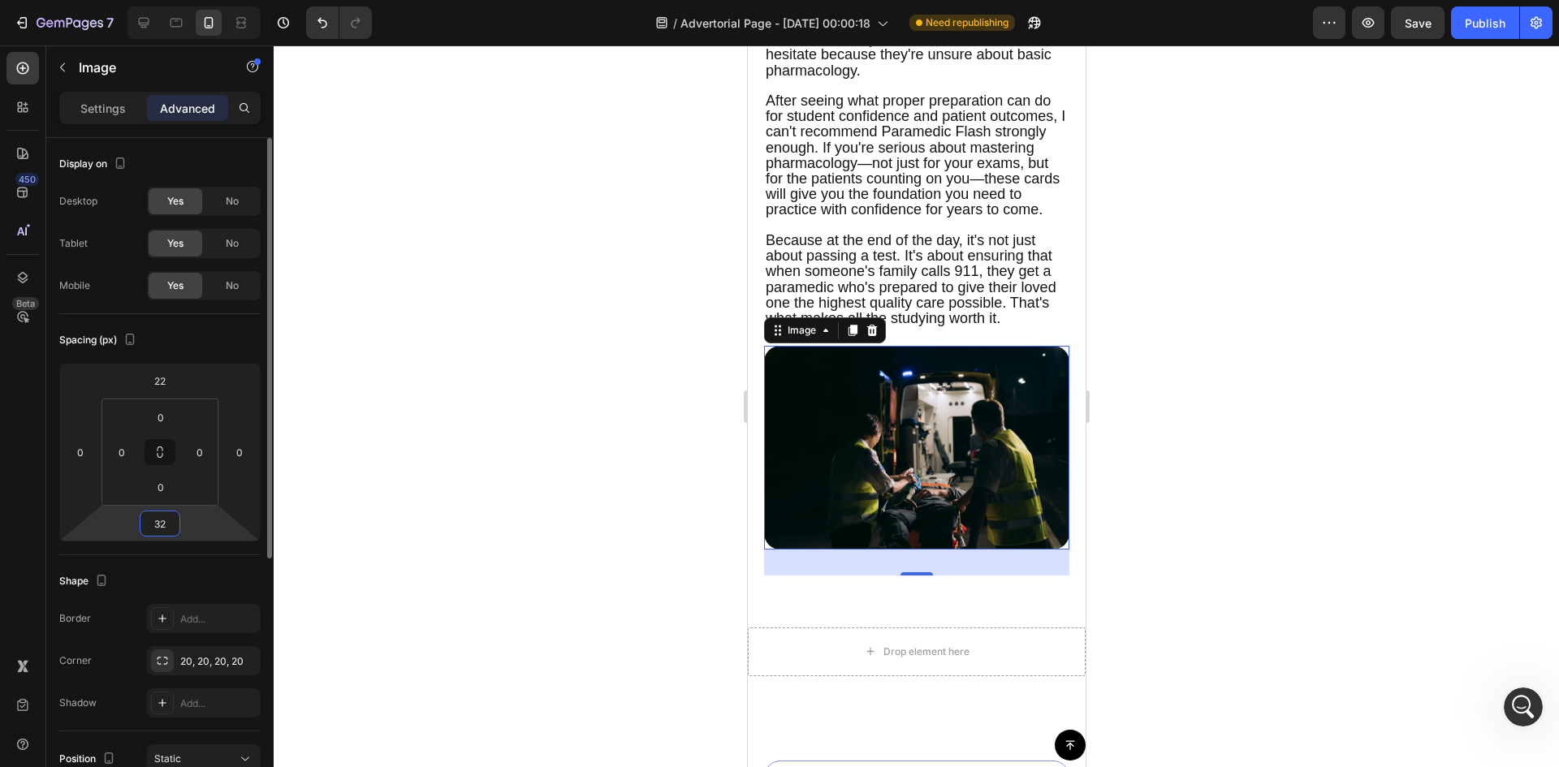
click at [159, 524] on input "32" at bounding box center [160, 523] width 32 height 24
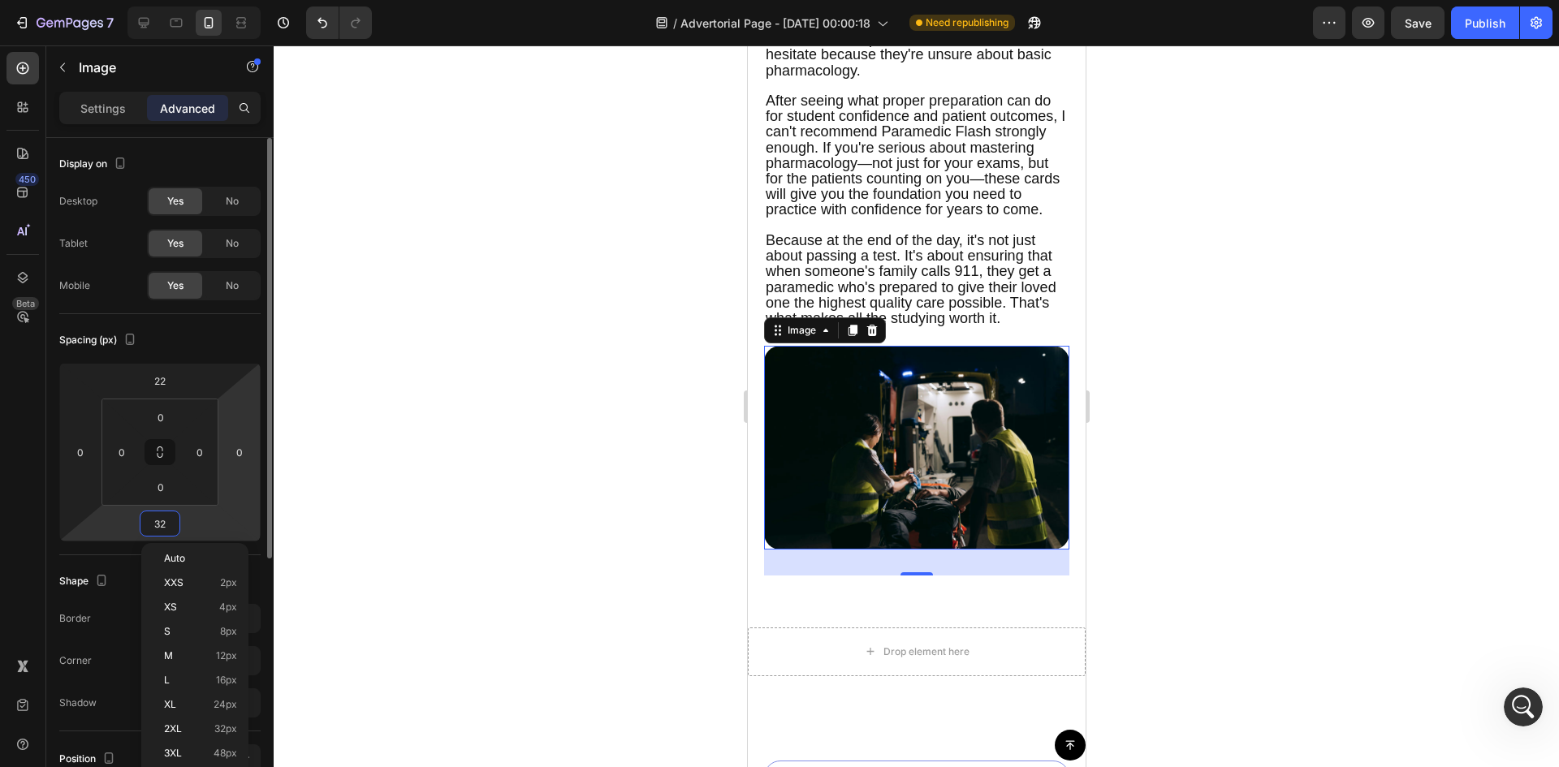
type input "0"
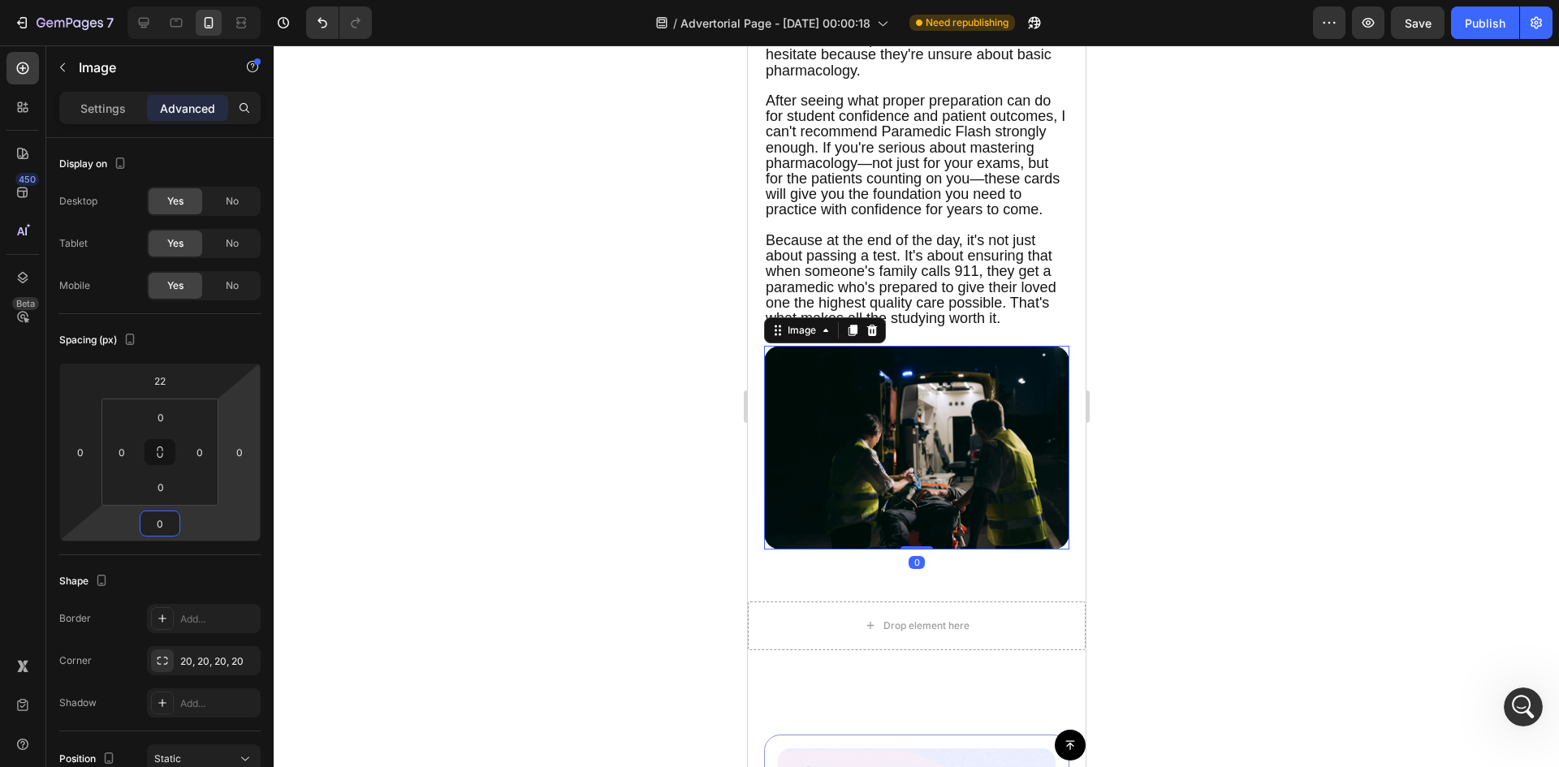
click at [412, 464] on div at bounding box center [916, 406] width 1285 height 722
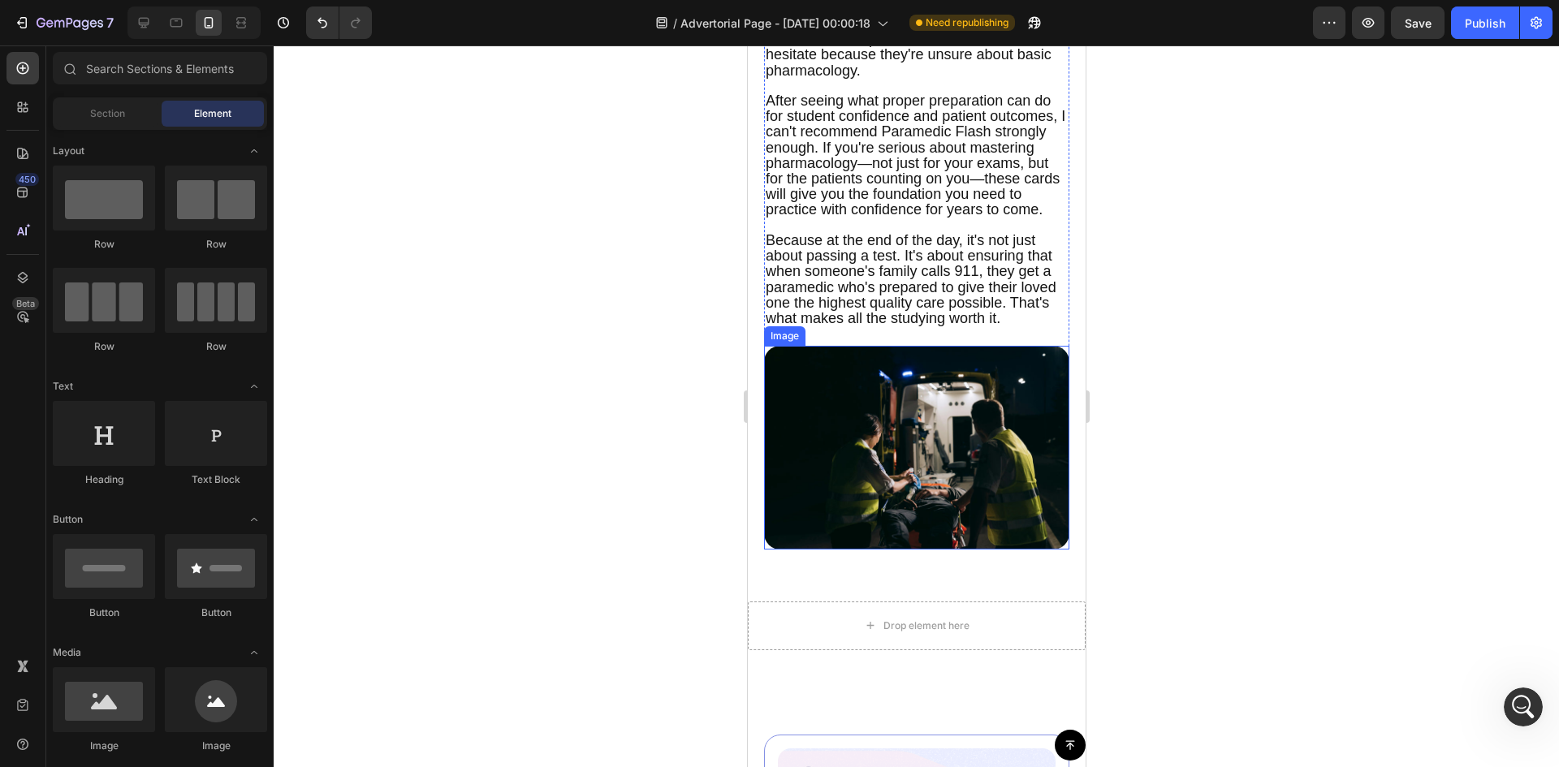
click at [868, 460] on img at bounding box center [915, 448] width 305 height 204
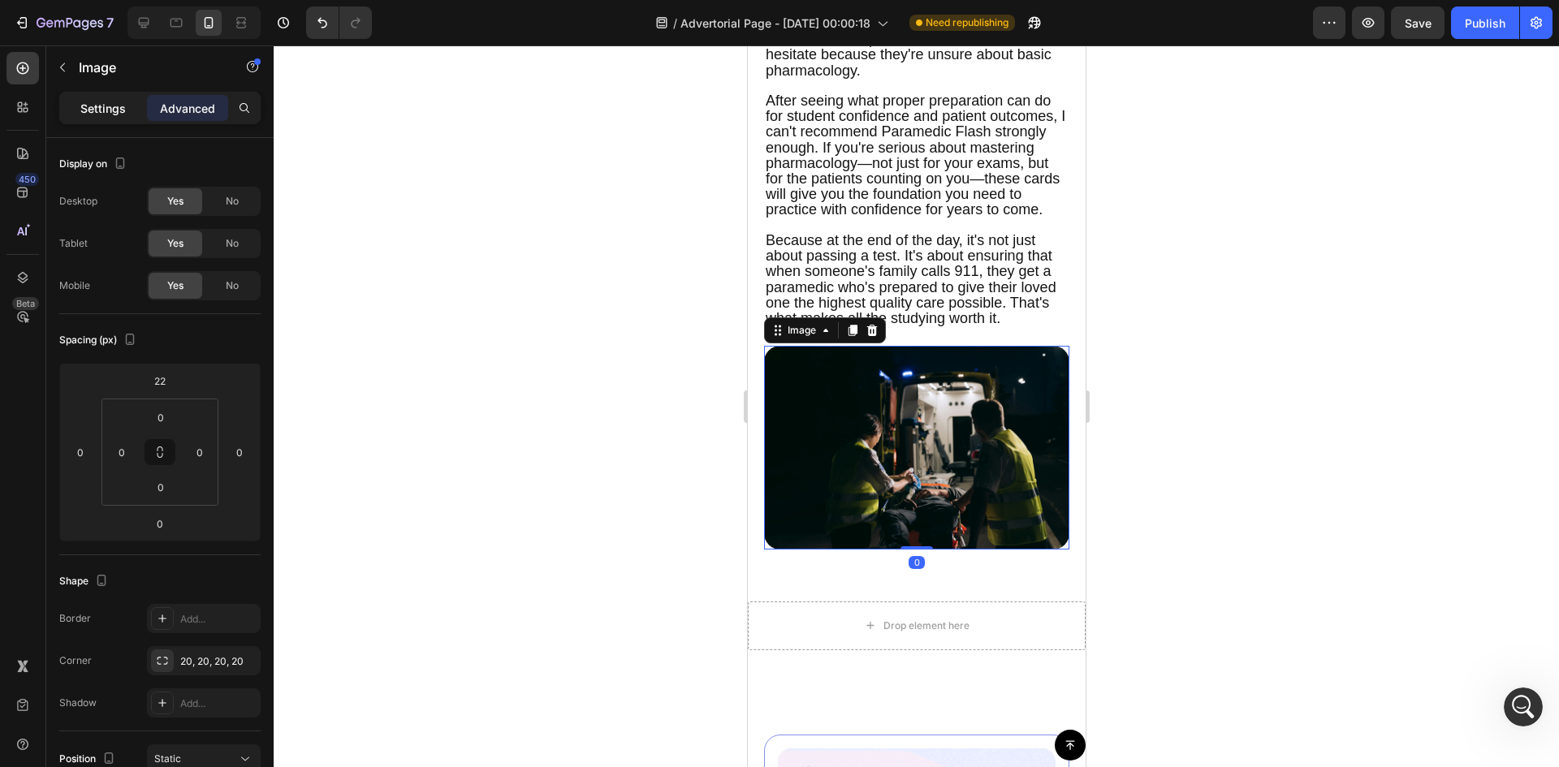
click at [90, 103] on p "Settings" at bounding box center [102, 108] width 45 height 17
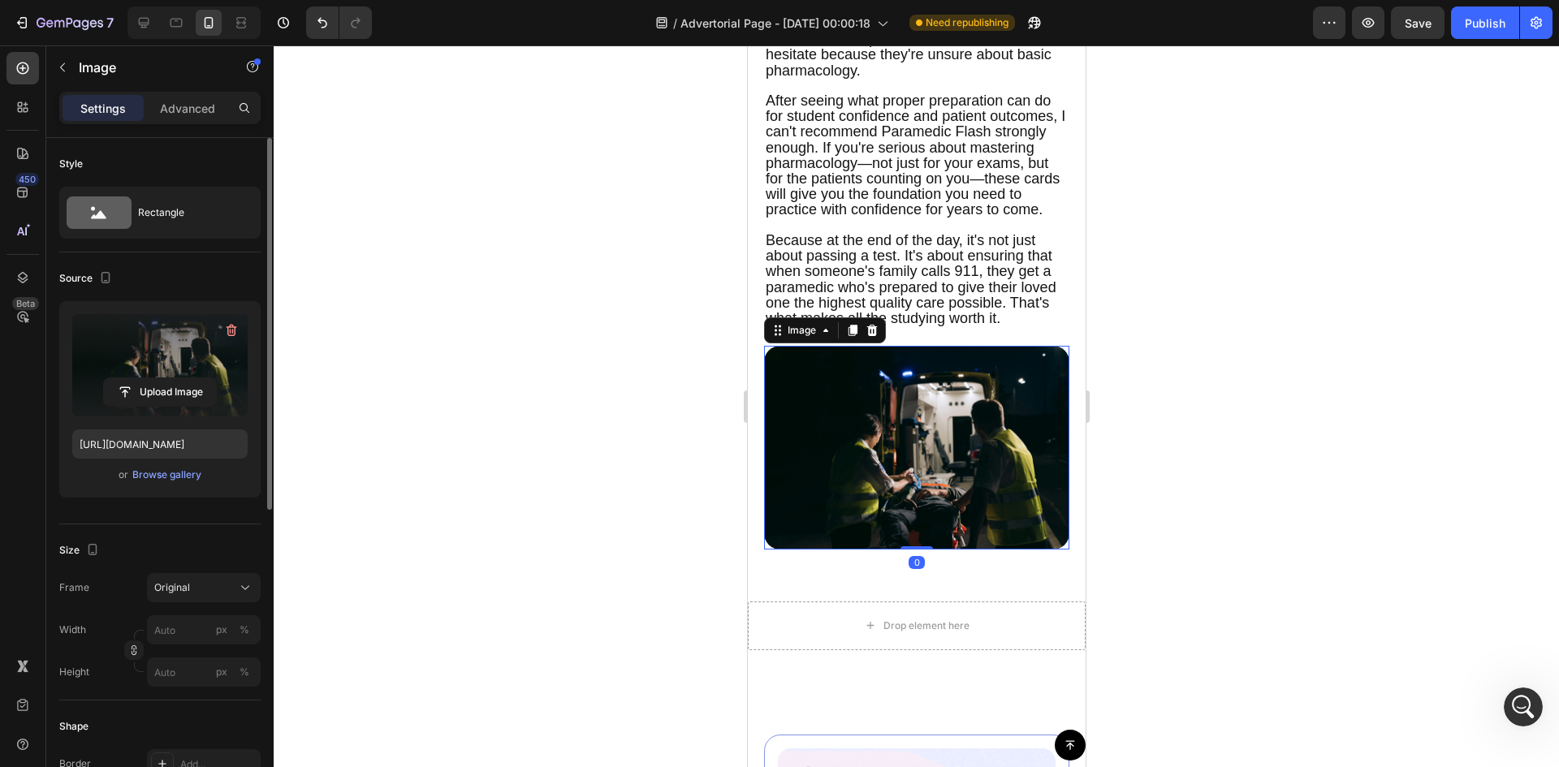
click at [150, 376] on label at bounding box center [159, 365] width 175 height 102
click at [150, 378] on input "file" at bounding box center [160, 392] width 112 height 28
click at [145, 473] on div "Browse gallery" at bounding box center [166, 475] width 69 height 15
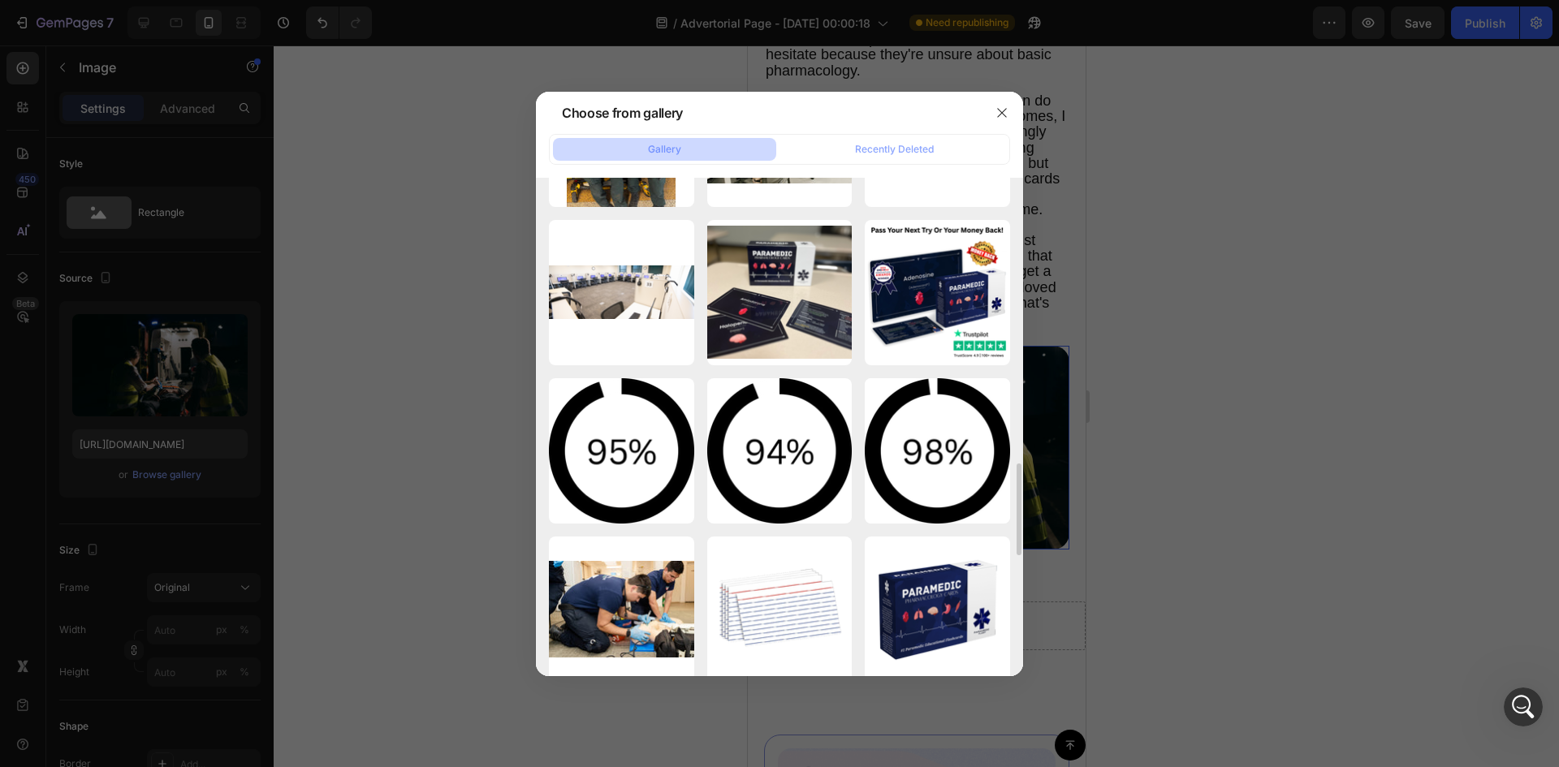
scroll to position [1849, 0]
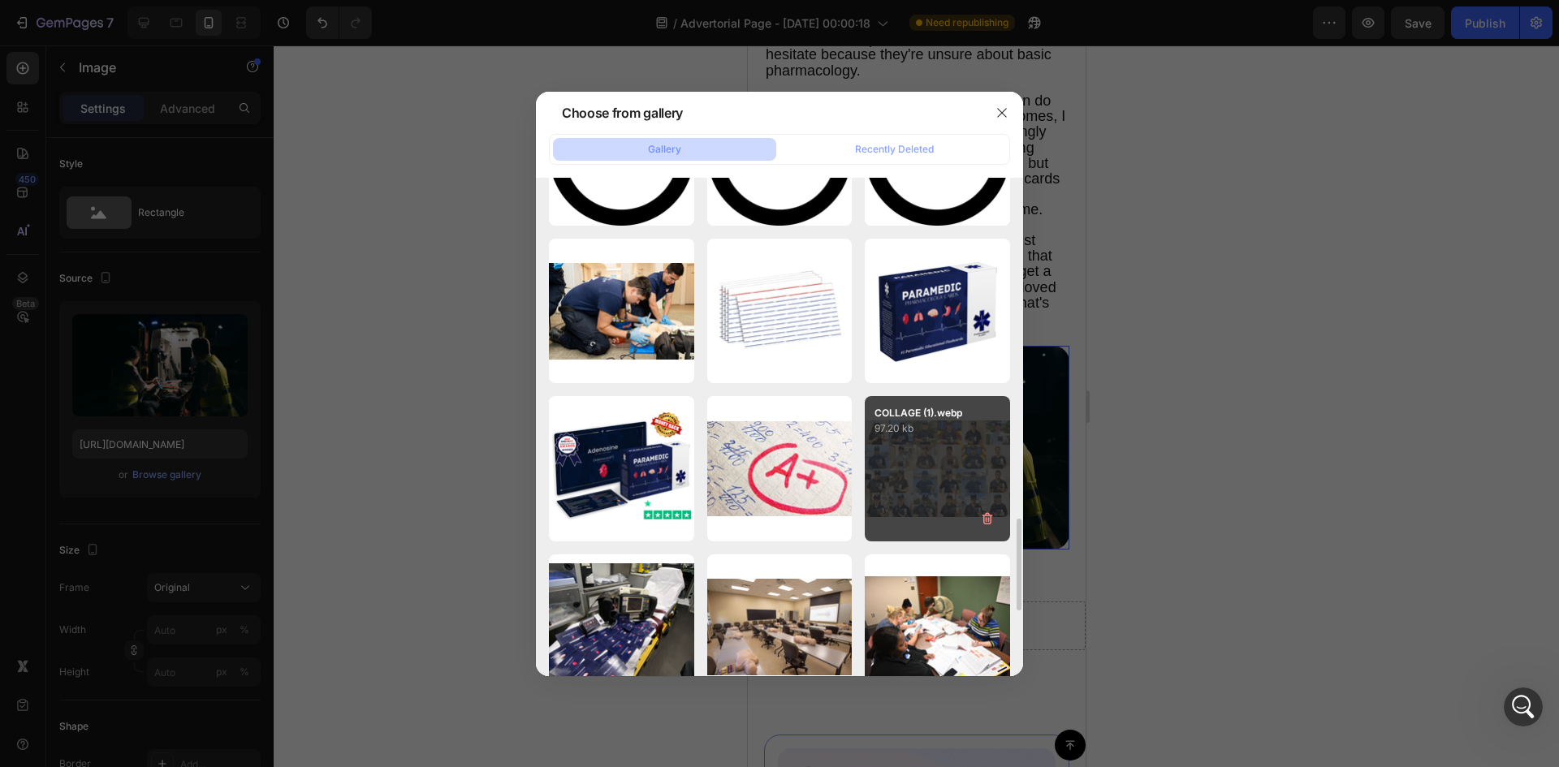
click at [957, 450] on div "COLLAGE (1).webp 97.20 kb" at bounding box center [937, 468] width 145 height 145
type input "[URL][DOMAIN_NAME]"
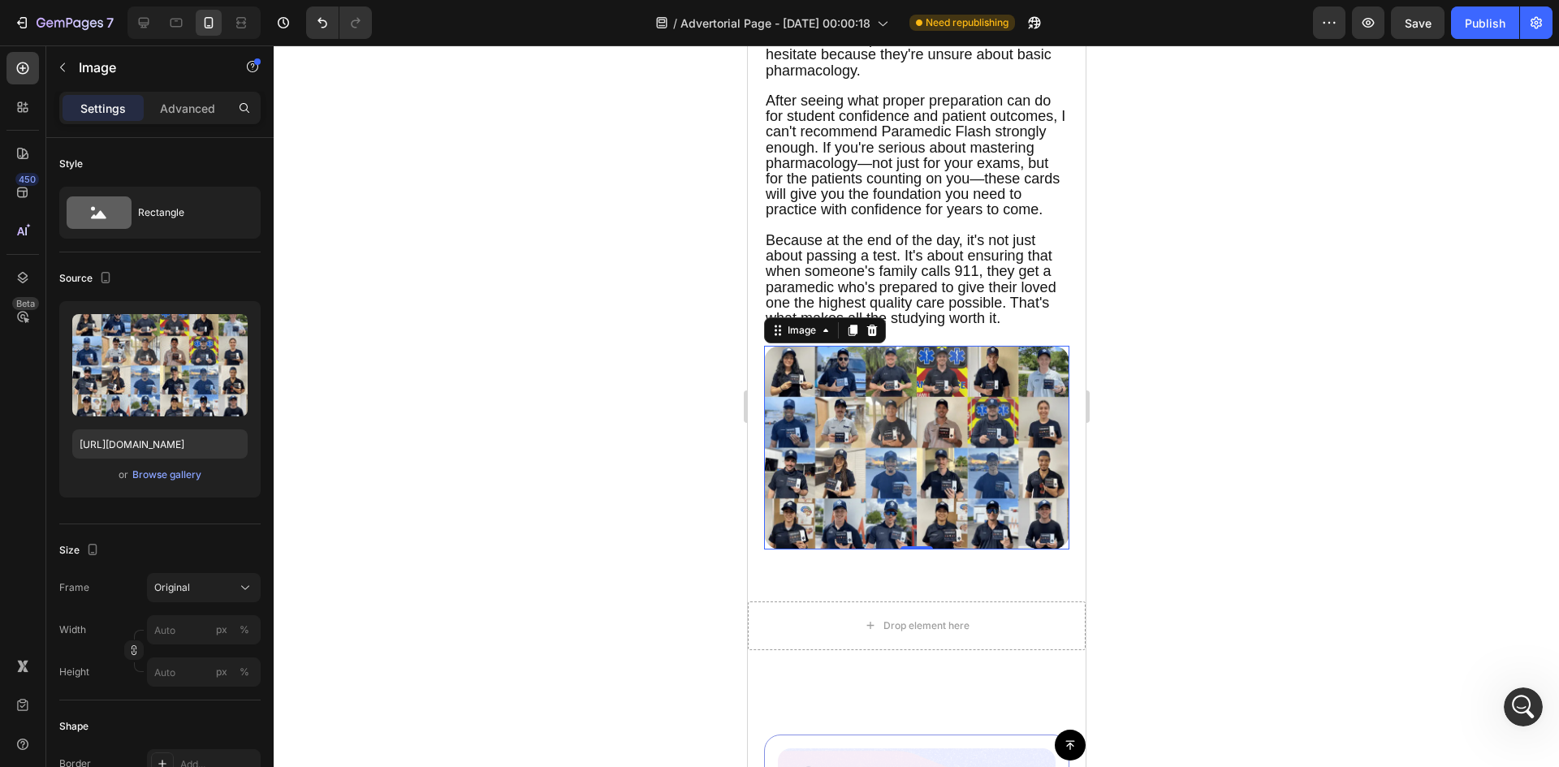
click at [1330, 327] on div at bounding box center [916, 406] width 1285 height 722
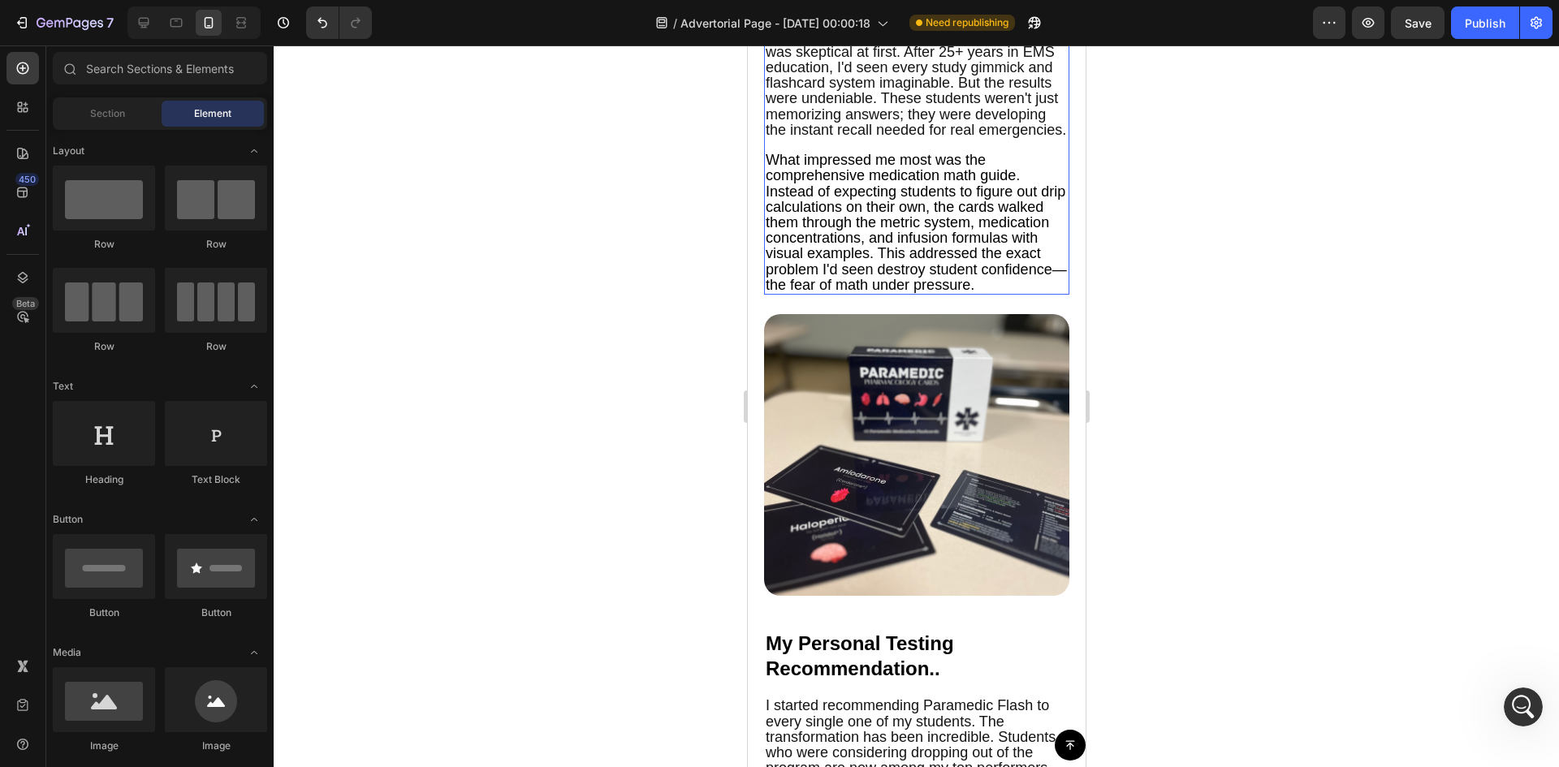
scroll to position [4465, 0]
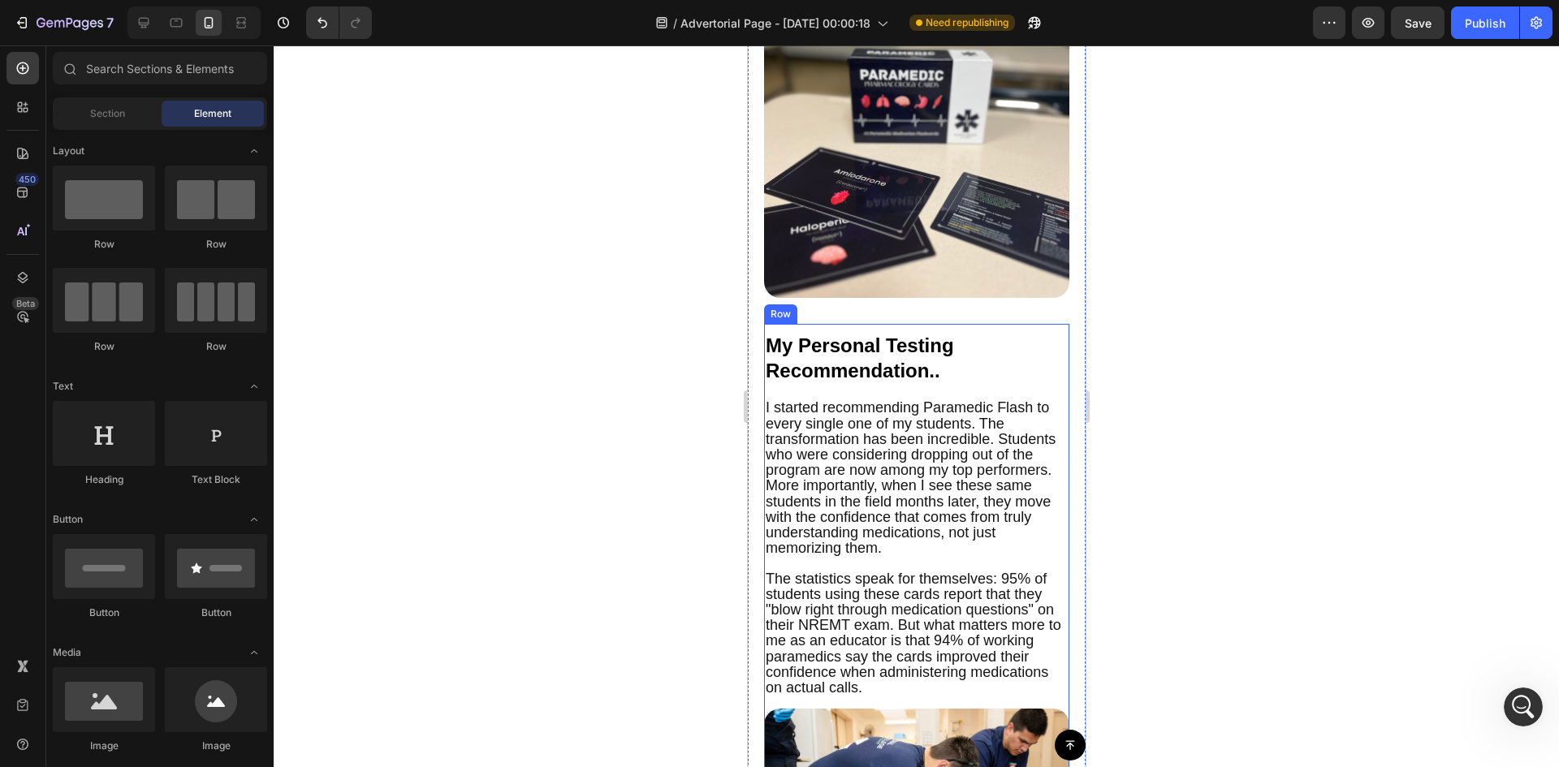
click at [991, 356] on div "My Personal Testing Recommendation.. Text Block I started recommending Paramedi…" at bounding box center [915, 618] width 305 height 589
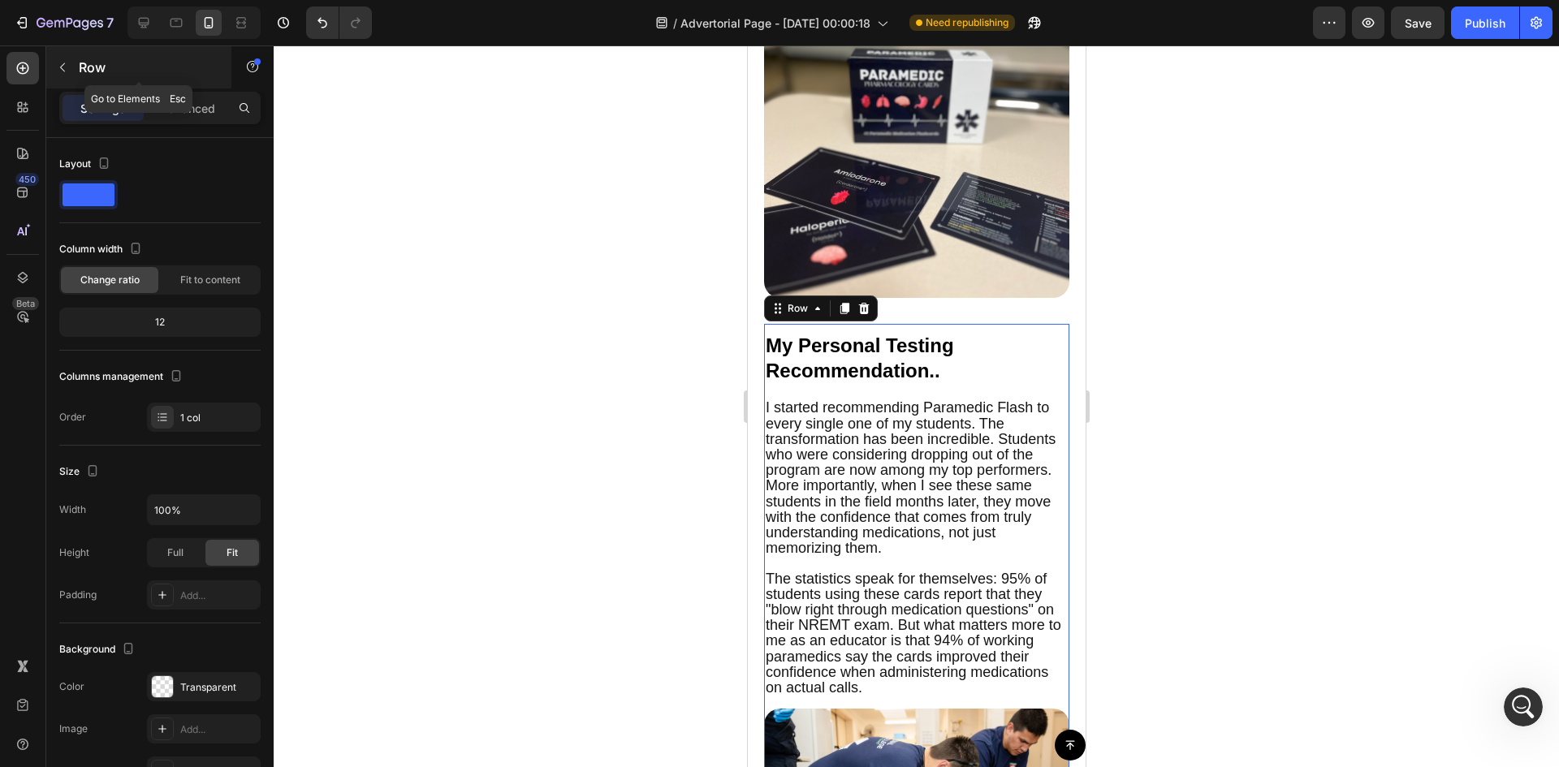
click at [187, 86] on div "Row" at bounding box center [138, 67] width 185 height 42
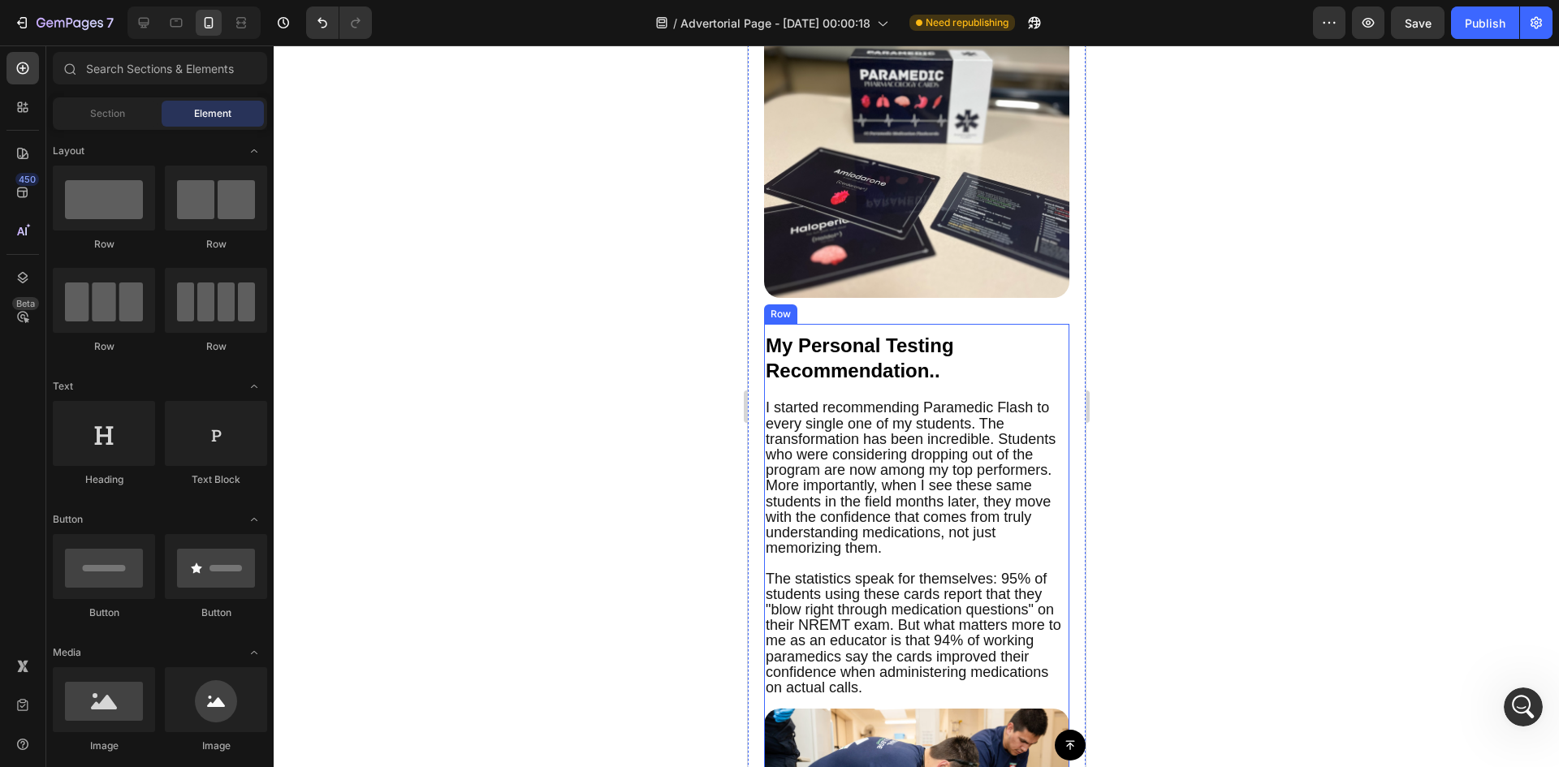
click at [1028, 350] on div "My Personal Testing Recommendation.. Text Block I started recommending Paramedi…" at bounding box center [915, 618] width 305 height 589
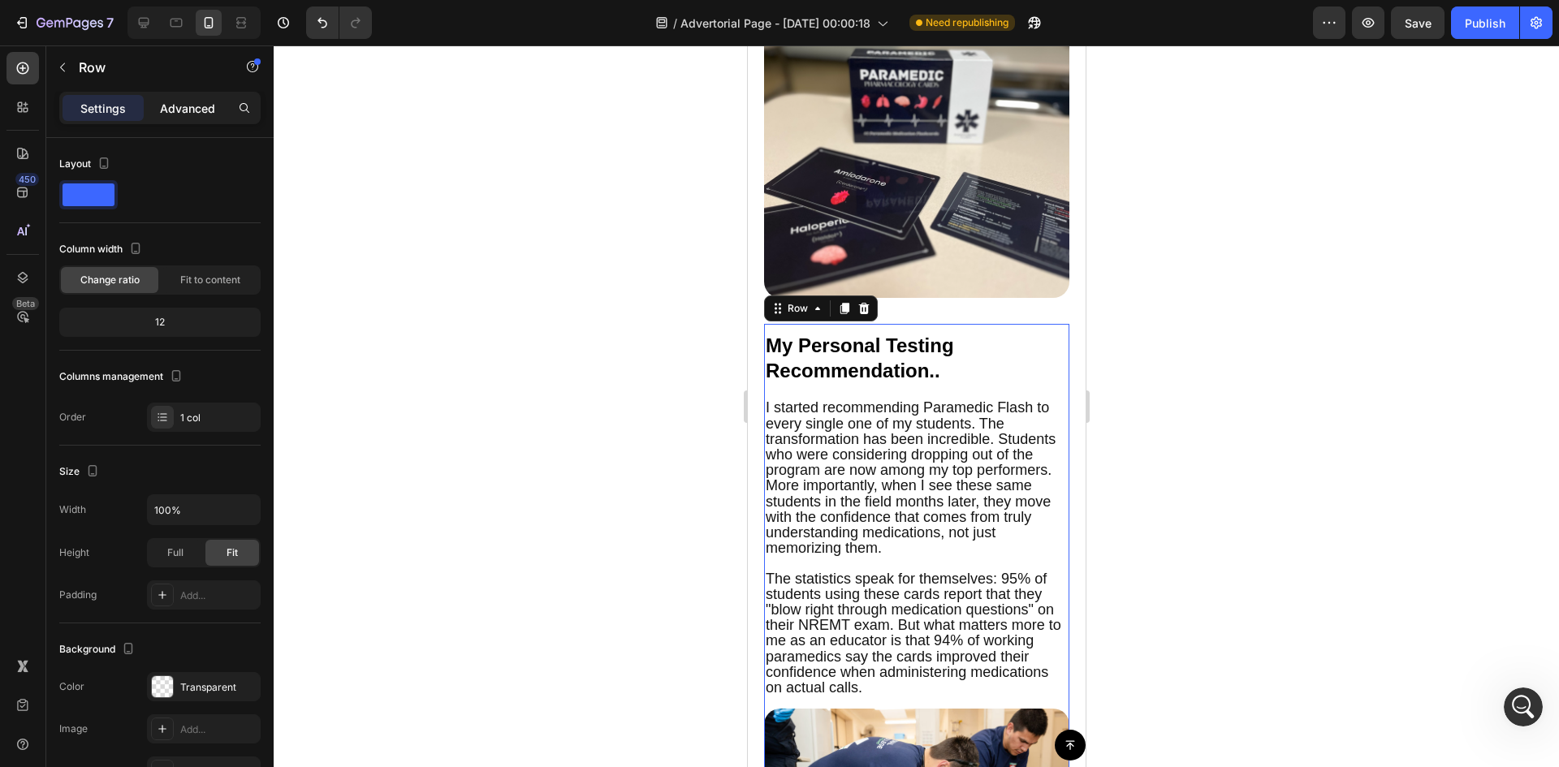
click at [187, 108] on p "Advanced" at bounding box center [187, 108] width 55 height 17
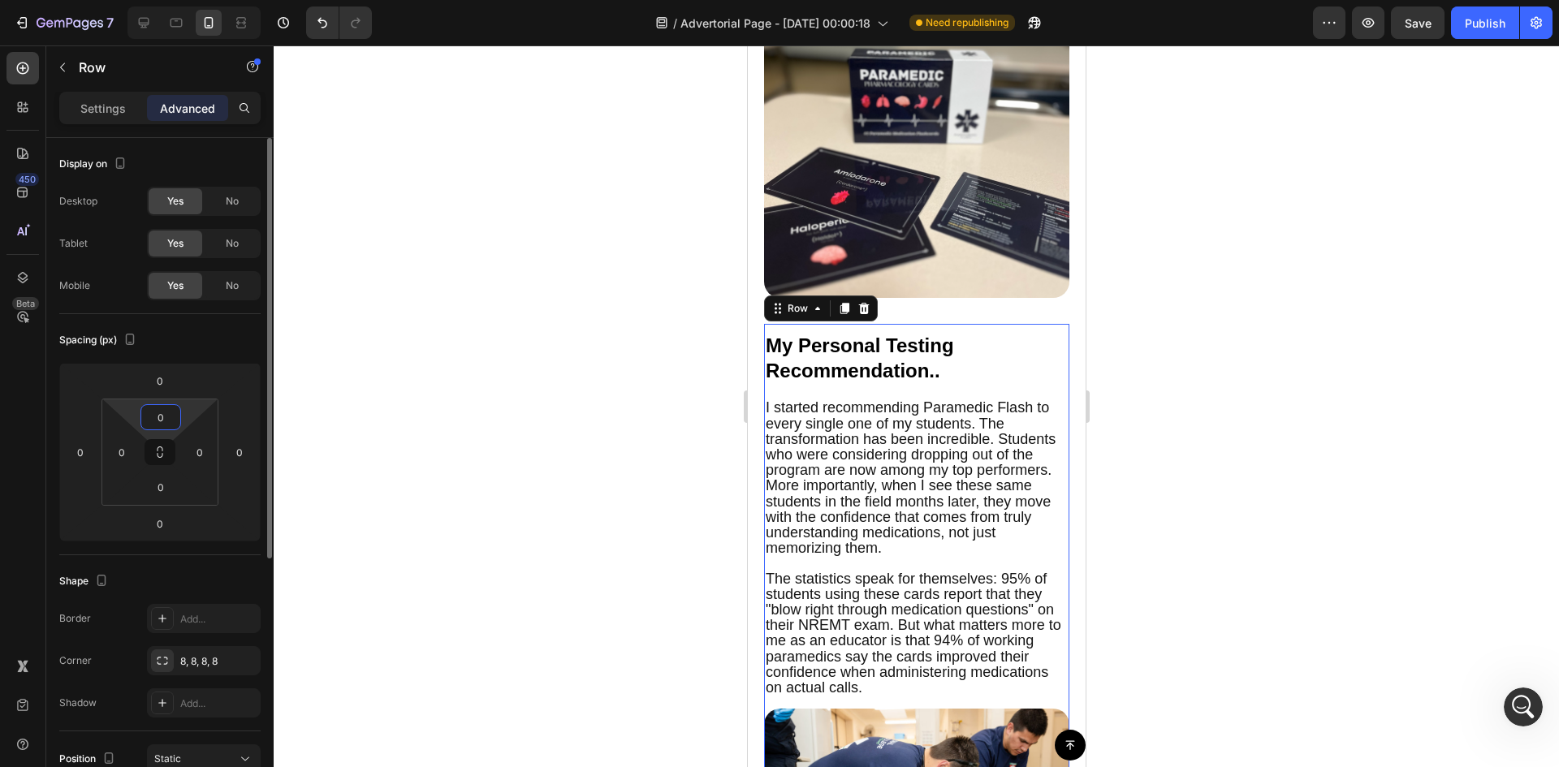
drag, startPoint x: 184, startPoint y: 424, endPoint x: 188, endPoint y: 401, distance: 23.0
click at [190, 0] on html "7 Version history / Advertorial Page - [DATE] 00:00:18 Need republishing Previe…" at bounding box center [779, 0] width 1559 height 0
click at [0, 0] on div "Spacing (px) 0 0 0 0 0 0 0 0" at bounding box center [0, 0] width 0 height 0
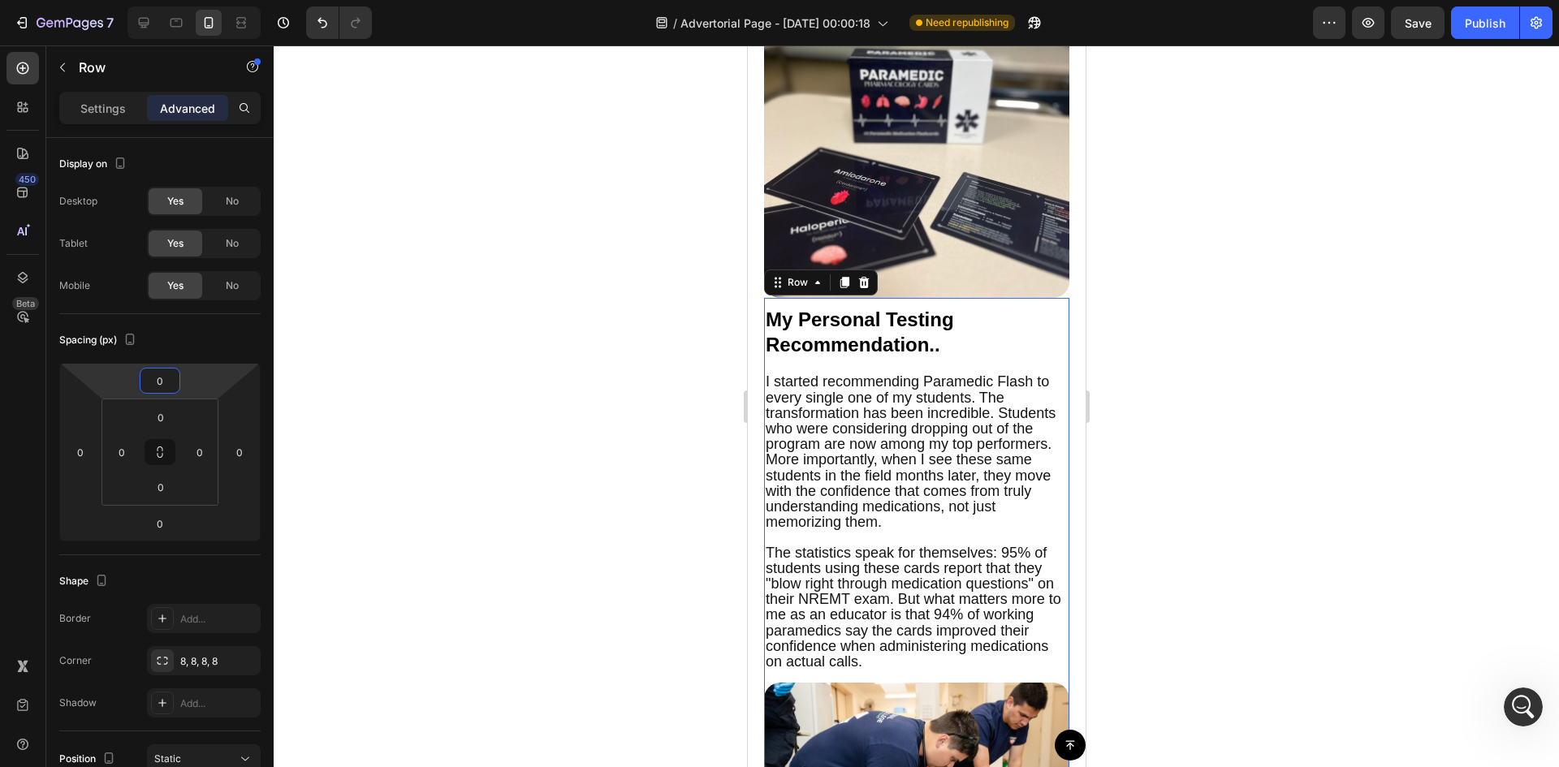
type input "6"
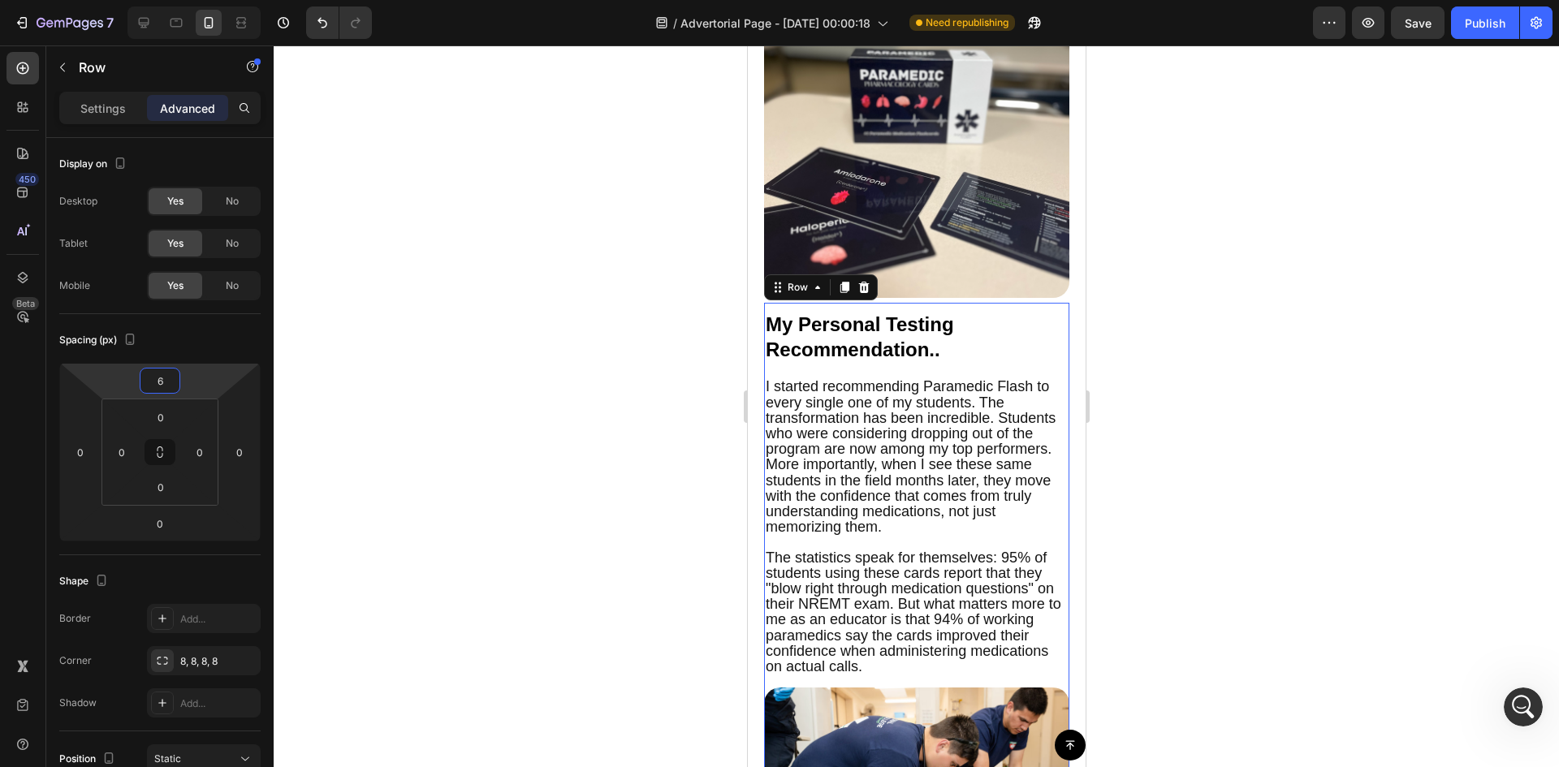
click at [193, 0] on html "7 Version history / Advertorial Page - [DATE] 00:00:18 Need republishing Previe…" at bounding box center [779, 0] width 1559 height 0
click at [451, 438] on div at bounding box center [916, 406] width 1285 height 722
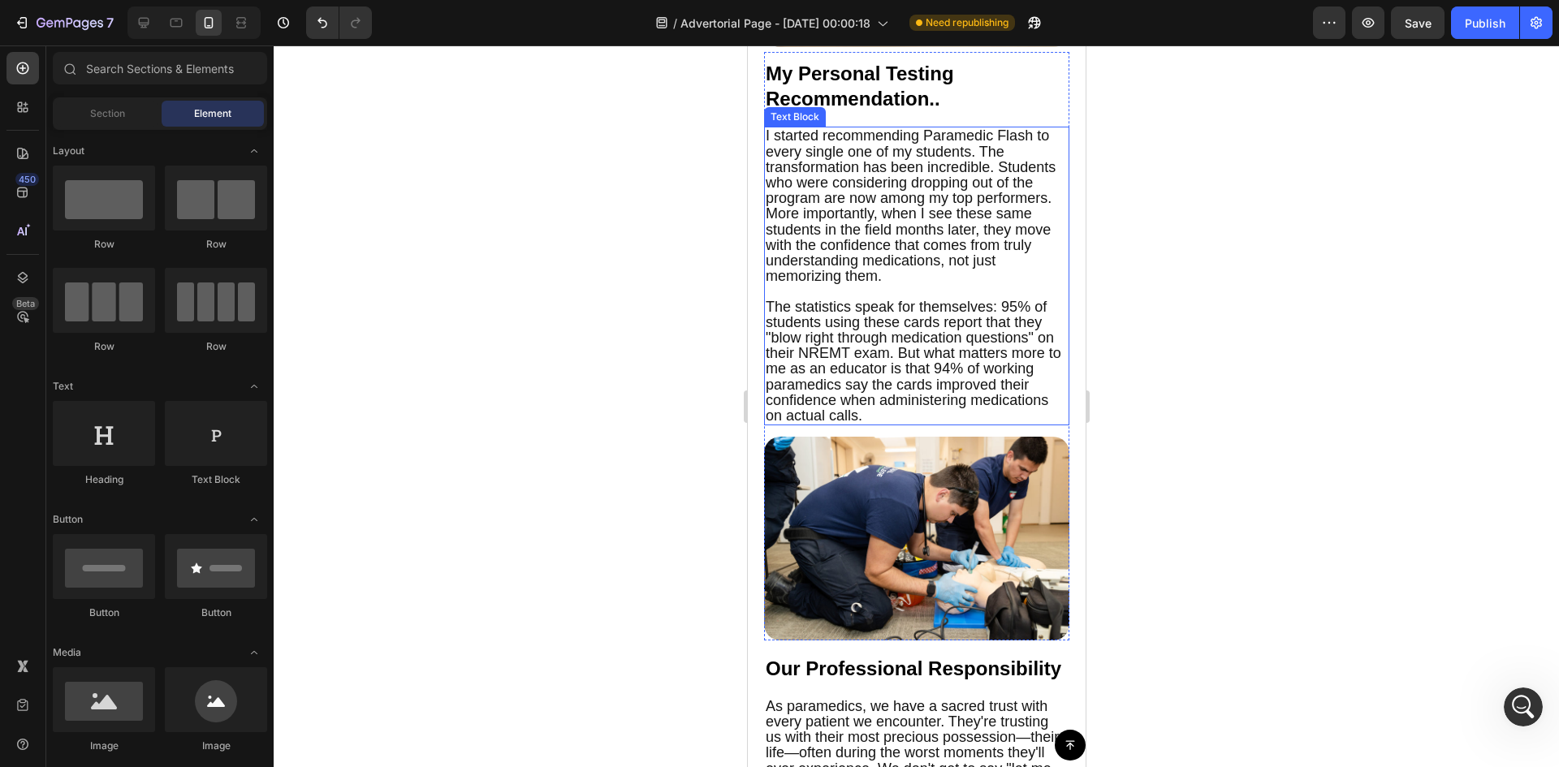
scroll to position [4763, 0]
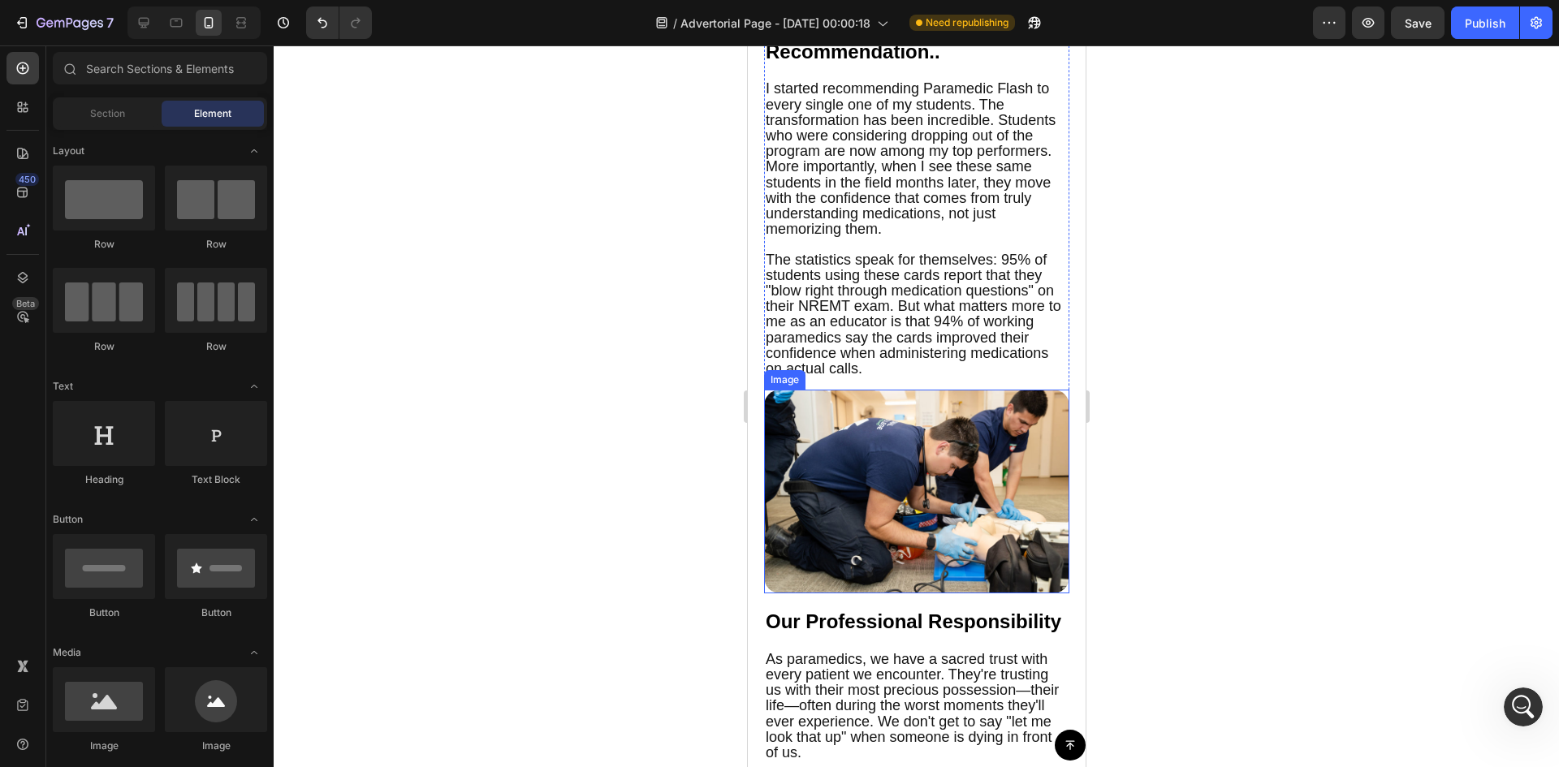
click at [965, 449] on img at bounding box center [915, 492] width 305 height 204
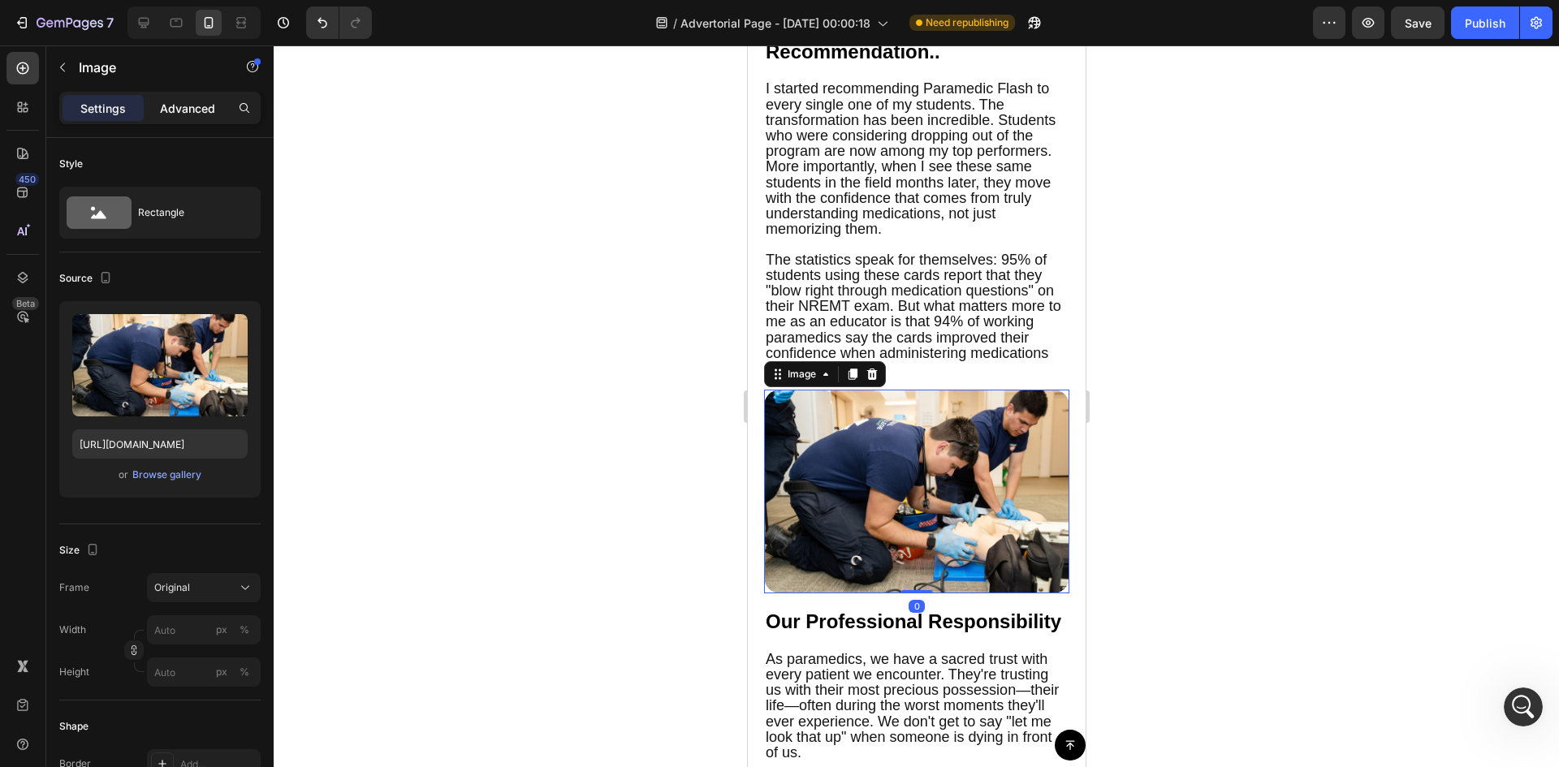
click at [162, 117] on div "Advanced" at bounding box center [187, 108] width 81 height 26
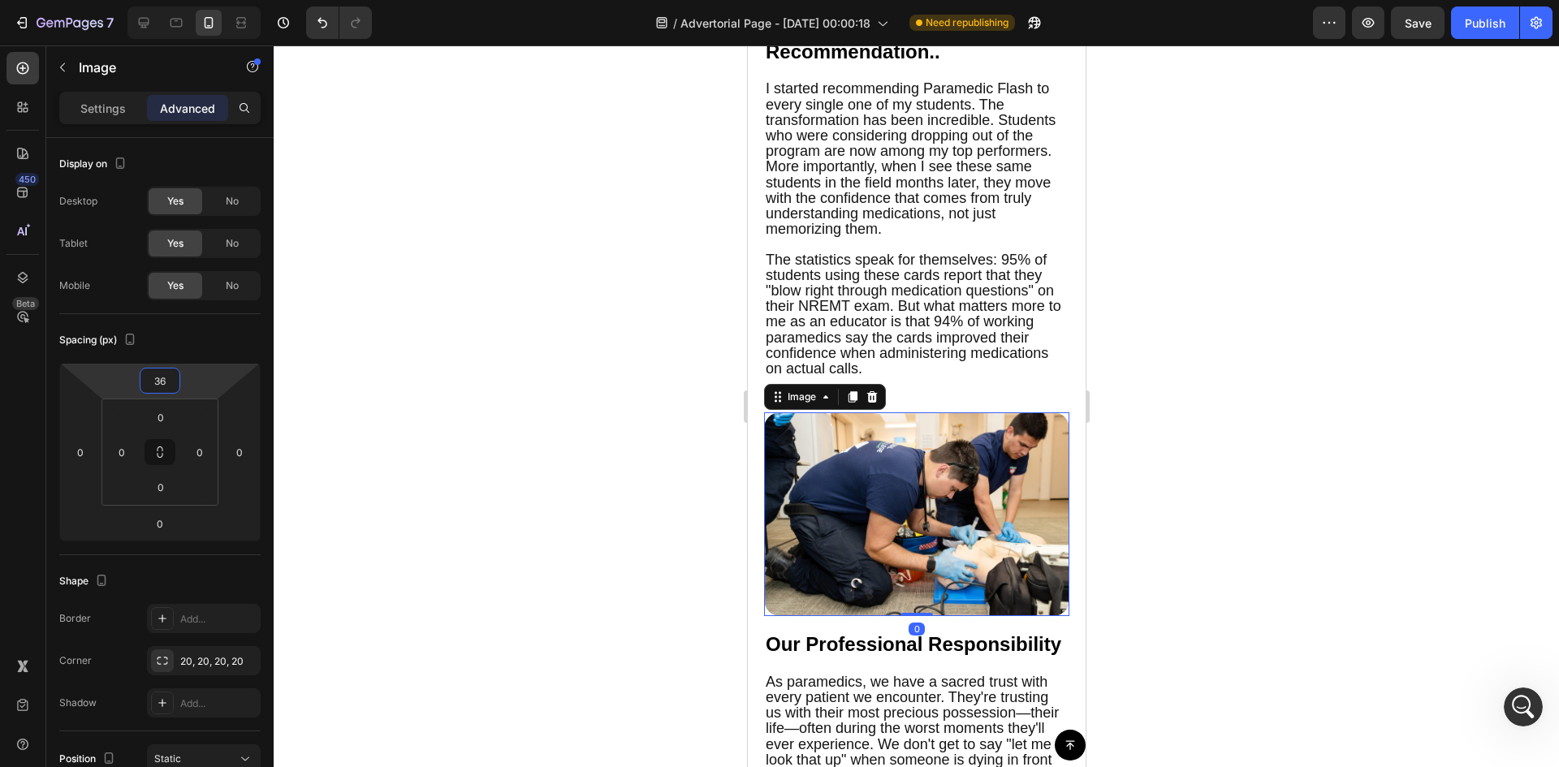
type input "28"
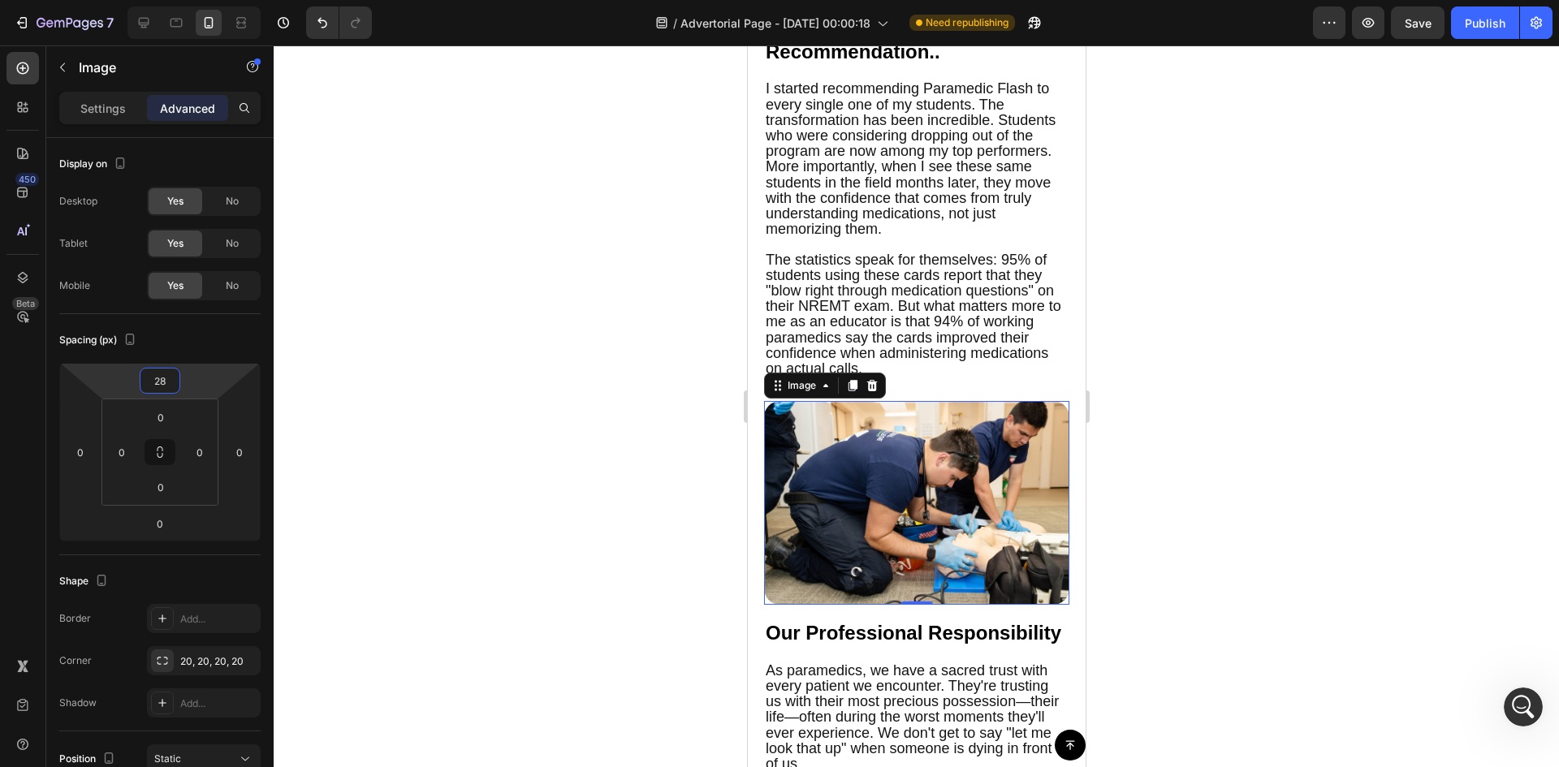
click at [204, 0] on html "7 Version history / Advertorial Page - [DATE] 00:00:18 Need republishing Previe…" at bounding box center [779, 0] width 1559 height 0
click at [594, 526] on div at bounding box center [916, 406] width 1285 height 722
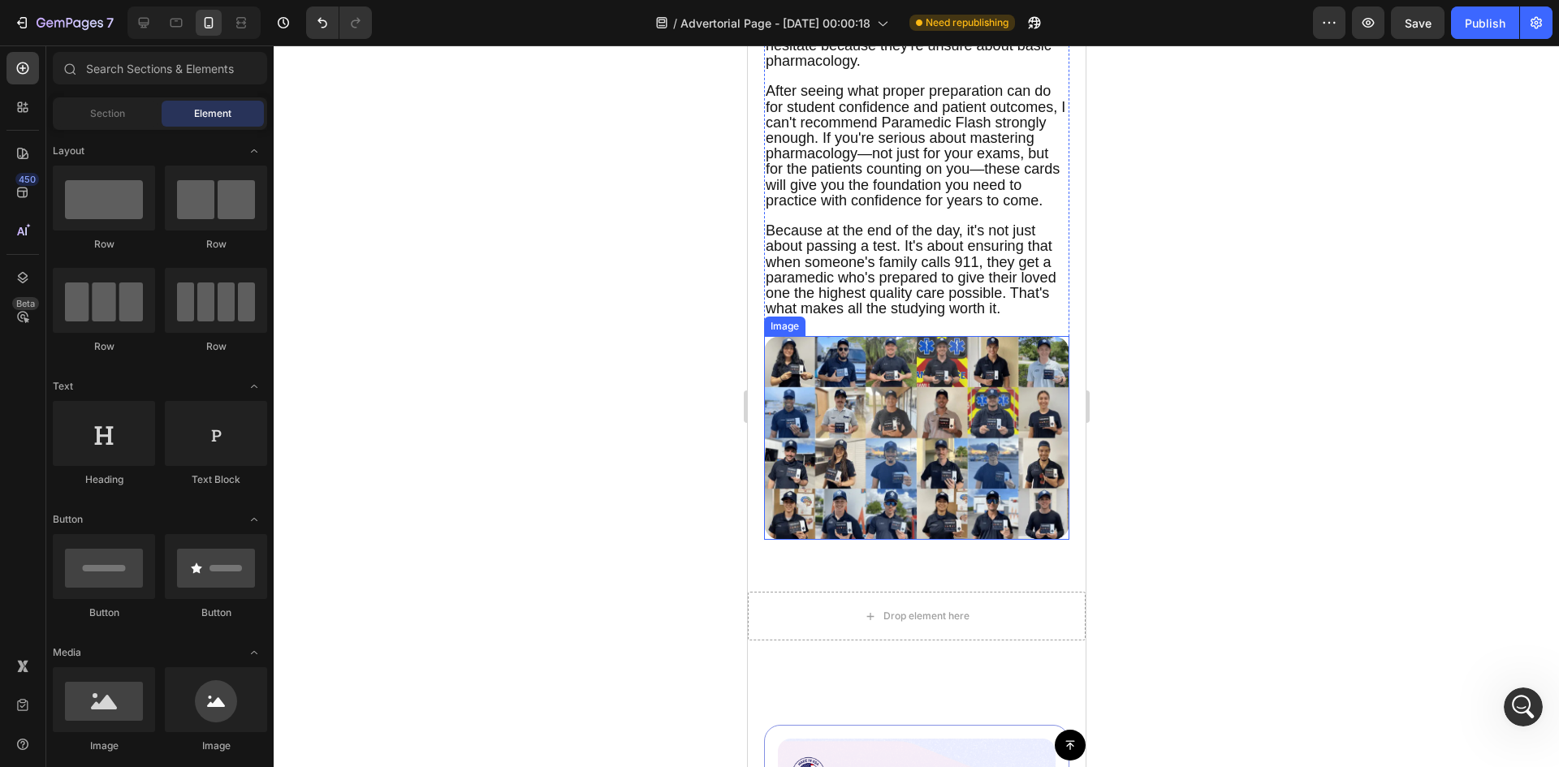
scroll to position [5657, 0]
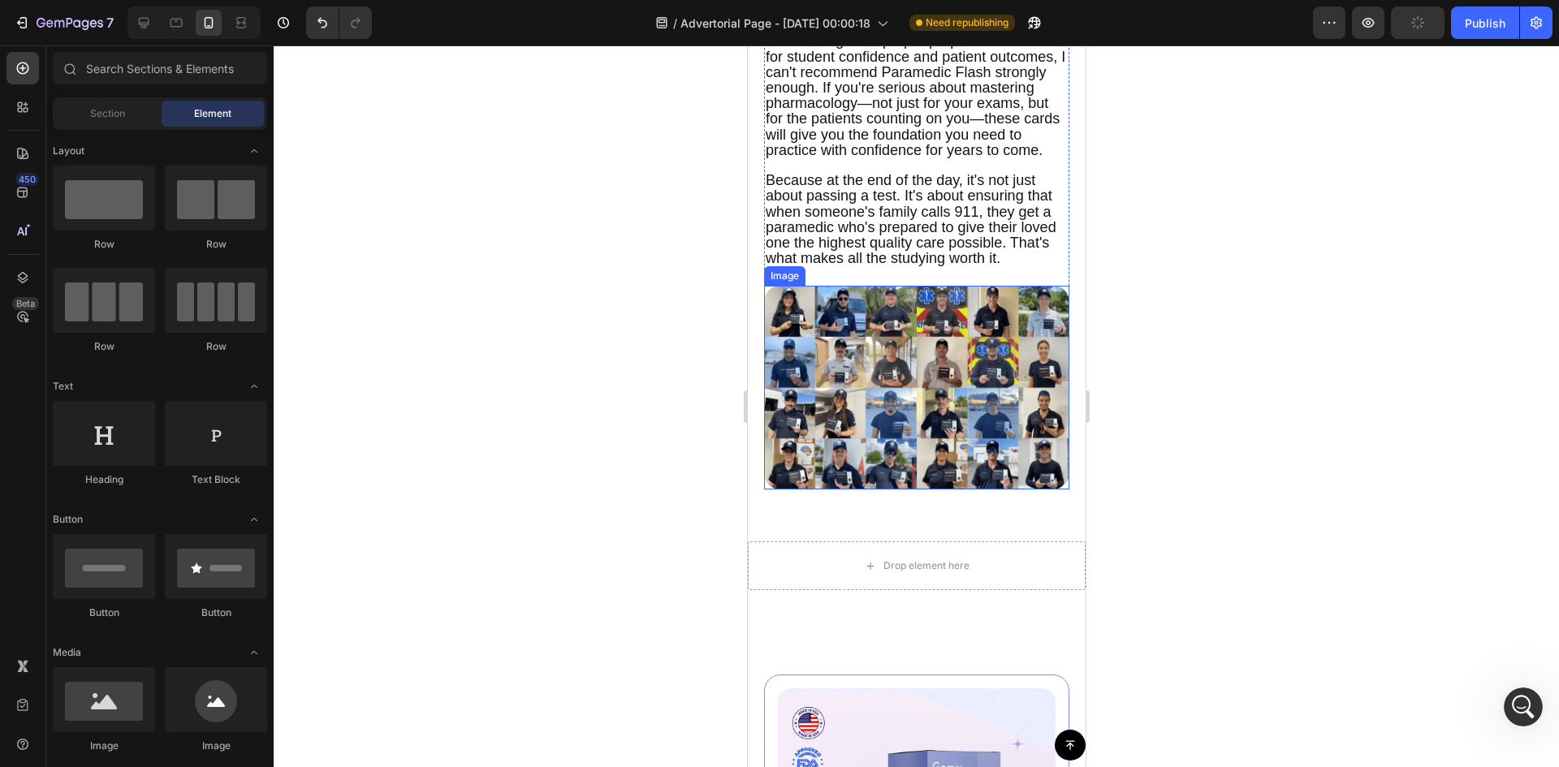
click at [1013, 438] on img at bounding box center [915, 388] width 305 height 204
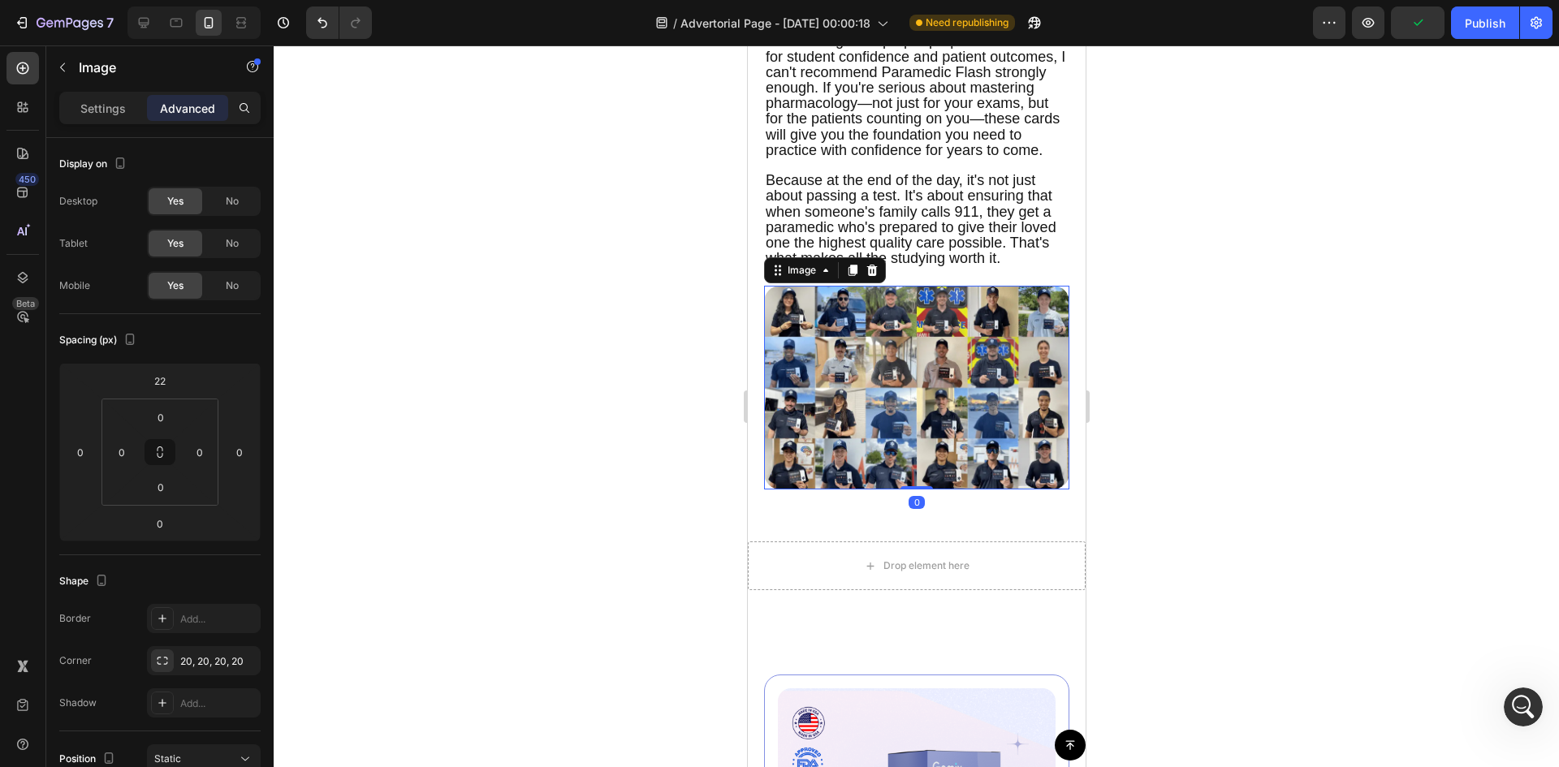
click at [1323, 435] on div at bounding box center [916, 406] width 1285 height 722
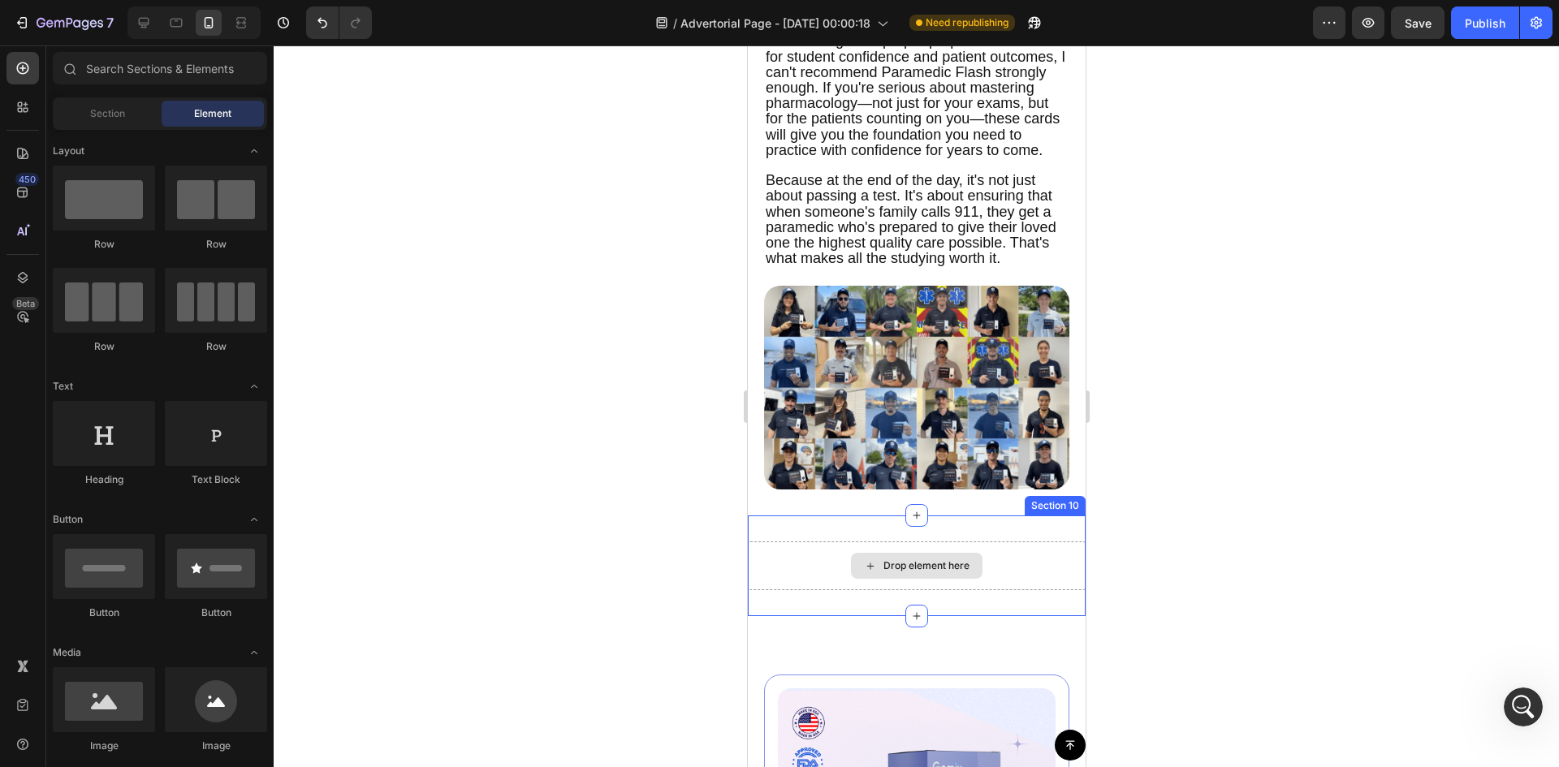
click at [991, 590] on div "Drop element here" at bounding box center [916, 566] width 338 height 49
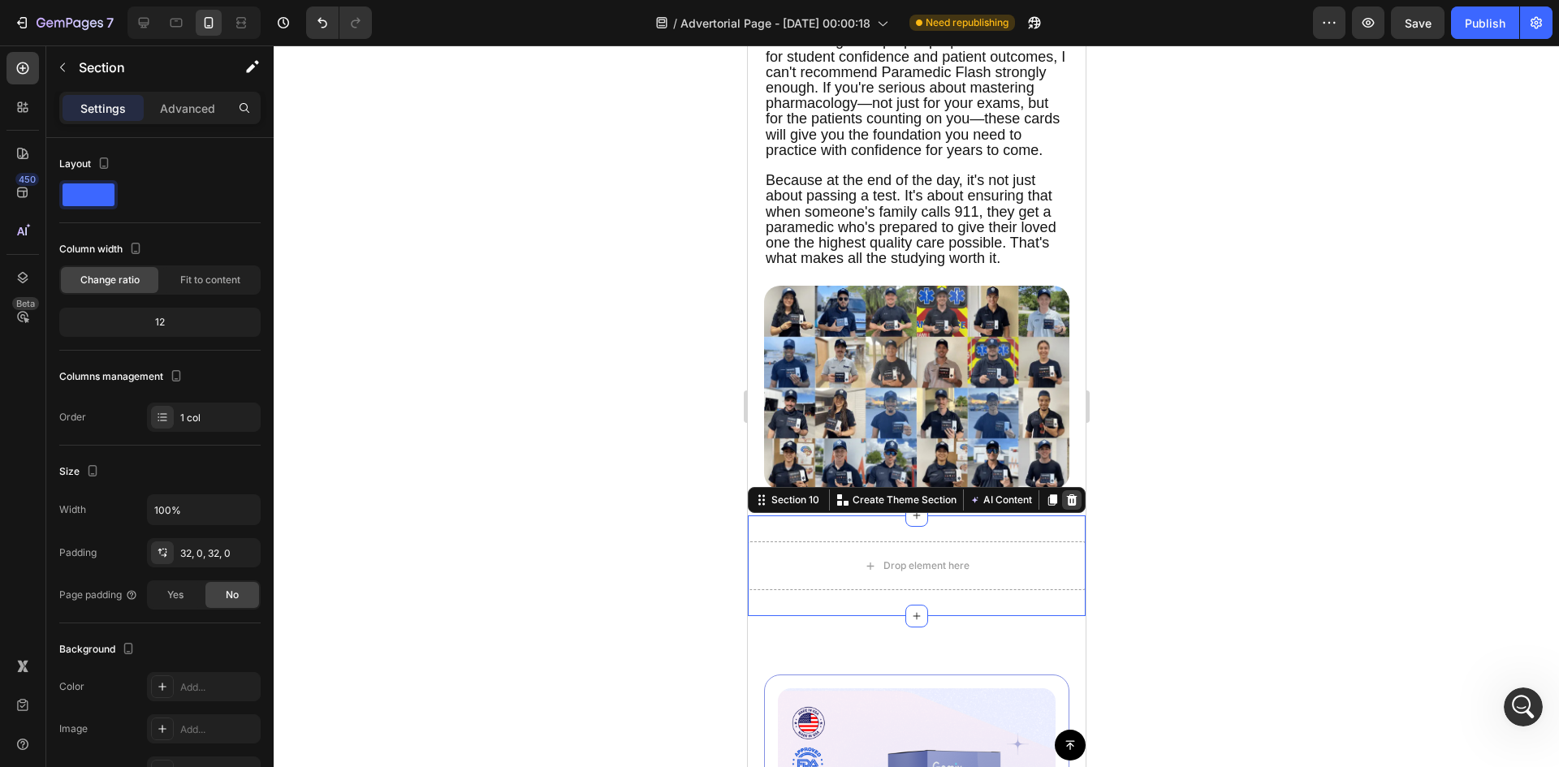
click at [1066, 506] on icon at bounding box center [1071, 499] width 11 height 11
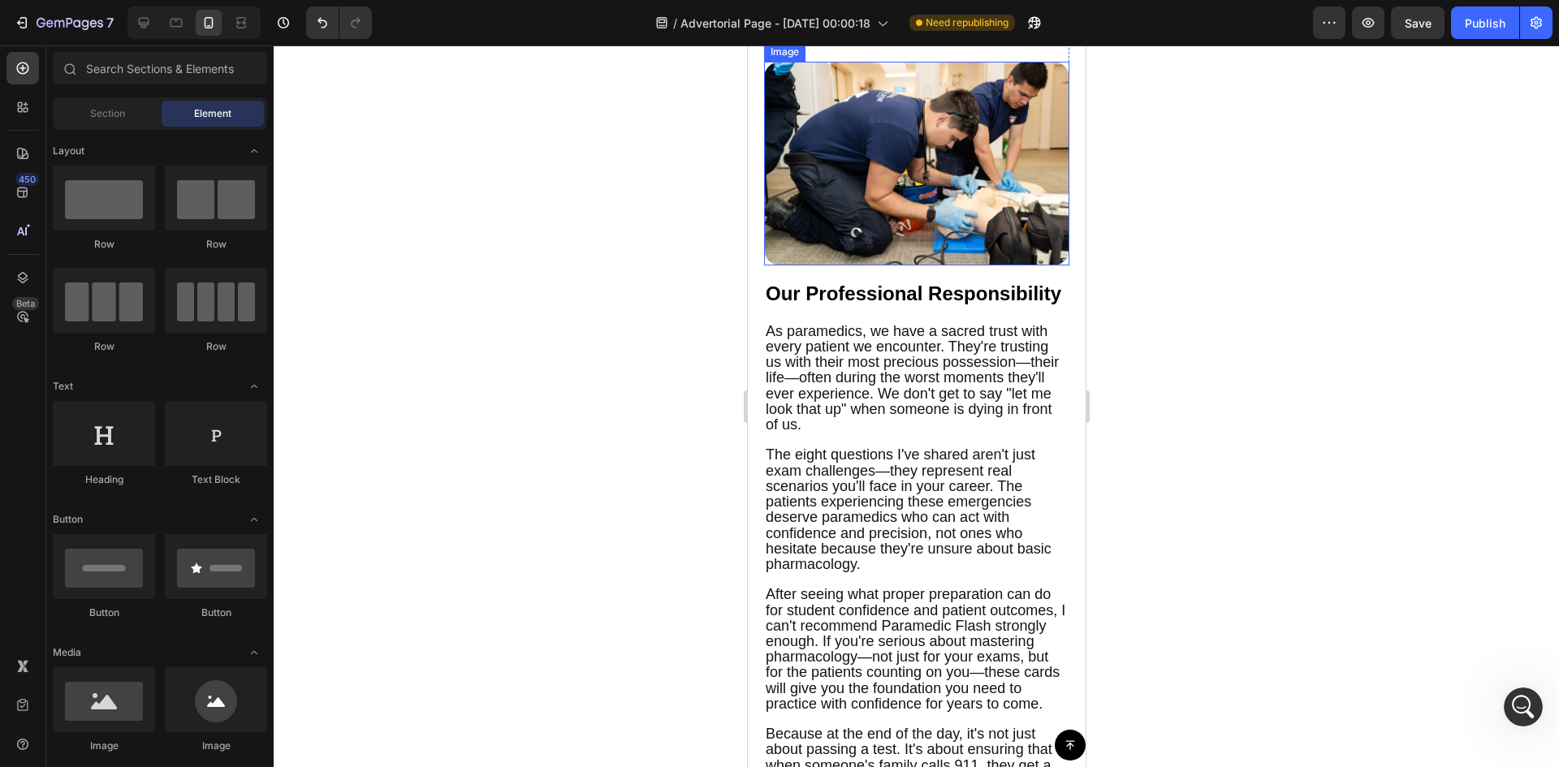
scroll to position [5061, 0]
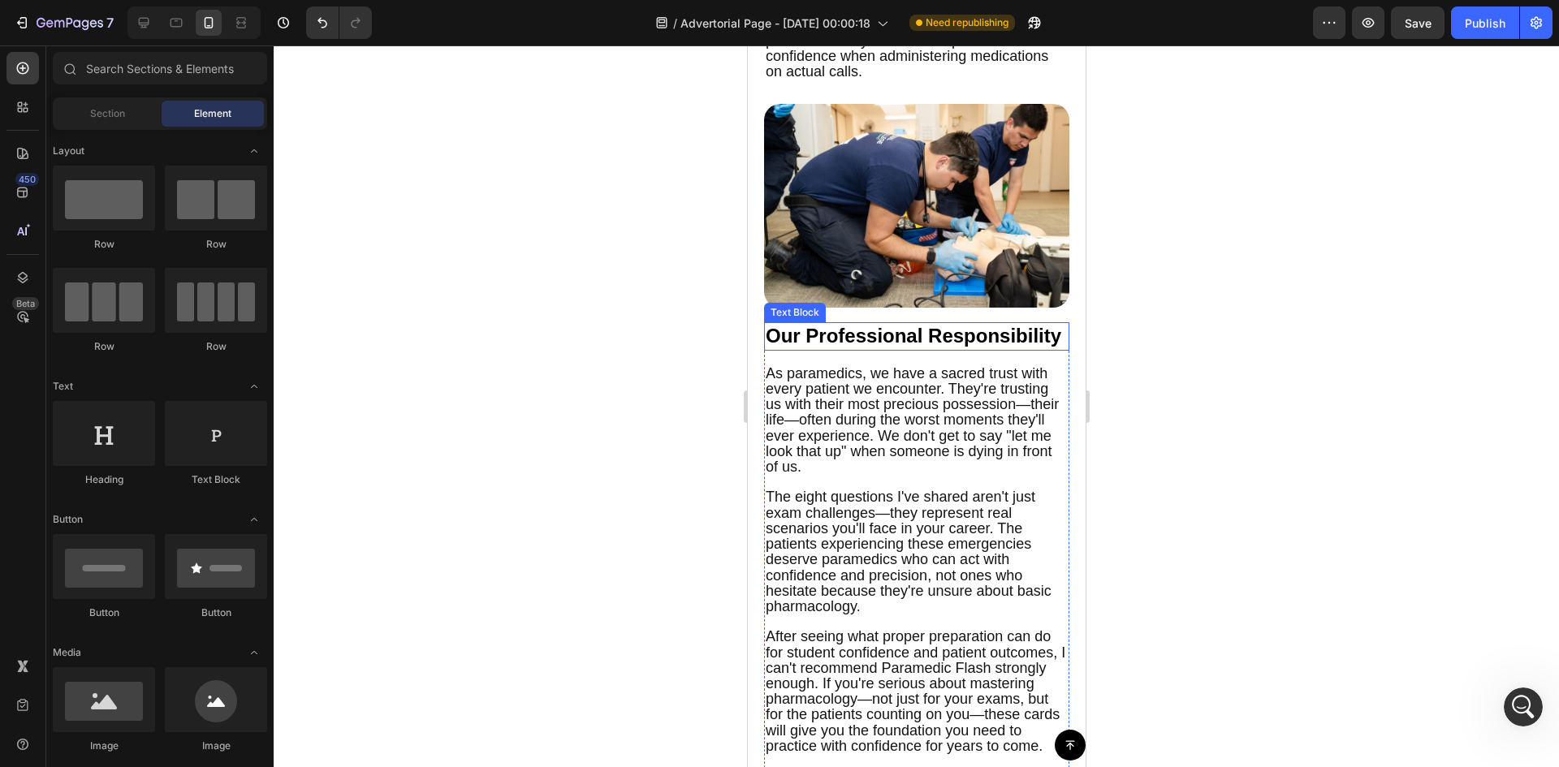
click at [1036, 349] on p "Our Professional Responsibility" at bounding box center [916, 336] width 302 height 25
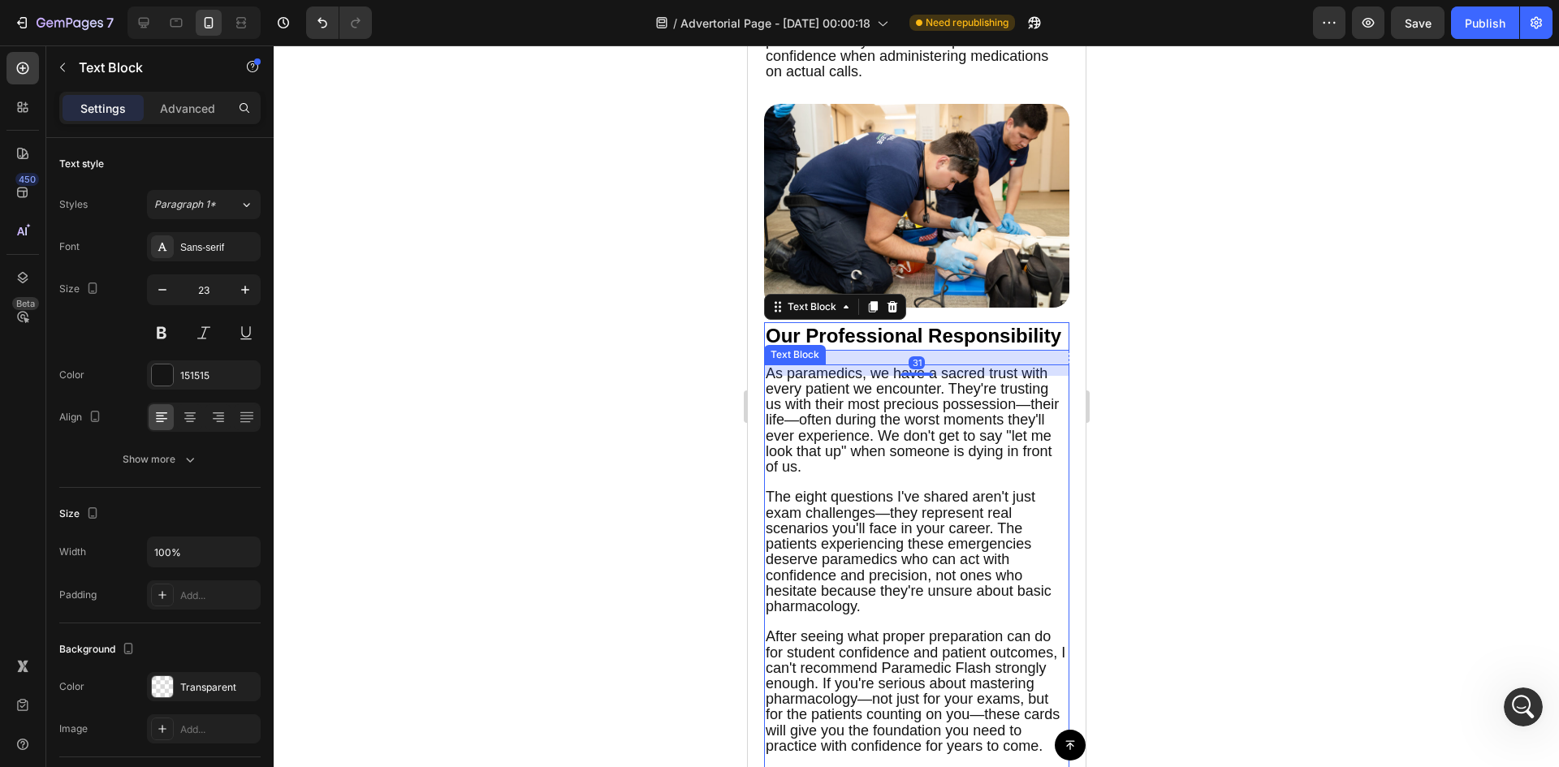
click at [1017, 475] on span "As paramedics, we have a sacred trust with every patient we encounter. They're …" at bounding box center [911, 420] width 293 height 110
click at [1013, 349] on p "Our Professional Responsibility" at bounding box center [916, 336] width 302 height 25
click at [871, 313] on icon at bounding box center [872, 306] width 9 height 11
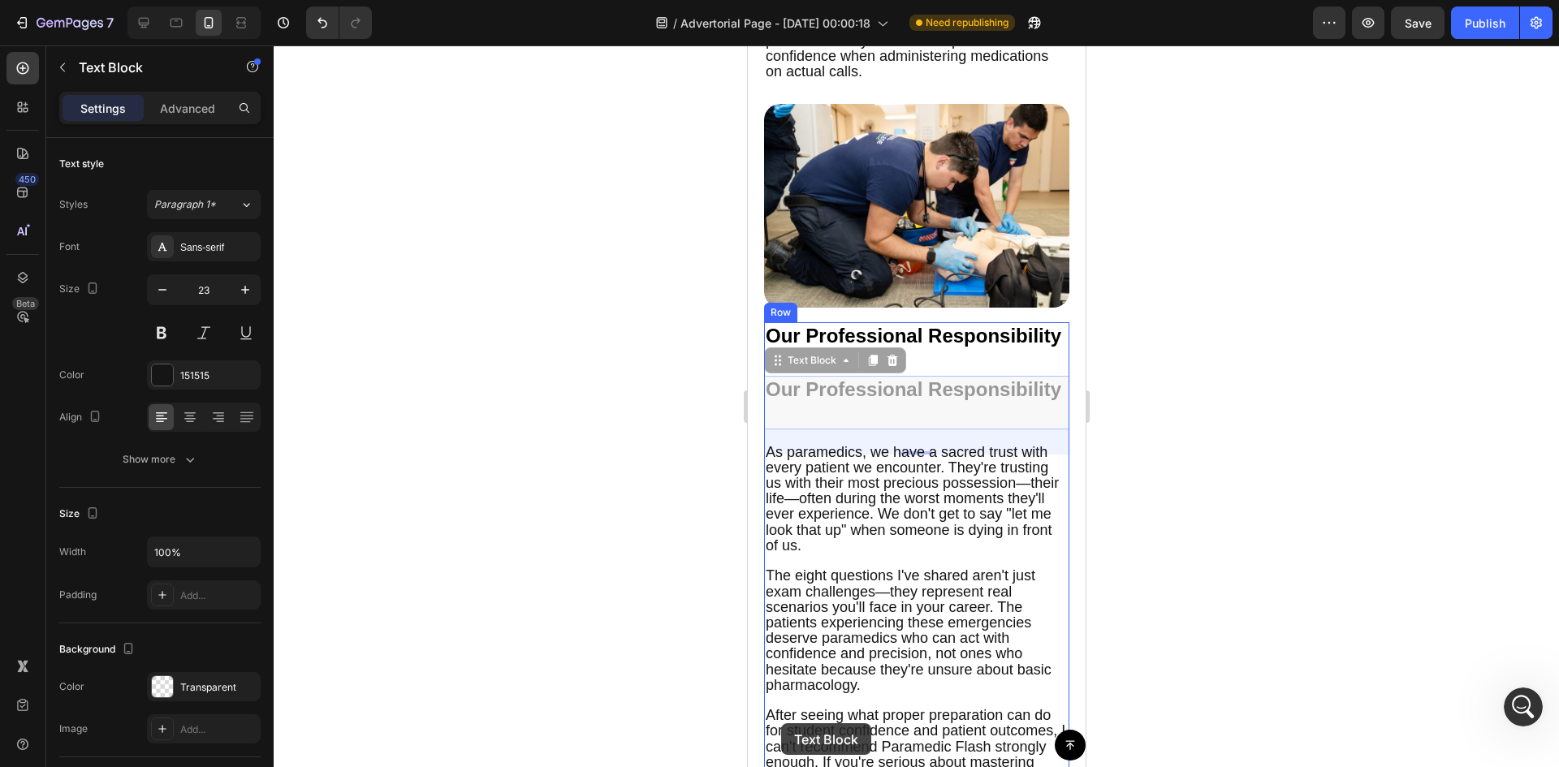
scroll to position [5657, 0]
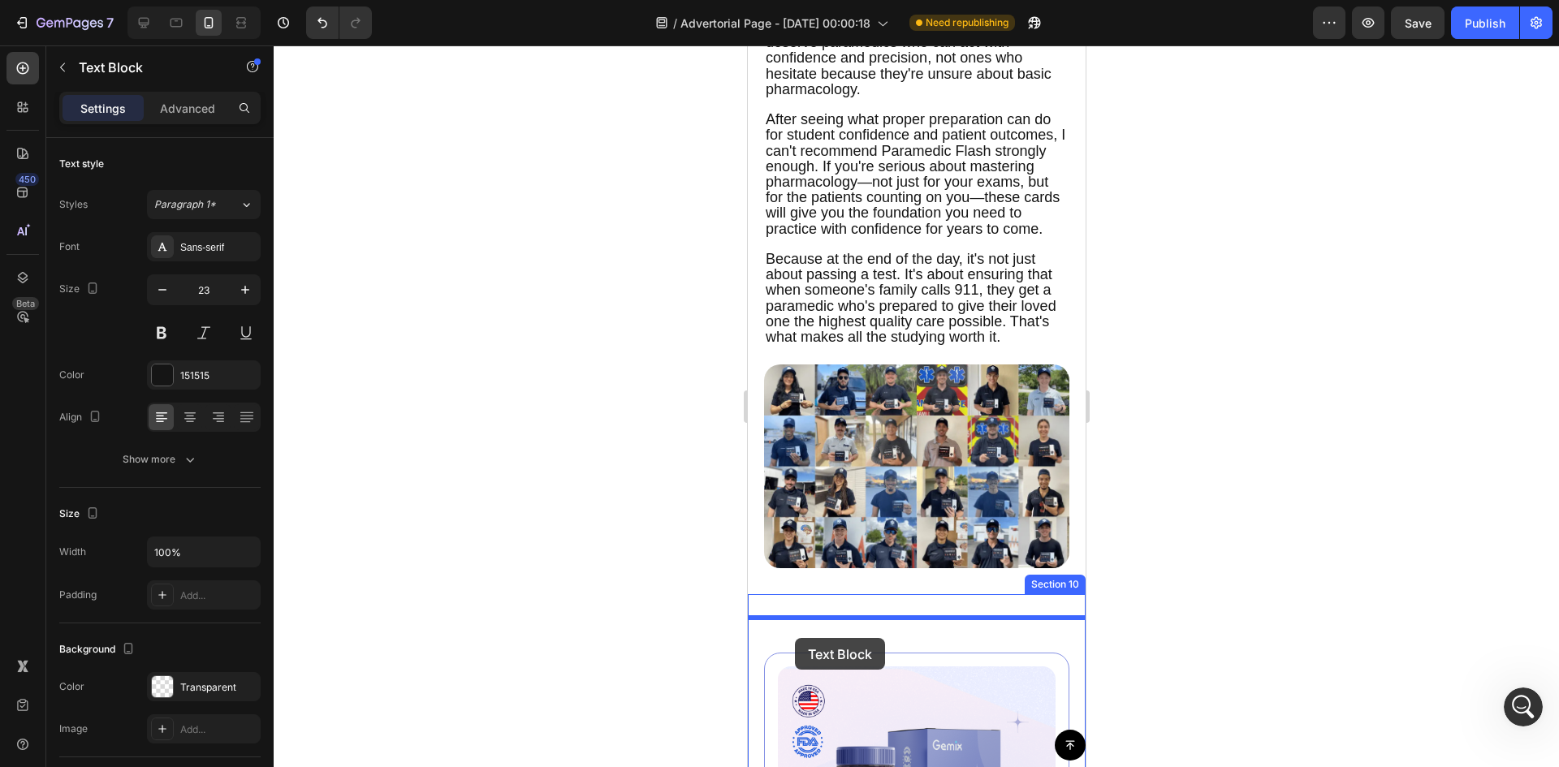
drag, startPoint x: 778, startPoint y: 407, endPoint x: 794, endPoint y: 638, distance: 232.0
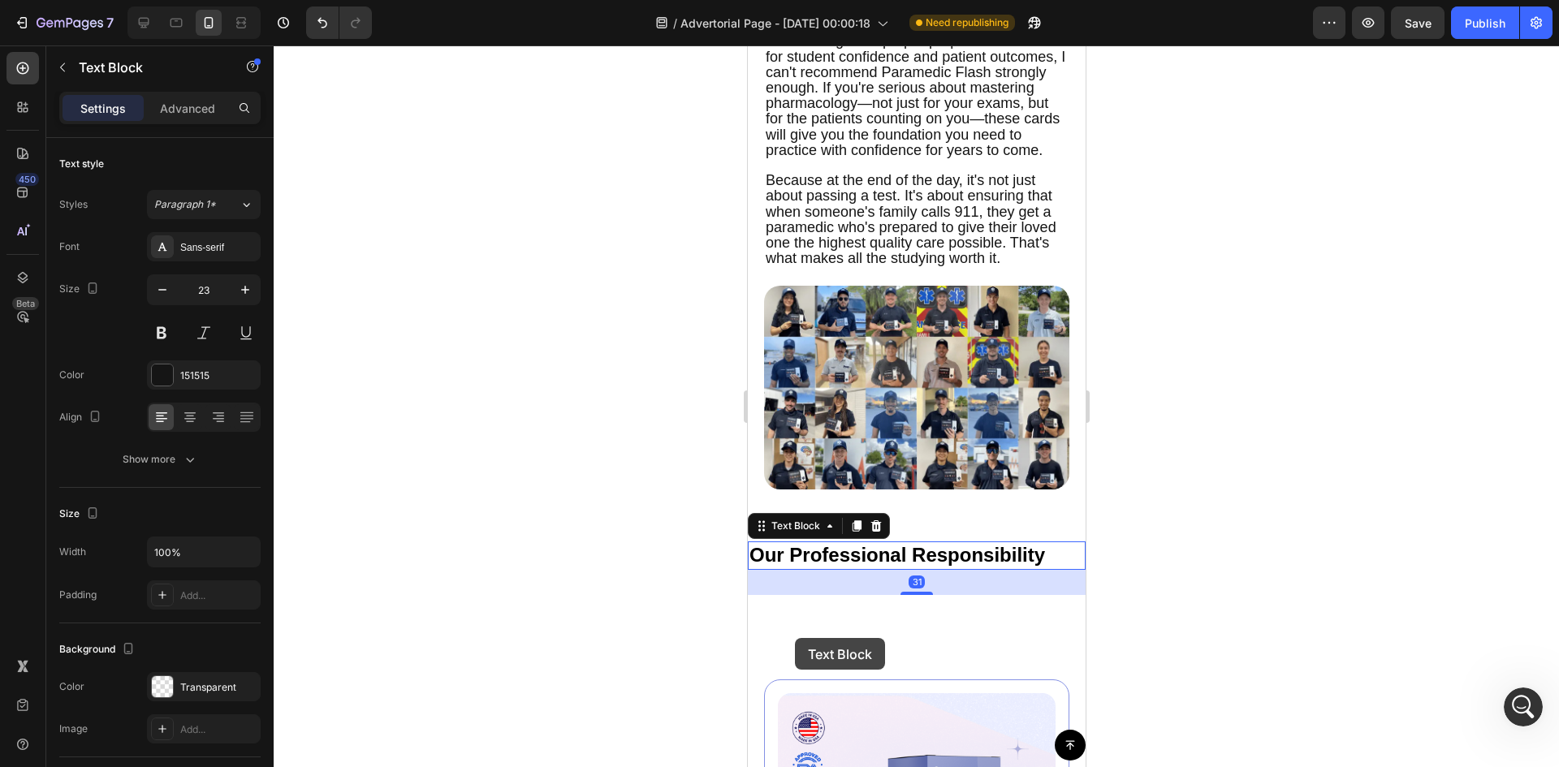
scroll to position [5578, 0]
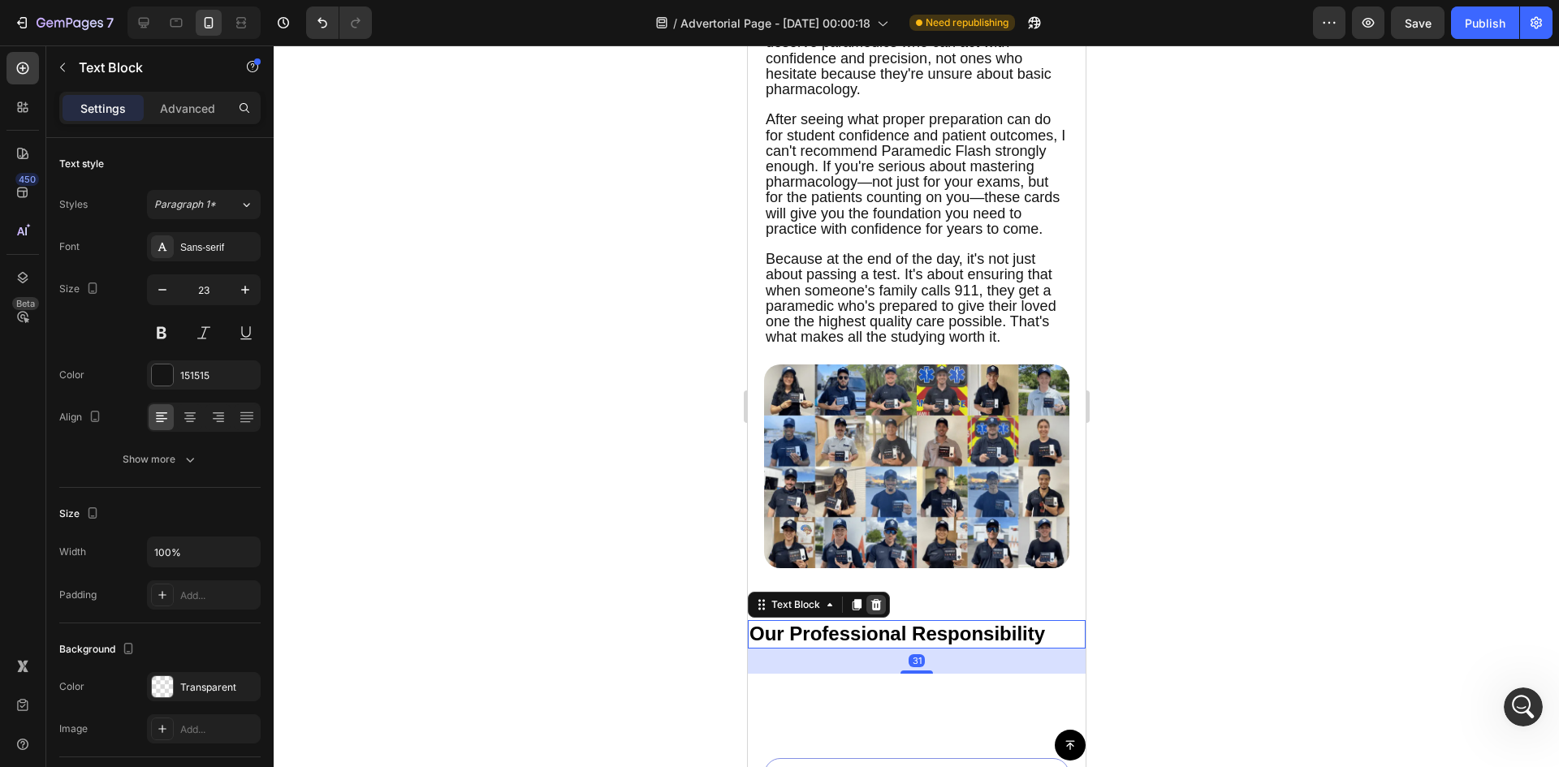
click at [871, 611] on icon at bounding box center [875, 604] width 11 height 11
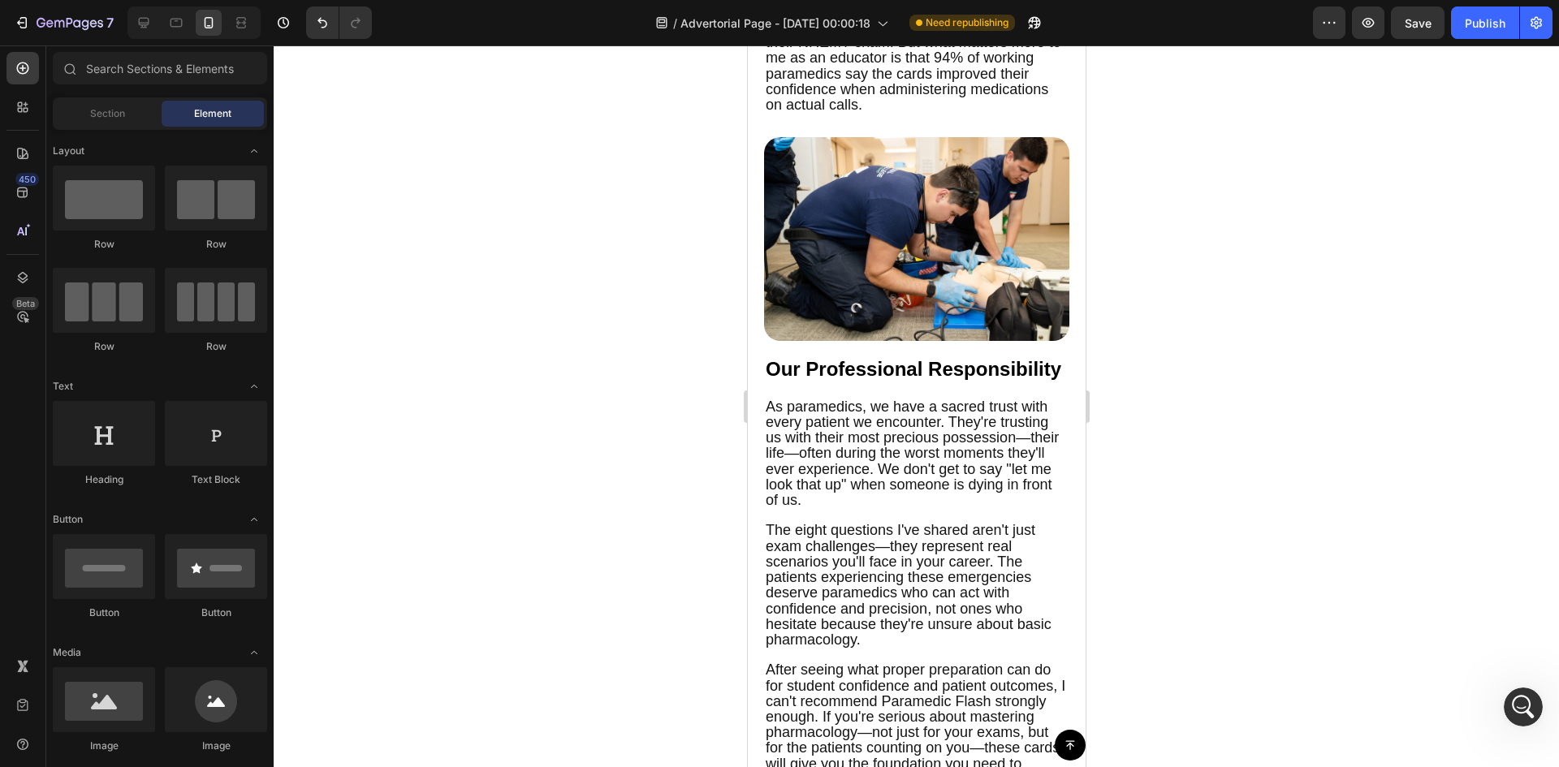
scroll to position [4982, 0]
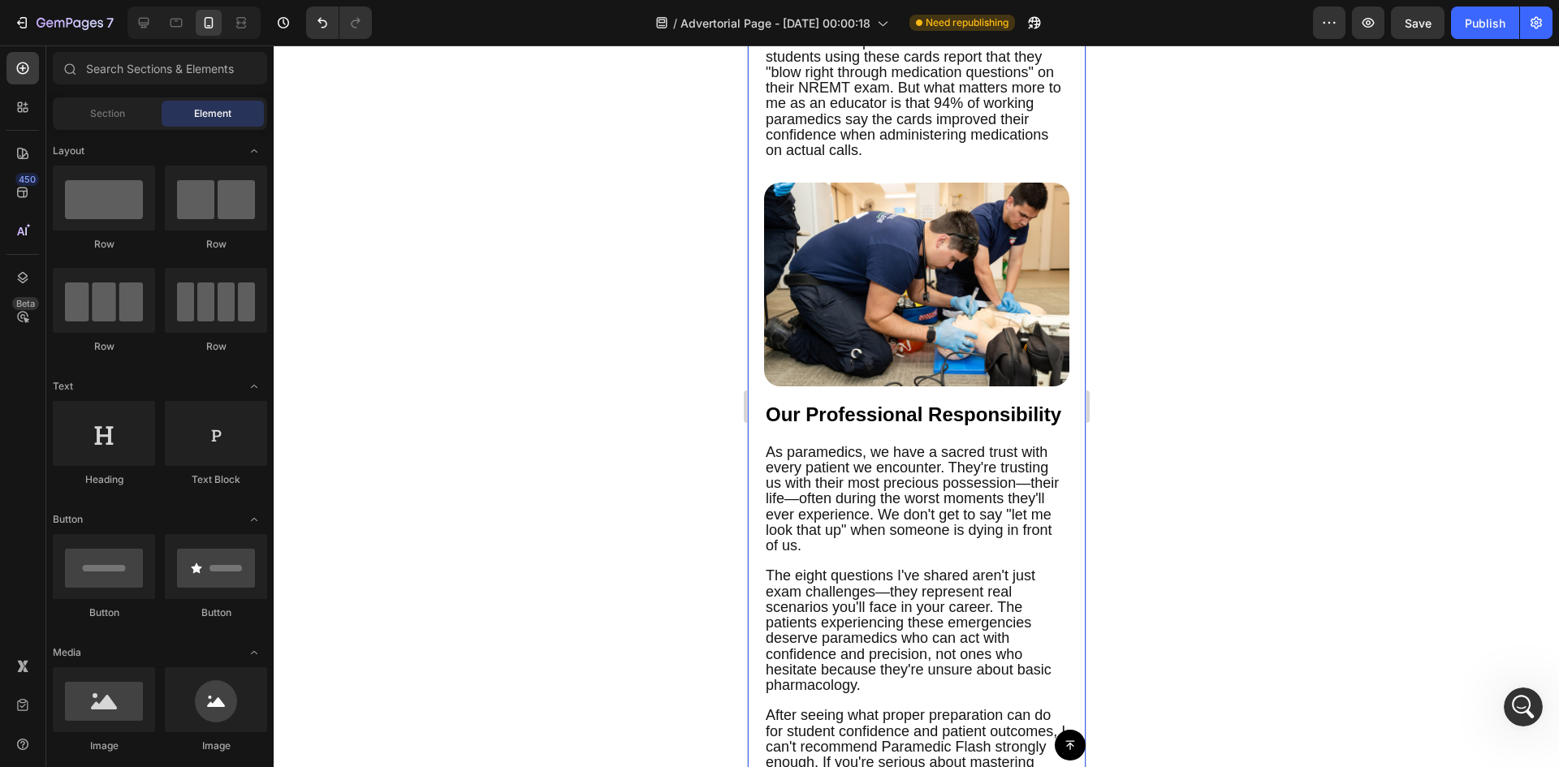
click at [874, 425] on span "Our Professional Responsibility" at bounding box center [913, 415] width 296 height 22
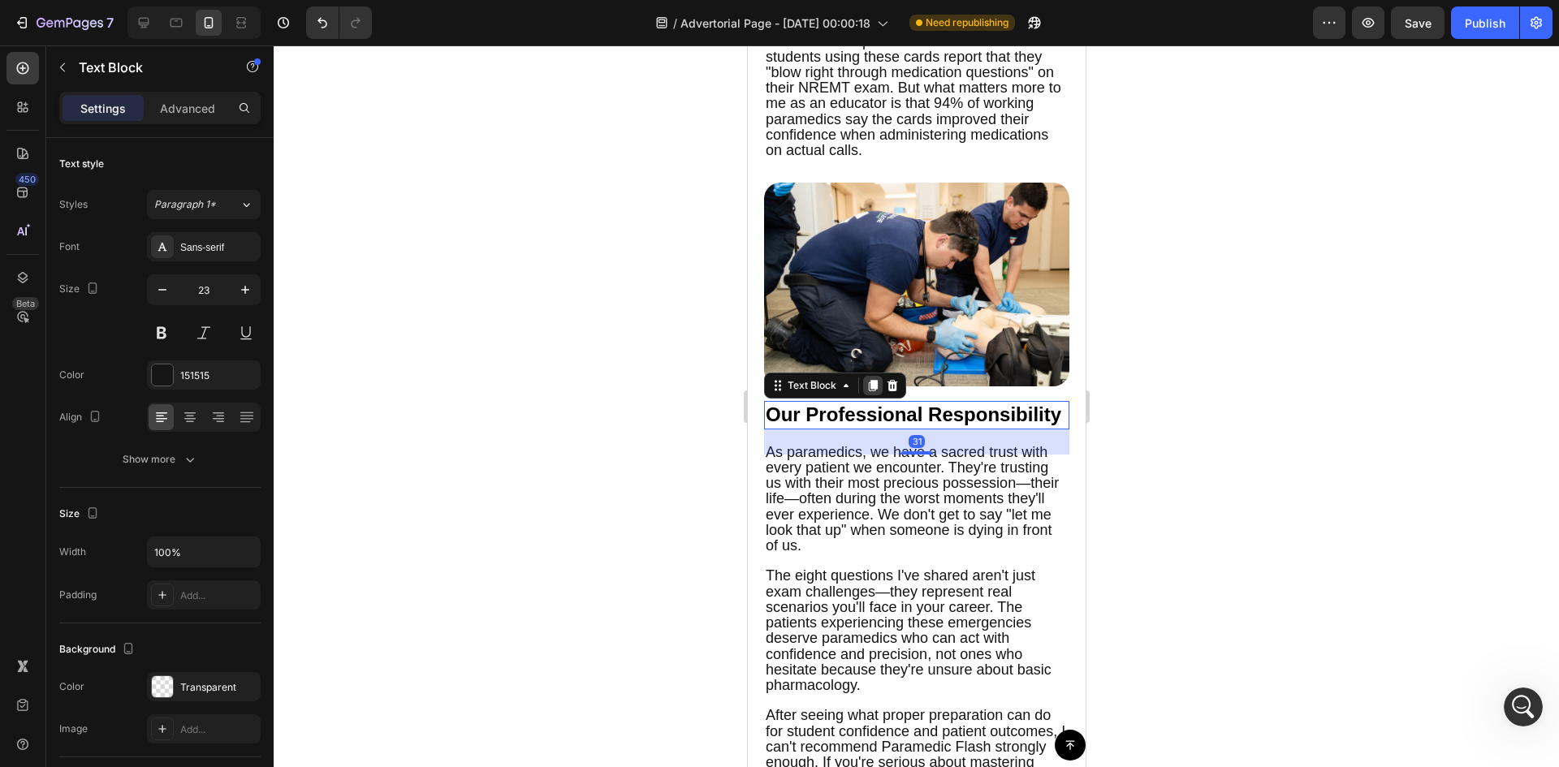
click at [874, 391] on icon at bounding box center [872, 385] width 9 height 11
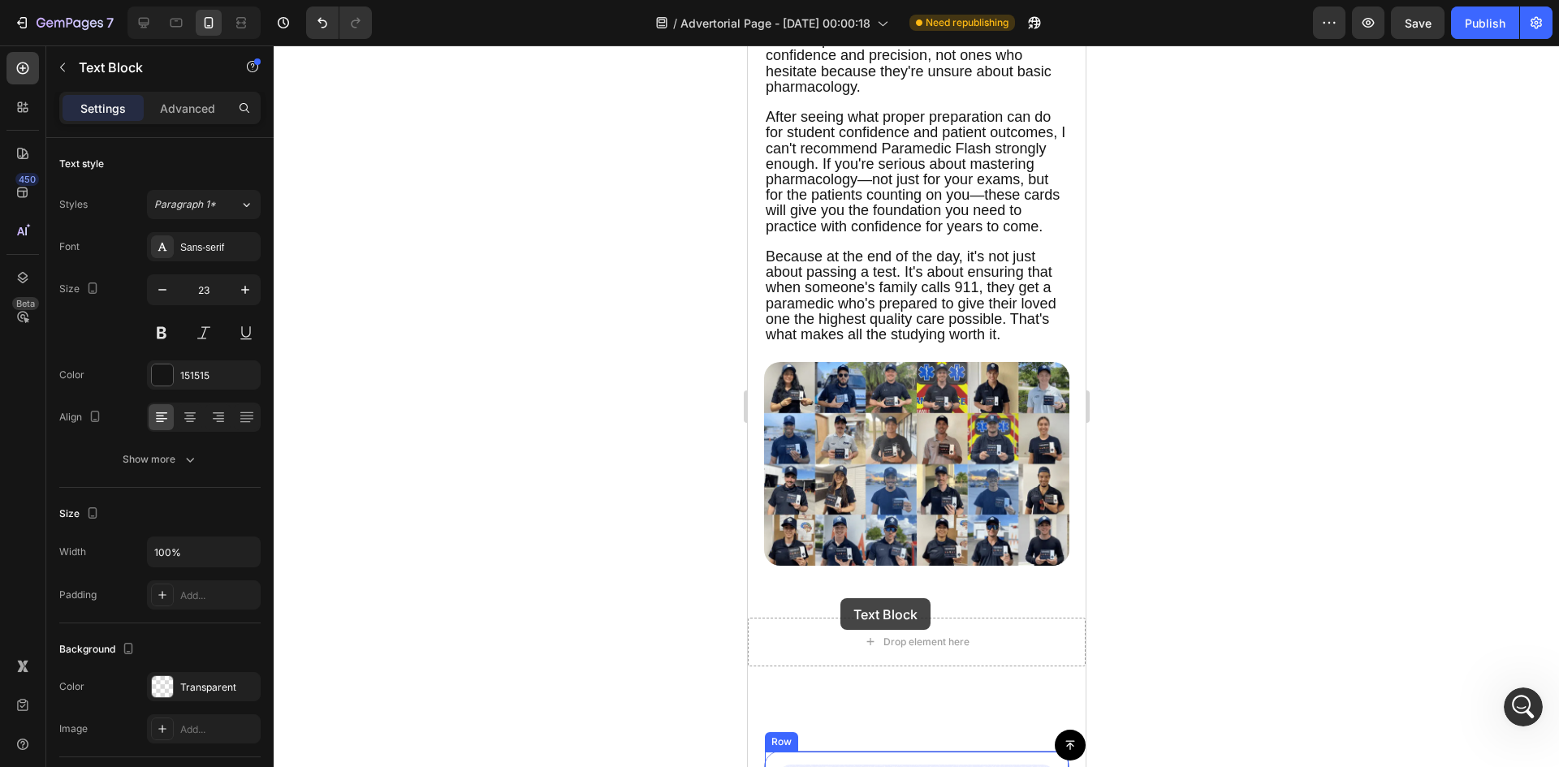
scroll to position [5899, 0]
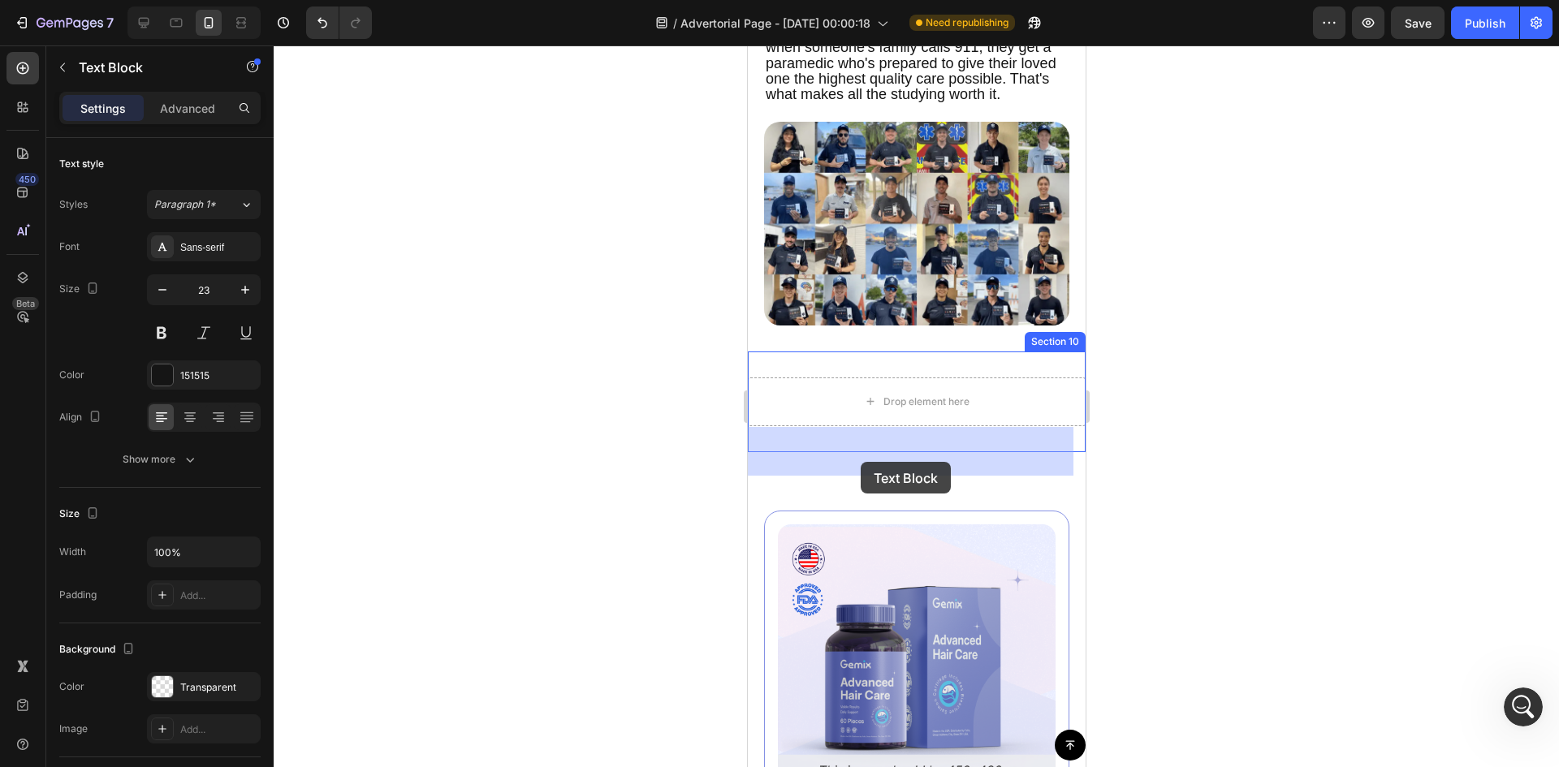
drag, startPoint x: 783, startPoint y: 487, endPoint x: 860, endPoint y: 459, distance: 81.4
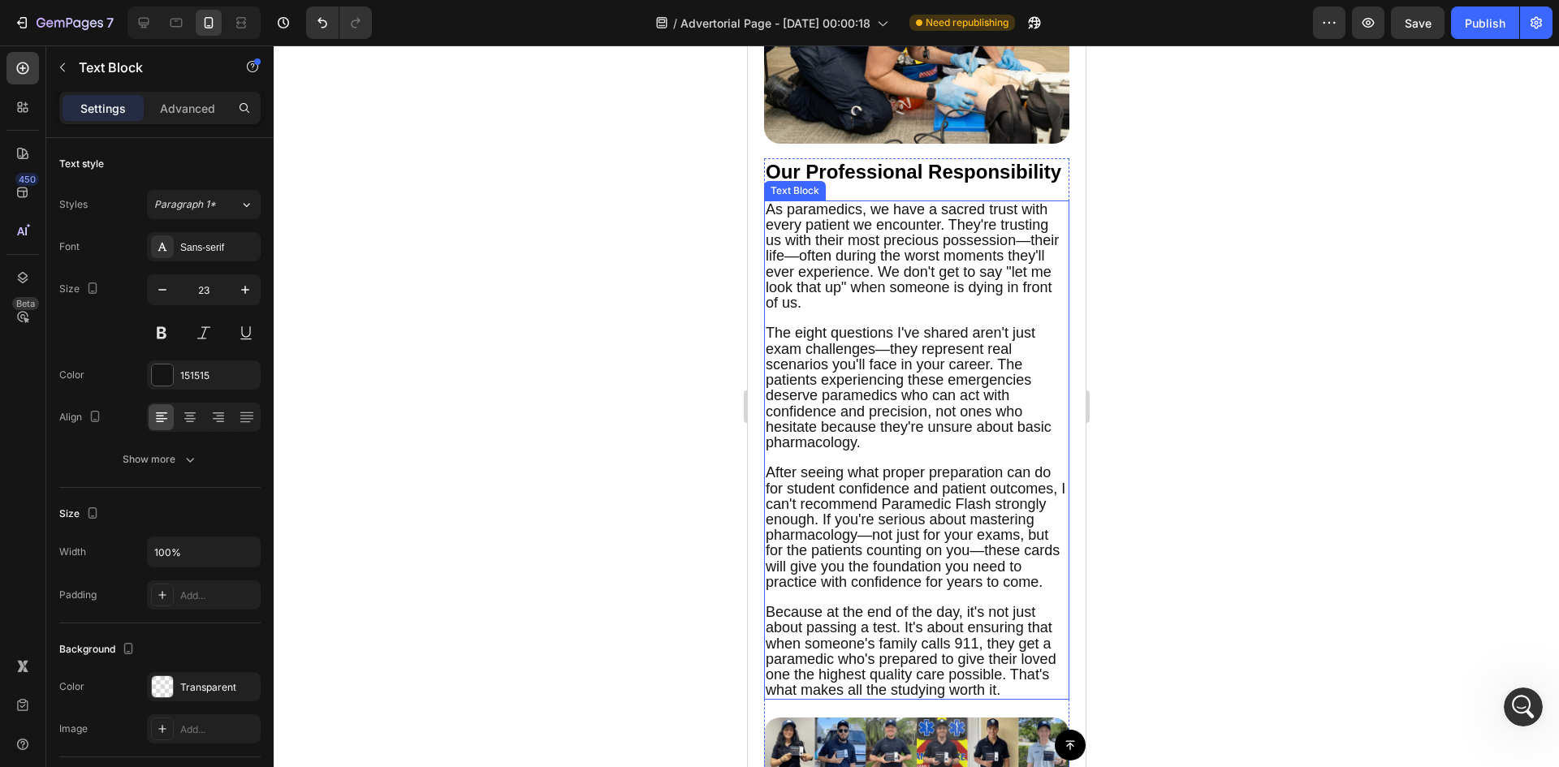
scroll to position [5821, 0]
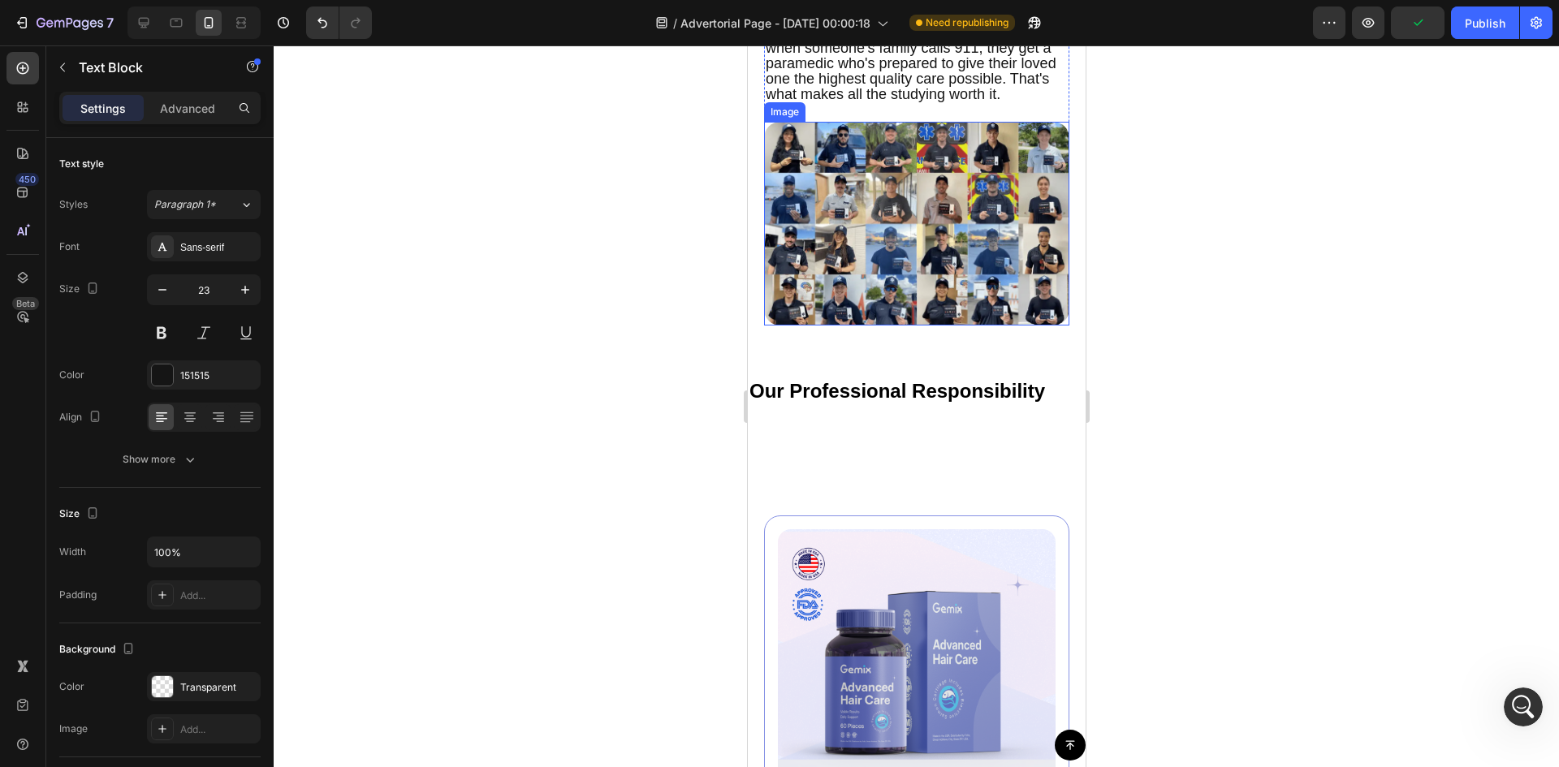
click at [1019, 288] on img at bounding box center [915, 224] width 305 height 204
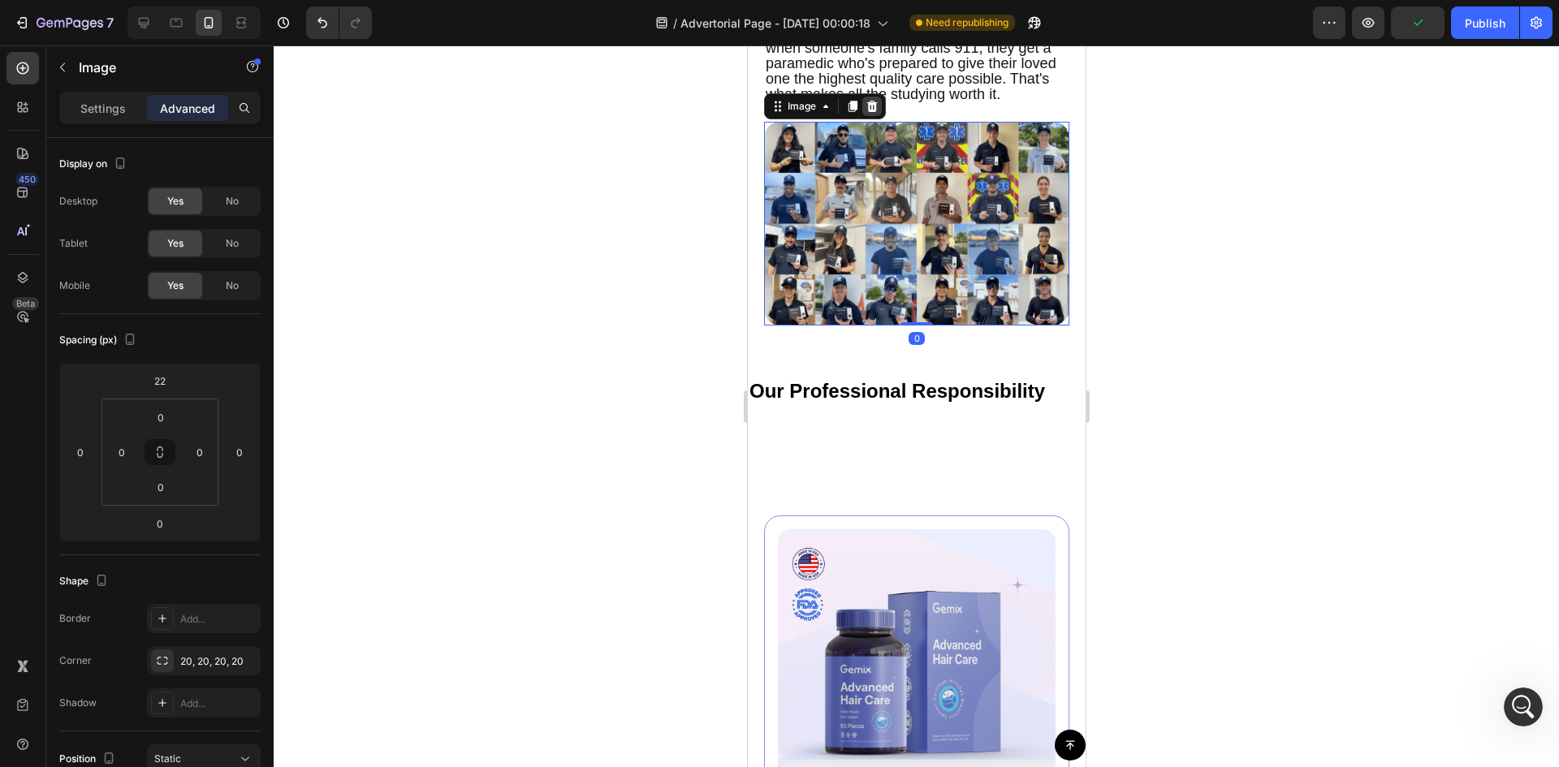
click at [865, 113] on icon at bounding box center [871, 106] width 13 height 13
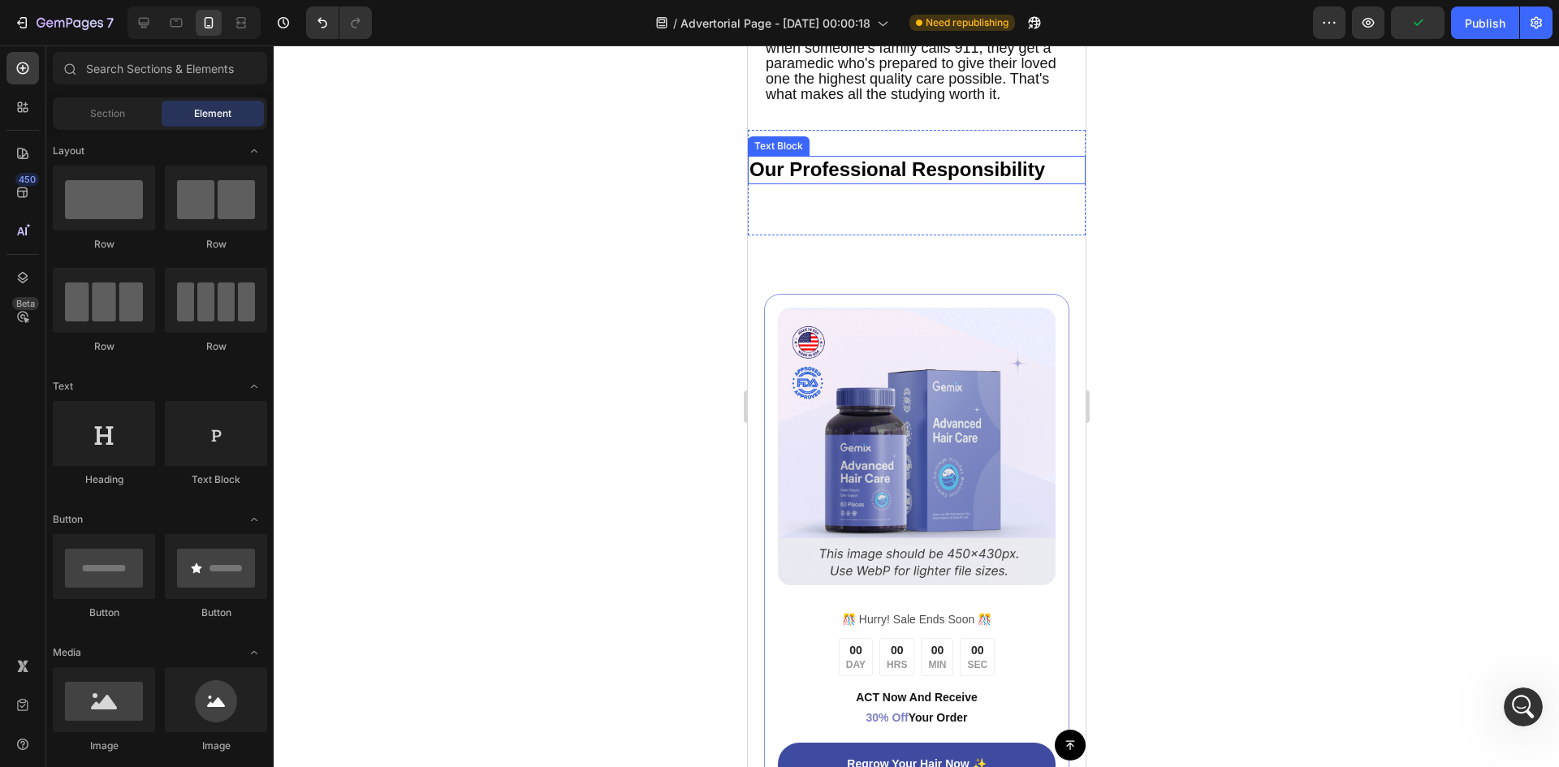
click at [973, 180] on span "Our Professional Responsibility" at bounding box center [897, 169] width 296 height 22
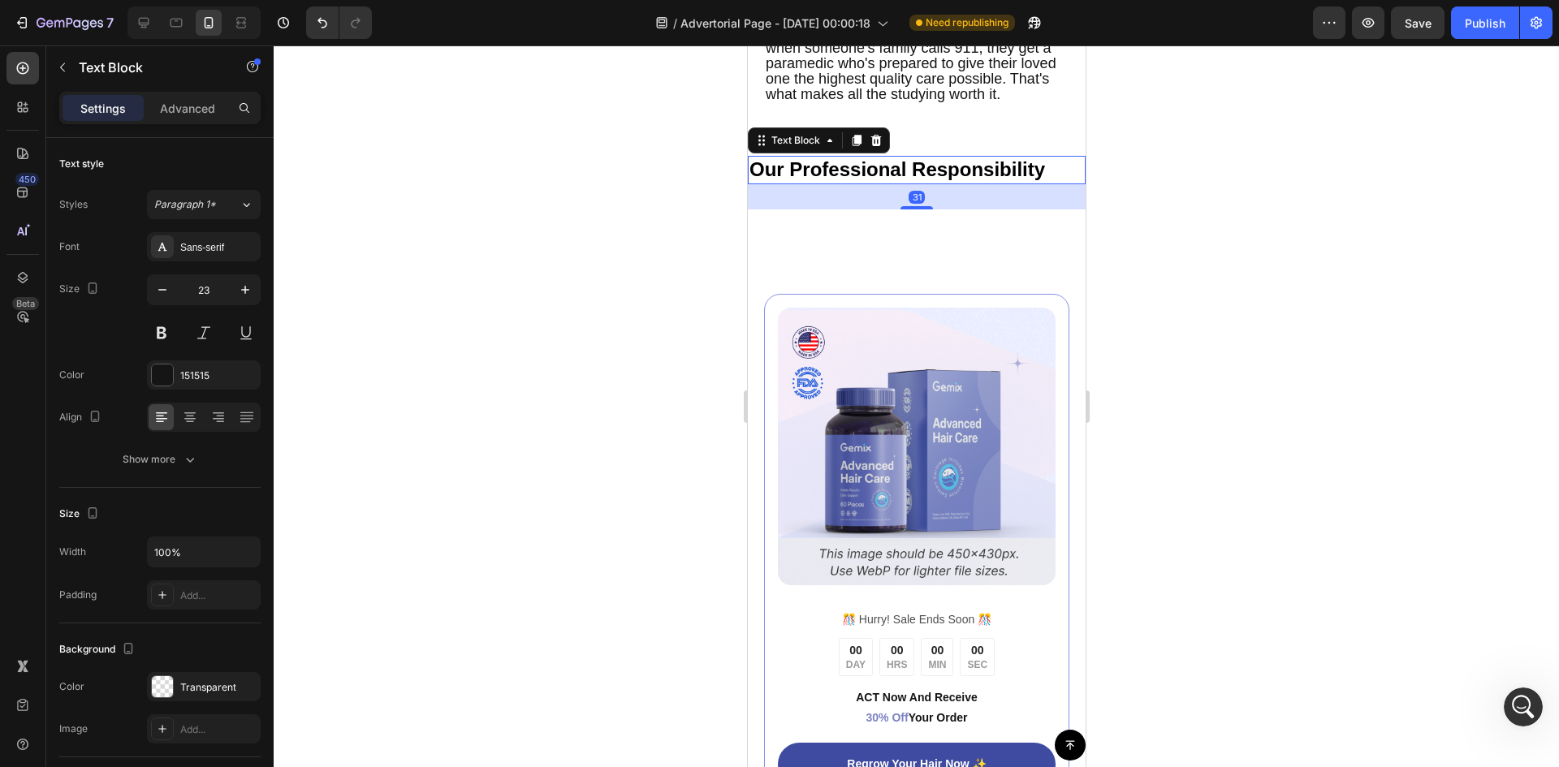
click at [1244, 243] on div at bounding box center [916, 406] width 1285 height 722
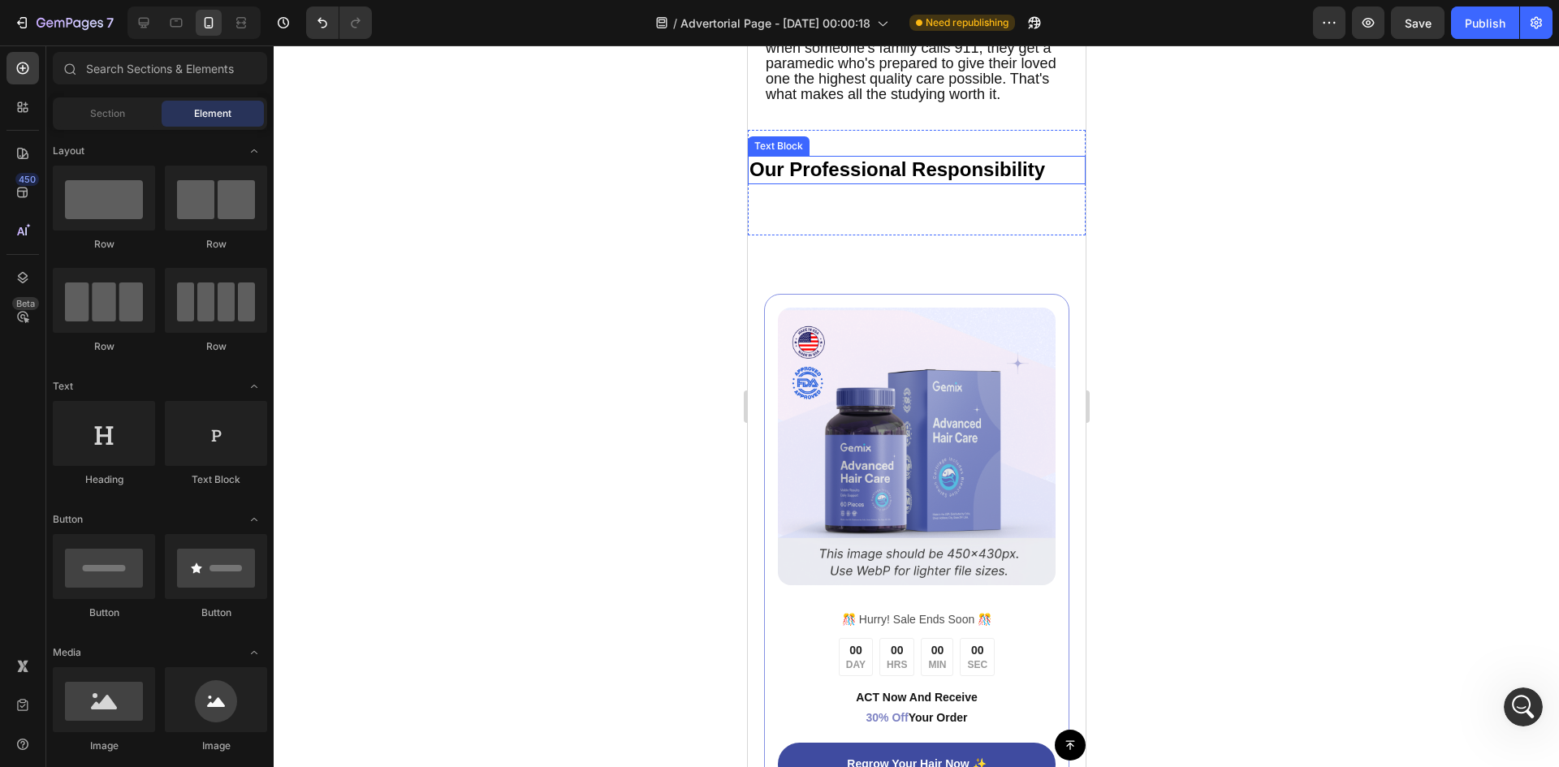
click at [1028, 180] on span "Our Professional Responsibility" at bounding box center [897, 169] width 296 height 22
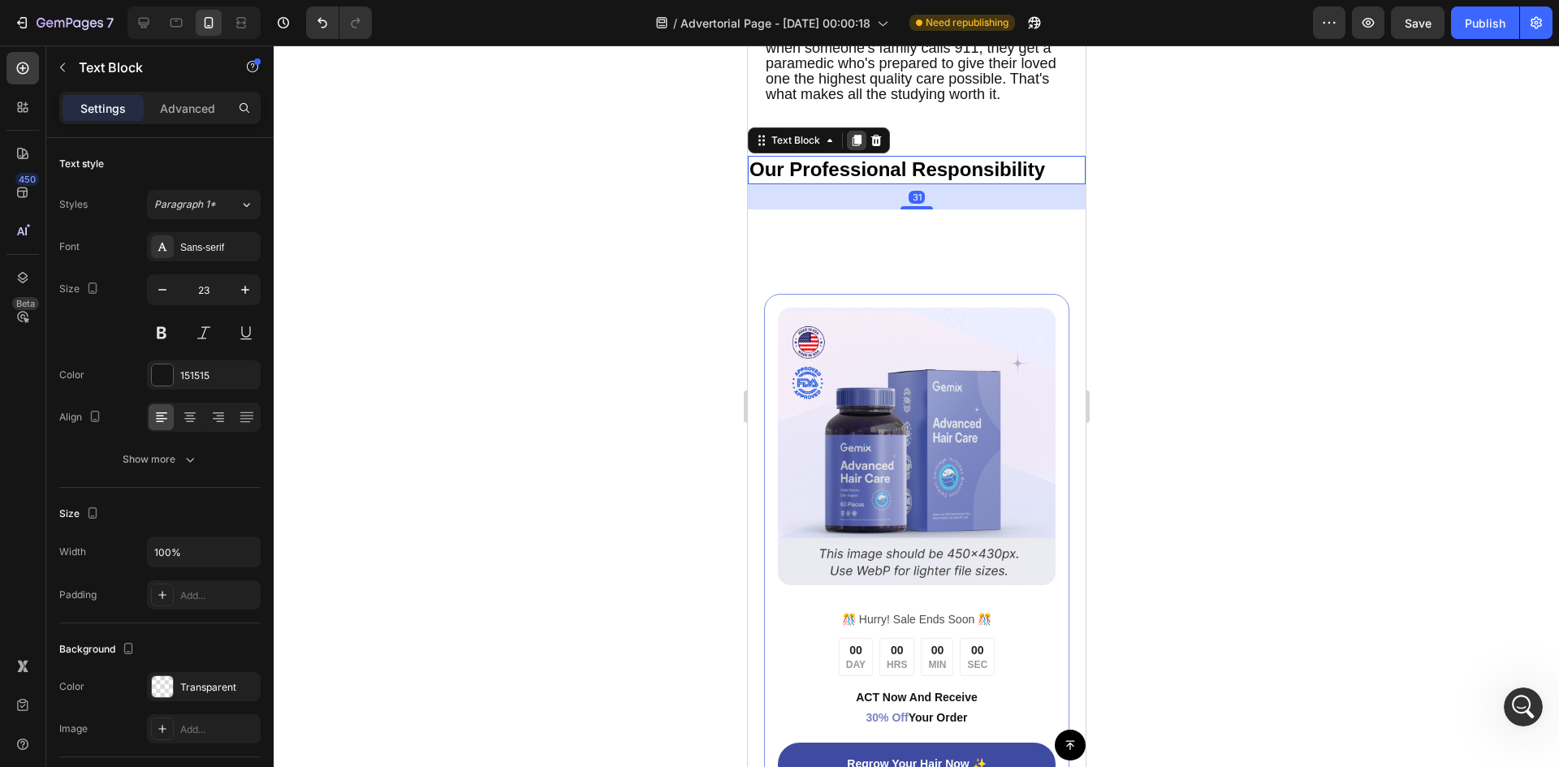
click at [854, 147] on icon at bounding box center [856, 141] width 9 height 11
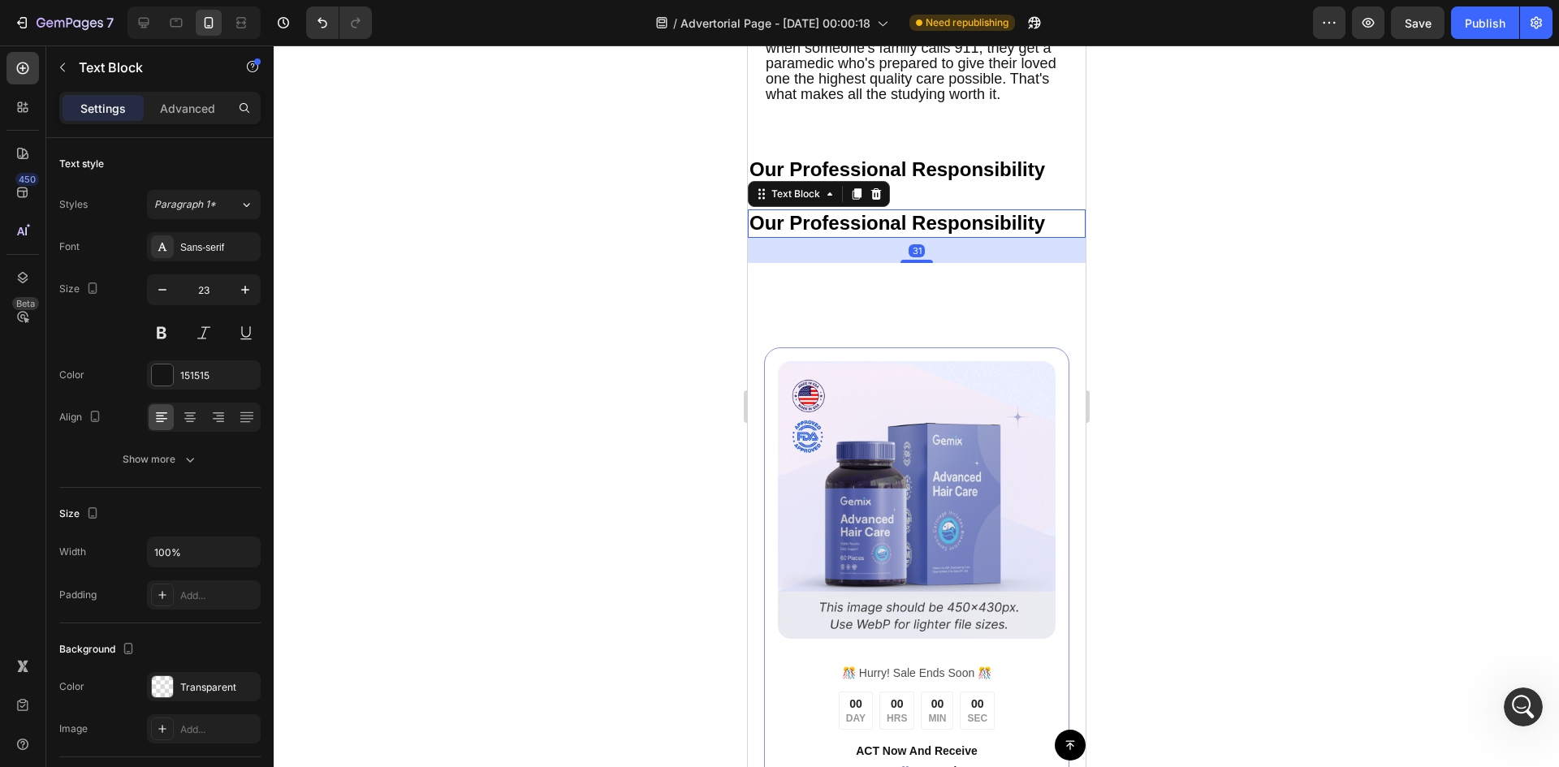
click at [888, 207] on div "Text Block" at bounding box center [818, 194] width 142 height 26
click at [877, 200] on icon at bounding box center [875, 193] width 11 height 11
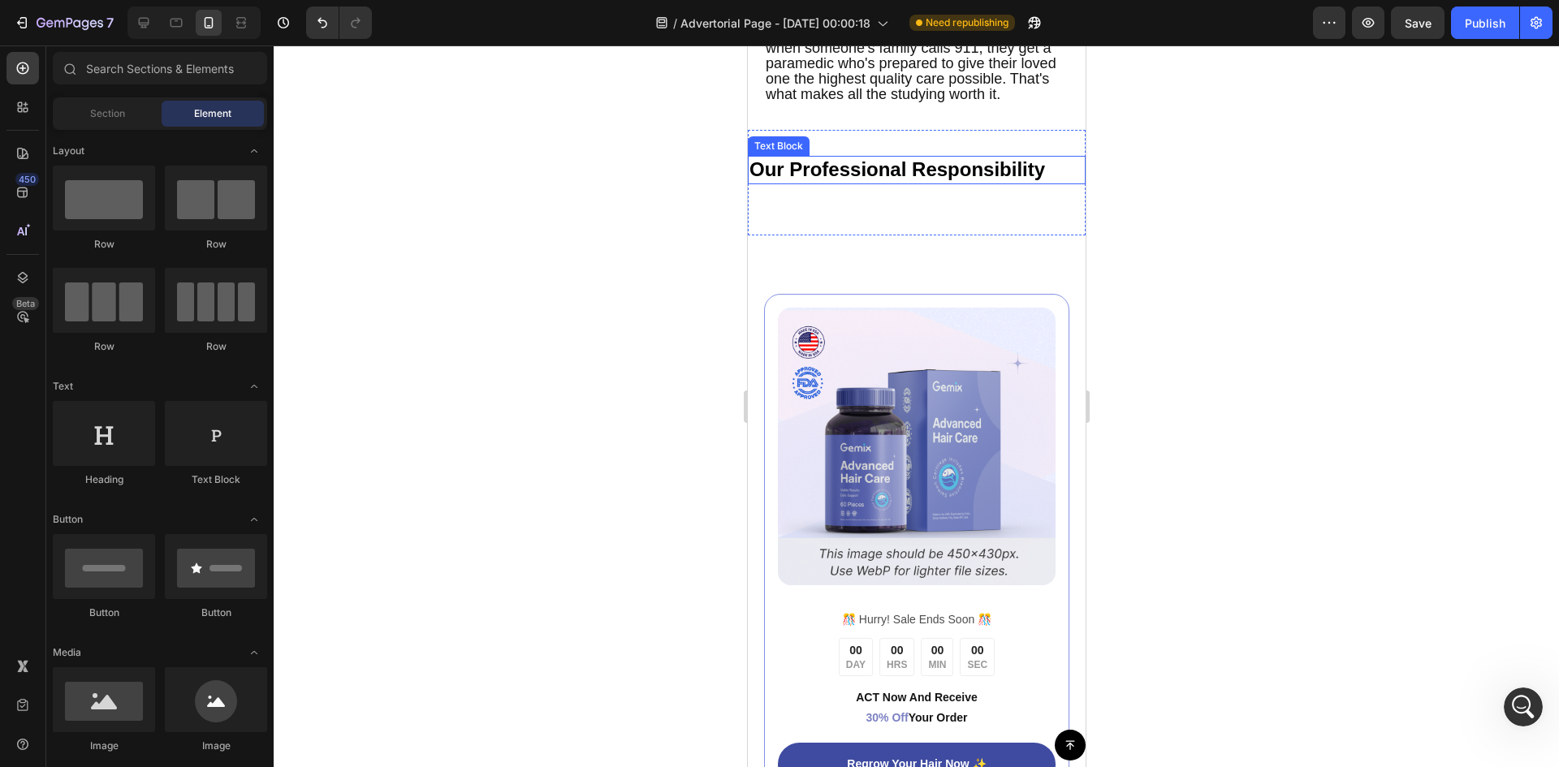
click at [883, 180] on span "Our Professional Responsibility" at bounding box center [897, 169] width 296 height 22
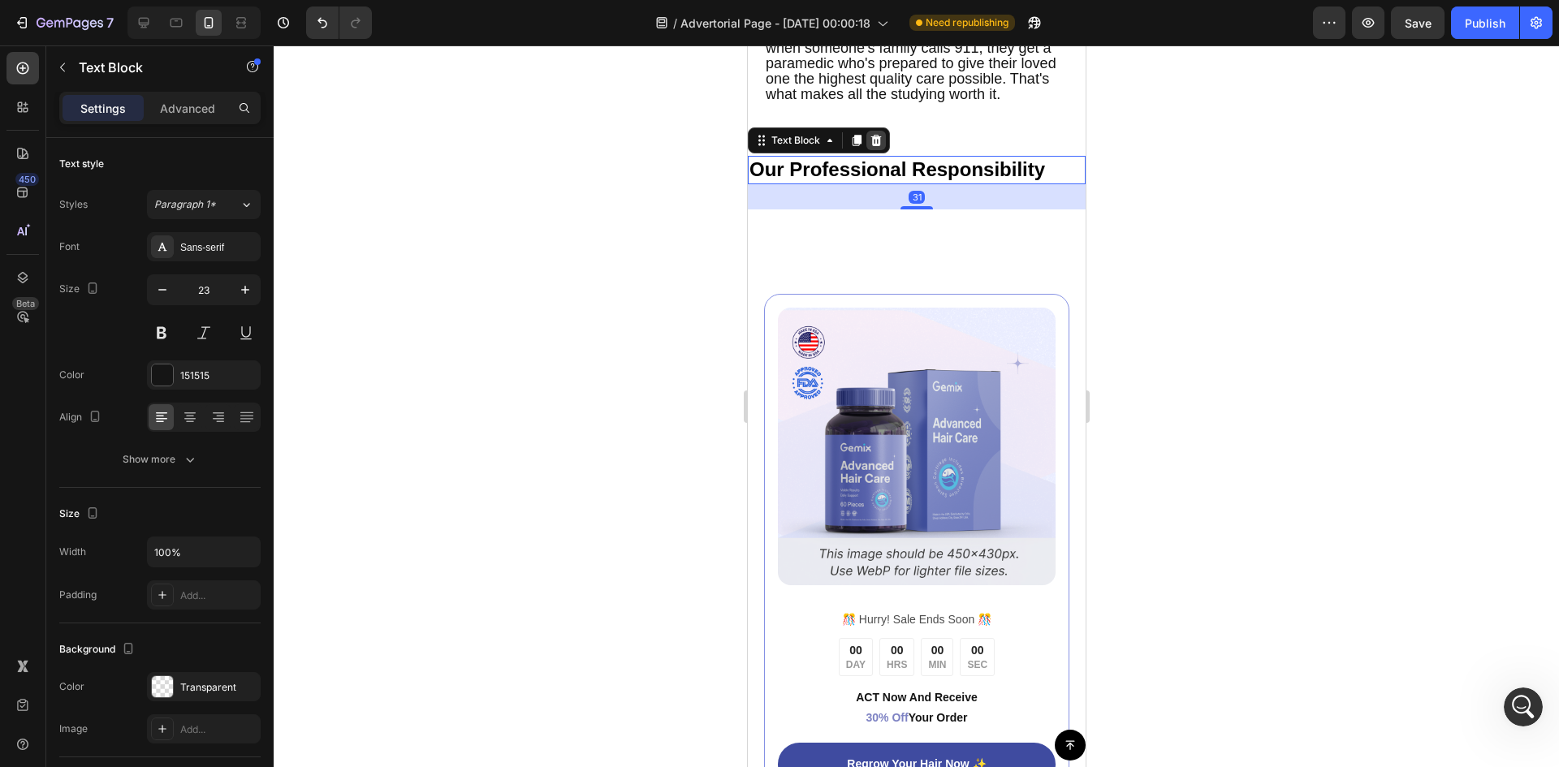
click at [871, 147] on icon at bounding box center [875, 140] width 13 height 13
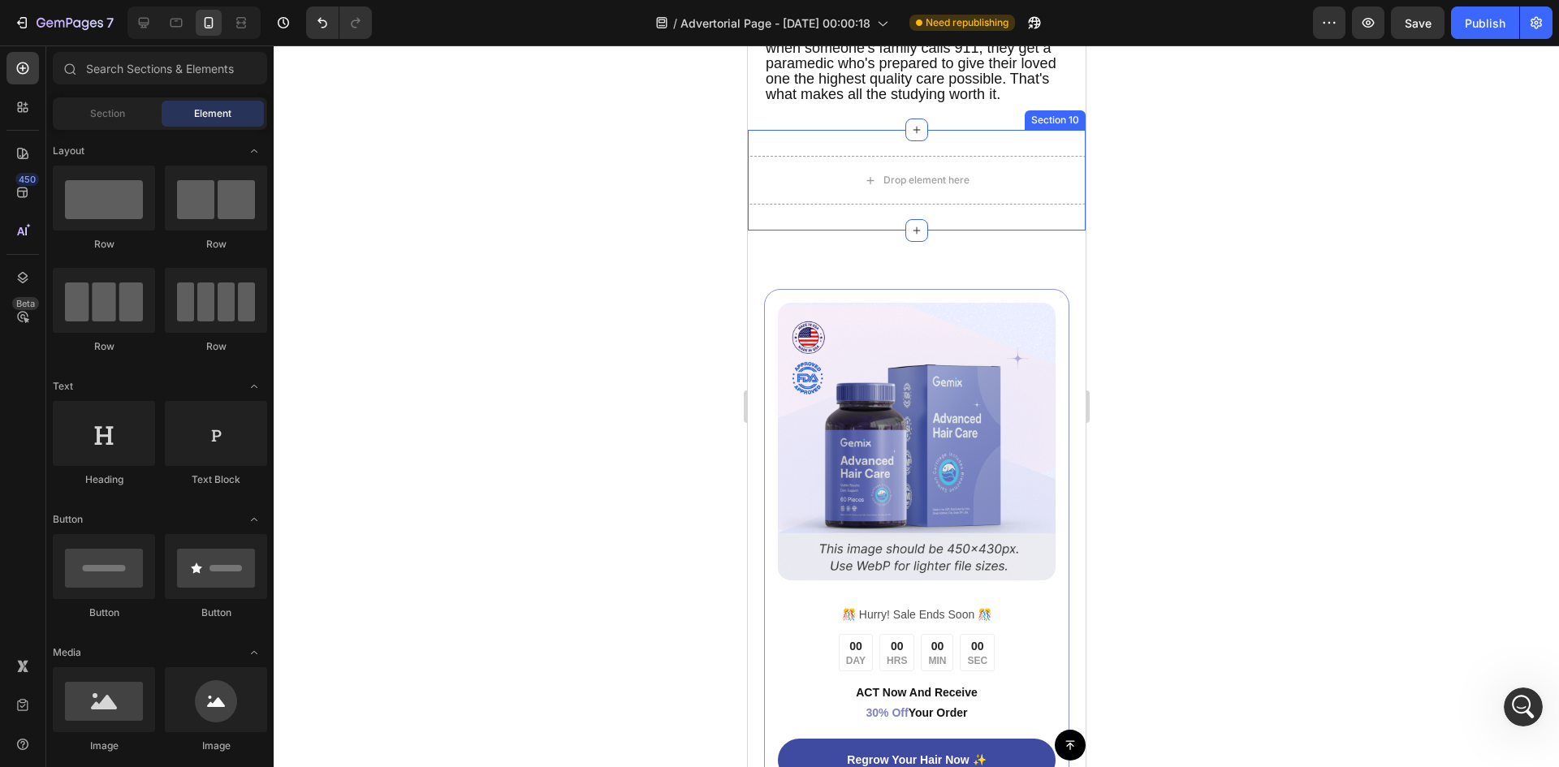
click at [1025, 203] on div "Drop element here Section 10" at bounding box center [916, 180] width 338 height 101
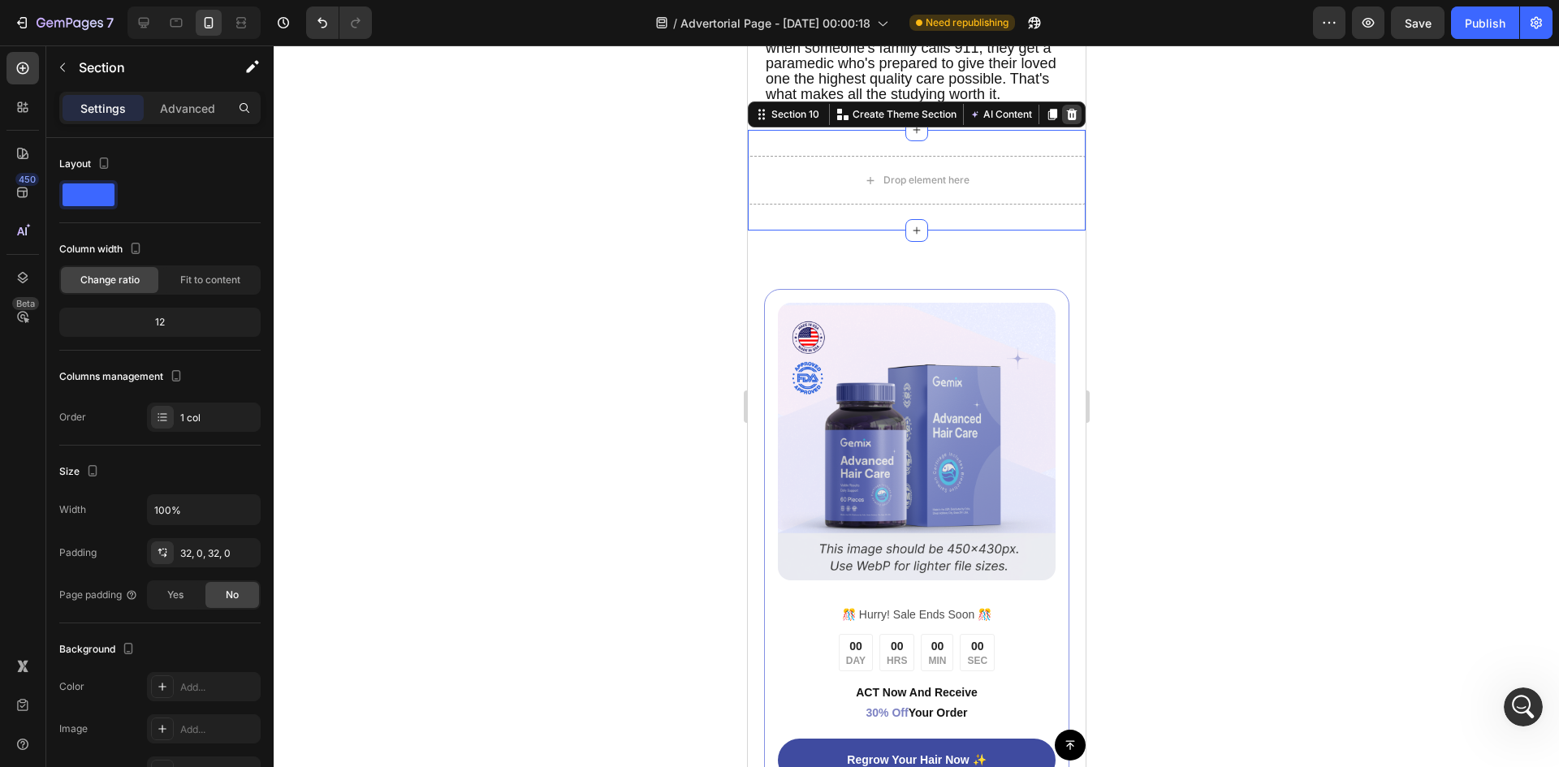
click at [1066, 120] on icon at bounding box center [1071, 114] width 11 height 11
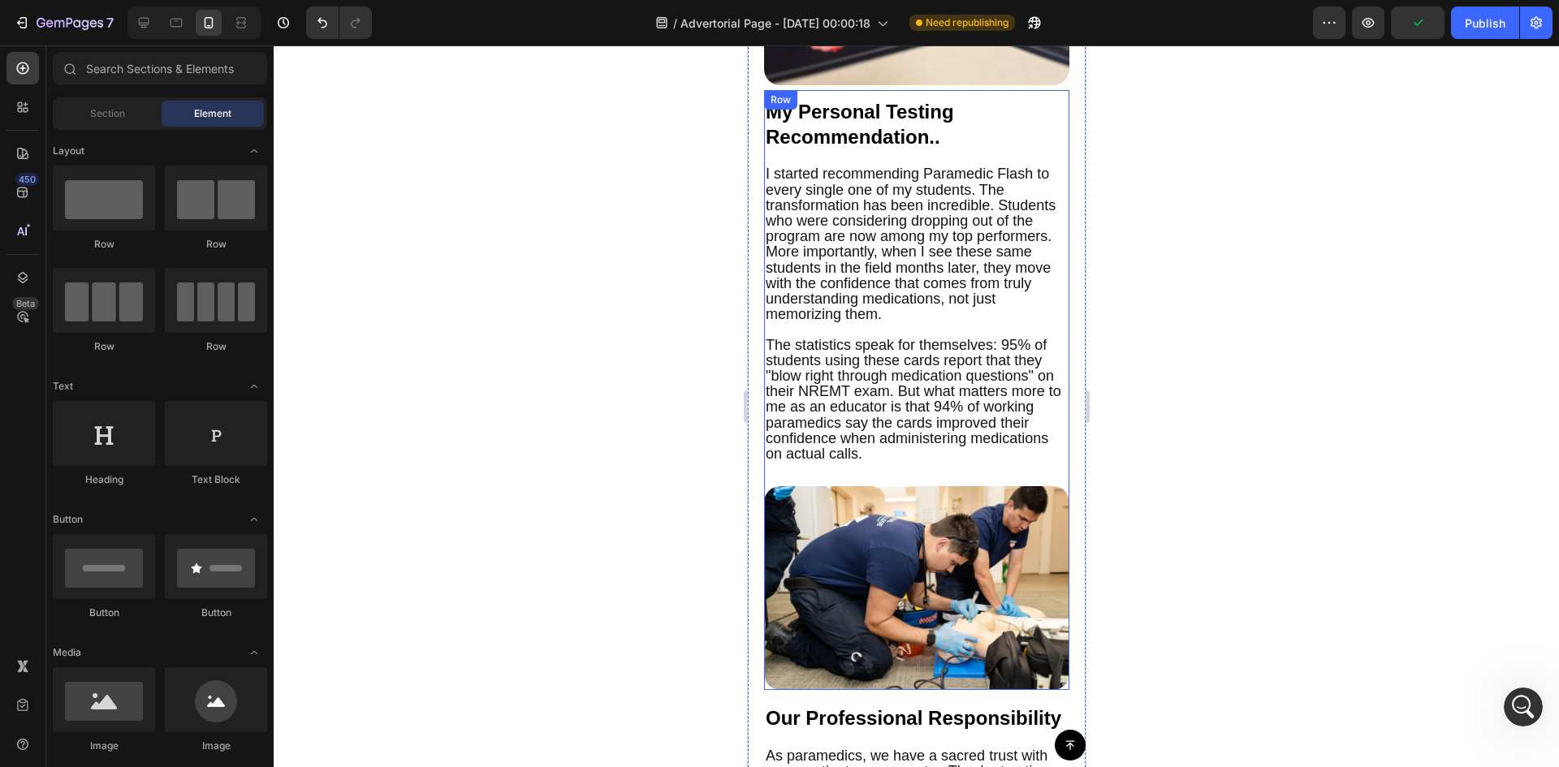
scroll to position [4629, 0]
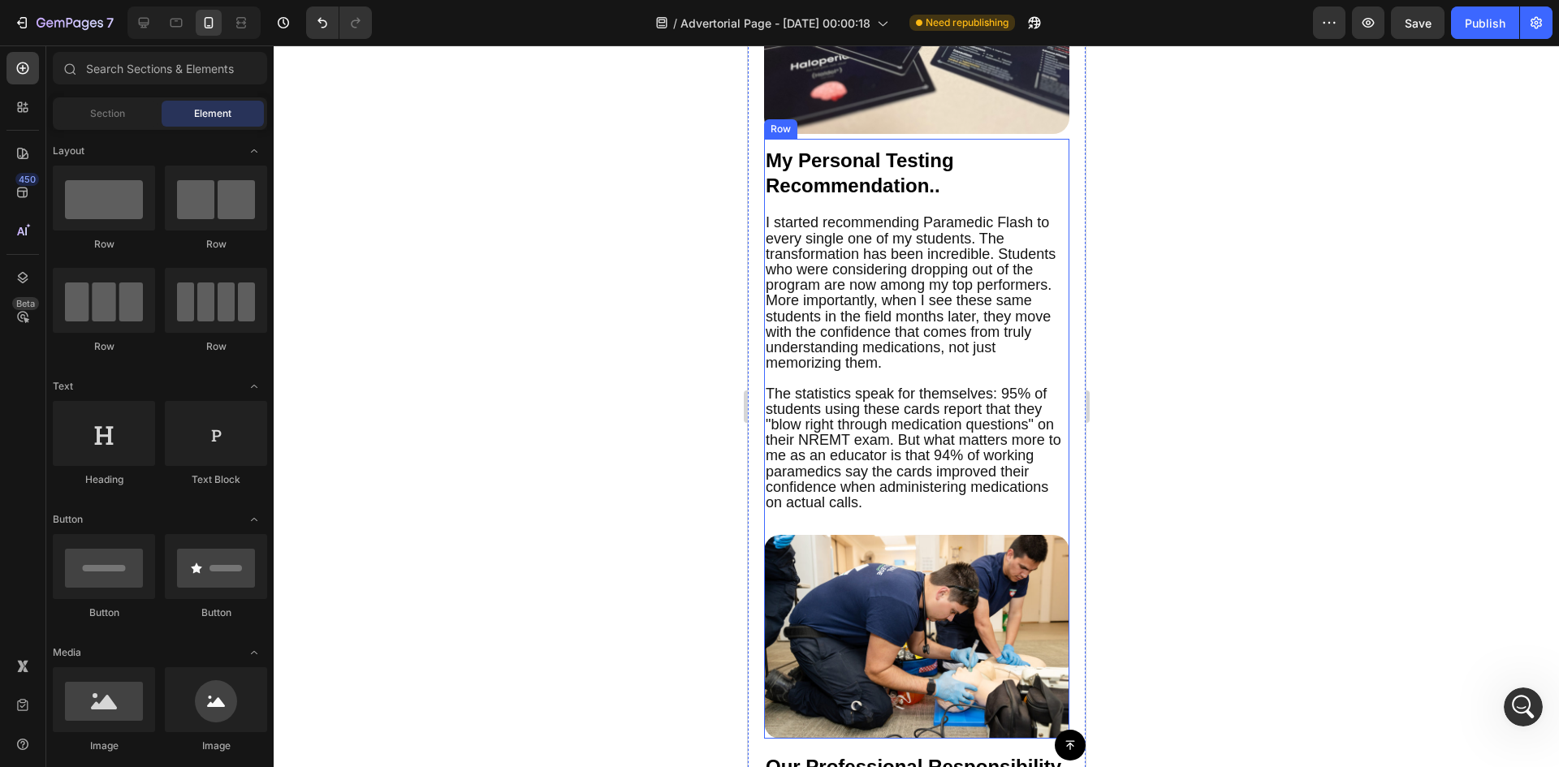
click at [1021, 544] on div "My Personal Testing Recommendation.. Text Block I started recommending Paramedi…" at bounding box center [915, 439] width 305 height 600
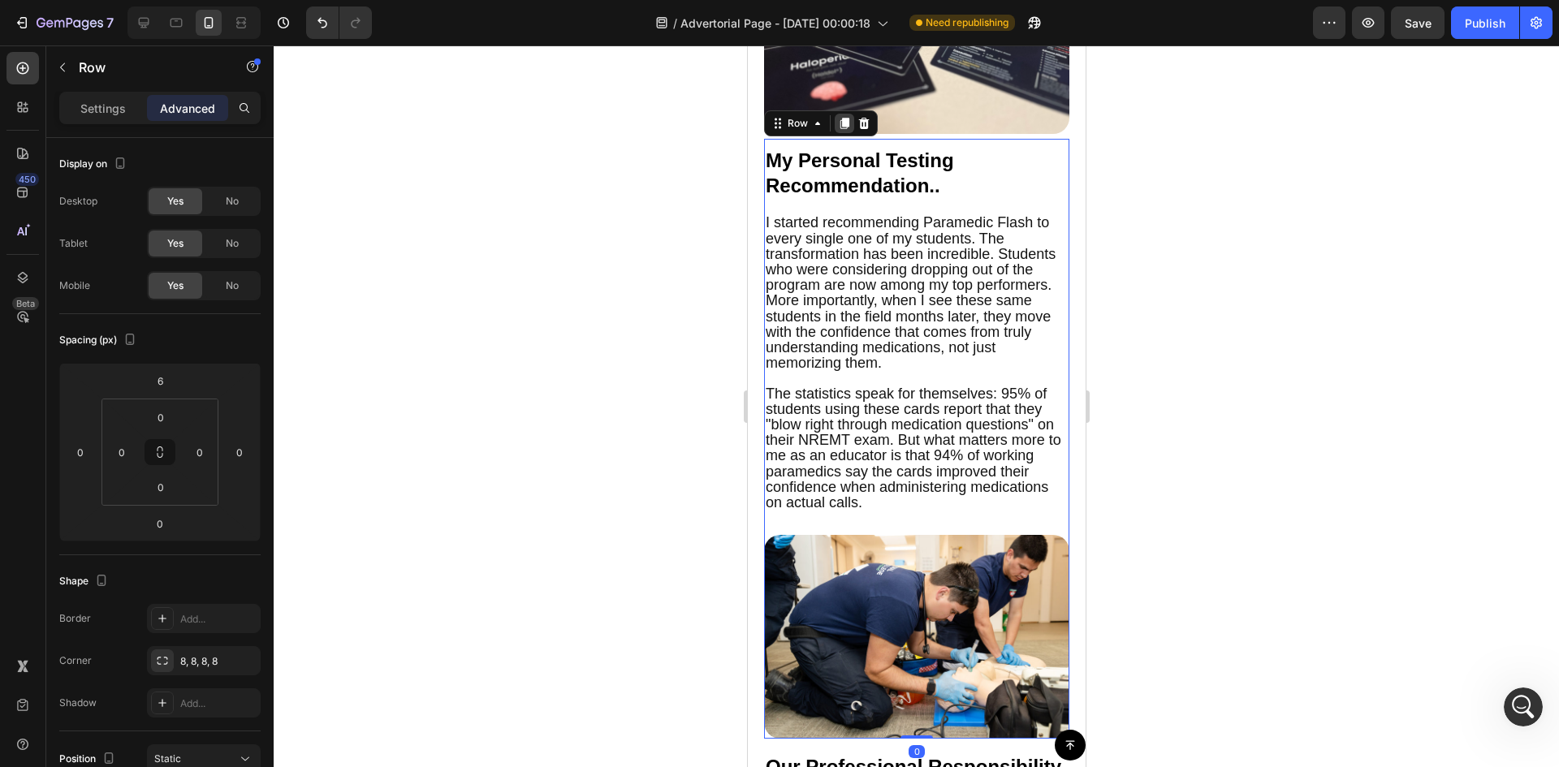
click at [848, 130] on icon at bounding box center [843, 123] width 13 height 13
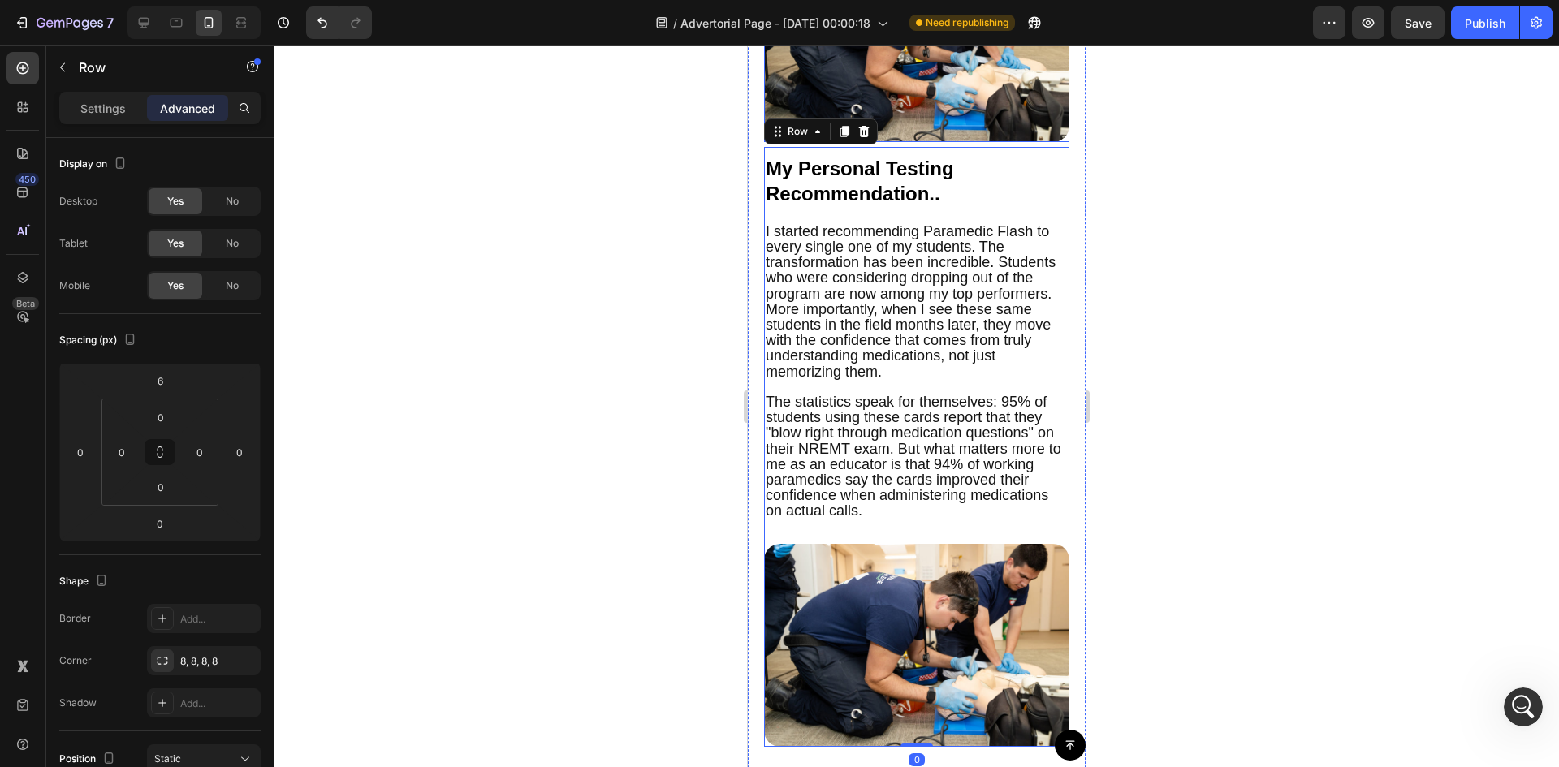
scroll to position [5288, 0]
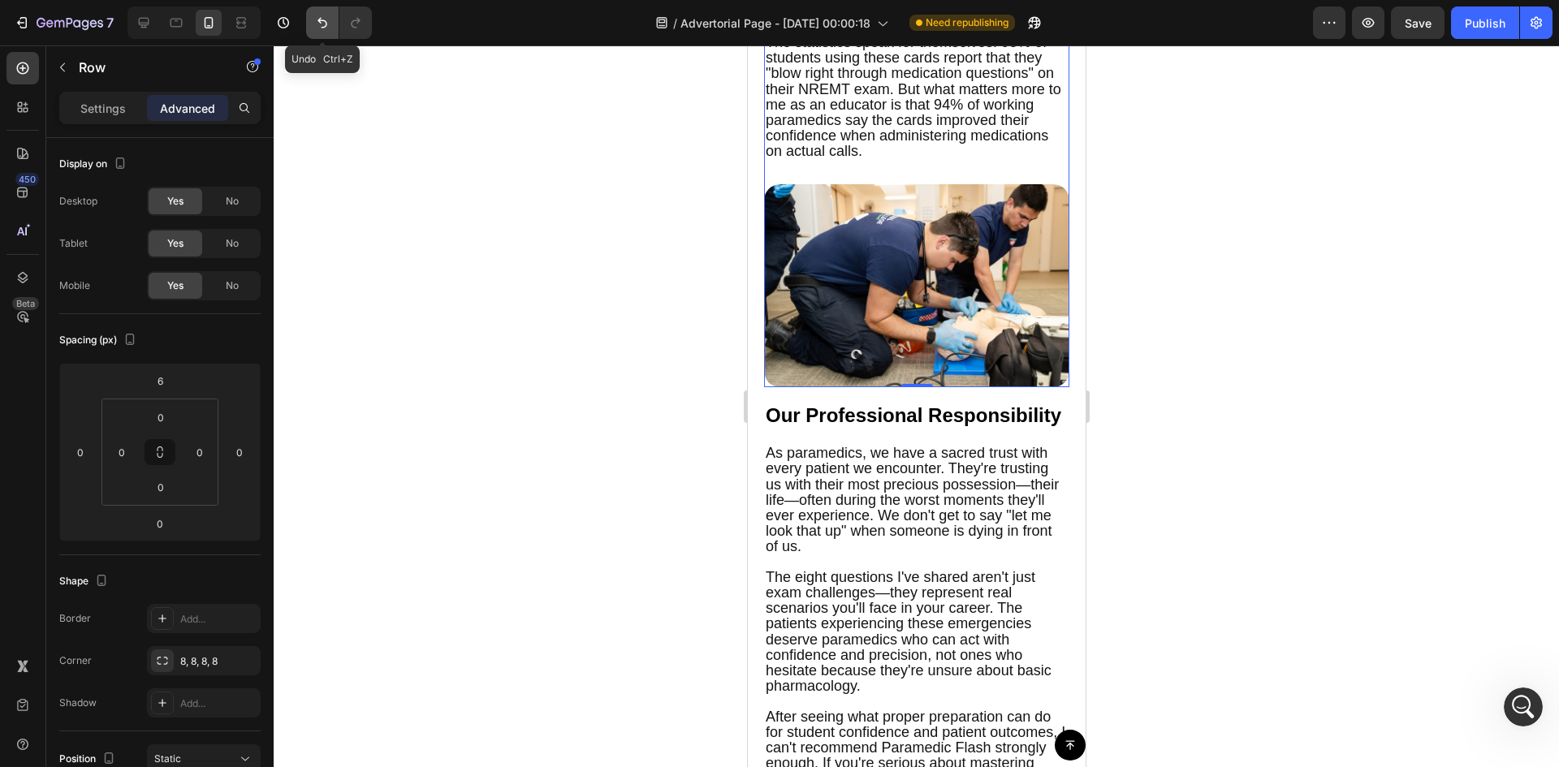
click at [326, 27] on icon "Undo/Redo" at bounding box center [322, 23] width 16 height 16
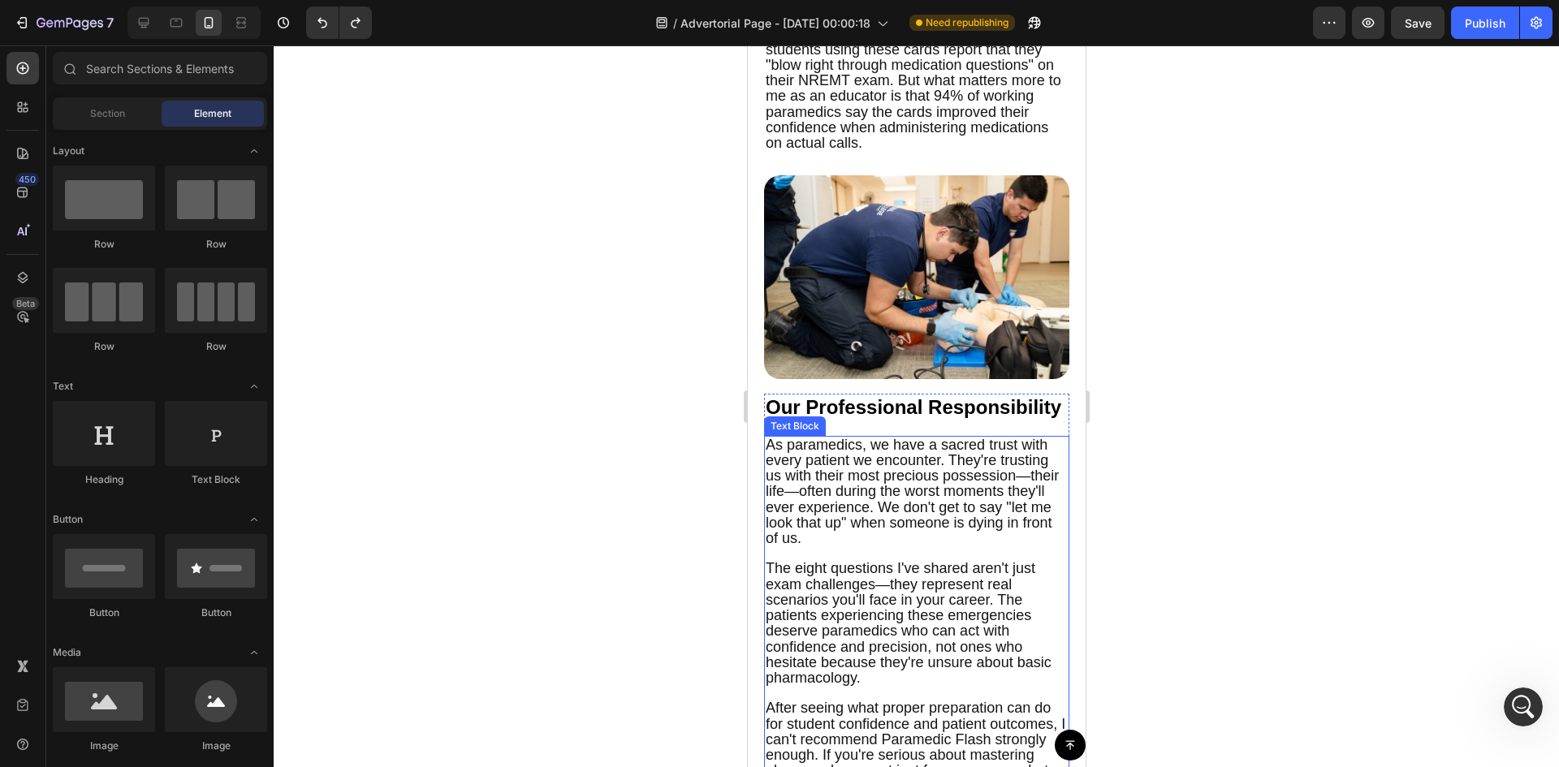
scroll to position [5286, 0]
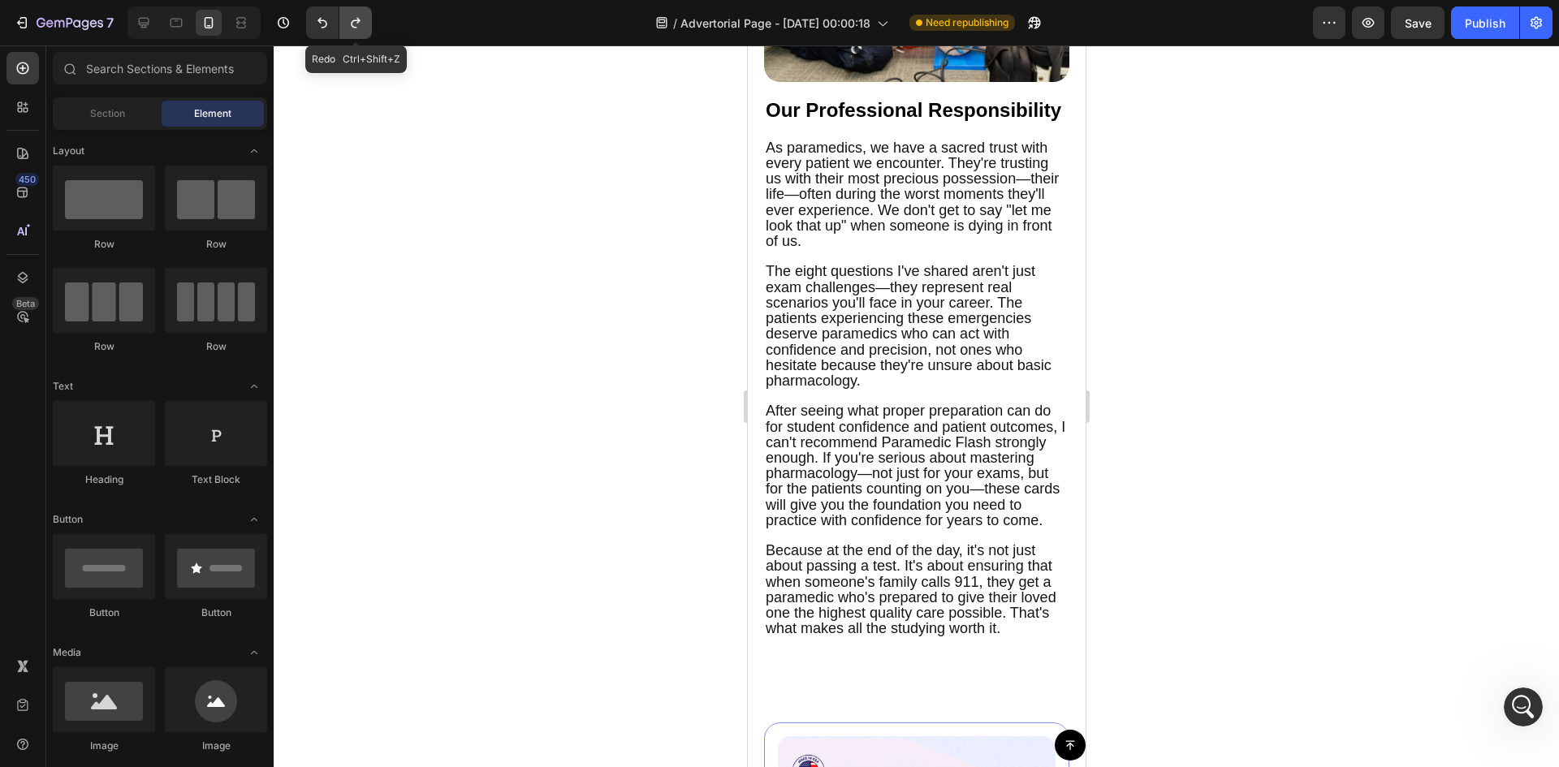
click at [360, 13] on button "Undo/Redo" at bounding box center [355, 22] width 32 height 32
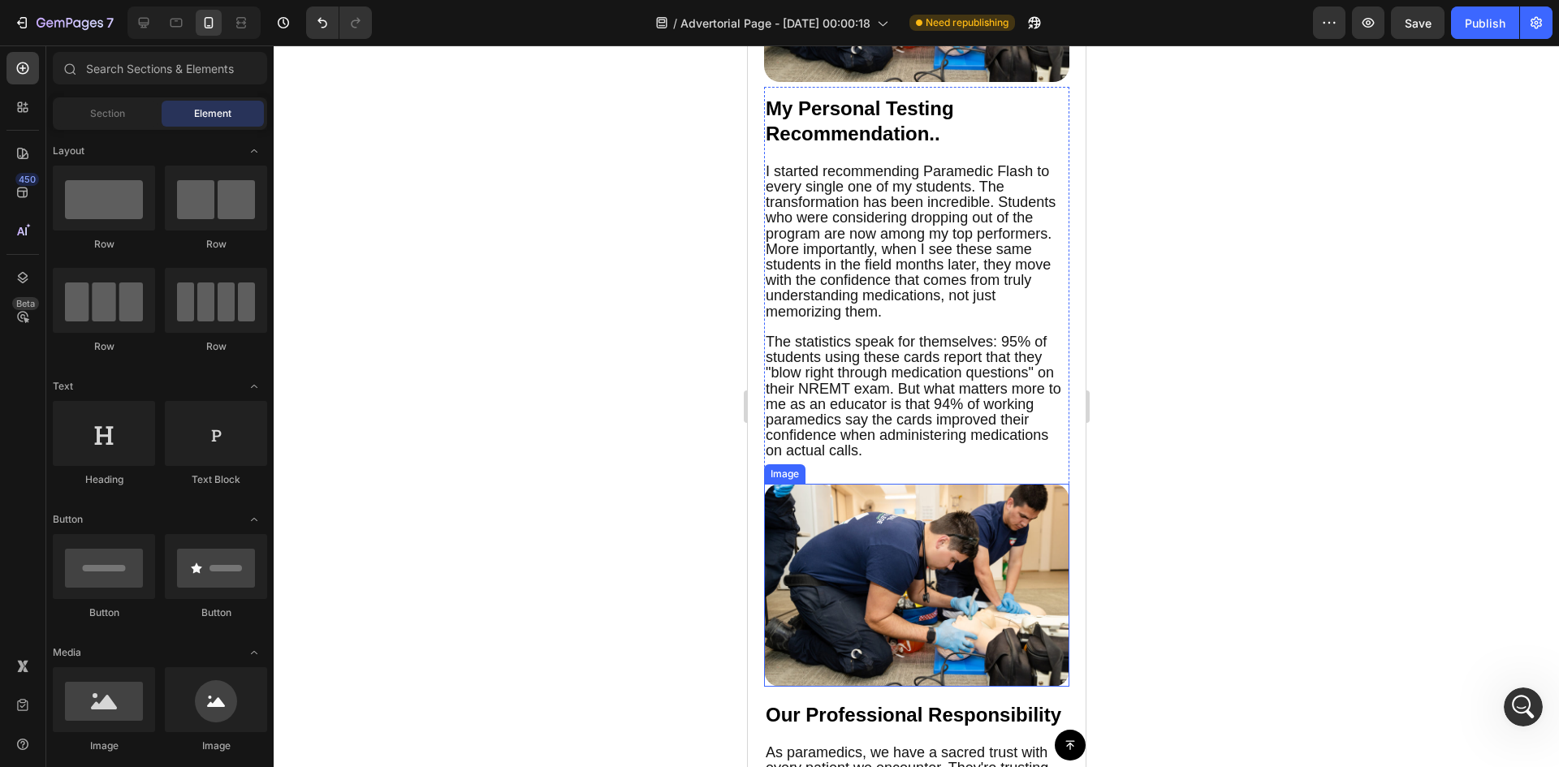
click at [956, 629] on img at bounding box center [915, 586] width 305 height 204
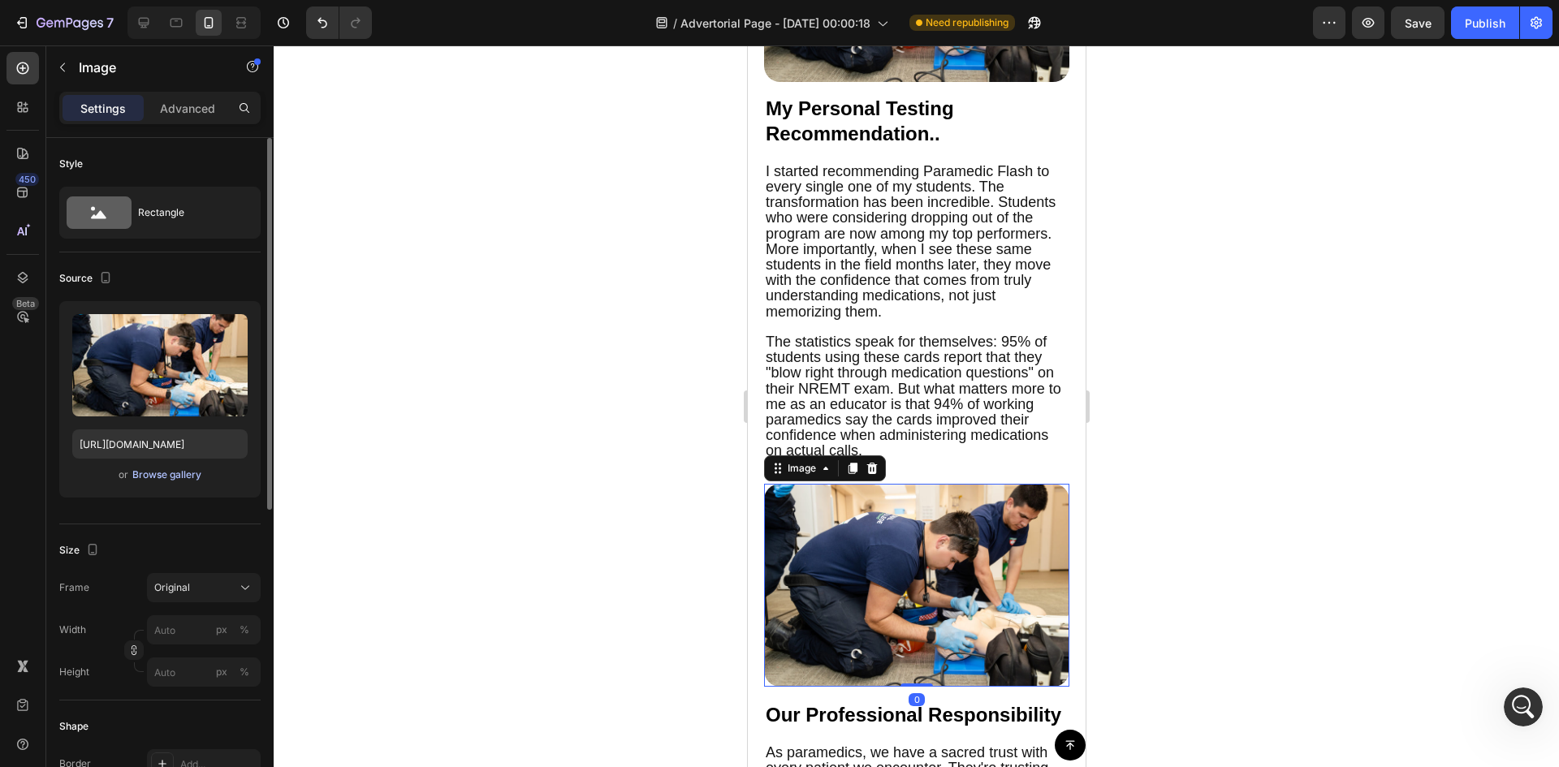
click at [153, 473] on div "Browse gallery" at bounding box center [166, 475] width 69 height 15
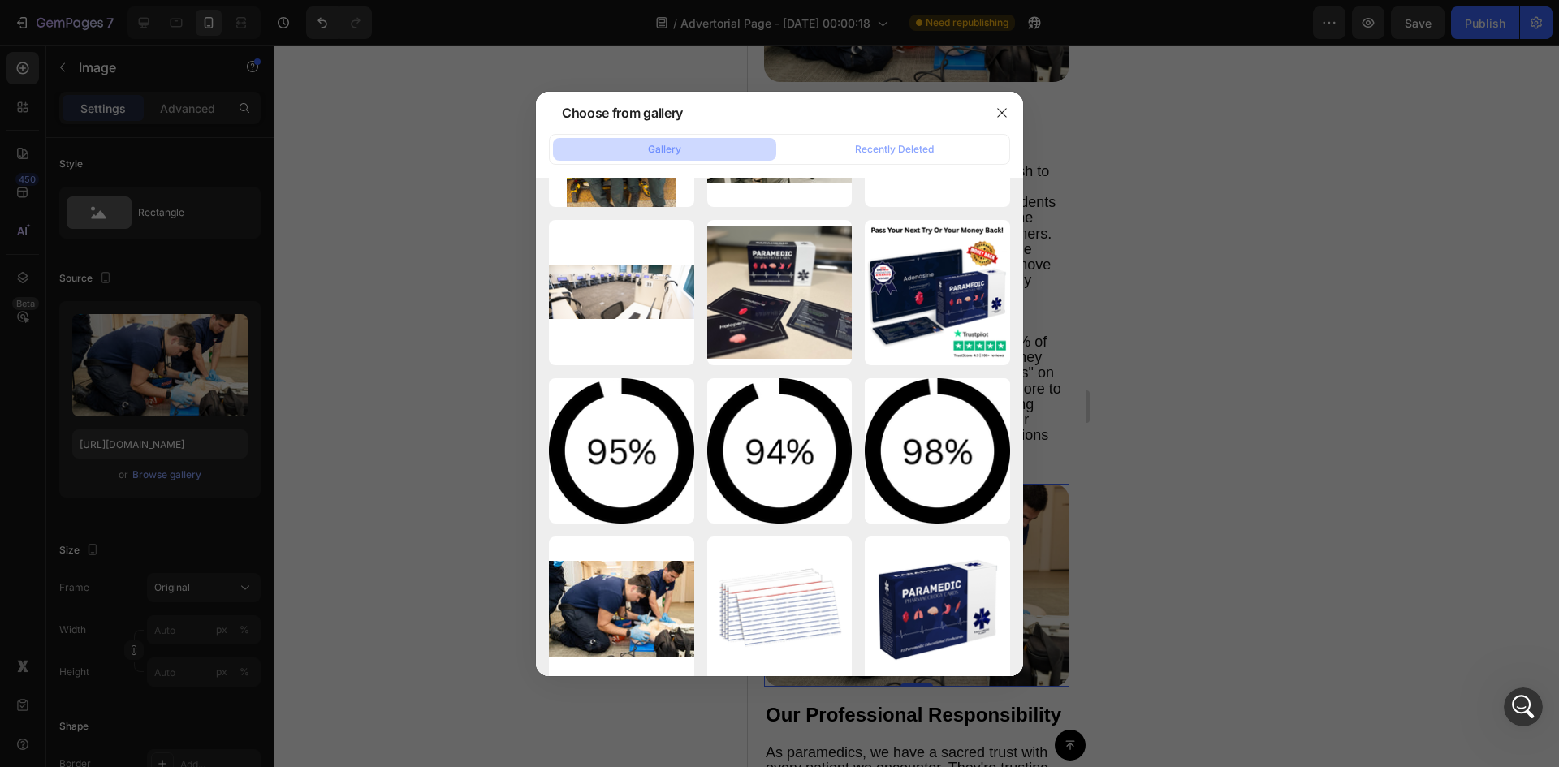
scroll to position [1849, 0]
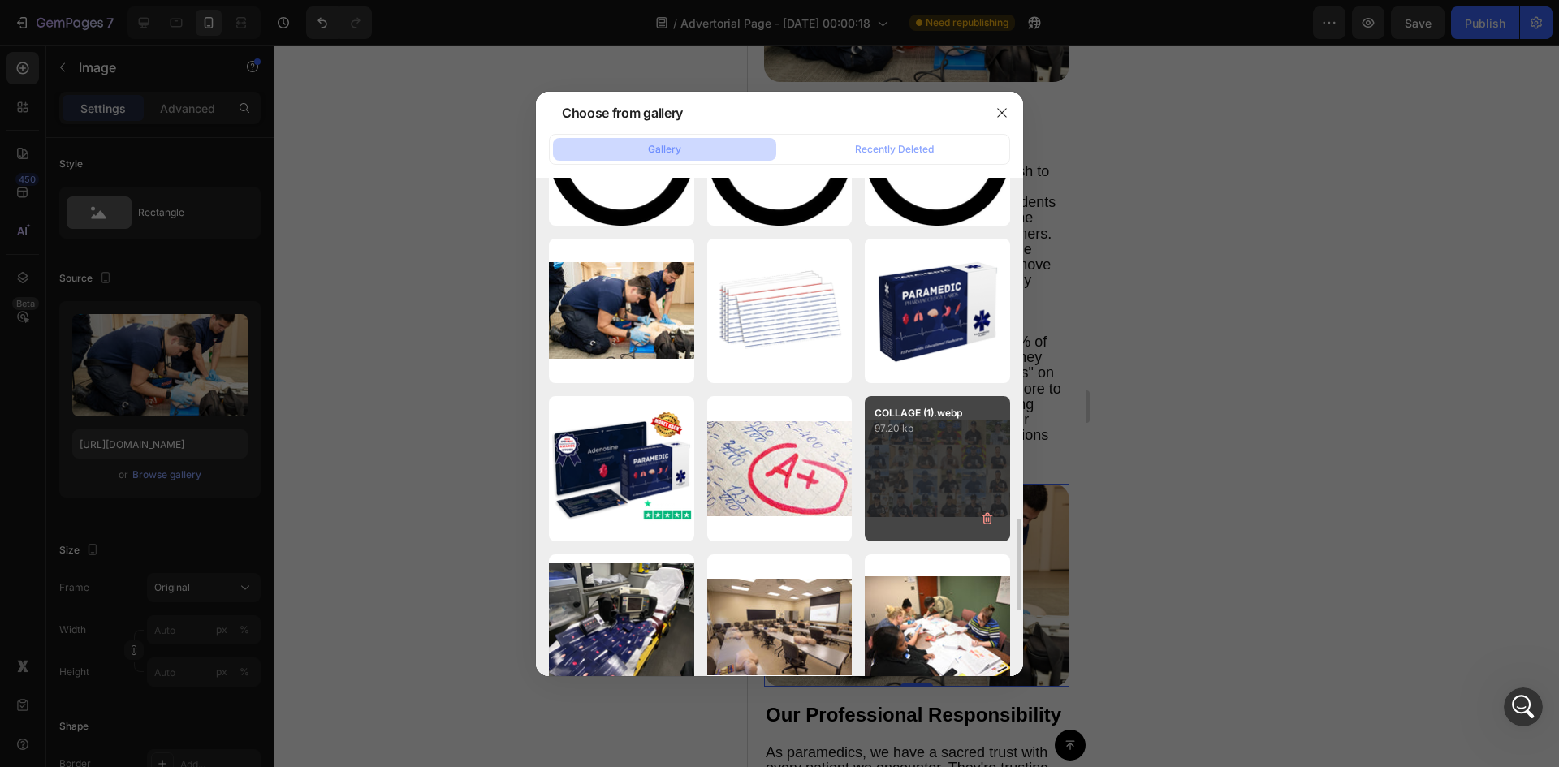
click at [917, 442] on div "COLLAGE (1).webp 97.20 kb" at bounding box center [937, 468] width 145 height 145
type input "[URL][DOMAIN_NAME]"
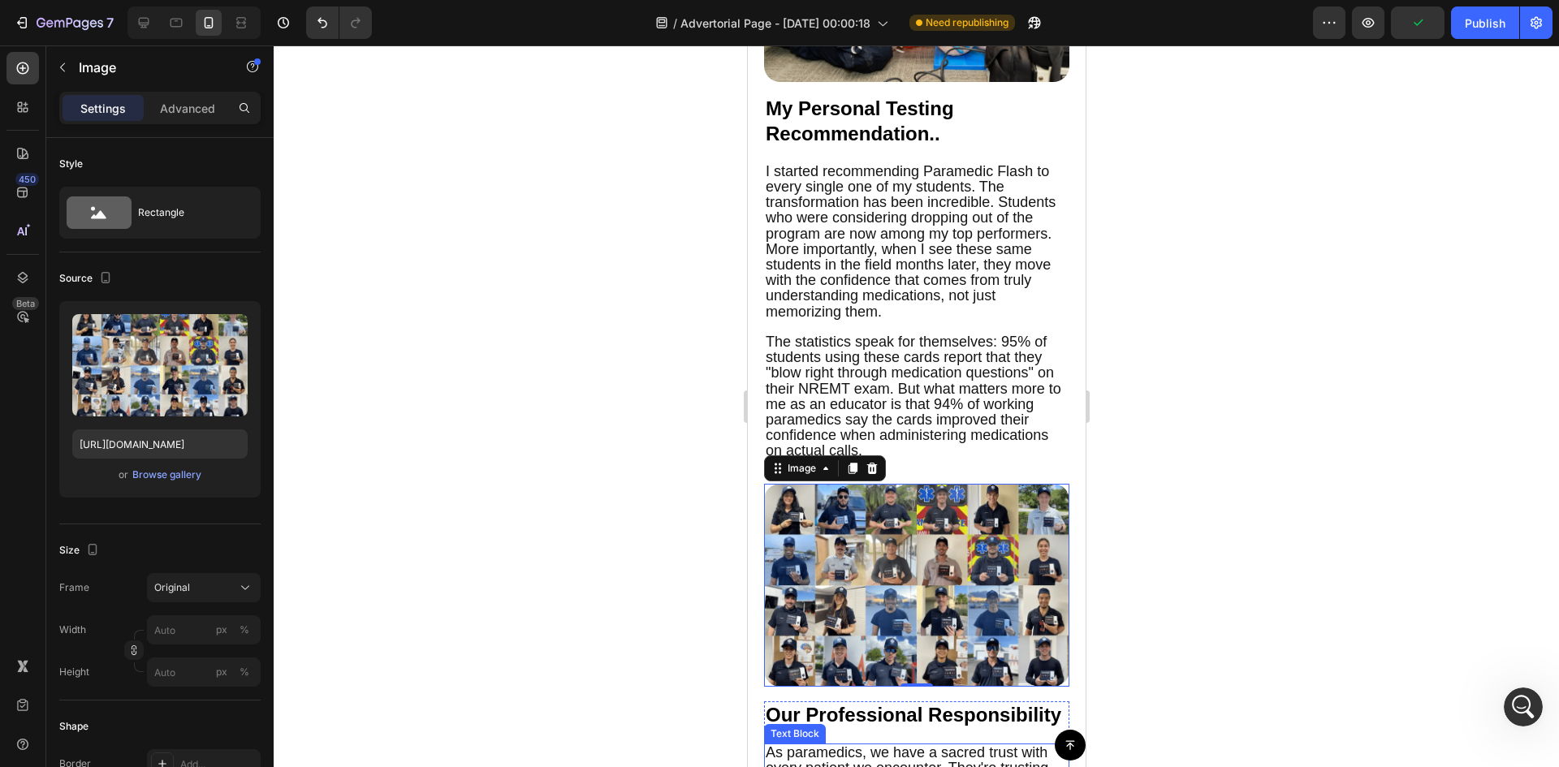
scroll to position [5882, 0]
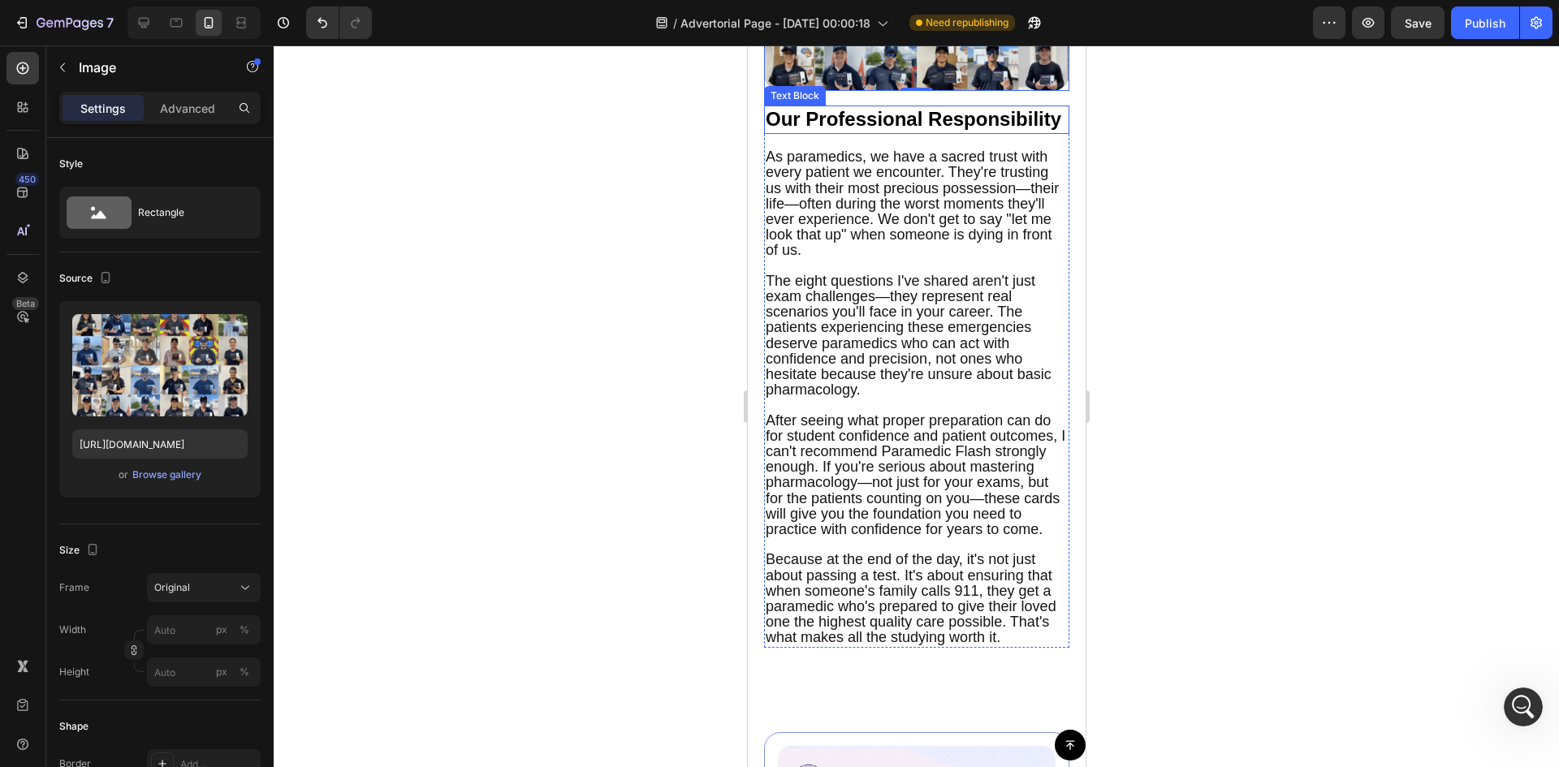
click at [834, 130] on span "Our Professional Responsibility" at bounding box center [913, 119] width 296 height 22
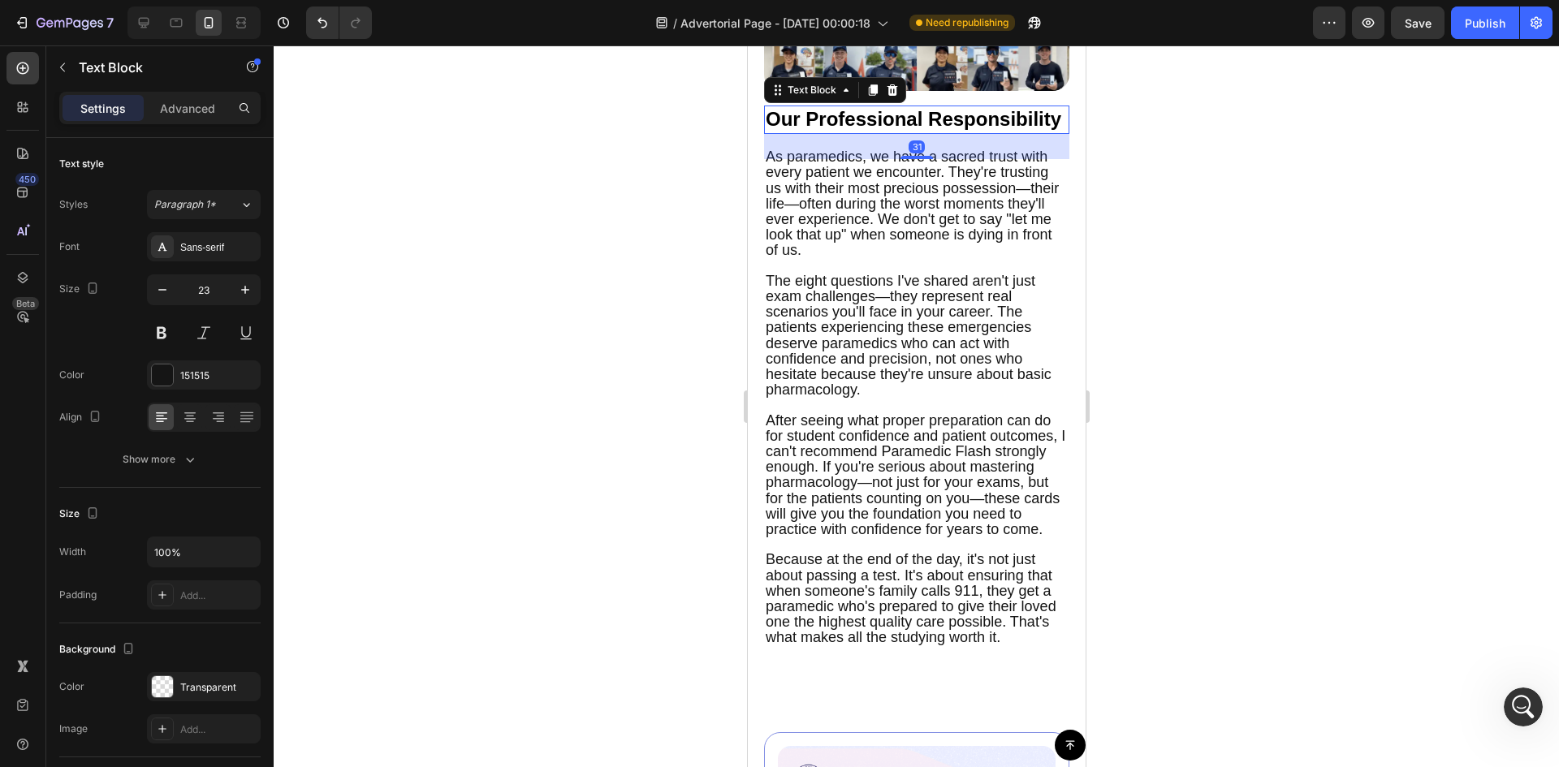
click at [834, 130] on span "Our Professional Responsibility" at bounding box center [913, 119] width 296 height 22
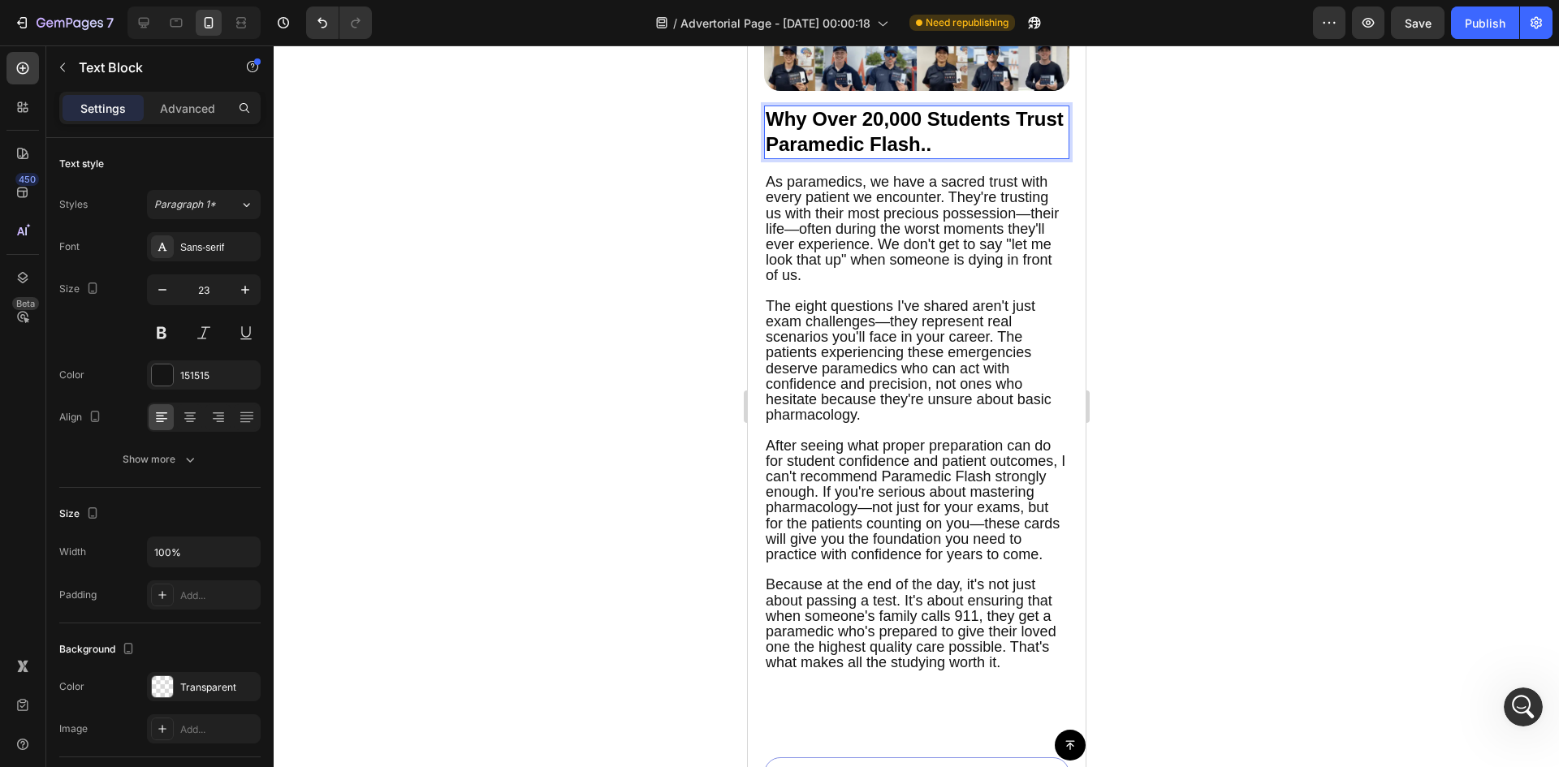
click at [879, 128] on span "Why Over 20,000 Students Trust Paramedic Flash.." at bounding box center [914, 131] width 298 height 47
click at [894, 224] on span "As paramedics, we have a sacred trust with every patient we encounter. They're …" at bounding box center [911, 229] width 293 height 110
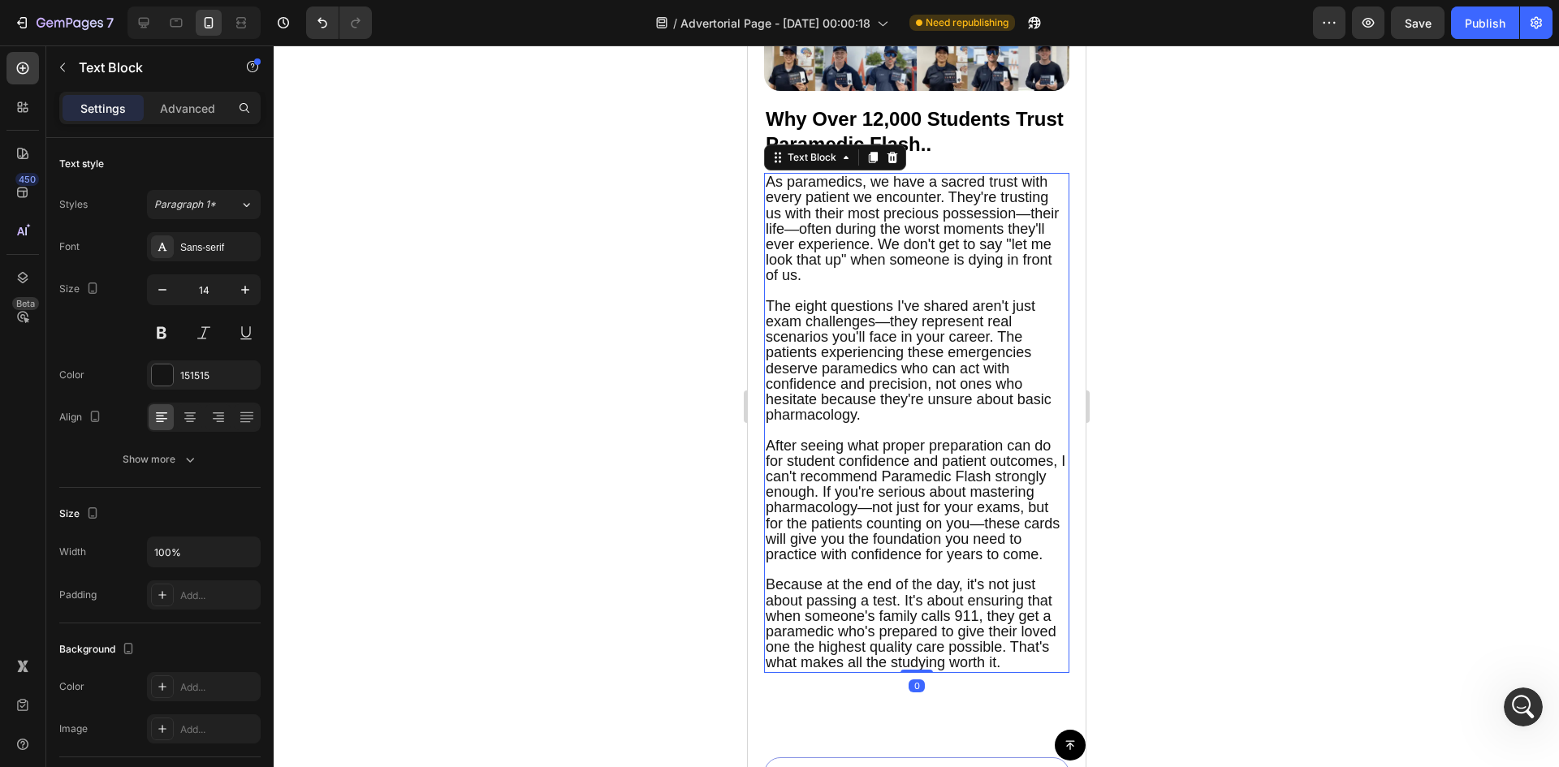
click at [894, 224] on span "As paramedics, we have a sacred trust with every patient we encounter. They're …" at bounding box center [911, 229] width 293 height 110
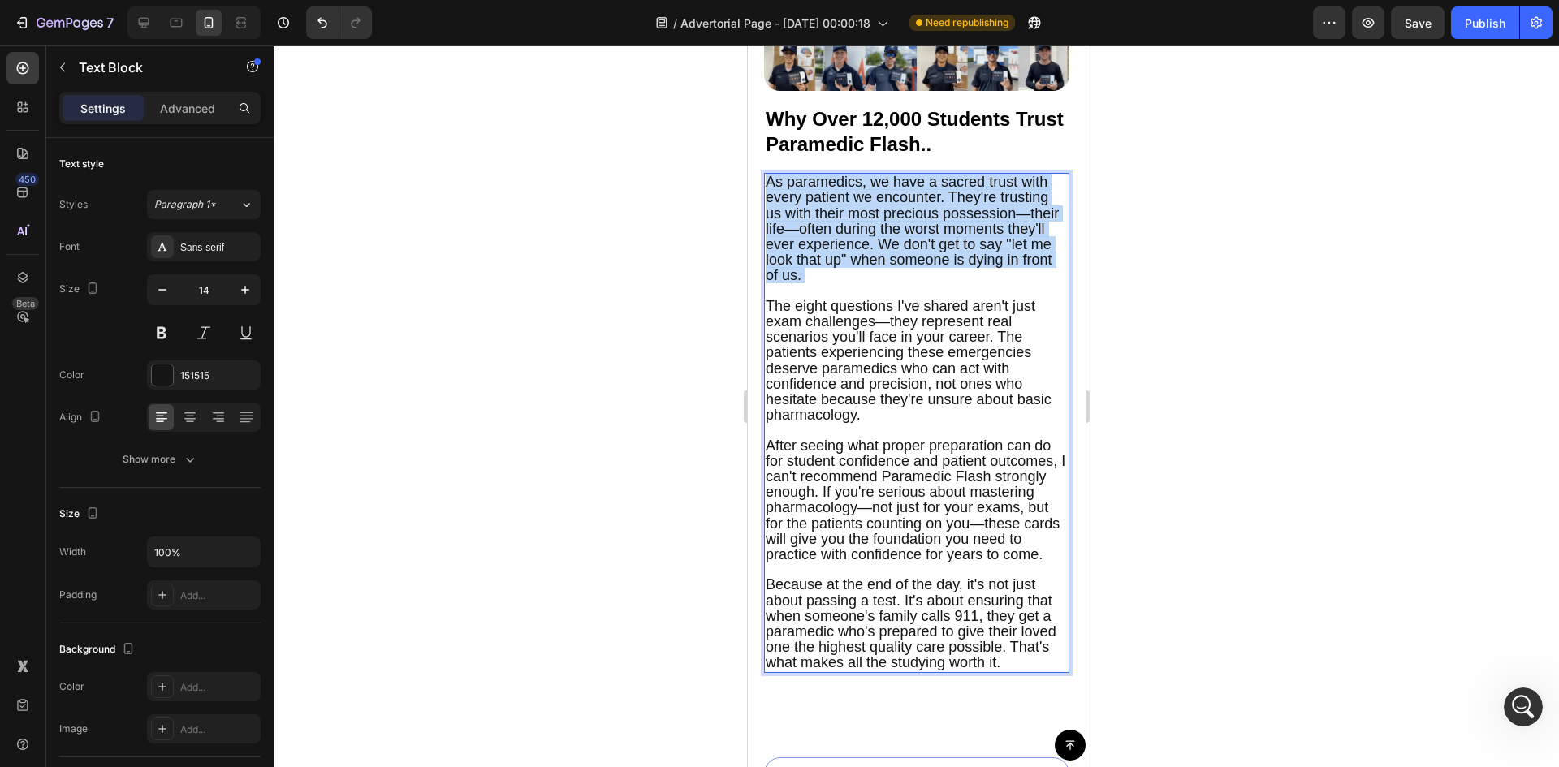
click at [894, 224] on span "As paramedics, we have a sacred trust with every patient we encounter. They're …" at bounding box center [911, 229] width 293 height 110
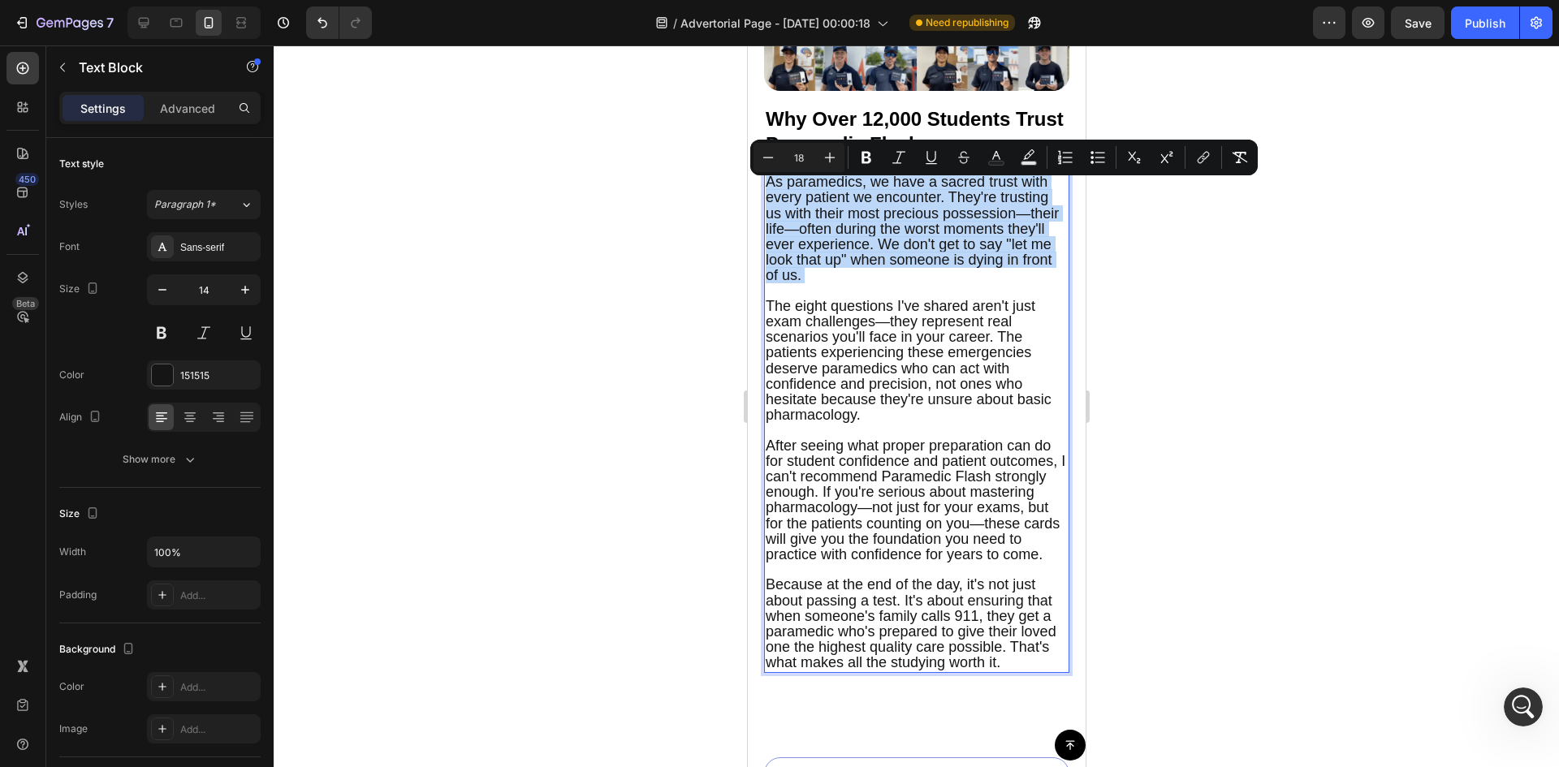
click at [780, 208] on span "As paramedics, we have a sacred trust with every patient we encounter. They're …" at bounding box center [911, 229] width 293 height 110
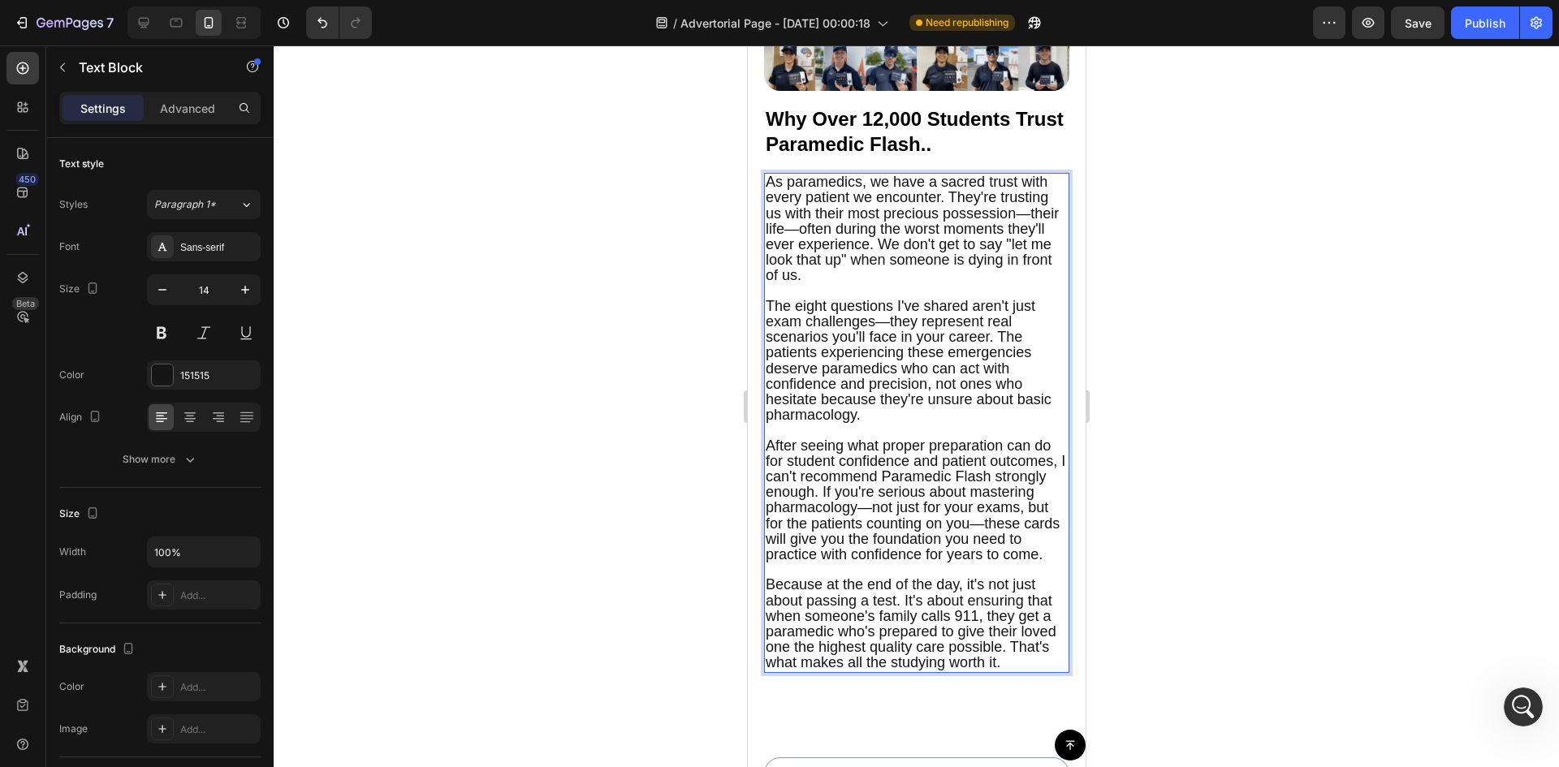
click at [775, 193] on span "As paramedics, we have a sacred trust with every patient we encounter. They're …" at bounding box center [911, 229] width 293 height 110
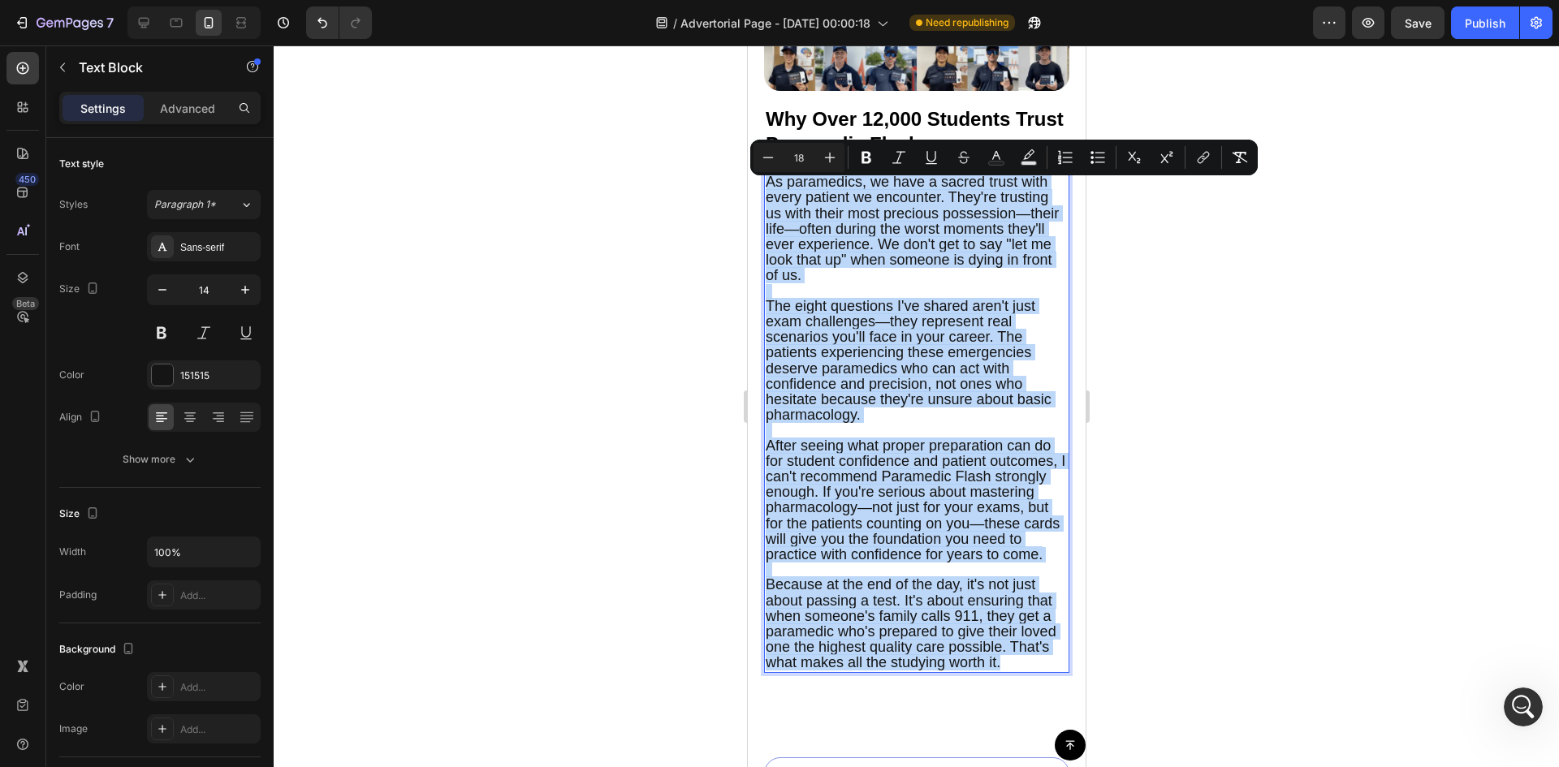
drag, startPoint x: 775, startPoint y: 193, endPoint x: 1832, endPoint y: 741, distance: 1191.4
type input "14"
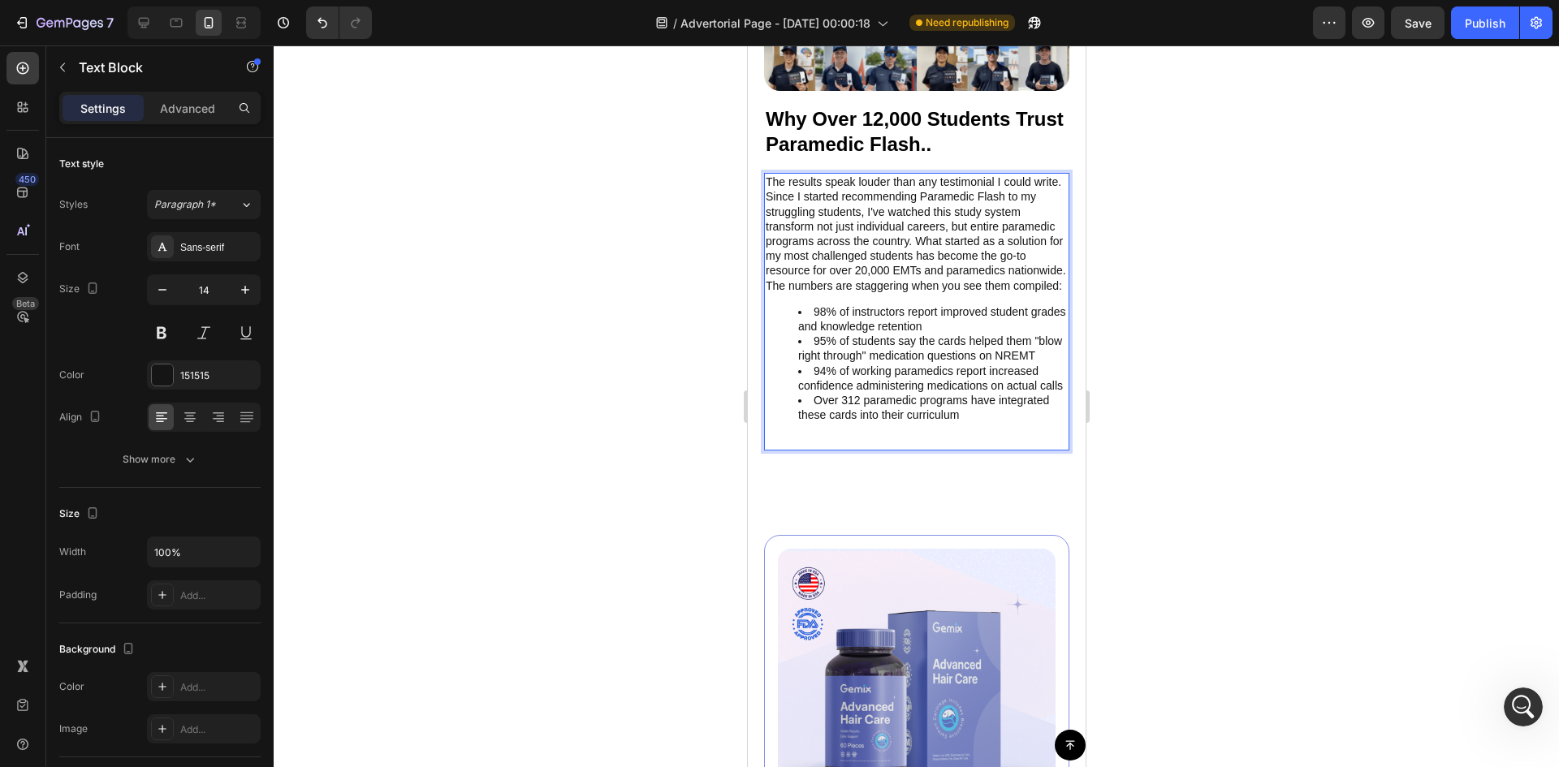
click at [811, 250] on p "The results speak louder than any testimonial I could write. Since I started re…" at bounding box center [916, 226] width 302 height 103
click at [772, 191] on p "The results speak louder than any testimonial I could write. Since I started re…" at bounding box center [916, 226] width 302 height 103
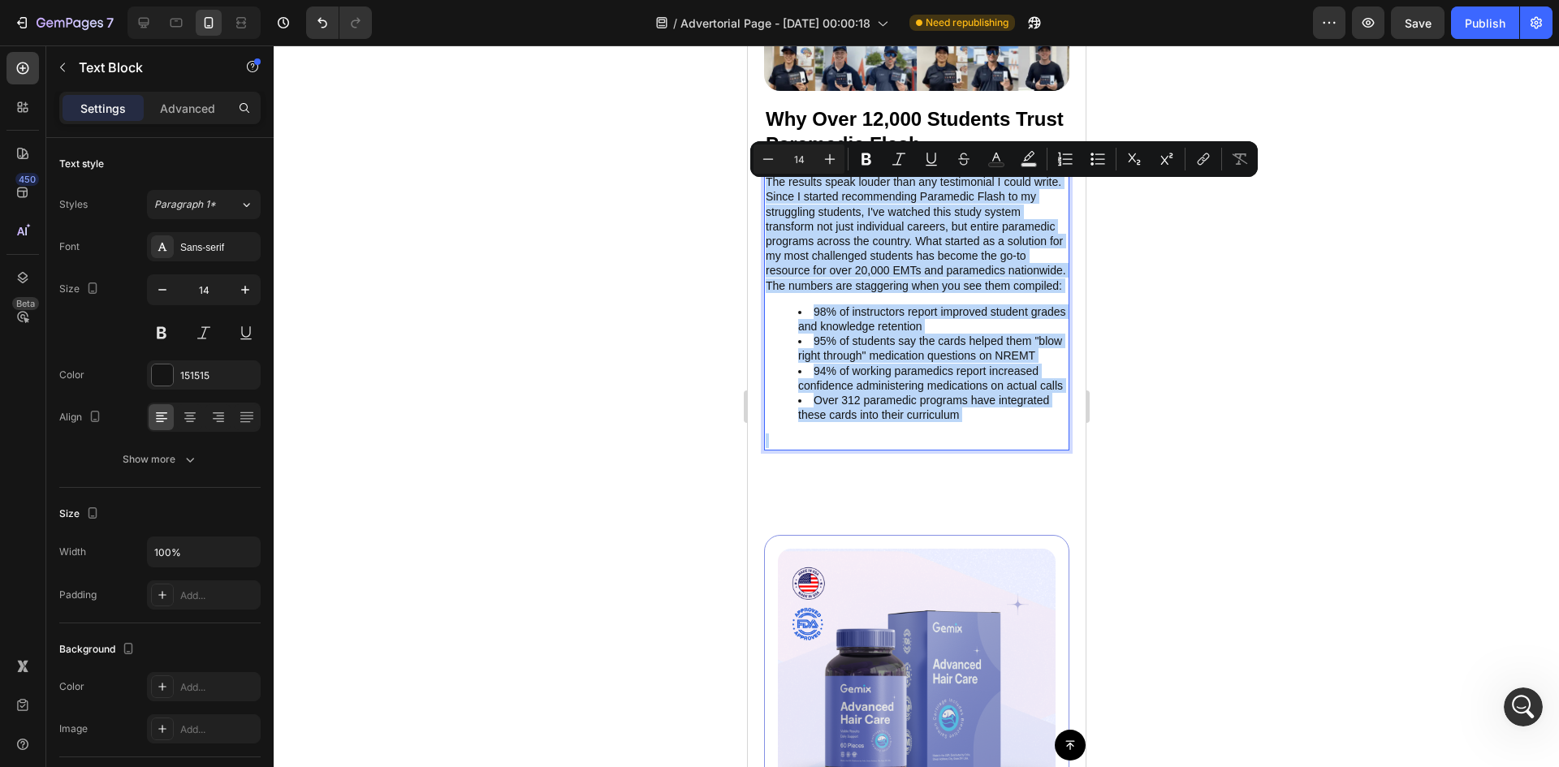
drag, startPoint x: 772, startPoint y: 191, endPoint x: 982, endPoint y: 486, distance: 361.6
click at [982, 450] on div "The results speak louder than any testimonial I could write. Since I started re…" at bounding box center [915, 311] width 305 height 277
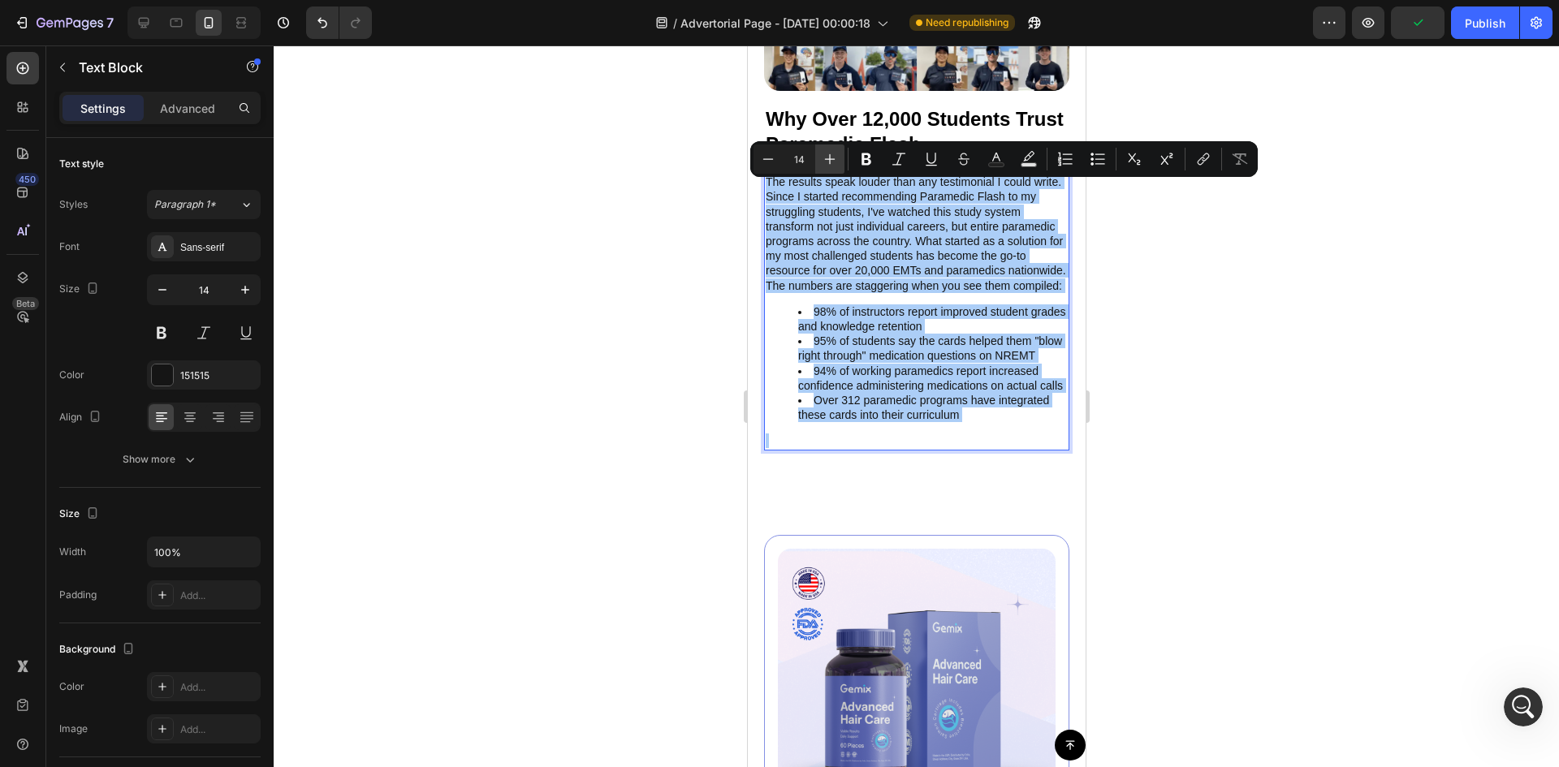
click at [827, 165] on icon "Editor contextual toolbar" at bounding box center [830, 159] width 16 height 16
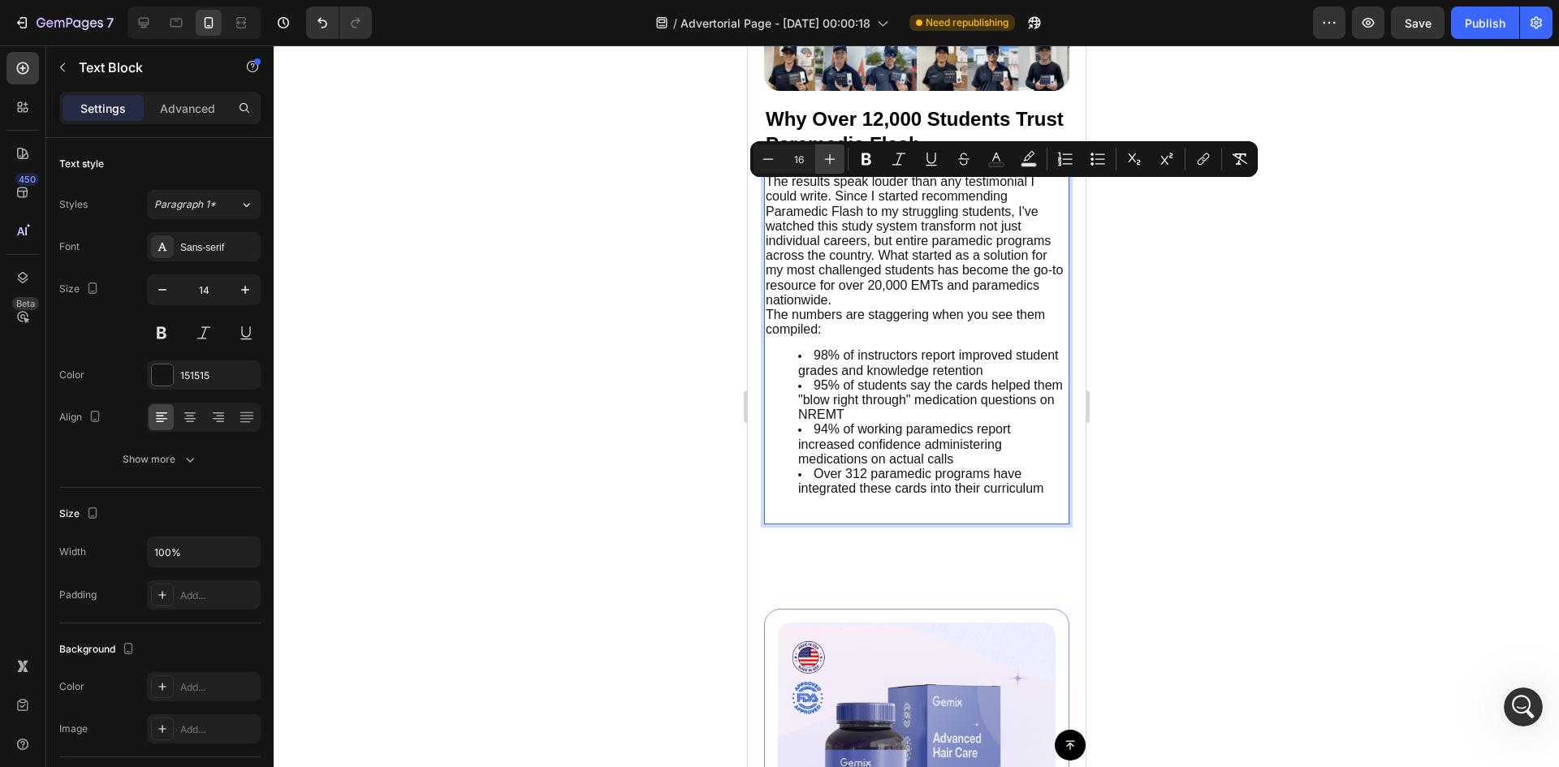
click at [827, 165] on icon "Editor contextual toolbar" at bounding box center [830, 159] width 16 height 16
type input "18"
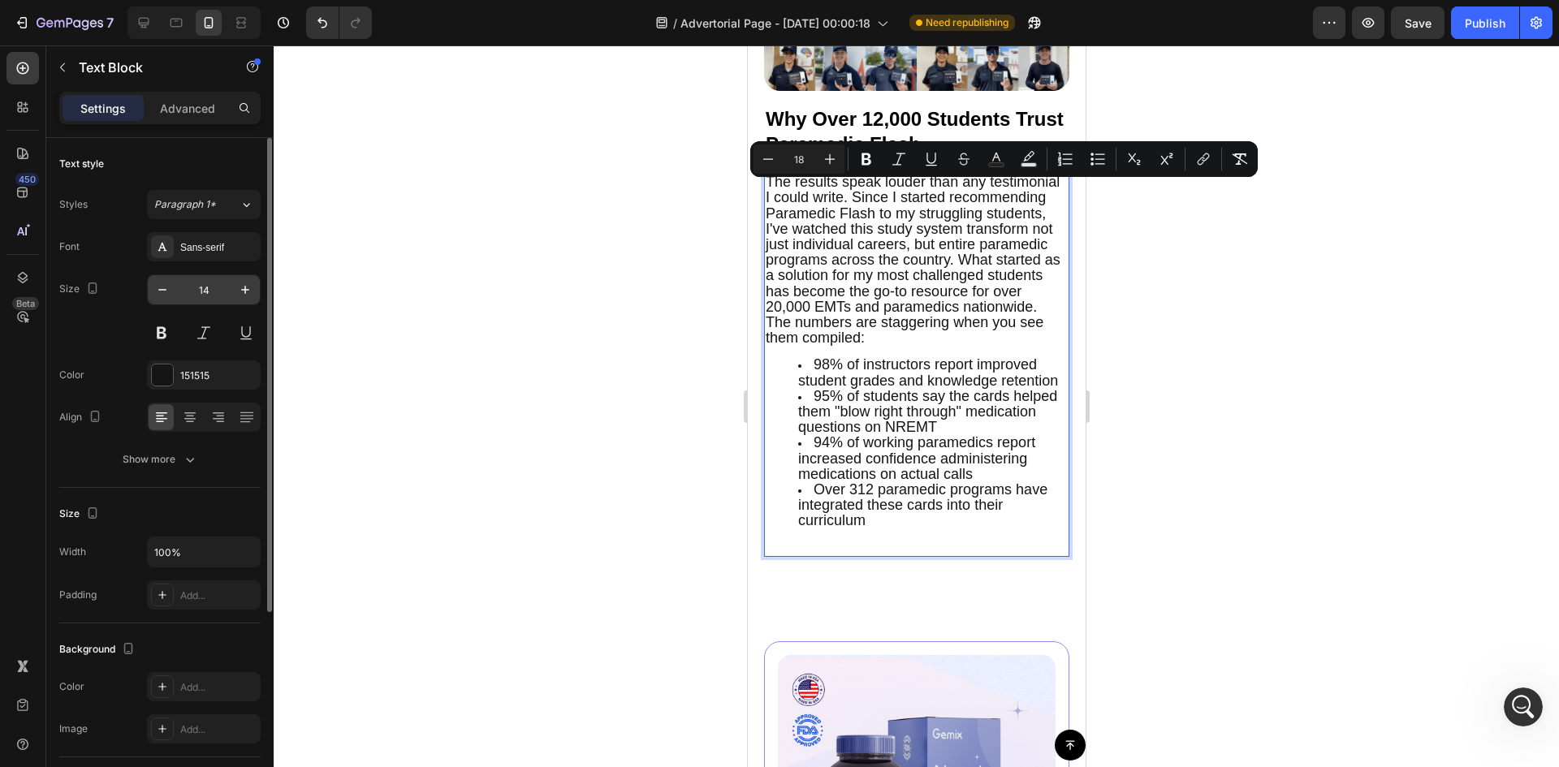
click at [230, 293] on input "14" at bounding box center [204, 289] width 54 height 29
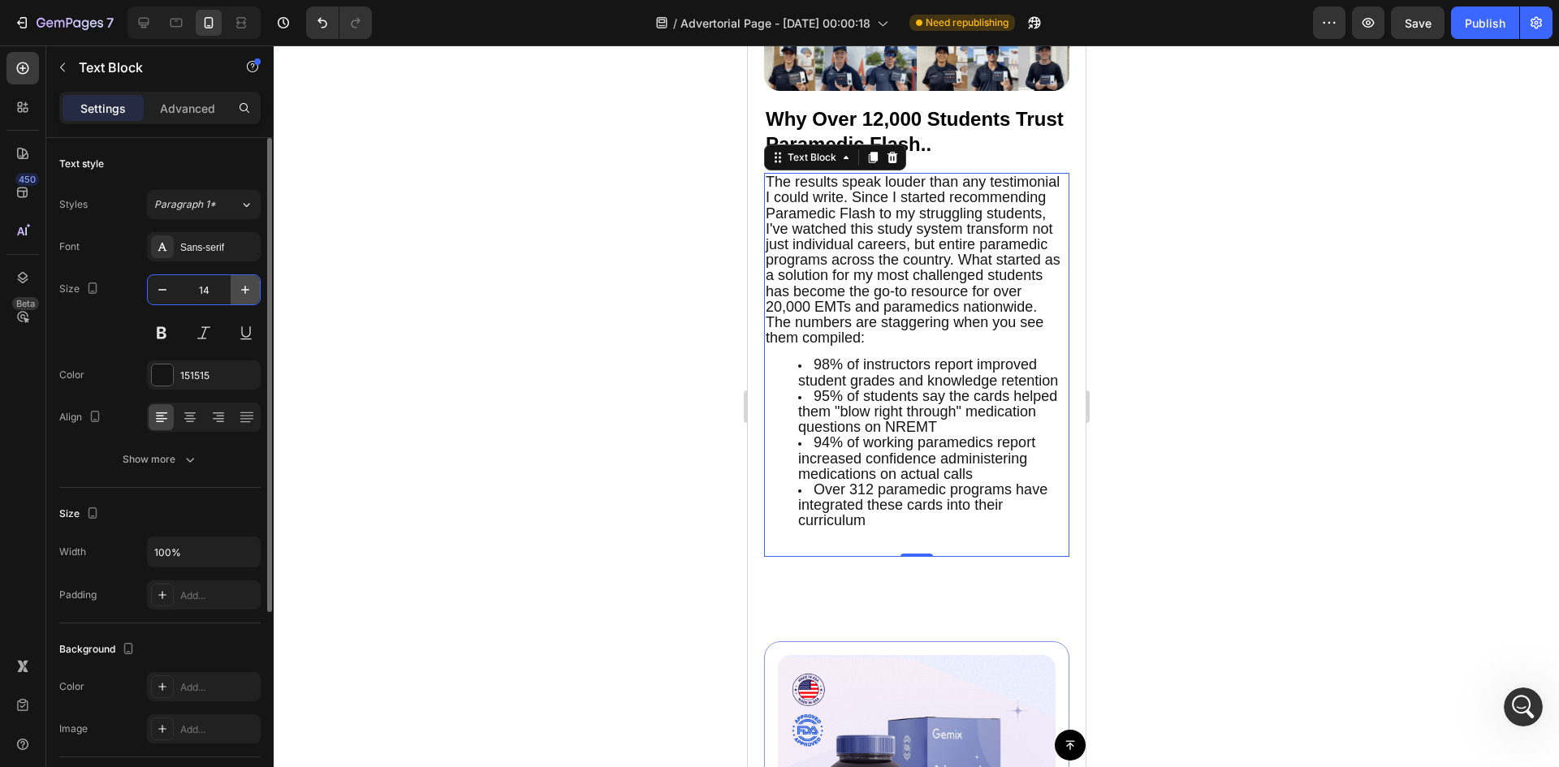
click at [244, 290] on icon "button" at bounding box center [245, 290] width 8 height 8
type input "16"
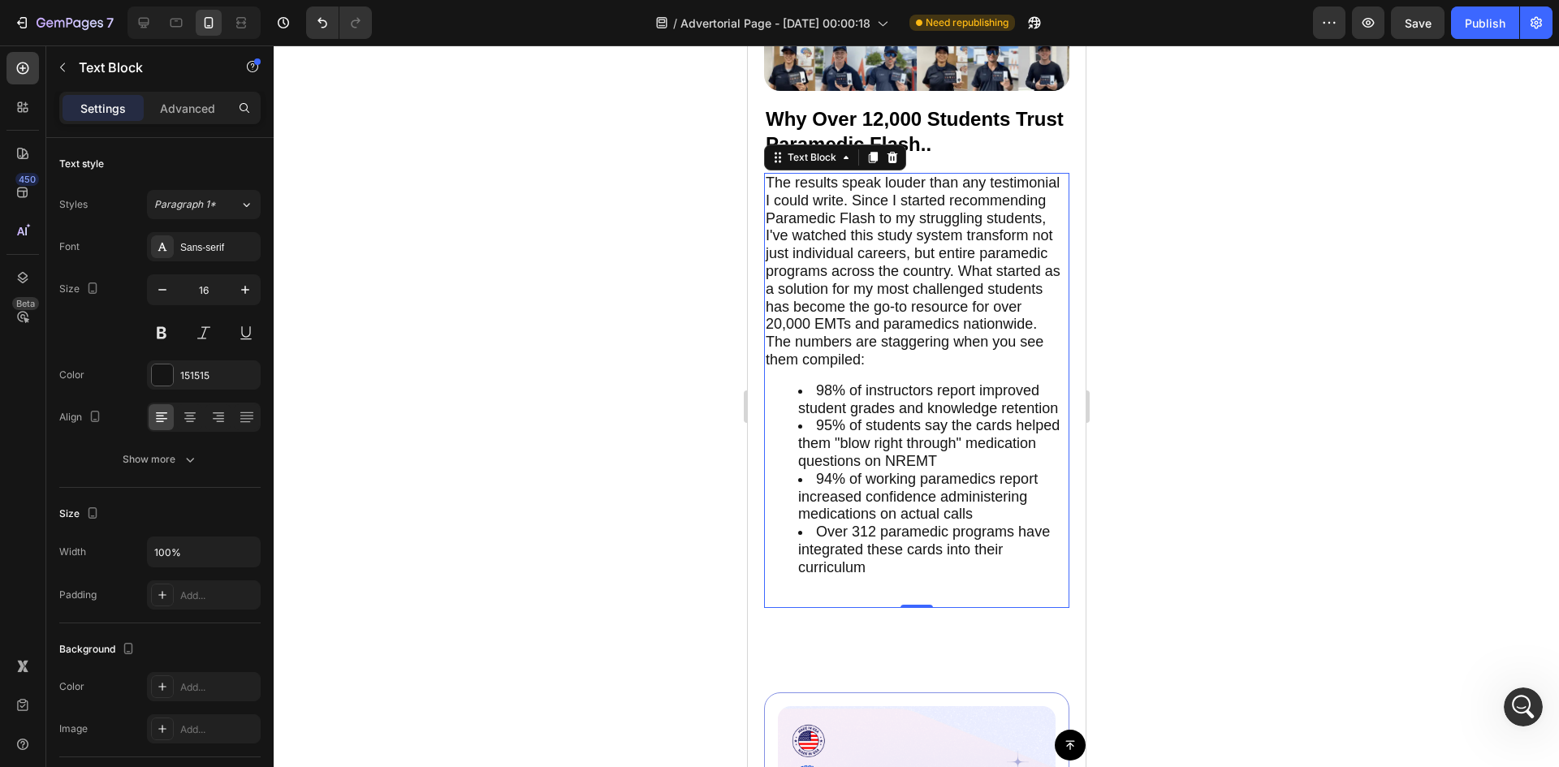
drag, startPoint x: 653, startPoint y: 395, endPoint x: 5, endPoint y: 350, distance: 649.5
click at [653, 395] on div at bounding box center [916, 406] width 1285 height 722
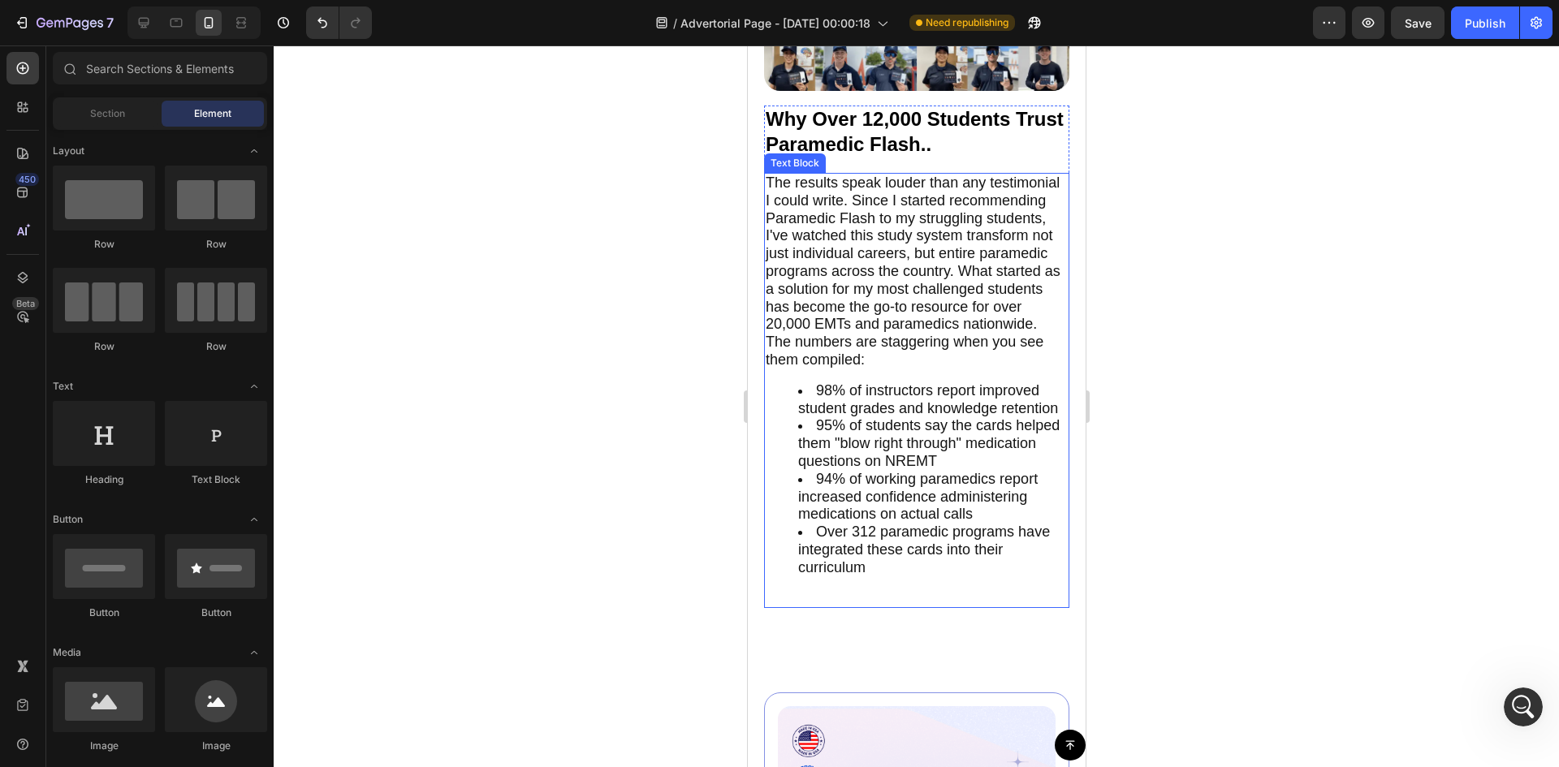
click at [919, 369] on p "The numbers are staggering when you see them compiled:" at bounding box center [916, 352] width 302 height 36
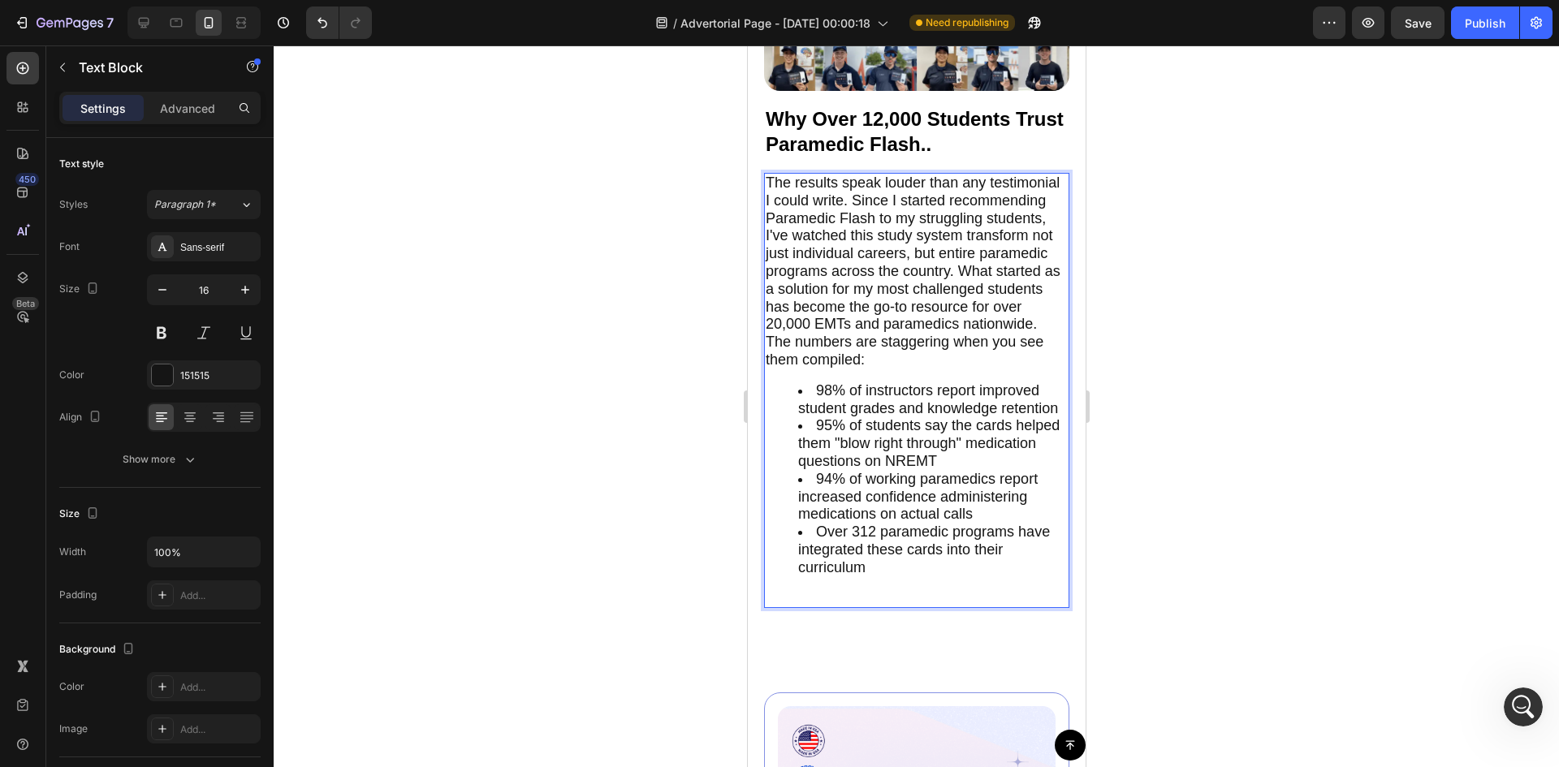
click at [883, 576] on span "Over 312 paramedic programs have integrated these cards into their curriculum" at bounding box center [923, 550] width 252 height 52
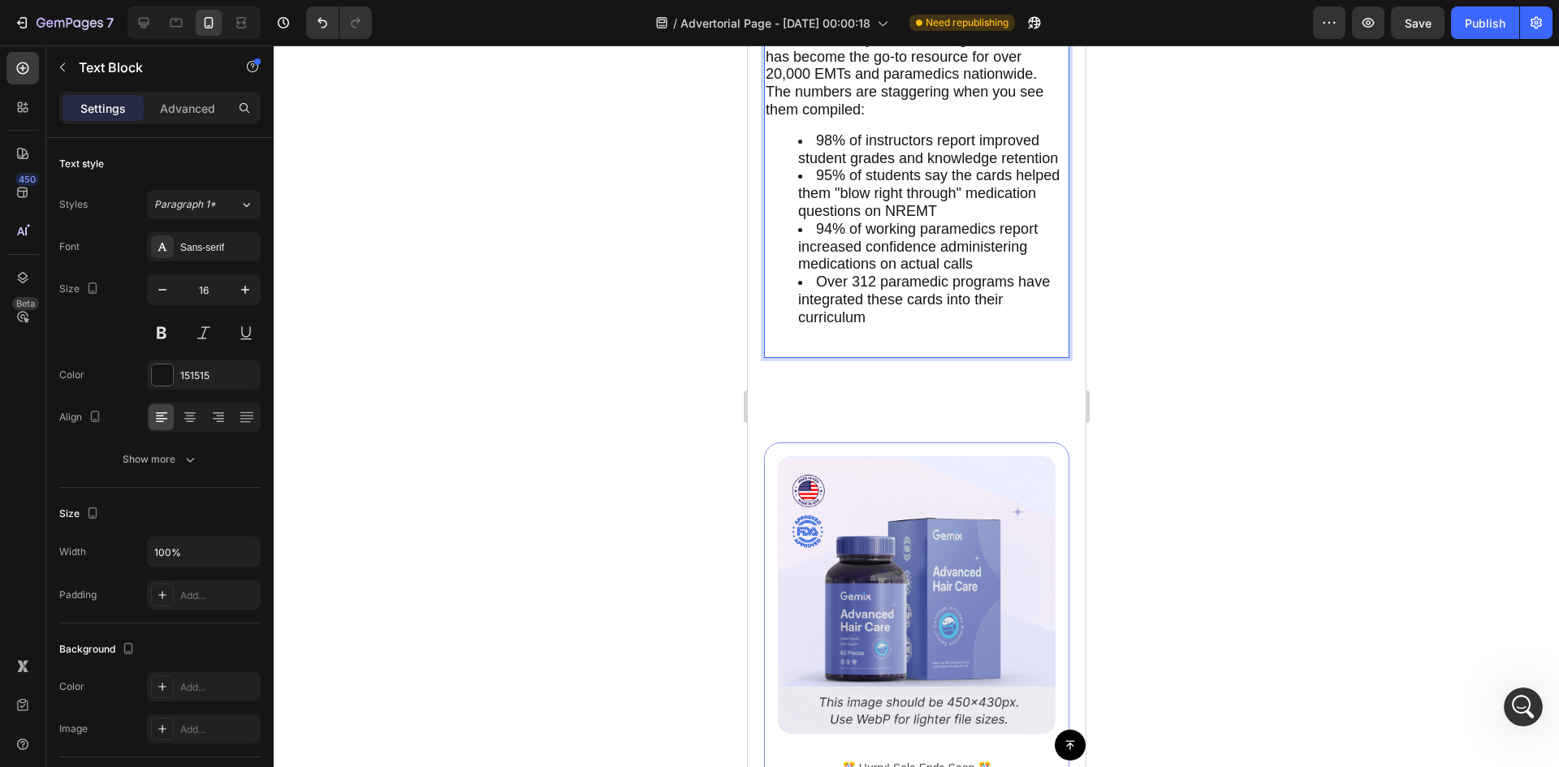
scroll to position [6179, 0]
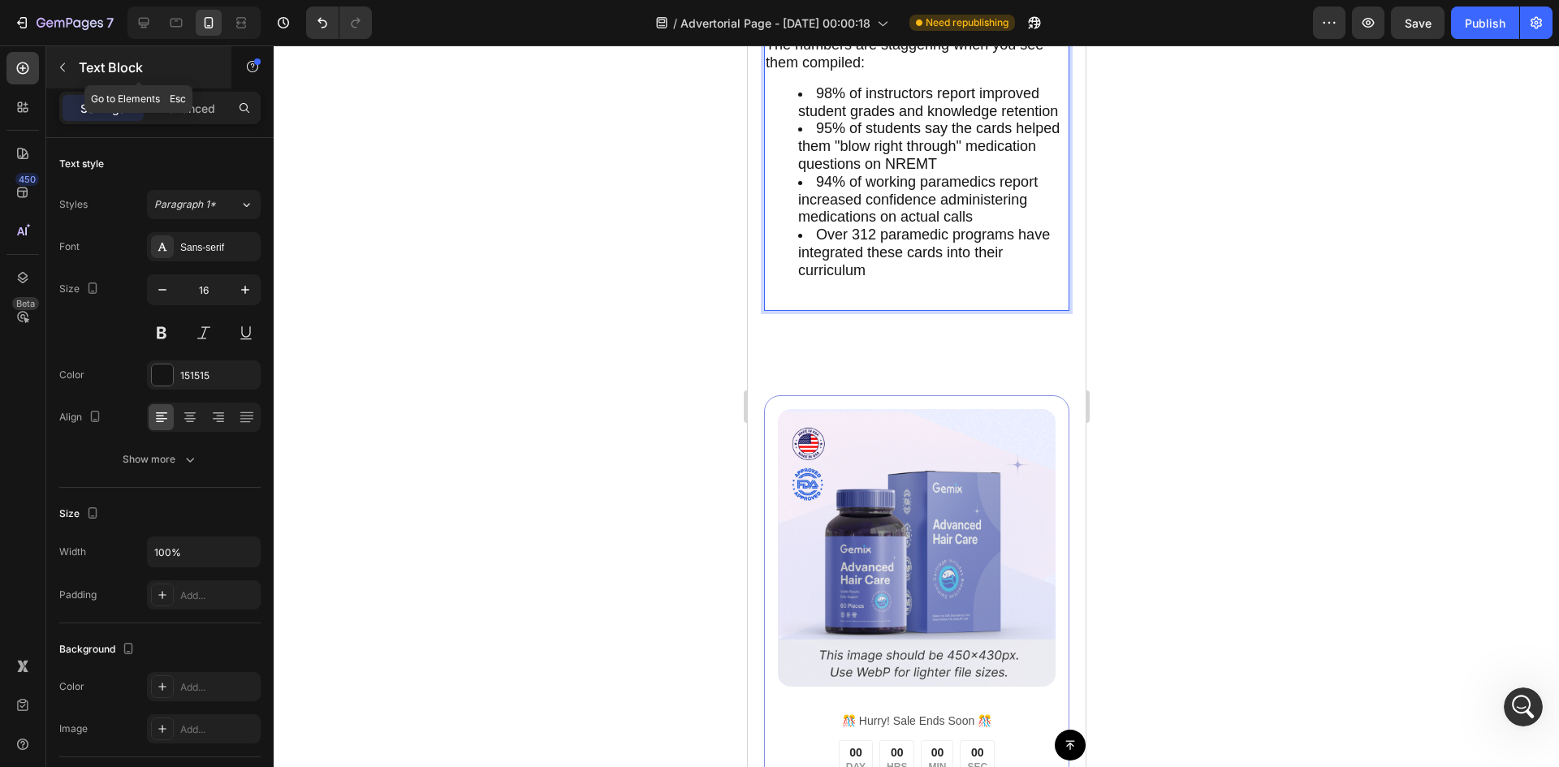
click at [93, 71] on p "Text Block" at bounding box center [148, 67] width 138 height 19
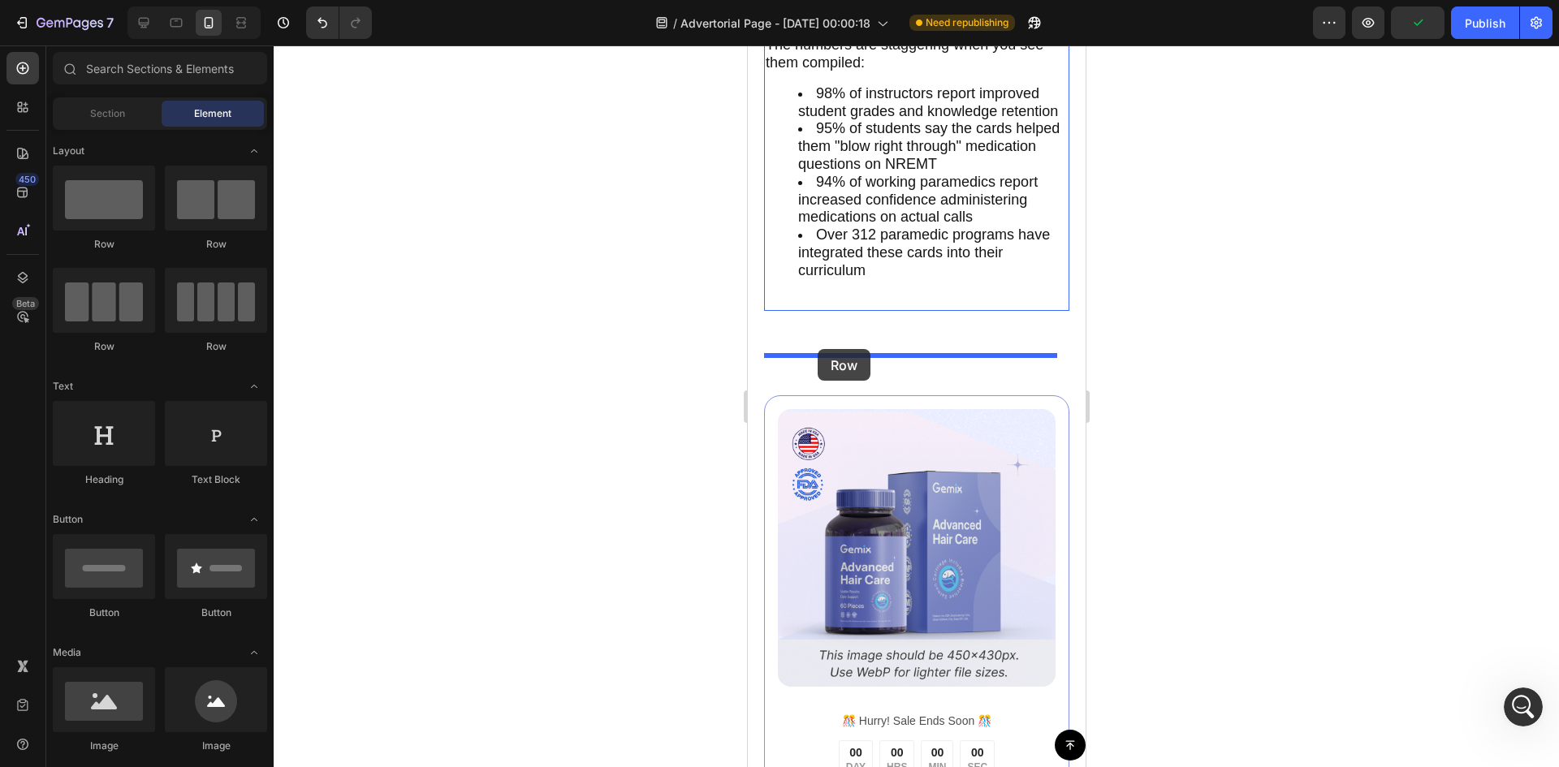
drag, startPoint x: 956, startPoint y: 253, endPoint x: 817, endPoint y: 349, distance: 169.8
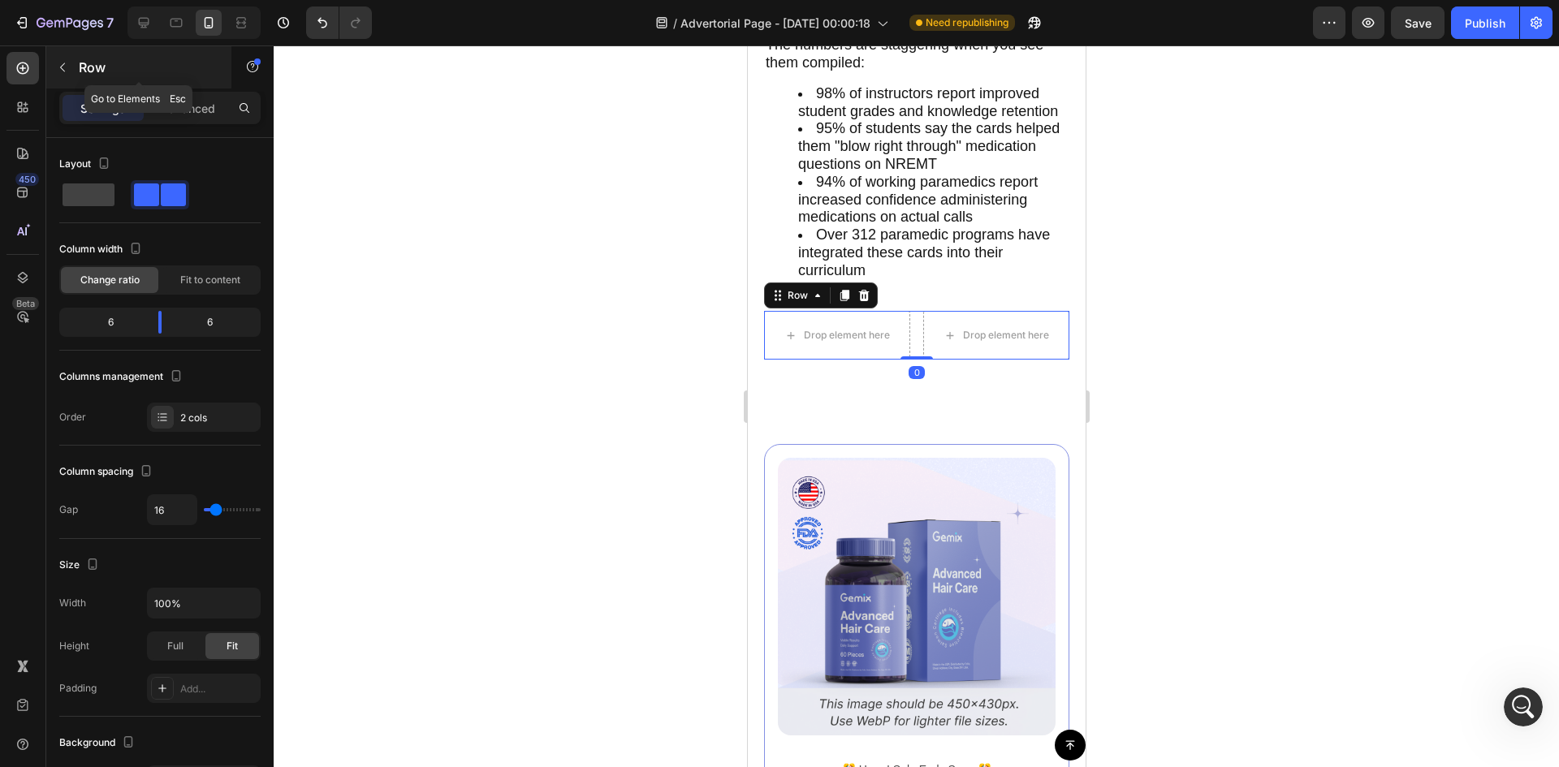
click at [74, 66] on button "button" at bounding box center [63, 67] width 26 height 26
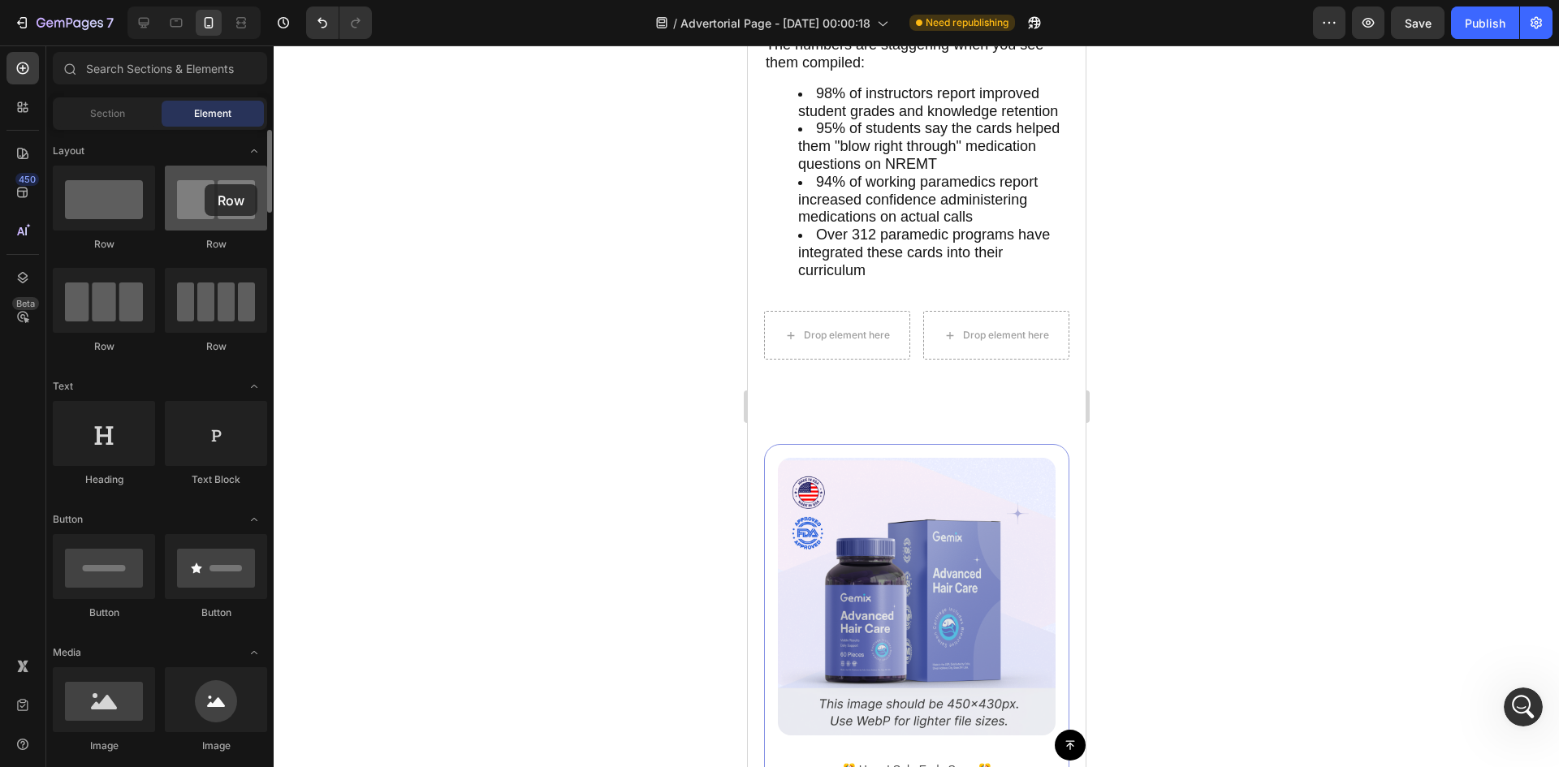
drag, startPoint x: 420, startPoint y: 301, endPoint x: 201, endPoint y: 193, distance: 243.6
click at [201, 190] on div at bounding box center [216, 198] width 102 height 65
click at [822, 342] on div "Drop element here" at bounding box center [846, 335] width 86 height 13
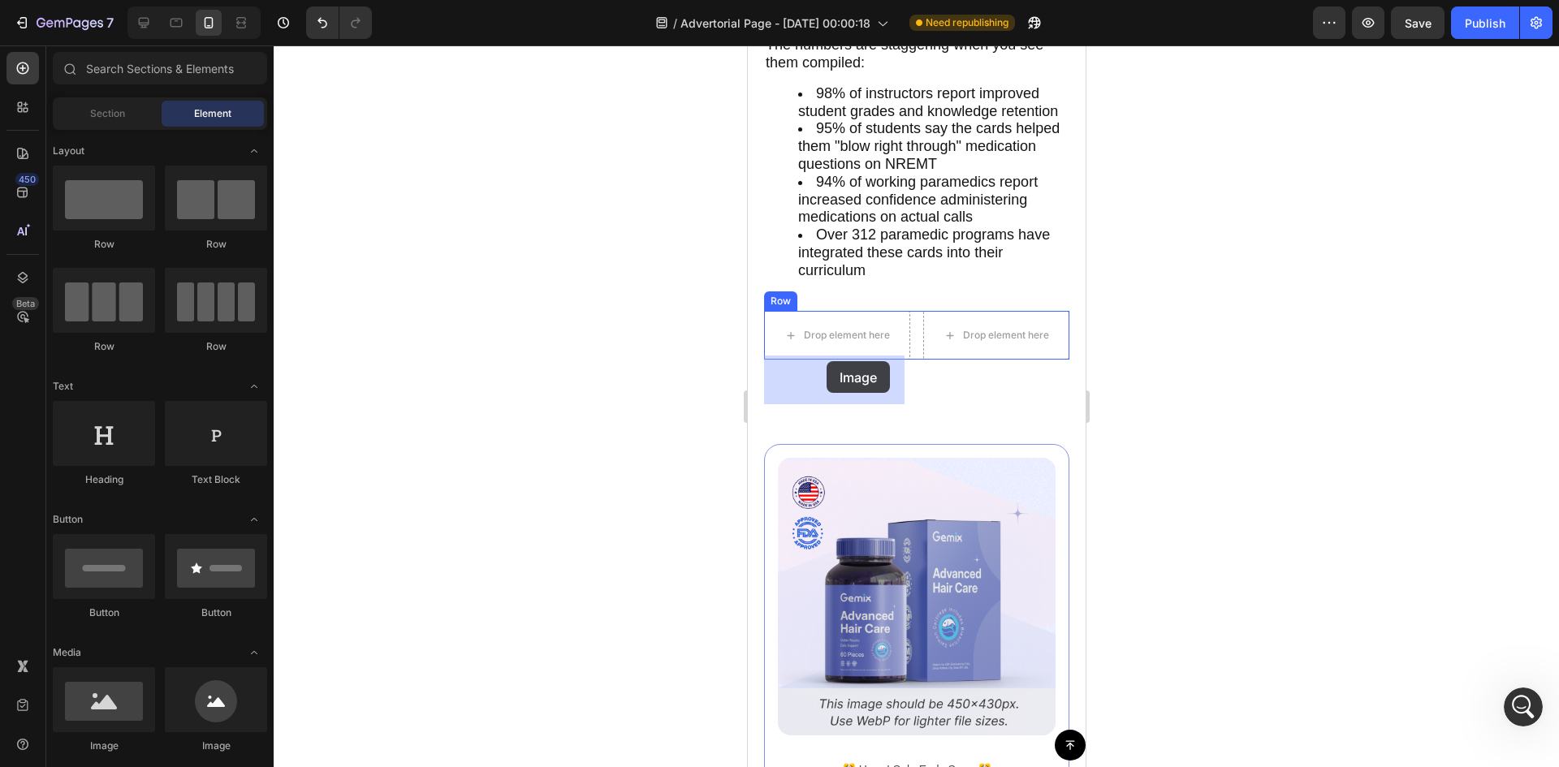
drag, startPoint x: 869, startPoint y: 762, endPoint x: 826, endPoint y: 361, distance: 402.6
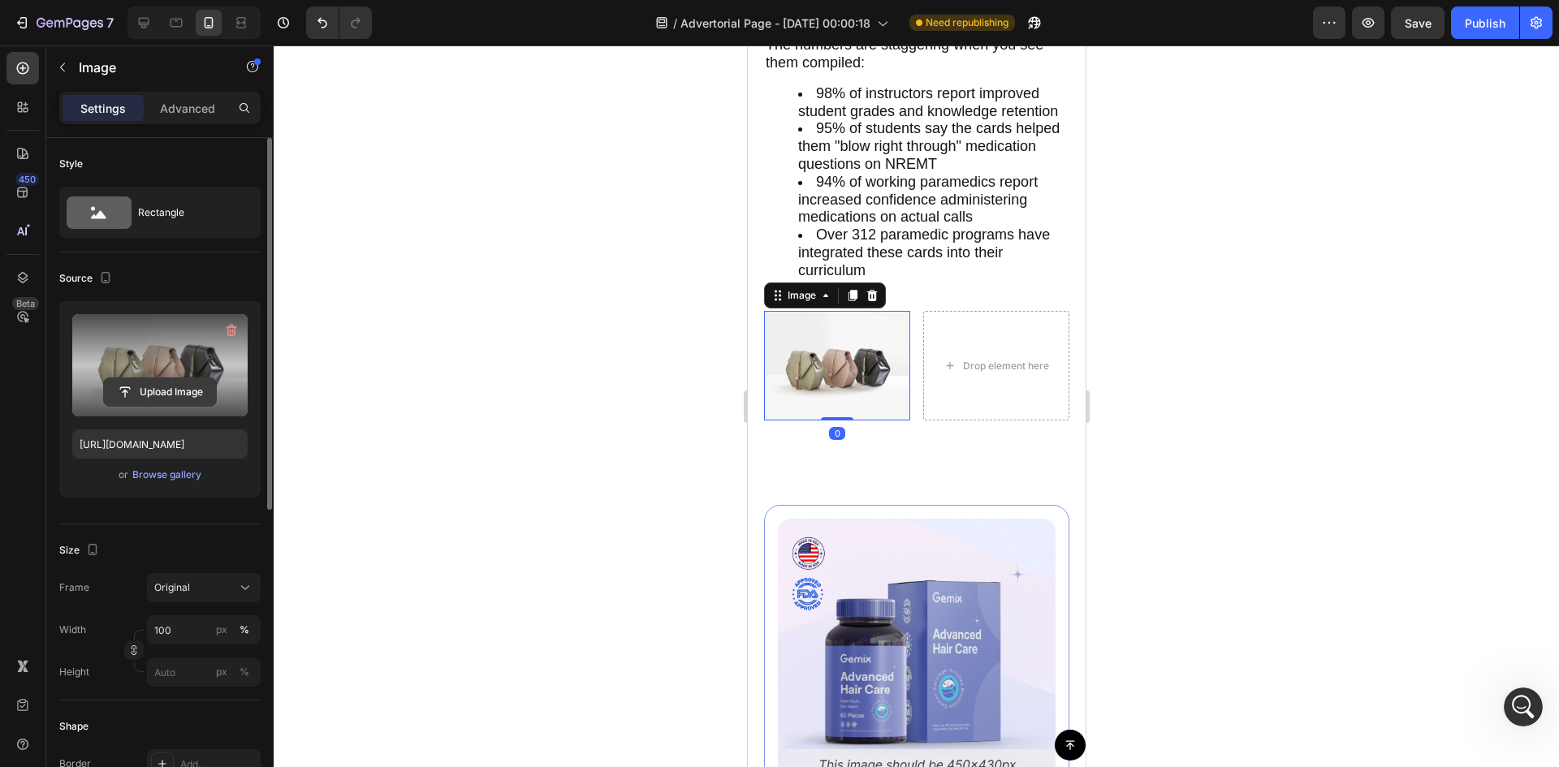
click at [170, 390] on input "file" at bounding box center [160, 392] width 112 height 28
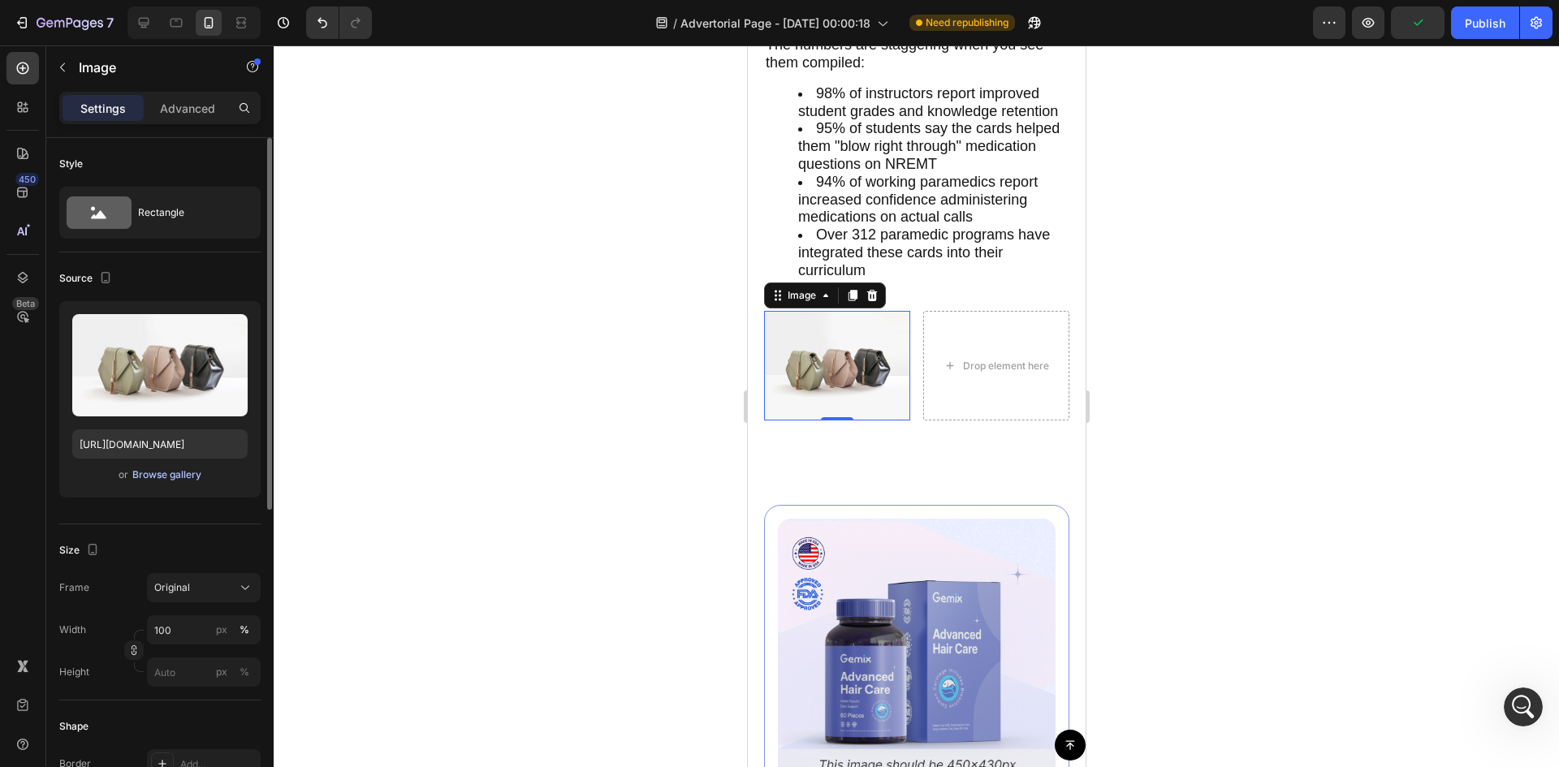
click at [176, 468] on div "Browse gallery" at bounding box center [166, 475] width 69 height 15
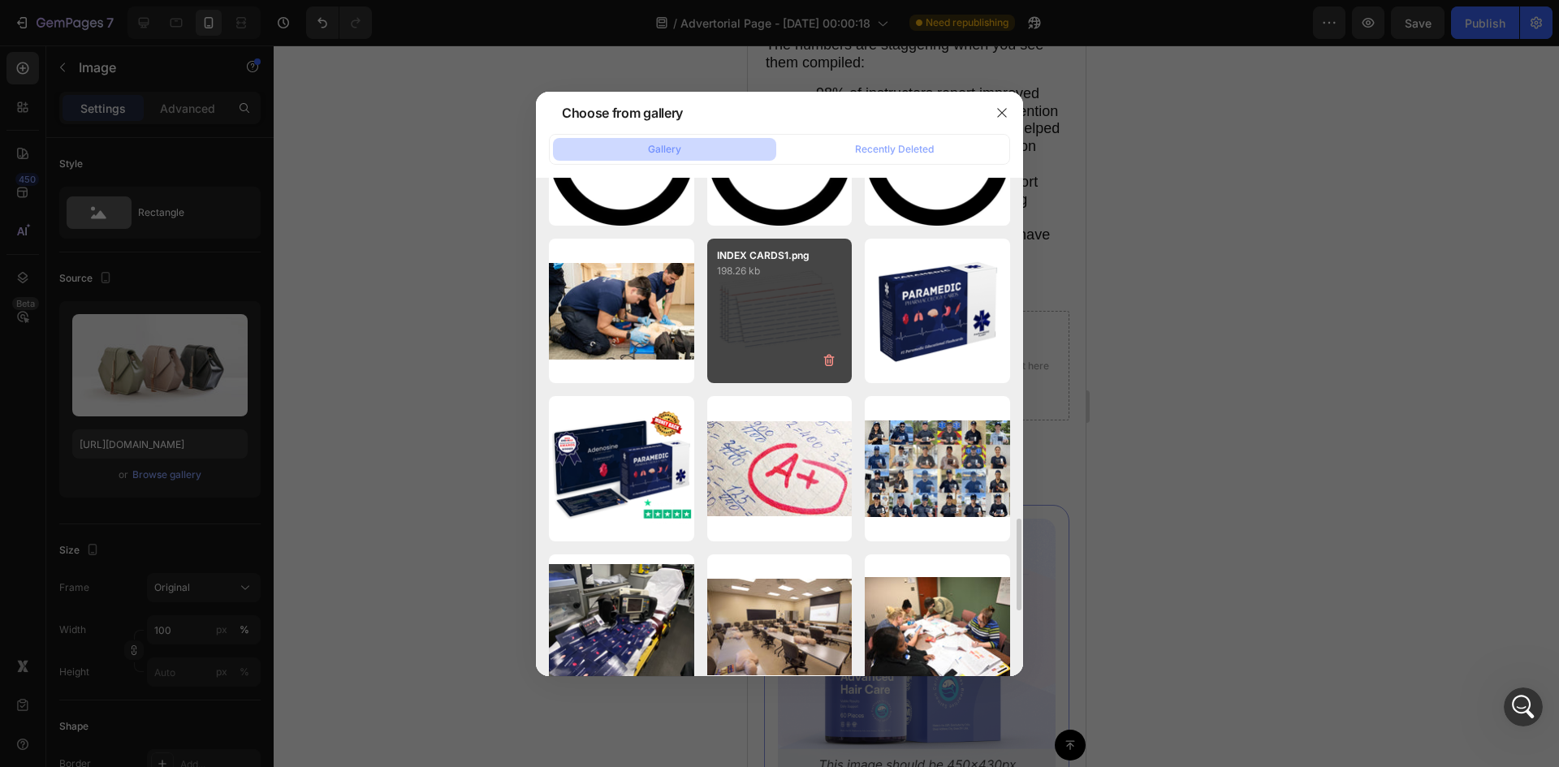
scroll to position [1551, 0]
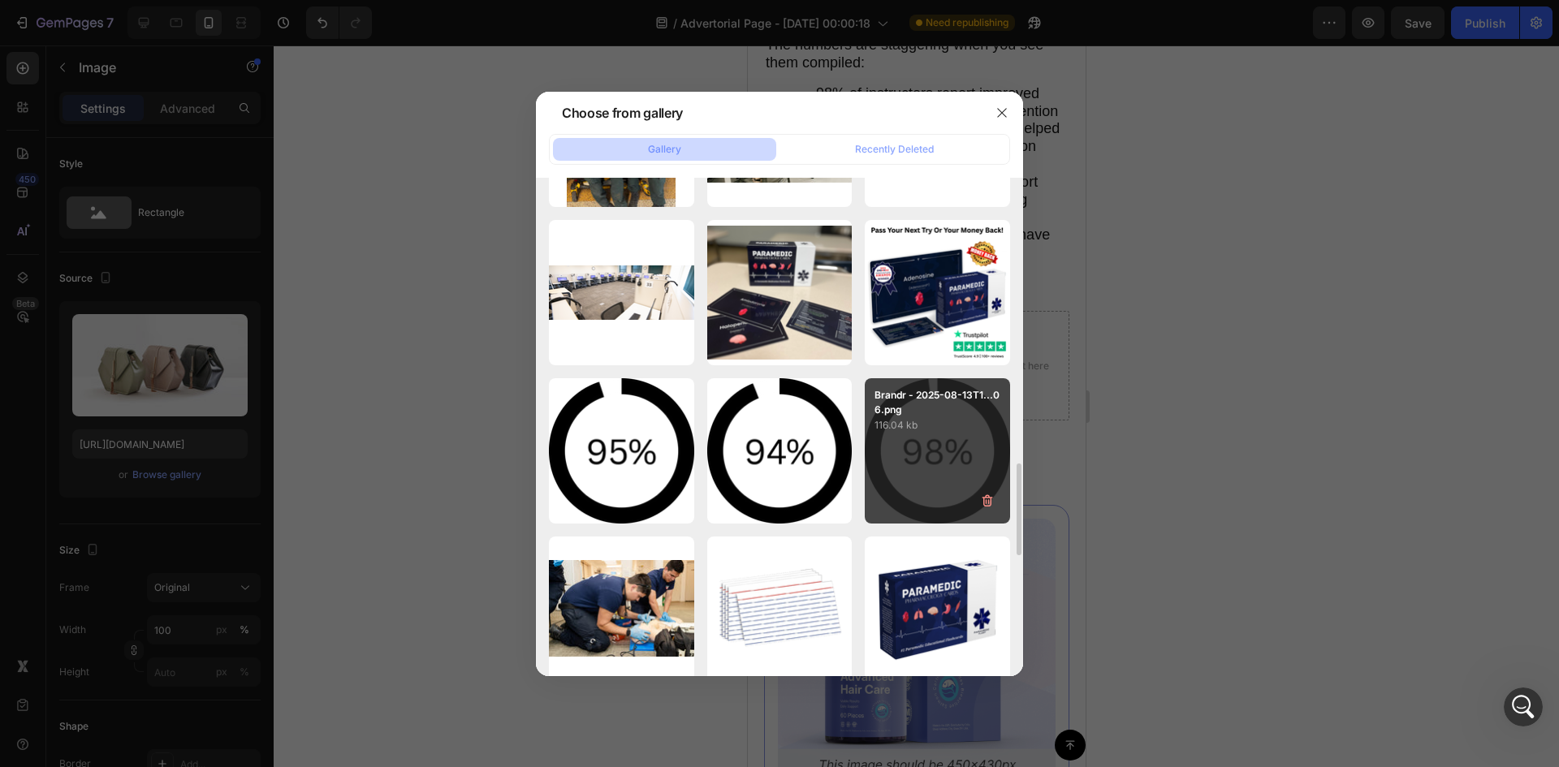
click at [903, 446] on div "Brandr - 2025-08-13T1...06.png 116.04 kb" at bounding box center [937, 450] width 145 height 145
type input "[URL][DOMAIN_NAME]"
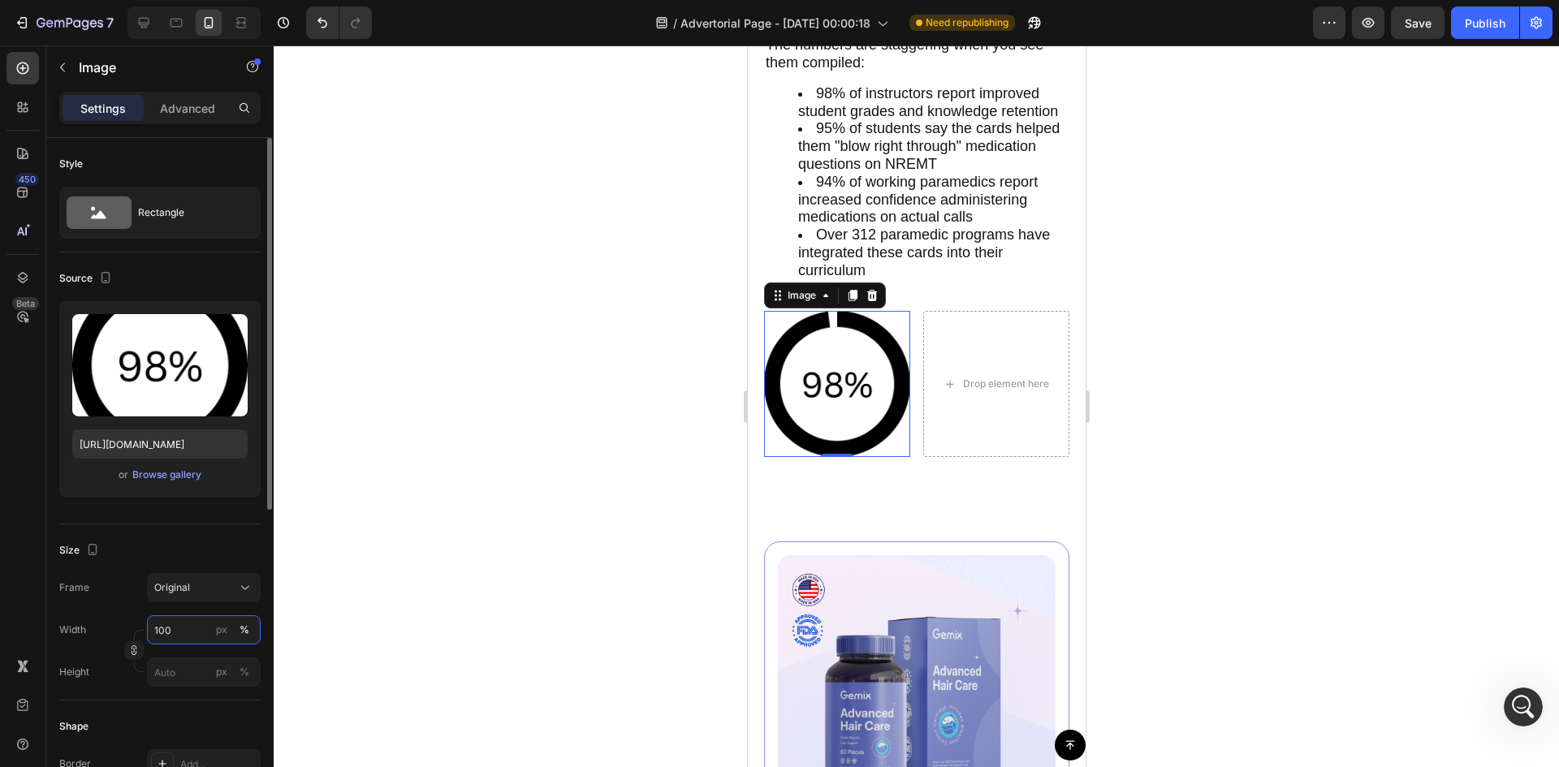
click at [190, 623] on input "100" at bounding box center [204, 629] width 114 height 29
type input "50"
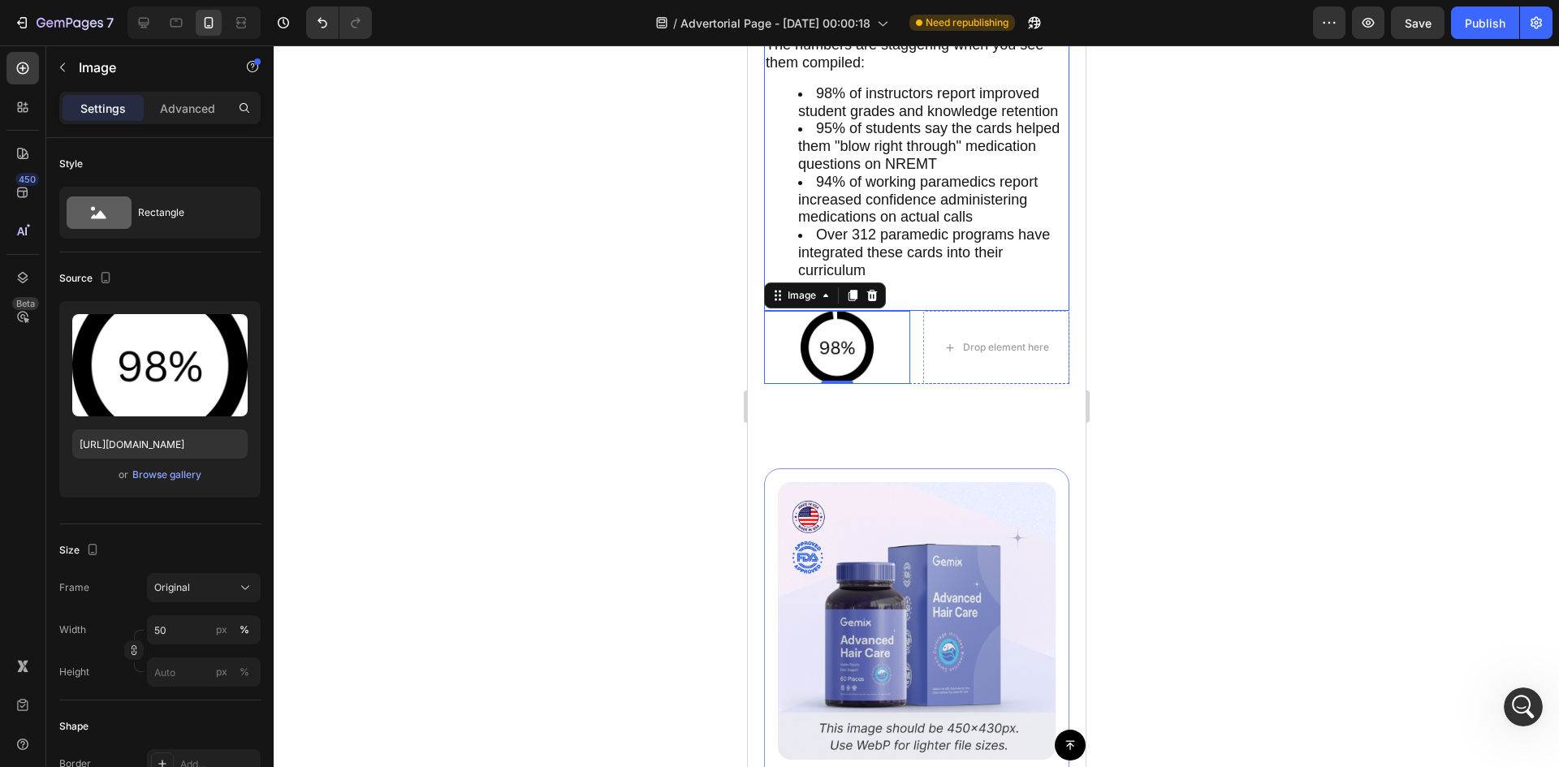
click at [860, 108] on div "The results speak louder than any testimonial I could write. Since I started re…" at bounding box center [915, 93] width 305 height 435
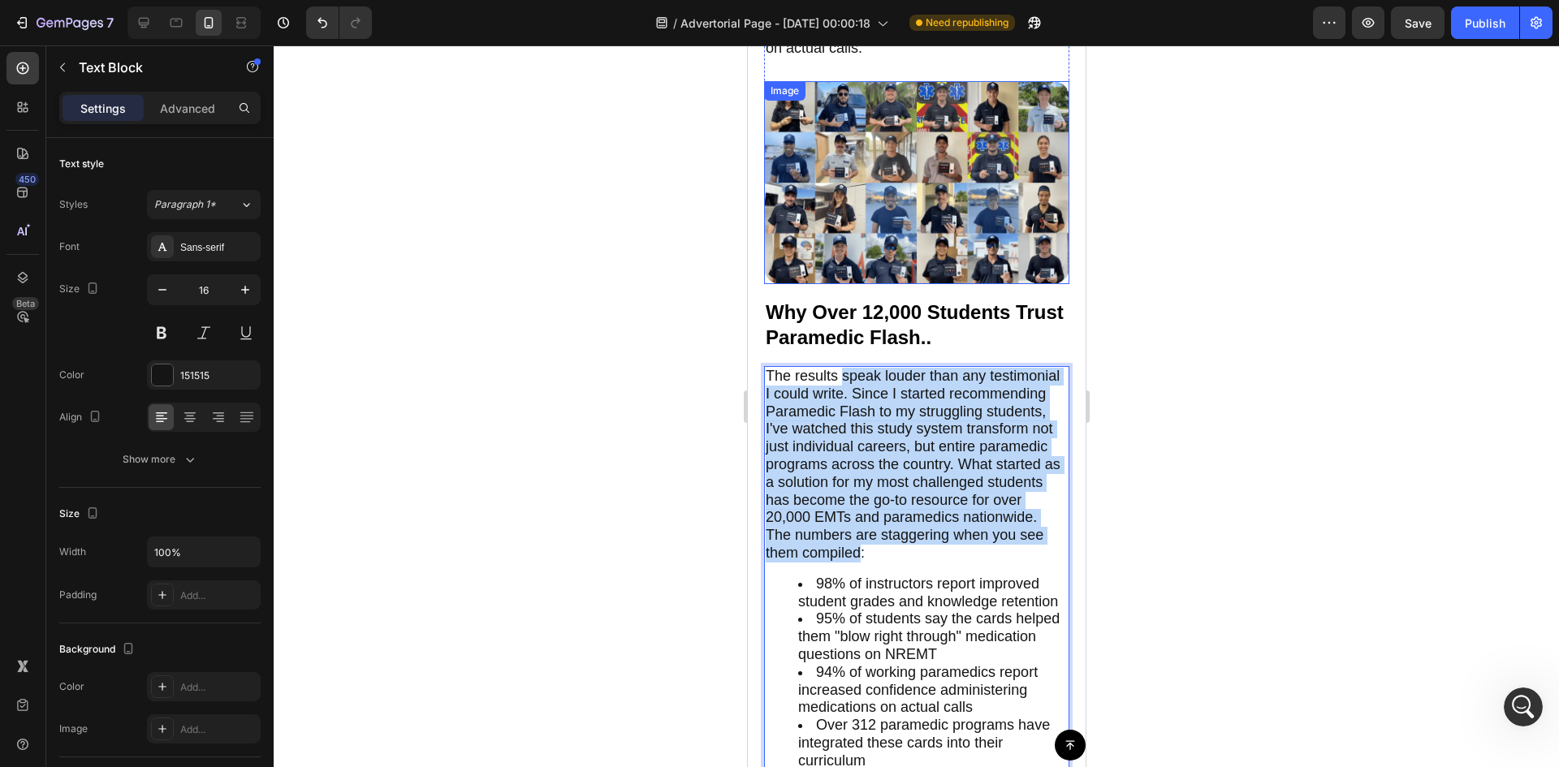
drag, startPoint x: 852, startPoint y: 116, endPoint x: 860, endPoint y: 122, distance: 9.9
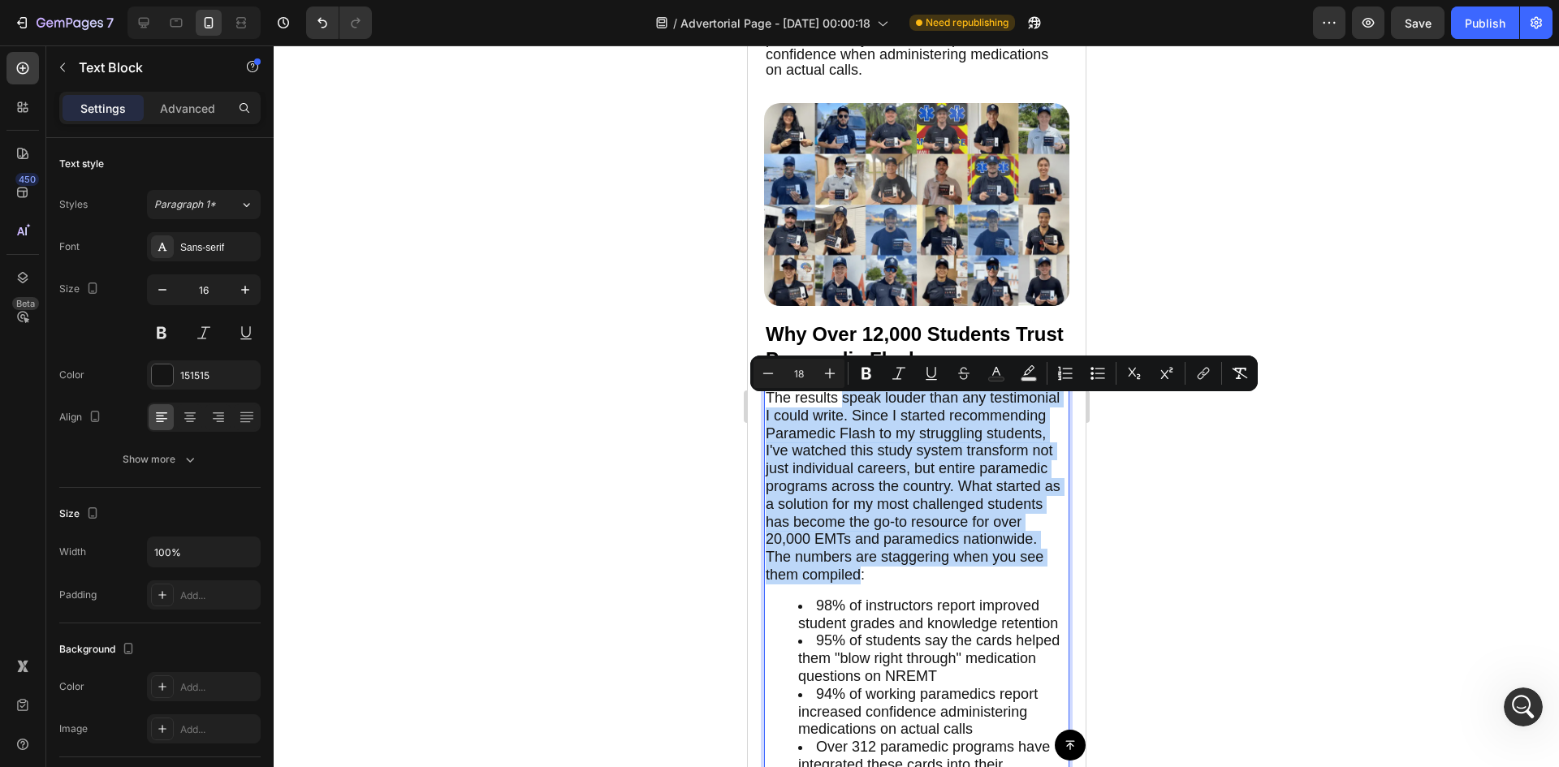
scroll to position [5965, 0]
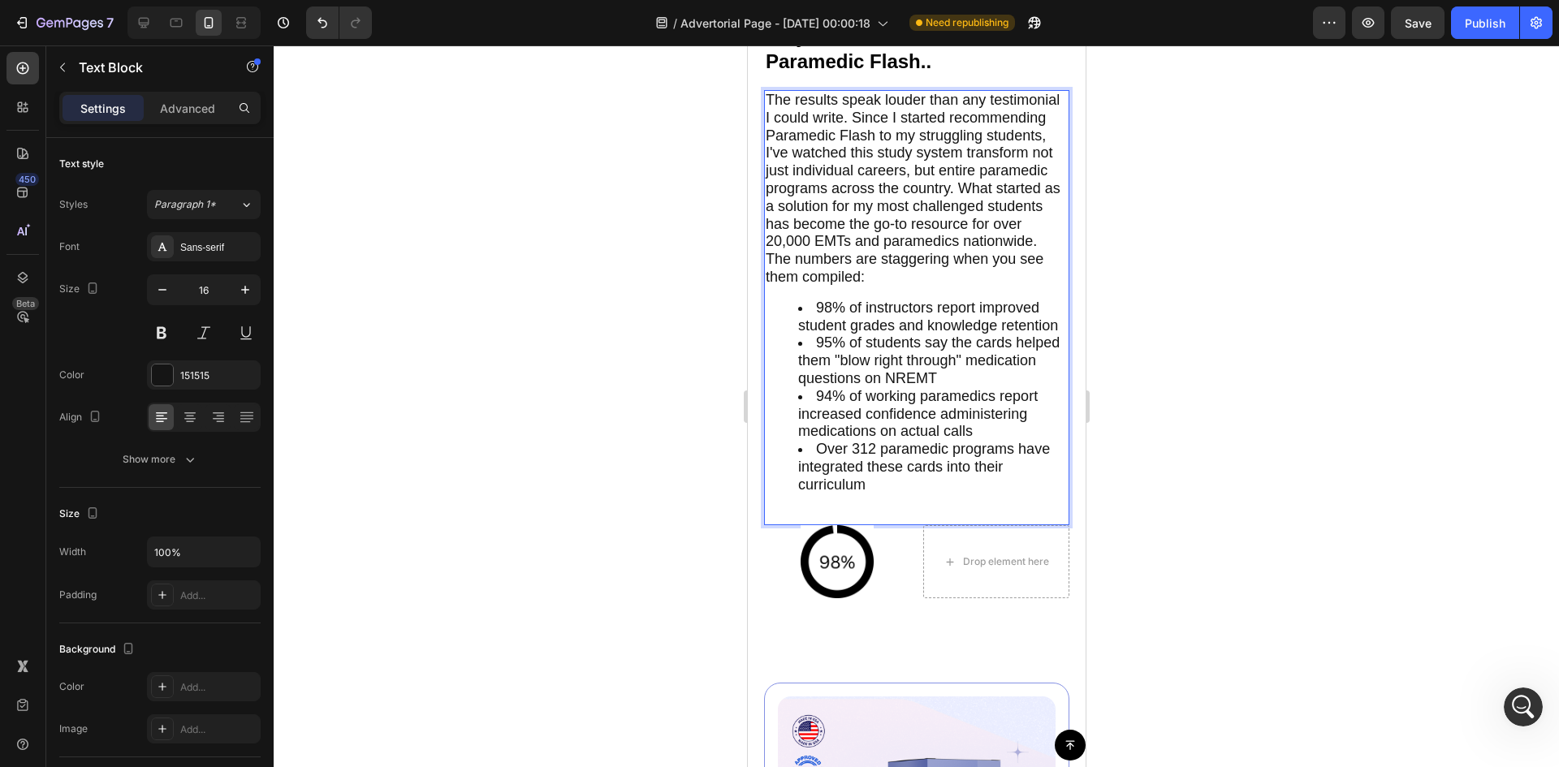
click at [846, 334] on span "98% of instructors report improved student grades and knowledge retention" at bounding box center [927, 317] width 260 height 34
drag, startPoint x: 851, startPoint y: 327, endPoint x: 868, endPoint y: 366, distance: 42.5
click at [868, 335] on li "98% of instructors report improved student grades and knowledge retention" at bounding box center [932, 318] width 270 height 36
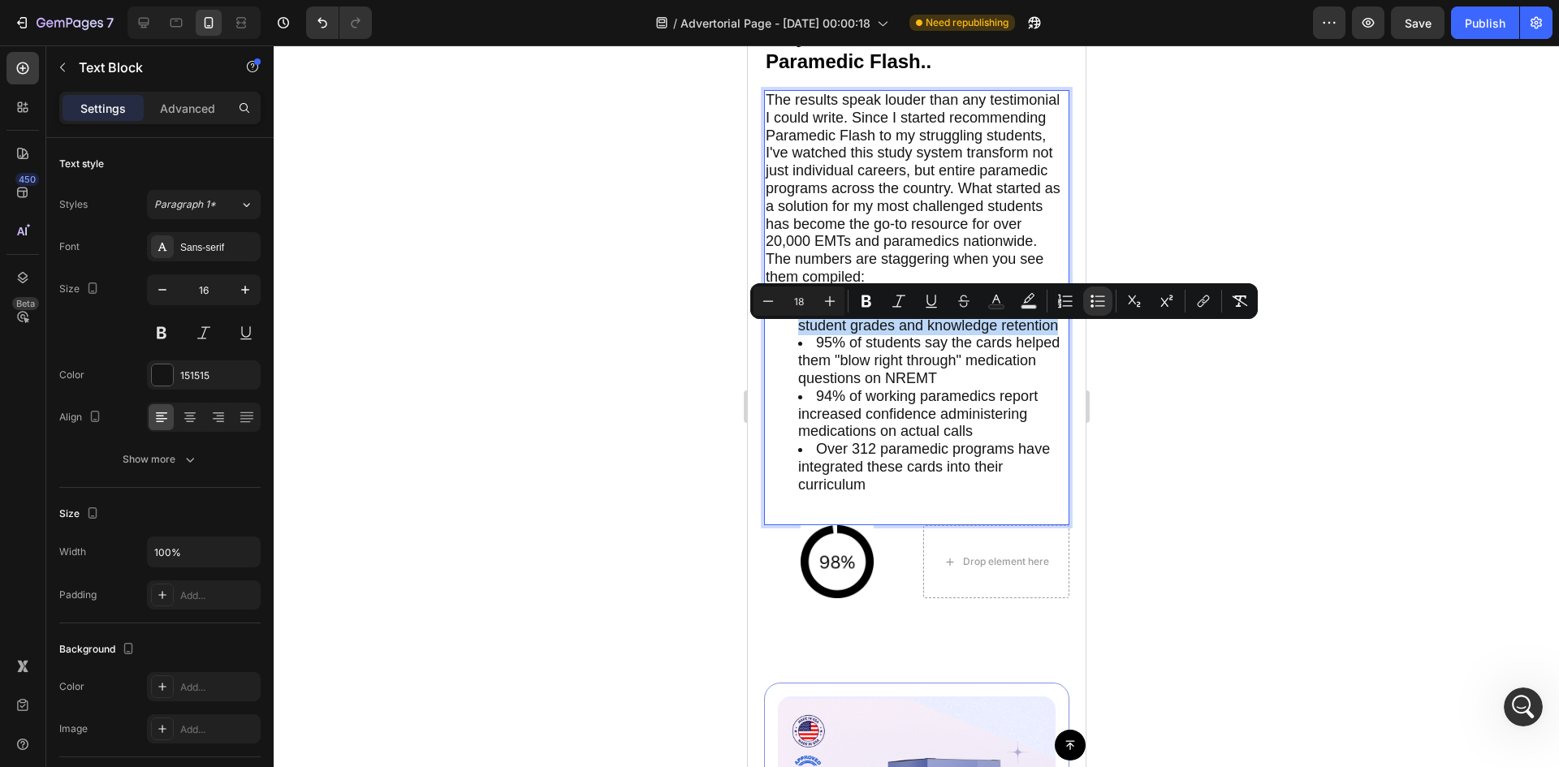
copy span "of instructors report improved student grades and knowledge retention"
click at [65, 68] on icon "button" at bounding box center [62, 67] width 13 height 13
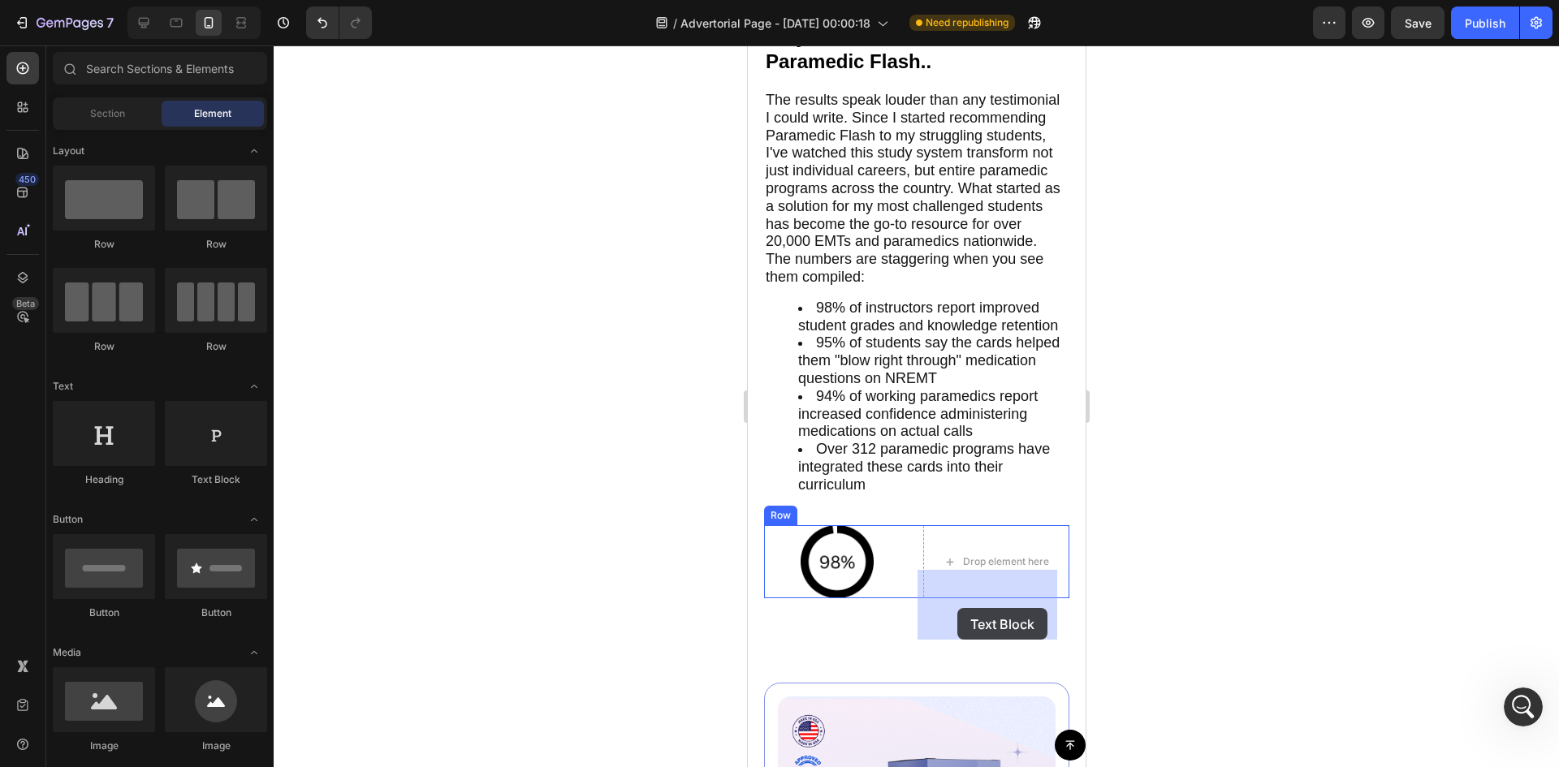
drag, startPoint x: 968, startPoint y: 508, endPoint x: 956, endPoint y: 608, distance: 100.5
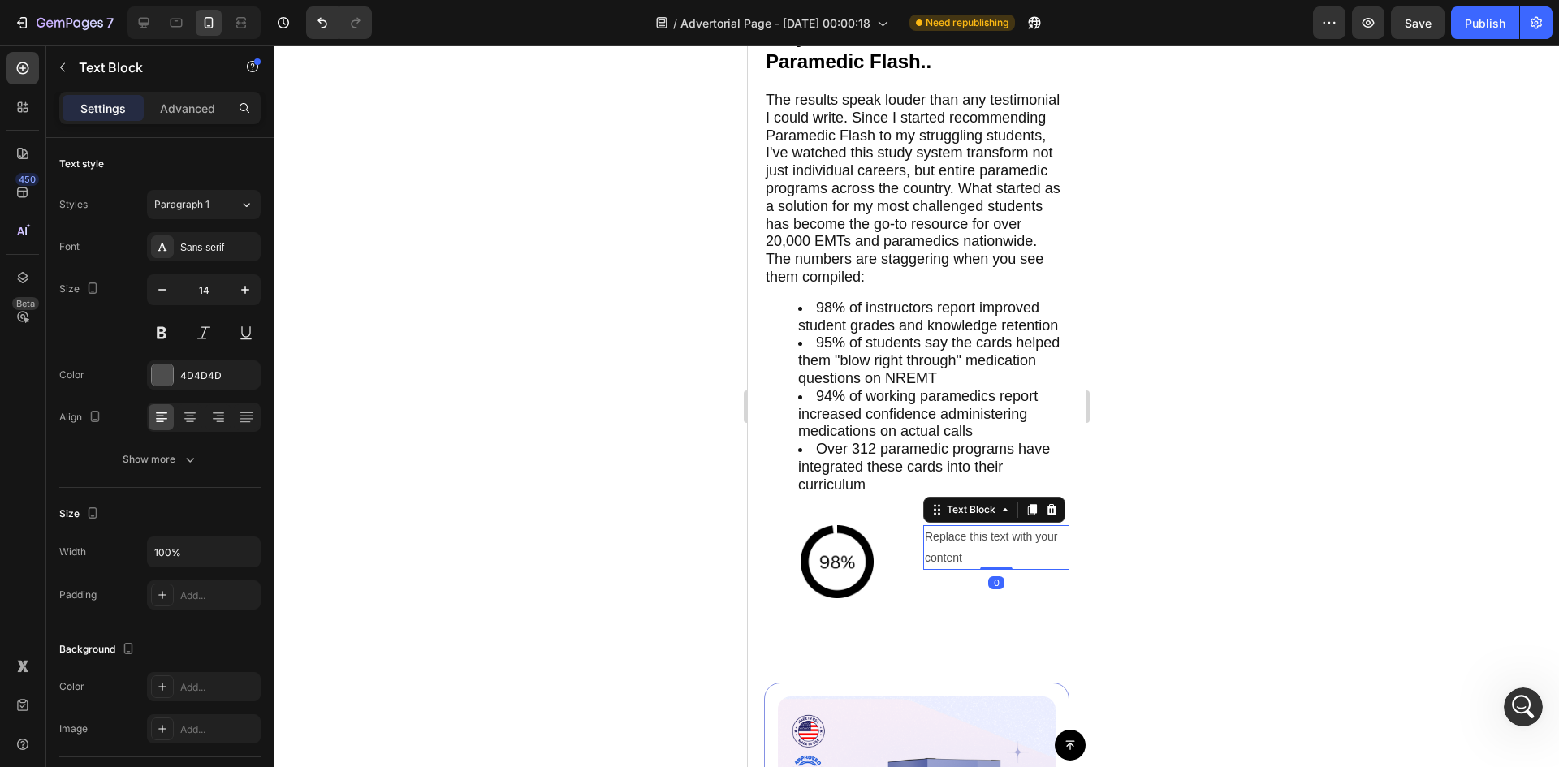
click at [942, 569] on div "Replace this text with your content" at bounding box center [995, 547] width 146 height 44
click at [942, 568] on p "Replace this text with your content" at bounding box center [995, 547] width 143 height 41
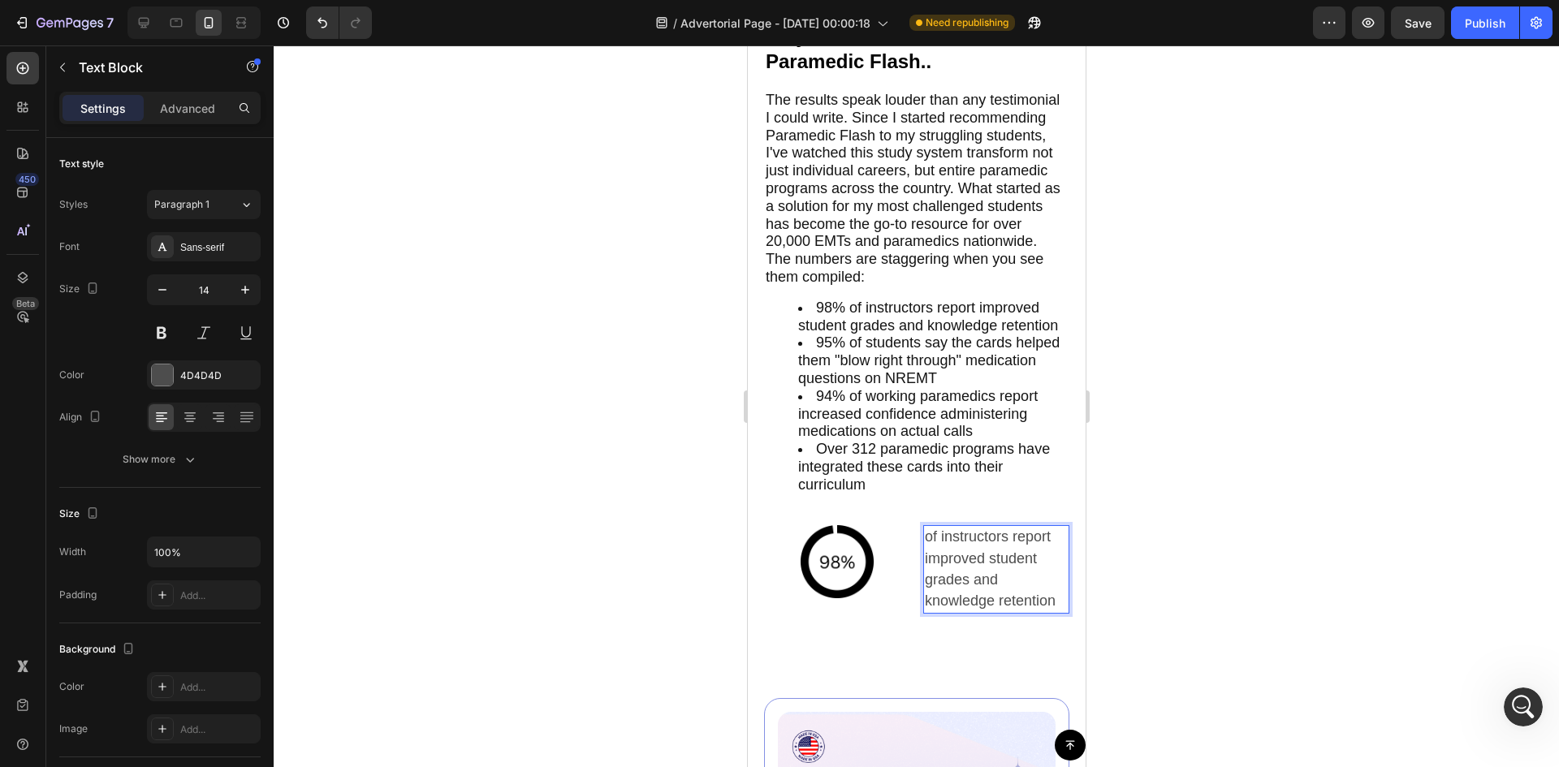
click at [954, 609] on span "of instructors report improved student grades and knowledge retention" at bounding box center [989, 569] width 131 height 80
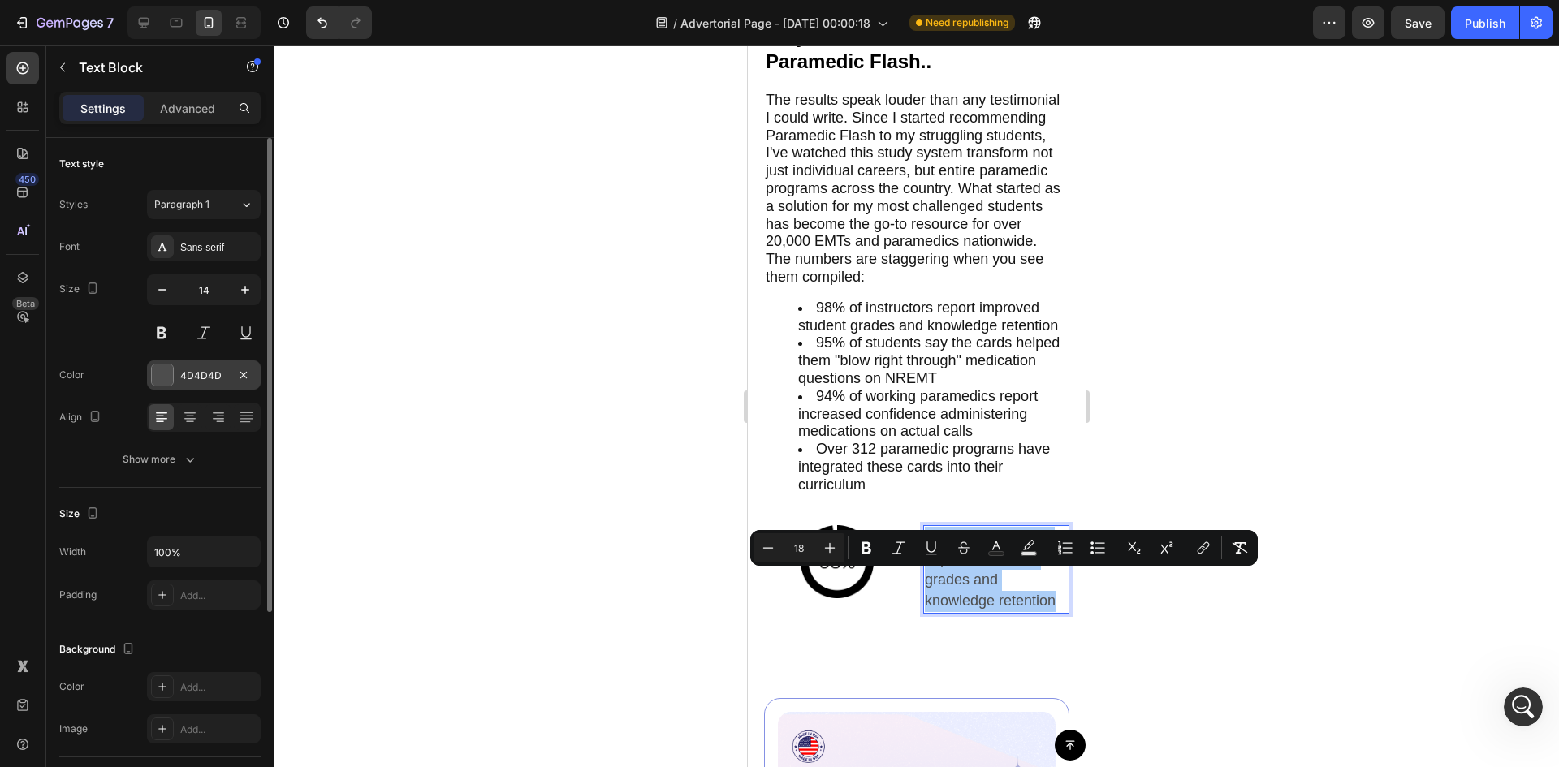
click at [216, 375] on div "4D4D4D" at bounding box center [203, 376] width 47 height 15
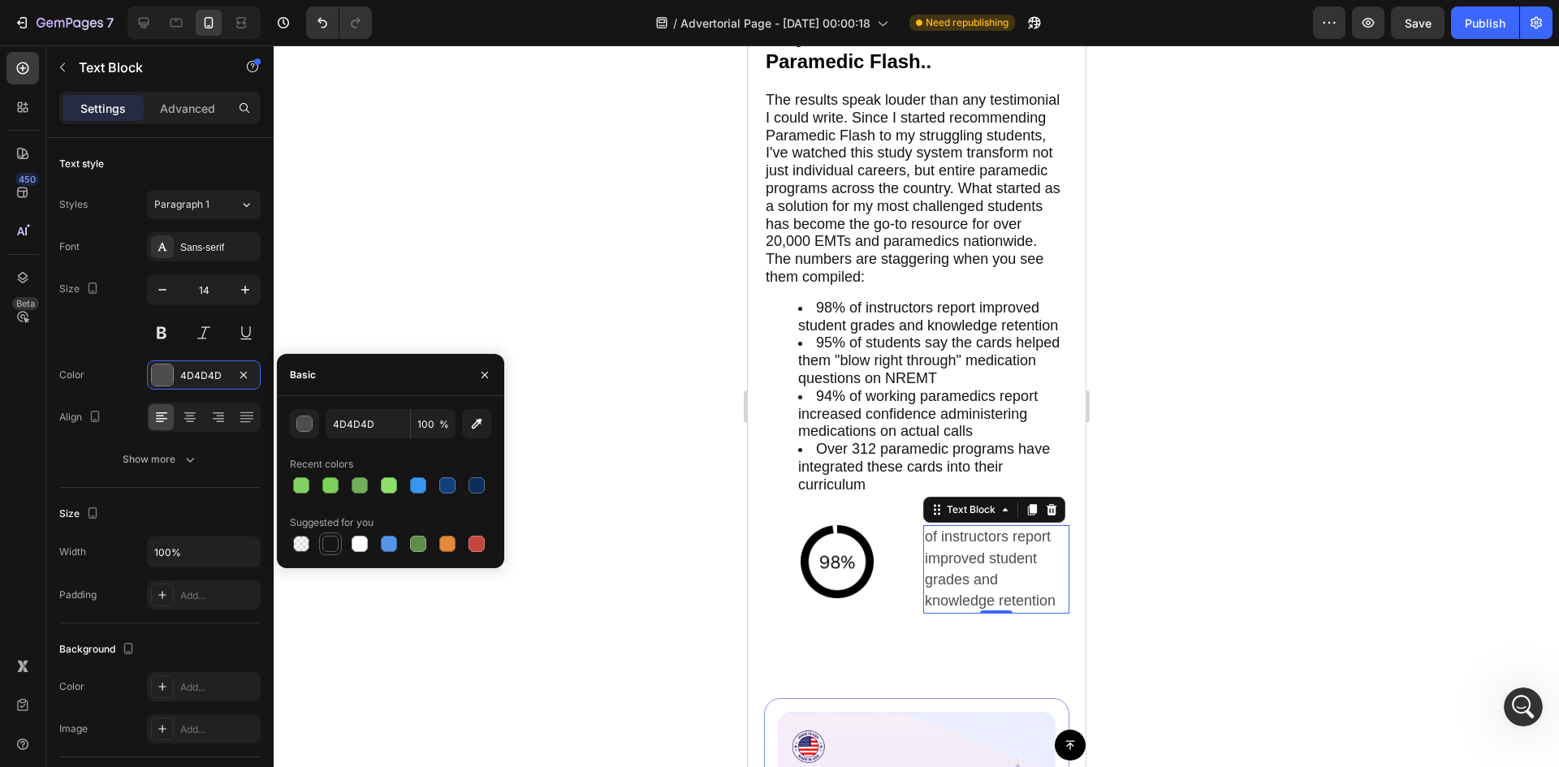
click at [340, 537] on div at bounding box center [330, 544] width 23 height 23
type input "151515"
click at [622, 415] on div at bounding box center [916, 406] width 1285 height 722
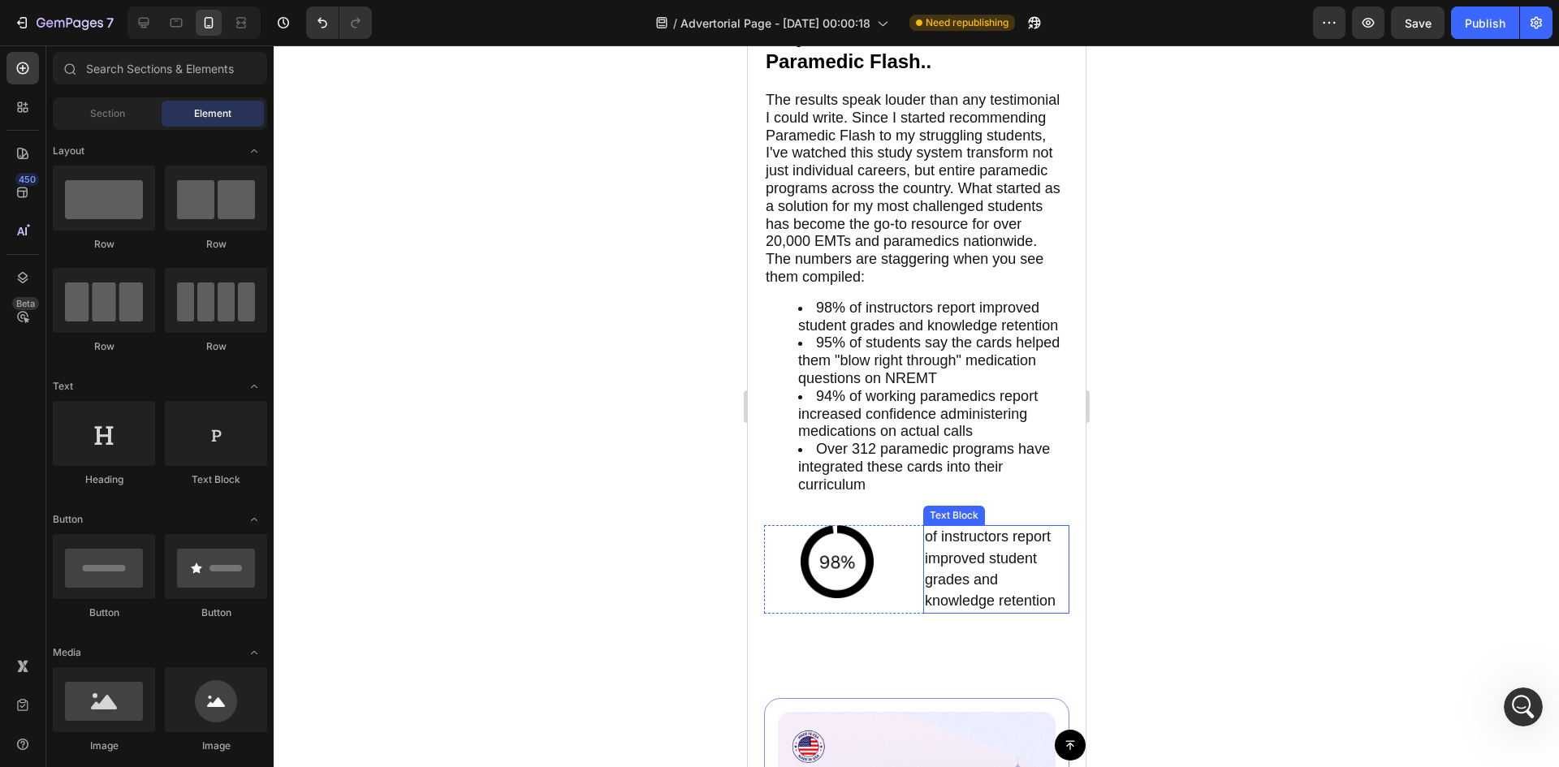
click at [965, 612] on p "of instructors report improved student grades and knowledge retention" at bounding box center [995, 569] width 143 height 85
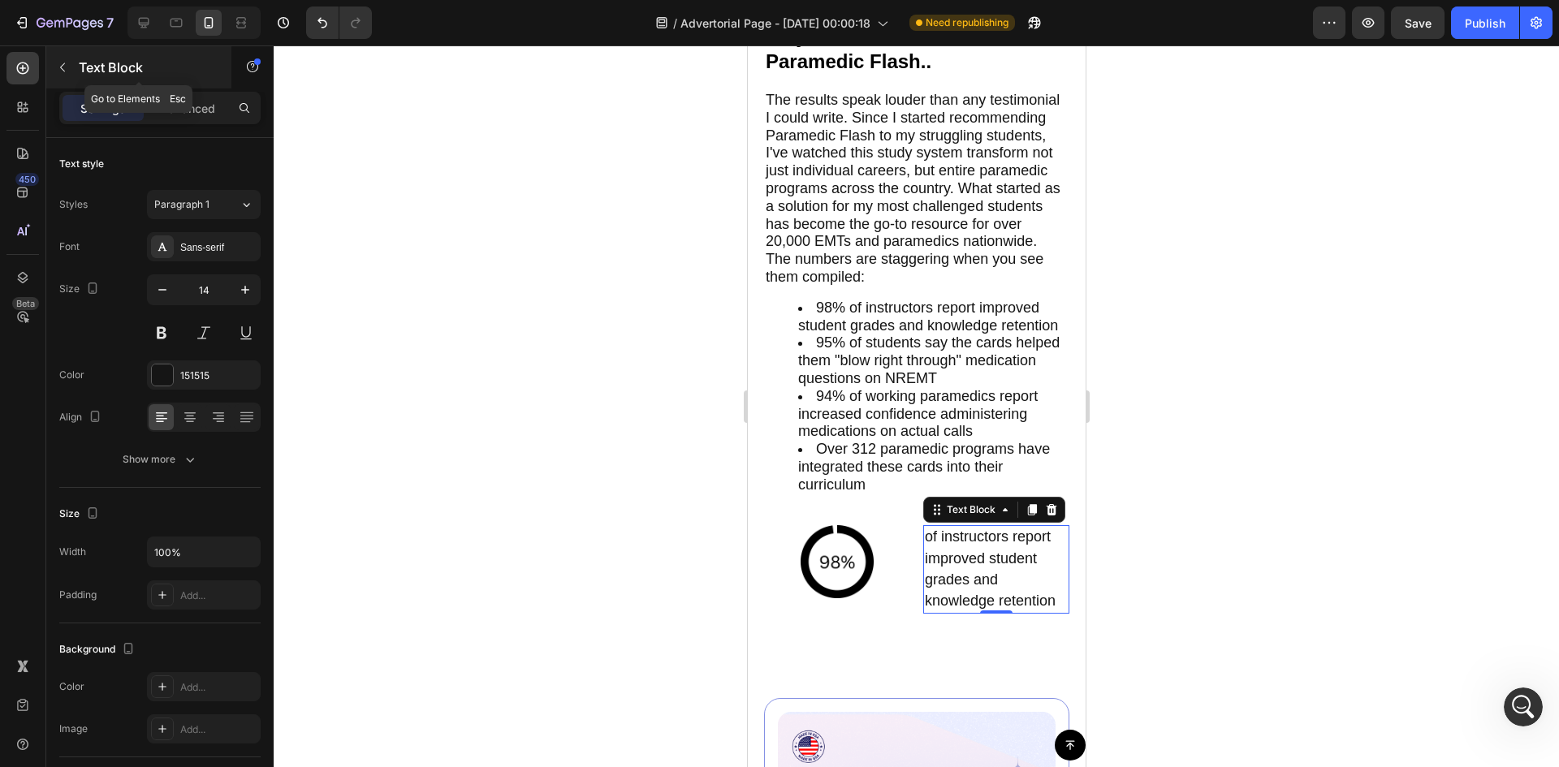
click at [91, 68] on p "Text Block" at bounding box center [148, 67] width 138 height 19
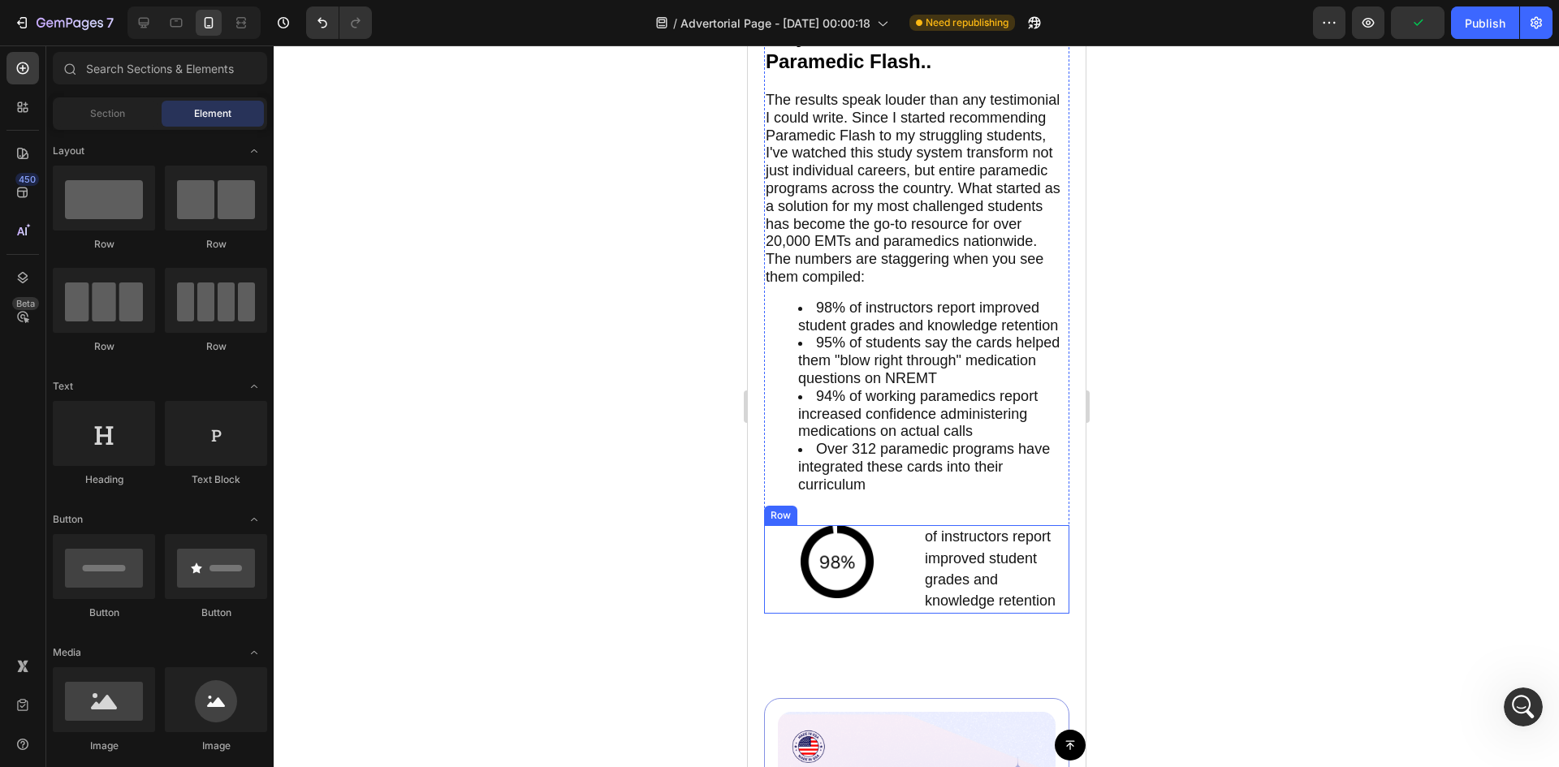
click at [786, 614] on div "Image" at bounding box center [836, 569] width 146 height 88
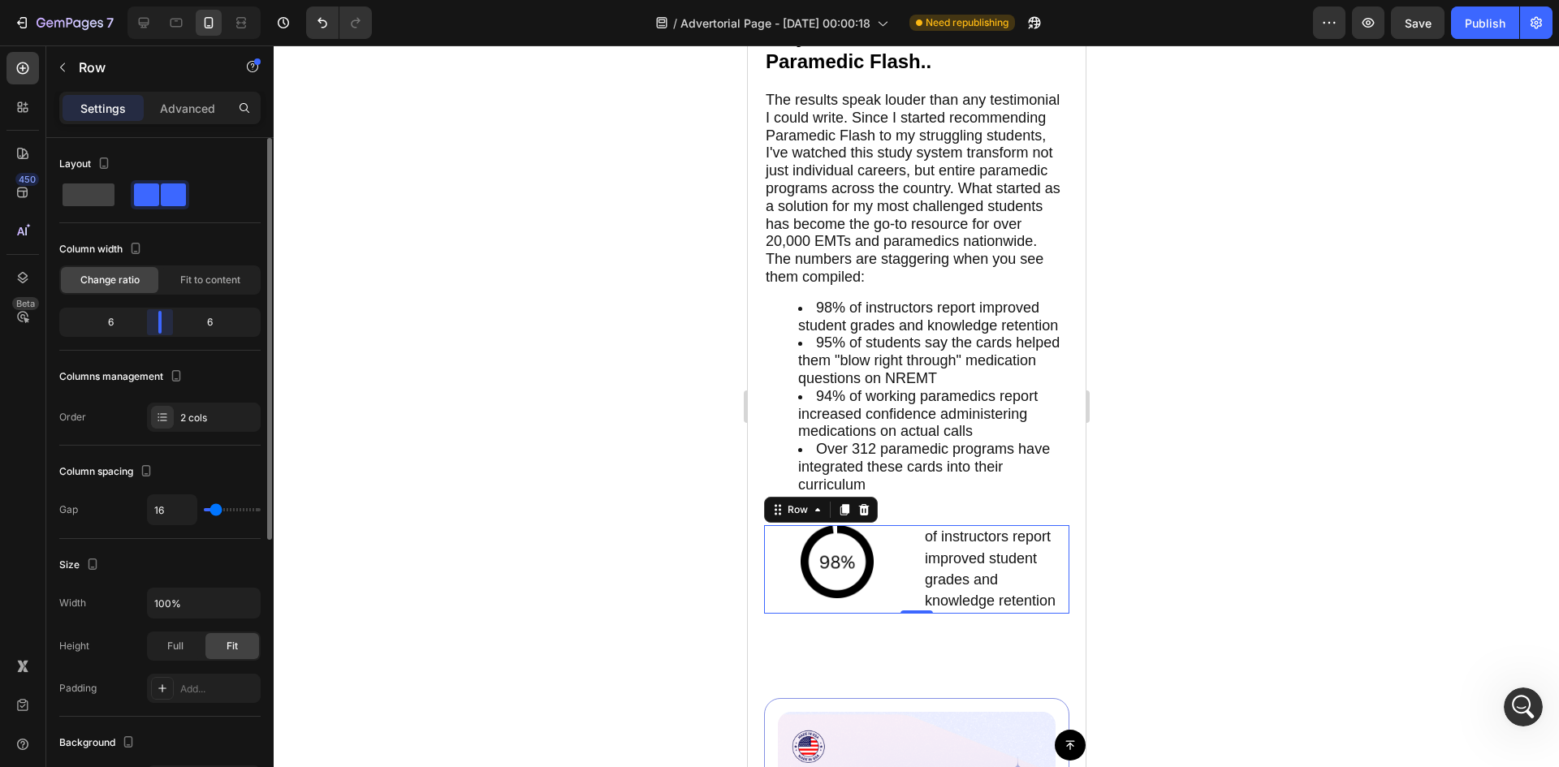
drag, startPoint x: 159, startPoint y: 326, endPoint x: 158, endPoint y: 335, distance: 9.0
click at [158, 335] on div "6 6" at bounding box center [159, 322] width 201 height 29
click at [207, 273] on span "Fit to content" at bounding box center [210, 280] width 60 height 15
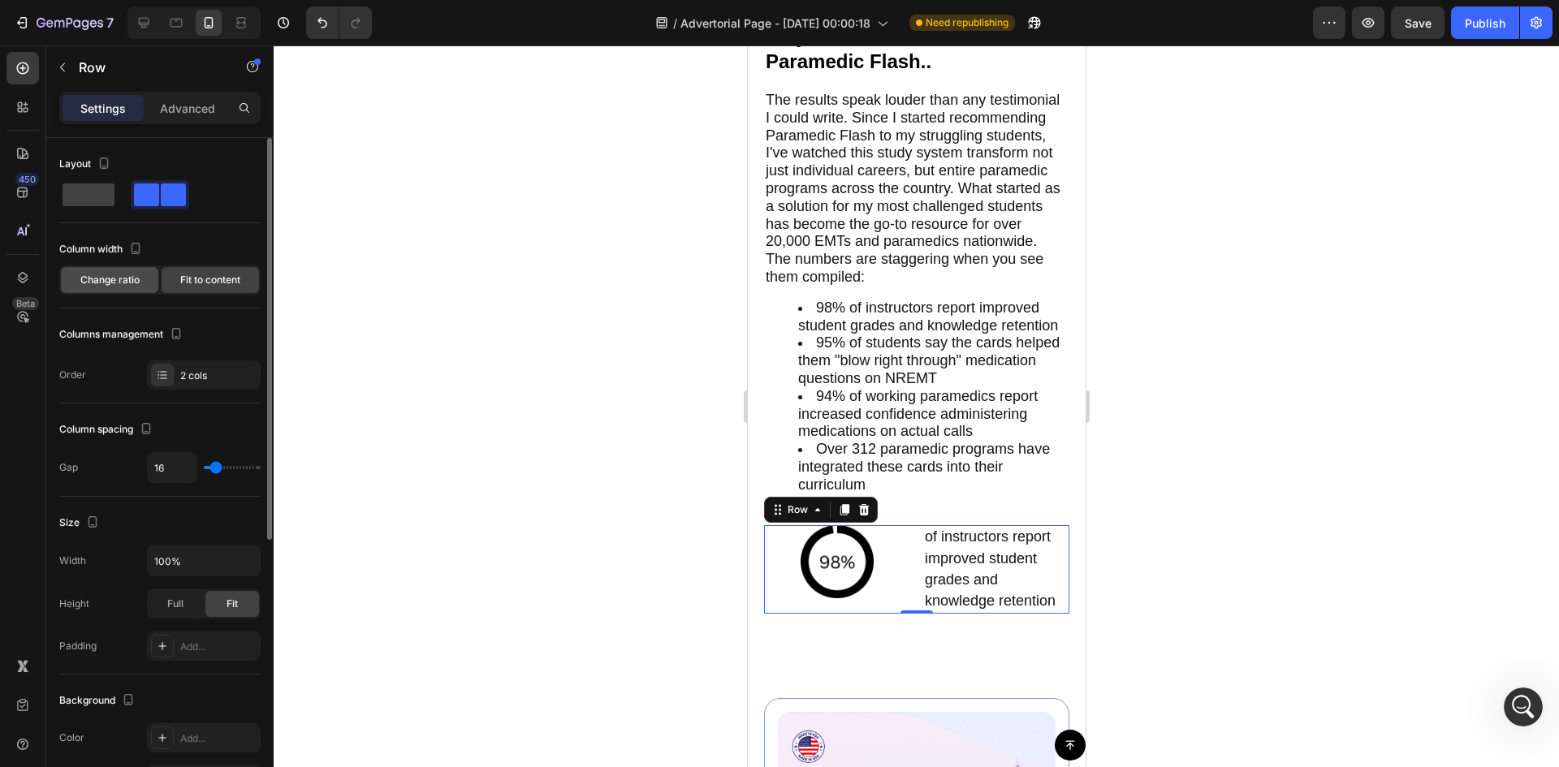
click at [110, 284] on span "Change ratio" at bounding box center [109, 280] width 59 height 15
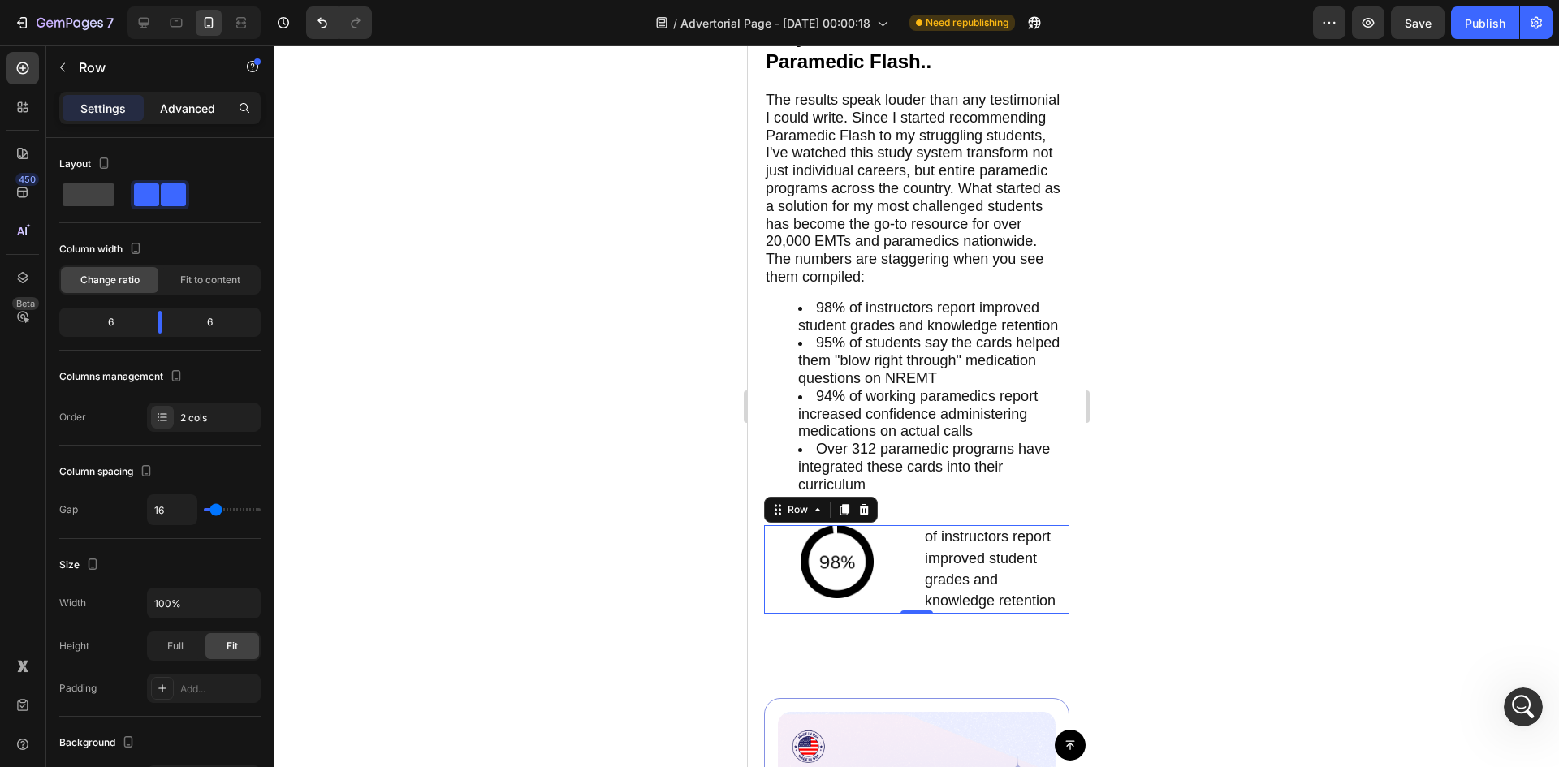
click at [187, 97] on div "Advanced" at bounding box center [187, 108] width 81 height 26
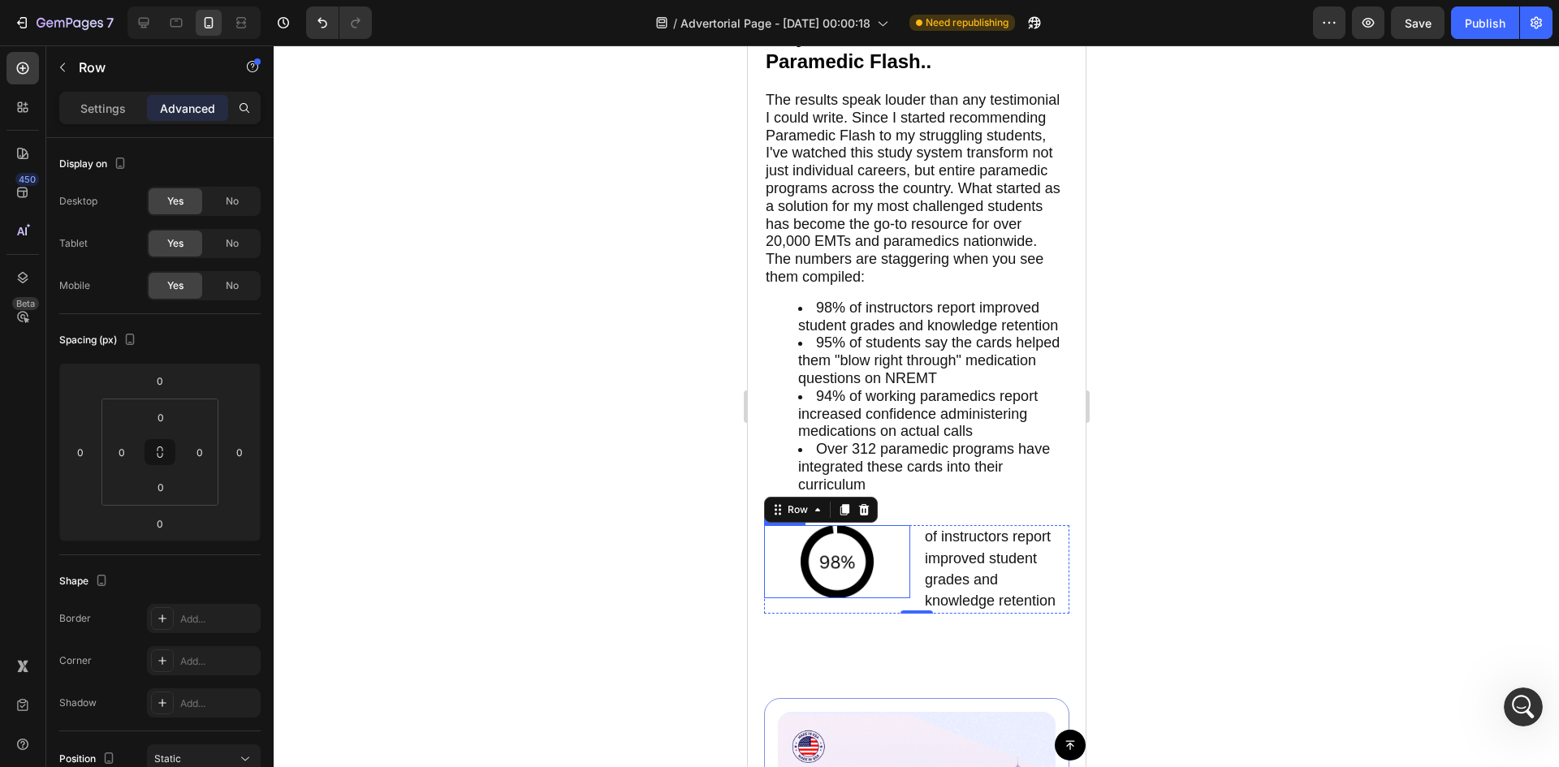
click at [885, 598] on div at bounding box center [836, 561] width 146 height 73
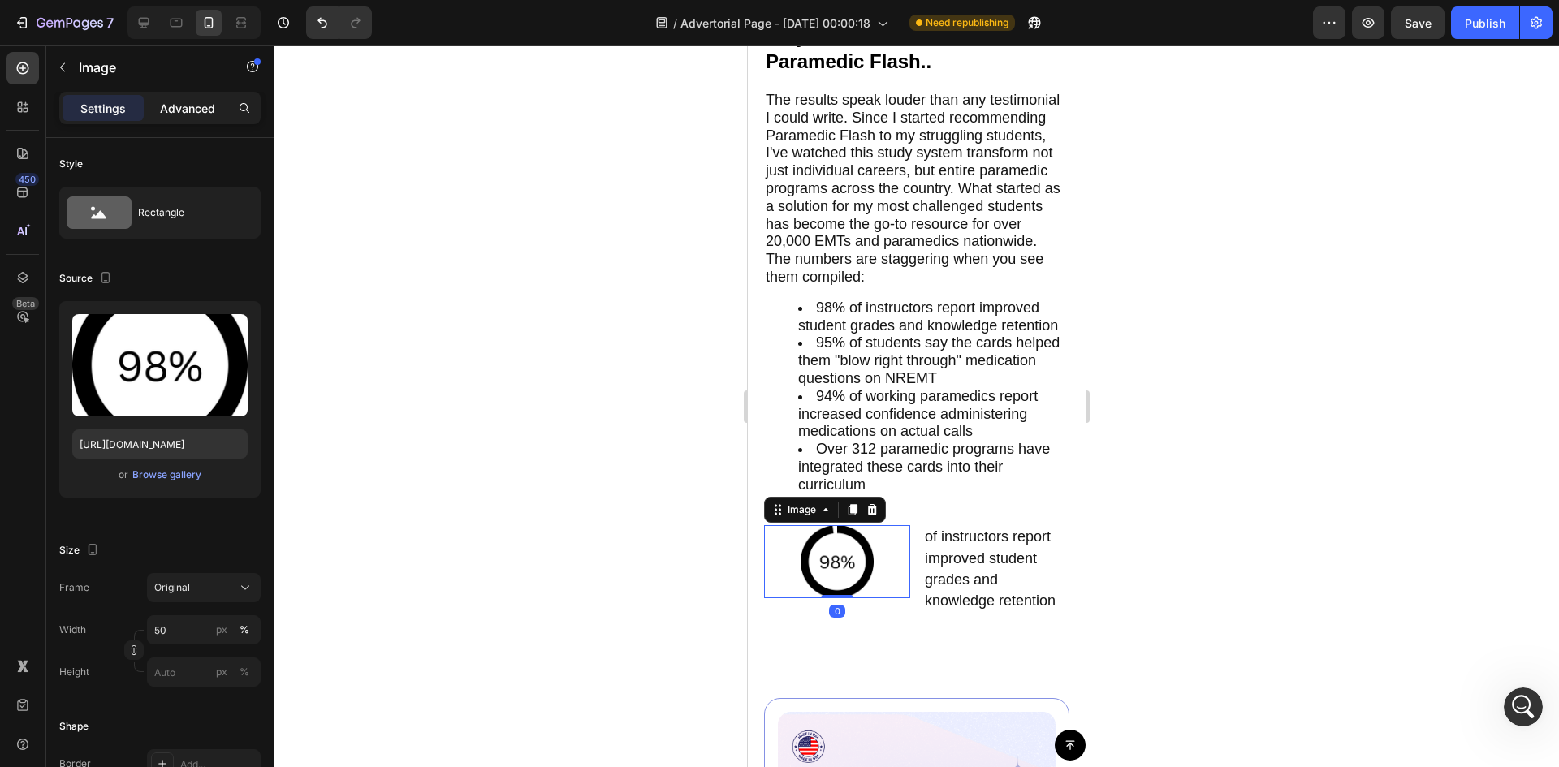
click at [187, 100] on p "Advanced" at bounding box center [187, 108] width 55 height 17
